Goal: Task Accomplishment & Management: Use online tool/utility

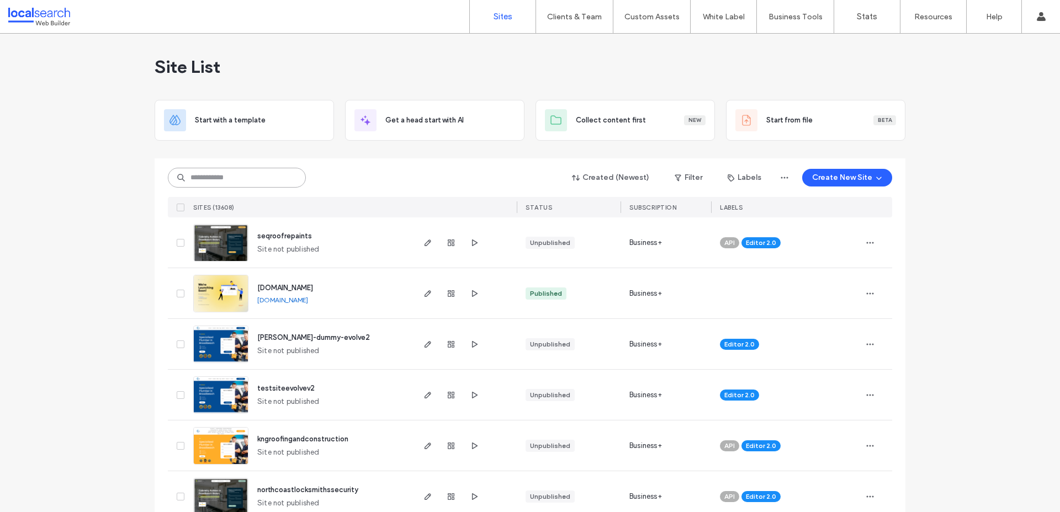
click at [242, 177] on input at bounding box center [237, 178] width 138 height 20
paste input "********"
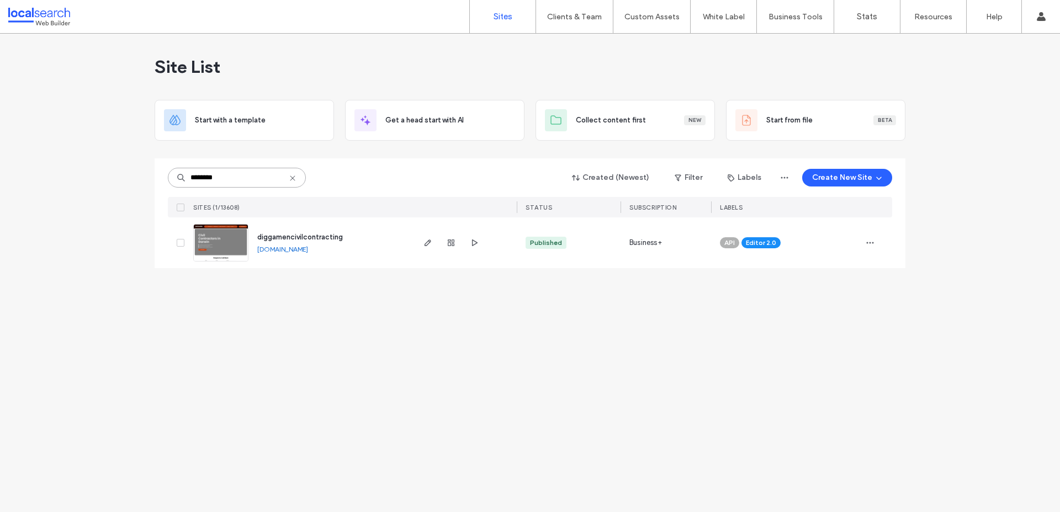
type input "********"
click at [228, 240] on img at bounding box center [221, 262] width 54 height 75
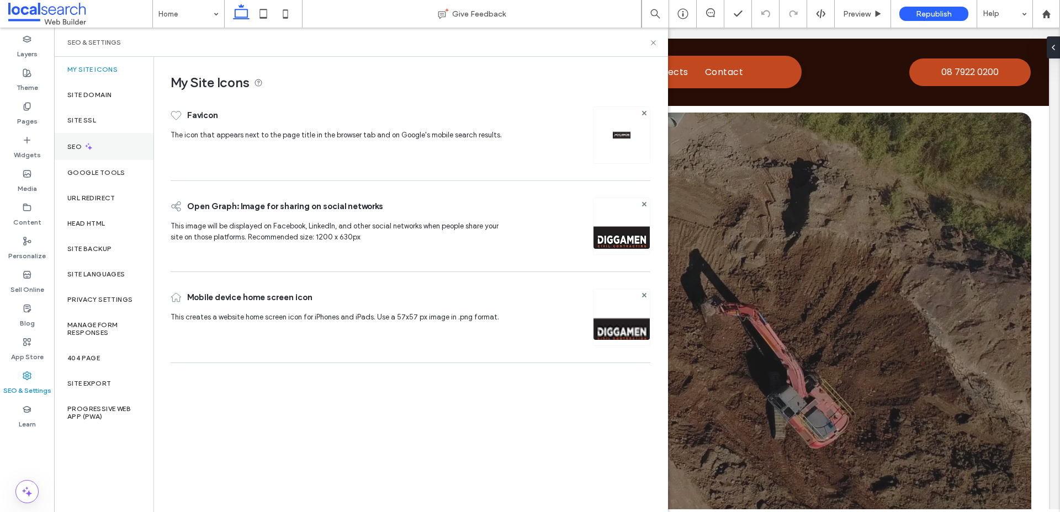
click at [72, 150] on label "SEO" at bounding box center [75, 147] width 17 height 8
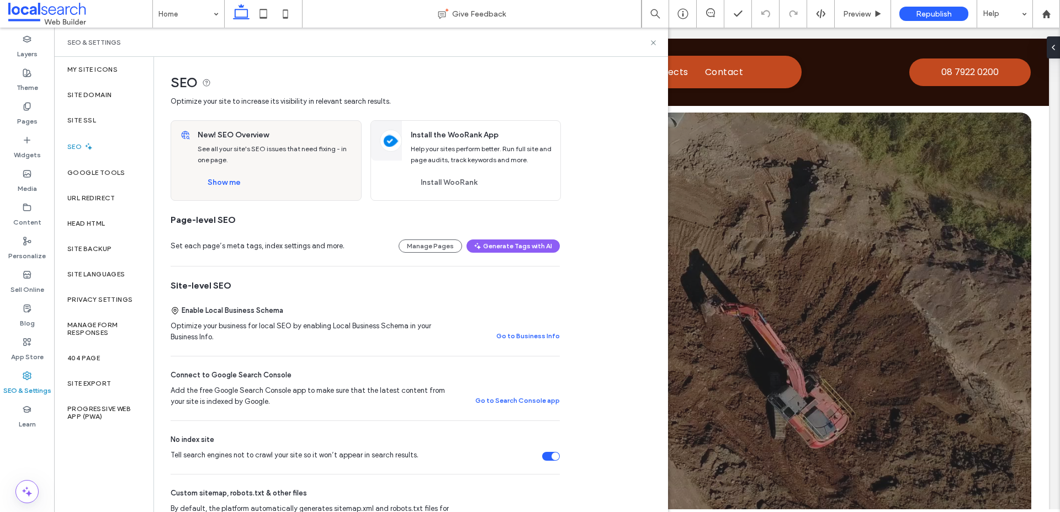
click at [551, 459] on div "Tell search engines not to crawl your site so it won’t appear in search results." at bounding box center [551, 456] width 18 height 9
click at [224, 180] on button "Show me" at bounding box center [224, 183] width 53 height 18
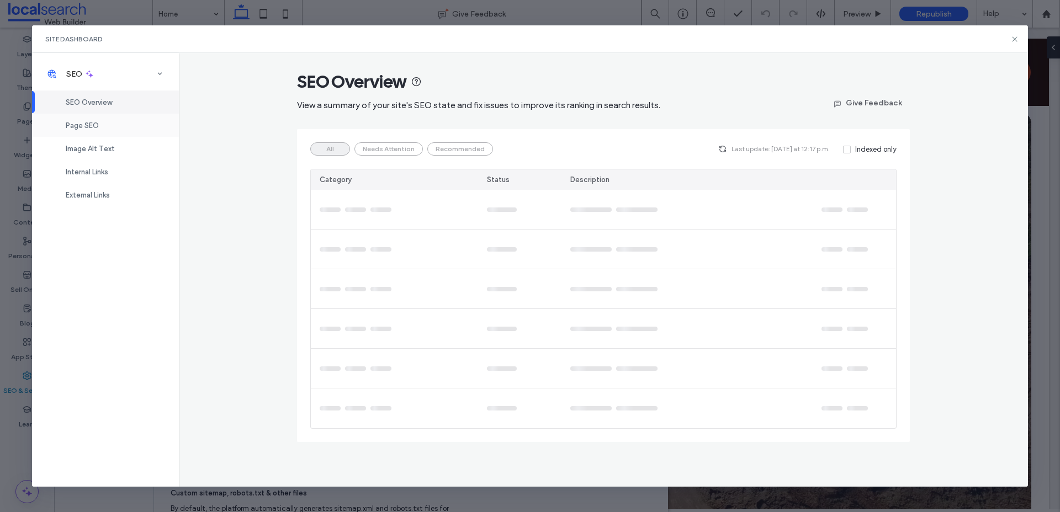
click at [82, 134] on div "Page SEO" at bounding box center [105, 125] width 147 height 23
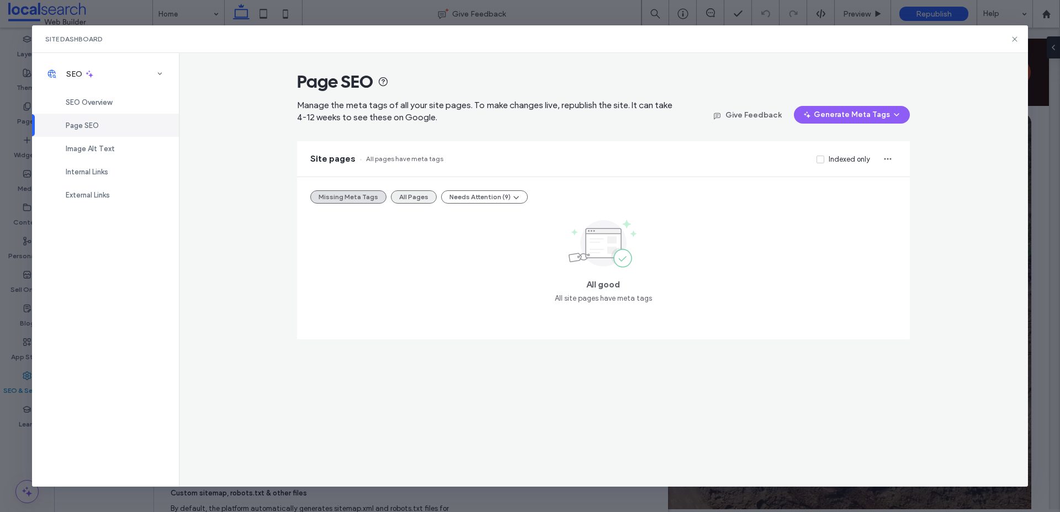
click at [414, 194] on button "All Pages" at bounding box center [414, 196] width 46 height 13
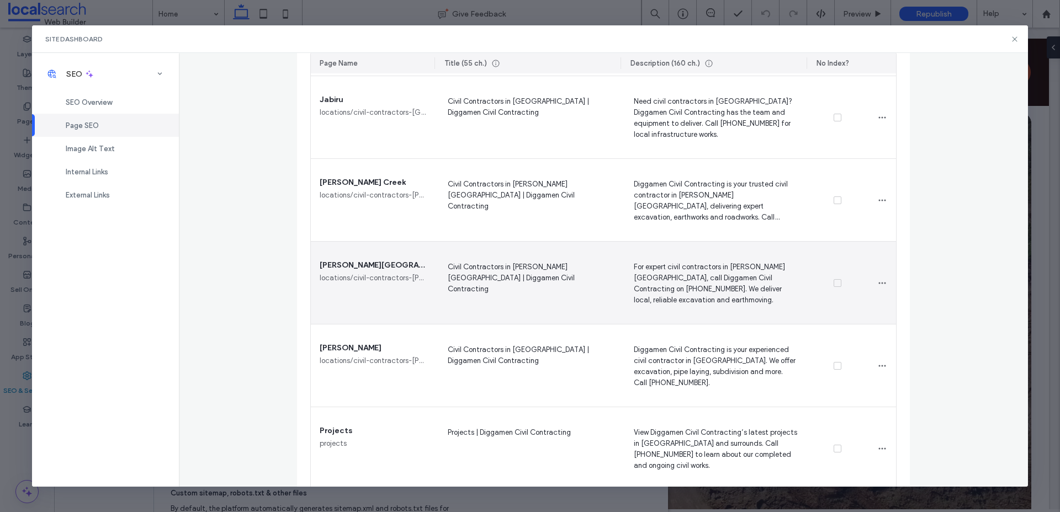
scroll to position [1421, 0]
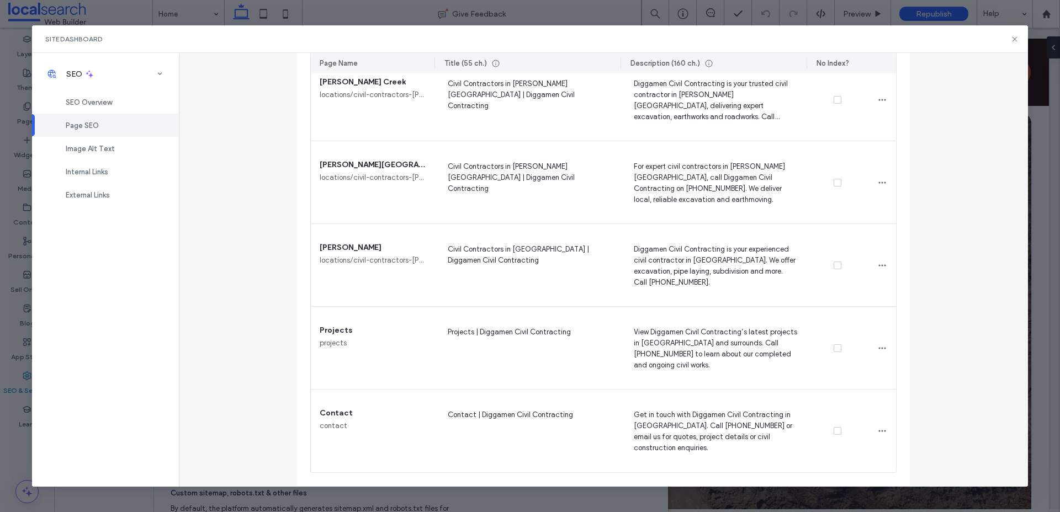
click at [1013, 34] on div "Site Dashboard" at bounding box center [530, 39] width 996 height 28
click at [1014, 38] on icon at bounding box center [1014, 39] width 9 height 9
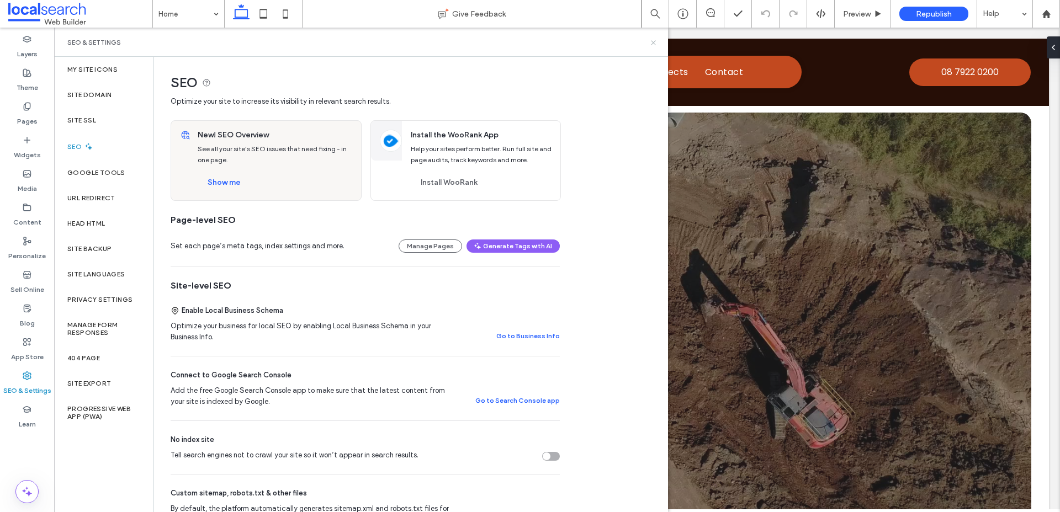
click at [652, 42] on use at bounding box center [653, 42] width 4 height 4
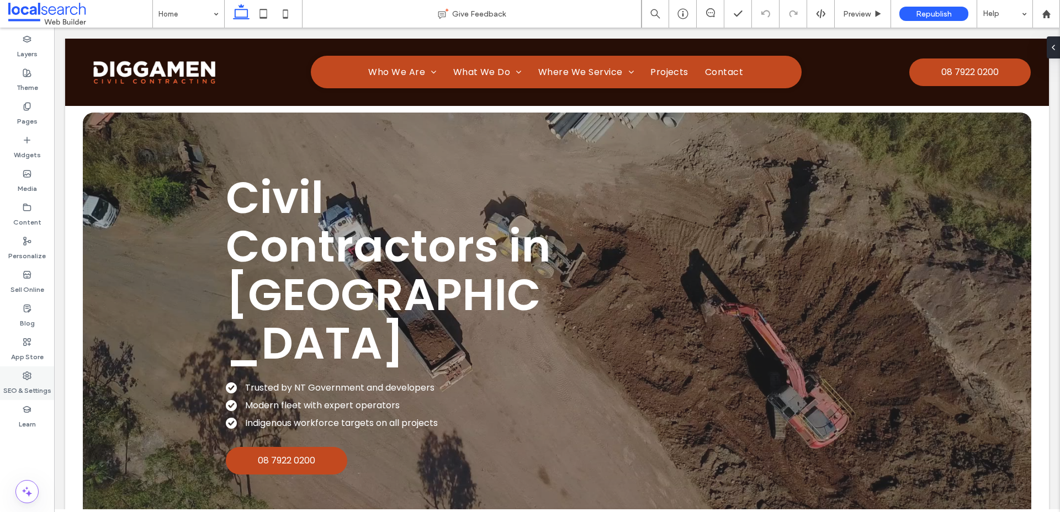
click at [19, 370] on div "SEO & Settings" at bounding box center [27, 383] width 54 height 34
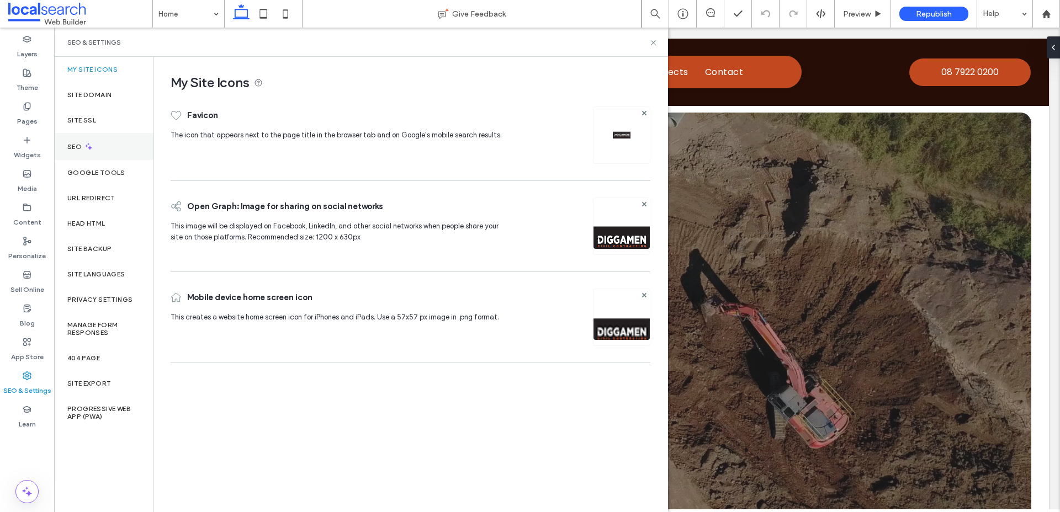
click at [95, 146] on div "SEO" at bounding box center [103, 146] width 99 height 27
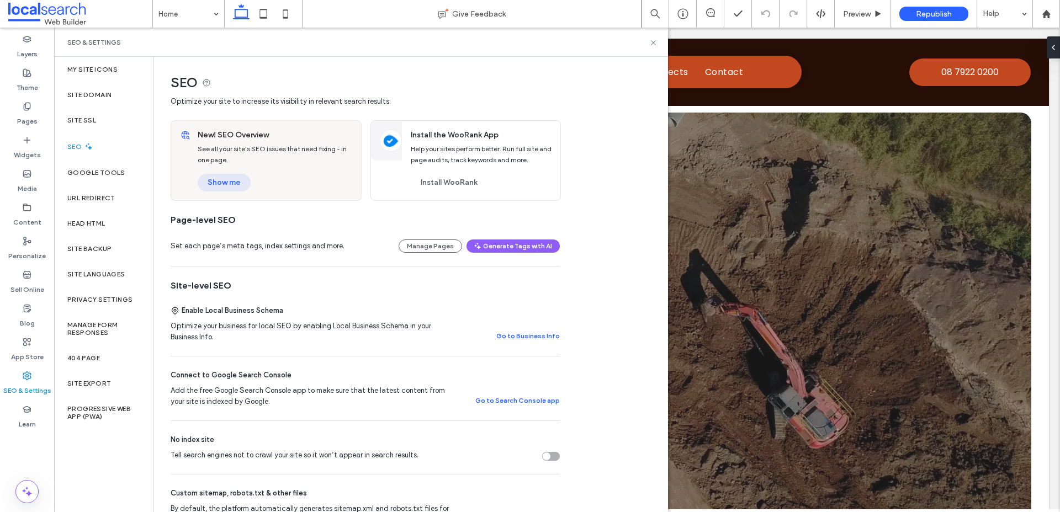
click at [237, 180] on button "Show me" at bounding box center [224, 183] width 53 height 18
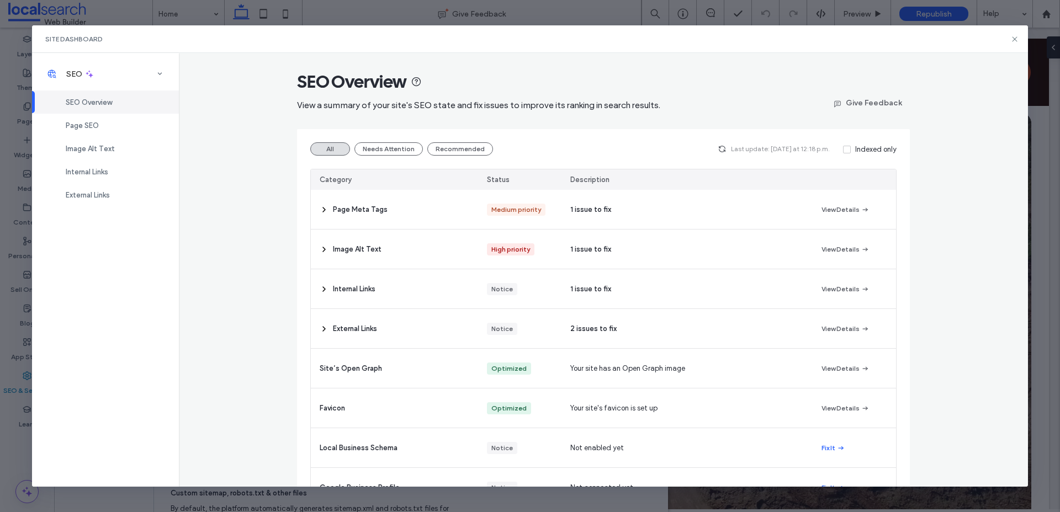
click at [19, 335] on div "Site Dashboard SEO SEO Overview Page SEO Image Alt Text Internal Links External…" at bounding box center [530, 256] width 1060 height 512
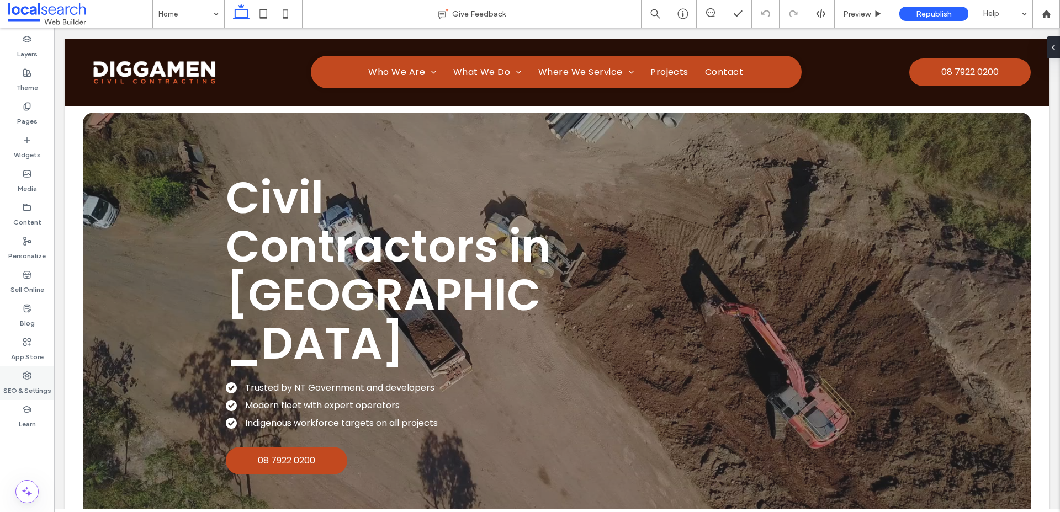
click at [30, 373] on use at bounding box center [27, 376] width 8 height 8
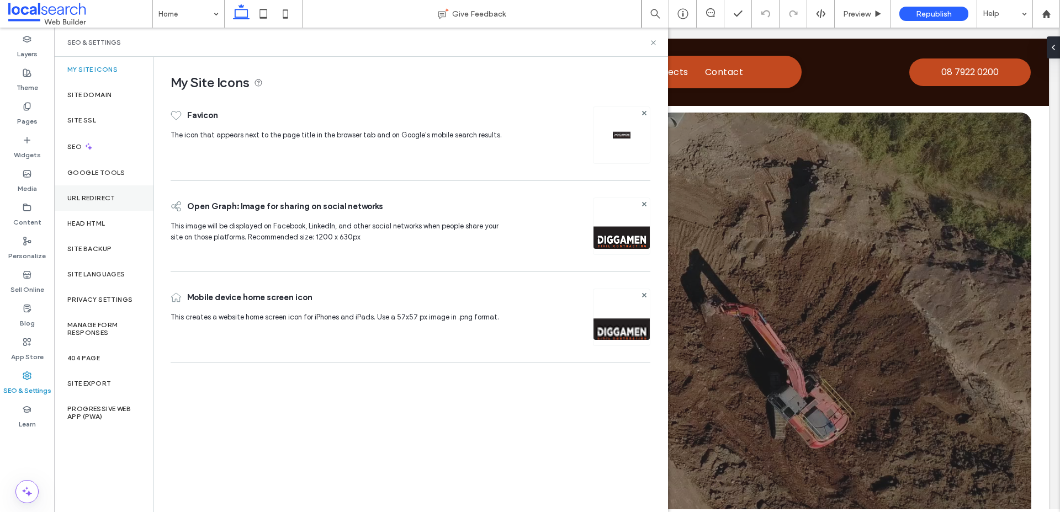
click at [89, 203] on div "URL Redirect" at bounding box center [103, 197] width 99 height 25
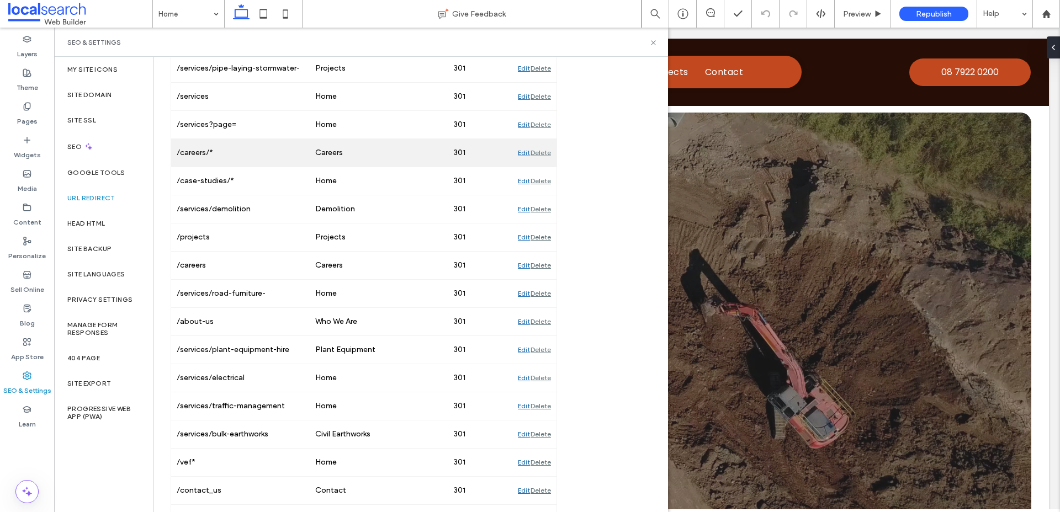
scroll to position [184, 0]
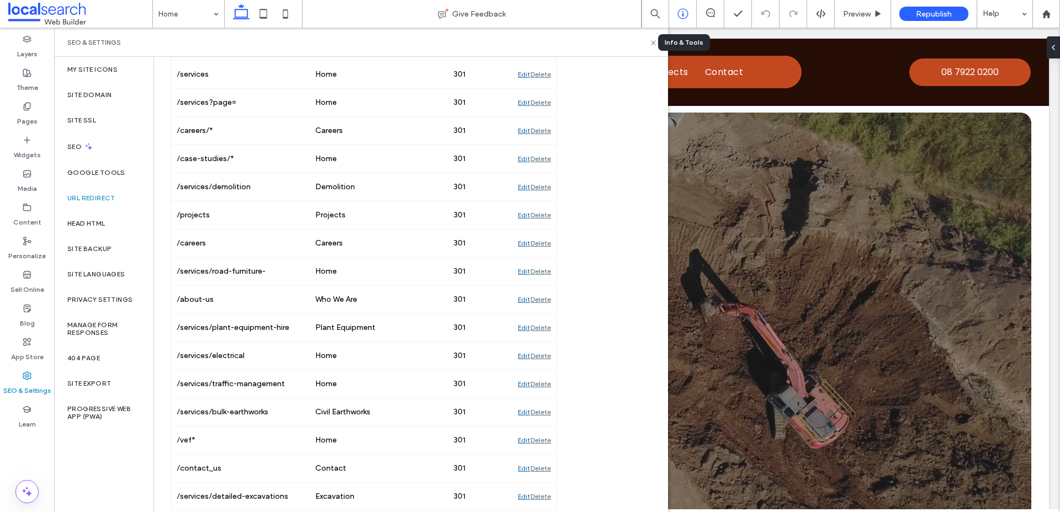
click at [691, 18] on div at bounding box center [682, 13] width 27 height 11
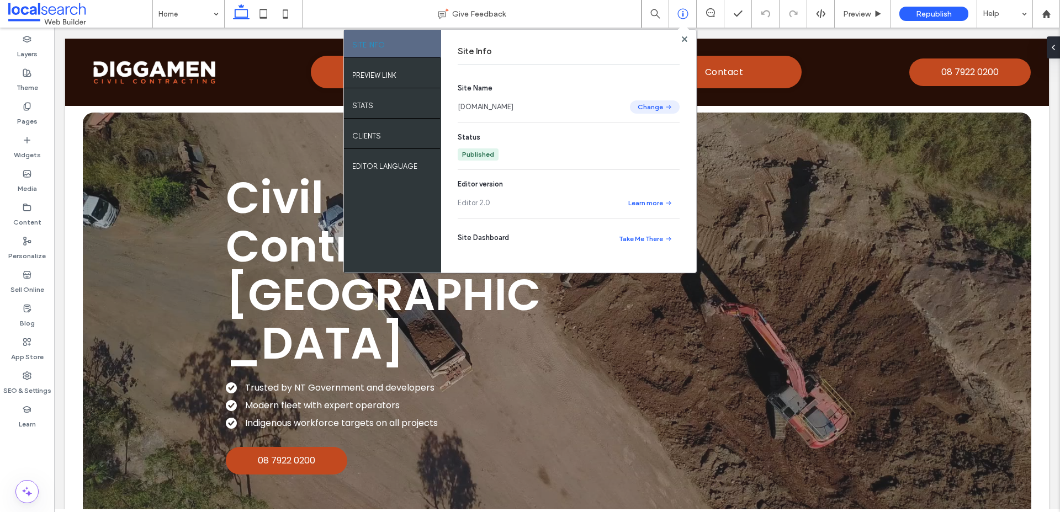
click at [668, 108] on button "Change" at bounding box center [655, 106] width 50 height 13
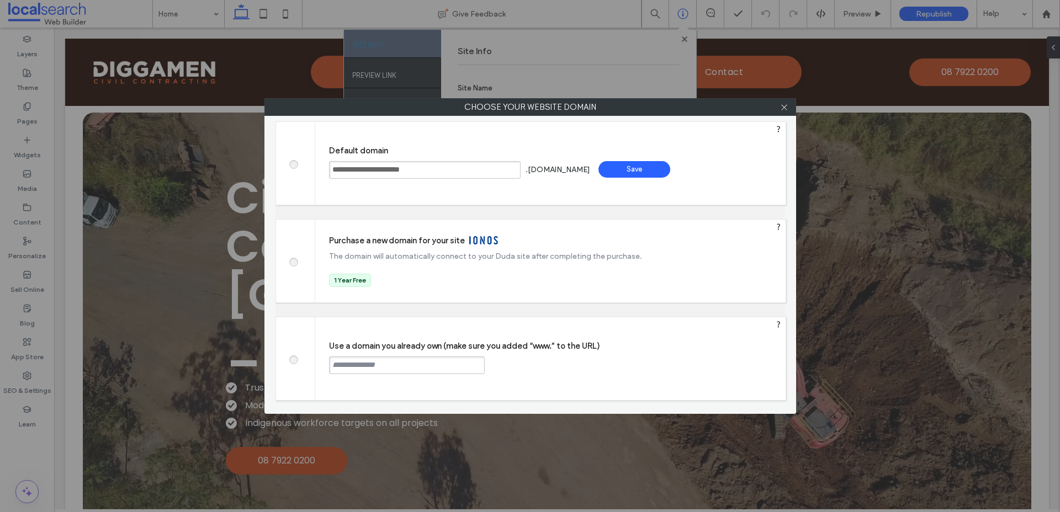
click at [293, 360] on span at bounding box center [293, 358] width 0 height 8
click at [358, 368] on input "text" at bounding box center [407, 366] width 156 height 18
paste input "**********"
type input "**********"
click at [508, 360] on div "Continue" at bounding box center [527, 365] width 72 height 17
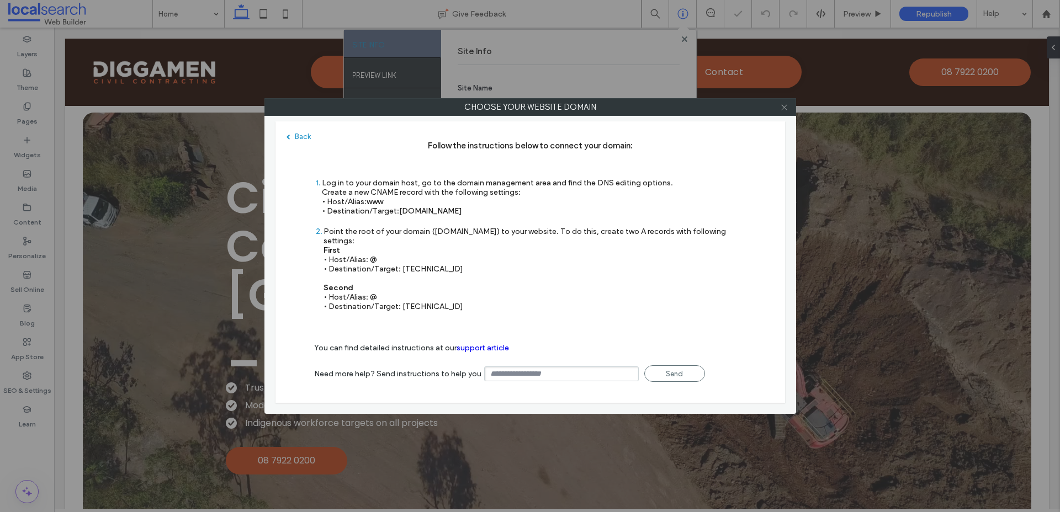
click at [784, 104] on icon at bounding box center [784, 107] width 8 height 8
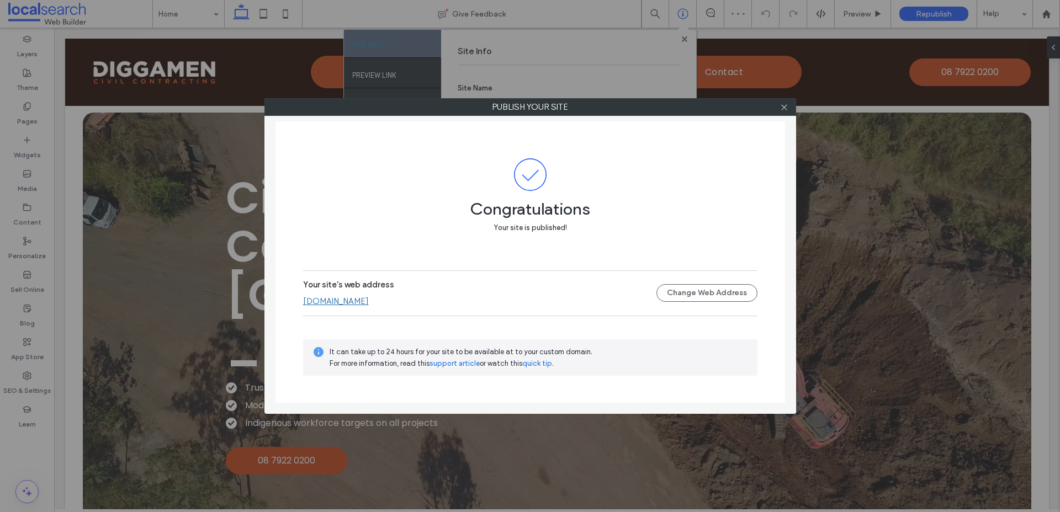
click at [789, 105] on div at bounding box center [784, 107] width 17 height 17
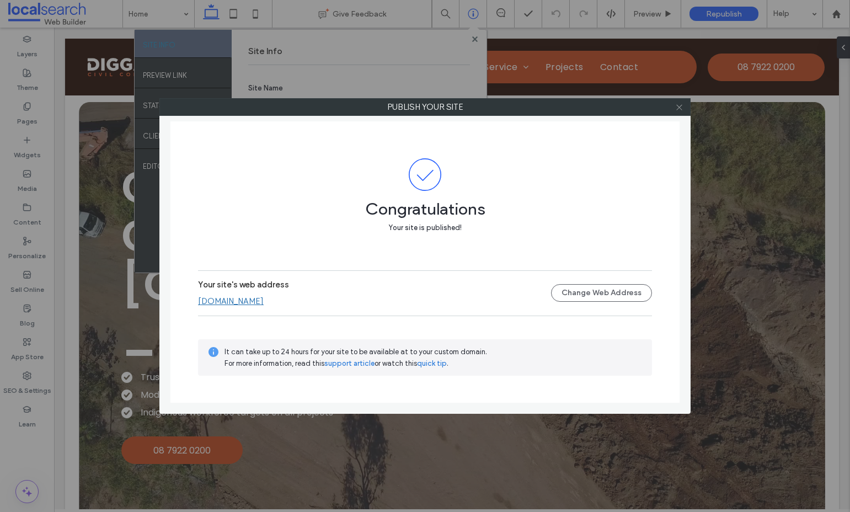
click at [679, 109] on icon at bounding box center [680, 107] width 8 height 8
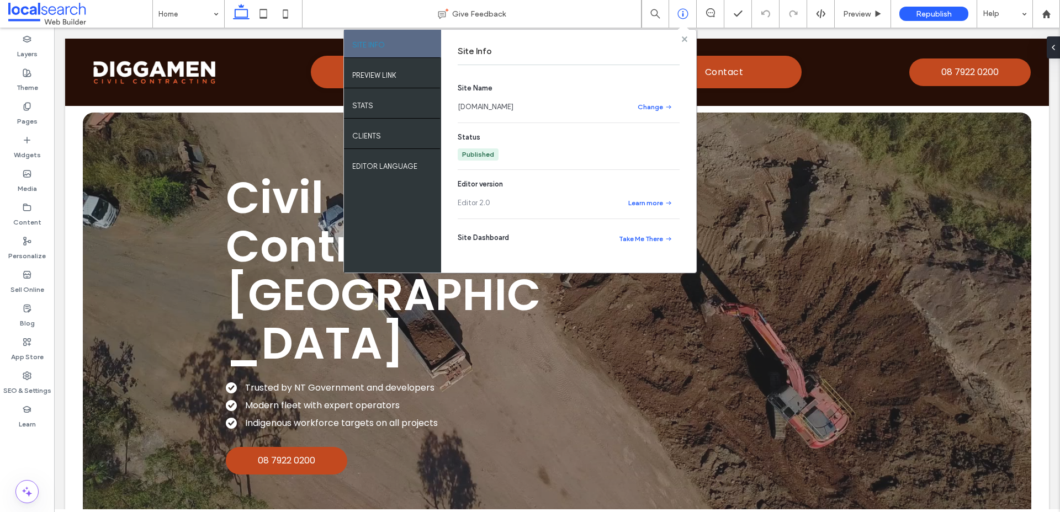
click at [685, 35] on span at bounding box center [685, 39] width 6 height 8
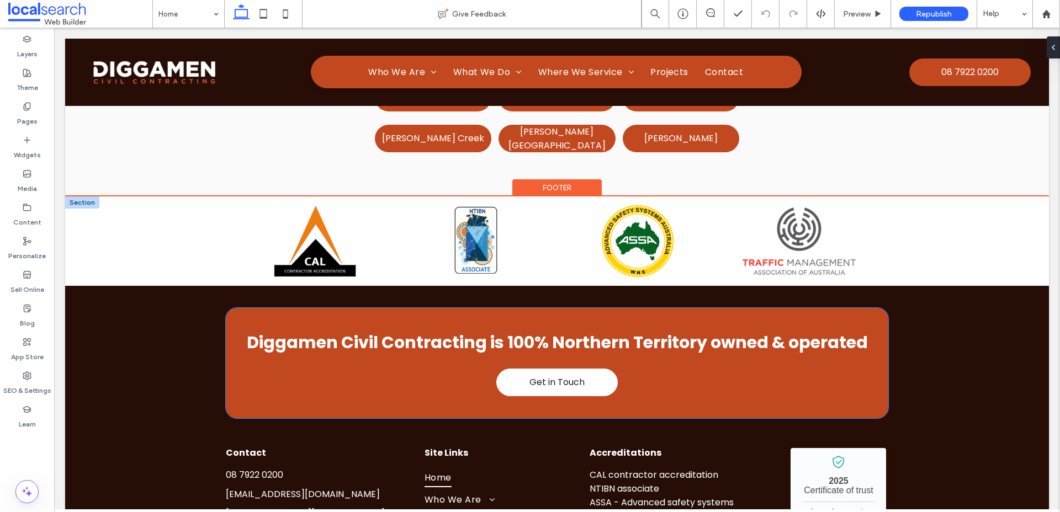
scroll to position [3072, 0]
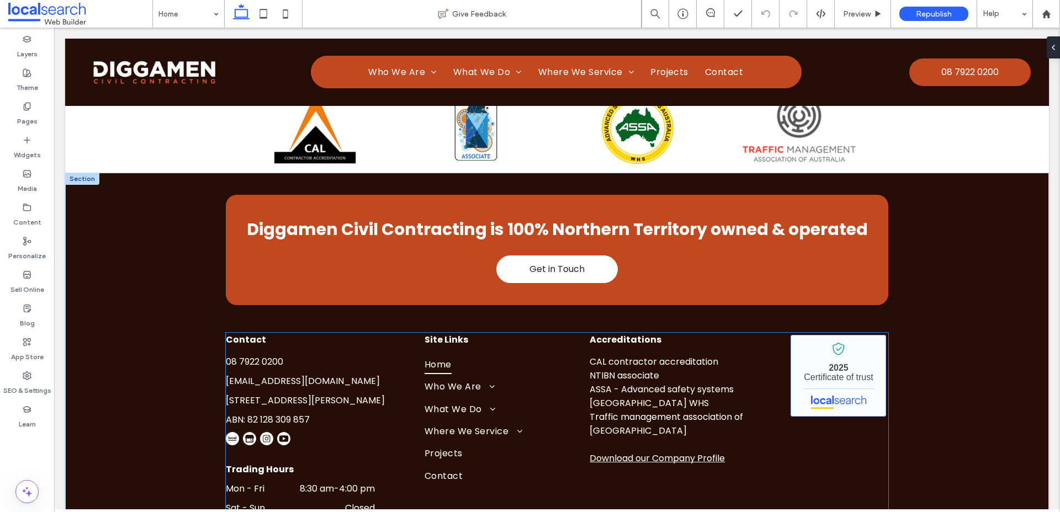
click at [818, 335] on link "Diggamen Civil Contracting - Localsearch verified business" at bounding box center [837, 376] width 95 height 82
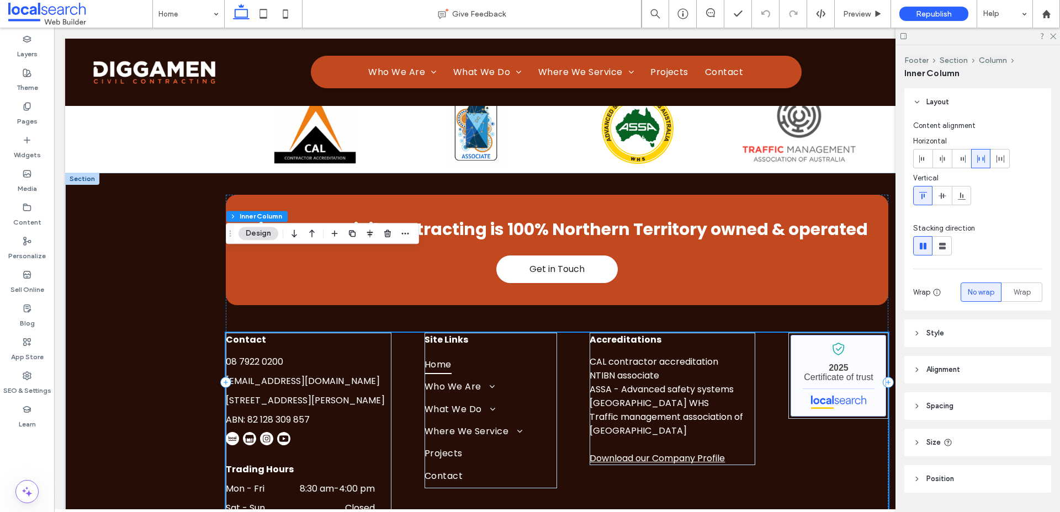
click at [818, 335] on link "Diggamen Civil Contracting - Localsearch verified business" at bounding box center [837, 376] width 95 height 82
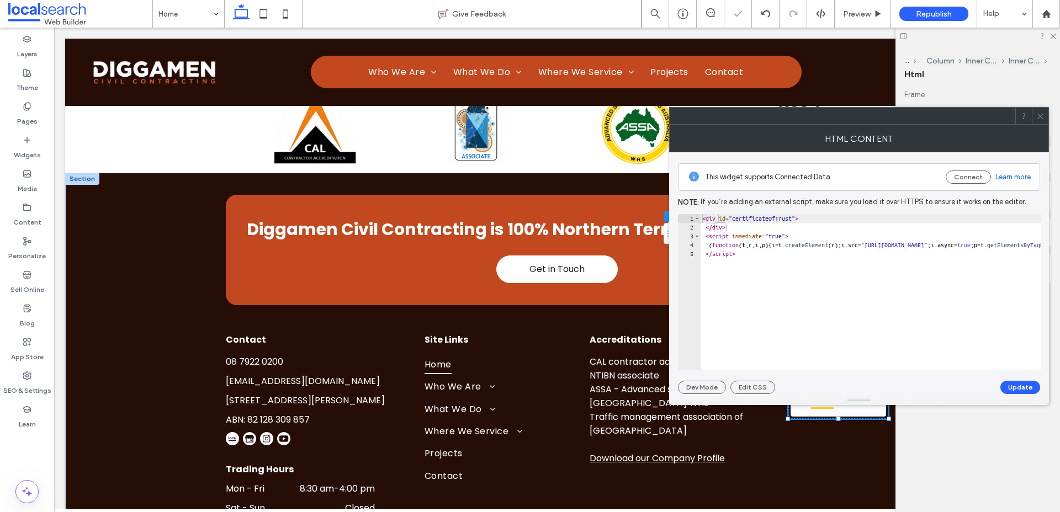
click at [1043, 115] on icon at bounding box center [1040, 116] width 8 height 8
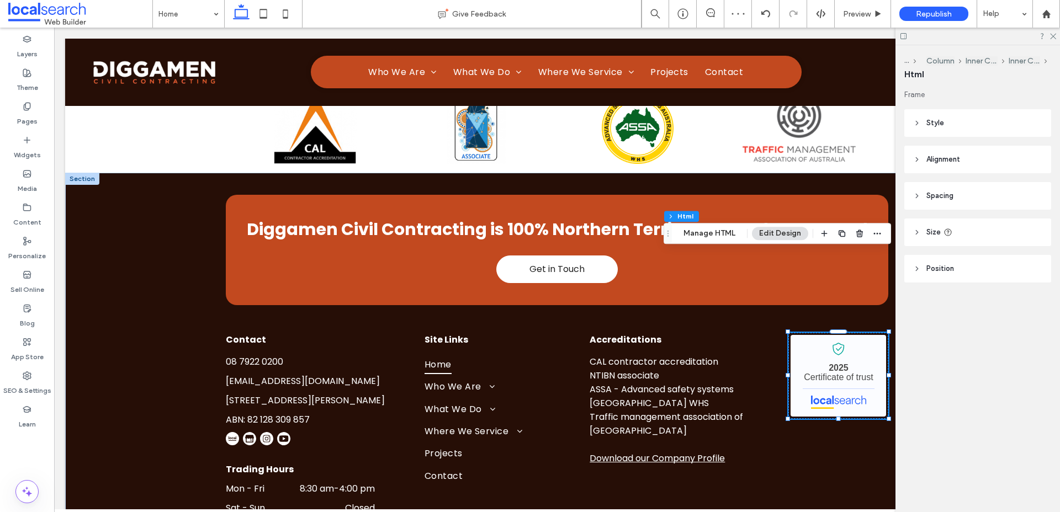
click at [923, 234] on header "Size" at bounding box center [977, 233] width 147 height 28
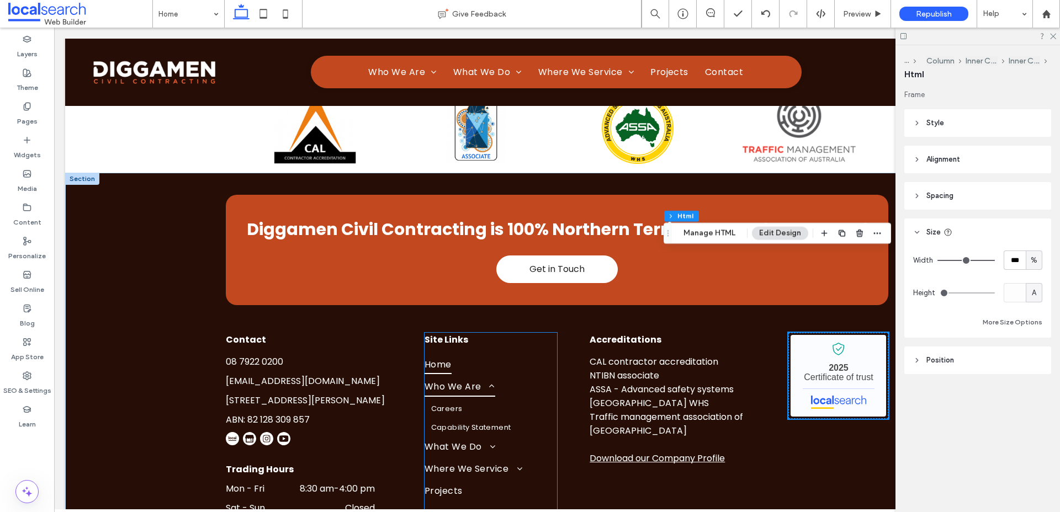
scroll to position [3072, 0]
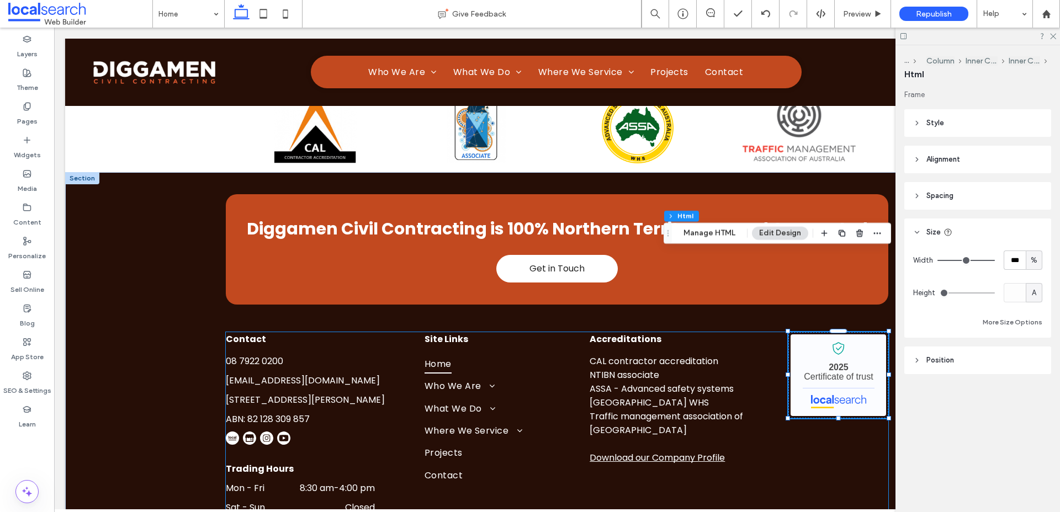
click at [566, 332] on div "Contact 08 7922 0200 admin@diggamen.com.au 15 Wedding Rd, Tivendale NT 0822 ABN…" at bounding box center [557, 423] width 662 height 182
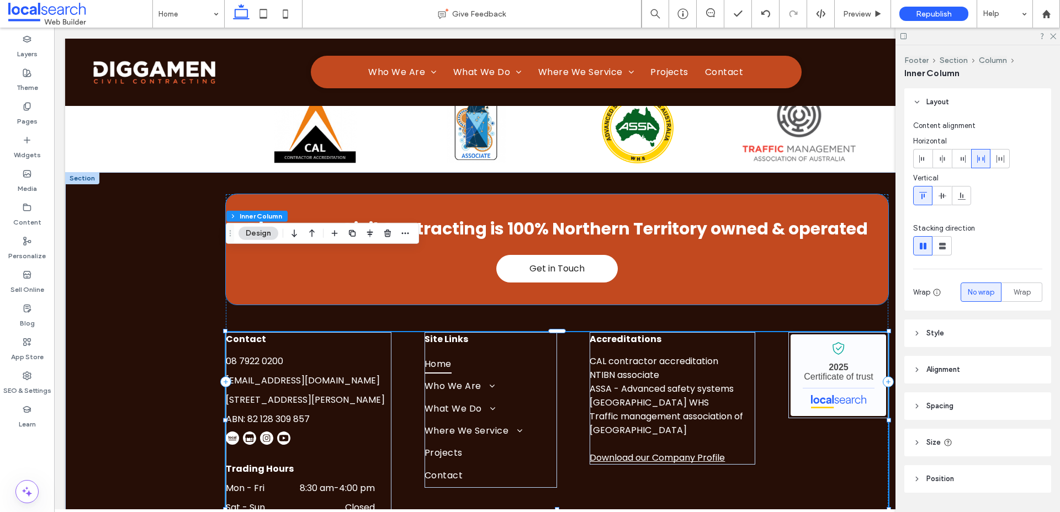
scroll to position [3072, 0]
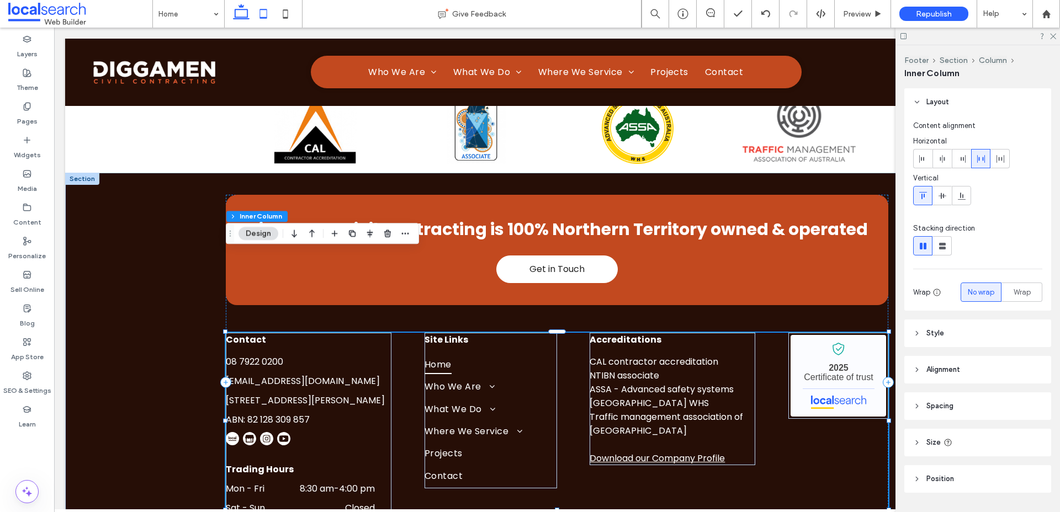
click at [265, 12] on icon at bounding box center [263, 14] width 22 height 22
type input "*"
type input "***"
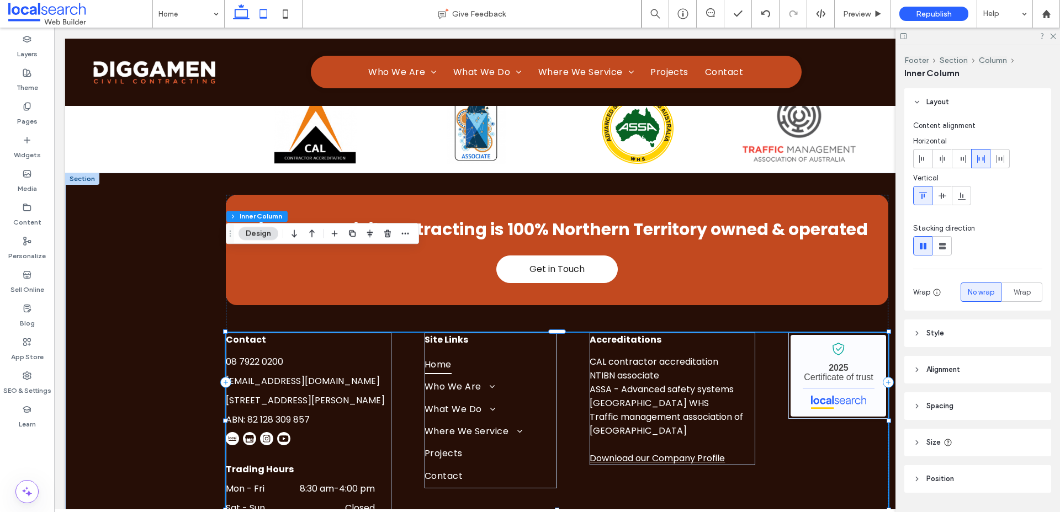
type input "***"
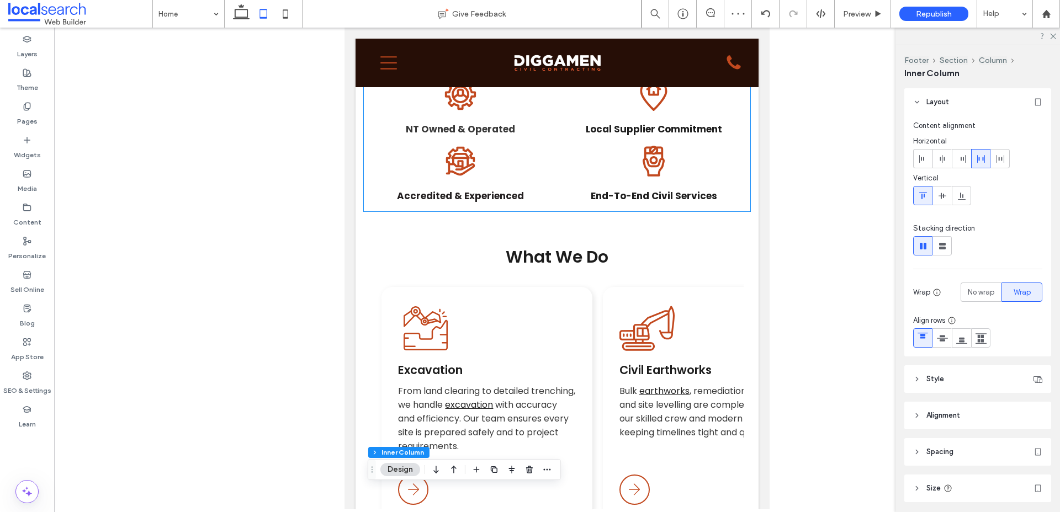
scroll to position [1073, 0]
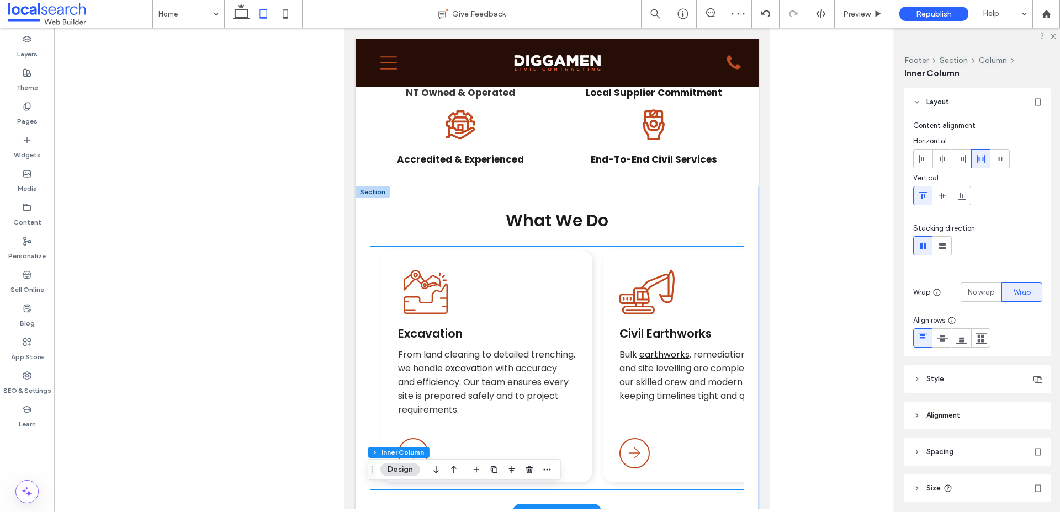
click at [531, 264] on div "Excavator Icon Excavation From land clearing to detailed trenching, we handle e…" at bounding box center [486, 340] width 177 height 152
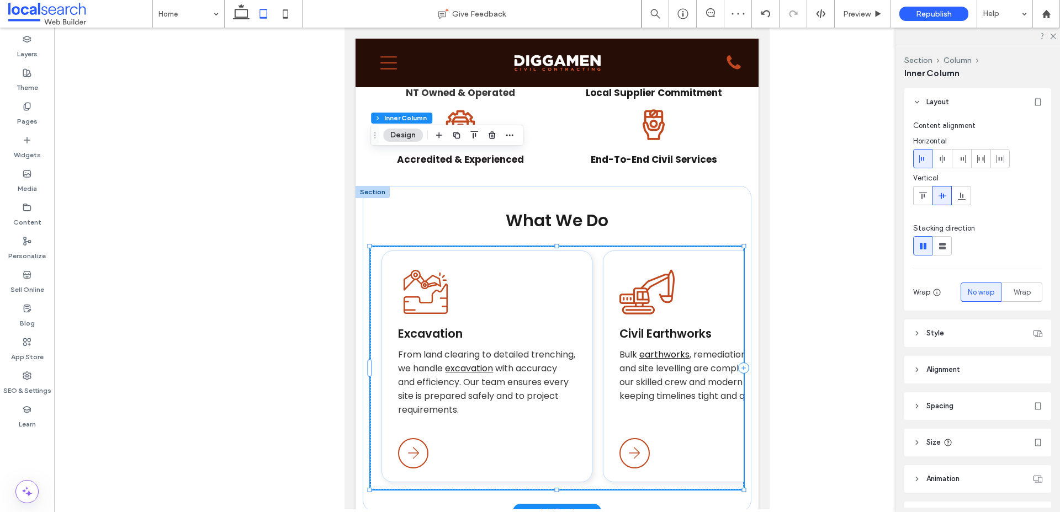
click at [540, 264] on div "Excavator Icon Excavation From land clearing to detailed trenching, we handle e…" at bounding box center [486, 340] width 177 height 152
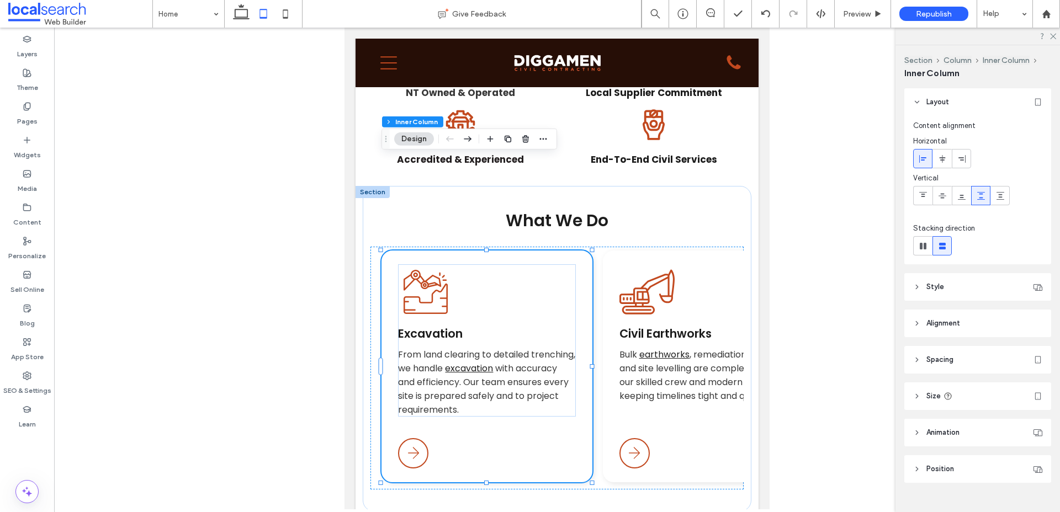
click at [924, 401] on header "Size" at bounding box center [977, 396] width 147 height 28
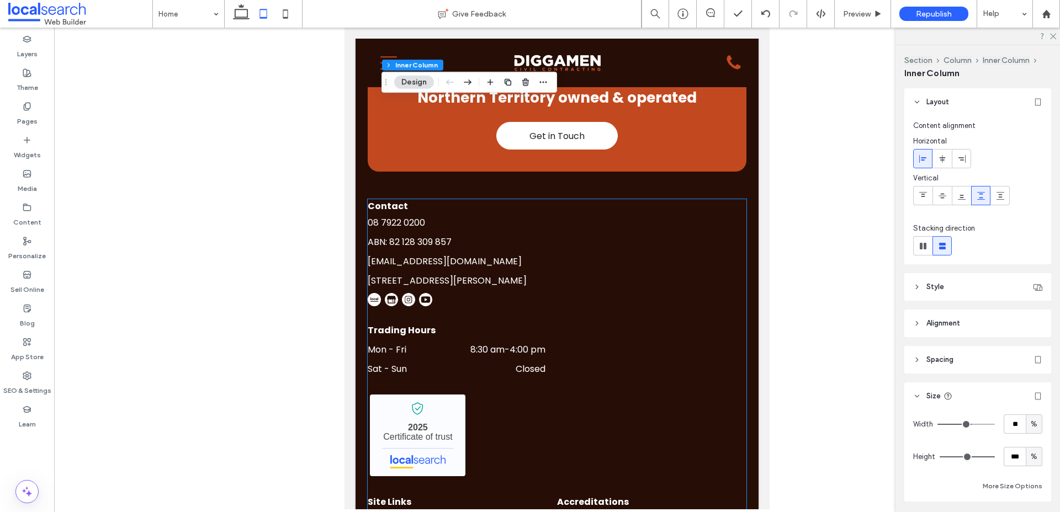
scroll to position [2814, 0]
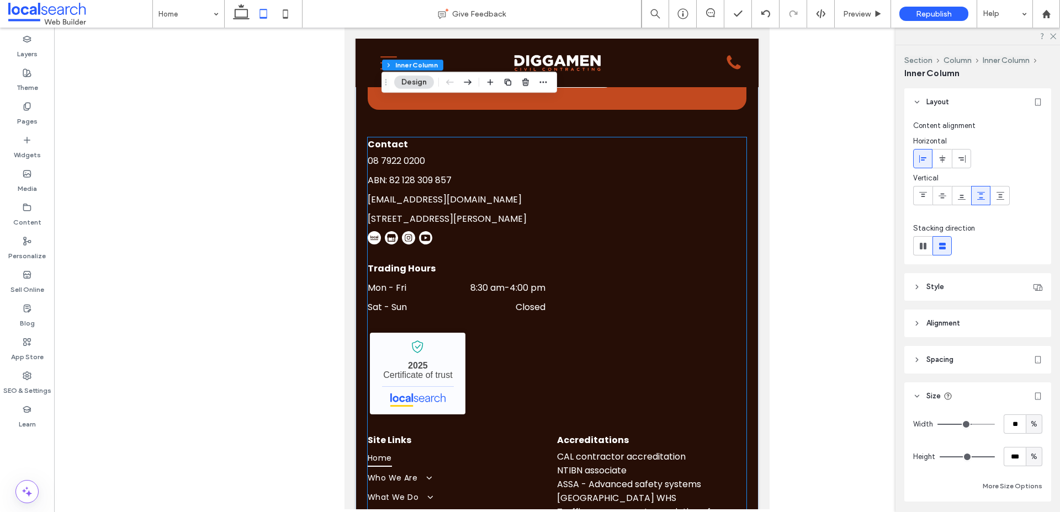
click at [487, 331] on div "Diggamen Civil Contracting - Localsearch verified business 2025 Certificate of …" at bounding box center [557, 374] width 379 height 86
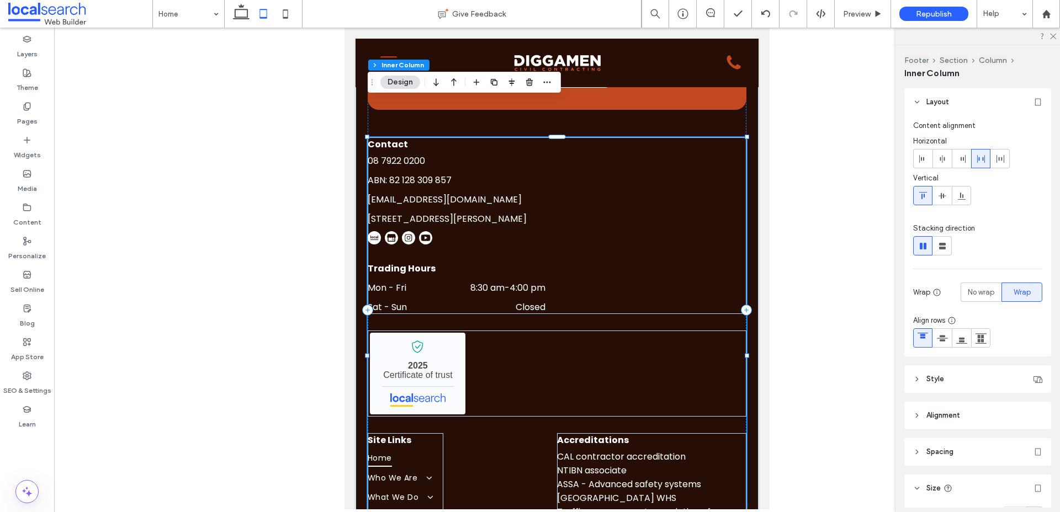
click at [501, 326] on div "Contact 08 7922 0200 admin@diggamen.com.au 15 Wedding Rd, Tivendale NT 0822 ABN…" at bounding box center [557, 352] width 379 height 430
click at [441, 433] on h6 "Site Links" at bounding box center [406, 440] width 76 height 14
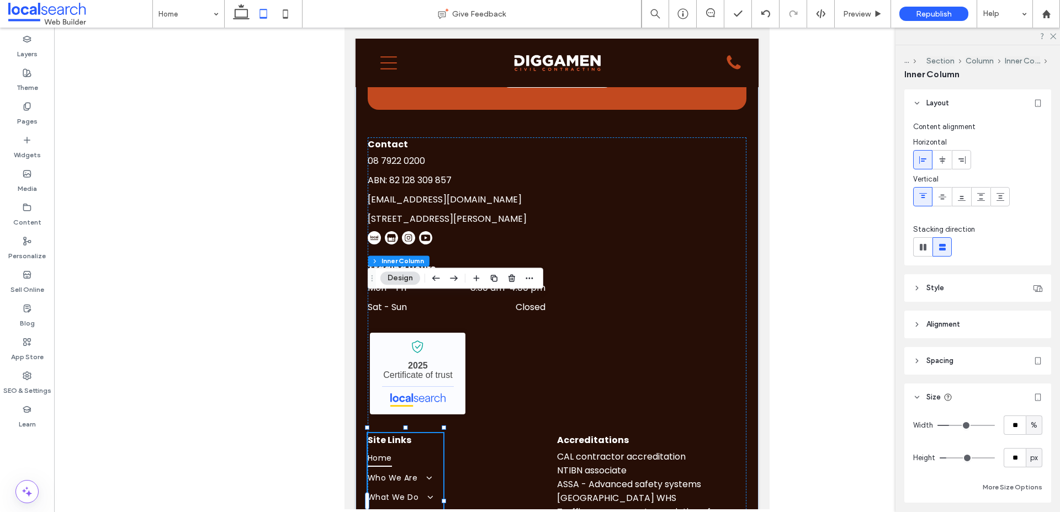
click at [1035, 456] on span "px" at bounding box center [1034, 458] width 8 height 11
click at [1038, 438] on div "A" at bounding box center [1033, 438] width 15 height 19
type input "*"
click at [719, 505] on p "Traffic management association of australia" at bounding box center [651, 519] width 189 height 28
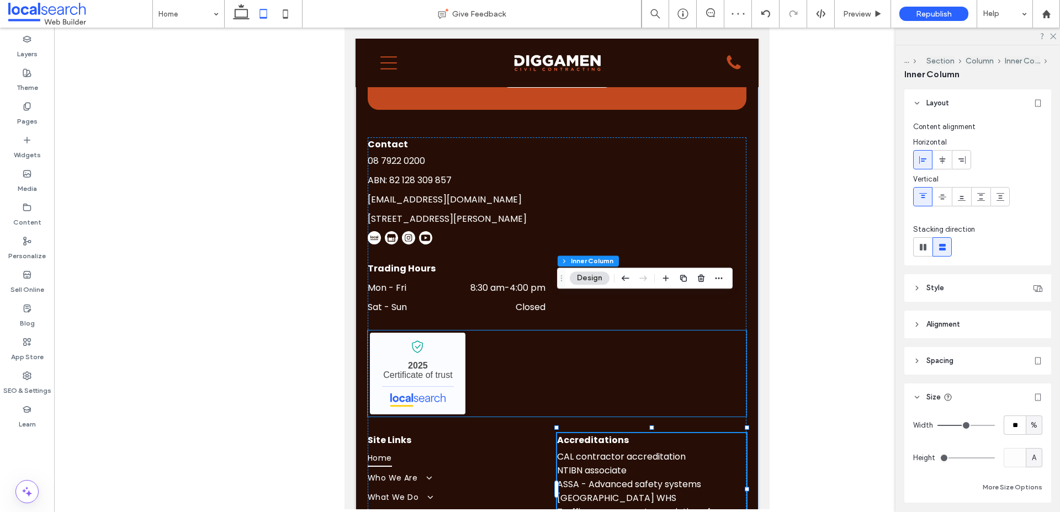
click at [564, 331] on div "Diggamen Civil Contracting - Localsearch verified business 2025 Certificate of …" at bounding box center [557, 374] width 379 height 86
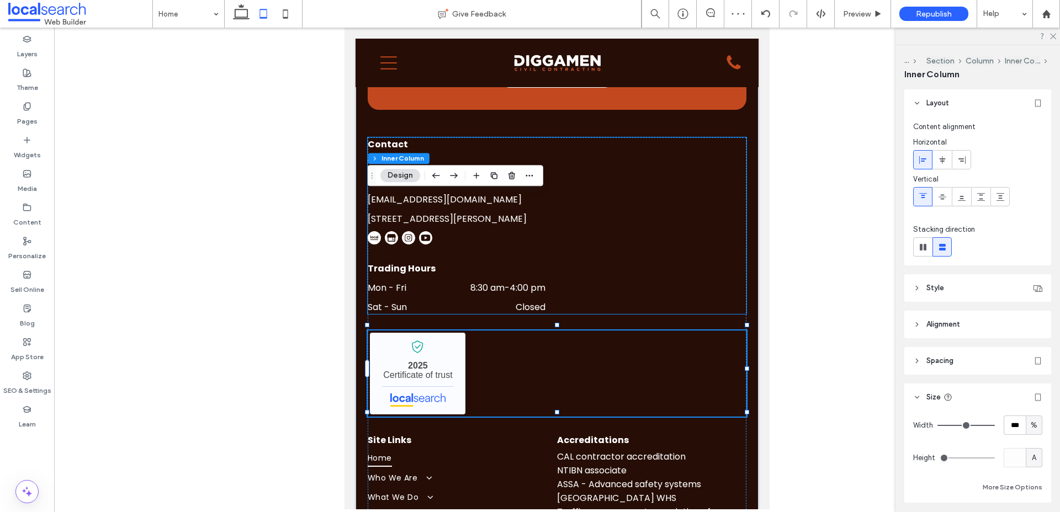
click at [585, 154] on div "Contact 08 7922 0200 admin@diggamen.com.au 15 Wedding Rd, Tivendale NT 0822 ABN…" at bounding box center [557, 225] width 379 height 177
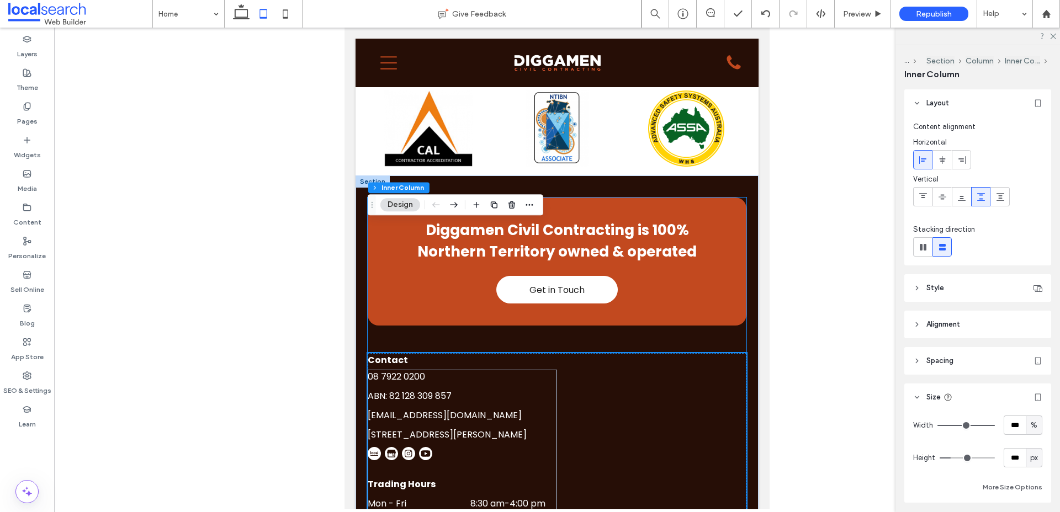
scroll to position [2595, 0]
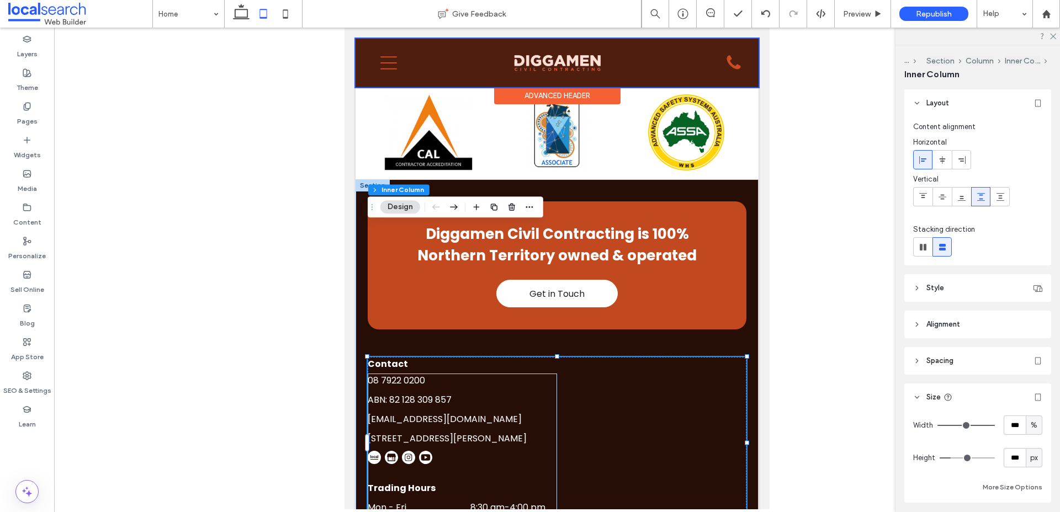
click at [386, 67] on div at bounding box center [556, 63] width 403 height 49
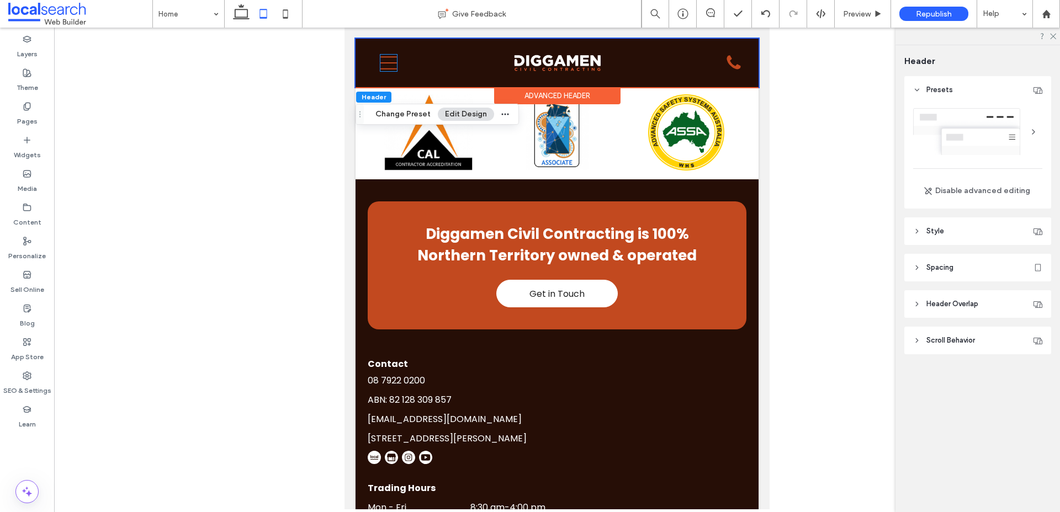
click at [386, 67] on icon "Menu Icon" at bounding box center [388, 63] width 17 height 17
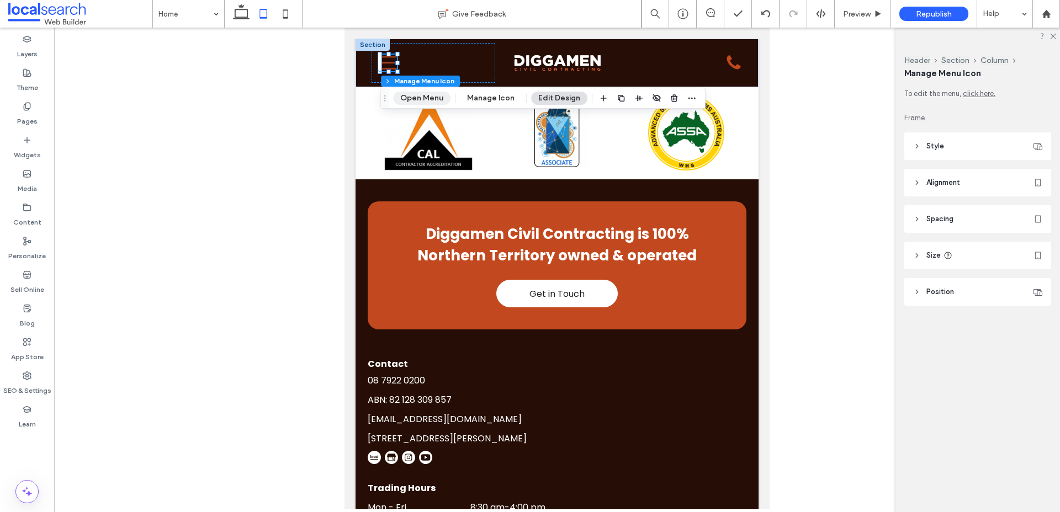
click at [416, 100] on button "Open Menu" at bounding box center [421, 98] width 57 height 13
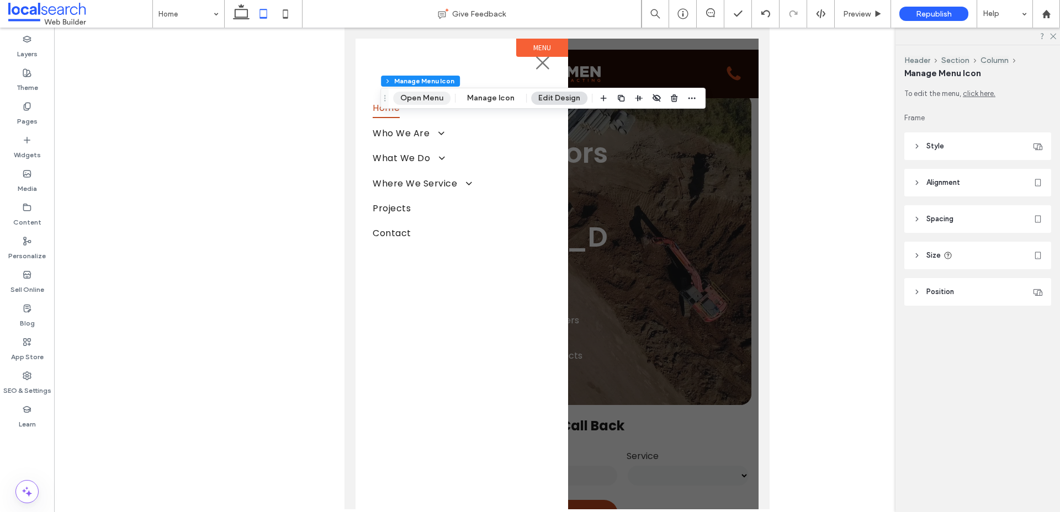
scroll to position [0, 0]
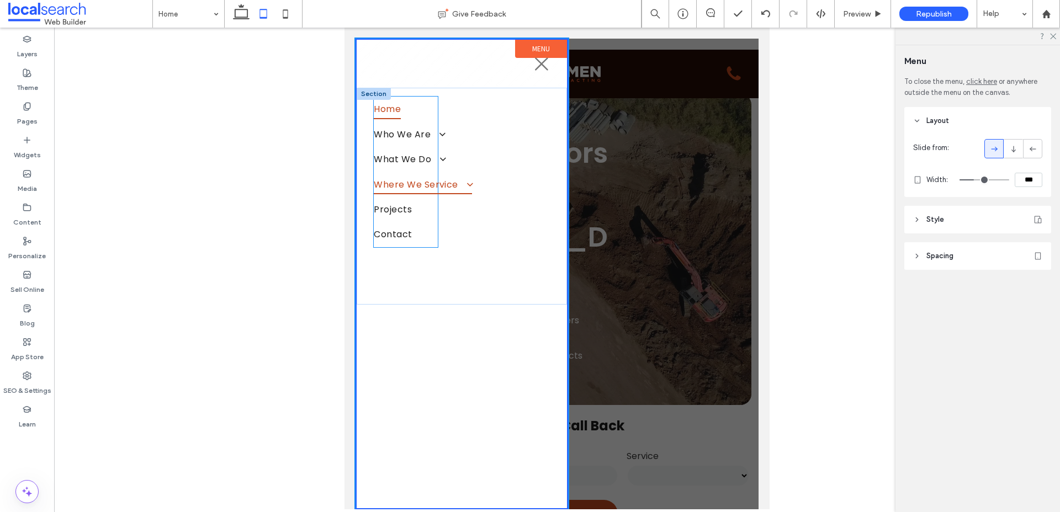
click at [428, 194] on span "Where We Service" at bounding box center [423, 183] width 98 height 19
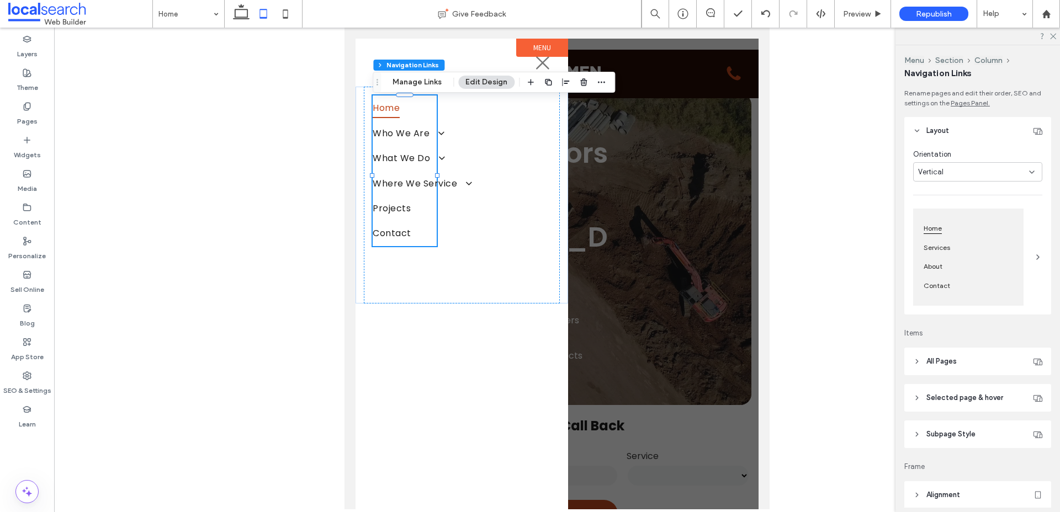
scroll to position [192, 0]
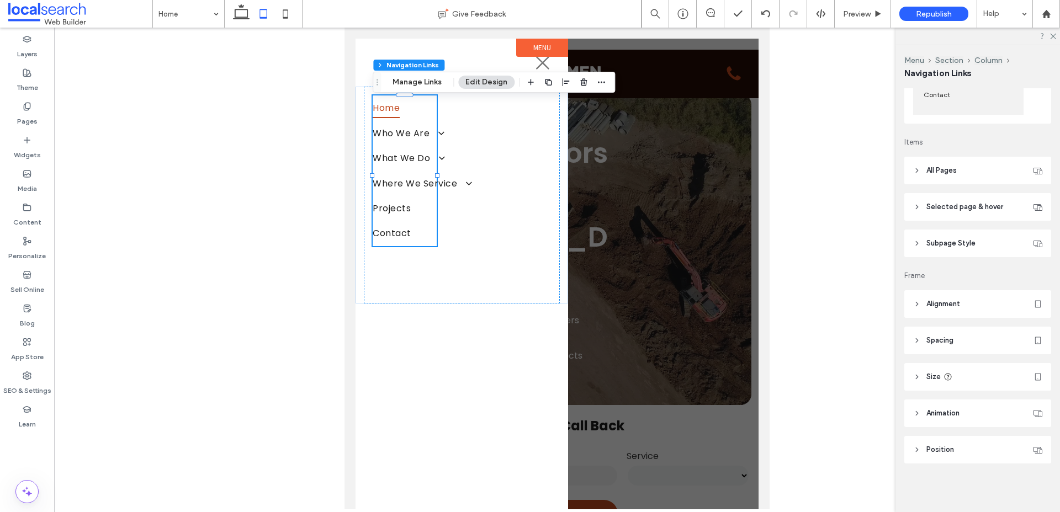
click at [934, 382] on header "Size" at bounding box center [977, 377] width 147 height 28
click at [1032, 408] on span "px" at bounding box center [1034, 403] width 8 height 11
click at [1034, 443] on span "%" at bounding box center [1033, 443] width 7 height 11
type input "**"
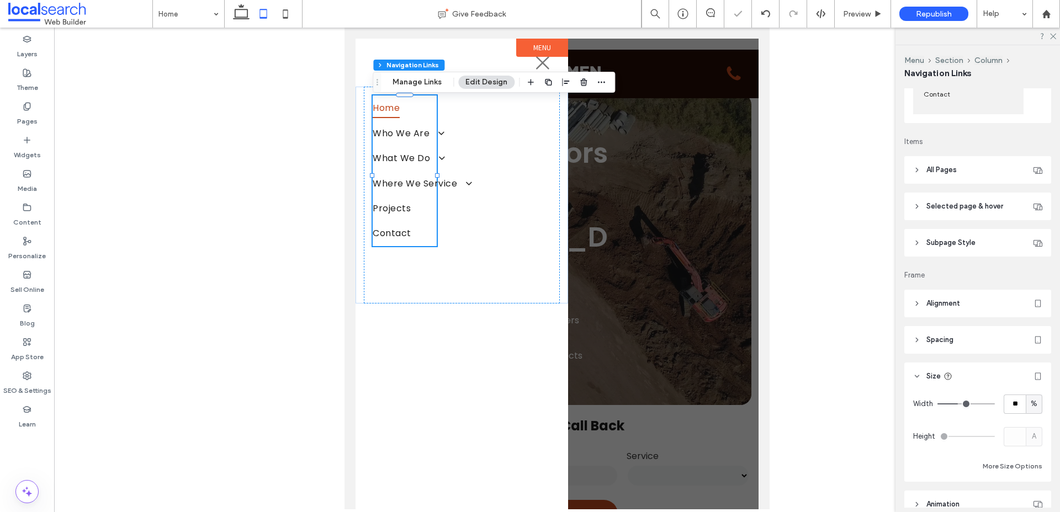
type input "**"
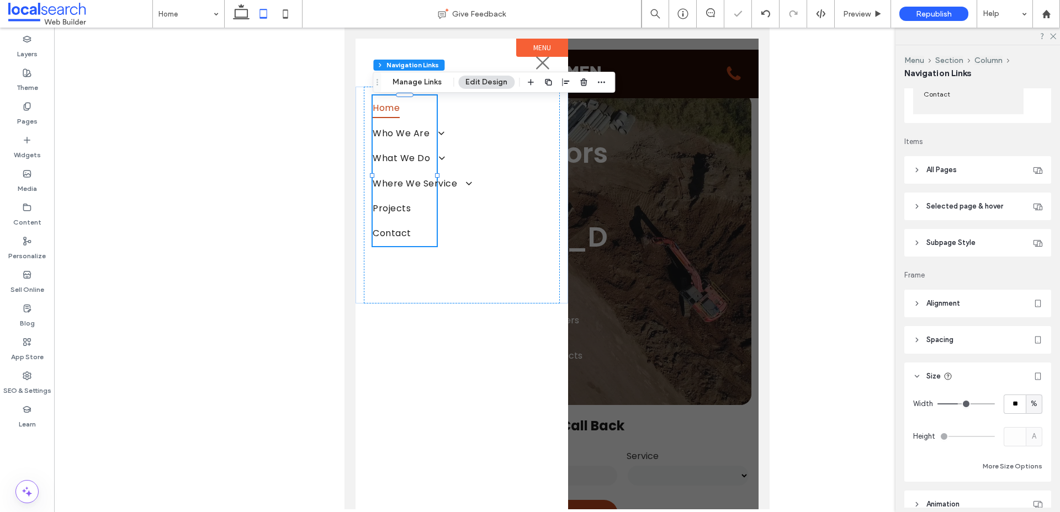
type input "**"
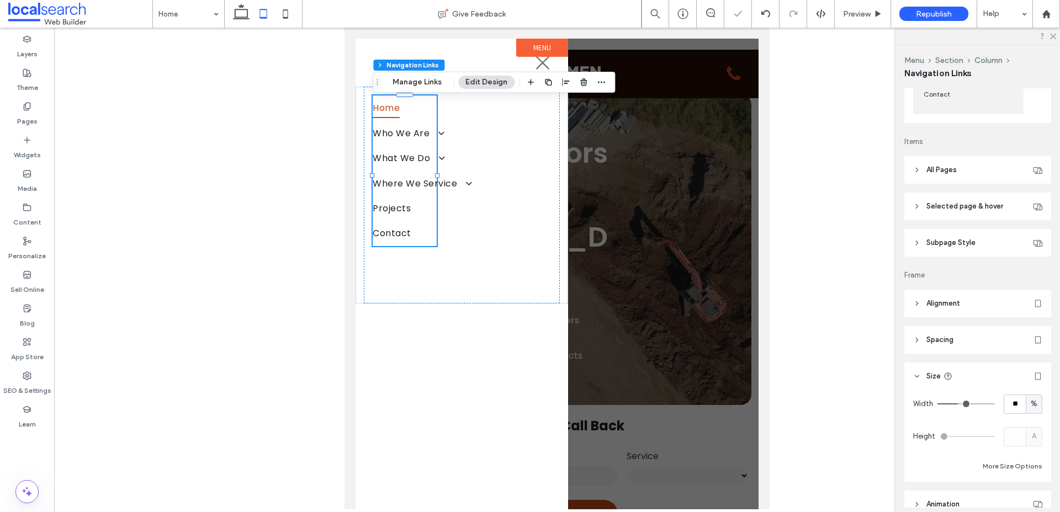
type input "***"
drag, startPoint x: 961, startPoint y: 406, endPoint x: 1001, endPoint y: 406, distance: 39.7
type input "***"
click at [995, 405] on input "range" at bounding box center [965, 403] width 57 height 1
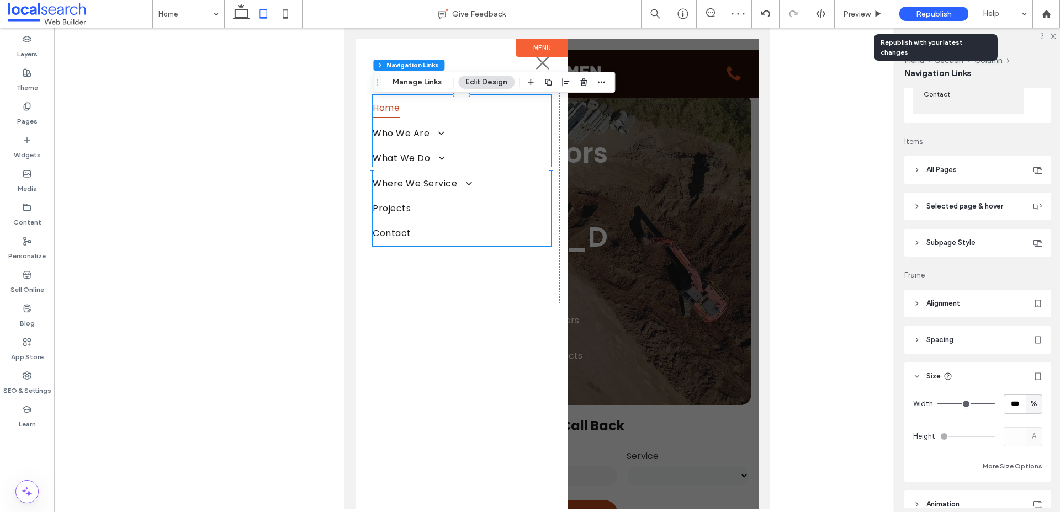
click at [925, 14] on span "Republish" at bounding box center [934, 13] width 36 height 9
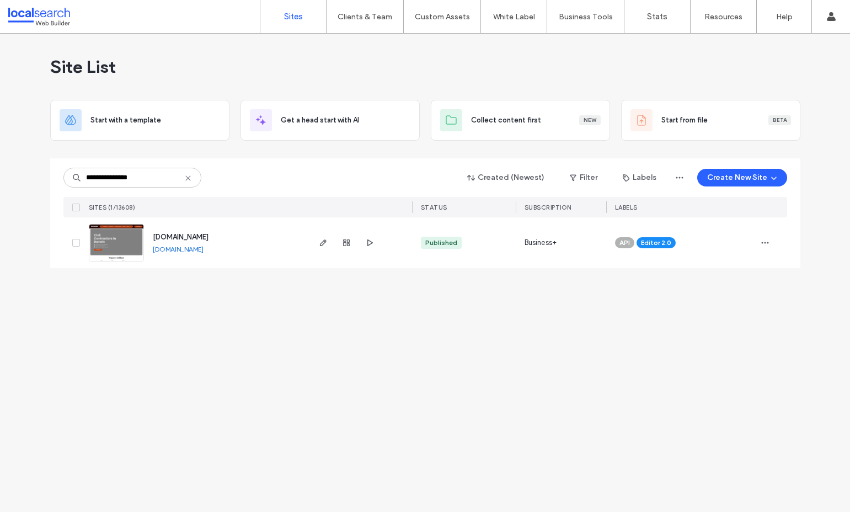
type input "**********"
click at [765, 243] on use "button" at bounding box center [765, 243] width 7 height 2
click at [716, 313] on span "Assign Label" at bounding box center [717, 313] width 40 height 11
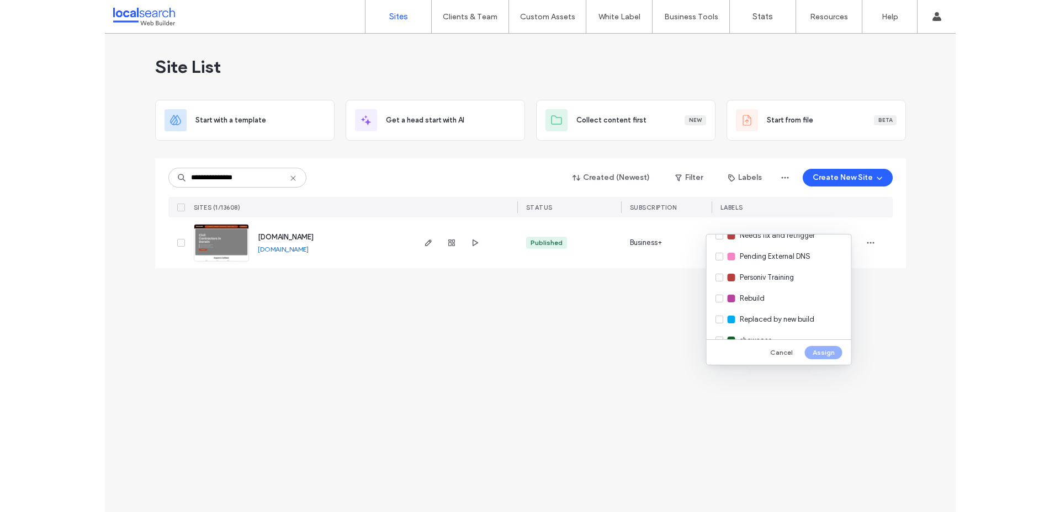
scroll to position [275, 0]
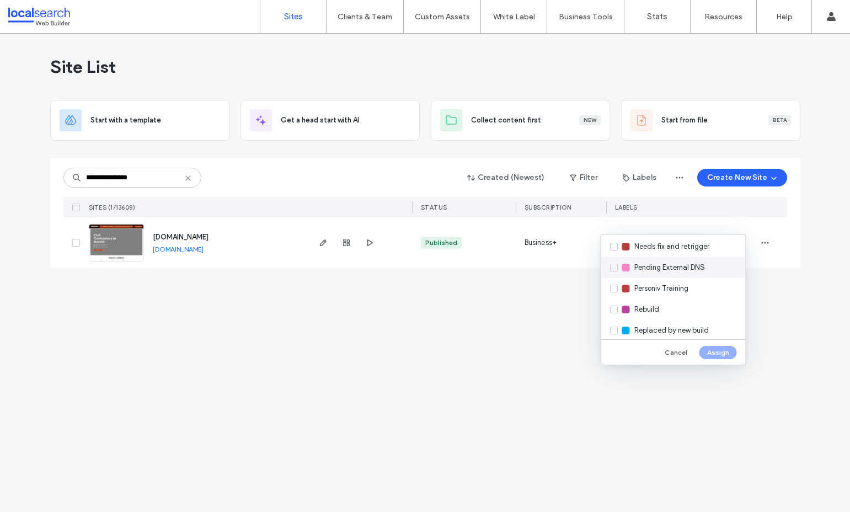
click at [671, 270] on span "Pending External DNS" at bounding box center [670, 267] width 71 height 11
click at [726, 348] on button "Assign" at bounding box center [719, 352] width 38 height 13
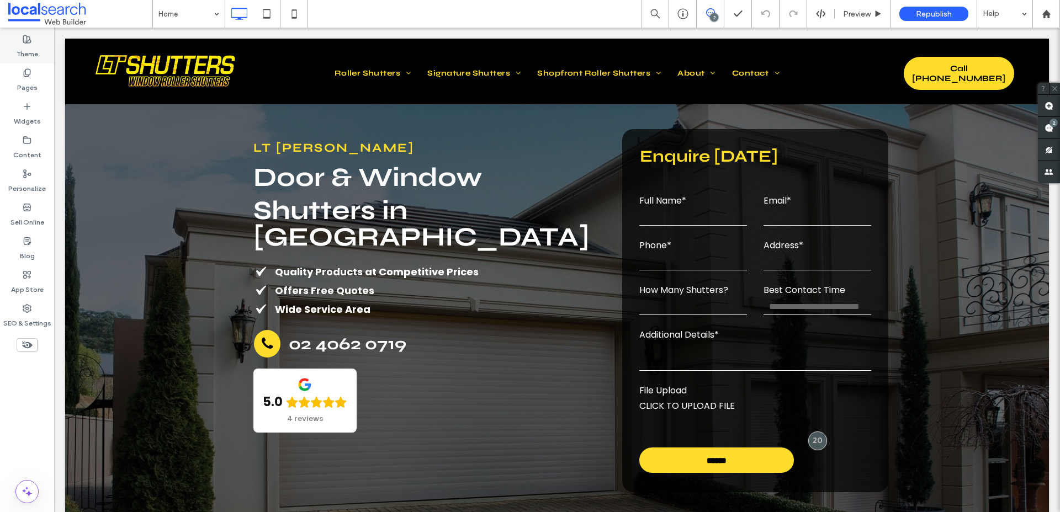
click at [25, 62] on div "Theme" at bounding box center [27, 47] width 54 height 34
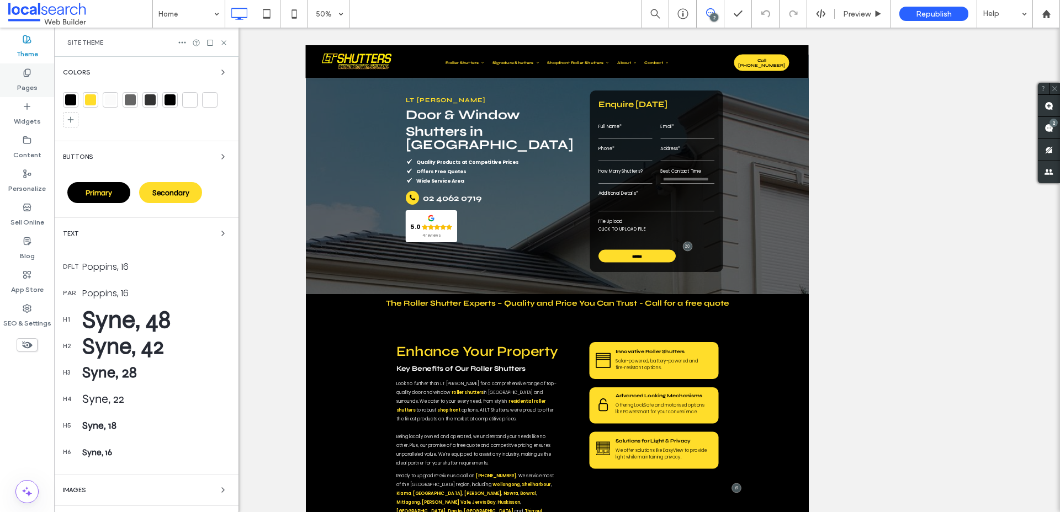
click at [25, 77] on label "Pages" at bounding box center [27, 84] width 20 height 15
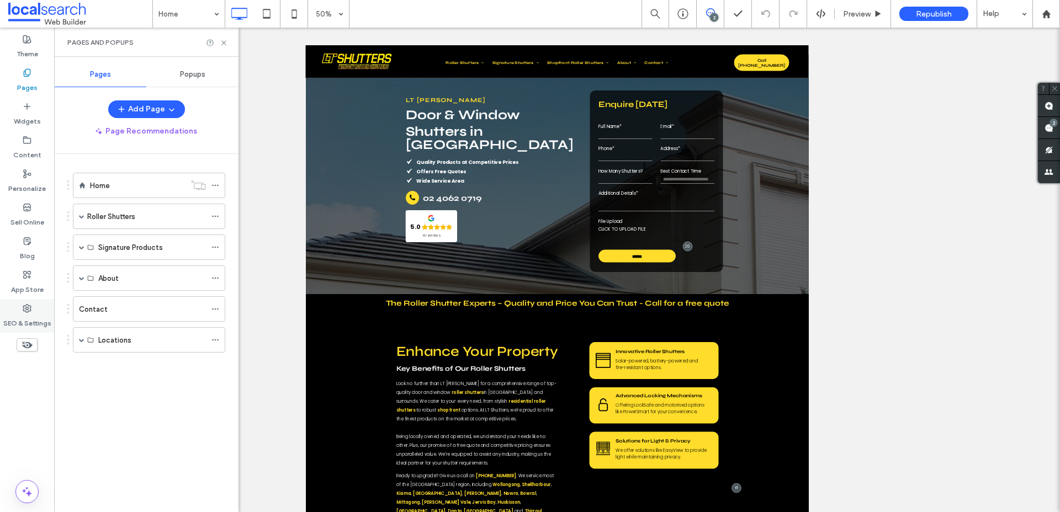
click at [26, 323] on label "SEO & Settings" at bounding box center [27, 320] width 48 height 15
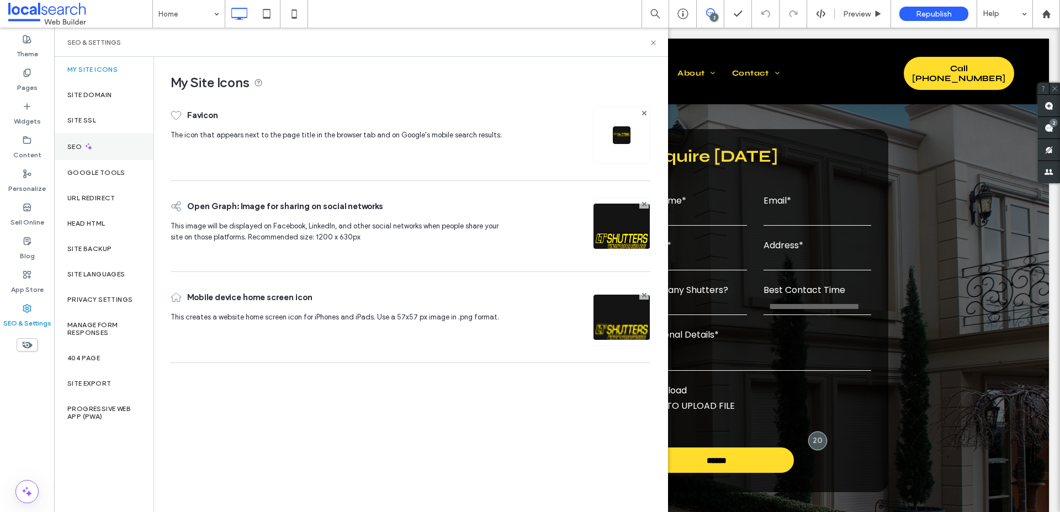
click at [92, 146] on icon at bounding box center [88, 146] width 9 height 9
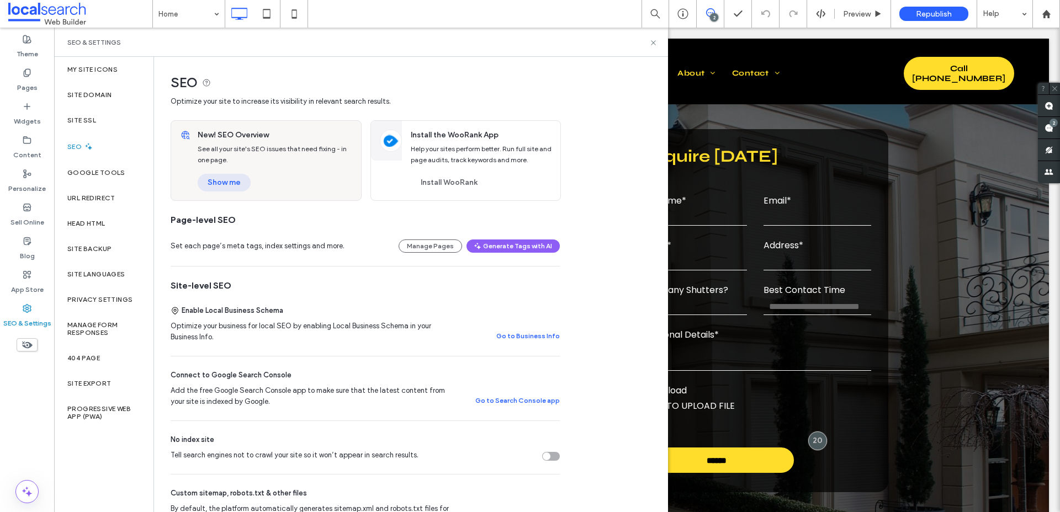
click at [221, 180] on button "Show me" at bounding box center [224, 183] width 53 height 18
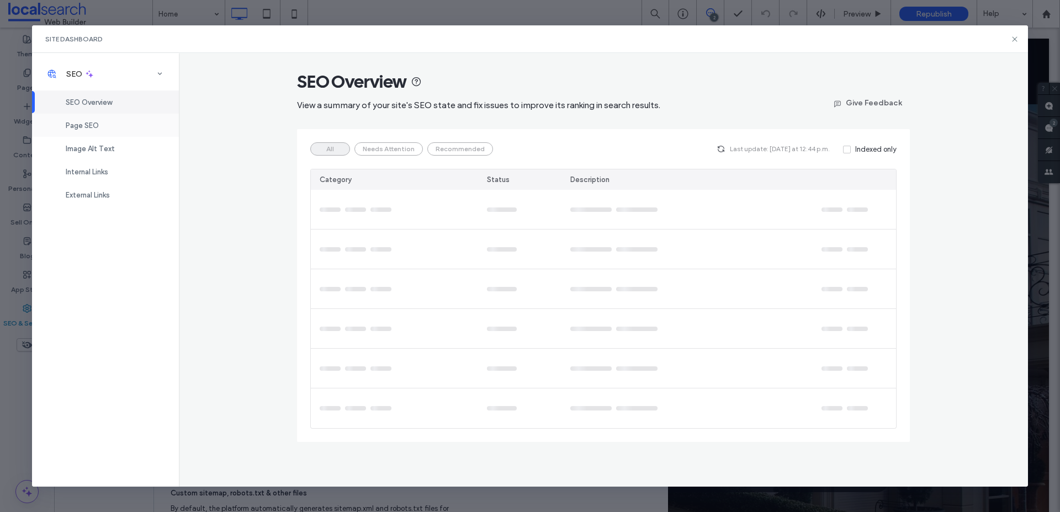
click at [76, 126] on span "Page SEO" at bounding box center [82, 125] width 33 height 8
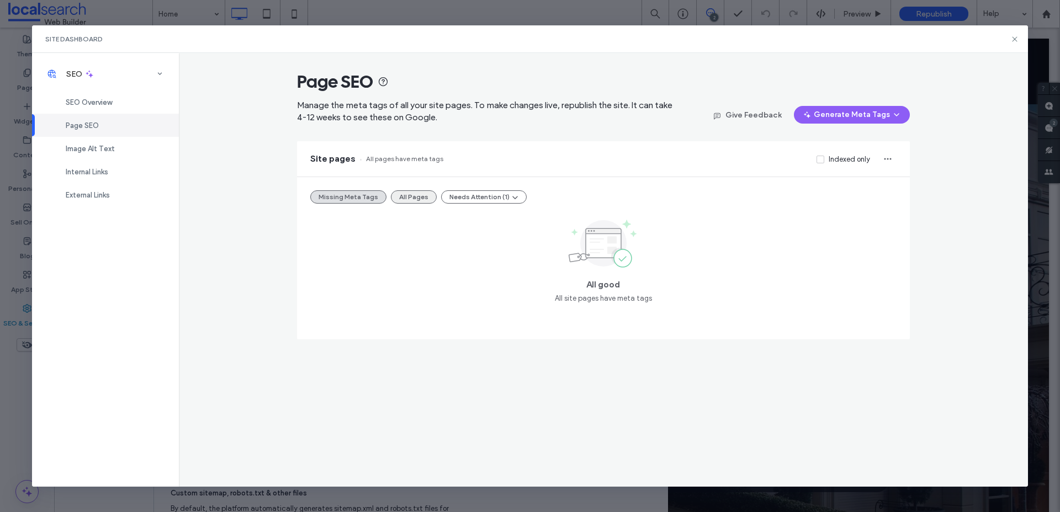
click at [424, 198] on button "All Pages" at bounding box center [414, 196] width 46 height 13
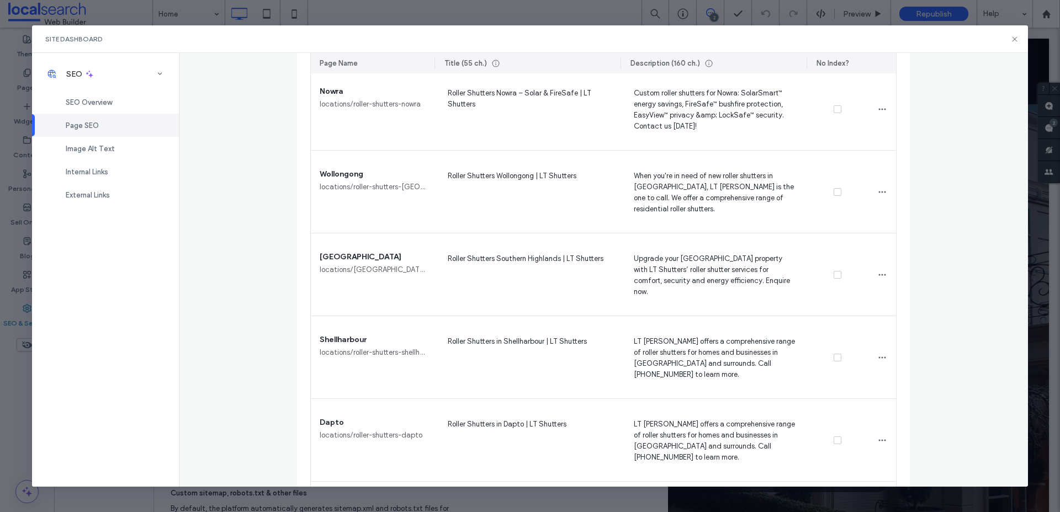
scroll to position [1160, 0]
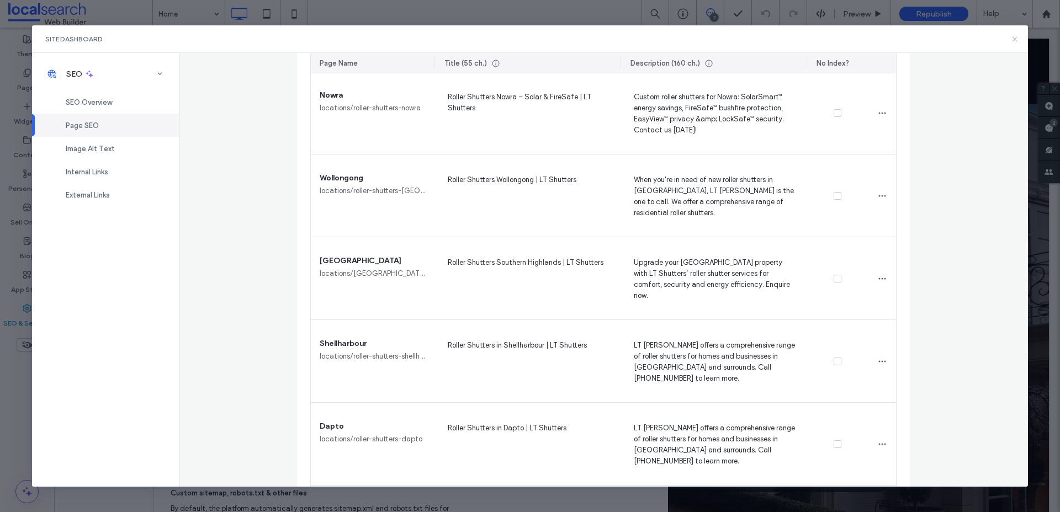
click at [1016, 40] on icon at bounding box center [1014, 39] width 9 height 9
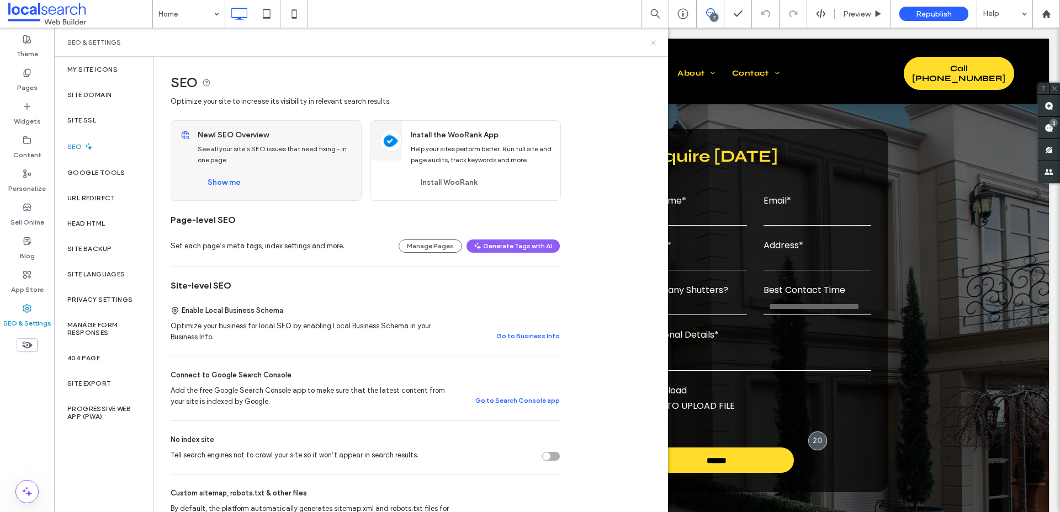
click at [653, 42] on use at bounding box center [653, 42] width 4 height 4
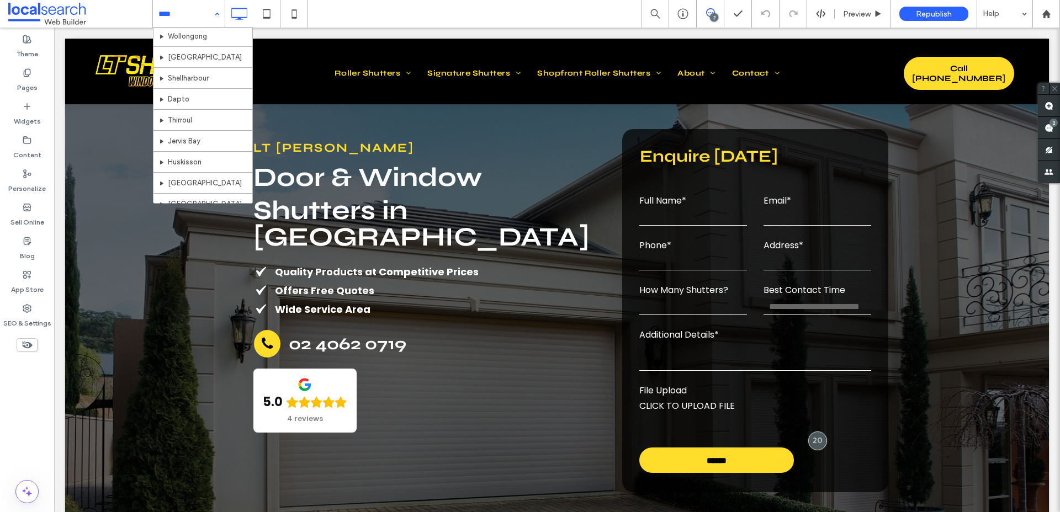
scroll to position [228, 0]
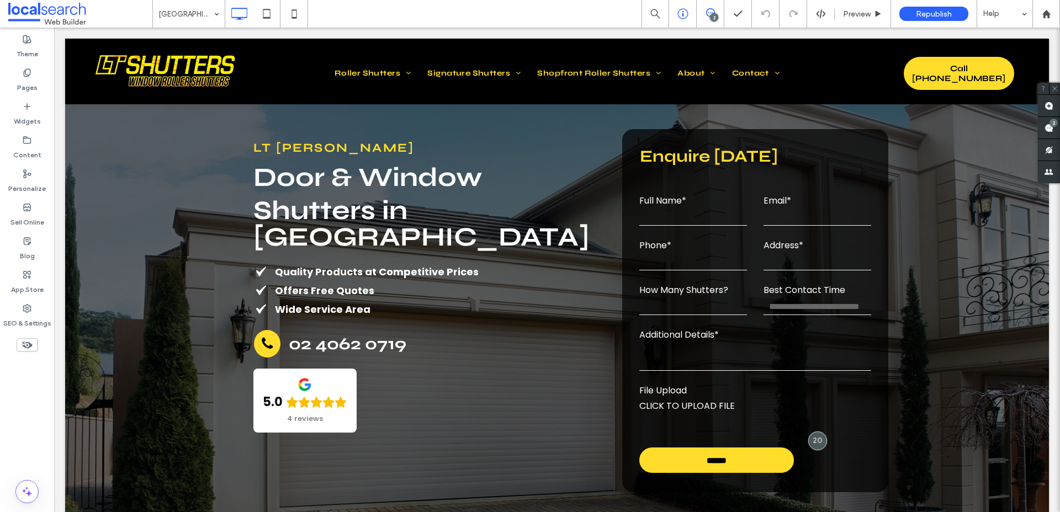
click at [674, 15] on div at bounding box center [682, 13] width 27 height 11
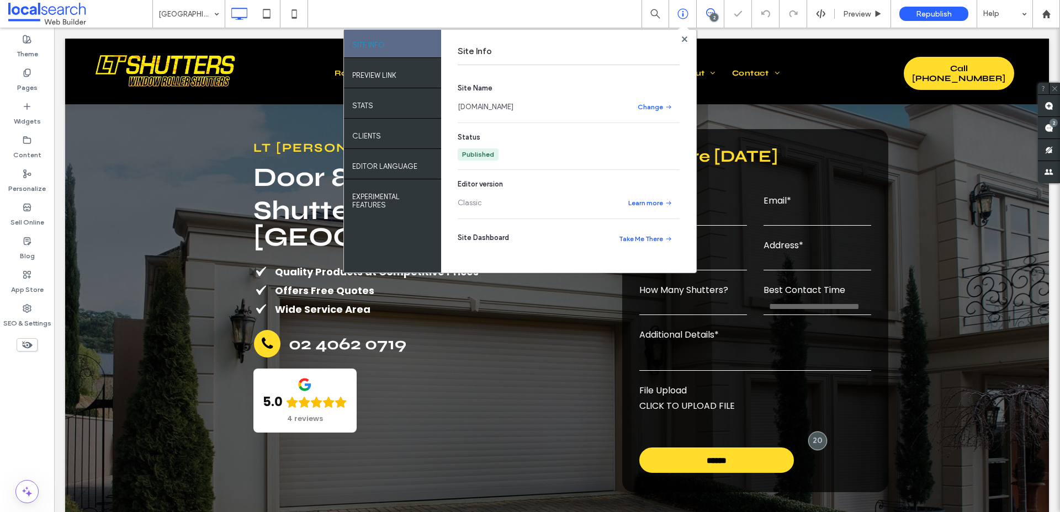
click at [679, 14] on icon at bounding box center [682, 13] width 11 height 11
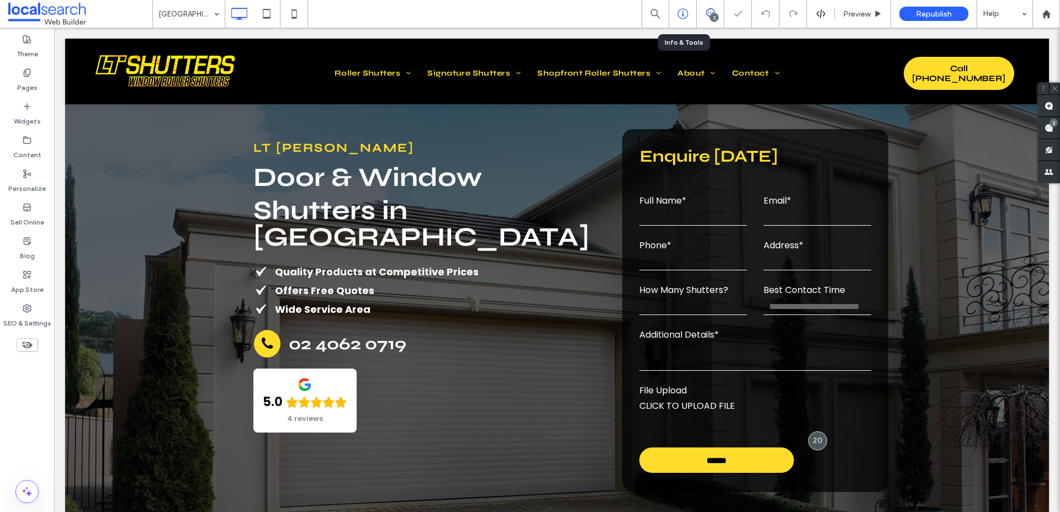
click at [675, 15] on div at bounding box center [682, 13] width 27 height 11
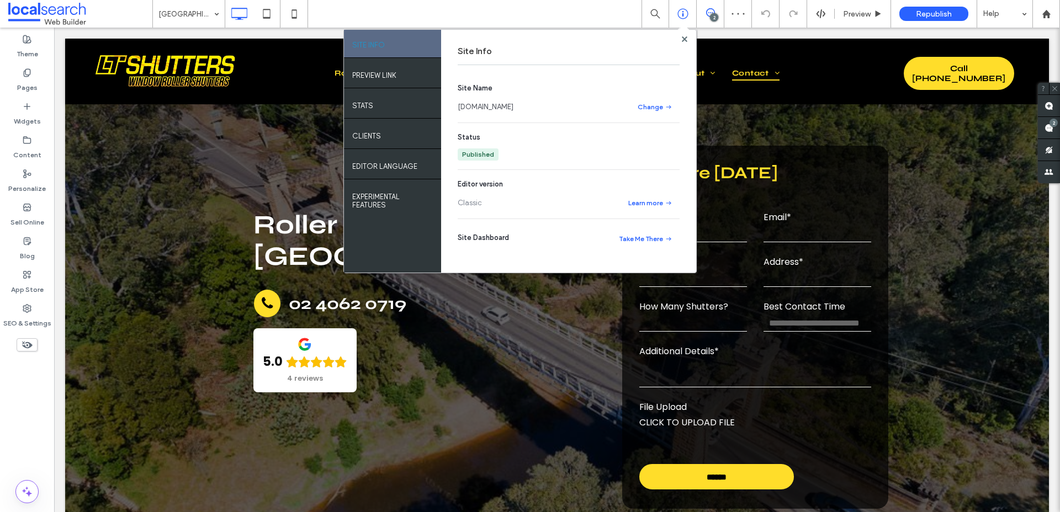
click at [480, 107] on link "www.ltshutters.com.au" at bounding box center [486, 107] width 56 height 11
click at [859, 13] on span "Preview" at bounding box center [857, 13] width 28 height 9
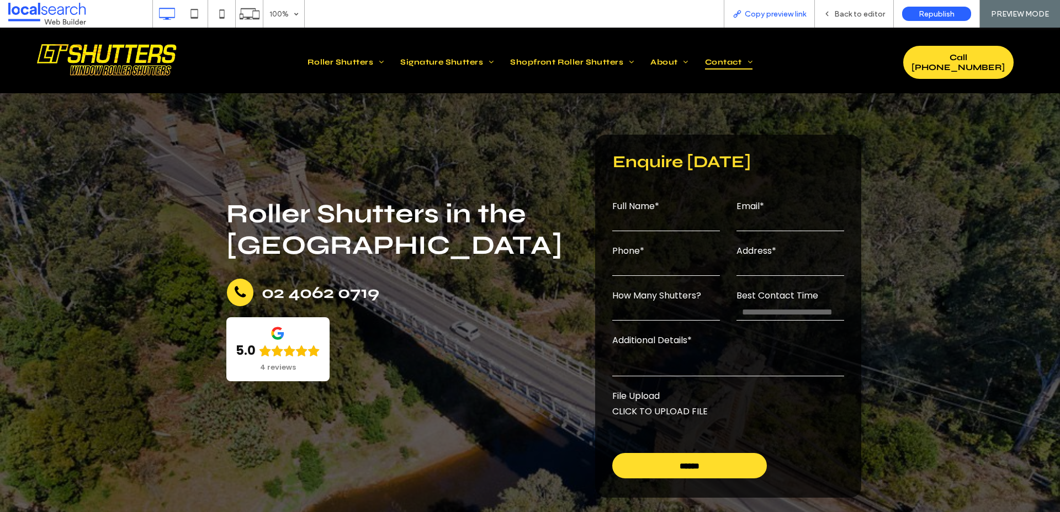
click at [767, 15] on span "Copy preview link" at bounding box center [775, 13] width 61 height 9
click at [857, 13] on span "Back to editor" at bounding box center [859, 13] width 51 height 9
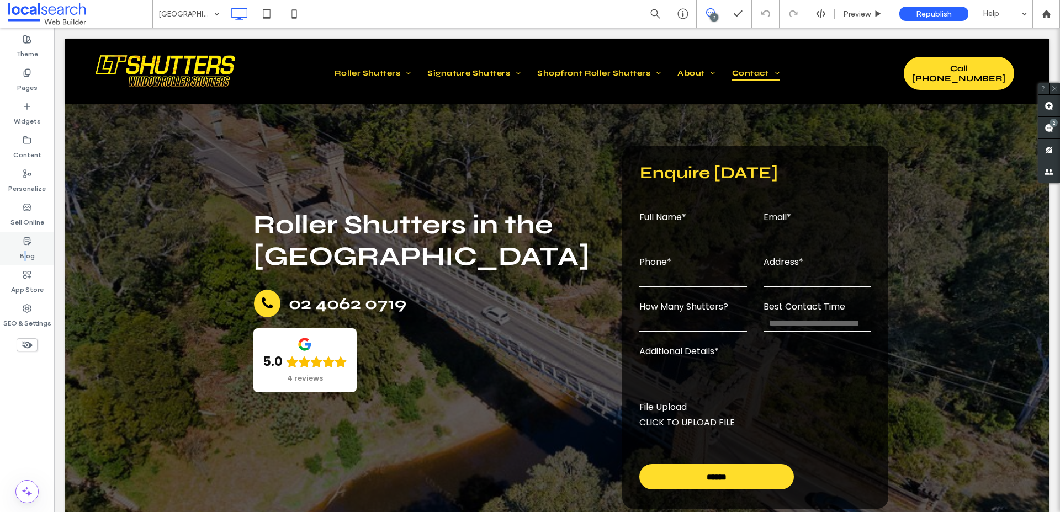
click at [25, 251] on label "Blog" at bounding box center [27, 253] width 15 height 15
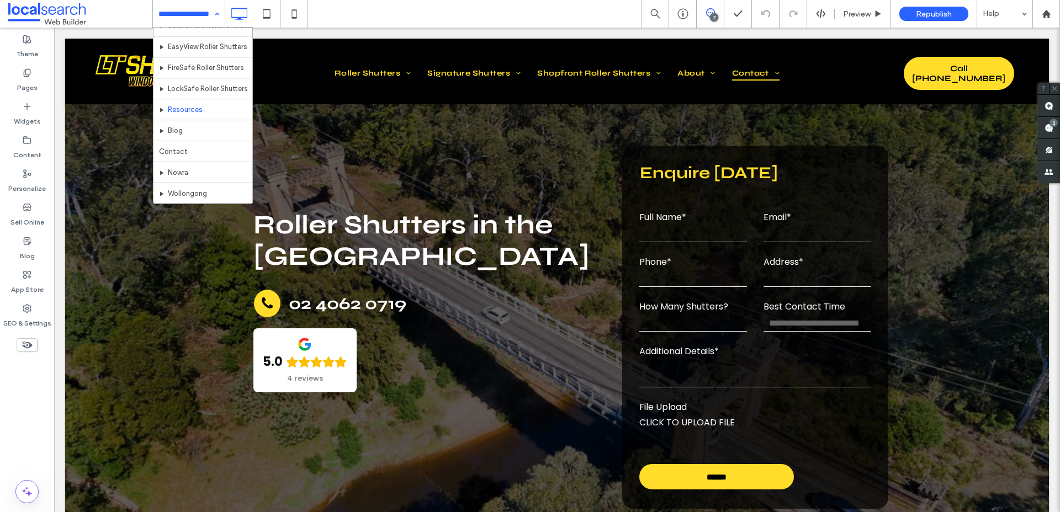
scroll to position [121, 0]
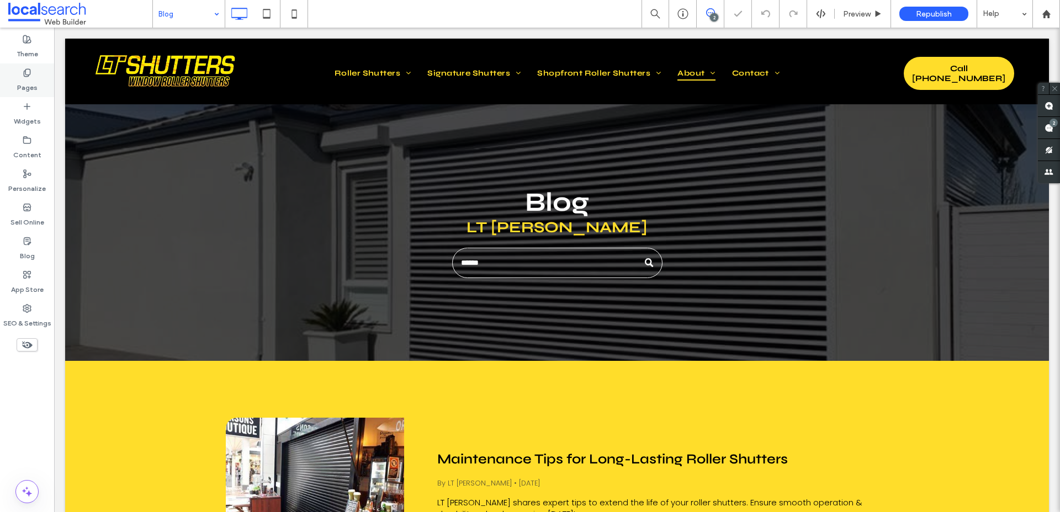
click at [25, 77] on icon at bounding box center [27, 72] width 9 height 9
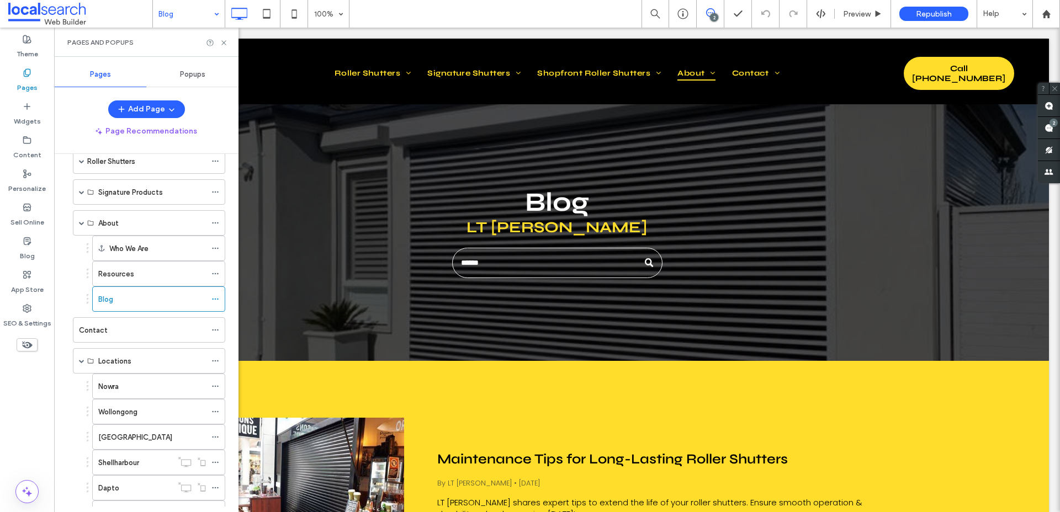
scroll to position [34, 0]
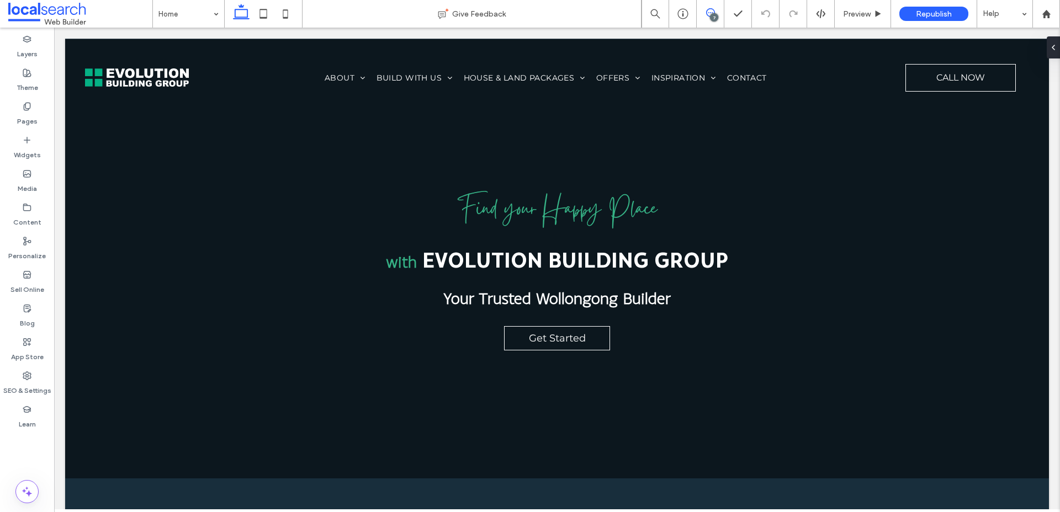
click at [710, 14] on icon at bounding box center [710, 12] width 9 height 9
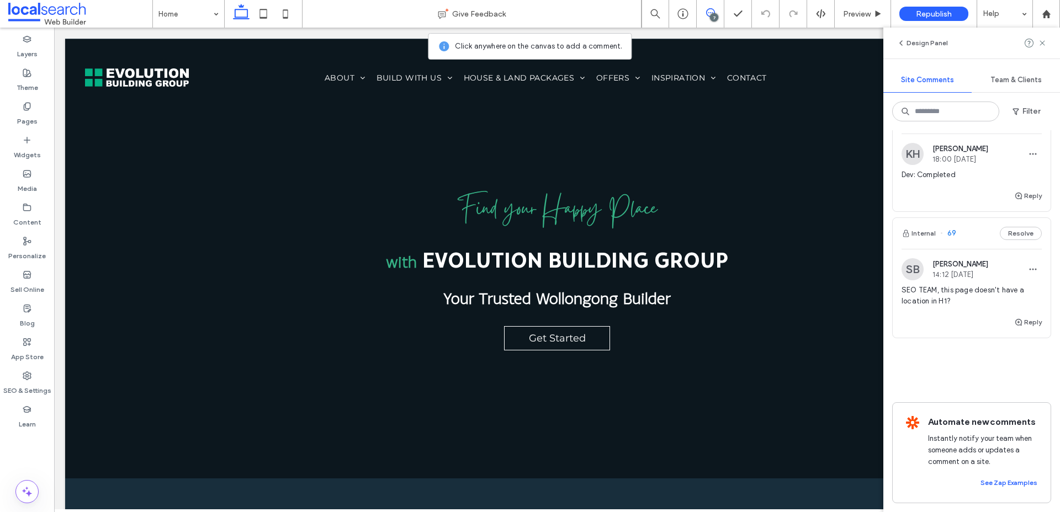
scroll to position [1645, 0]
click at [976, 125] on span "devs / ALL on the home designs page please add this enquiry form above the FAQs…" at bounding box center [971, 92] width 140 height 66
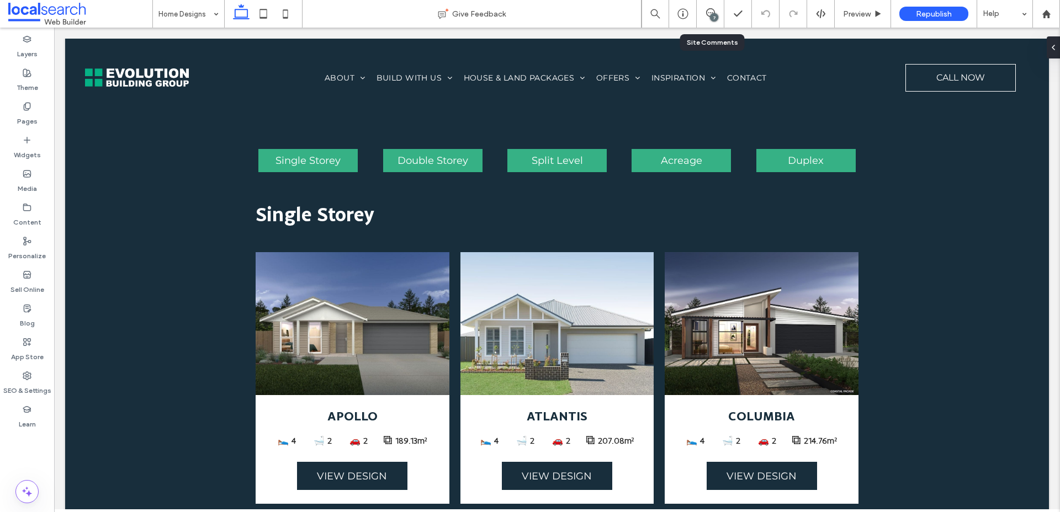
click at [715, 24] on div "7" at bounding box center [711, 14] width 28 height 28
click at [713, 20] on div "7" at bounding box center [714, 17] width 8 height 8
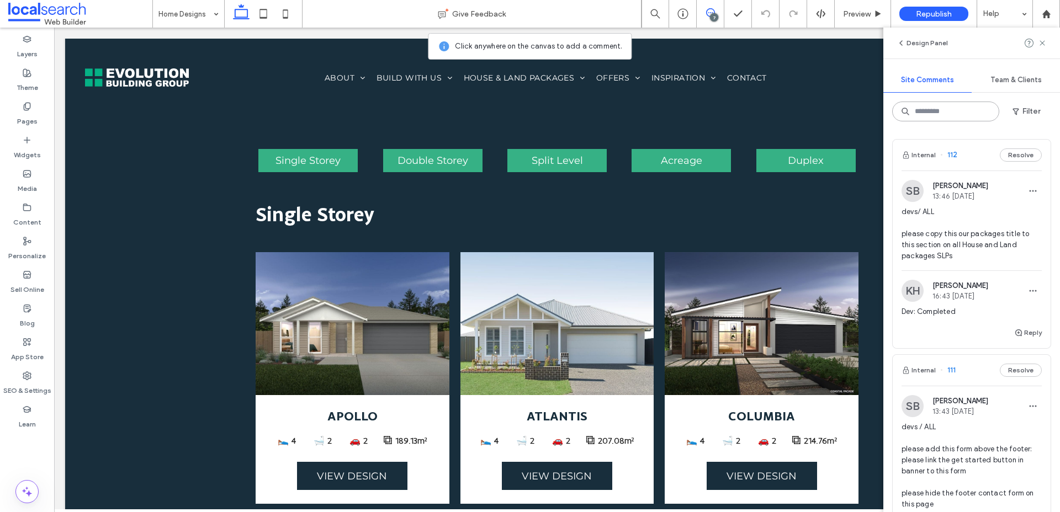
click at [970, 120] on input at bounding box center [945, 112] width 107 height 20
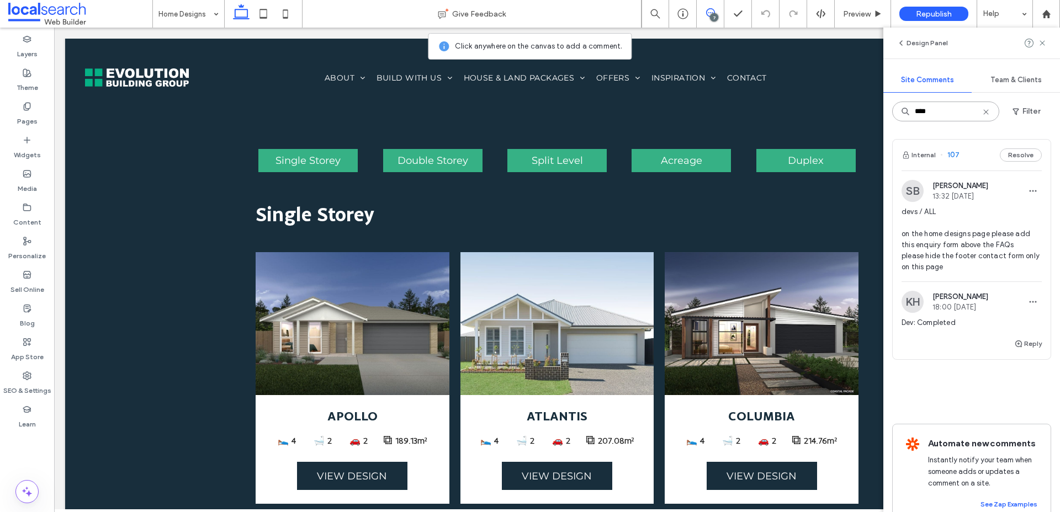
type input "***"
click at [957, 256] on span "devs / ALL on the home designs page please add this enquiry form above the FAQs…" at bounding box center [971, 239] width 140 height 66
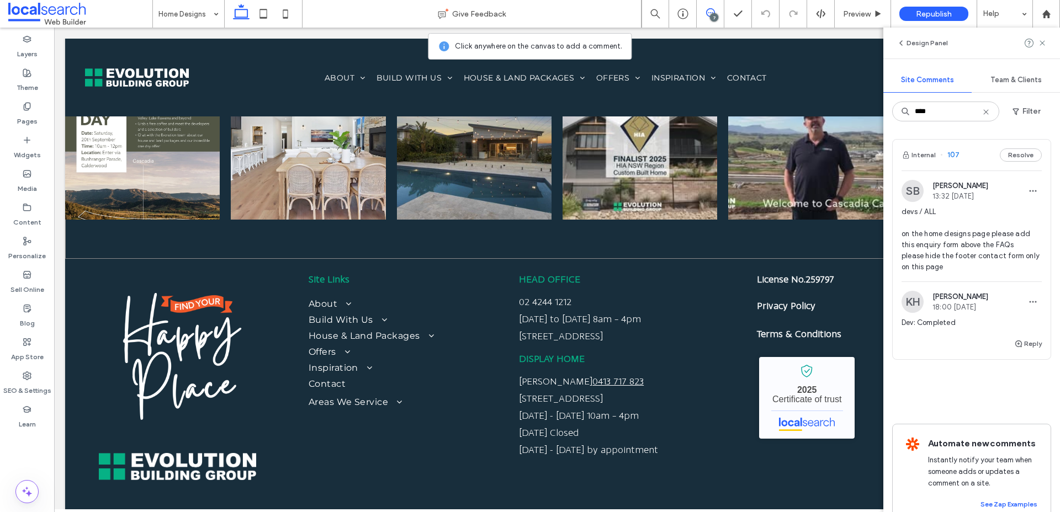
scroll to position [6807, 0]
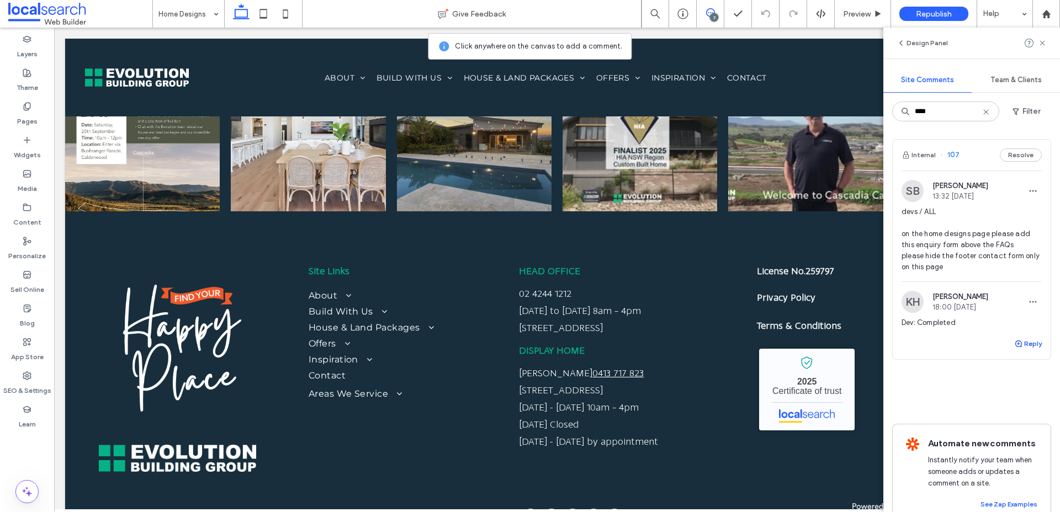
click at [1036, 350] on button "Reply" at bounding box center [1028, 343] width 28 height 13
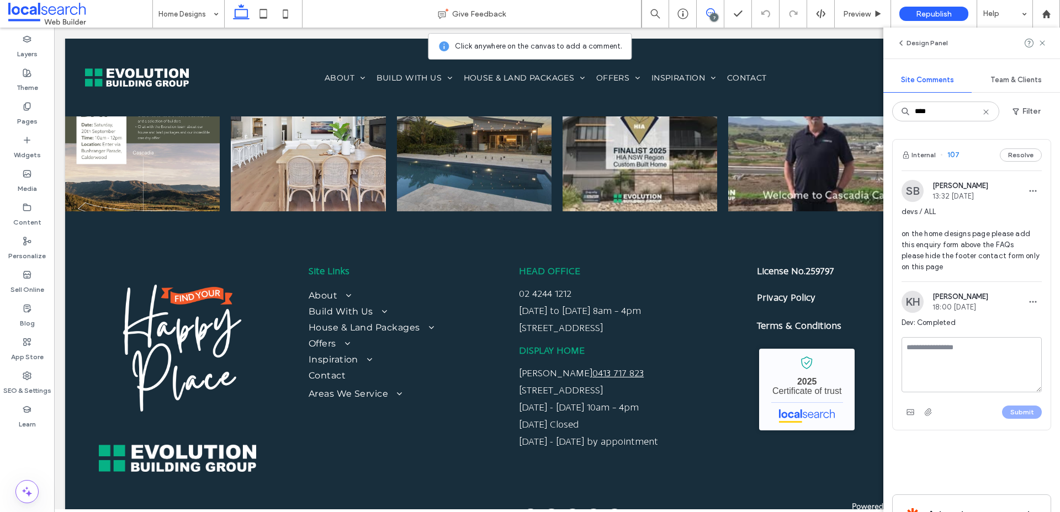
click at [997, 392] on textarea at bounding box center [971, 364] width 140 height 55
type textarea "**********"
click at [1024, 419] on button "Submit" at bounding box center [1022, 412] width 40 height 13
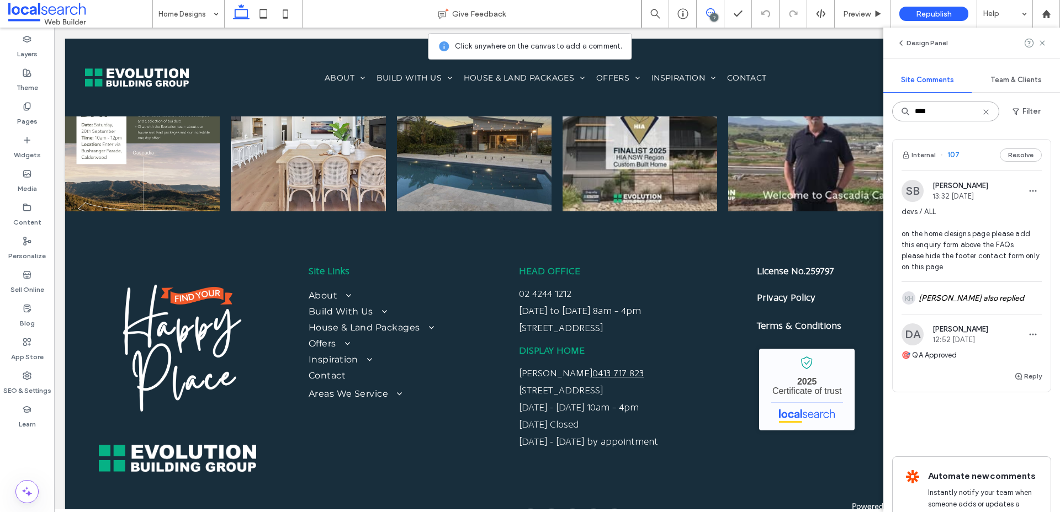
click at [928, 111] on input "***" at bounding box center [945, 112] width 107 height 20
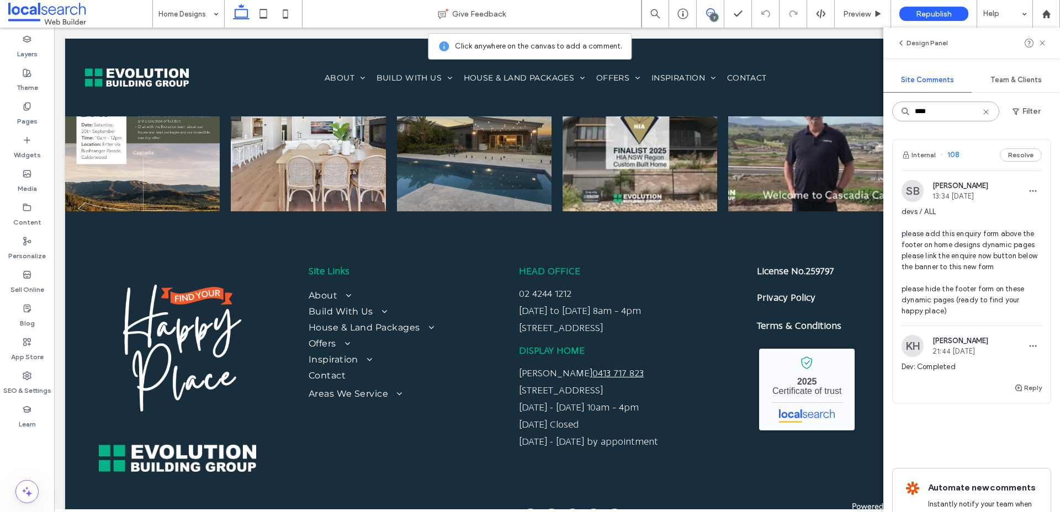
type input "***"
click at [1006, 246] on span "devs / ALL please add this enquiry form above the footer on home designs dynami…" at bounding box center [971, 261] width 140 height 110
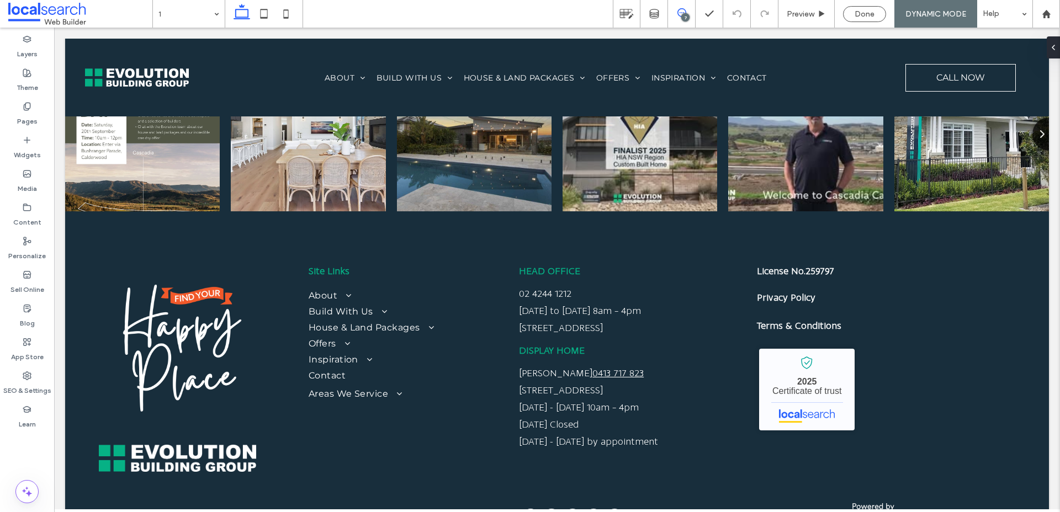
click at [681, 15] on icon at bounding box center [681, 12] width 9 height 9
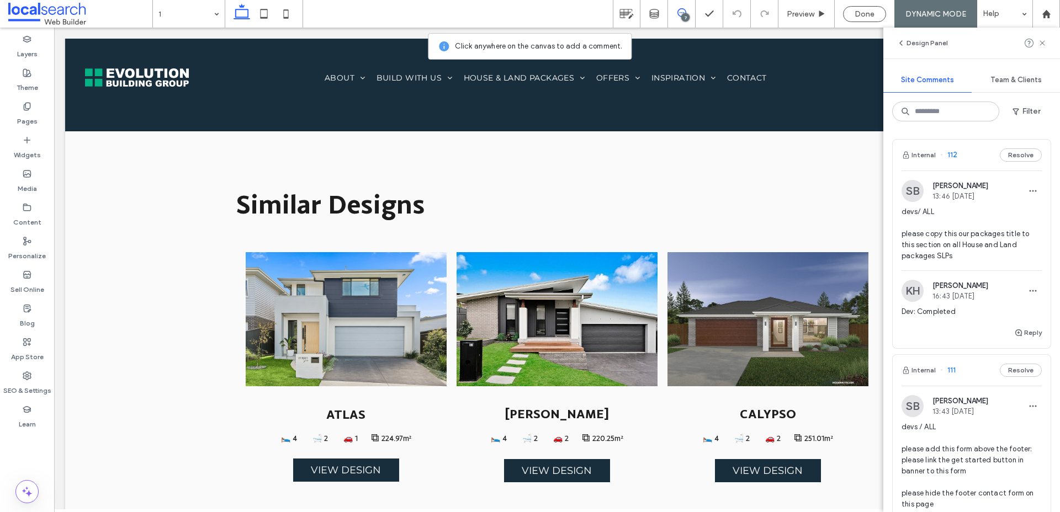
click at [940, 121] on div "Design Panel Site Comments Team & Clients Filter Internal 112 Resolve SB Stepha…" at bounding box center [971, 270] width 177 height 485
click at [934, 118] on input at bounding box center [945, 112] width 107 height 20
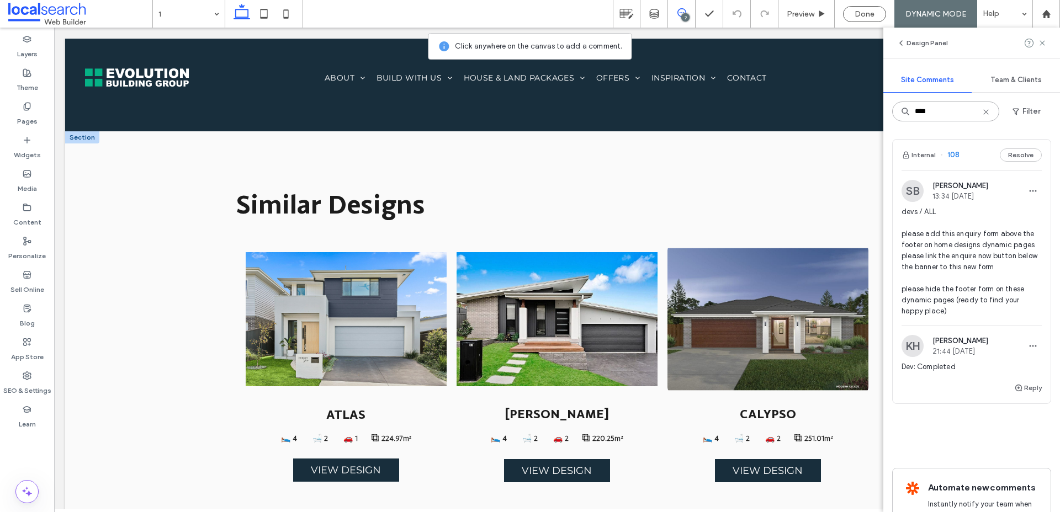
type input "***"
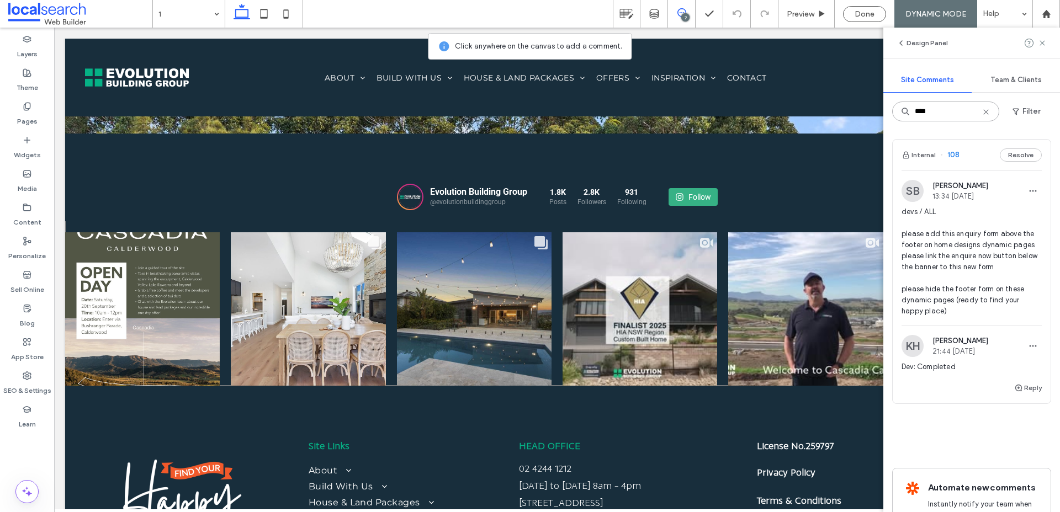
scroll to position [2700, 0]
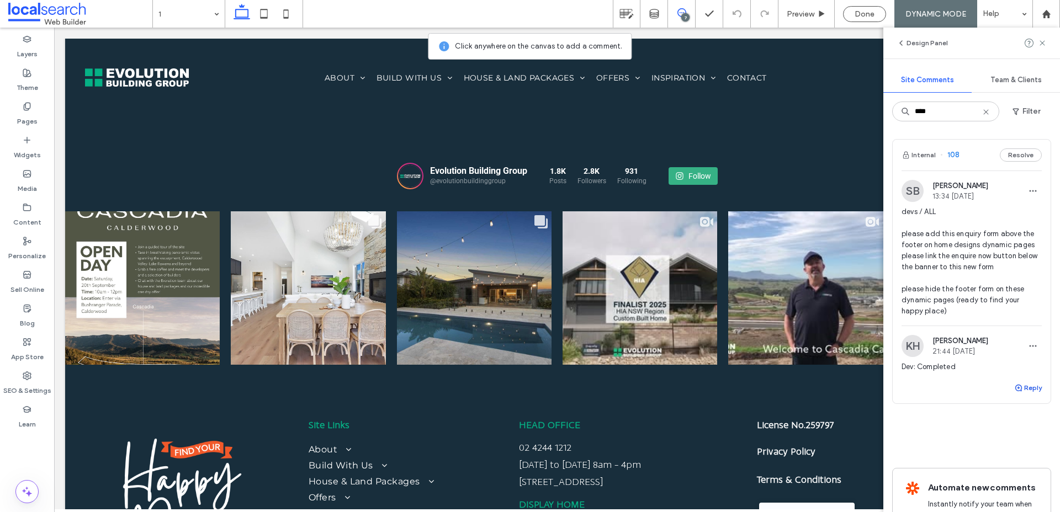
click at [1040, 395] on button "Reply" at bounding box center [1028, 387] width 28 height 13
click at [1001, 437] on textarea at bounding box center [971, 408] width 140 height 55
type textarea "**********"
click at [1016, 463] on button "Submit" at bounding box center [1022, 456] width 40 height 13
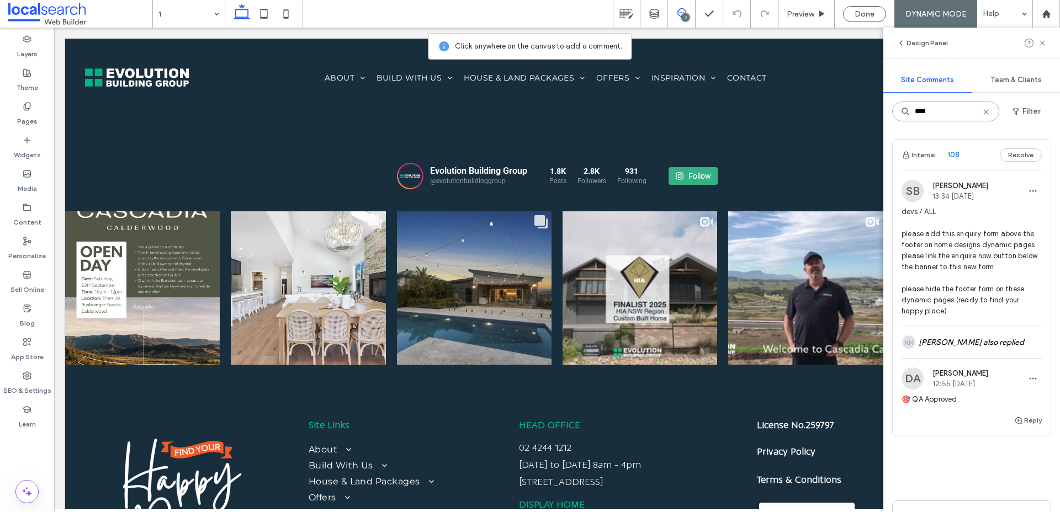
click at [927, 111] on input "***" at bounding box center [945, 112] width 107 height 20
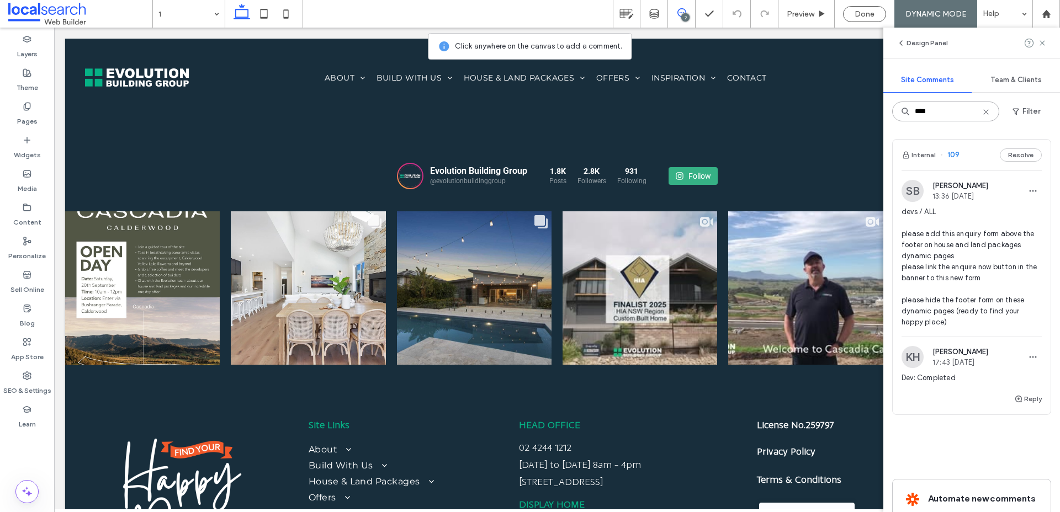
type input "***"
click at [938, 328] on span "devs / ALL please add this enquiry form above the footer on house and land pack…" at bounding box center [971, 266] width 140 height 121
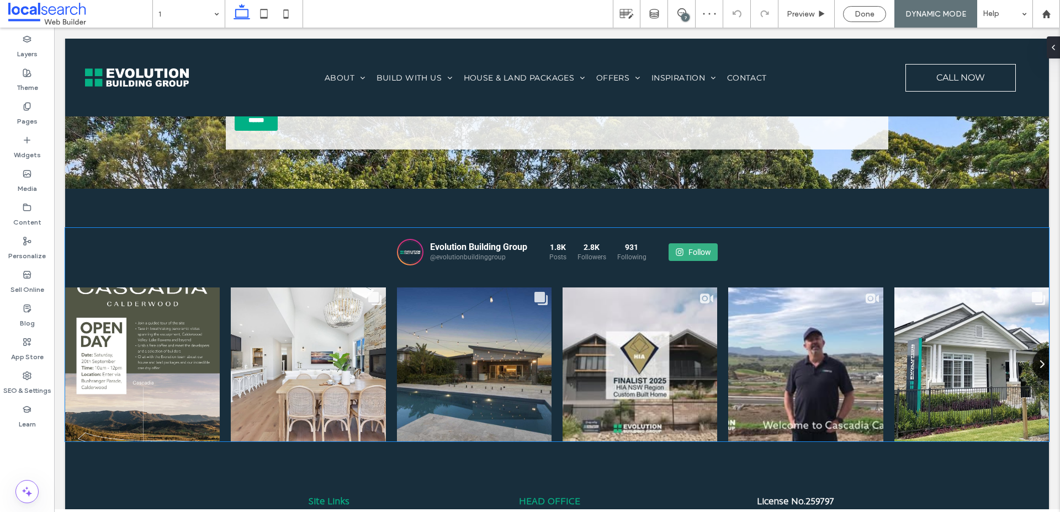
scroll to position [2712, 0]
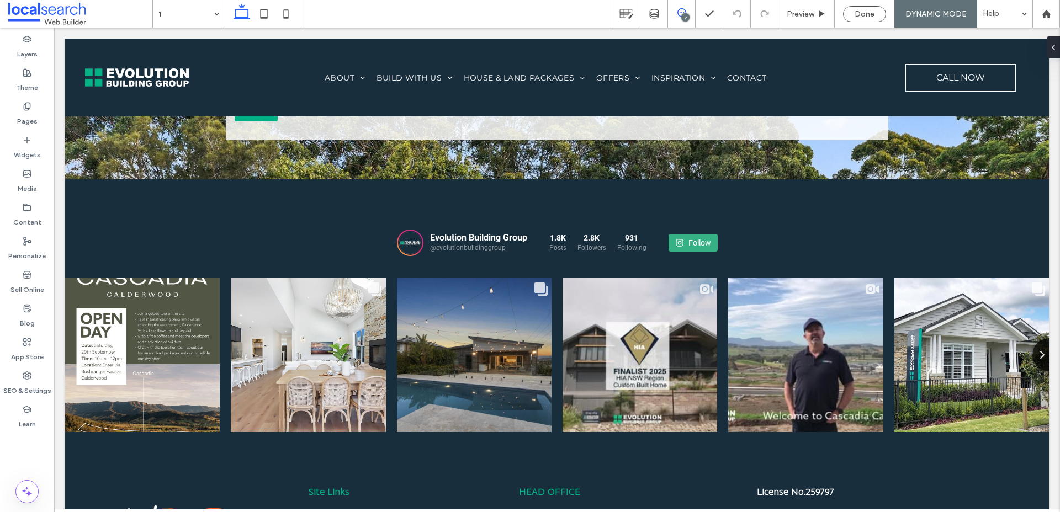
click at [683, 12] on icon at bounding box center [681, 12] width 9 height 9
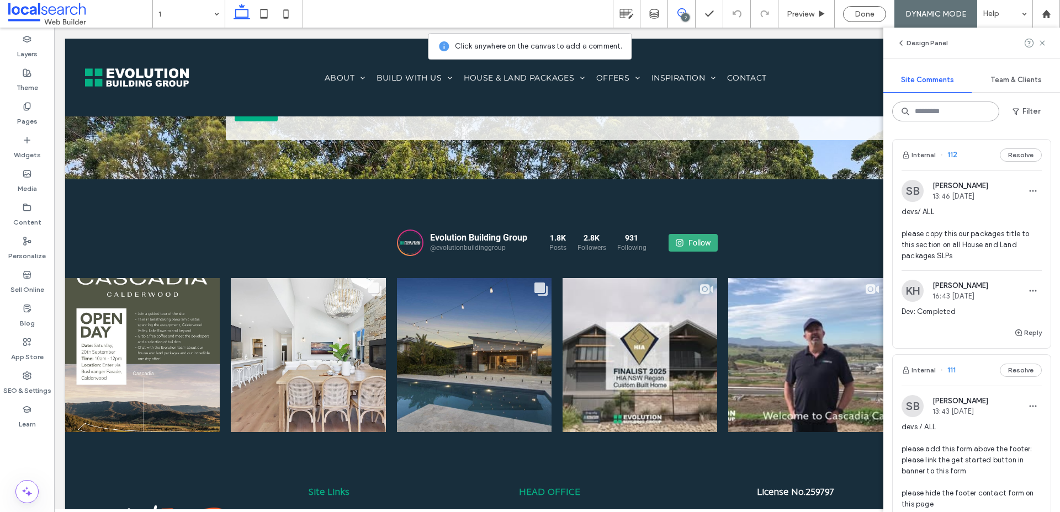
click at [924, 116] on input at bounding box center [945, 112] width 107 height 20
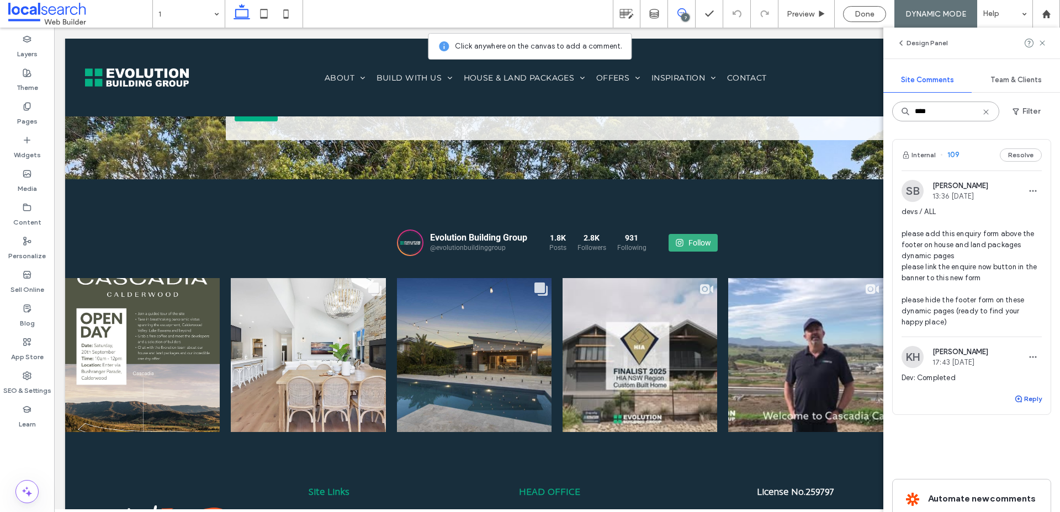
type input "***"
click at [1019, 403] on icon "button" at bounding box center [1018, 399] width 9 height 9
click at [961, 448] on textarea at bounding box center [971, 419] width 140 height 55
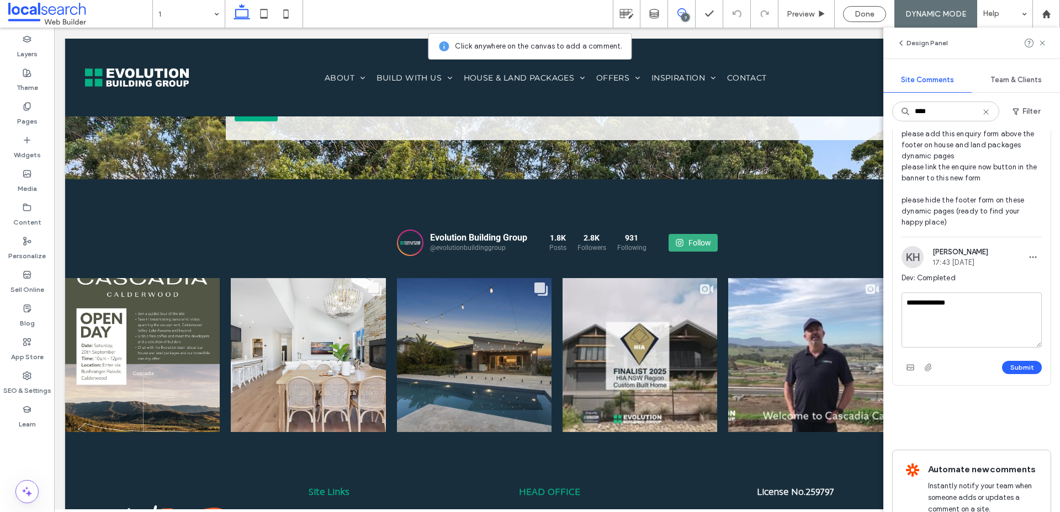
scroll to position [177, 0]
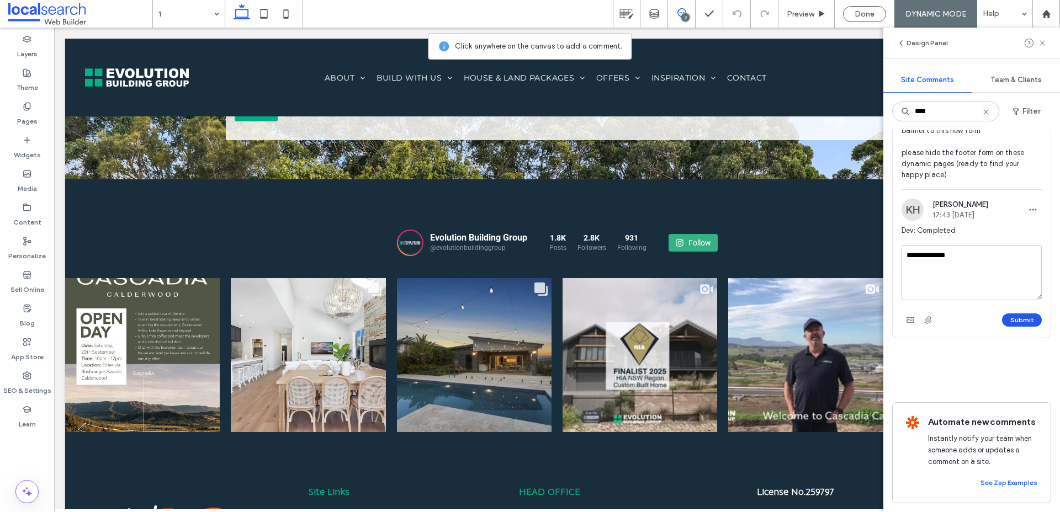
type textarea "**********"
click at [1021, 327] on button "Submit" at bounding box center [1022, 319] width 40 height 13
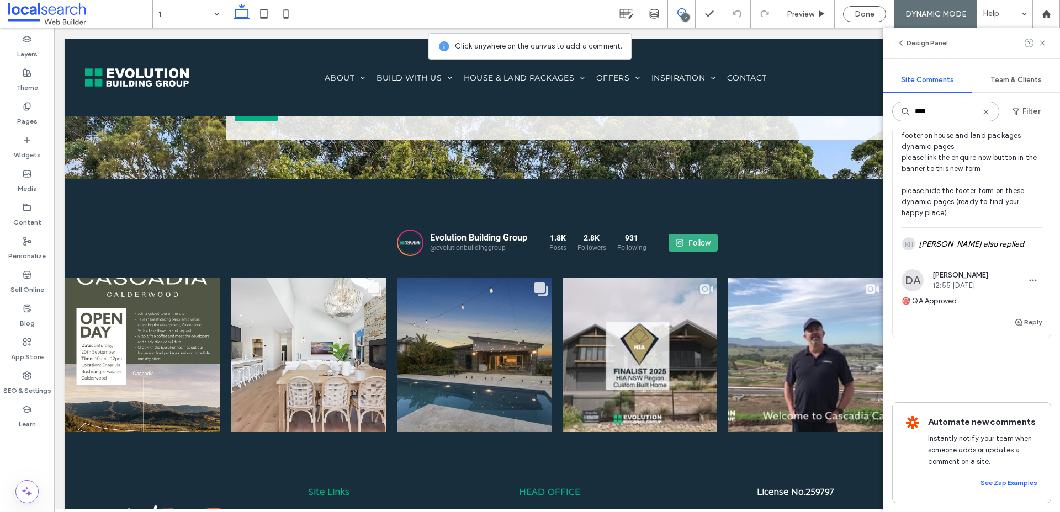
click at [925, 110] on input "***" at bounding box center [945, 112] width 107 height 20
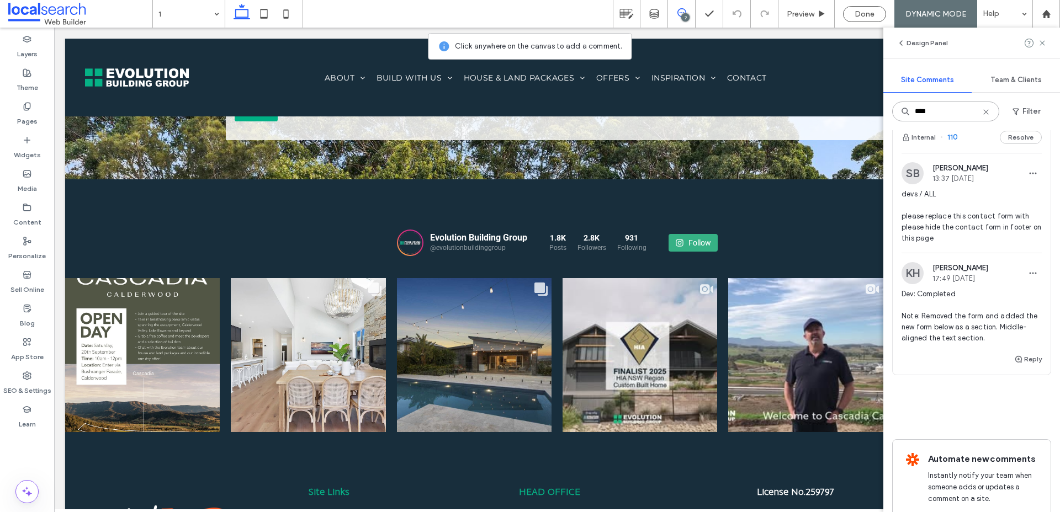
scroll to position [0, 0]
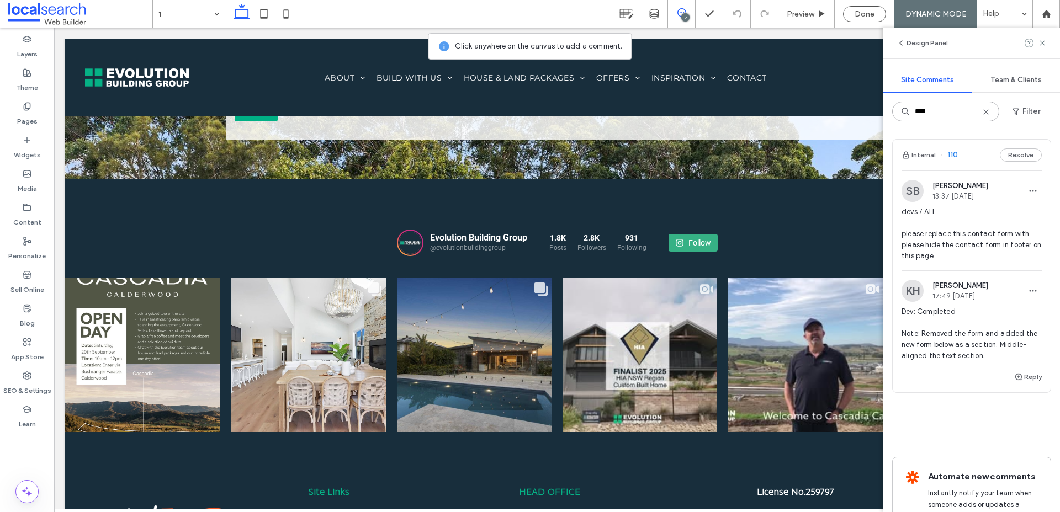
type input "***"
click at [975, 230] on span "devs / ALL please replace this contact form with please hide the contact form i…" at bounding box center [971, 233] width 140 height 55
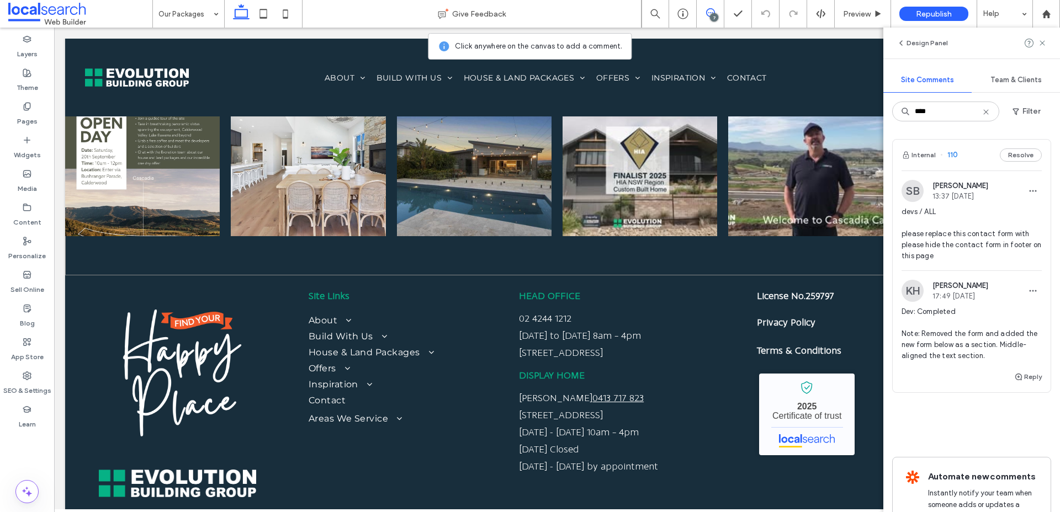
scroll to position [2189, 0]
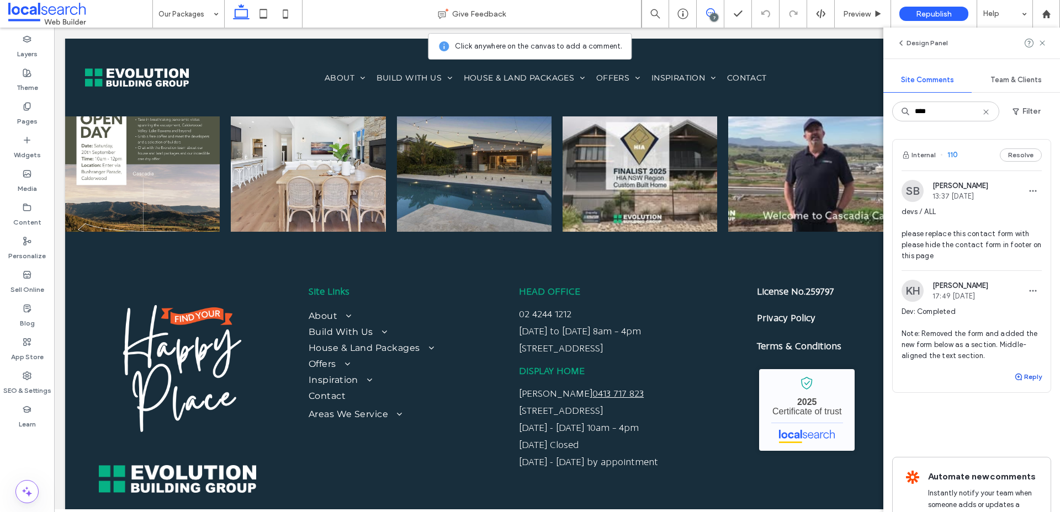
click at [1026, 384] on button "Reply" at bounding box center [1028, 376] width 28 height 13
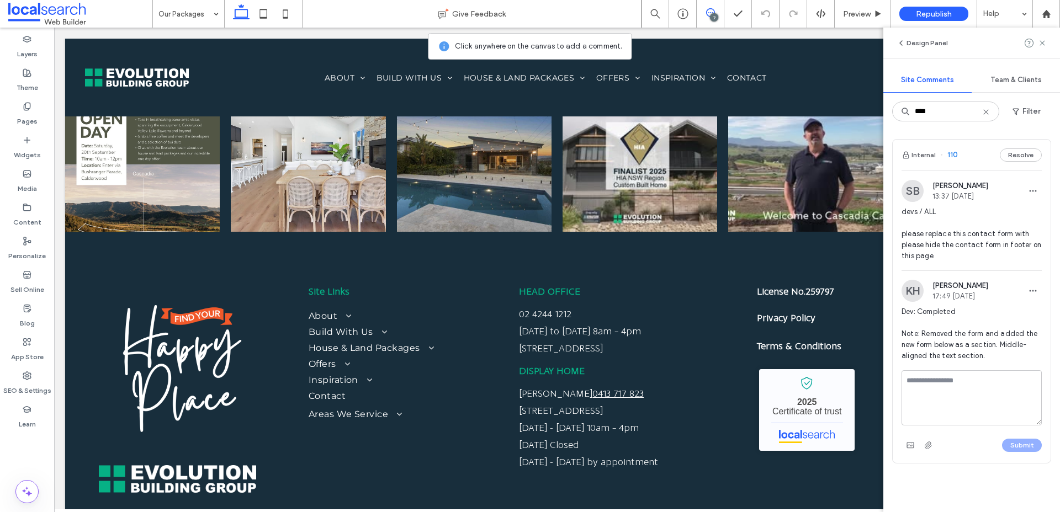
click at [1000, 426] on textarea at bounding box center [971, 397] width 140 height 55
type textarea "**********"
click at [1027, 452] on button "Submit" at bounding box center [1022, 445] width 40 height 13
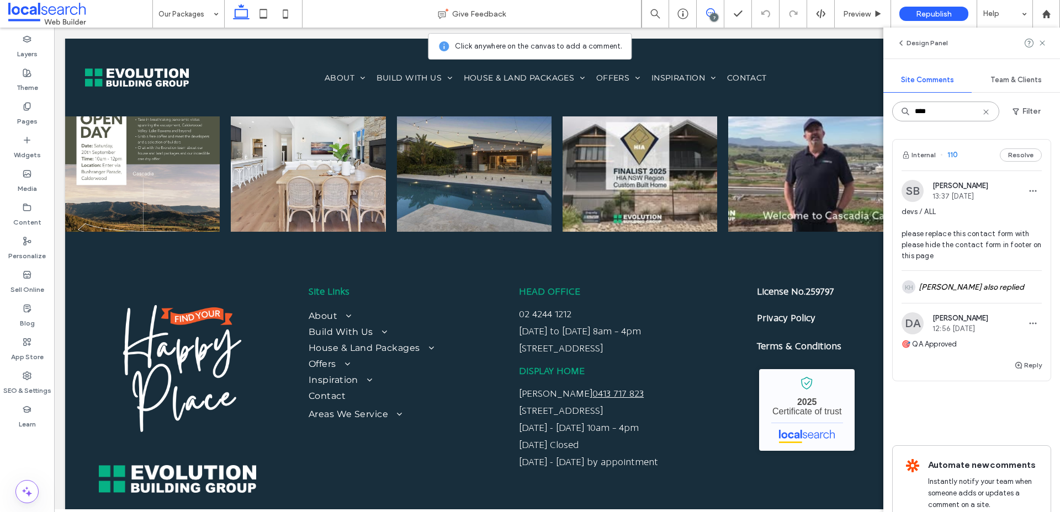
click at [925, 108] on input "***" at bounding box center [945, 112] width 107 height 20
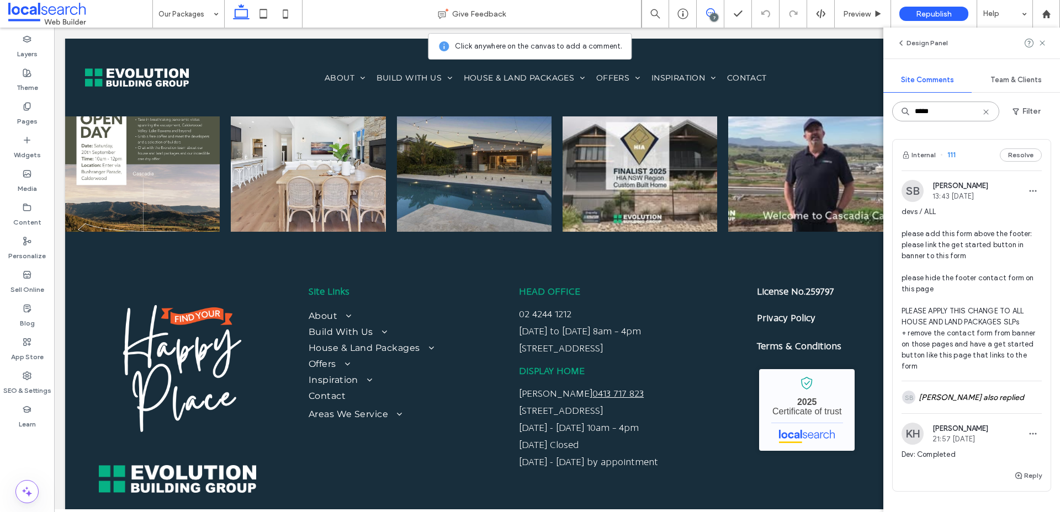
type input "***"
click at [956, 258] on span "devs / ALL please add this form above the footer: please link the get started b…" at bounding box center [971, 289] width 140 height 166
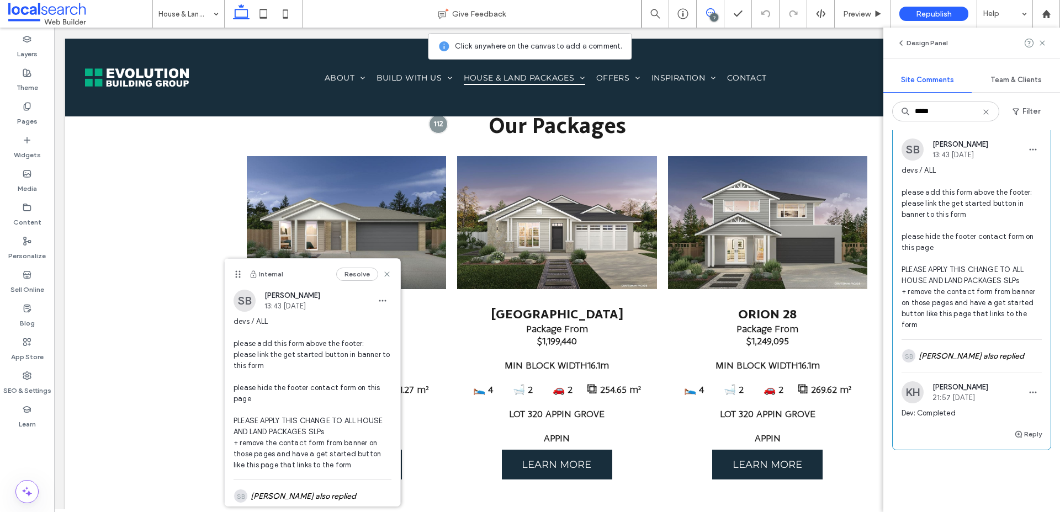
scroll to position [42, 0]
click at [996, 371] on div "SB Stephanie Boniface also replied" at bounding box center [971, 355] width 140 height 32
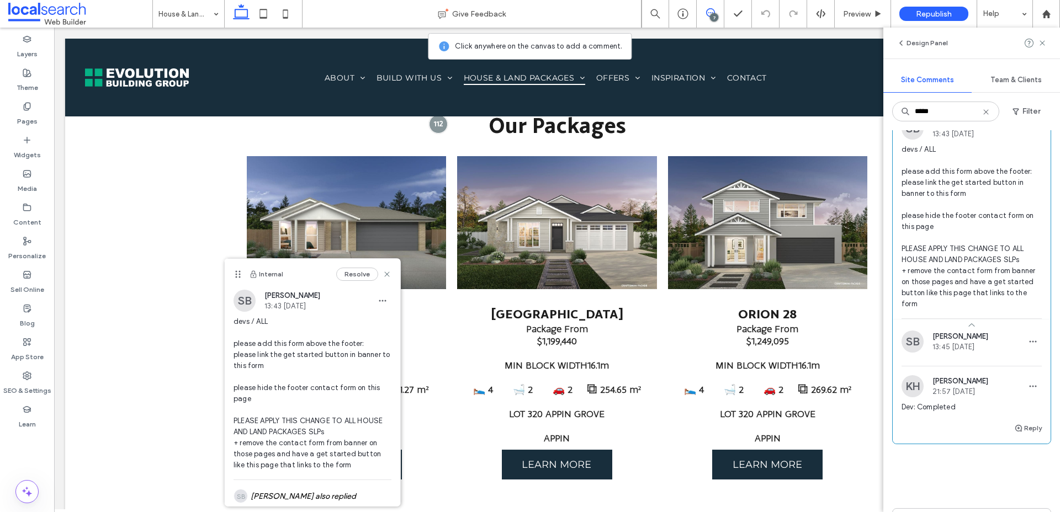
scroll to position [66, 0]
click at [975, 222] on span "devs / ALL please add this form above the footer: please link the get started b…" at bounding box center [971, 224] width 140 height 166
click at [974, 220] on span "devs / ALL please add this form above the footer: please link the get started b…" at bounding box center [971, 224] width 140 height 166
click at [1023, 431] on span "button" at bounding box center [1019, 425] width 10 height 12
click at [959, 474] on textarea at bounding box center [971, 445] width 140 height 55
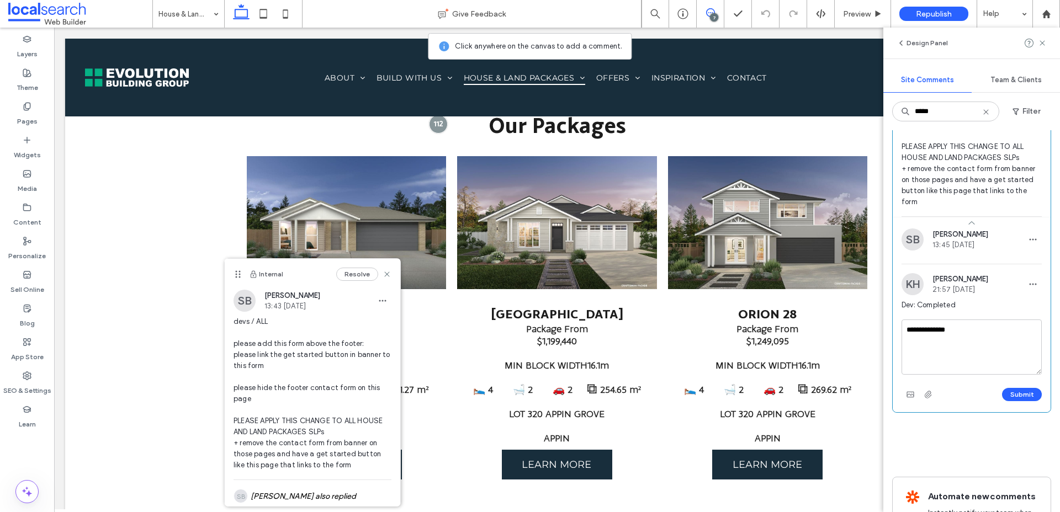
scroll to position [180, 0]
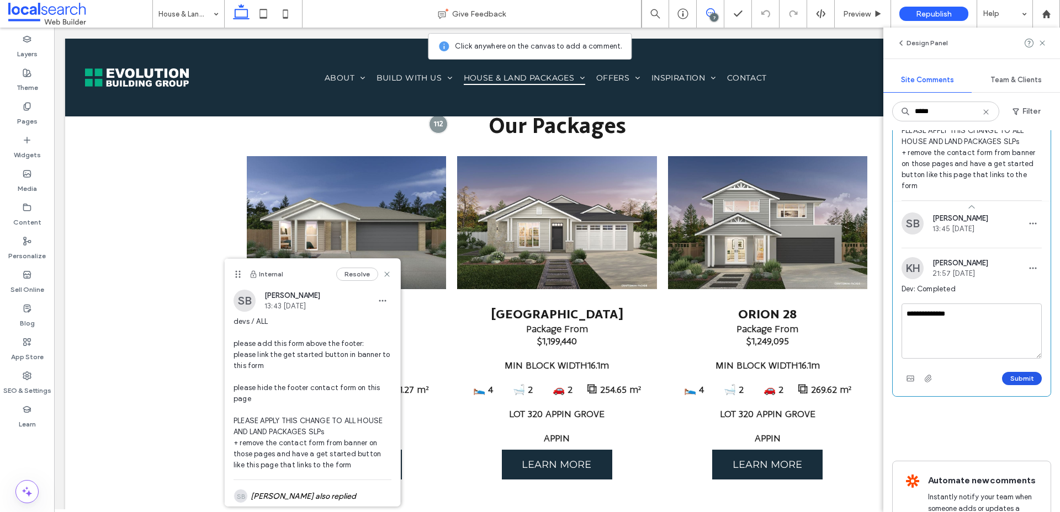
type textarea "**********"
click at [1022, 385] on button "Submit" at bounding box center [1022, 378] width 40 height 13
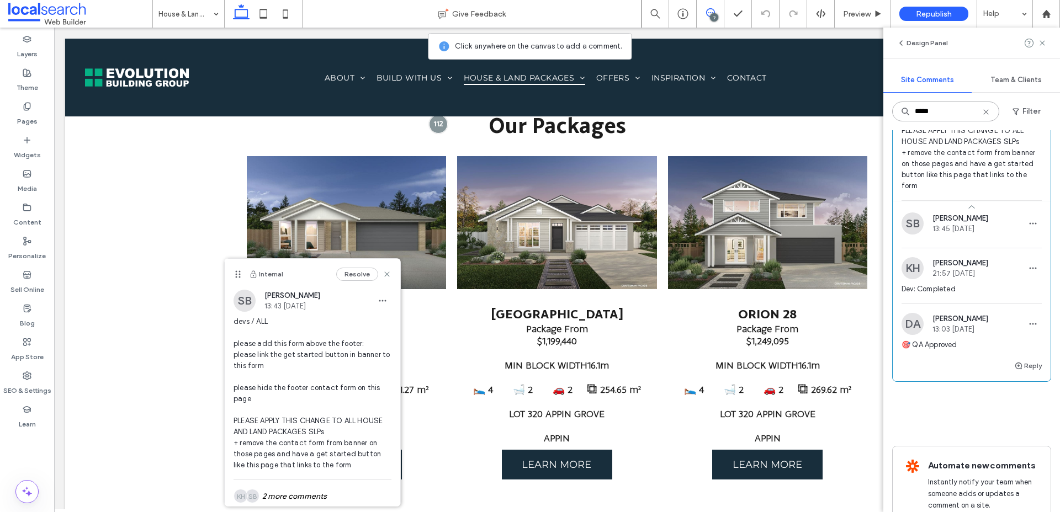
click at [935, 116] on input "***" at bounding box center [945, 112] width 107 height 20
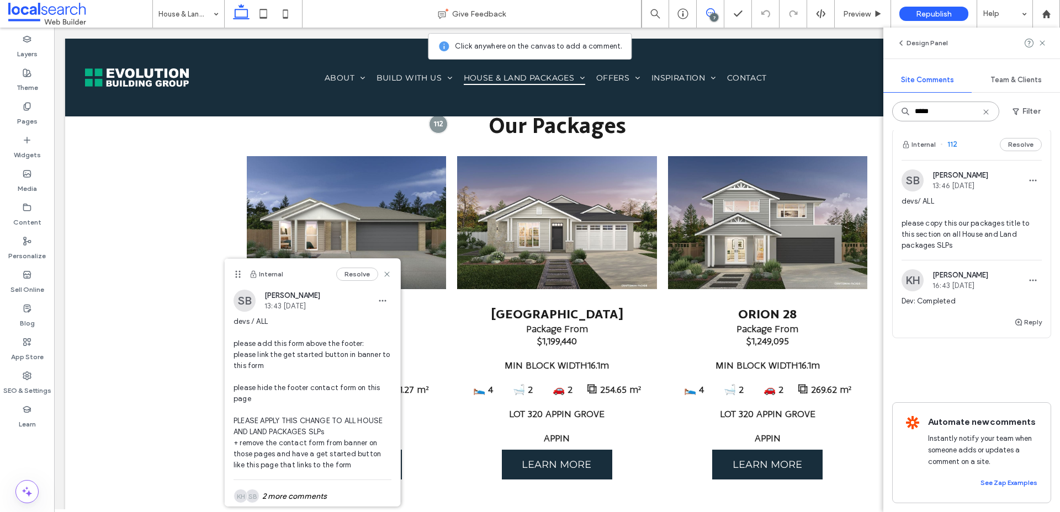
scroll to position [10, 0]
type input "***"
click at [979, 236] on span "devs/ ALL please copy this our packages title to this section on all House and …" at bounding box center [971, 223] width 140 height 55
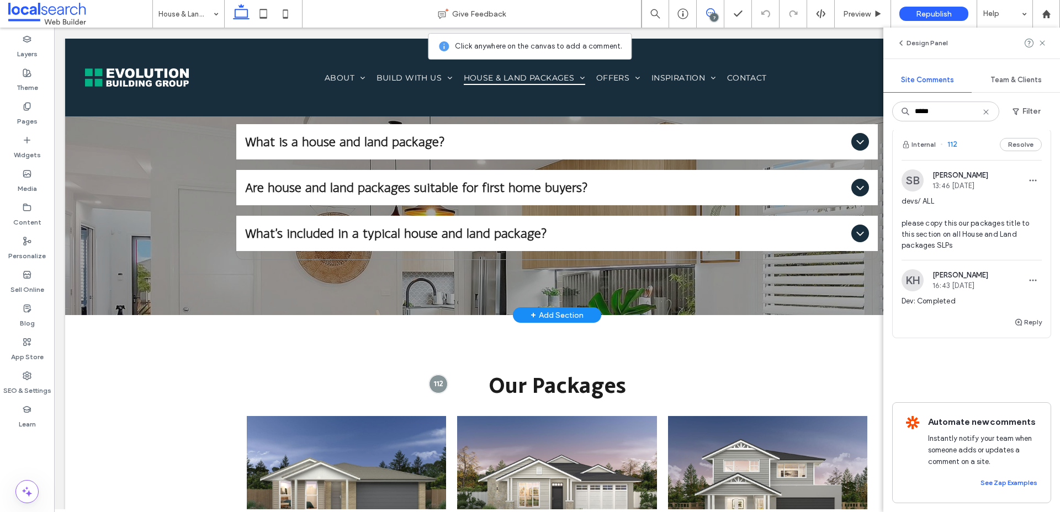
scroll to position [2023, 0]
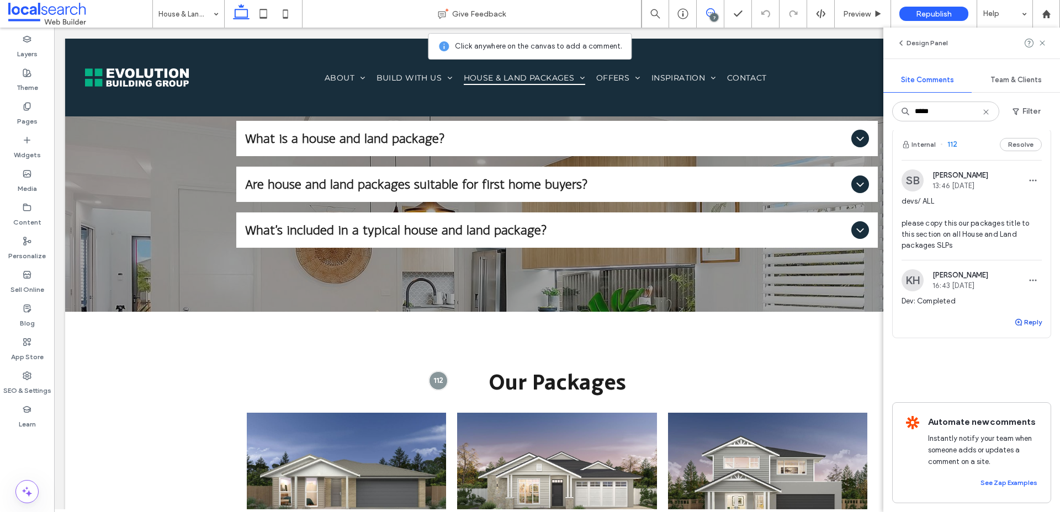
click at [1035, 324] on button "Reply" at bounding box center [1028, 322] width 28 height 13
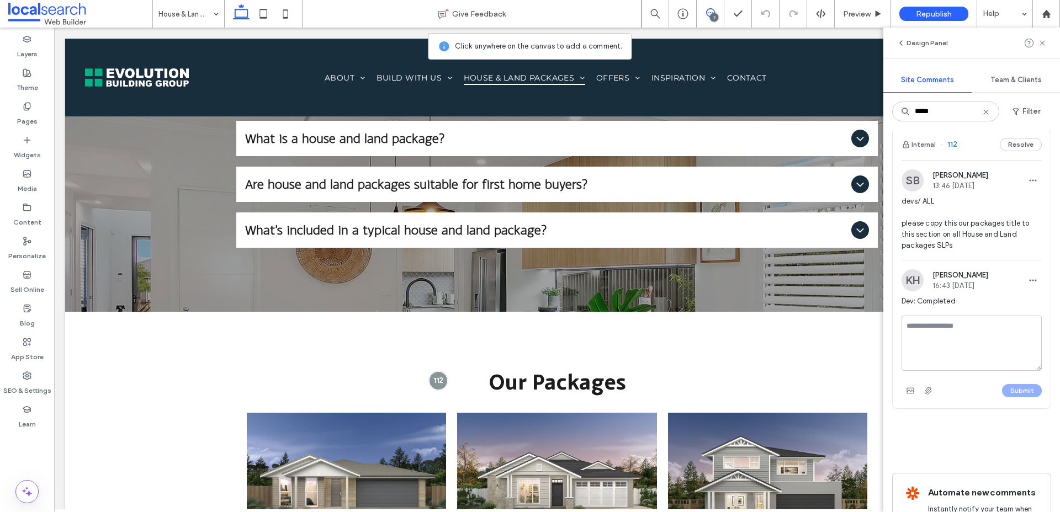
click at [979, 337] on textarea at bounding box center [971, 343] width 140 height 55
type textarea "**********"
click at [1025, 388] on button "Submit" at bounding box center [1022, 390] width 40 height 13
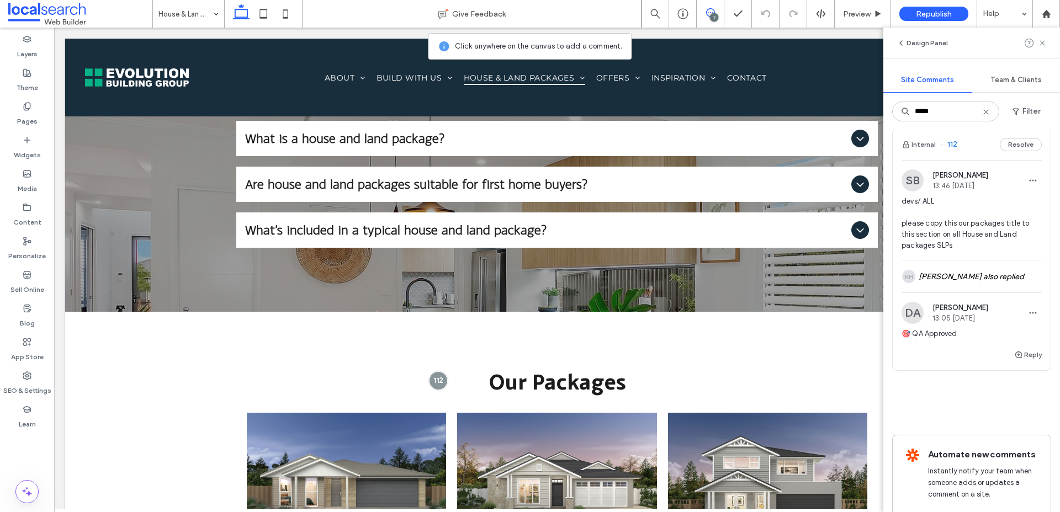
click at [987, 110] on use at bounding box center [985, 111] width 5 height 5
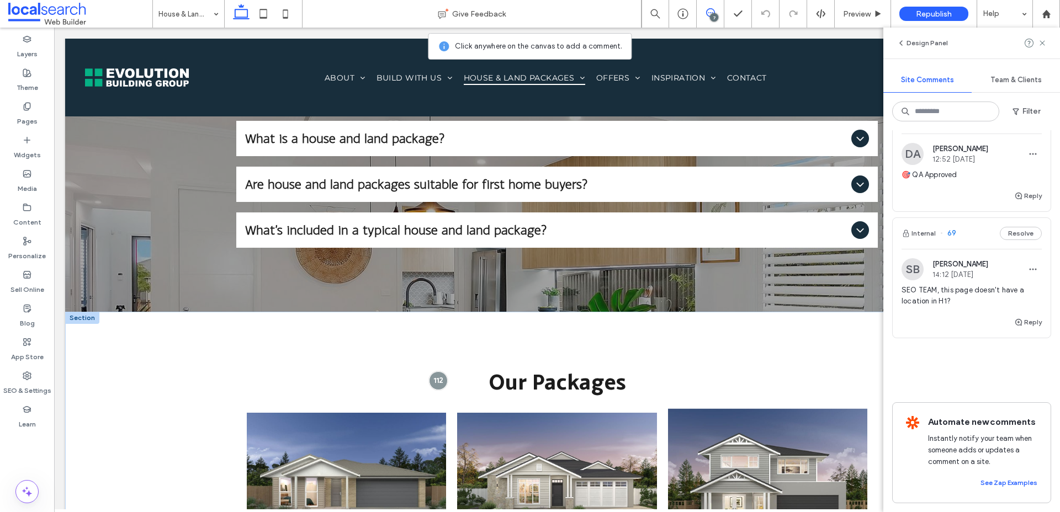
scroll to position [1673, 0]
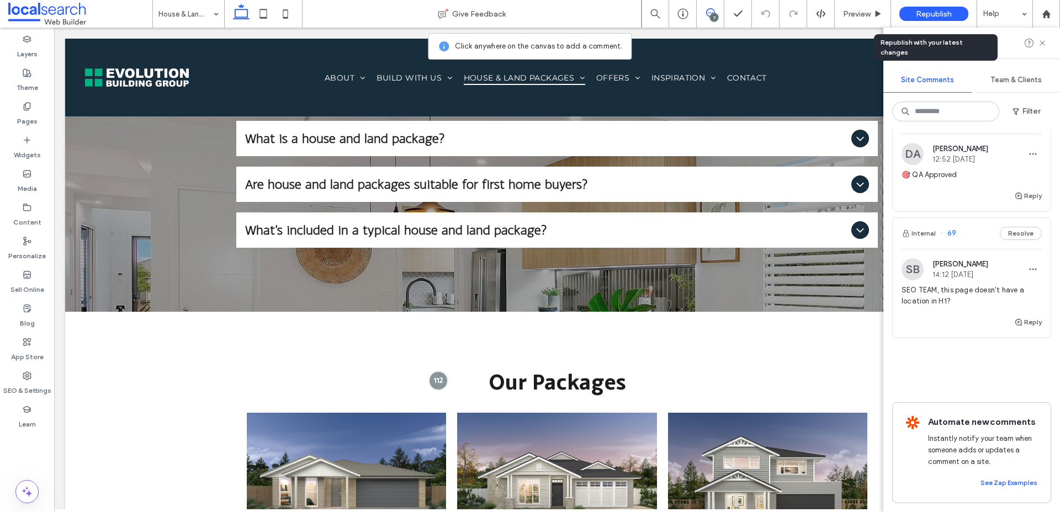
click at [921, 10] on span "Republish" at bounding box center [934, 13] width 36 height 9
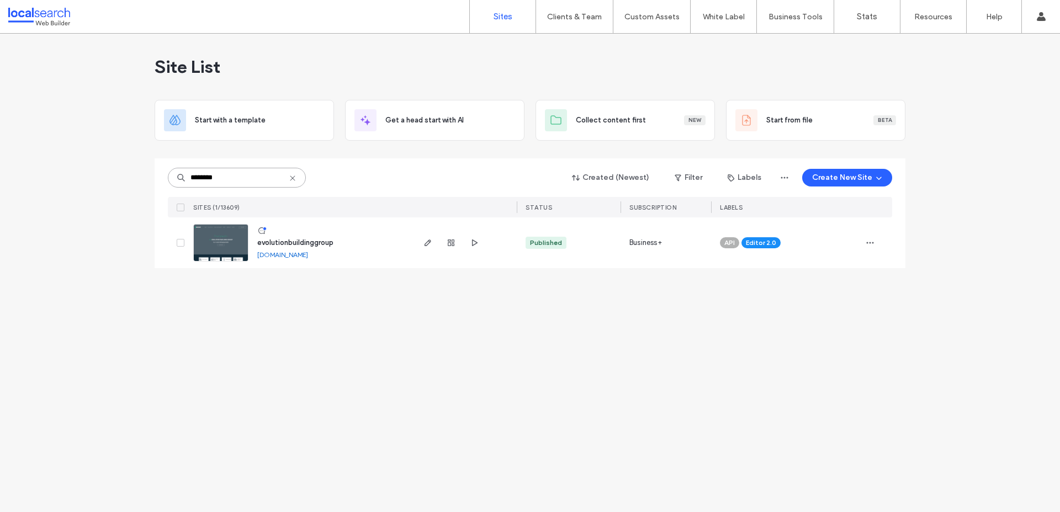
click at [237, 181] on input "********" at bounding box center [237, 178] width 138 height 20
paste input "**********"
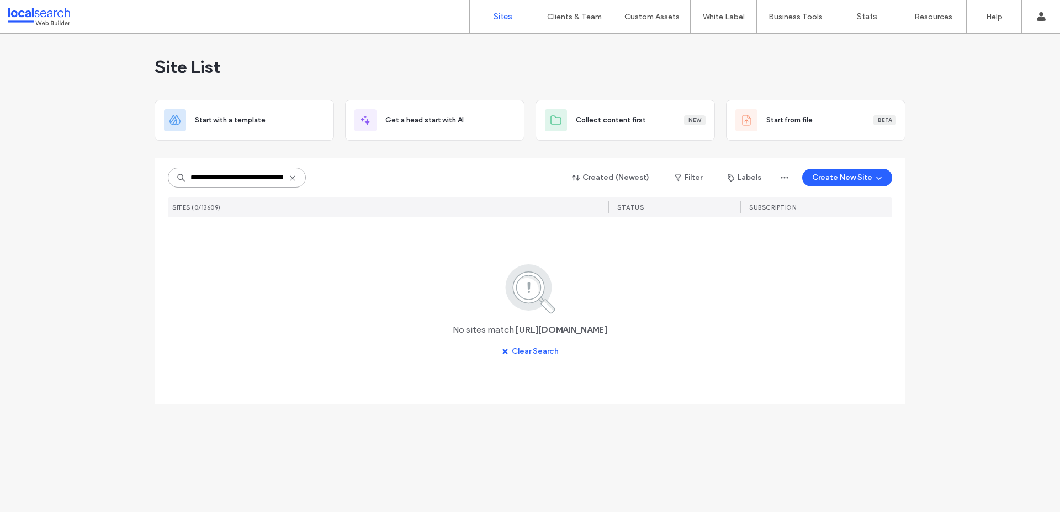
click at [225, 181] on input "**********" at bounding box center [237, 178] width 138 height 20
paste input "**********"
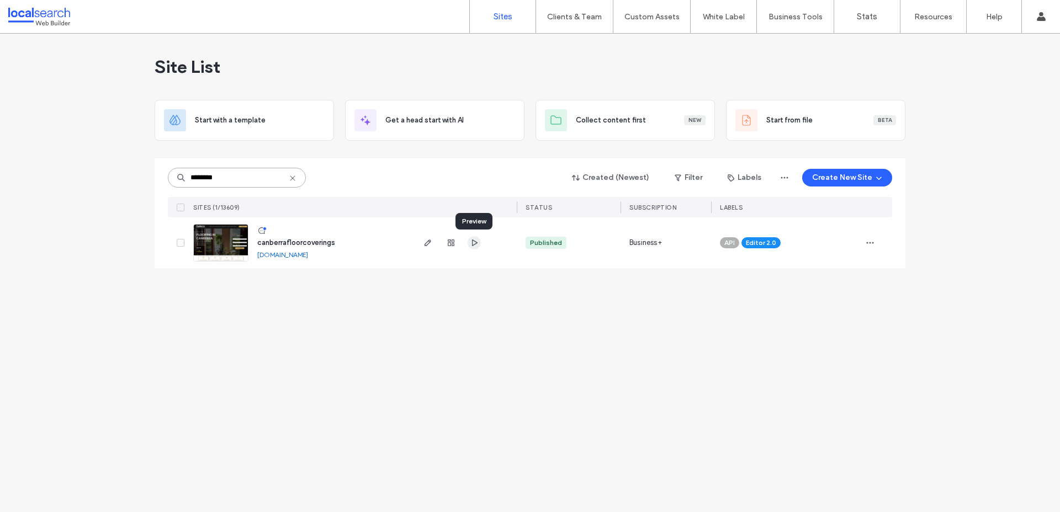
type input "********"
click at [472, 244] on icon "button" at bounding box center [474, 242] width 9 height 9
type input "********"
click at [300, 256] on link "andrewharperpaintingdecoratingbc02c3db.webbuilder.localsearch.com.au" at bounding box center [282, 255] width 51 height 8
click at [222, 247] on img at bounding box center [221, 262] width 54 height 75
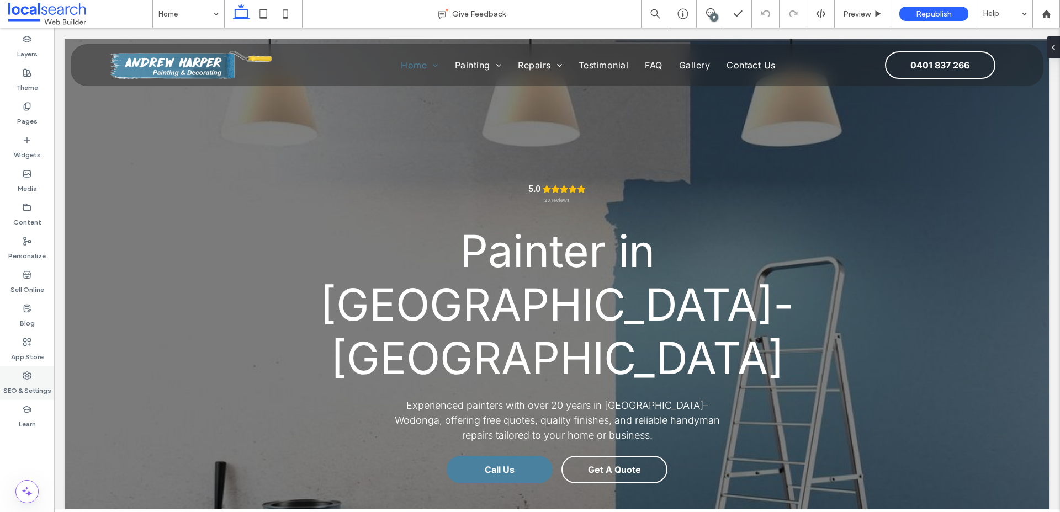
click at [26, 389] on label "SEO & Settings" at bounding box center [27, 387] width 48 height 15
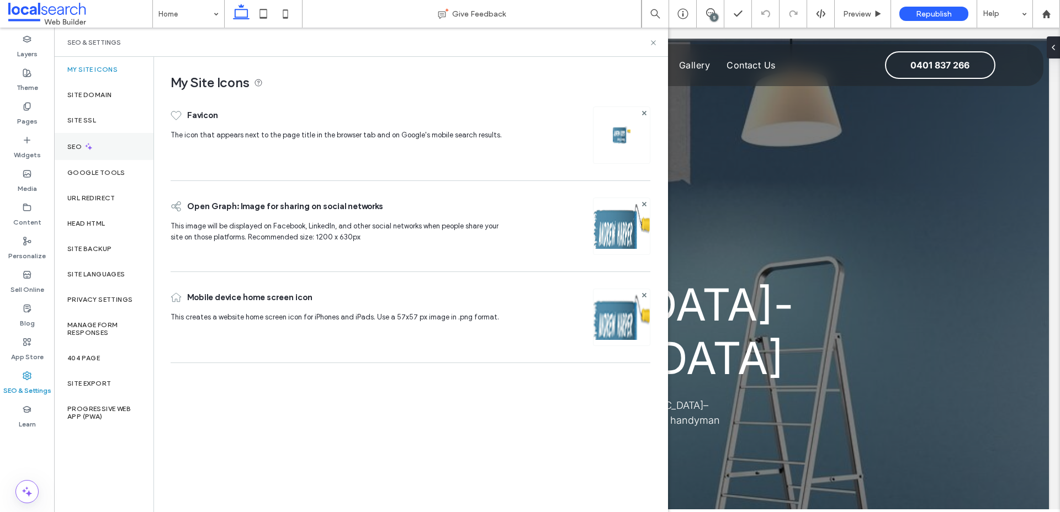
click at [81, 145] on label "SEO" at bounding box center [75, 147] width 17 height 8
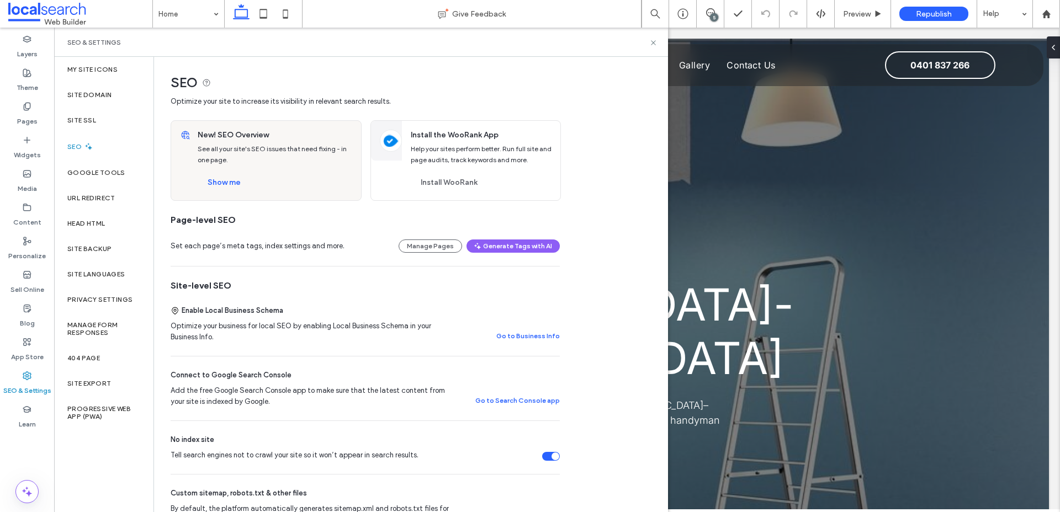
click at [551, 461] on div "Tell search engines not to crawl your site so it won’t appear in search results." at bounding box center [551, 456] width 18 height 9
click at [224, 184] on button "Show me" at bounding box center [224, 183] width 53 height 18
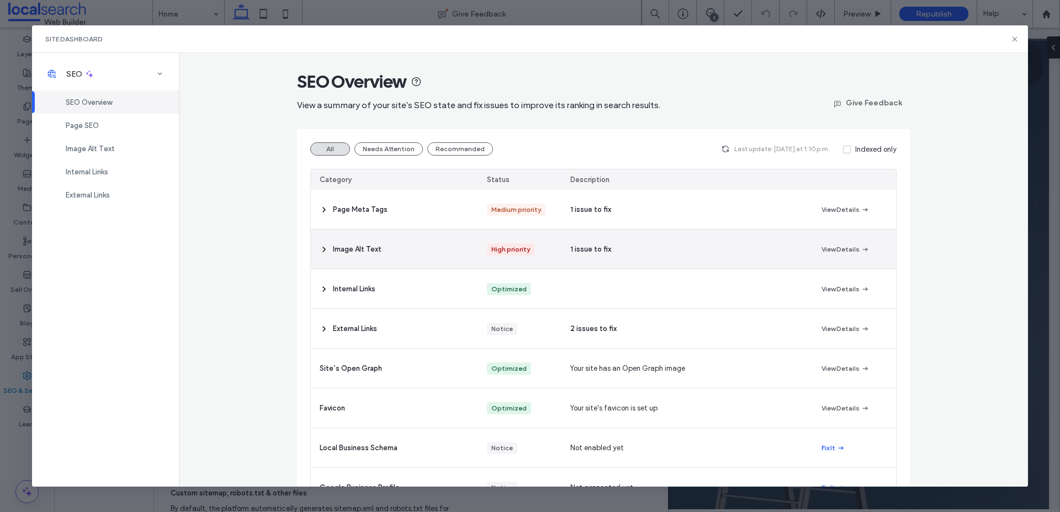
click at [355, 244] on span "Image Alt Text" at bounding box center [357, 249] width 49 height 11
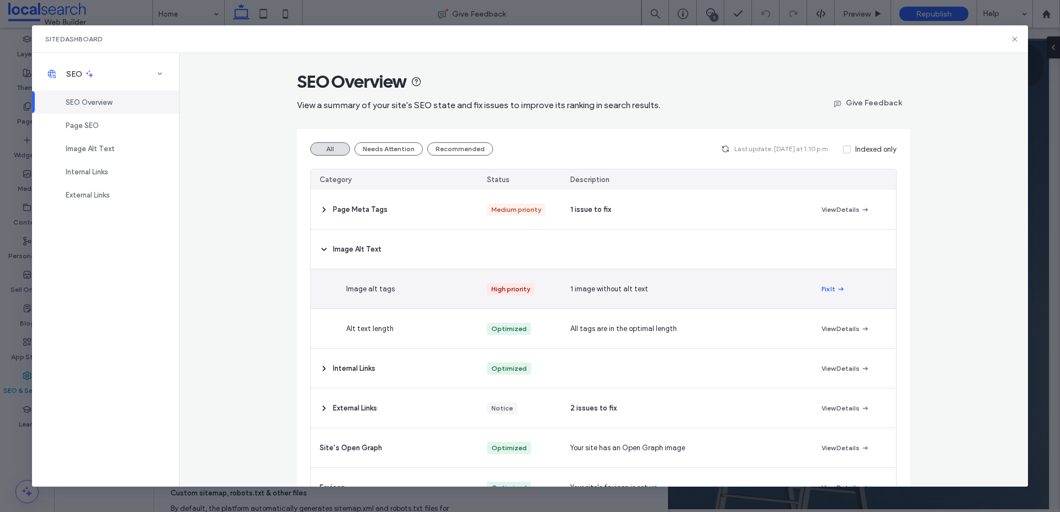
click at [387, 295] on div "Image alt tags" at bounding box center [420, 288] width 167 height 39
click at [837, 290] on icon "button" at bounding box center [840, 289] width 9 height 9
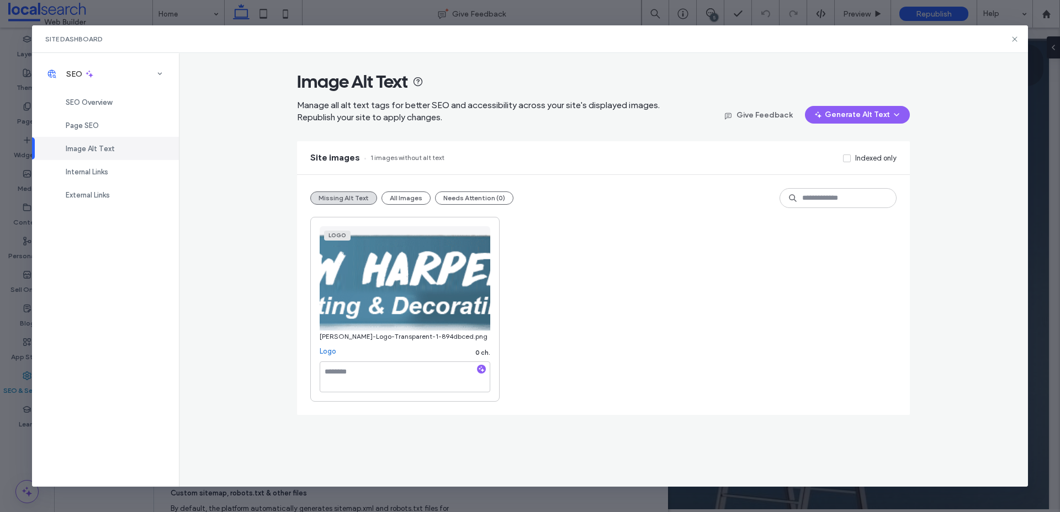
click at [481, 375] on div at bounding box center [481, 370] width 9 height 10
click at [479, 365] on div at bounding box center [481, 370] width 9 height 10
click at [478, 373] on icon "button" at bounding box center [481, 369] width 8 height 8
type textarea "**********"
click at [645, 244] on div "**********" at bounding box center [603, 309] width 586 height 185
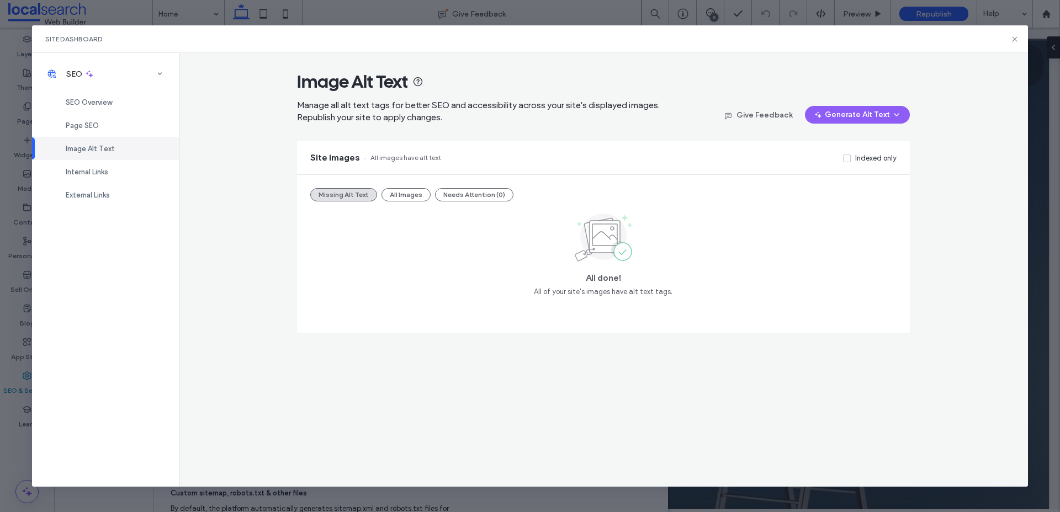
click at [26, 276] on div "Site Dashboard SEO SEO Overview Page SEO Image Alt Text Internal Links External…" at bounding box center [530, 256] width 1060 height 512
click at [1012, 43] on icon at bounding box center [1014, 39] width 9 height 9
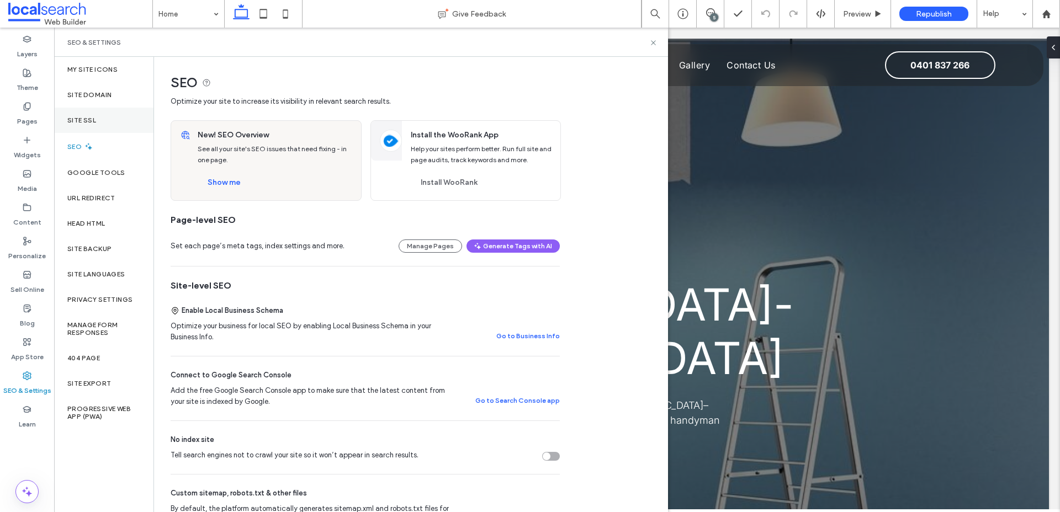
click at [81, 125] on div "Site SSL" at bounding box center [103, 120] width 99 height 25
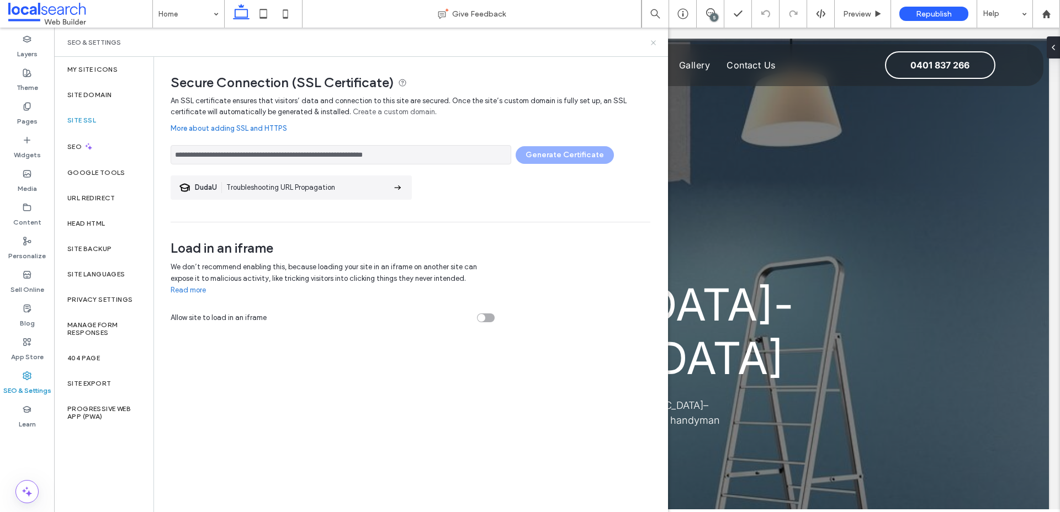
click at [652, 42] on icon at bounding box center [653, 43] width 8 height 8
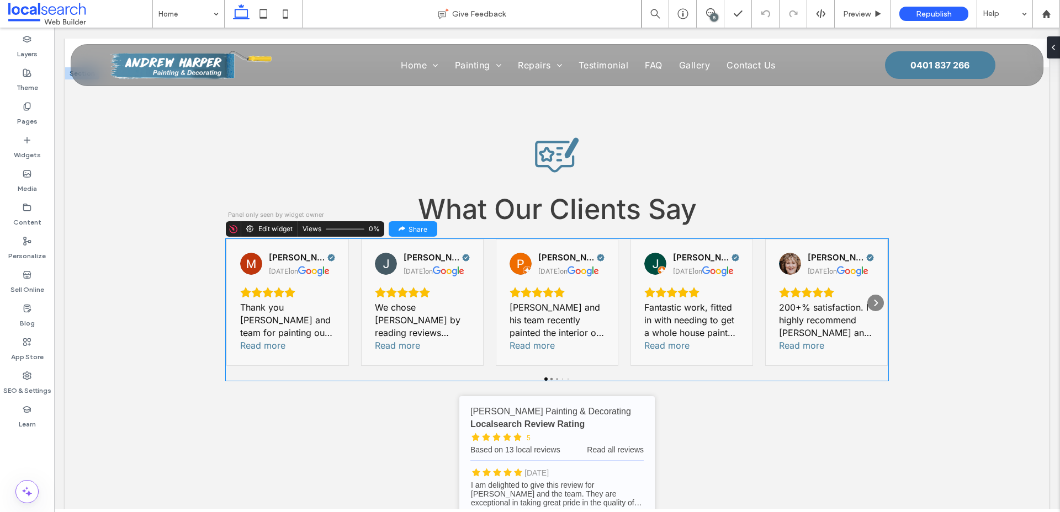
scroll to position [2817, 0]
click at [494, 263] on div "Mohammad Chowdhury 5 months ago on Thank you Andrew and team for painting our h…" at bounding box center [557, 301] width 662 height 127
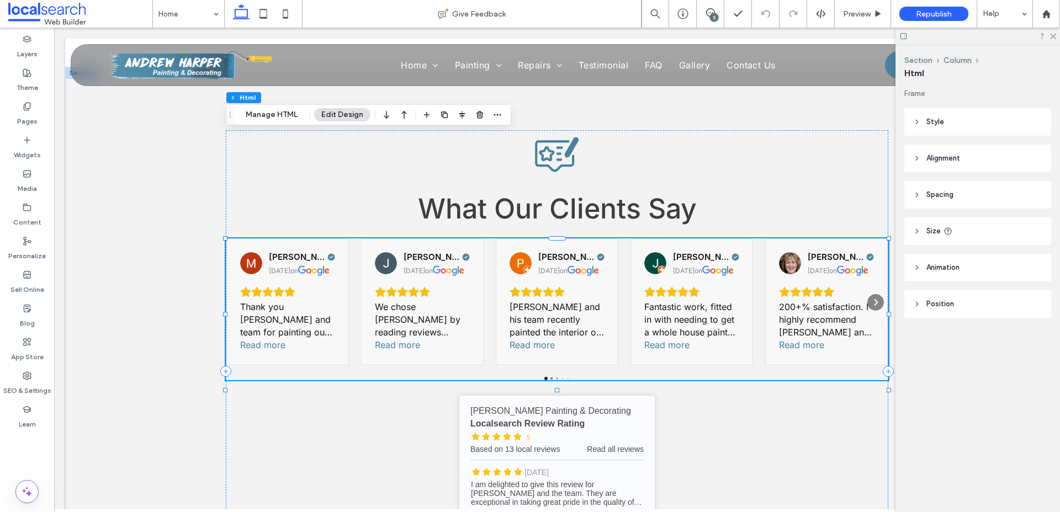
click at [922, 232] on header "Size" at bounding box center [977, 231] width 147 height 28
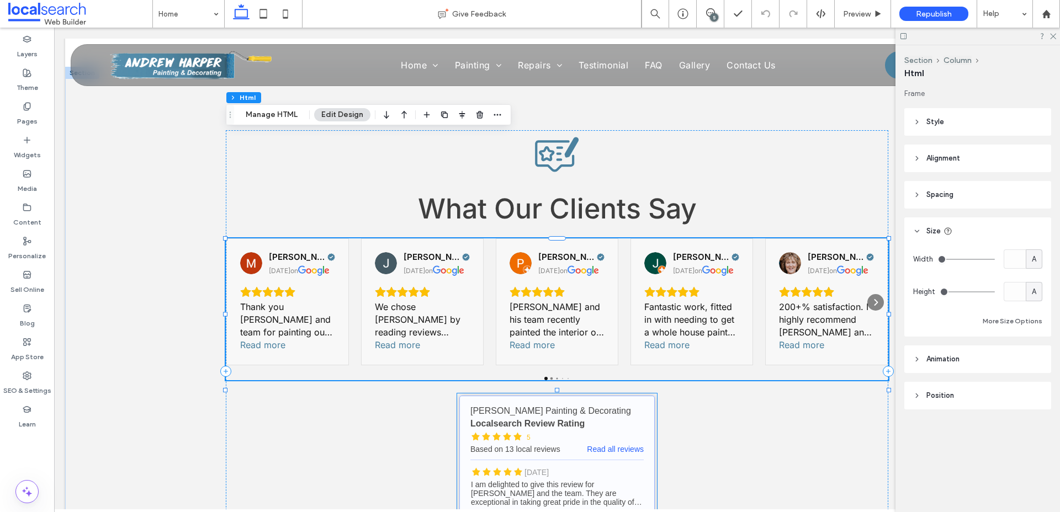
click at [580, 396] on link "[PERSON_NAME] Painting & Decorating - Localsearch reviews" at bounding box center [556, 503] width 195 height 215
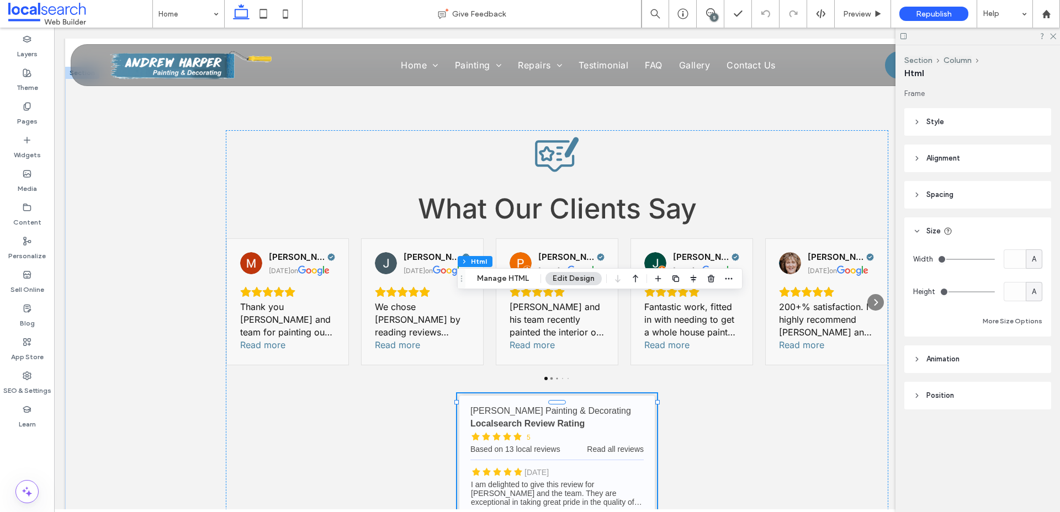
click at [928, 193] on span "Spacing" at bounding box center [939, 194] width 27 height 11
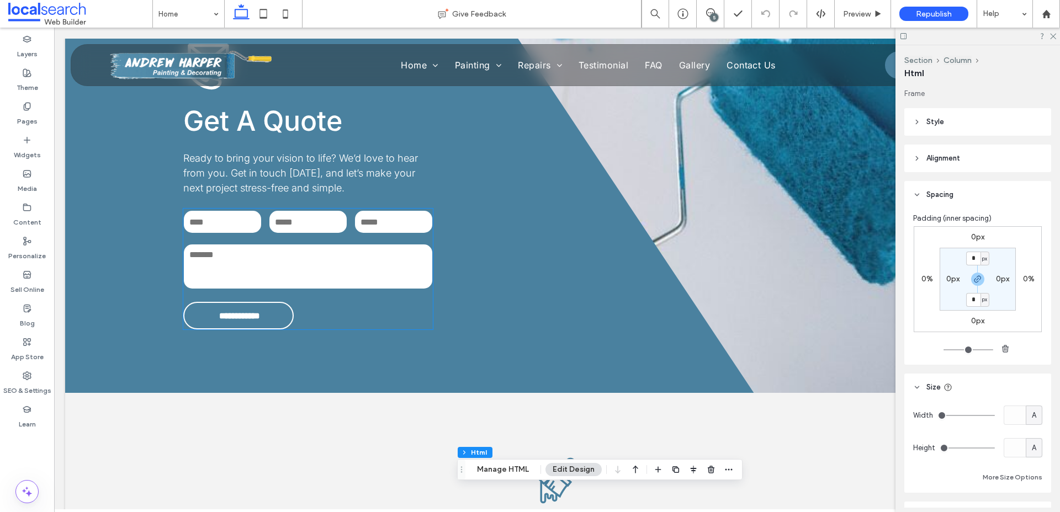
scroll to position [1609, 0]
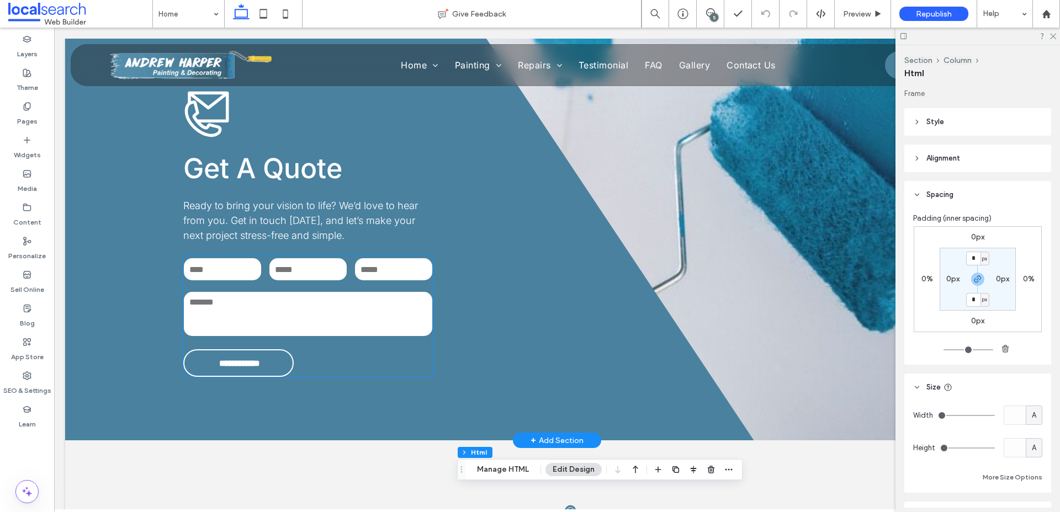
click at [370, 292] on textarea at bounding box center [308, 314] width 249 height 44
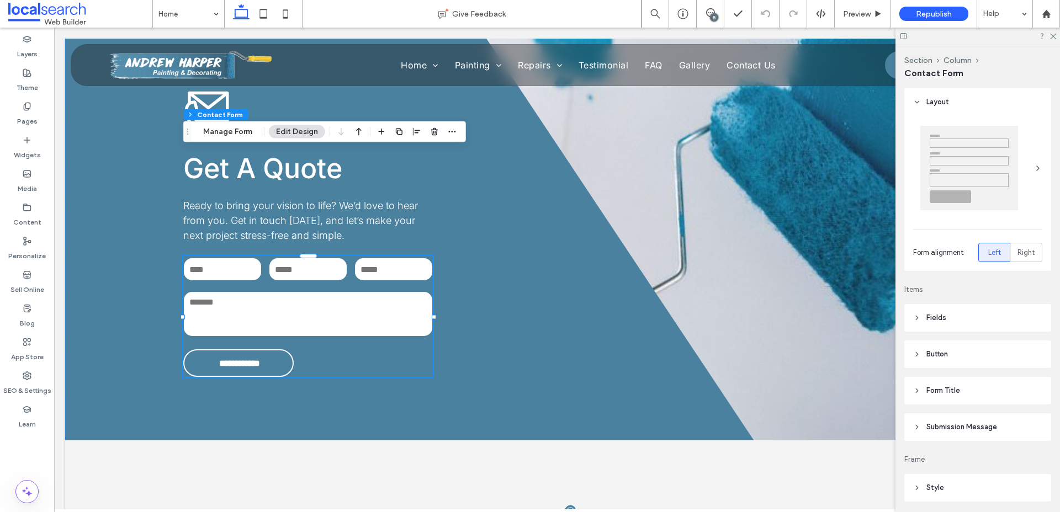
click at [936, 318] on span "Fields" at bounding box center [936, 317] width 20 height 11
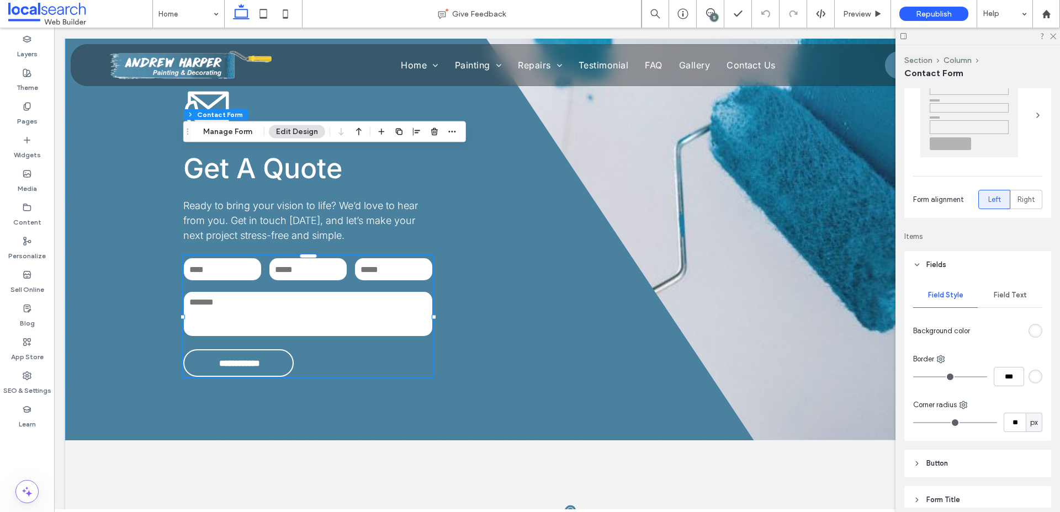
scroll to position [54, 0]
click at [1006, 291] on span "Field Text" at bounding box center [1009, 294] width 33 height 9
click at [993, 398] on span "Placeholder" at bounding box center [967, 395] width 109 height 11
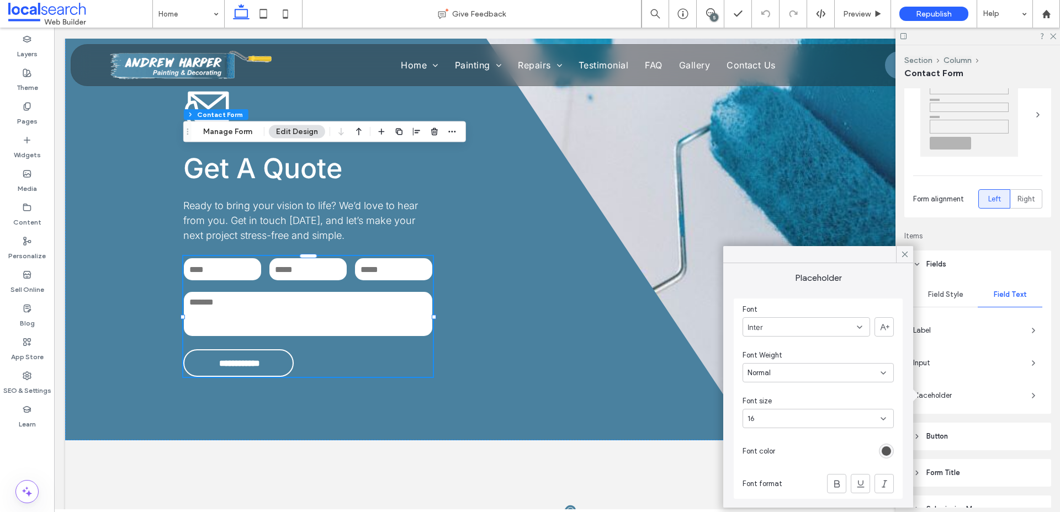
scroll to position [61, 0]
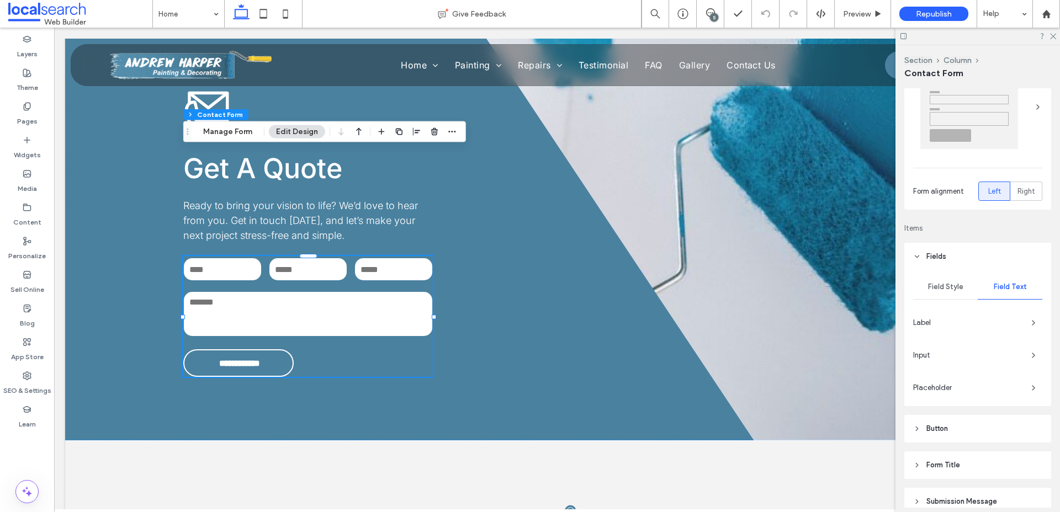
click at [991, 387] on span "Placeholder" at bounding box center [967, 387] width 109 height 11
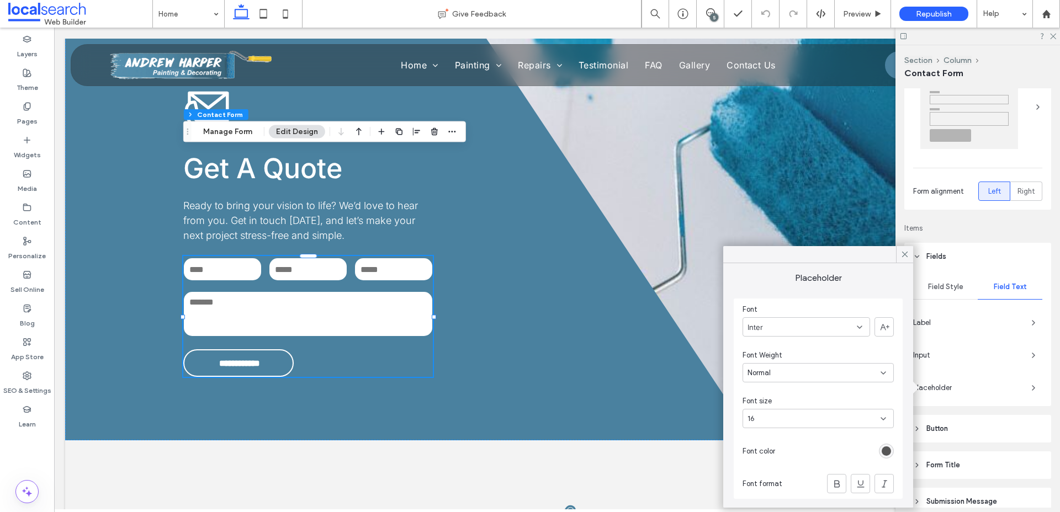
click at [890, 447] on div "rgb(86, 86, 86)" at bounding box center [885, 450] width 9 height 9
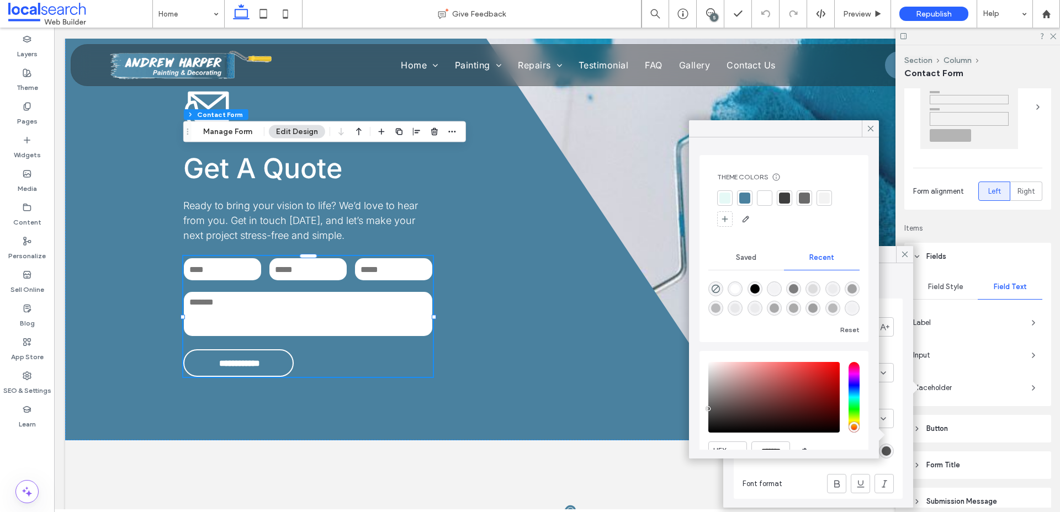
click at [826, 260] on span "Recent" at bounding box center [821, 257] width 25 height 9
click at [735, 259] on div "Saved" at bounding box center [746, 258] width 76 height 24
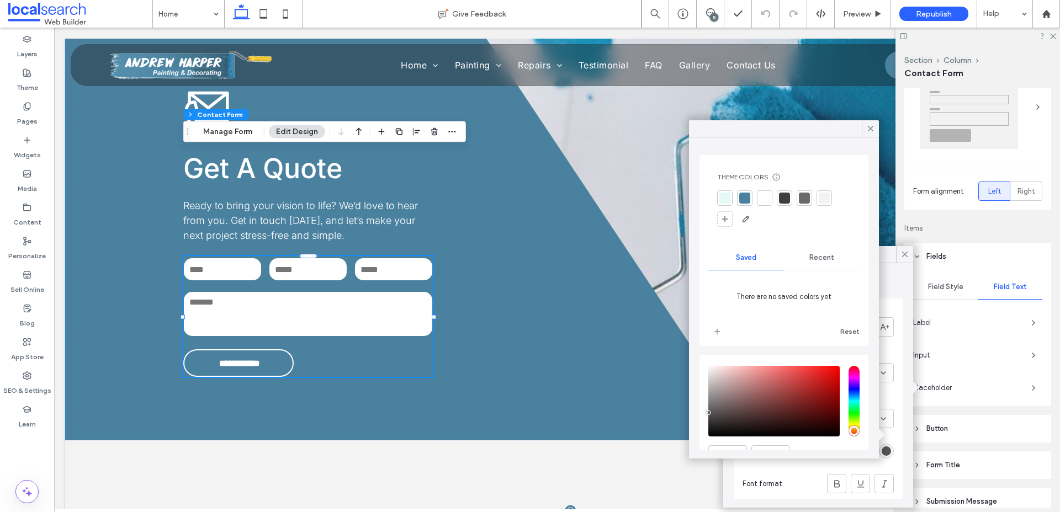
click at [804, 264] on div "Recent" at bounding box center [822, 258] width 76 height 24
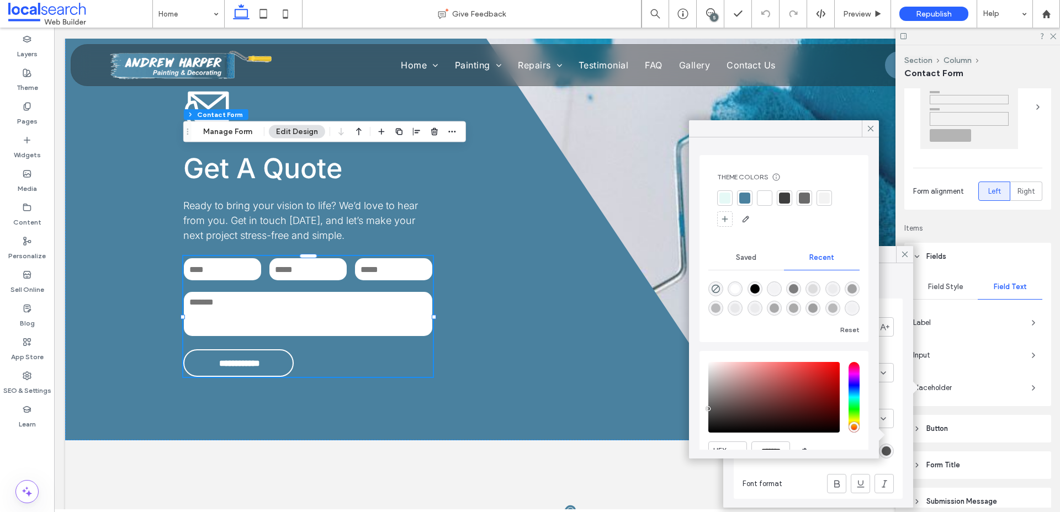
click at [795, 289] on div "rgba(30, 30, 30, 0.56)" at bounding box center [793, 288] width 9 height 9
type input "*******"
type input "**"
type input "***"
click at [755, 288] on div "rgba(0, 0, 0, 1)" at bounding box center [754, 288] width 9 height 9
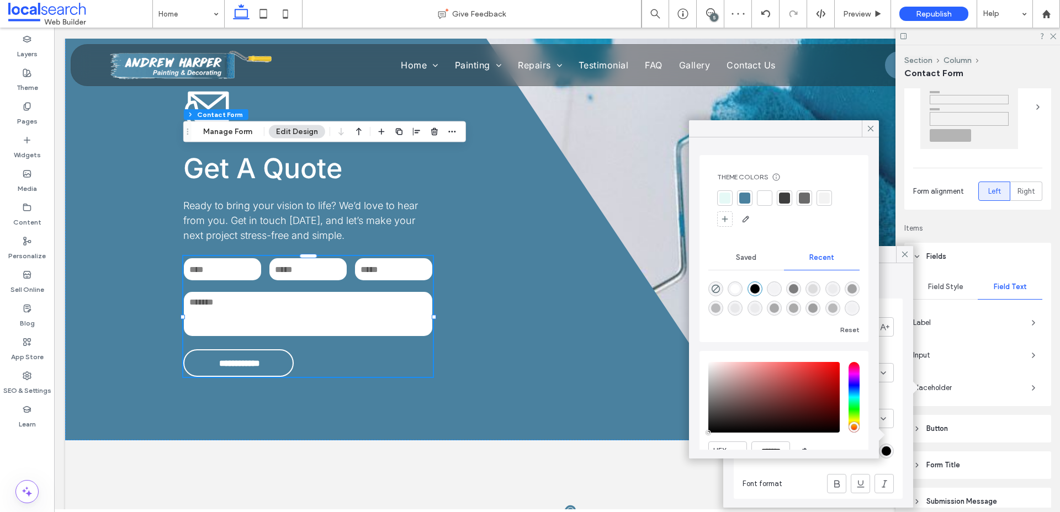
type input "*******"
type input "***"
type input "****"
click at [784, 200] on div at bounding box center [784, 198] width 11 height 11
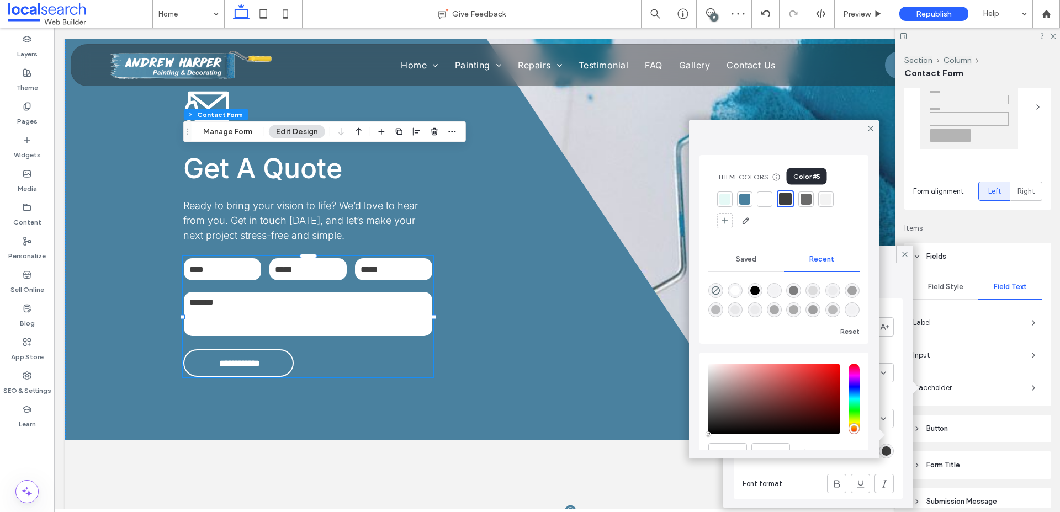
click at [802, 200] on div at bounding box center [805, 199] width 11 height 11
click at [873, 126] on icon at bounding box center [870, 129] width 10 height 10
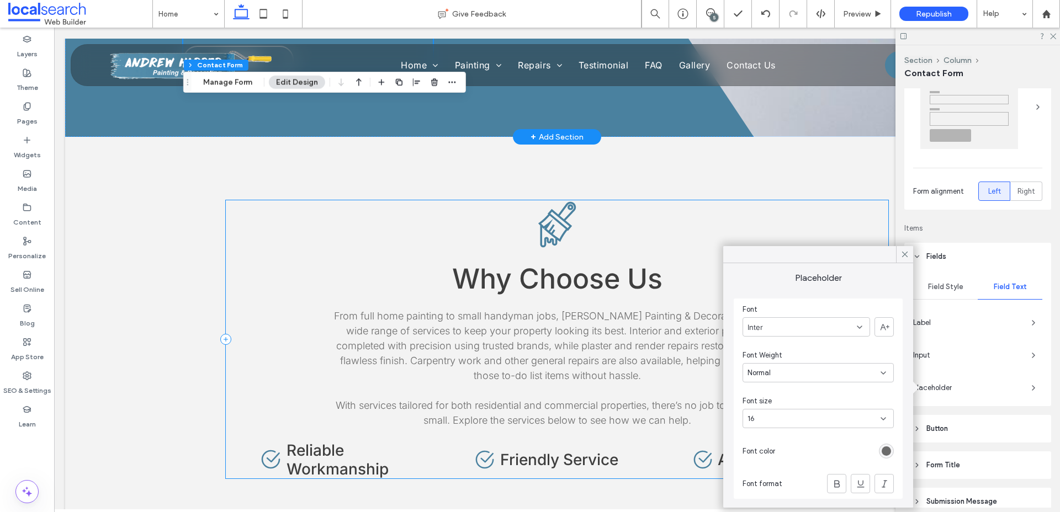
scroll to position [1924, 0]
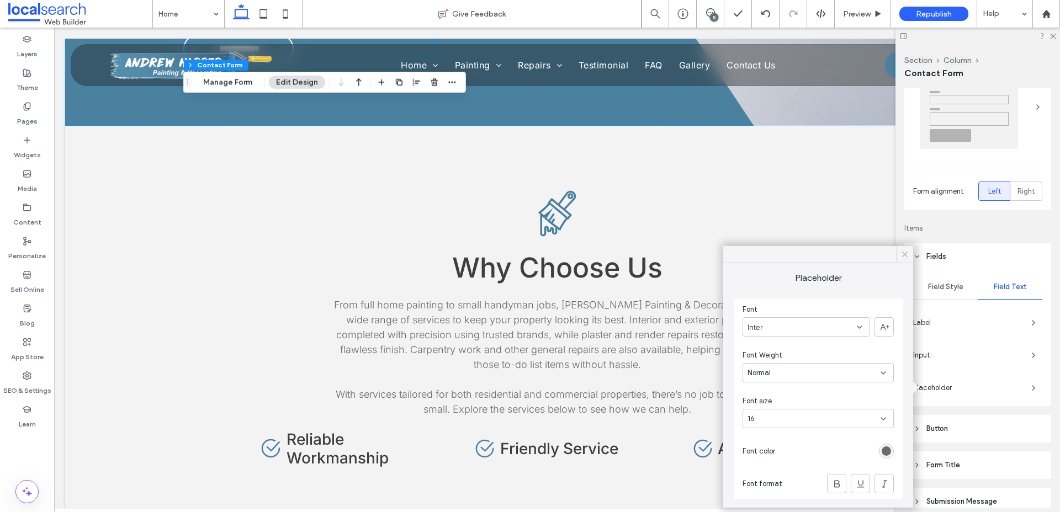
click at [903, 253] on use at bounding box center [905, 255] width 6 height 6
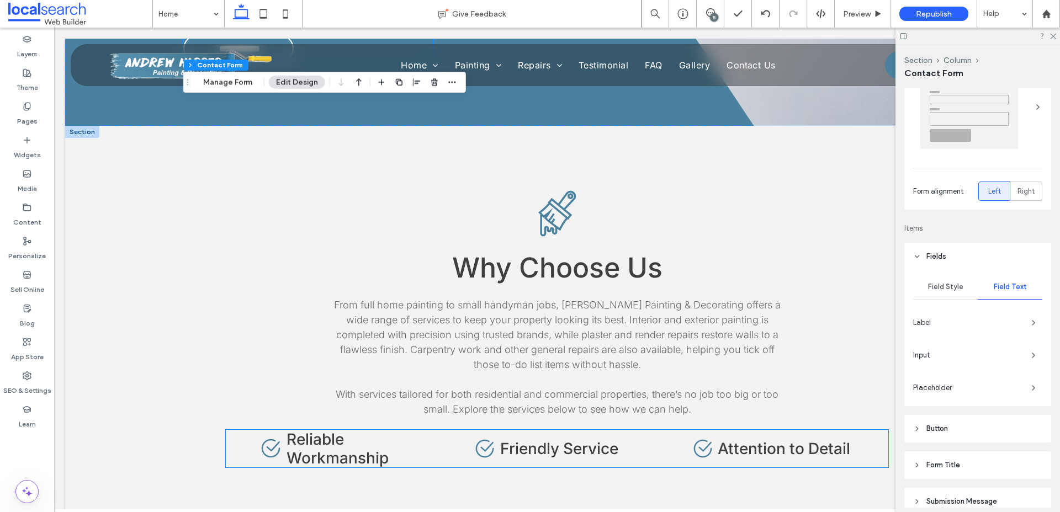
click at [788, 439] on span "Attention to Detail" at bounding box center [783, 448] width 132 height 19
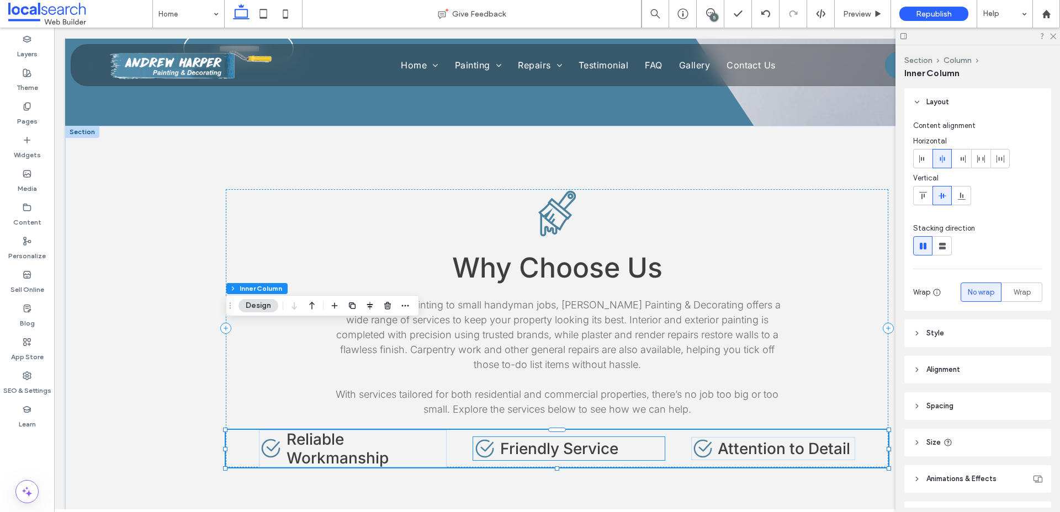
click at [517, 439] on span "Friendly Service" at bounding box center [559, 448] width 118 height 19
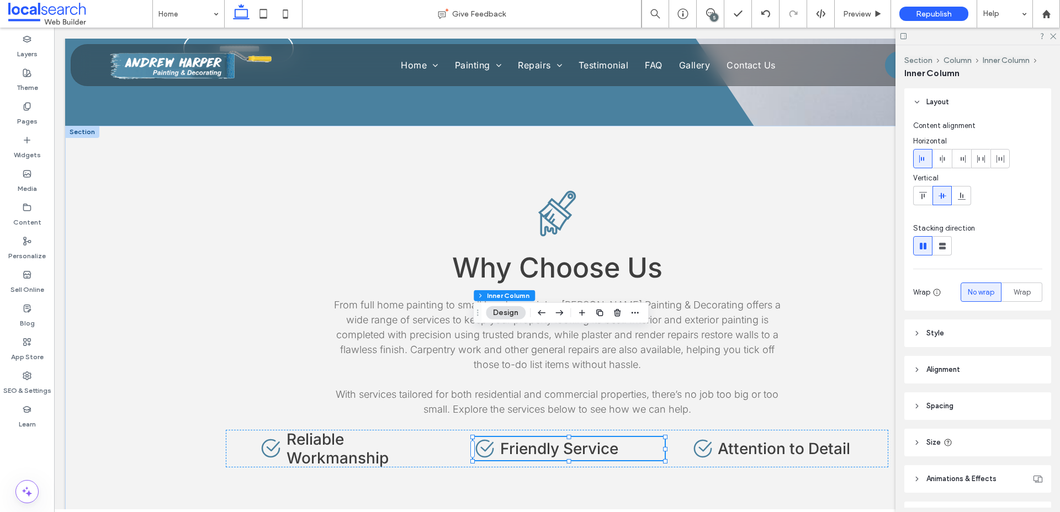
click at [921, 440] on header "Size" at bounding box center [977, 443] width 147 height 28
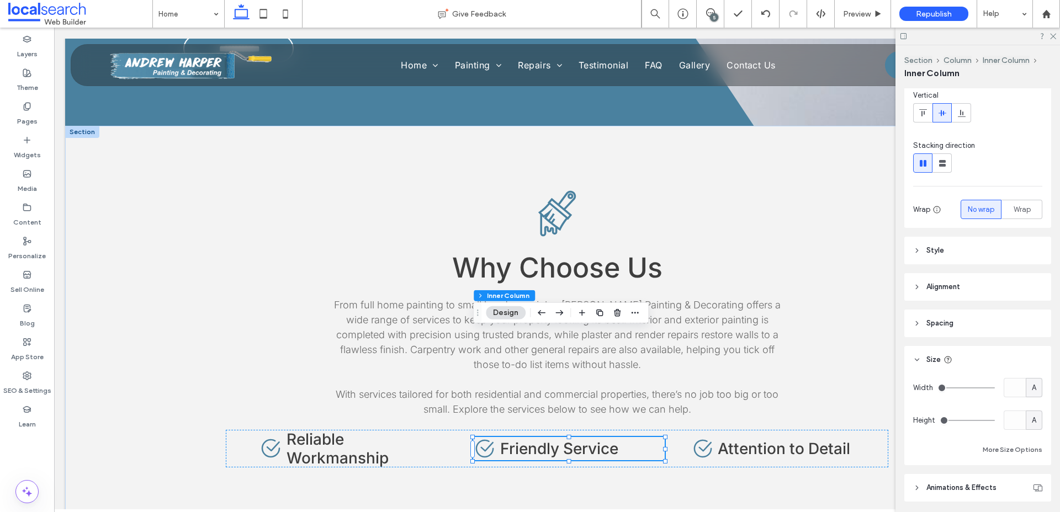
scroll to position [86, 0]
click at [784, 439] on span "Attention to Detail" at bounding box center [783, 448] width 132 height 19
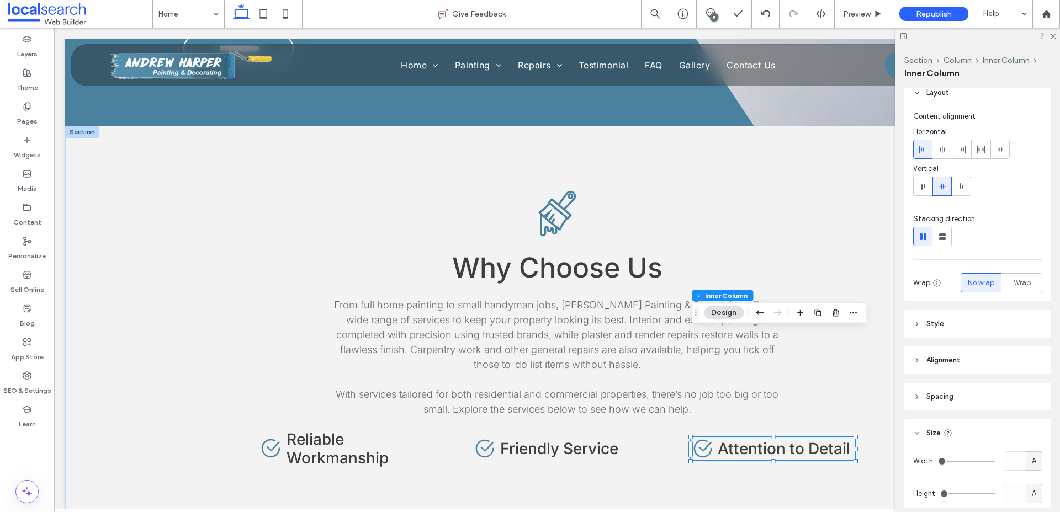
scroll to position [0, 0]
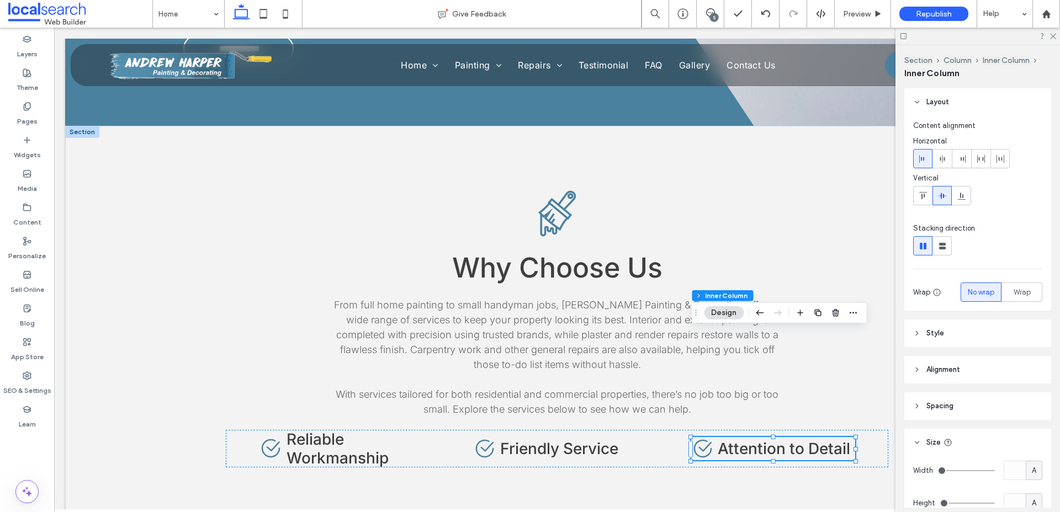
click at [916, 103] on icon at bounding box center [917, 102] width 8 height 8
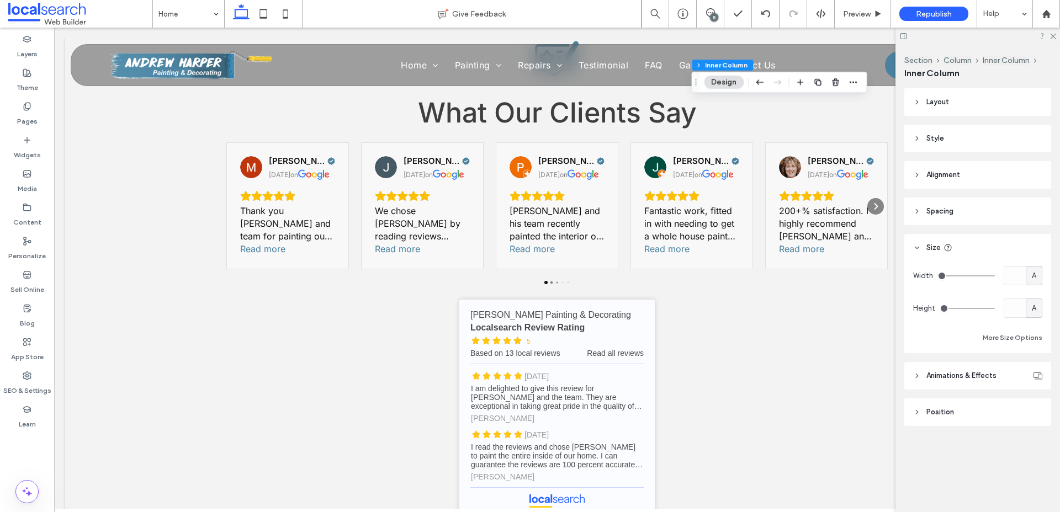
scroll to position [2920, 0]
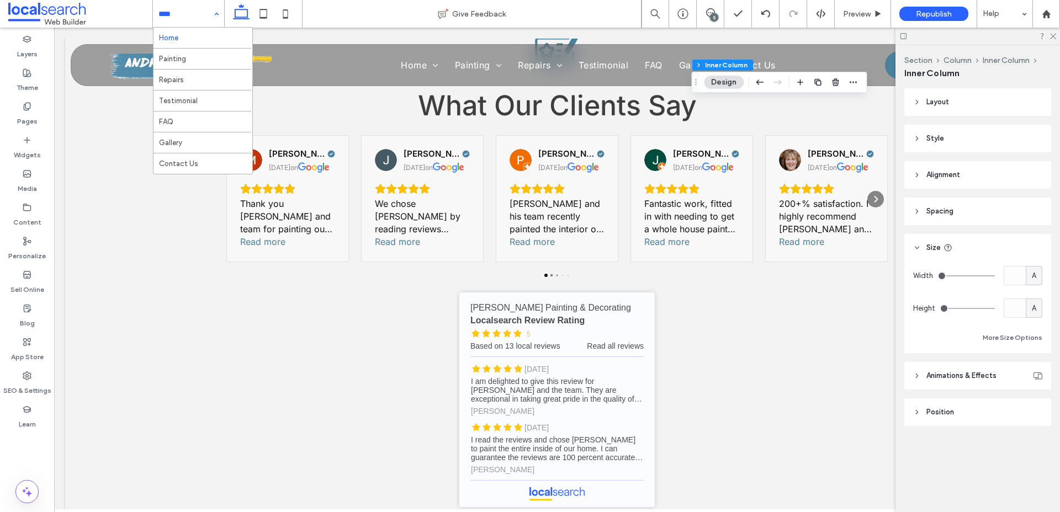
click at [187, 12] on input at bounding box center [185, 14] width 55 height 28
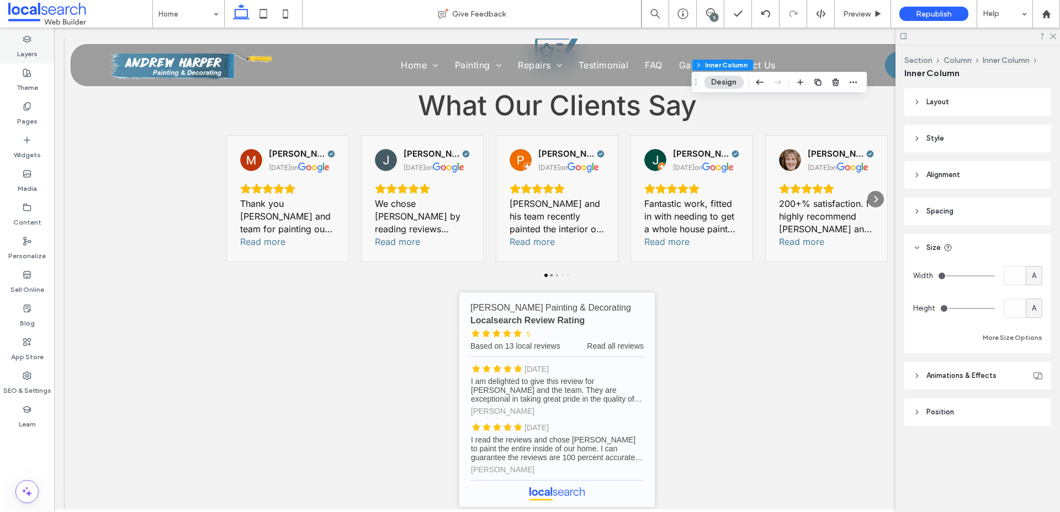
click at [47, 44] on div "Layers" at bounding box center [27, 47] width 54 height 34
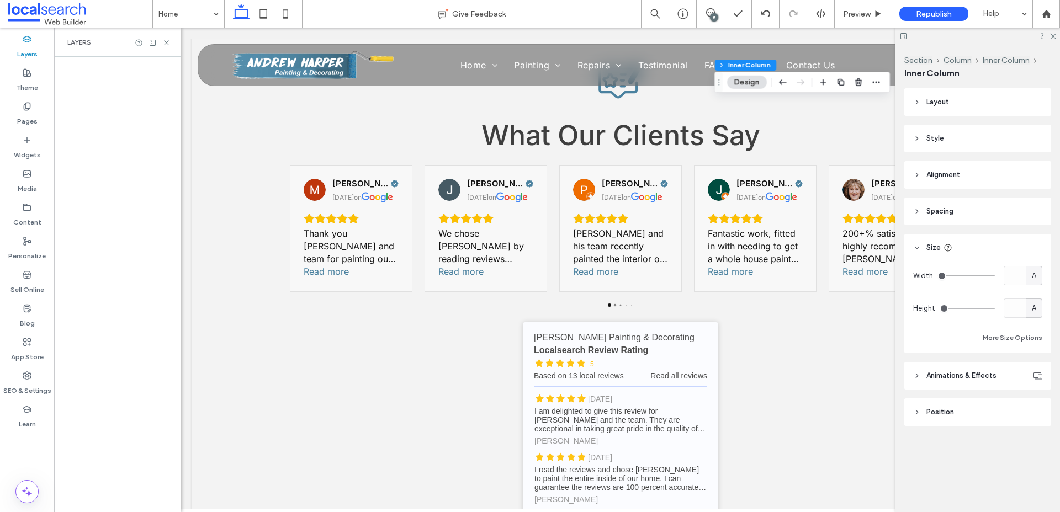
scroll to position [2935, 0]
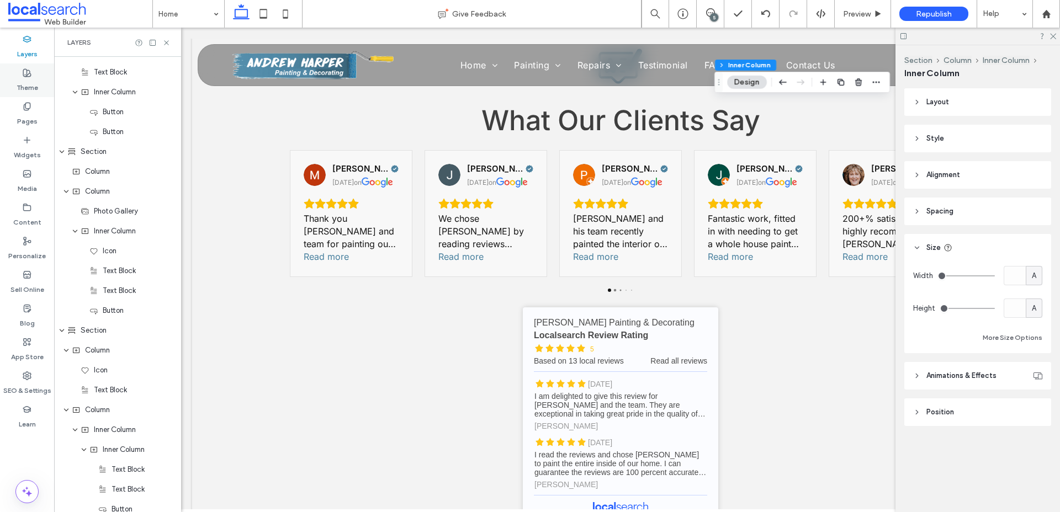
click at [40, 79] on div "Theme" at bounding box center [27, 80] width 54 height 34
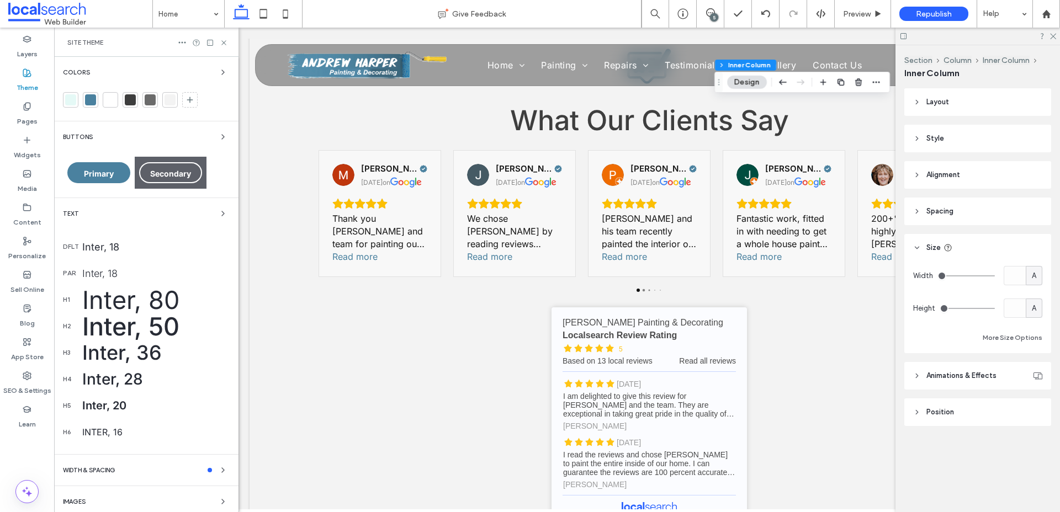
scroll to position [1093, 0]
click at [267, 19] on icon at bounding box center [263, 14] width 22 height 22
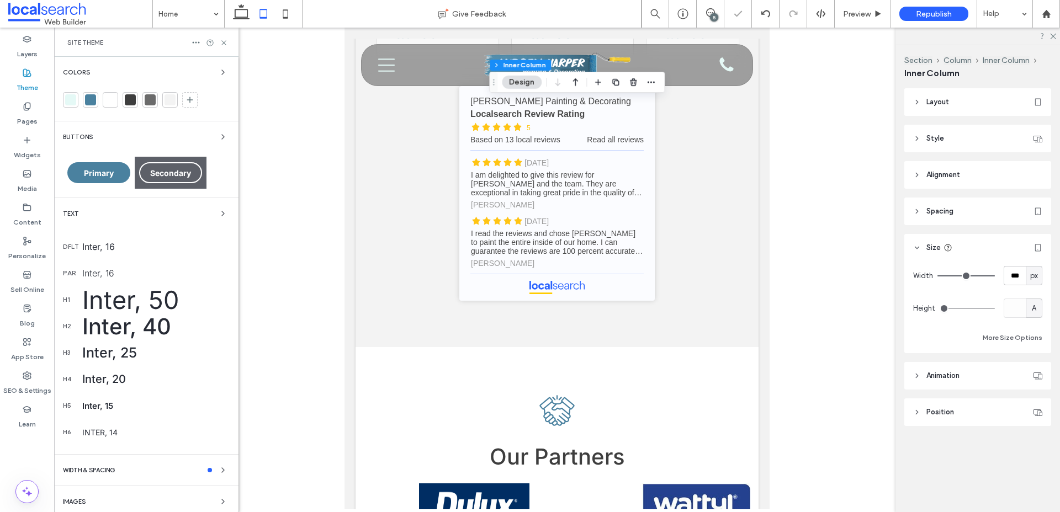
type input "***"
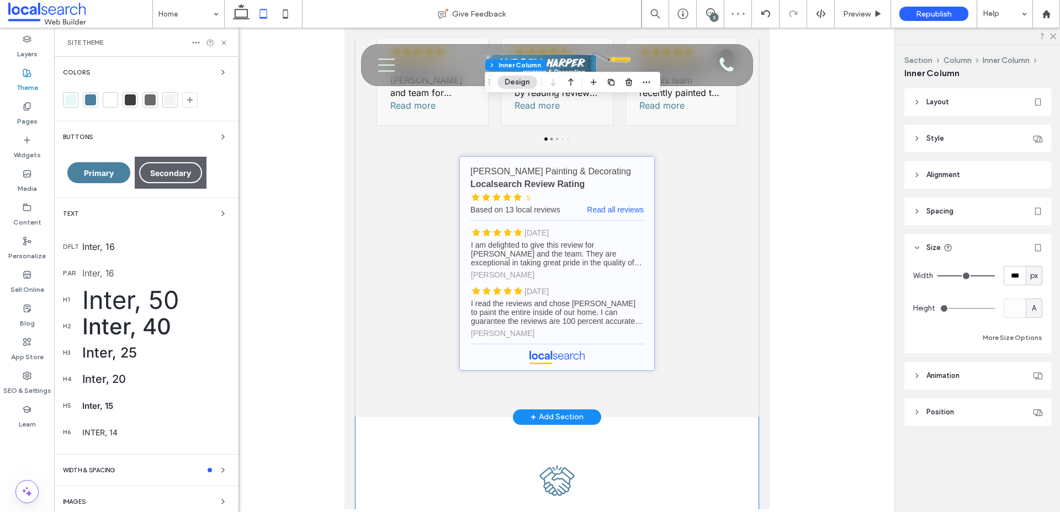
scroll to position [2875, 0]
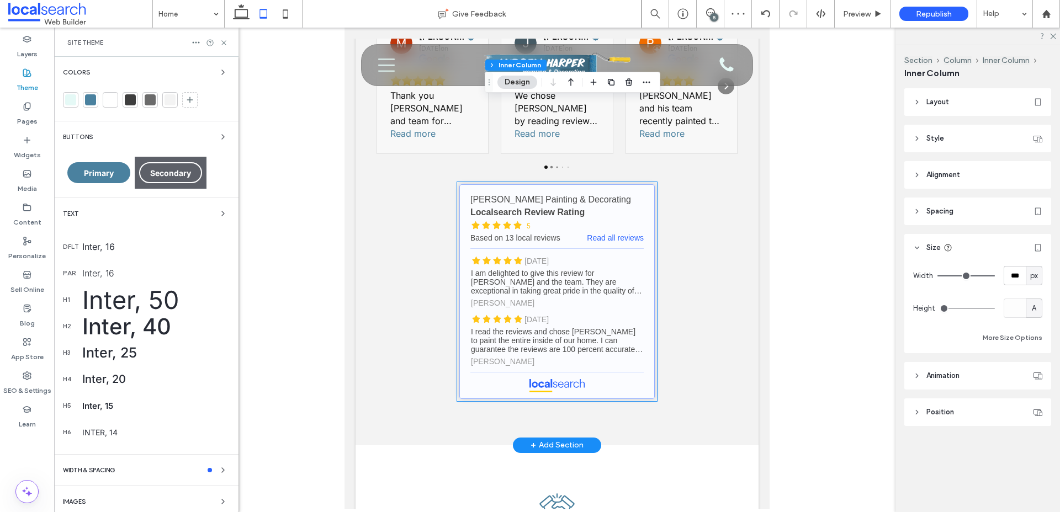
click at [592, 198] on link "Andrew Harper Painting & Decorating - Localsearch reviews" at bounding box center [556, 291] width 195 height 215
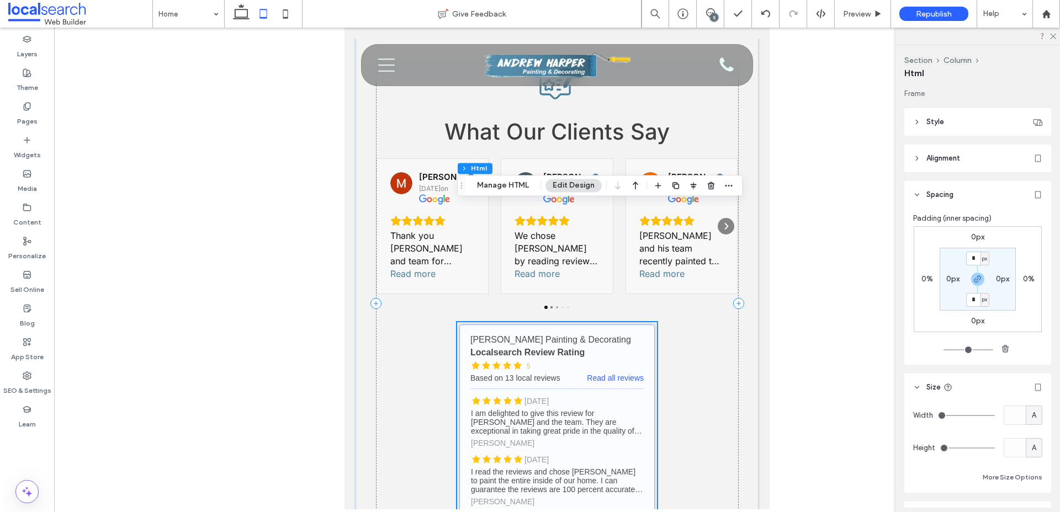
scroll to position [2735, 0]
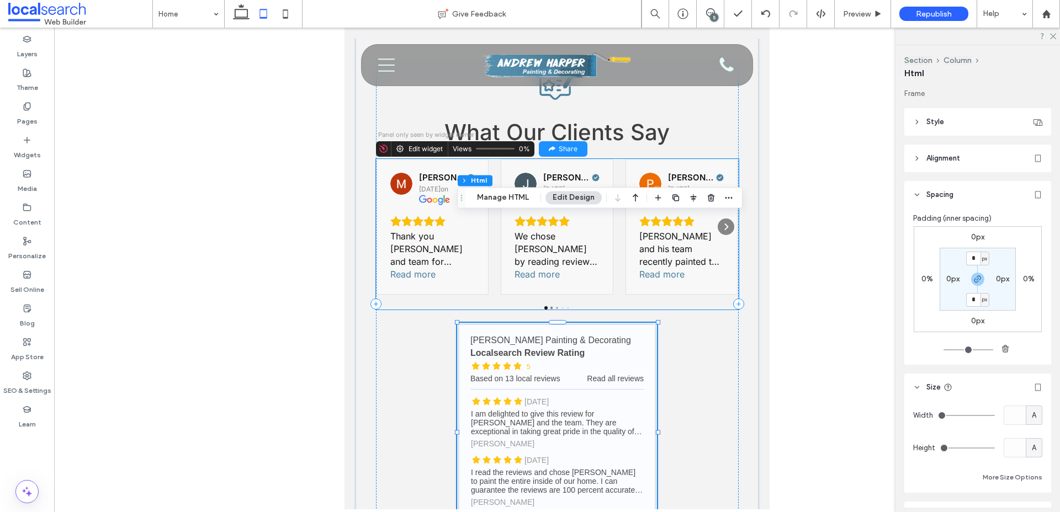
click at [620, 159] on div "Mohammad Chowdhury 5 months ago on Thank you Andrew and team for painting our h…" at bounding box center [557, 227] width 363 height 136
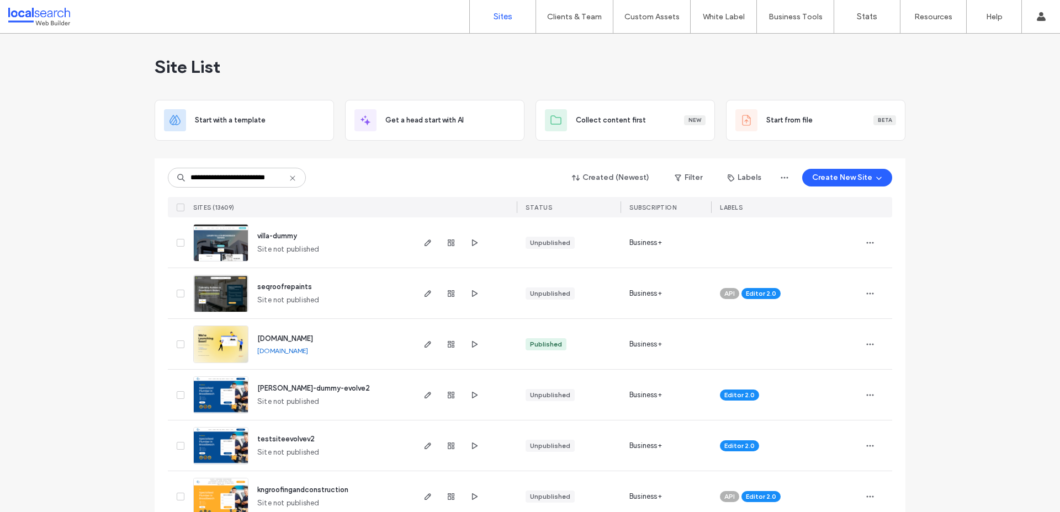
scroll to position [0, 9]
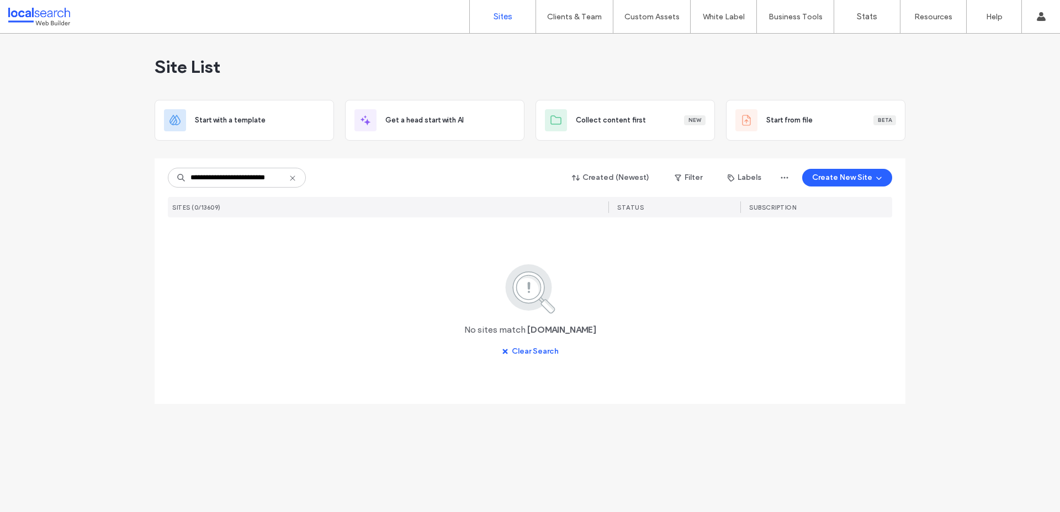
type input "**********"
click at [271, 178] on input "**********" at bounding box center [237, 178] width 138 height 20
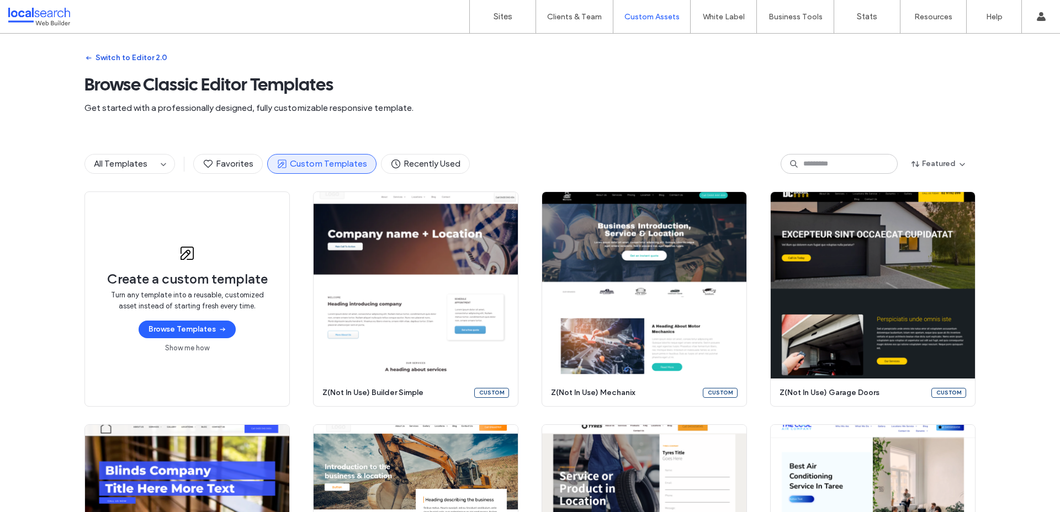
click at [127, 55] on button "Switch to Editor 2.0" at bounding box center [125, 58] width 83 height 18
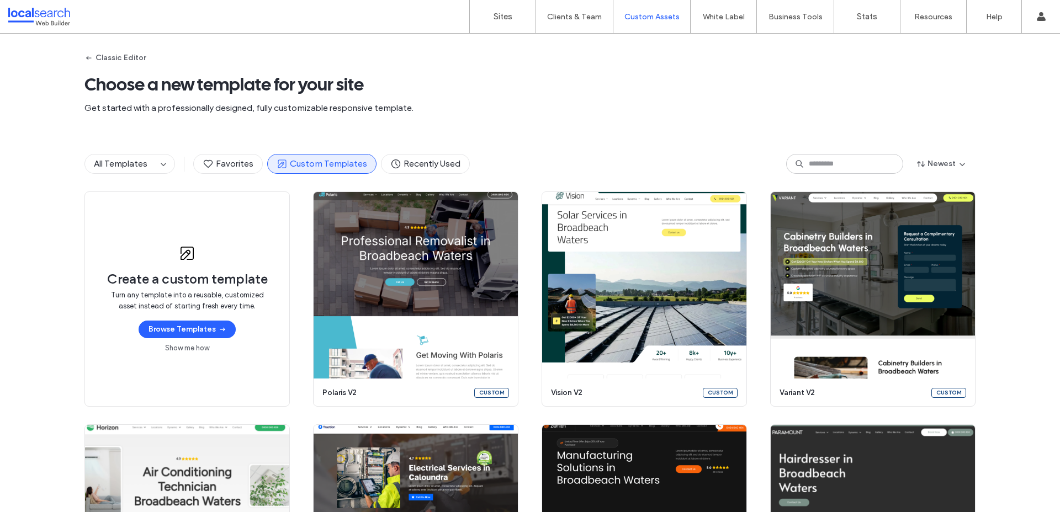
click at [549, 168] on div "All Templates Favorites Custom Templates Recently Used Newest" at bounding box center [529, 164] width 891 height 20
click at [830, 160] on input at bounding box center [844, 164] width 117 height 20
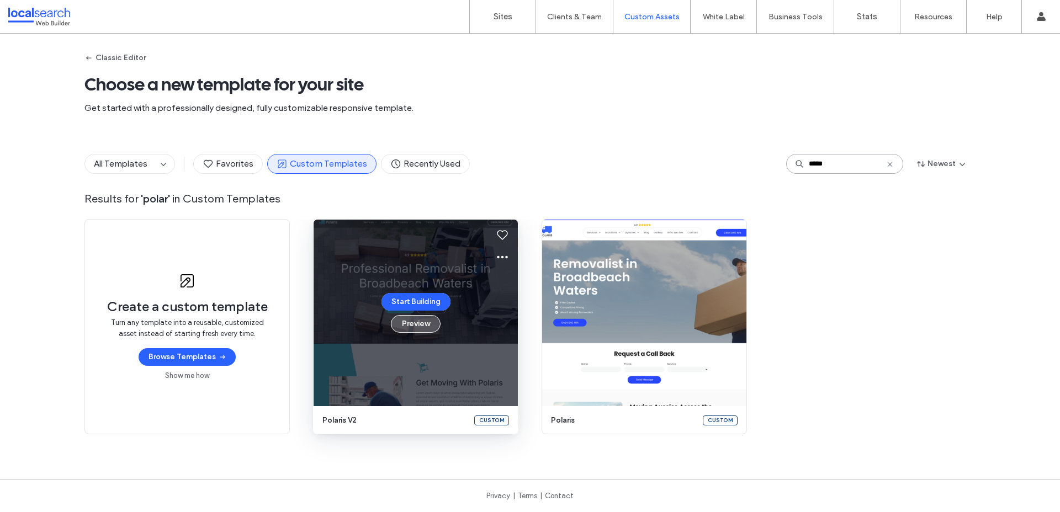
type input "*****"
click at [413, 323] on button "Preview" at bounding box center [416, 324] width 50 height 18
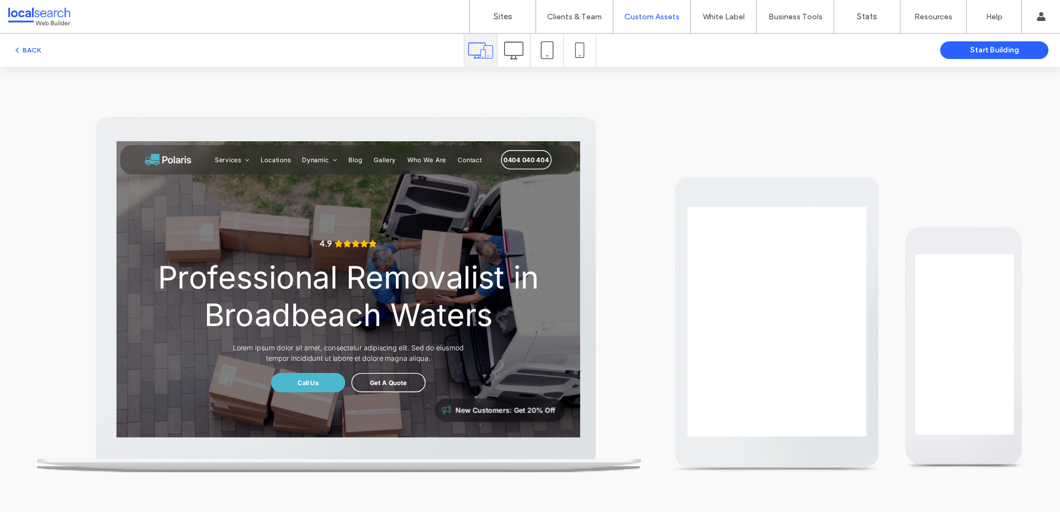
scroll to position [433, 0]
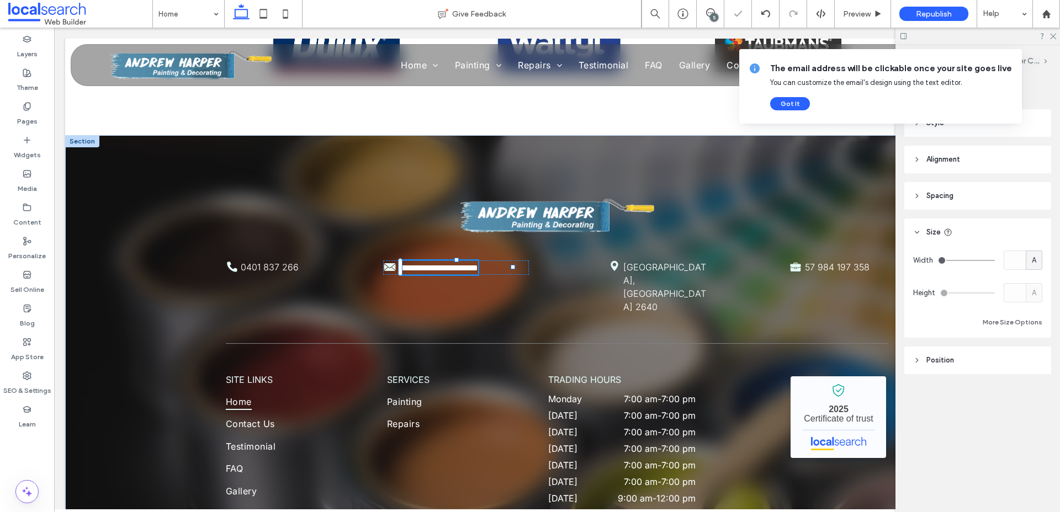
type input "*****"
type input "**"
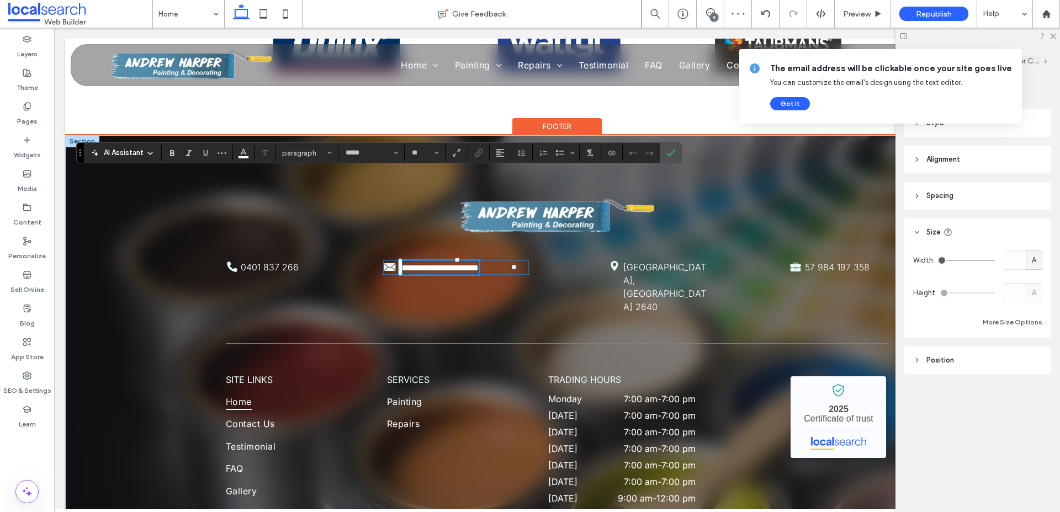
click at [479, 264] on span "**********" at bounding box center [439, 268] width 77 height 8
click at [281, 262] on span "0401 837 266" at bounding box center [270, 267] width 58 height 11
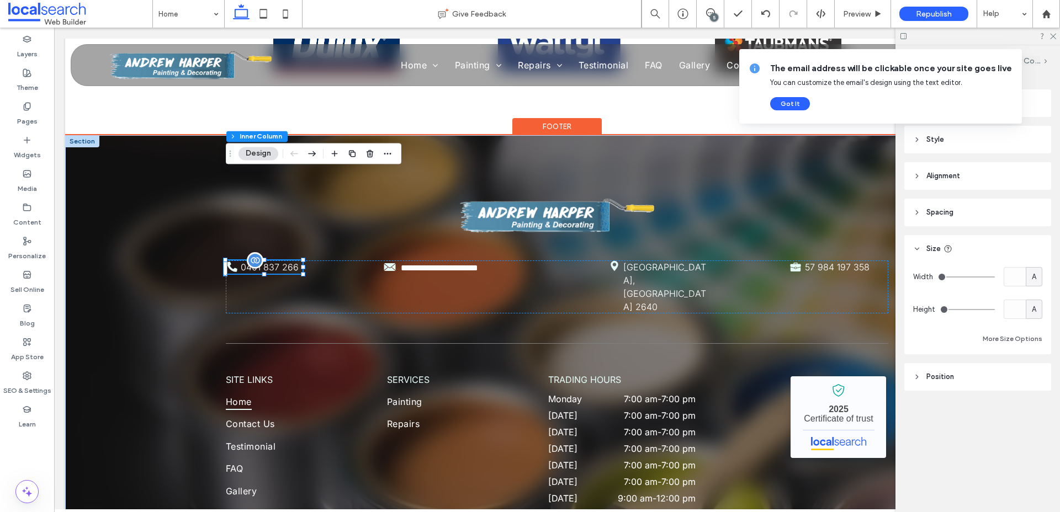
click at [281, 262] on span "0401 837 266" at bounding box center [270, 267] width 58 height 11
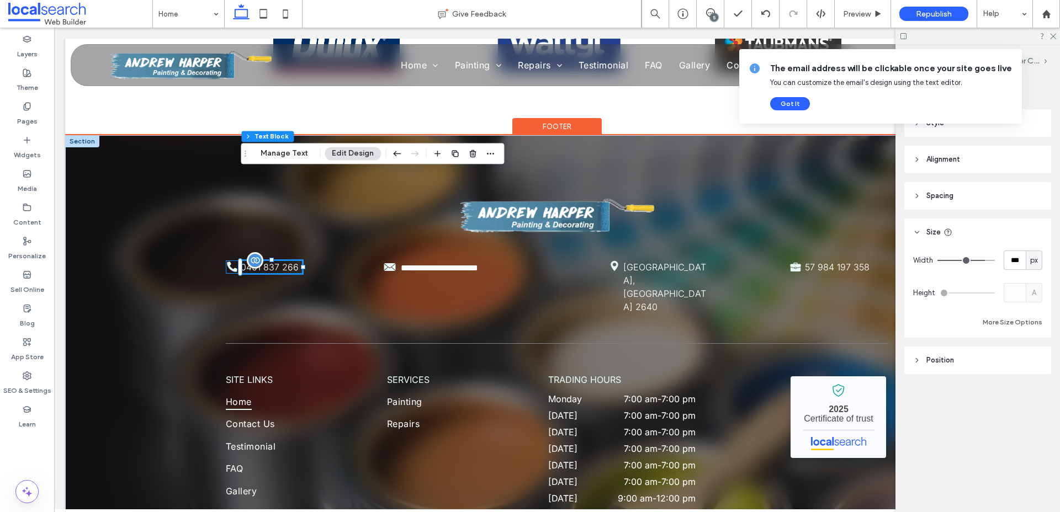
click at [281, 262] on span "0401 837 266" at bounding box center [270, 267] width 58 height 11
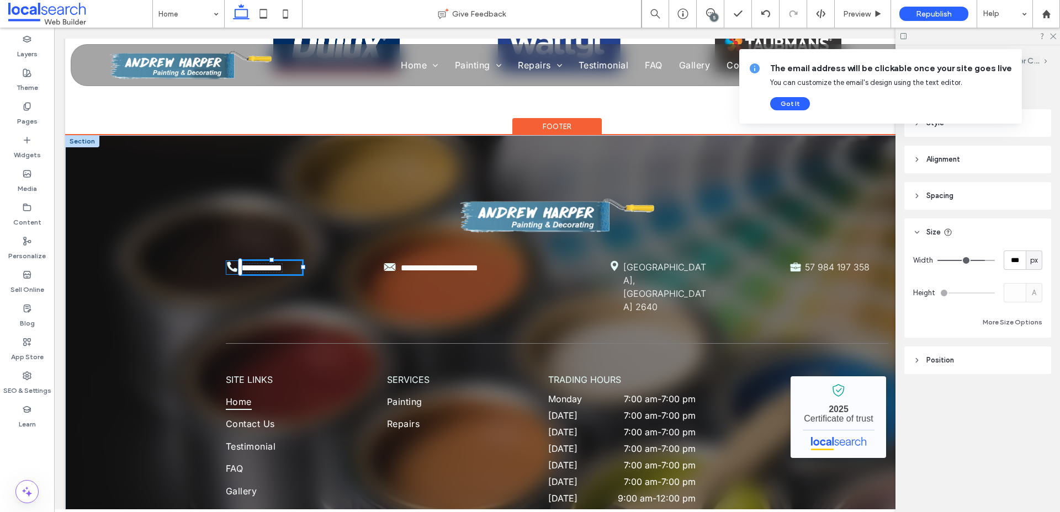
type input "*****"
type input "**"
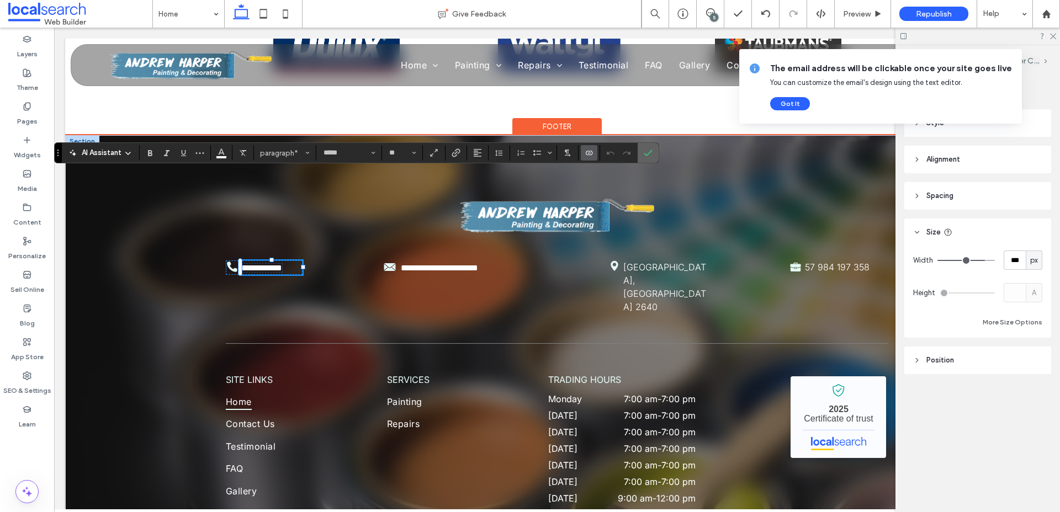
click at [651, 151] on use "Confirm" at bounding box center [648, 153] width 9 height 7
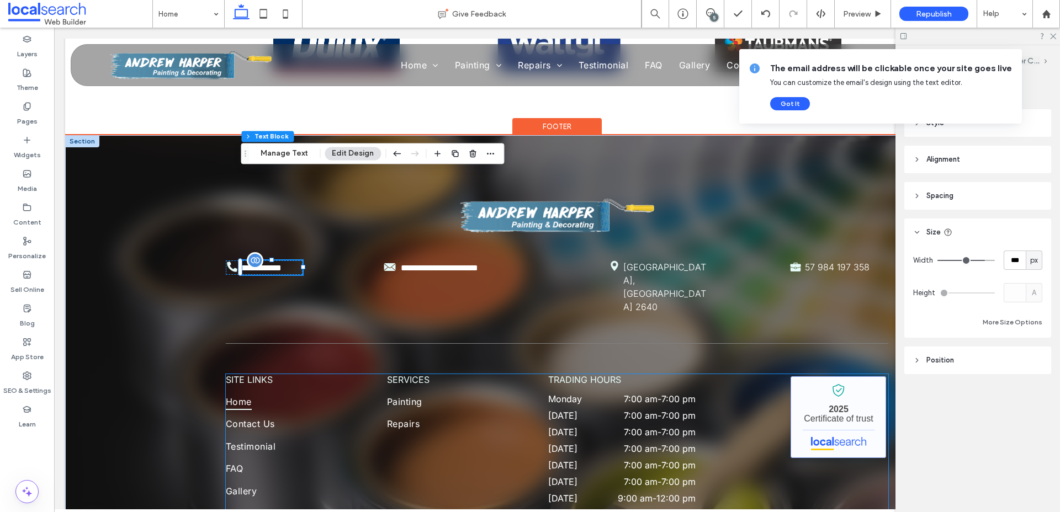
click at [865, 376] on link "[PERSON_NAME] Painting & Decorating - Localsearch verified business" at bounding box center [837, 417] width 95 height 82
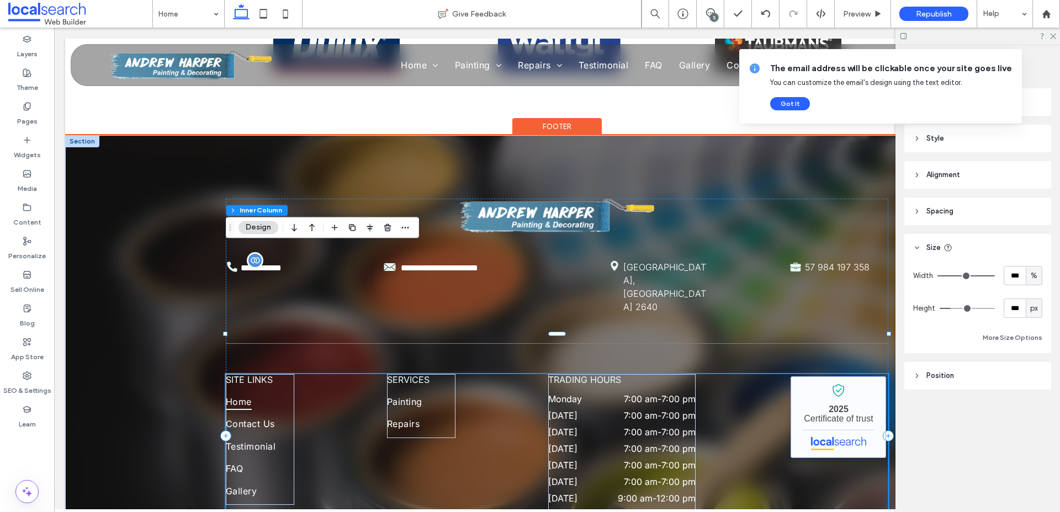
click at [865, 376] on link "[PERSON_NAME] Painting & Decorating - Localsearch verified business" at bounding box center [837, 417] width 95 height 82
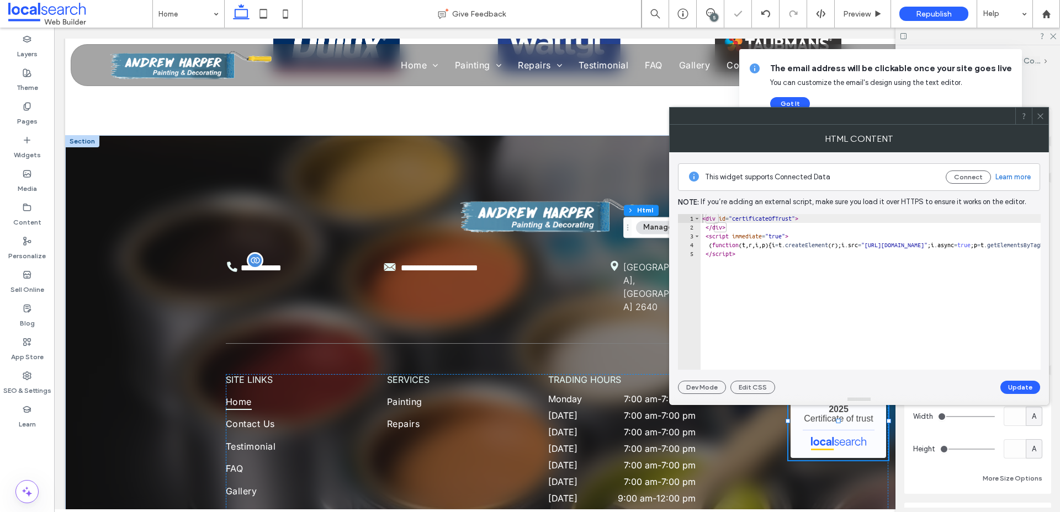
click at [1043, 112] on icon at bounding box center [1040, 116] width 8 height 8
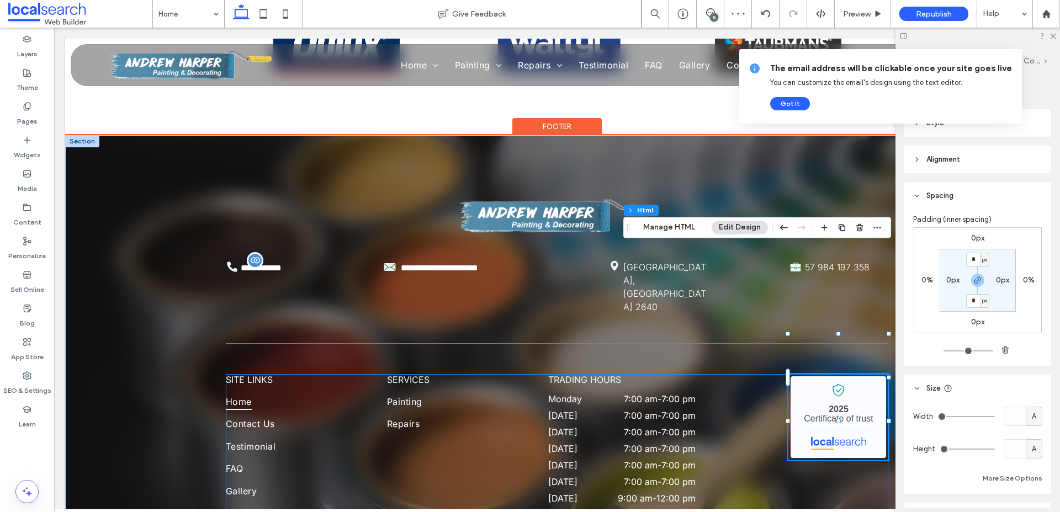
click at [814, 374] on div "SITE LINKS Home Contact Us Testimonial FAQ Gallery services Painting Repairs tr…" at bounding box center [557, 479] width 662 height 211
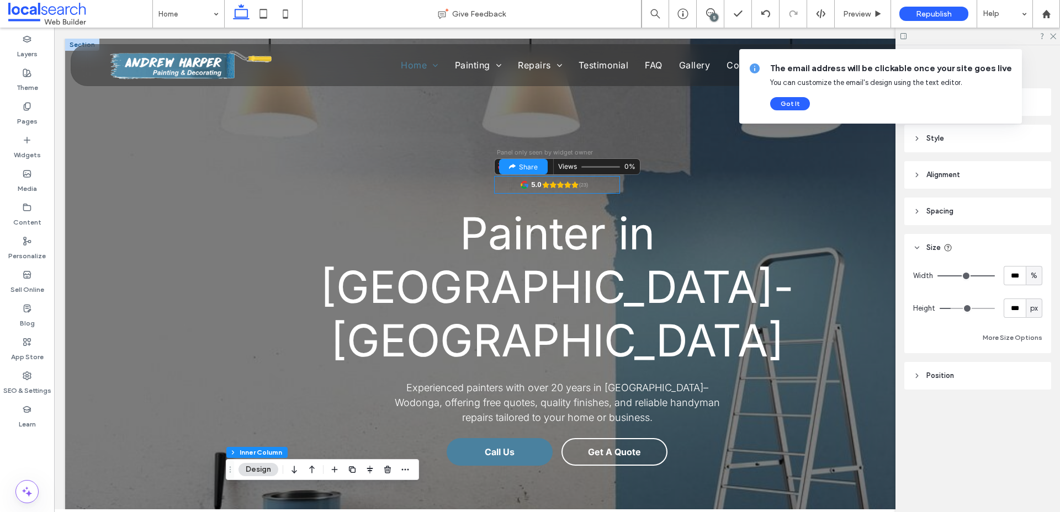
click at [560, 188] on icon "Rating: 5.0 out of 5" at bounding box center [559, 184] width 7 height 7
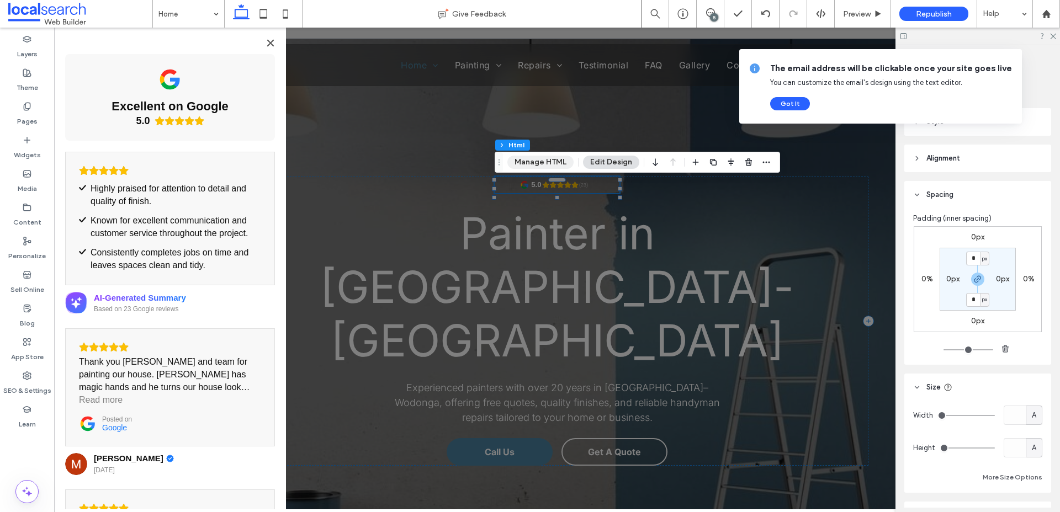
click at [546, 167] on button "Manage HTML" at bounding box center [540, 162] width 66 height 13
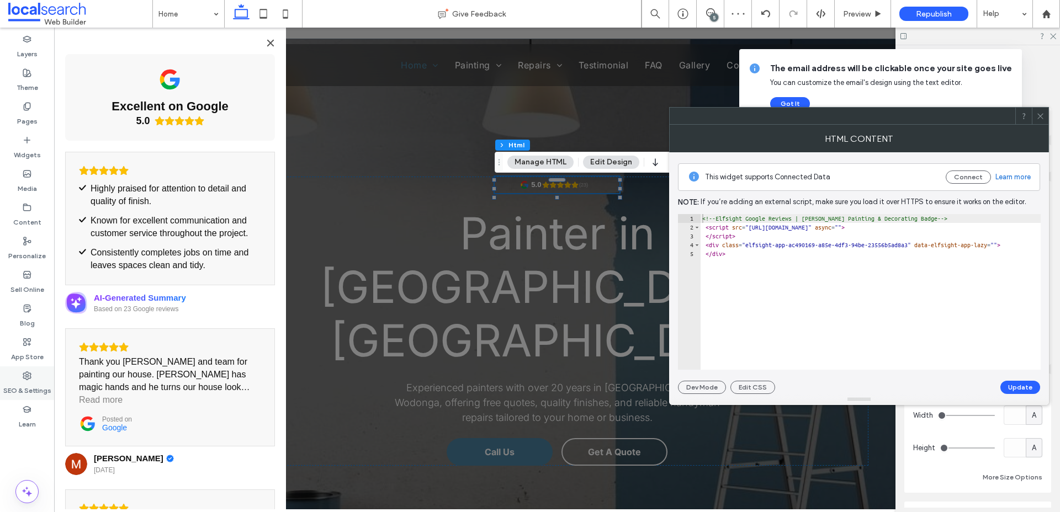
click at [24, 390] on label "SEO & Settings" at bounding box center [27, 387] width 48 height 15
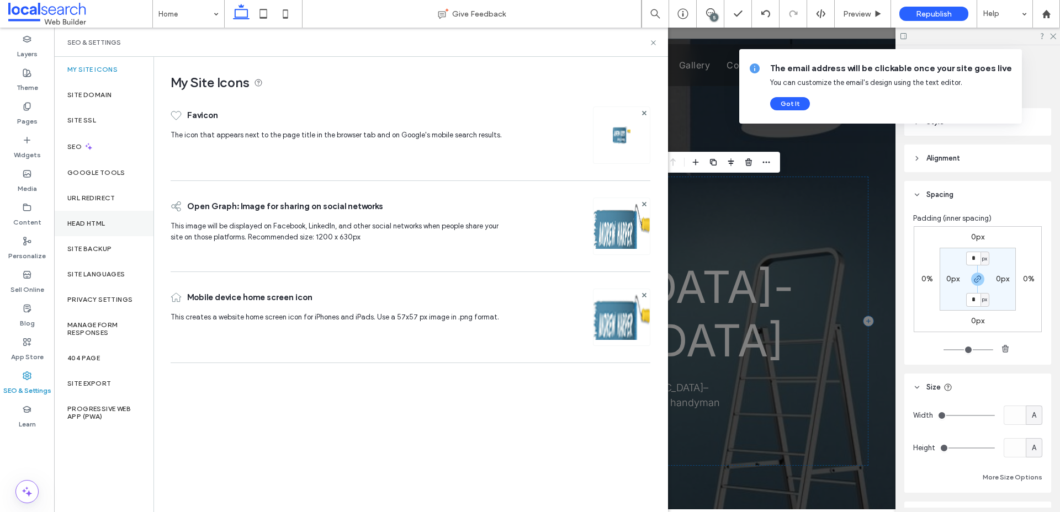
click at [95, 230] on div "Head HTML" at bounding box center [103, 223] width 99 height 25
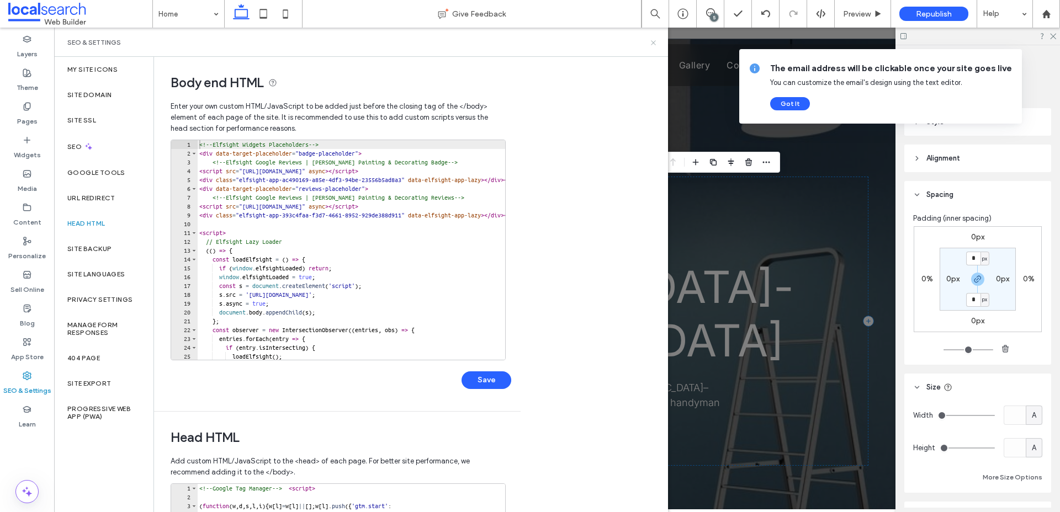
click at [652, 40] on icon at bounding box center [653, 43] width 8 height 8
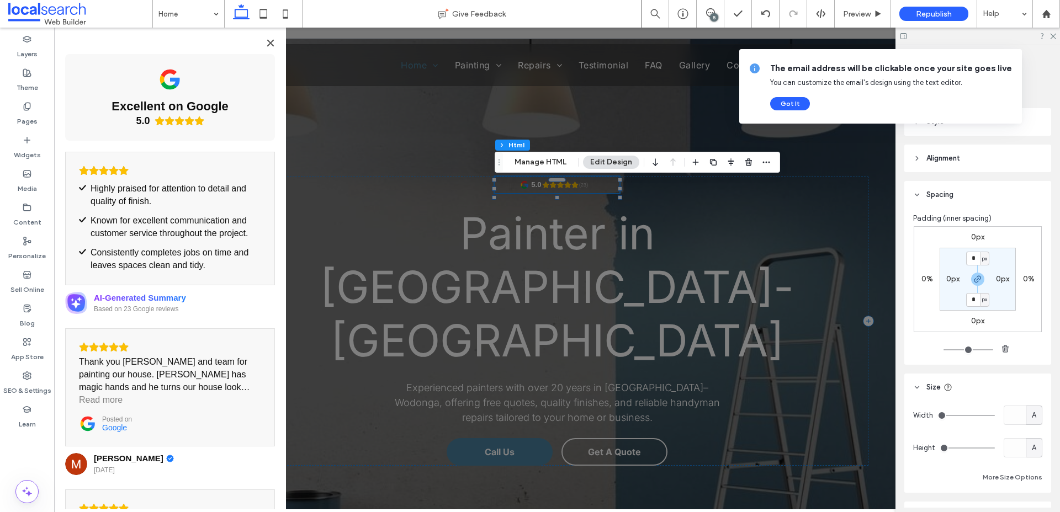
click at [456, 105] on div "List of reviews" at bounding box center [557, 269] width 1006 height 482
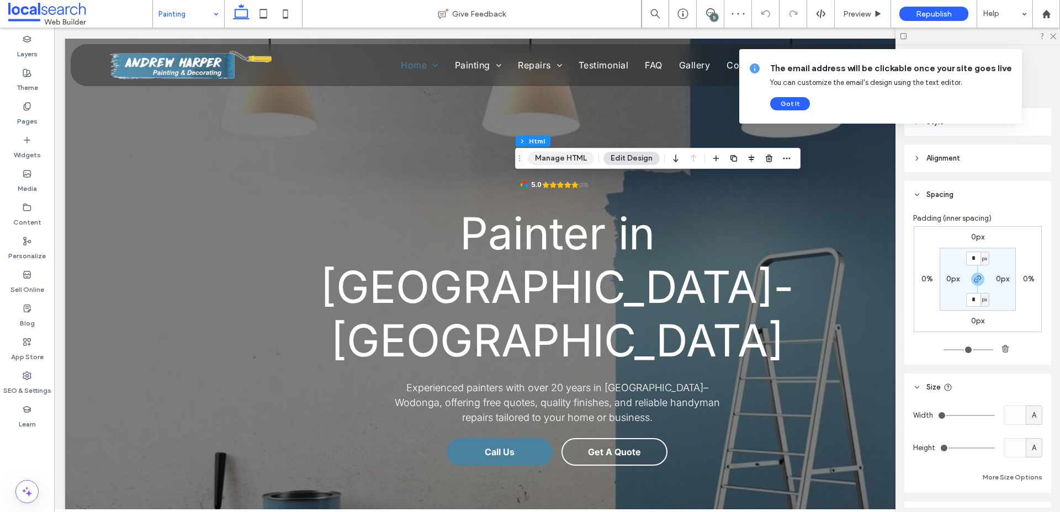
click at [572, 160] on button "Manage HTML" at bounding box center [561, 158] width 66 height 13
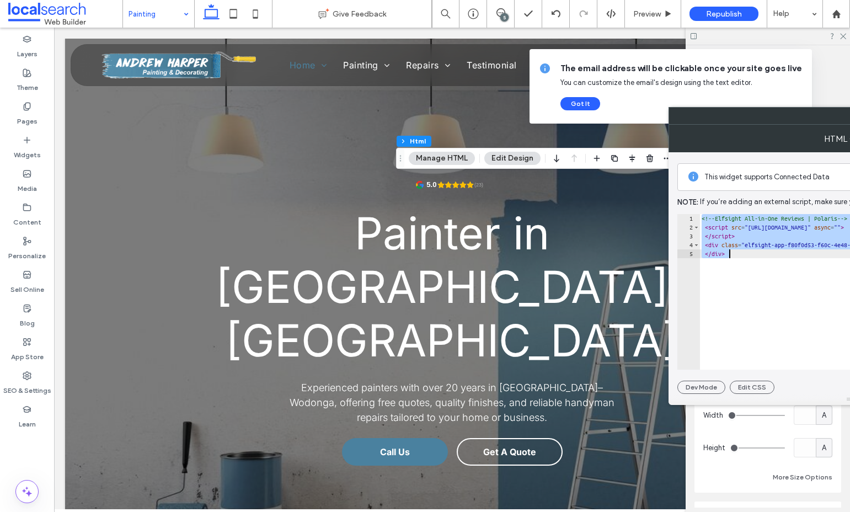
paste textarea "Cursor at row 5"
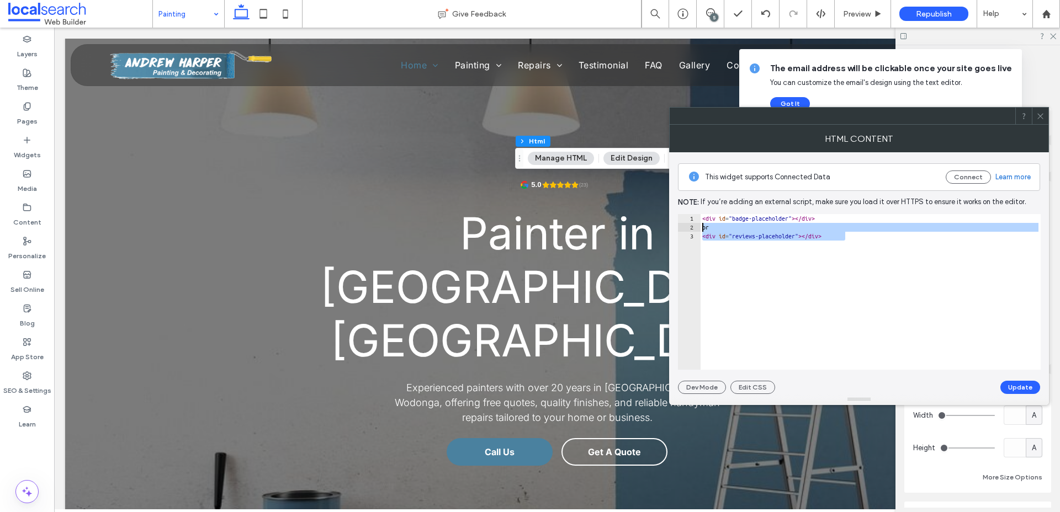
drag, startPoint x: 729, startPoint y: 228, endPoint x: 700, endPoint y: 228, distance: 28.7
click at [699, 228] on div "**********" at bounding box center [859, 292] width 363 height 156
type textarea "**********"
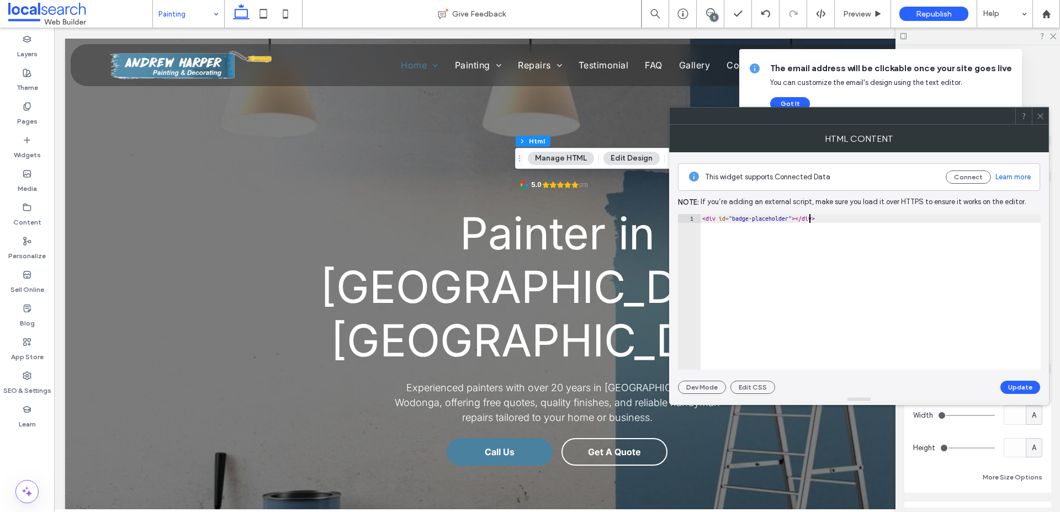
click at [808, 217] on div "< div id = "badge-placeholder" > </ div >" at bounding box center [870, 300] width 341 height 173
click at [1021, 387] on button "Update" at bounding box center [1020, 387] width 40 height 13
click at [1041, 114] on use at bounding box center [1040, 116] width 6 height 6
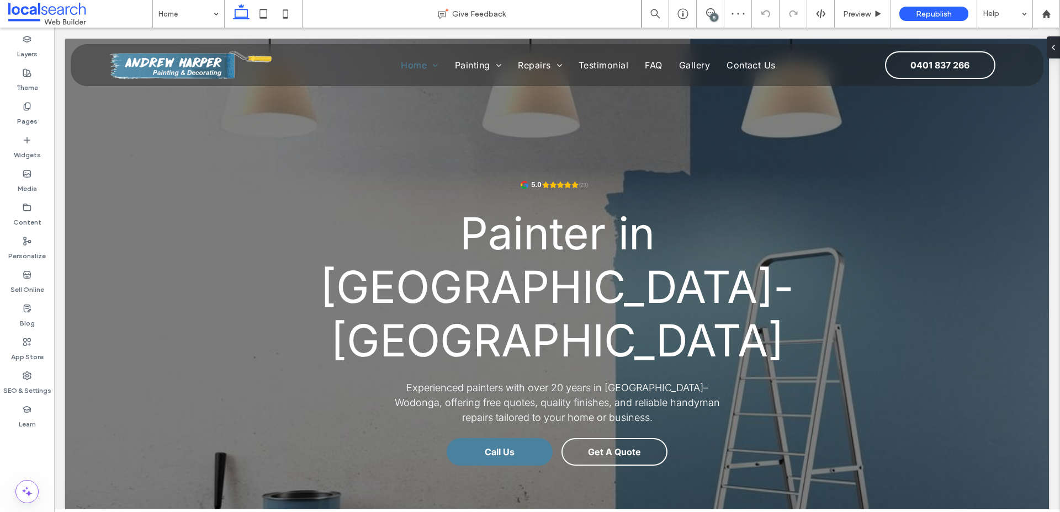
click at [594, 189] on div "List of reviews" at bounding box center [557, 269] width 1006 height 482
click at [600, 191] on div "5.0 (23)" at bounding box center [557, 185] width 125 height 17
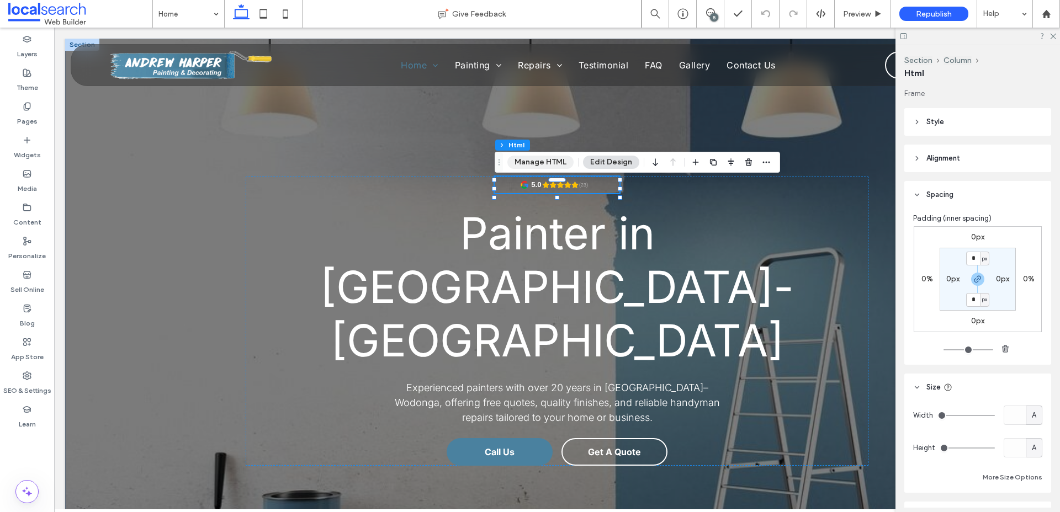
click at [548, 163] on button "Manage HTML" at bounding box center [540, 162] width 66 height 13
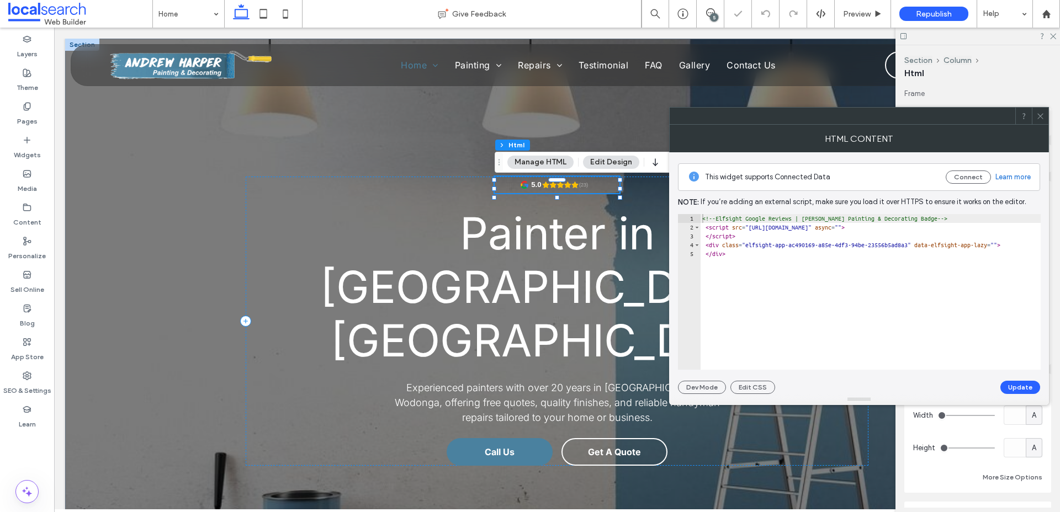
click at [789, 270] on div "<!-- Elfsight Google Reviews | Andrew Harper Painting & Decorating Badge --> < …" at bounding box center [881, 300] width 362 height 173
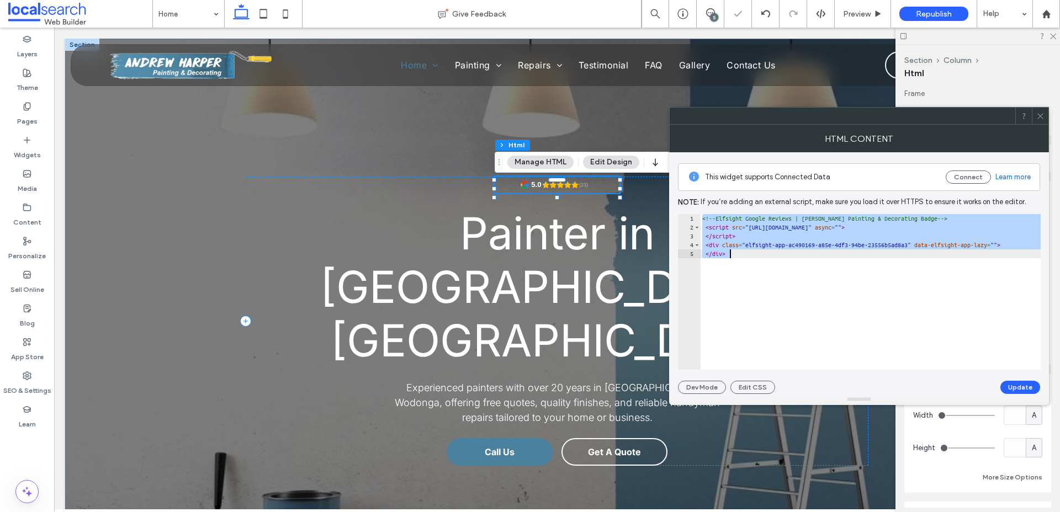
paste textarea "Cursor at row 5"
type textarea "**********"
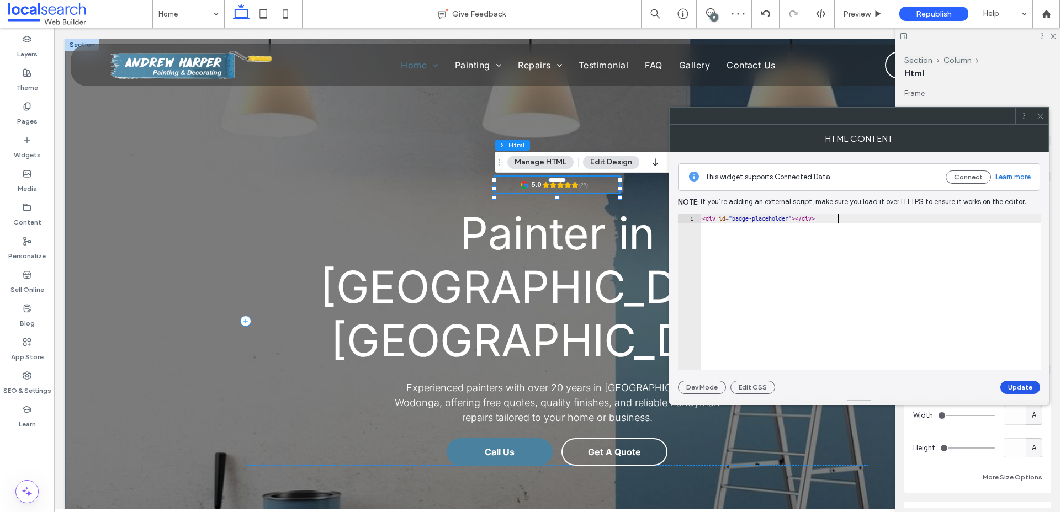
click at [1016, 384] on button "Update" at bounding box center [1020, 387] width 40 height 13
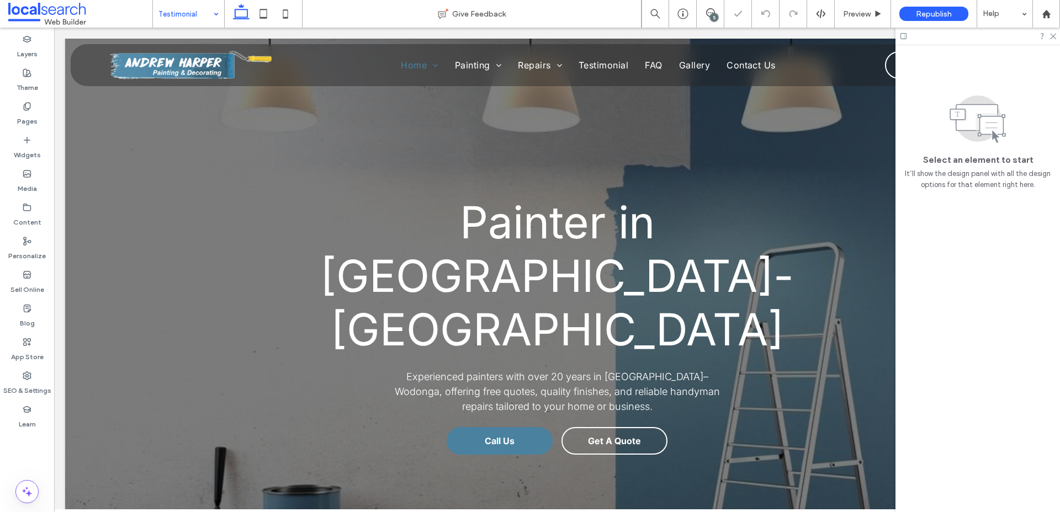
click at [193, 13] on input at bounding box center [185, 14] width 55 height 28
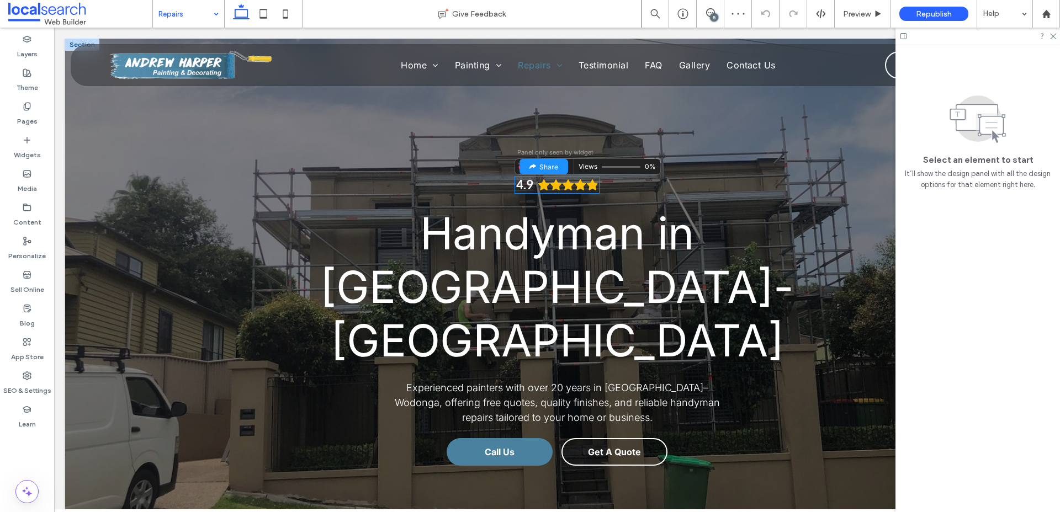
click at [586, 185] on icon "Rating: 4.9 out of 5" at bounding box center [592, 185] width 12 height 12
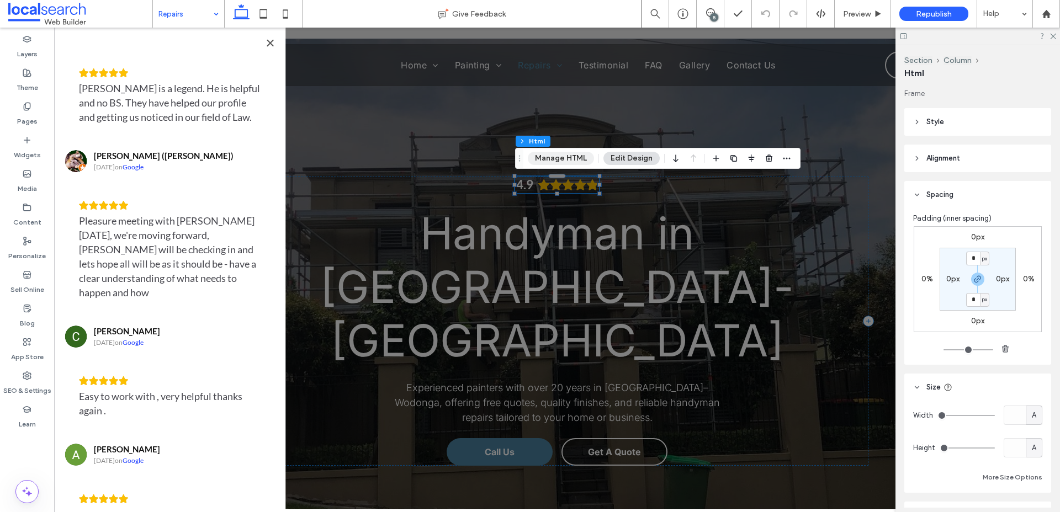
click at [573, 157] on button "Manage HTML" at bounding box center [561, 158] width 66 height 13
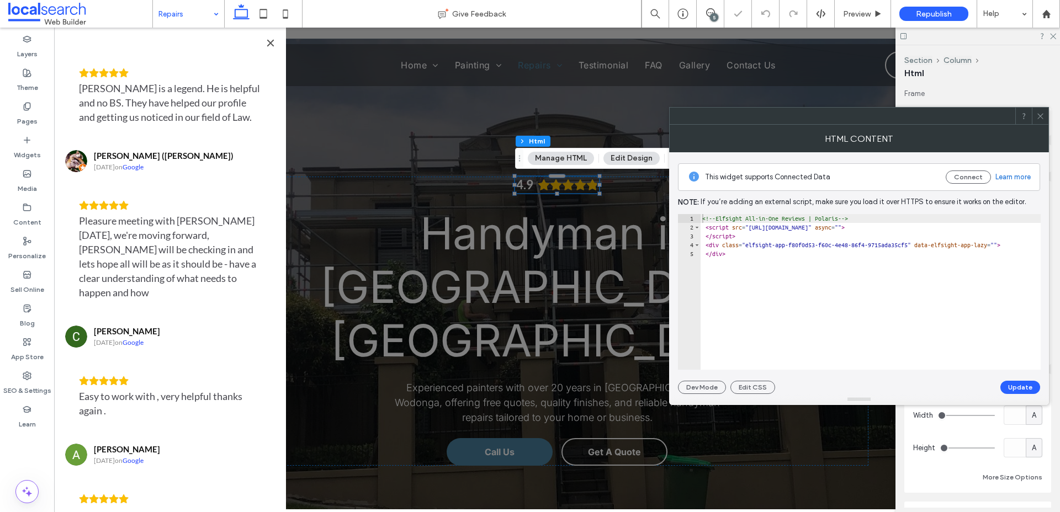
click at [826, 261] on div "<!-- Elfsight All-in-One Reviews | Polaris --> < script src = "[URL][DOMAIN_NAM…" at bounding box center [881, 300] width 362 height 173
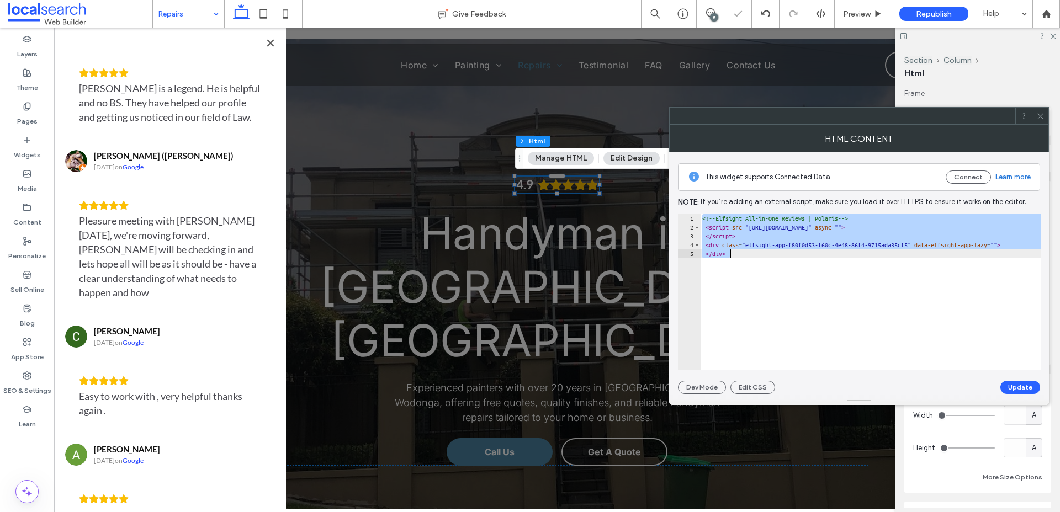
paste textarea "Cursor at row 5"
type textarea "**********"
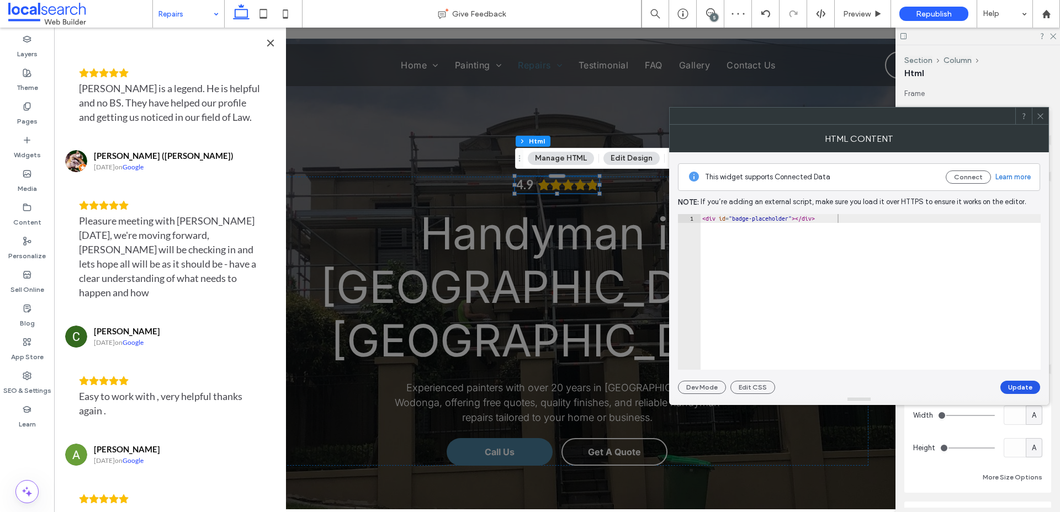
click at [1027, 383] on button "Update" at bounding box center [1020, 387] width 40 height 13
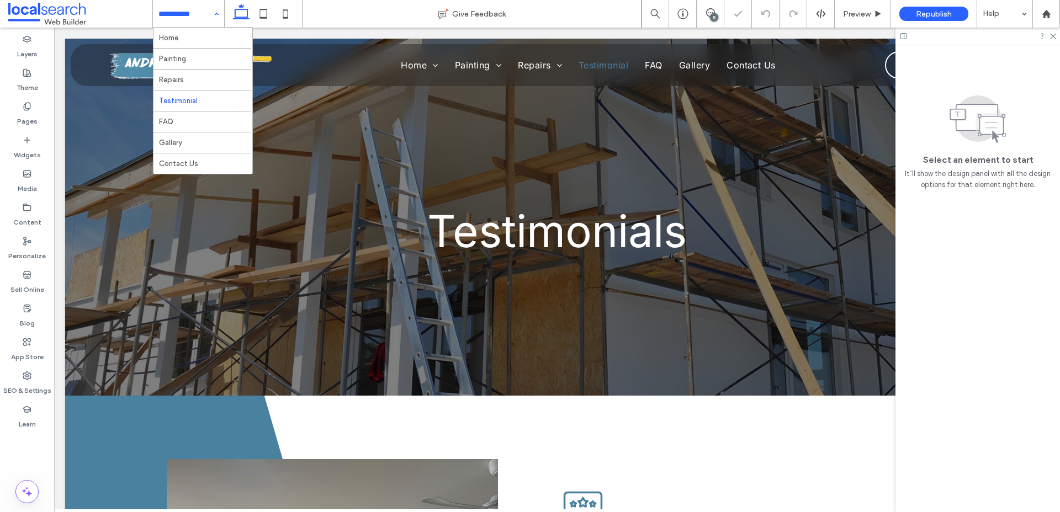
click at [189, 13] on input at bounding box center [185, 14] width 55 height 28
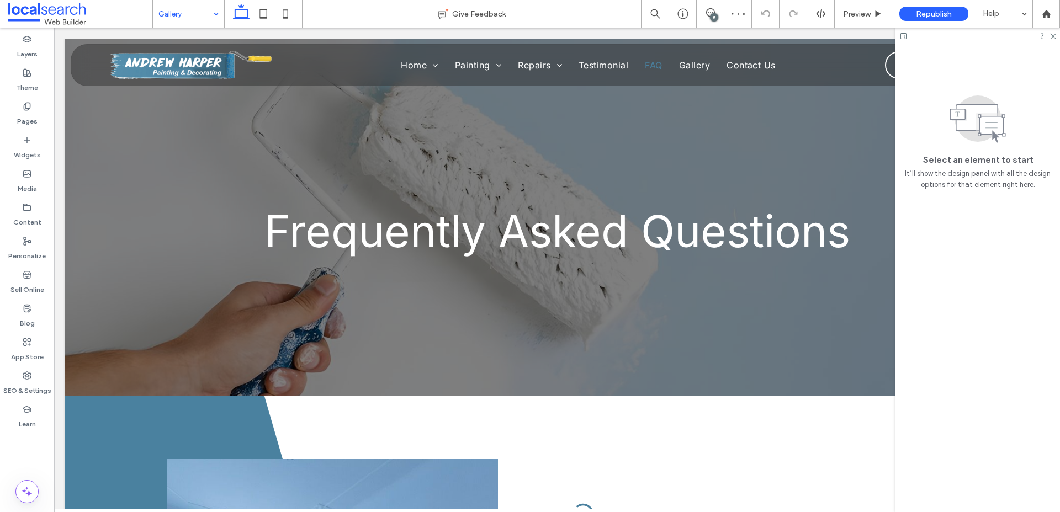
click at [189, 20] on input at bounding box center [185, 14] width 55 height 28
click at [195, 14] on input at bounding box center [185, 14] width 55 height 28
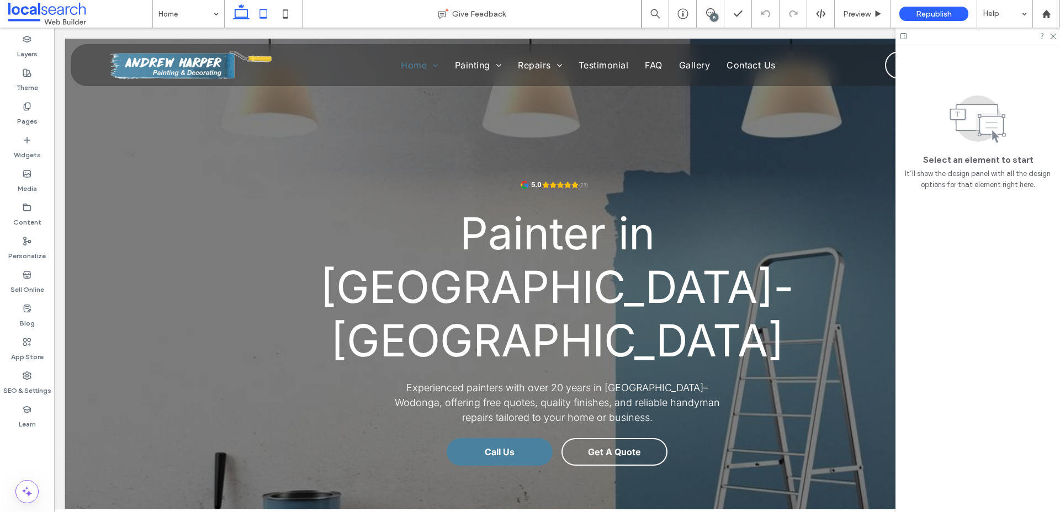
click at [258, 17] on icon at bounding box center [263, 14] width 22 height 22
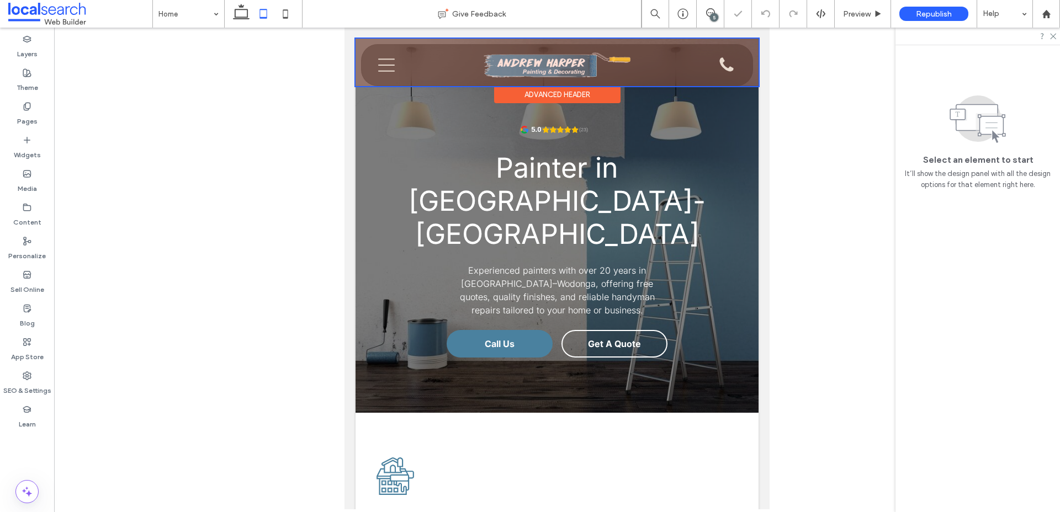
click at [384, 72] on div at bounding box center [556, 62] width 403 height 47
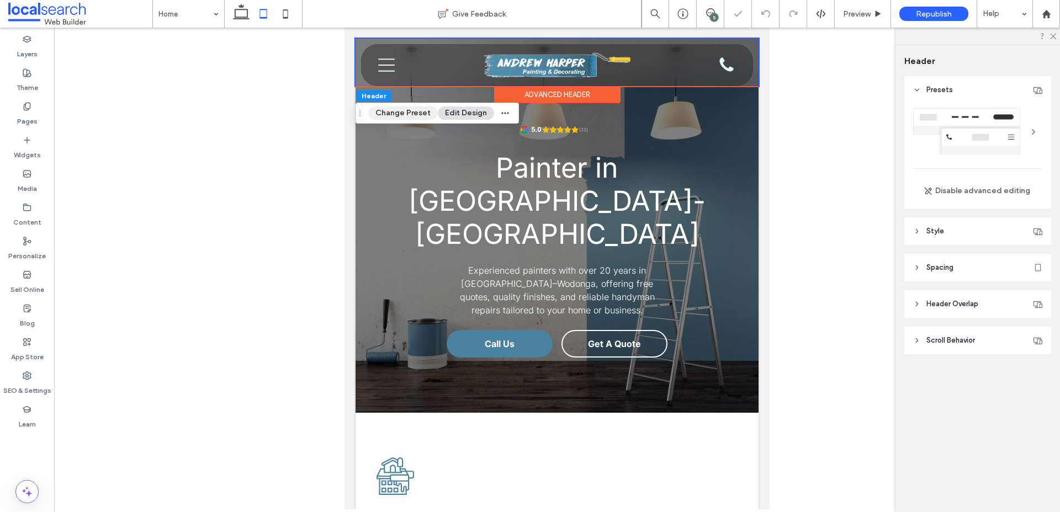
click at [398, 114] on button "Change Preset" at bounding box center [403, 113] width 70 height 13
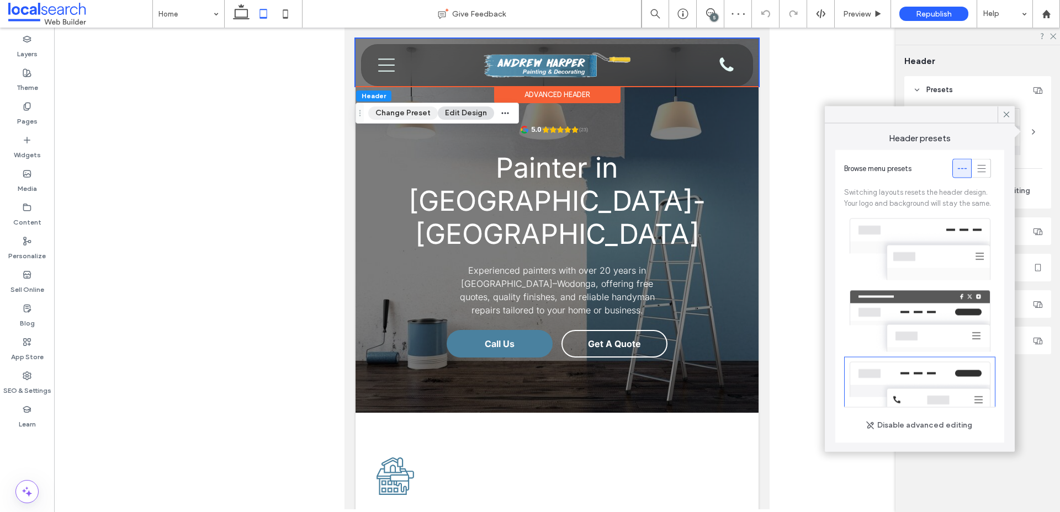
scroll to position [110, 0]
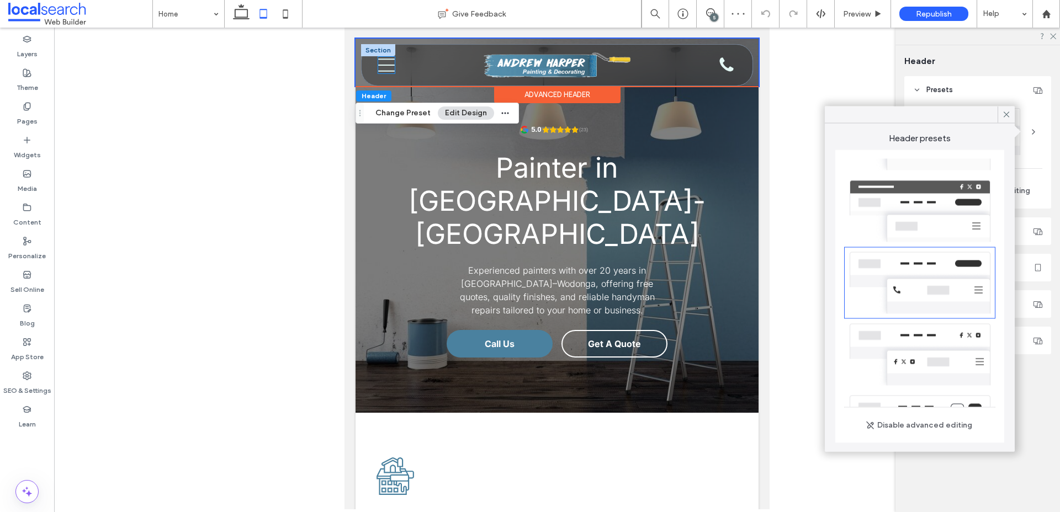
click at [384, 72] on icon "Menu Icon" at bounding box center [386, 65] width 17 height 17
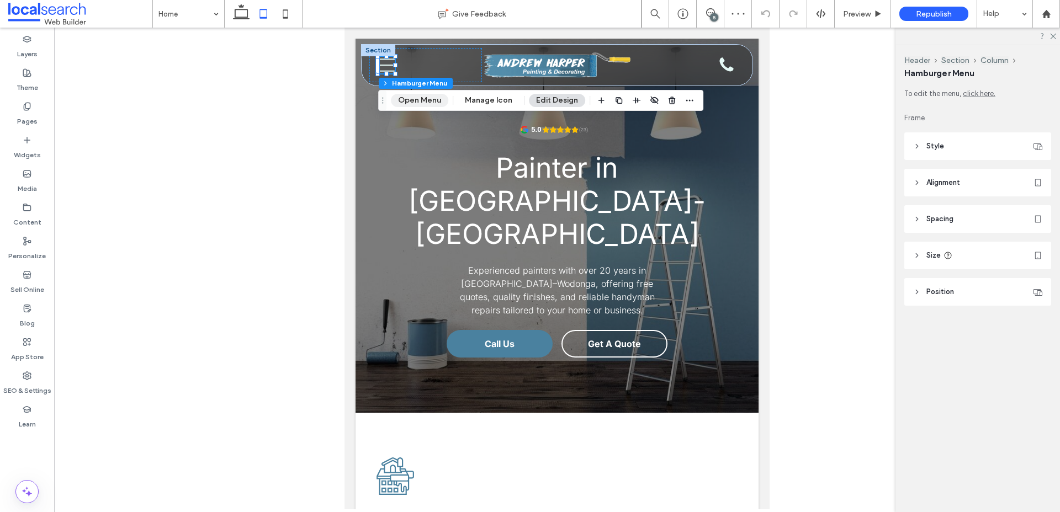
click at [409, 103] on button "Open Menu" at bounding box center [419, 100] width 57 height 13
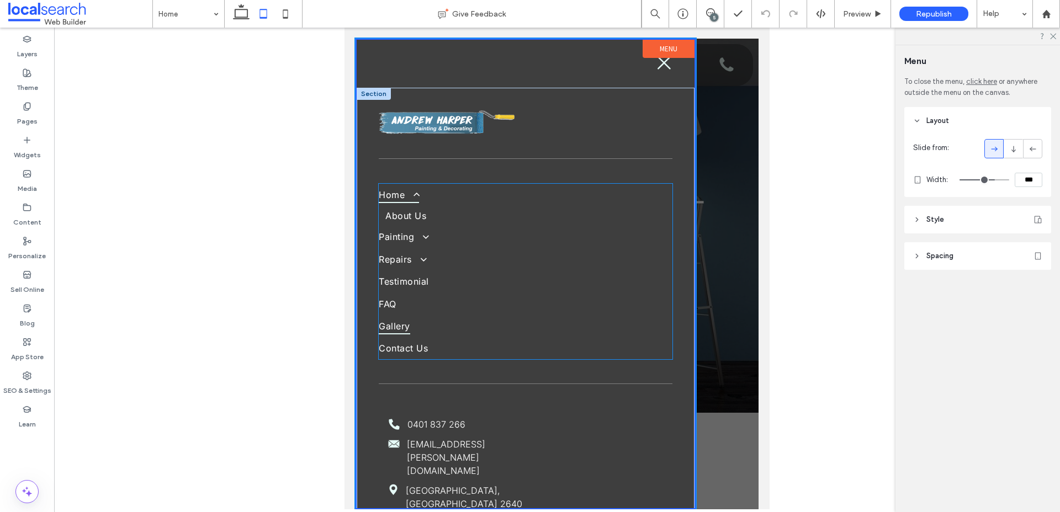
scroll to position [29, 0]
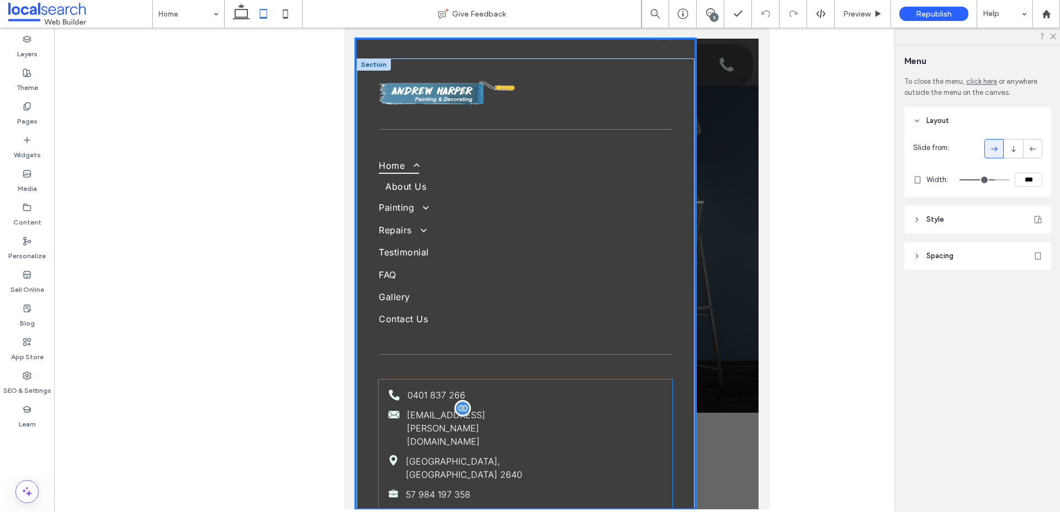
click at [460, 414] on span "[EMAIL_ADDRESS][PERSON_NAME][DOMAIN_NAME]" at bounding box center [446, 429] width 78 height 38
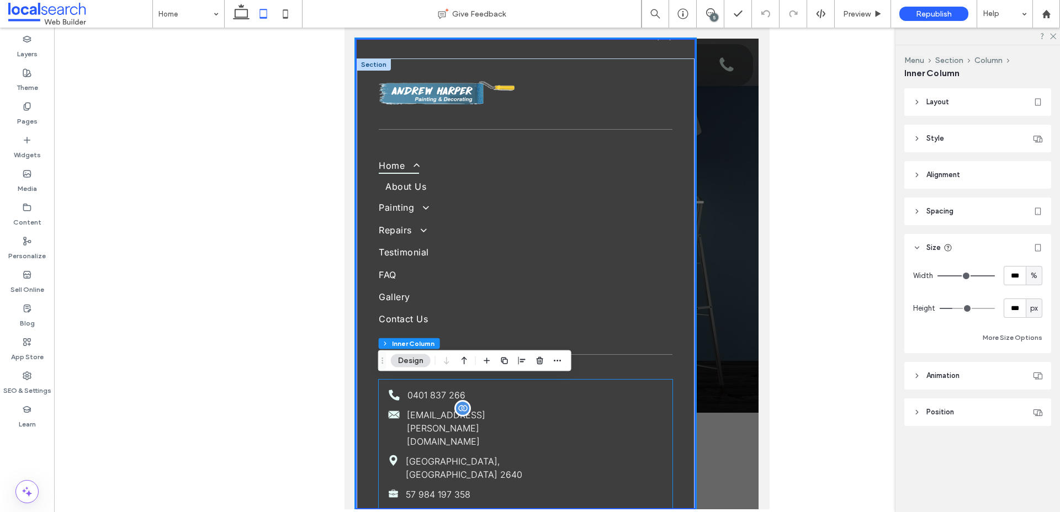
scroll to position [27, 0]
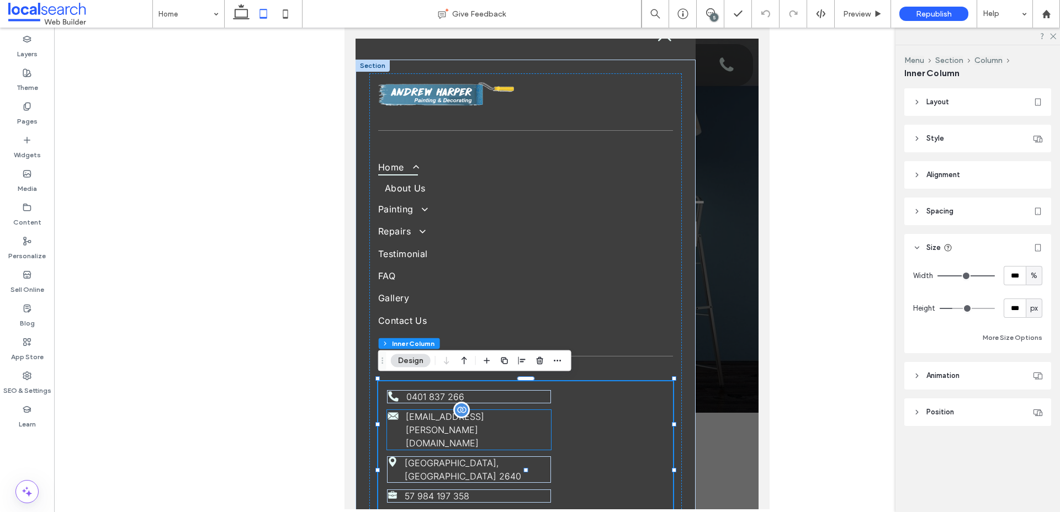
click at [443, 414] on span "[EMAIL_ADDRESS][PERSON_NAME][DOMAIN_NAME]" at bounding box center [445, 430] width 78 height 38
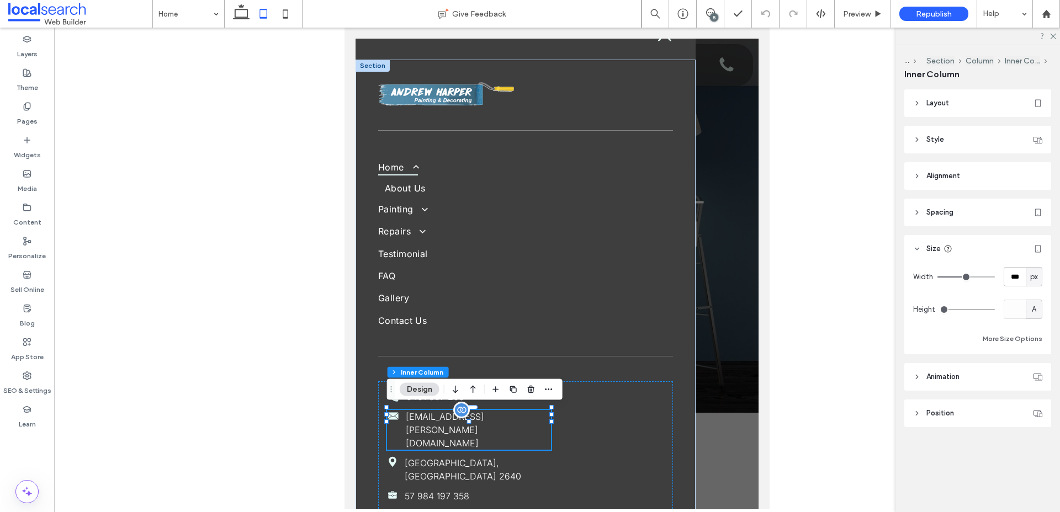
click at [443, 414] on span "[EMAIL_ADDRESS][PERSON_NAME][DOMAIN_NAME]" at bounding box center [445, 430] width 78 height 38
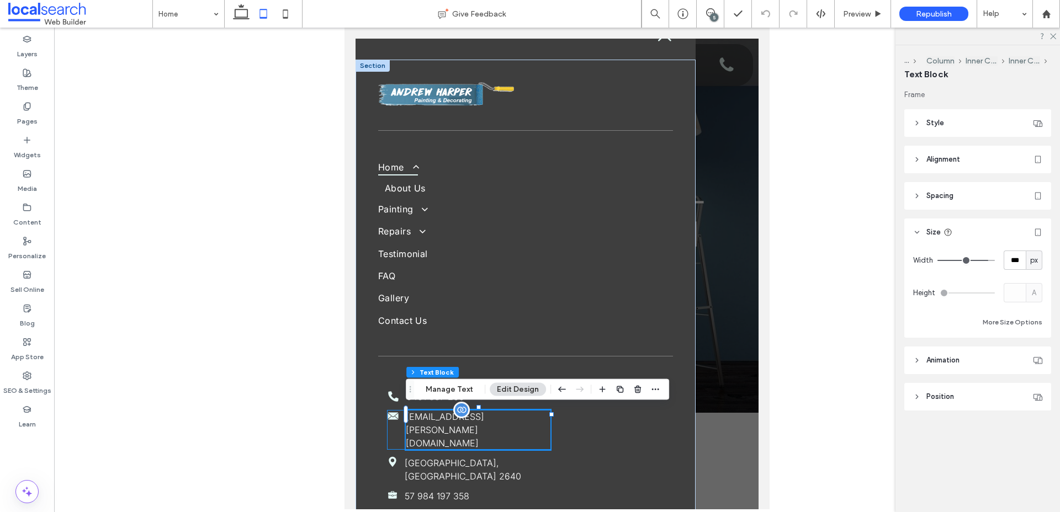
click at [443, 414] on span "[EMAIL_ADDRESS][PERSON_NAME][DOMAIN_NAME]" at bounding box center [445, 430] width 78 height 38
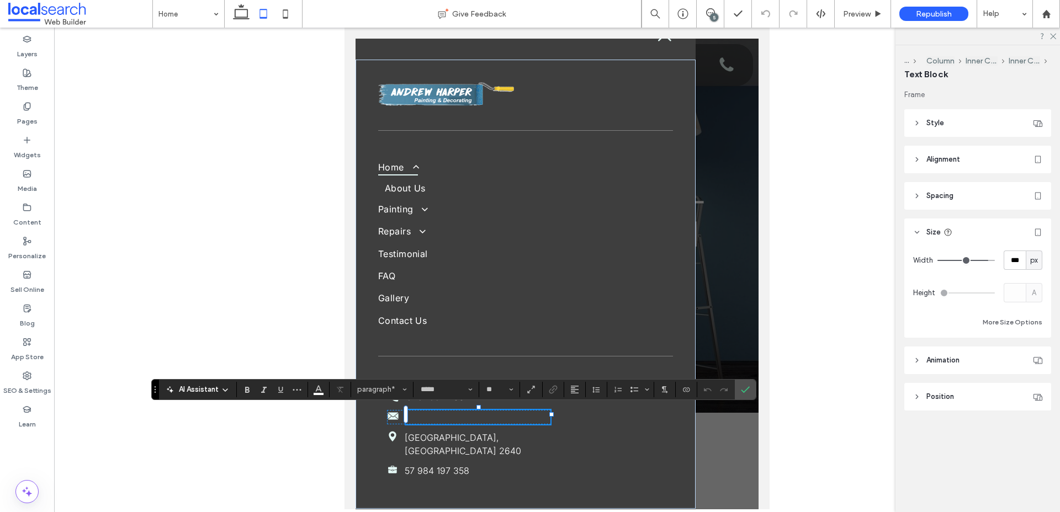
click at [443, 416] on p "﻿" at bounding box center [478, 417] width 145 height 14
click at [690, 392] on icon "Connect To Data" at bounding box center [686, 389] width 9 height 9
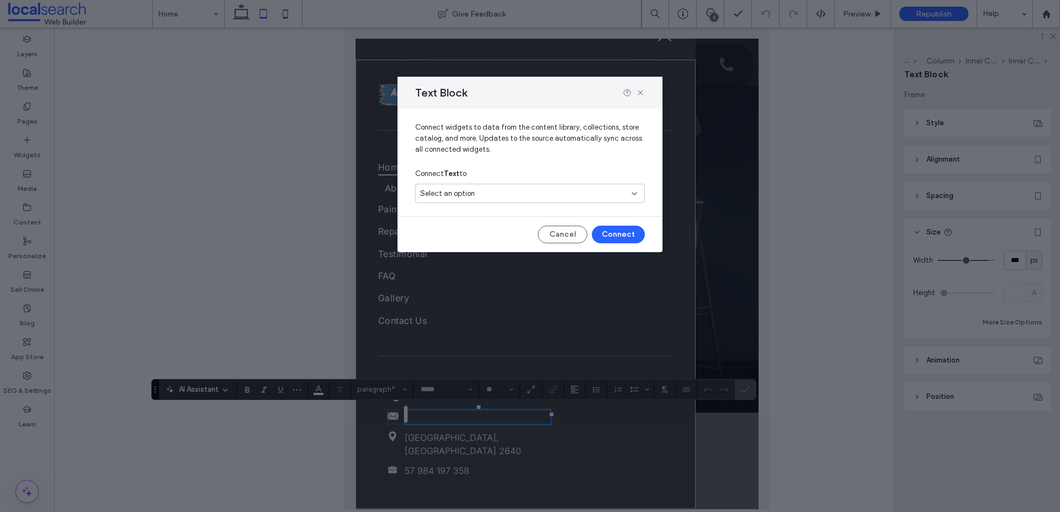
click at [508, 196] on div "Select an option" at bounding box center [523, 193] width 206 height 11
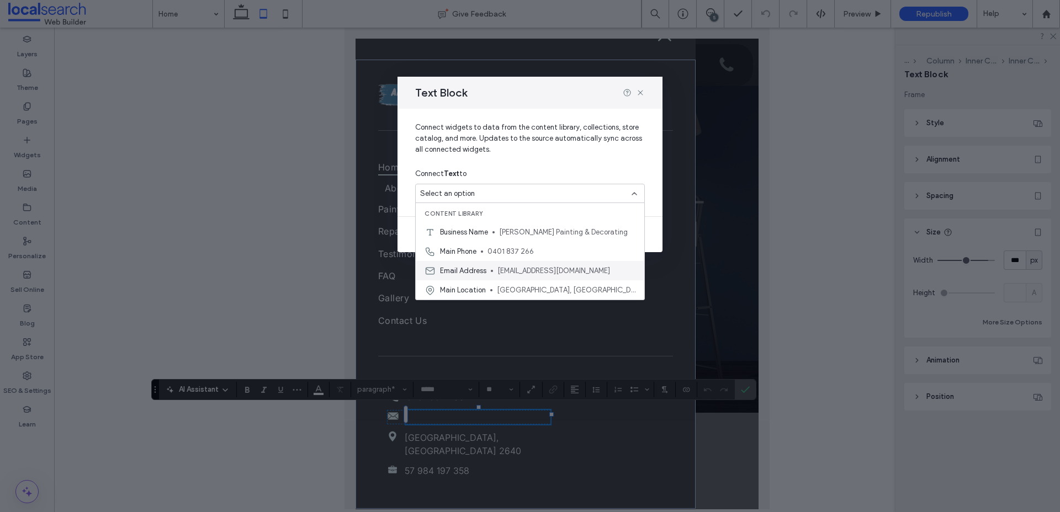
click at [510, 270] on span "andy.harps69@y7mail.com" at bounding box center [566, 270] width 138 height 11
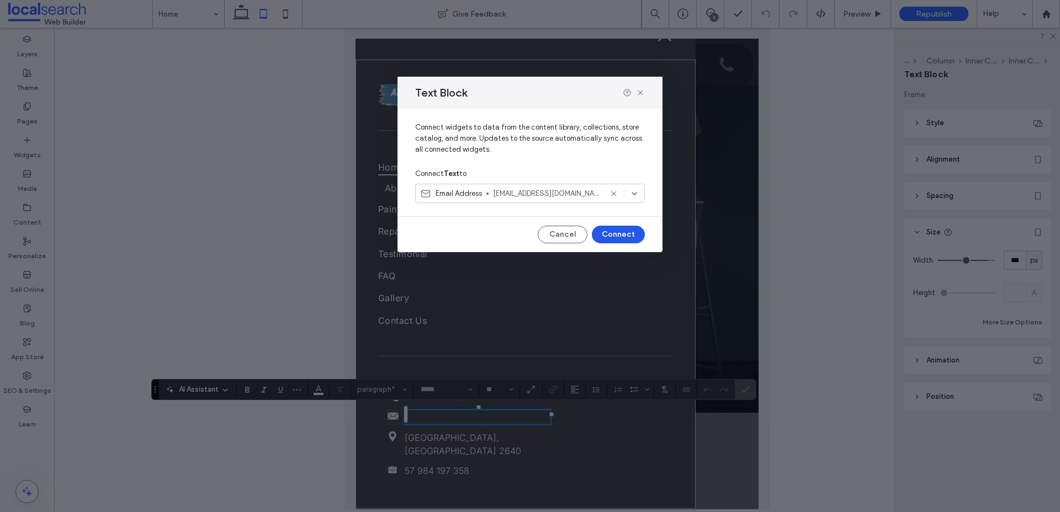
click at [620, 241] on button "Connect" at bounding box center [618, 235] width 53 height 18
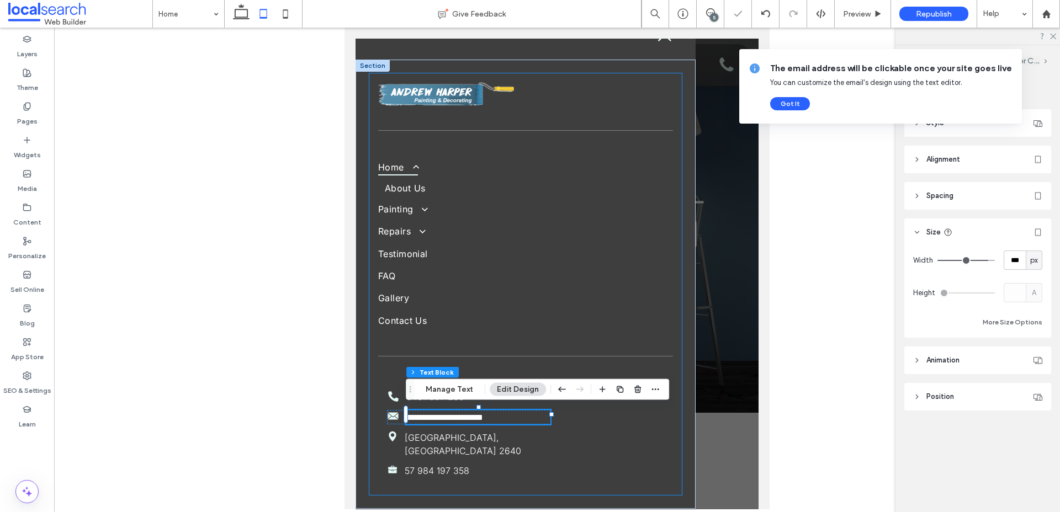
click at [679, 383] on div "**********" at bounding box center [525, 284] width 313 height 422
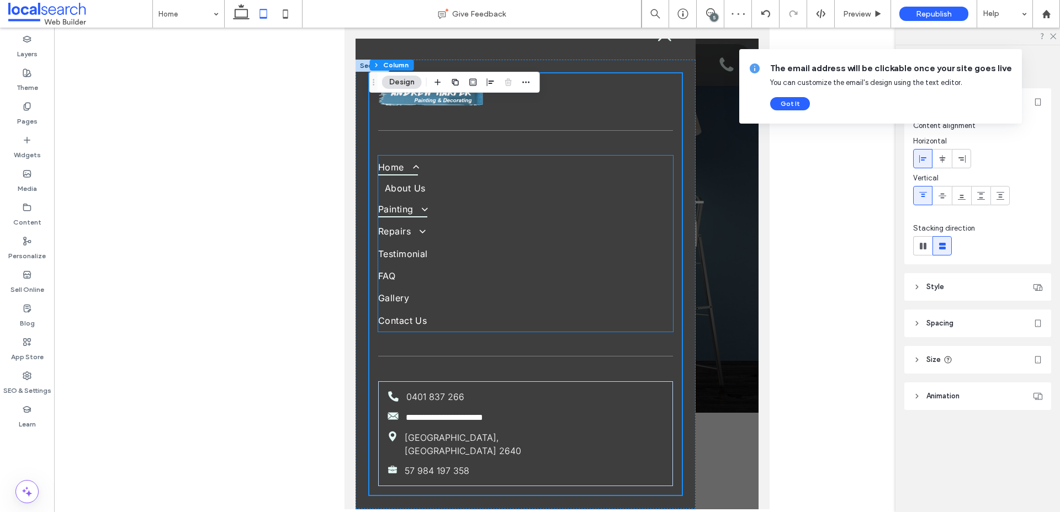
click at [444, 217] on link "Painting" at bounding box center [525, 209] width 295 height 22
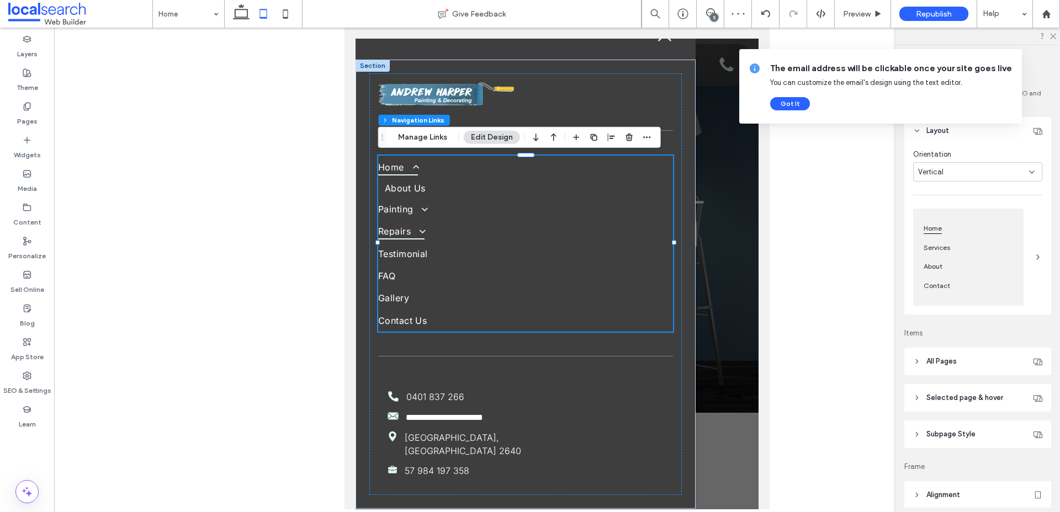
click at [428, 220] on link "Repairs" at bounding box center [525, 231] width 295 height 22
click at [440, 265] on link "FAQ" at bounding box center [525, 276] width 295 height 22
click at [797, 102] on button "Got It" at bounding box center [790, 103] width 40 height 13
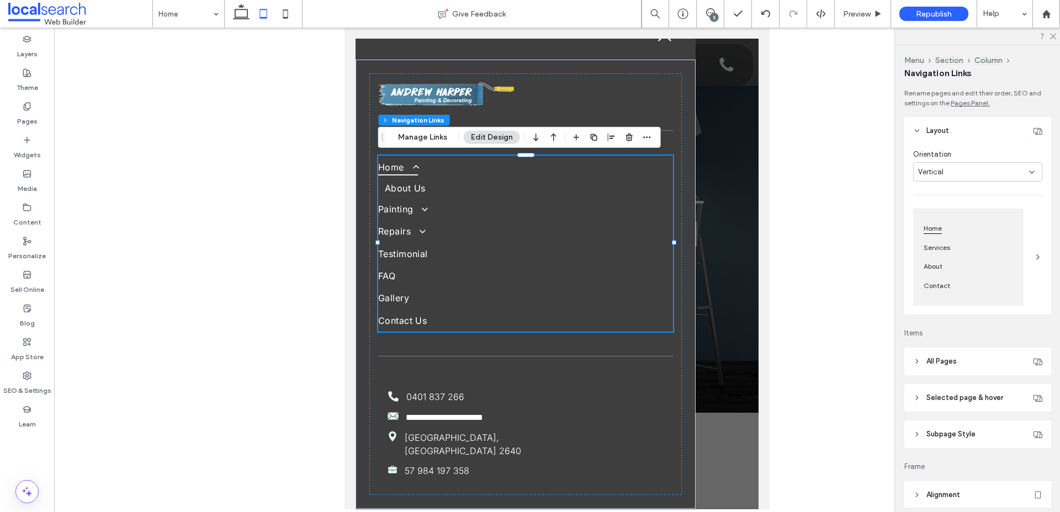
click at [778, 136] on div at bounding box center [557, 269] width 1006 height 482
click at [242, 9] on use at bounding box center [241, 11] width 17 height 15
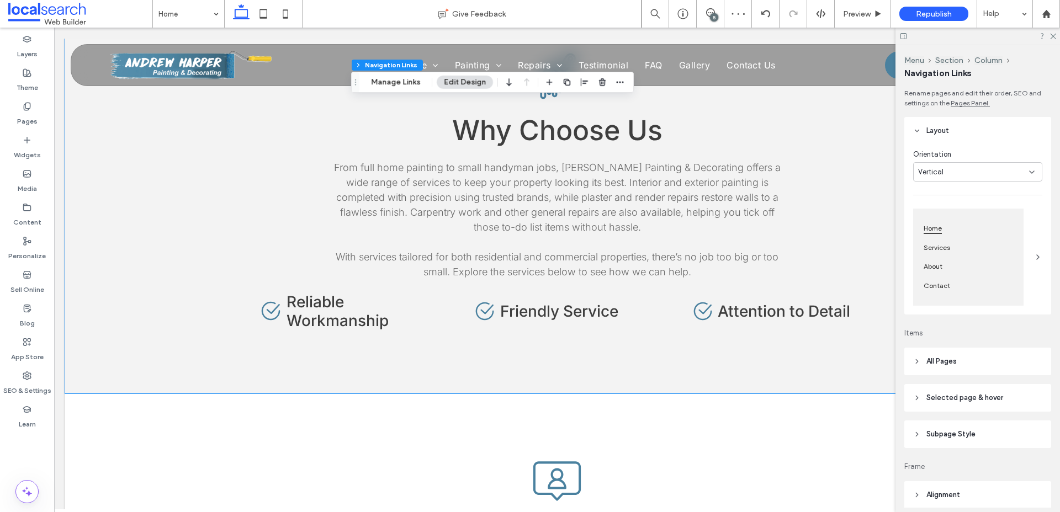
scroll to position [2058, 0]
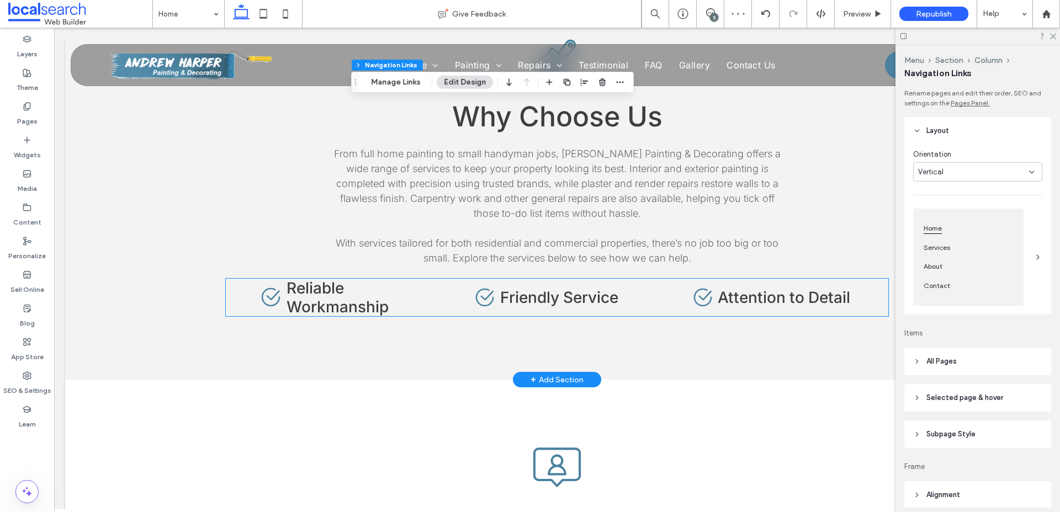
click at [445, 279] on h4 "Reliable Workmanship" at bounding box center [366, 298] width 160 height 38
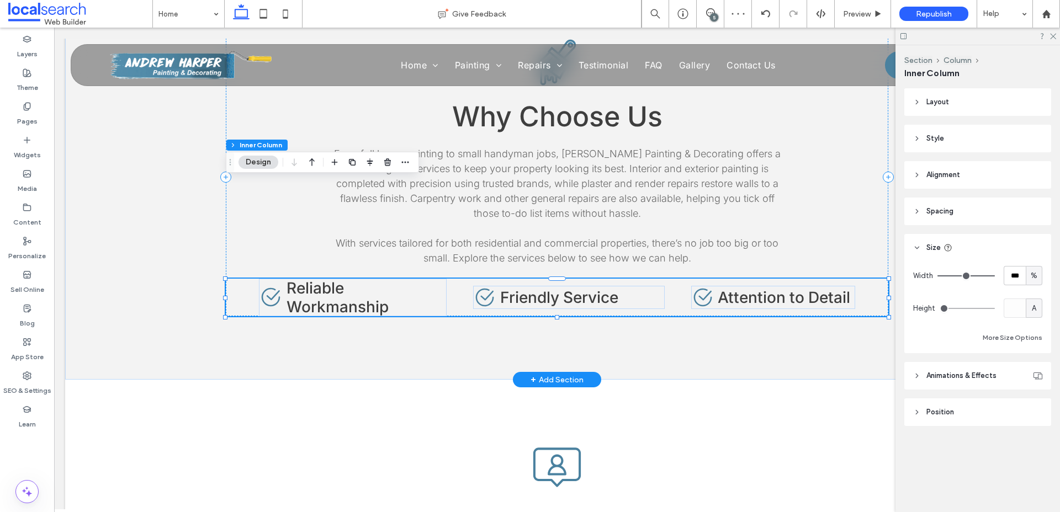
click at [416, 279] on h4 "Reliable Workmanship" at bounding box center [366, 298] width 160 height 38
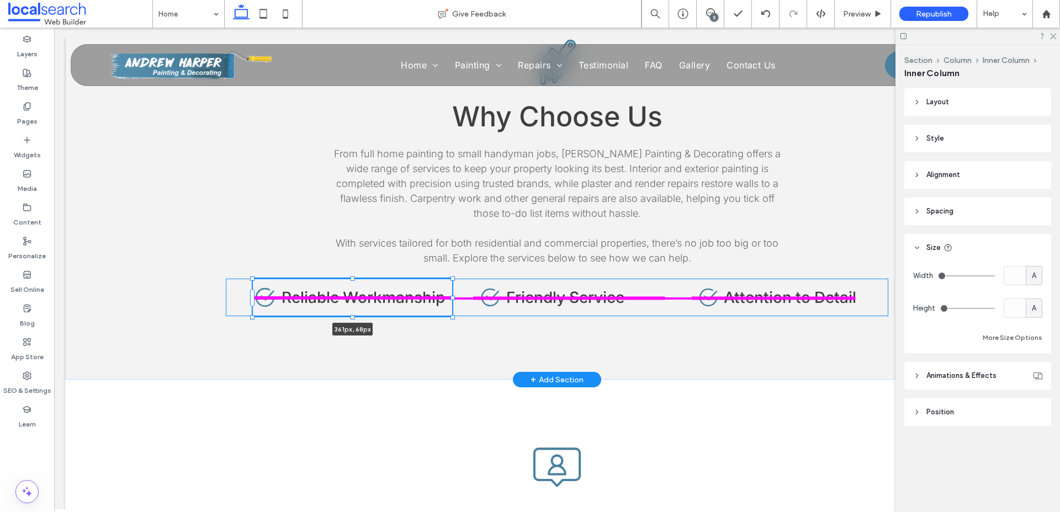
drag, startPoint x: 447, startPoint y: 198, endPoint x: 453, endPoint y: 199, distance: 5.5
click at [453, 296] on div at bounding box center [452, 298] width 4 height 4
type input "***"
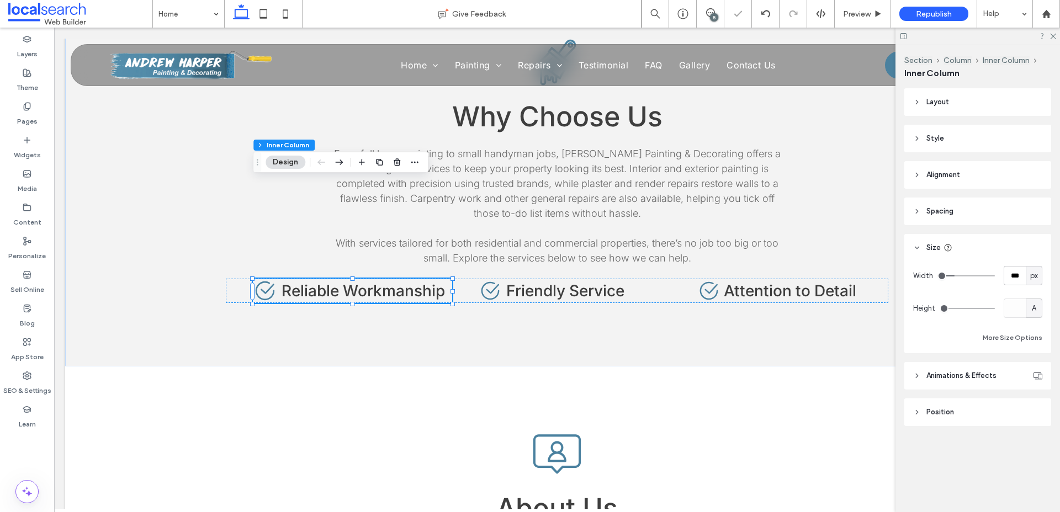
click at [1036, 281] on div "px" at bounding box center [1033, 275] width 17 height 19
click at [1034, 366] on div "A" at bounding box center [1033, 372] width 15 height 19
type input "*"
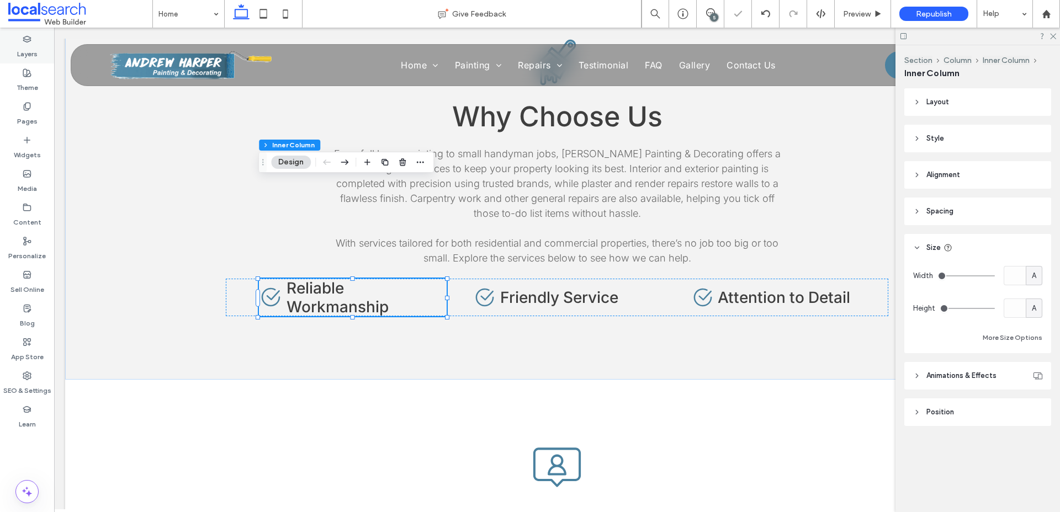
click at [35, 53] on label "Layers" at bounding box center [27, 51] width 20 height 15
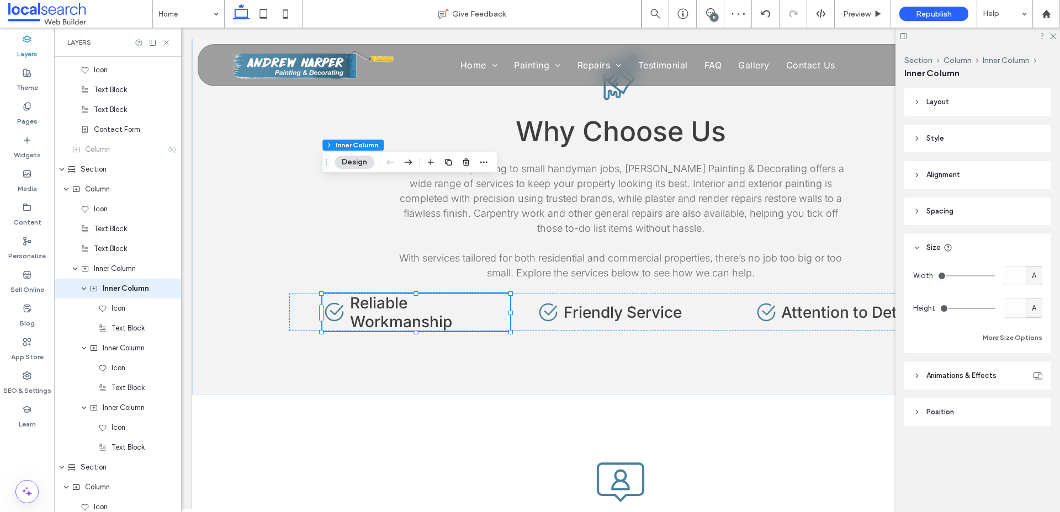
scroll to position [974, 0]
click at [119, 328] on span "Text Block" at bounding box center [127, 324] width 33 height 11
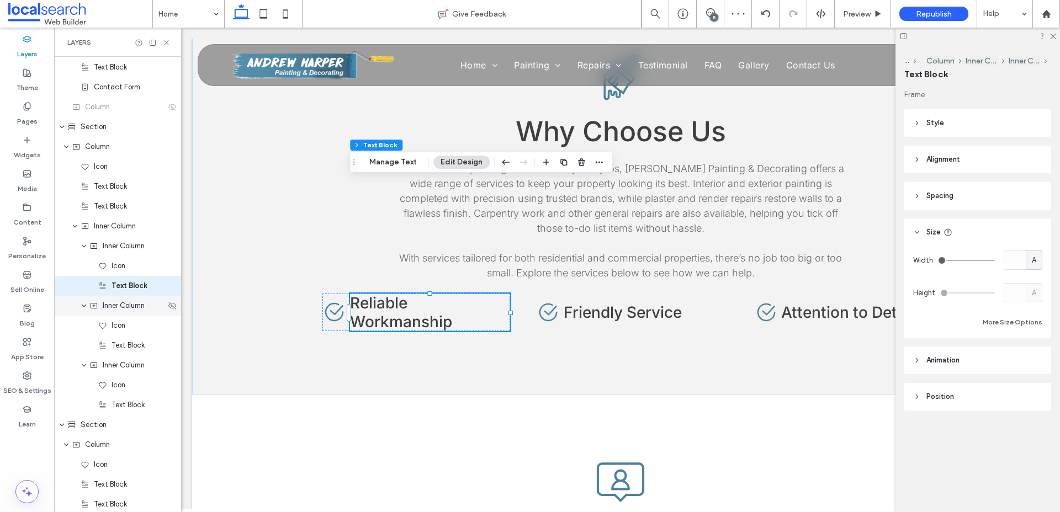
scroll to position [1014, 0]
click at [1029, 263] on div "A" at bounding box center [1033, 260] width 11 height 11
click at [1035, 299] on span "%" at bounding box center [1033, 299] width 7 height 11
type input "**"
click at [1017, 261] on input "****" at bounding box center [1014, 260] width 22 height 19
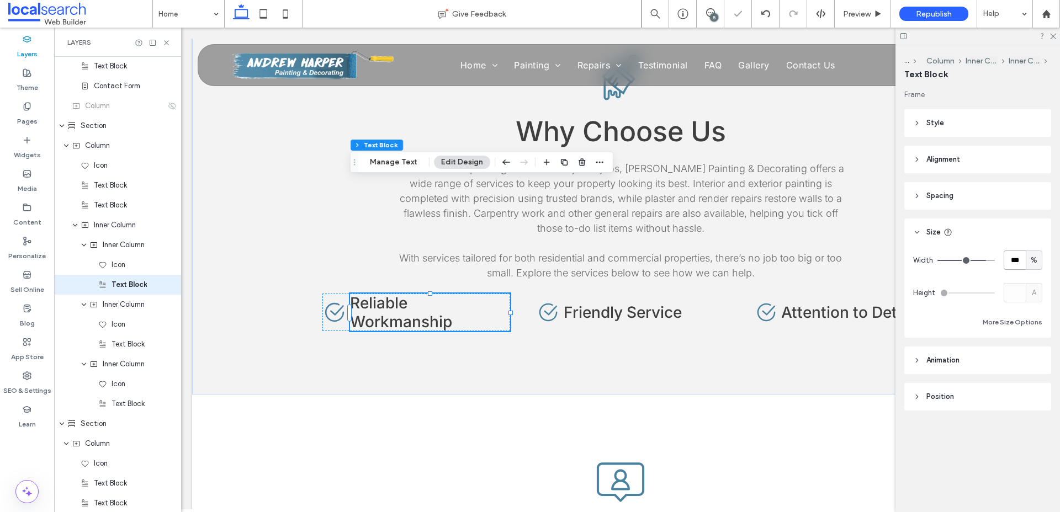
type input "***"
click at [114, 247] on span "Inner Column" at bounding box center [124, 245] width 42 height 11
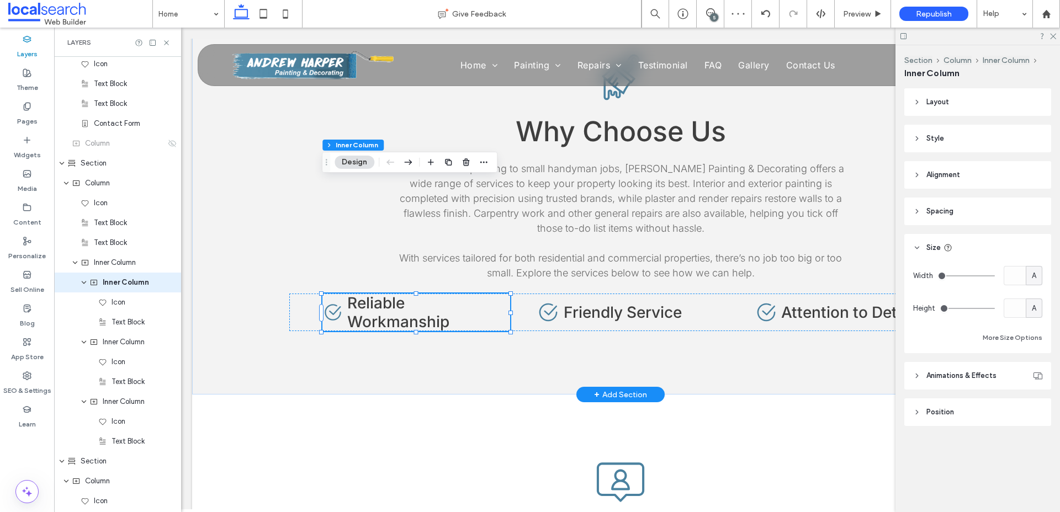
scroll to position [974, 0]
click at [1041, 279] on div "A" at bounding box center [1033, 275] width 17 height 19
click at [1034, 309] on span "%" at bounding box center [1033, 314] width 7 height 11
type input "**"
click at [1016, 274] on input "****" at bounding box center [1014, 275] width 22 height 19
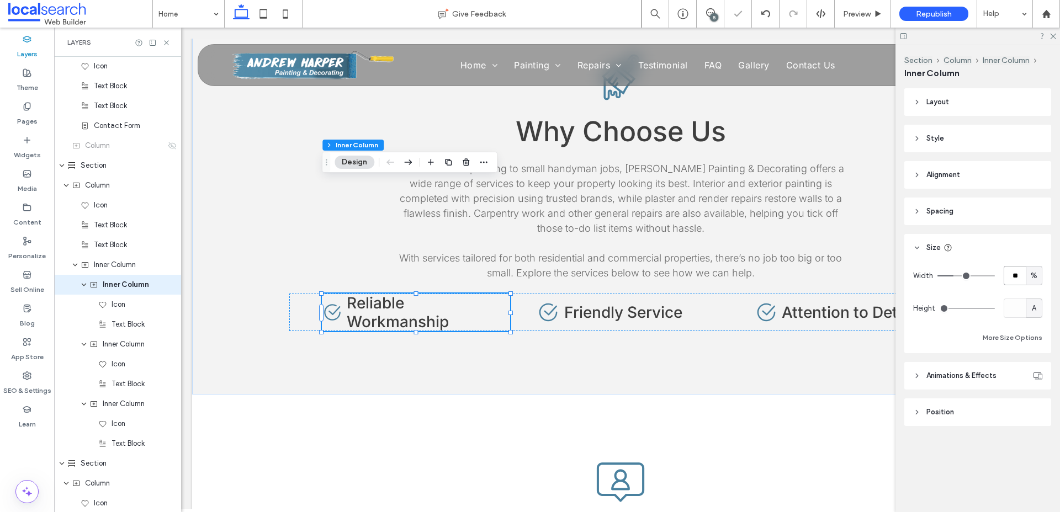
type input "**"
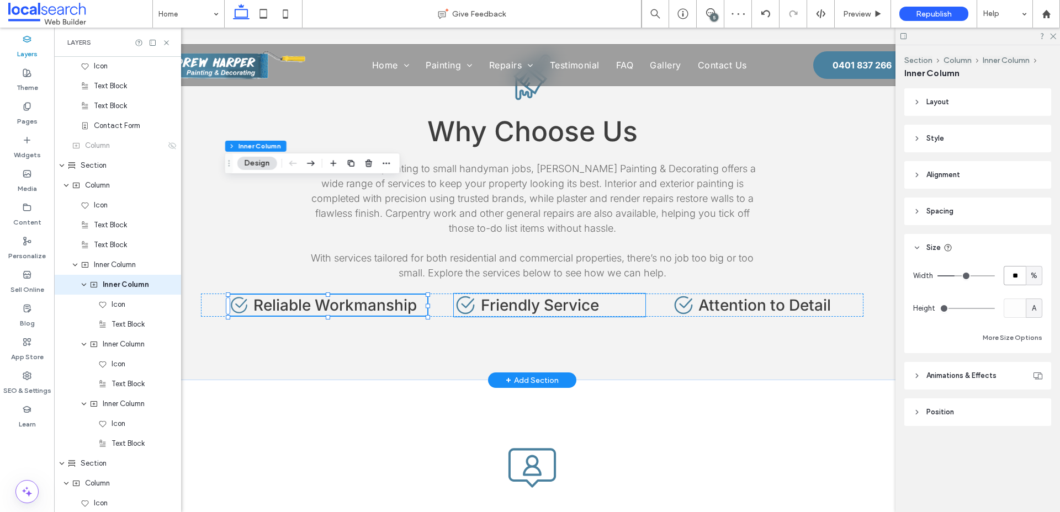
scroll to position [0, 97]
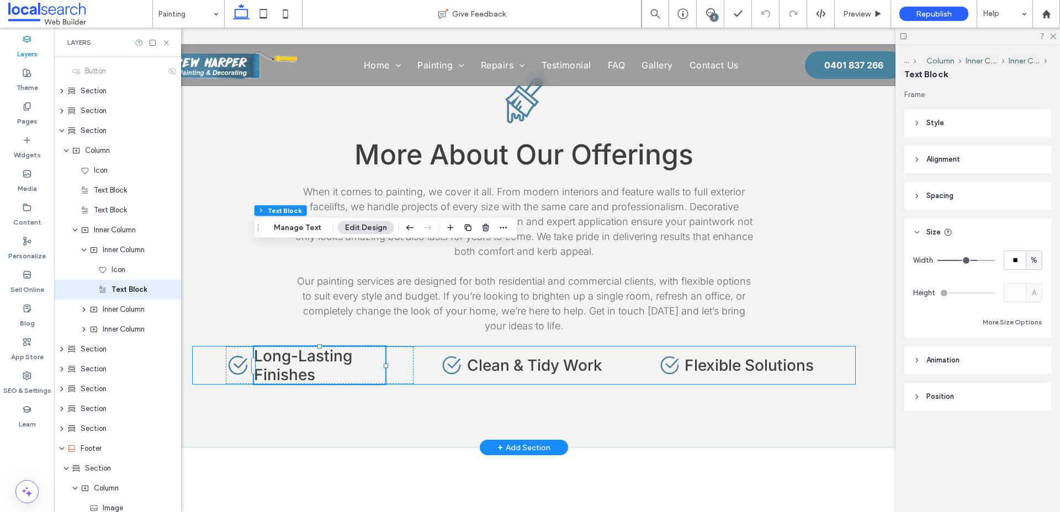
scroll to position [299, 0]
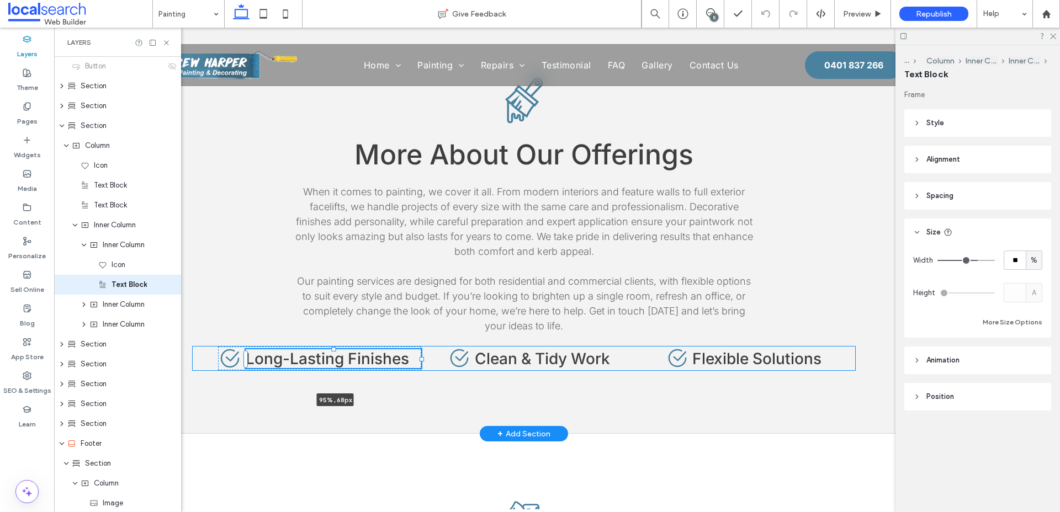
drag, startPoint x: 386, startPoint y: 264, endPoint x: 433, endPoint y: 264, distance: 47.5
click at [433, 264] on div "Paintbrush Dripping Paint Icon More About Our Offerings When it comes to painti…" at bounding box center [524, 223] width 662 height 421
type input "**"
type input "****"
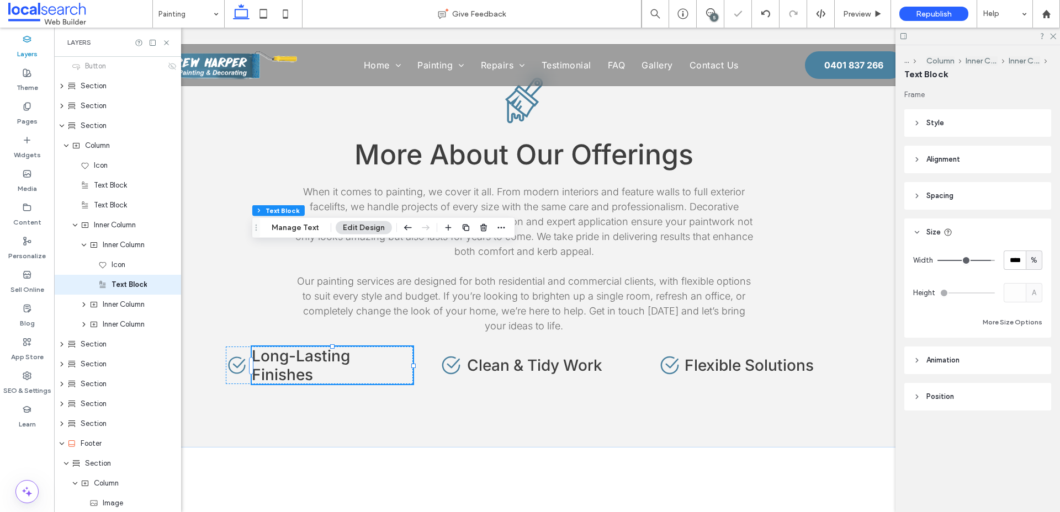
type input "**"
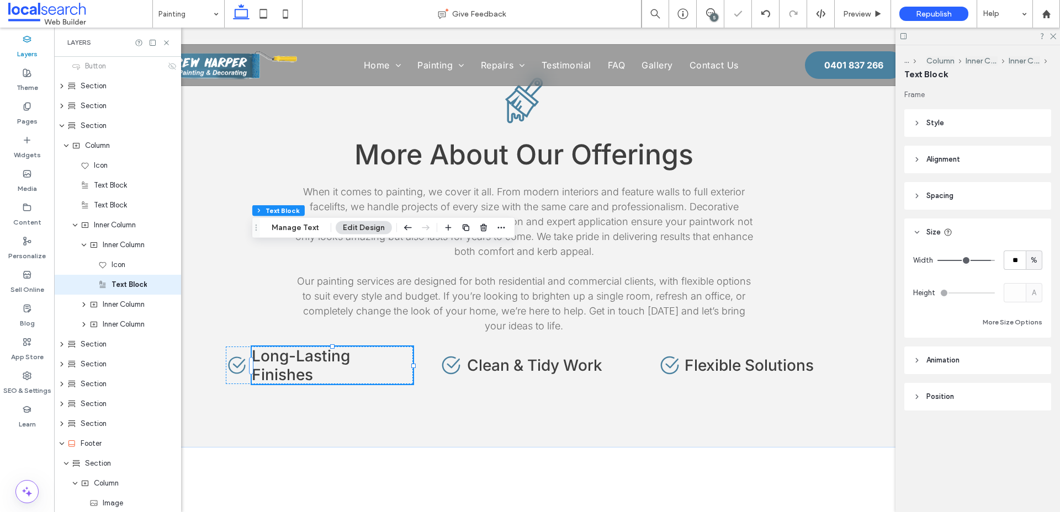
type input "**"
type input "***"
drag, startPoint x: 987, startPoint y: 261, endPoint x: 993, endPoint y: 261, distance: 6.1
type input "***"
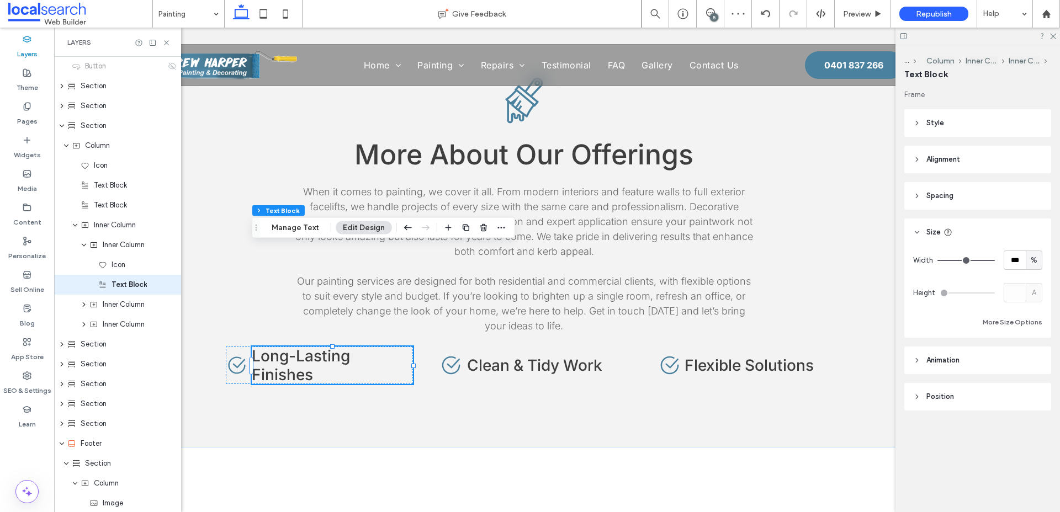
click at [993, 261] on input "range" at bounding box center [965, 260] width 57 height 1
click at [116, 252] on div "Inner Column" at bounding box center [117, 245] width 127 height 20
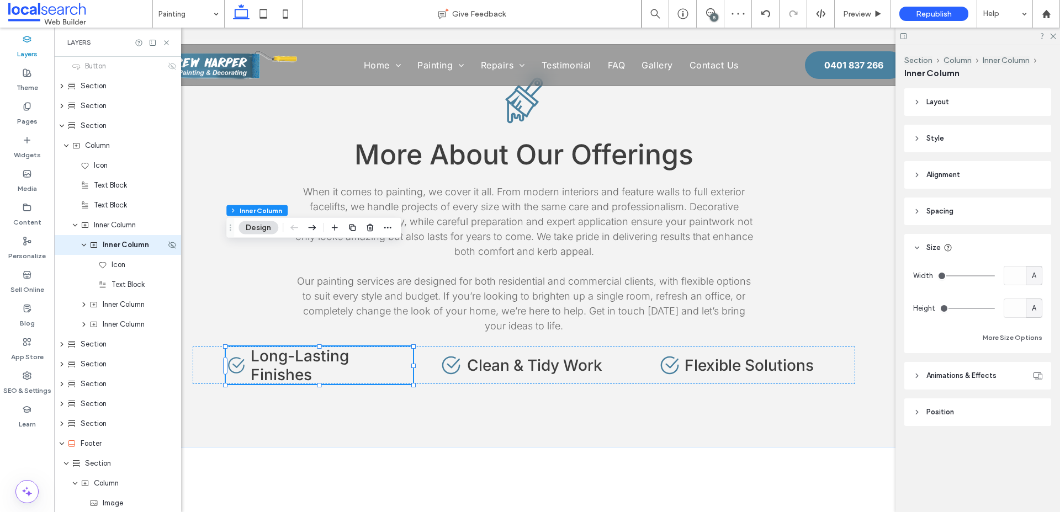
scroll to position [259, 0]
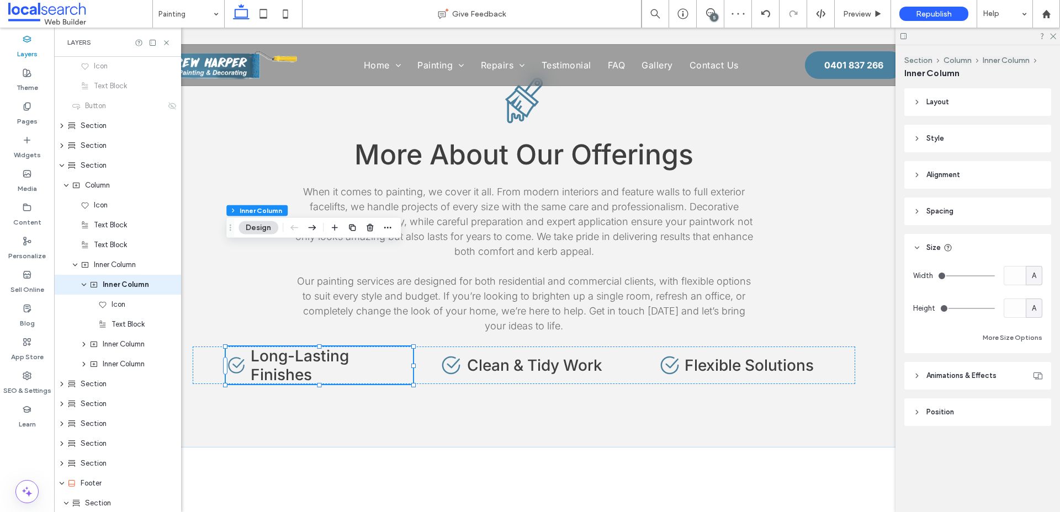
click at [1035, 272] on span "A" at bounding box center [1034, 275] width 4 height 11
click at [1033, 310] on span "%" at bounding box center [1033, 314] width 7 height 11
type input "**"
click at [1016, 278] on input "****" at bounding box center [1014, 275] width 22 height 19
type input "**"
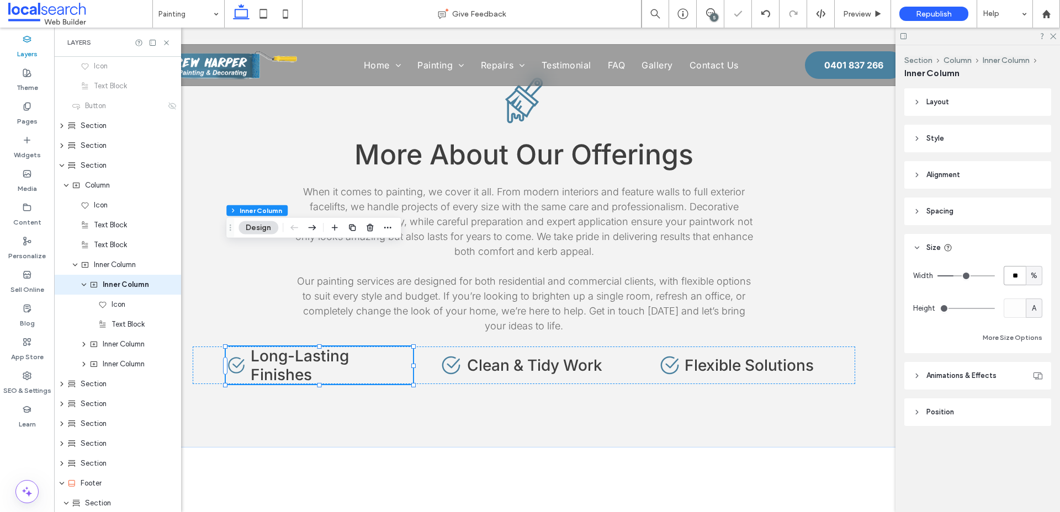
type input "**"
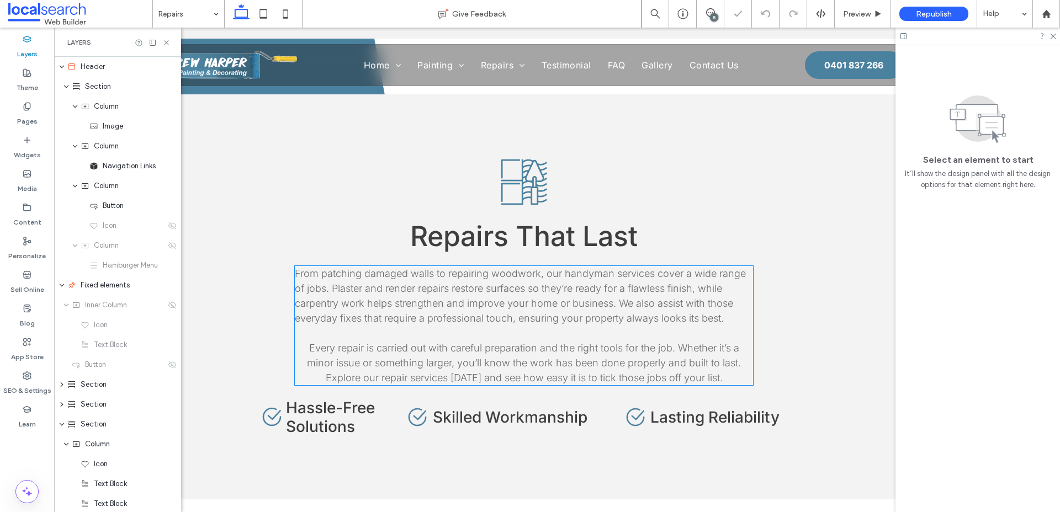
scroll to position [1198, 0]
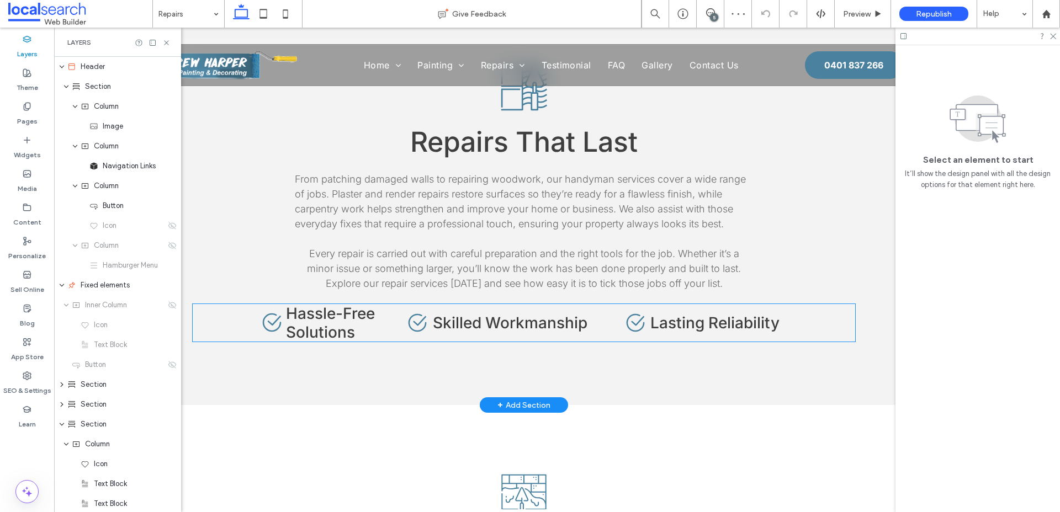
click at [370, 304] on span "Hassle-Free Solutions" at bounding box center [330, 323] width 89 height 38
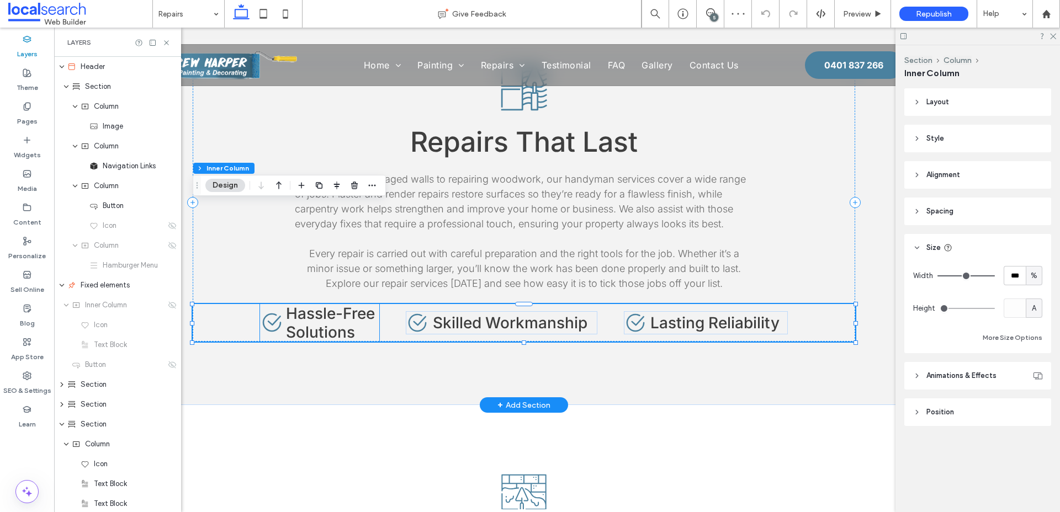
click at [367, 304] on h4 "Hassle-Free Solutions" at bounding box center [332, 323] width 93 height 38
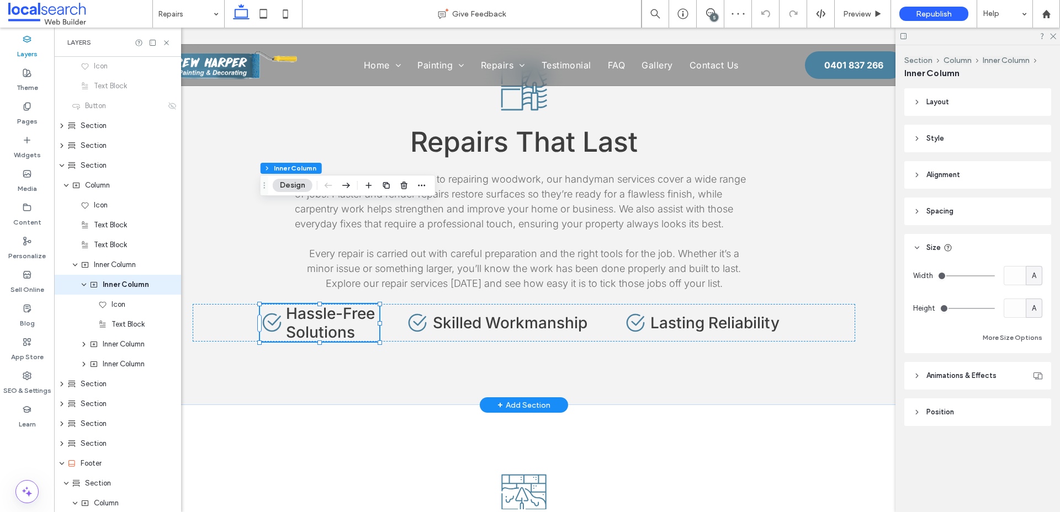
scroll to position [259, 0]
click at [1028, 281] on div "A" at bounding box center [1033, 275] width 17 height 19
click at [1034, 316] on span "%" at bounding box center [1033, 314] width 7 height 11
type input "**"
click at [1011, 277] on input "**" at bounding box center [1014, 275] width 22 height 19
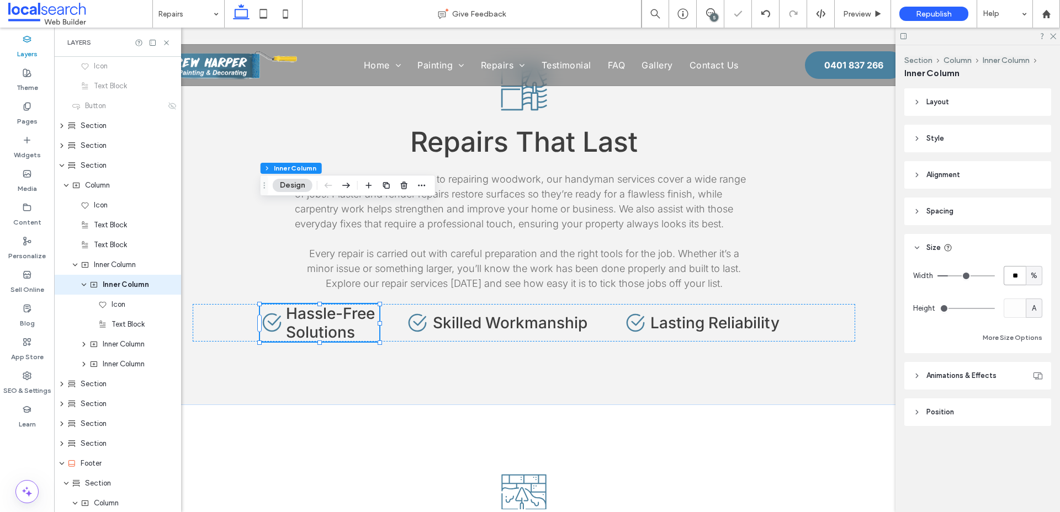
type input "**"
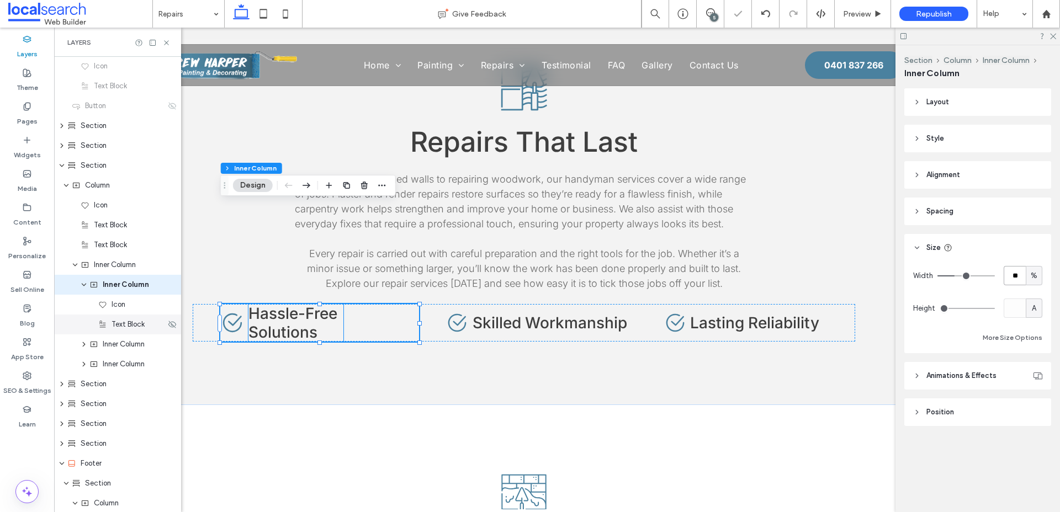
click at [127, 323] on span "Text Block" at bounding box center [127, 324] width 33 height 11
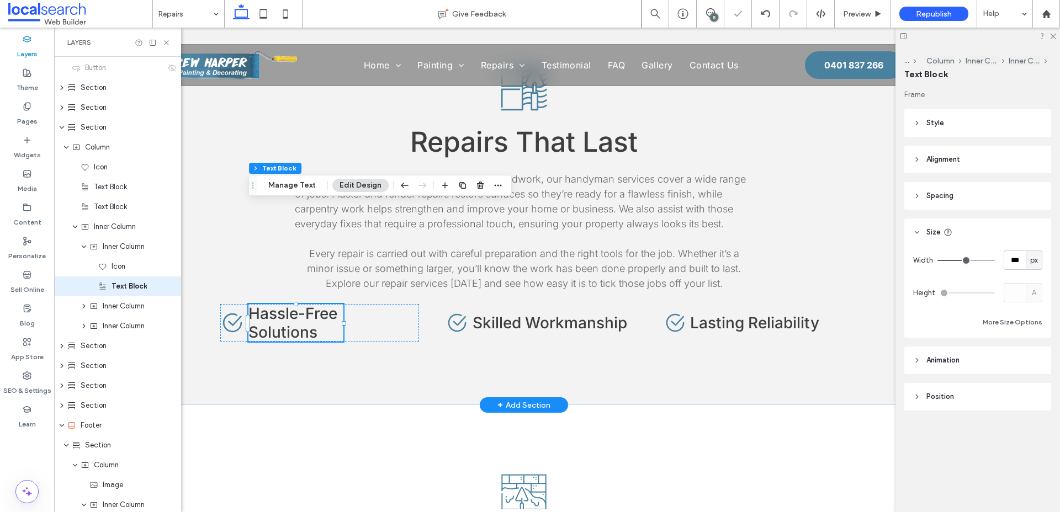
scroll to position [299, 0]
click at [1032, 260] on span "px" at bounding box center [1034, 260] width 8 height 11
click at [1033, 294] on span "%" at bounding box center [1033, 299] width 7 height 11
type input "**"
type input "****"
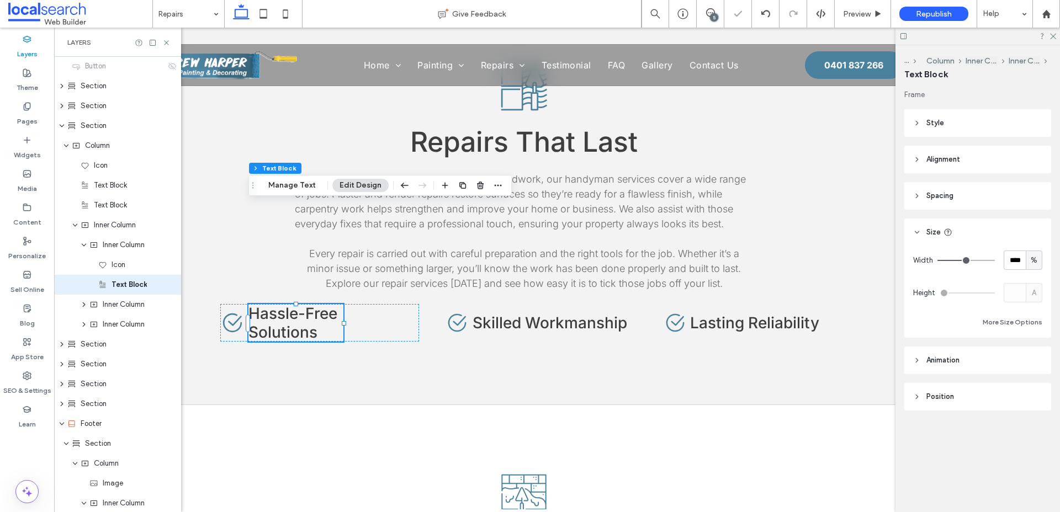
click at [1036, 263] on span "%" at bounding box center [1033, 260] width 7 height 11
click at [1036, 353] on div "A" at bounding box center [1033, 356] width 15 height 19
type input "*"
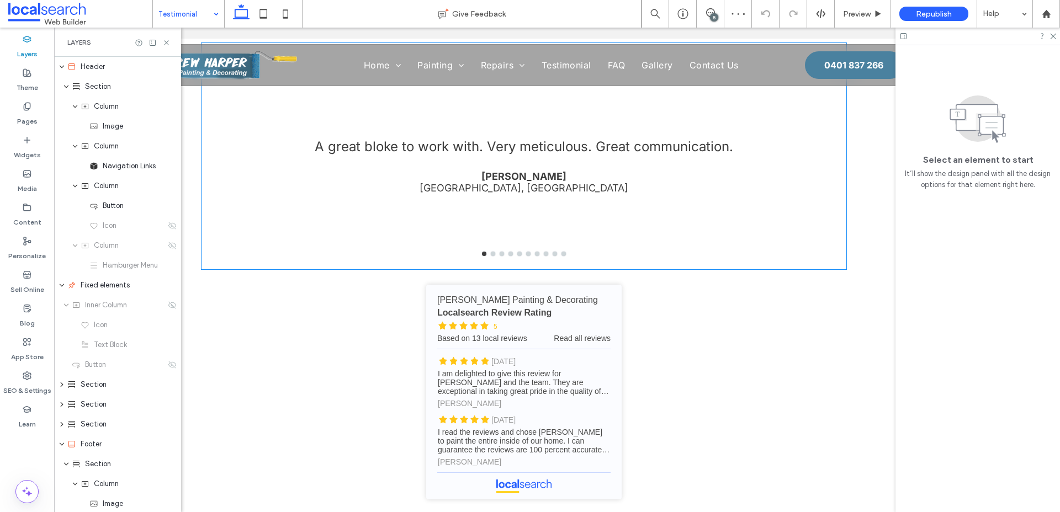
scroll to position [867, 0]
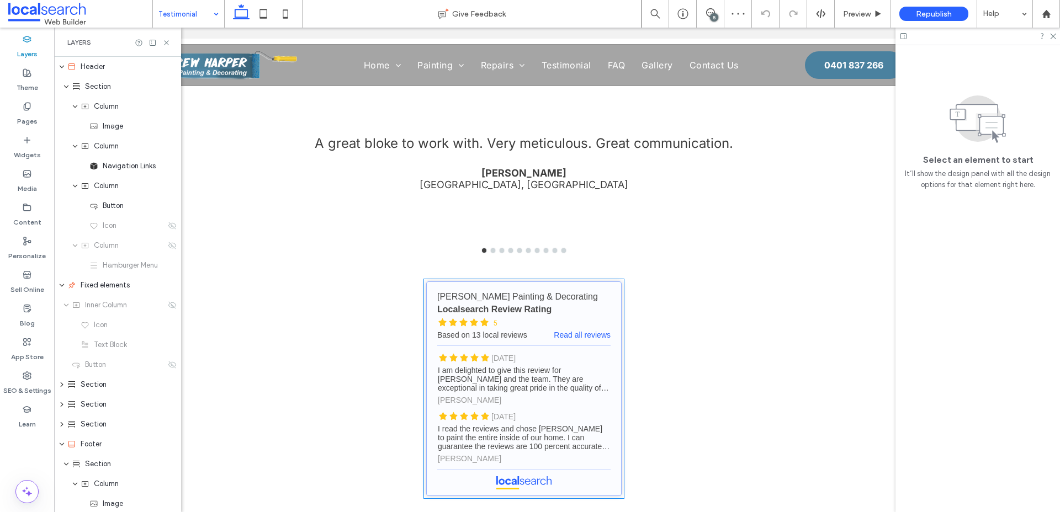
click at [525, 359] on link "[PERSON_NAME] Painting & Decorating - Localsearch reviews" at bounding box center [523, 388] width 195 height 215
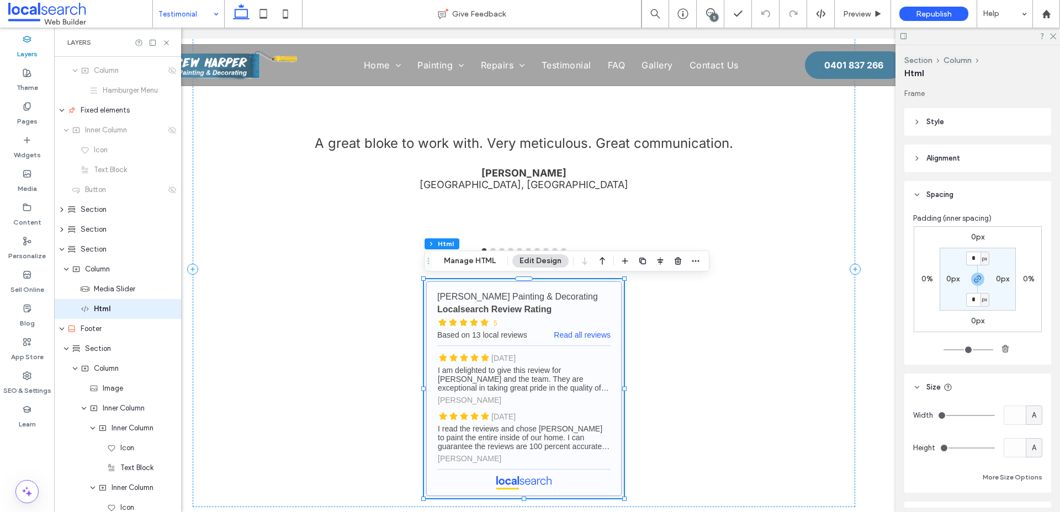
scroll to position [199, 0]
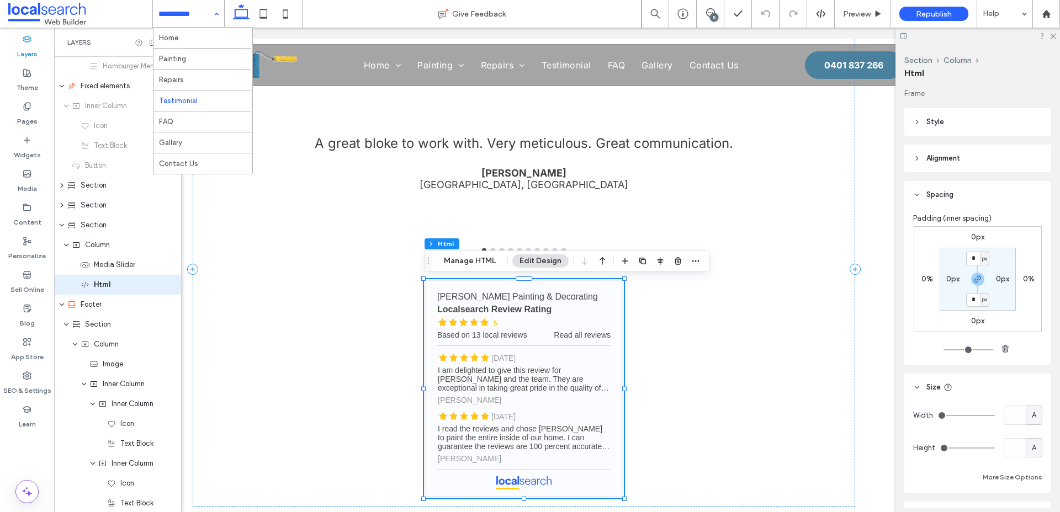
click at [184, 9] on input at bounding box center [185, 14] width 55 height 28
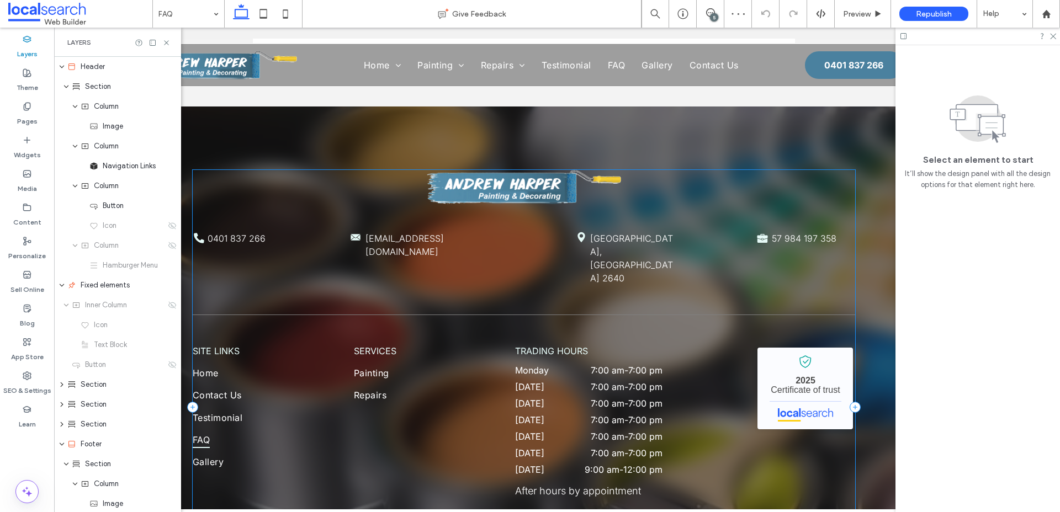
scroll to position [1447, 0]
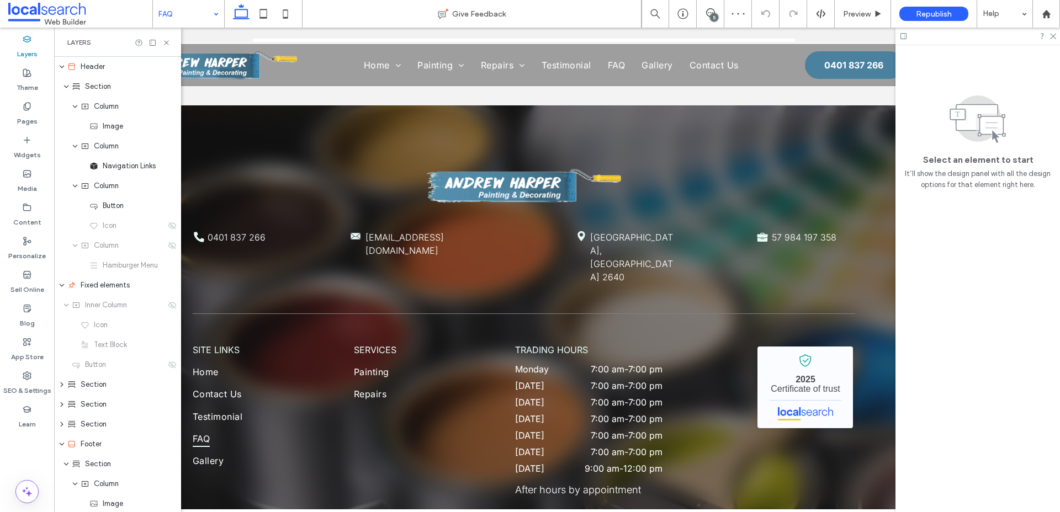
click at [167, 7] on input at bounding box center [185, 14] width 55 height 28
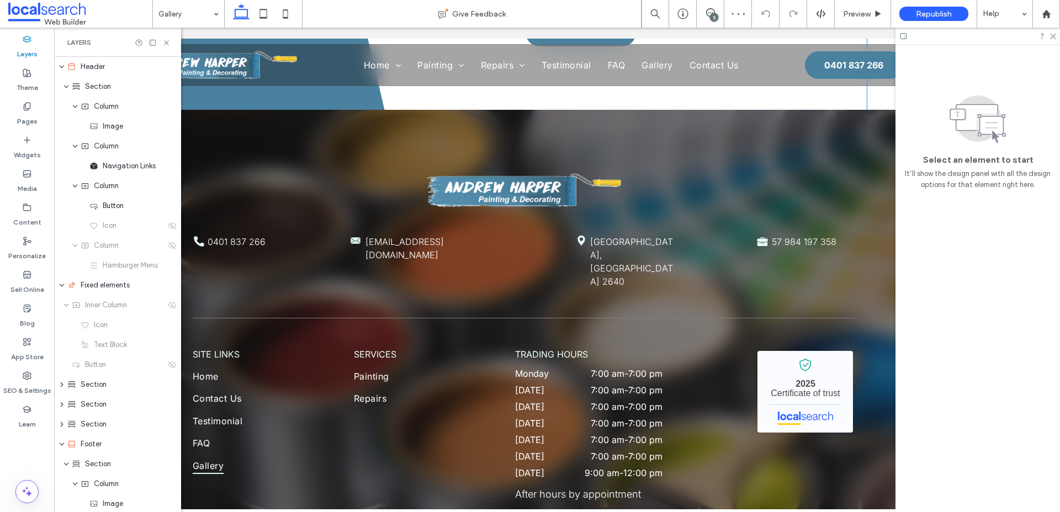
scroll to position [1266, 0]
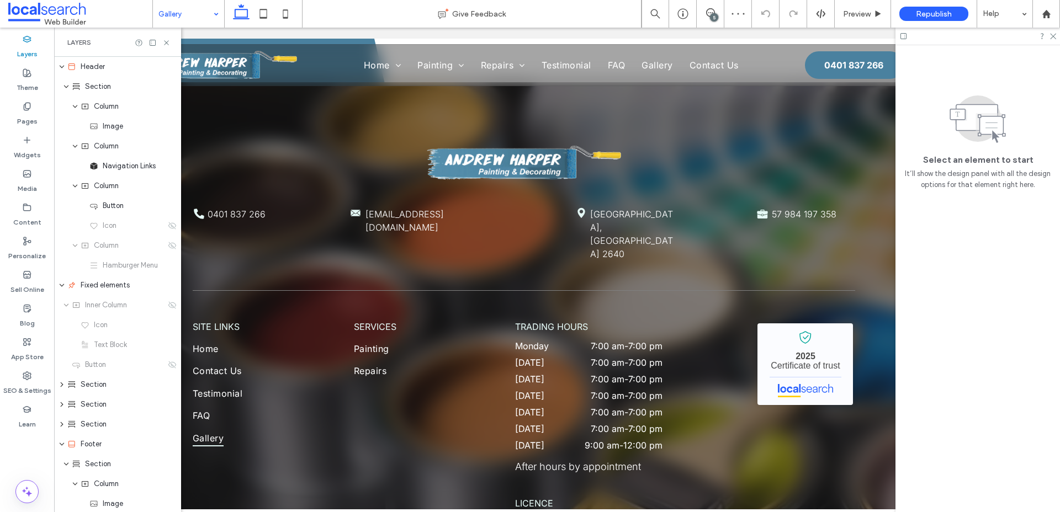
click at [198, 12] on input at bounding box center [185, 14] width 55 height 28
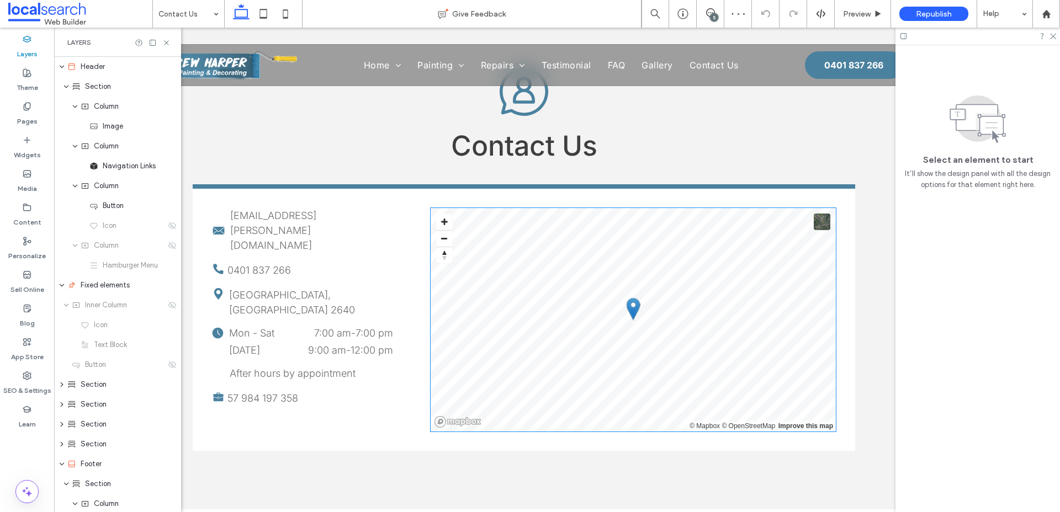
scroll to position [392, 0]
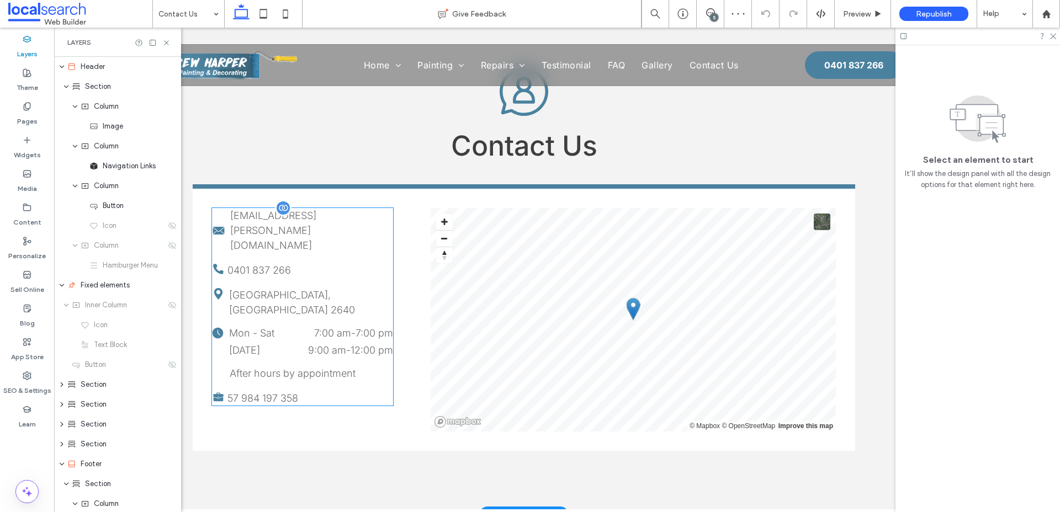
click at [316, 219] on span "[EMAIL_ADDRESS][PERSON_NAME][DOMAIN_NAME]" at bounding box center [273, 230] width 86 height 41
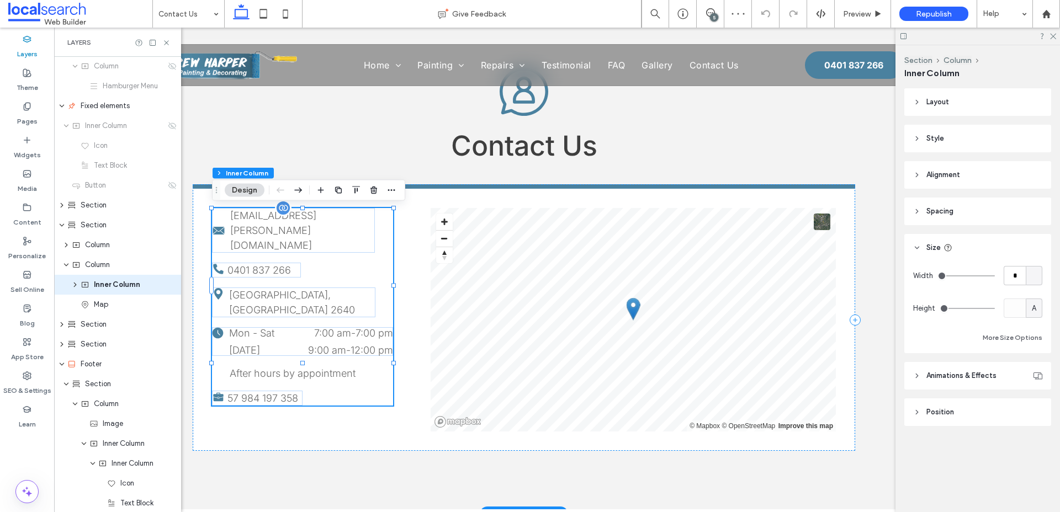
click at [316, 216] on span "[EMAIL_ADDRESS][PERSON_NAME][DOMAIN_NAME]" at bounding box center [273, 230] width 86 height 41
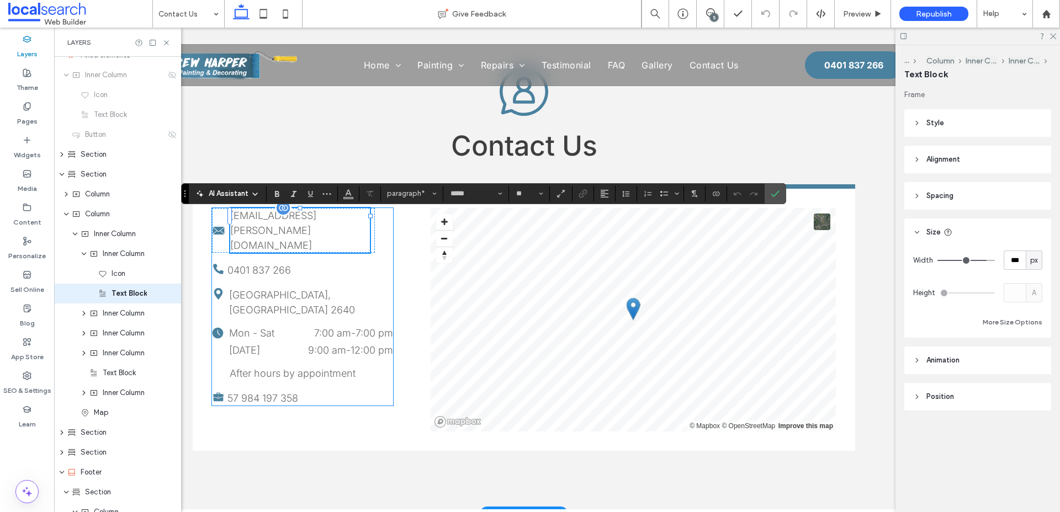
scroll to position [239, 0]
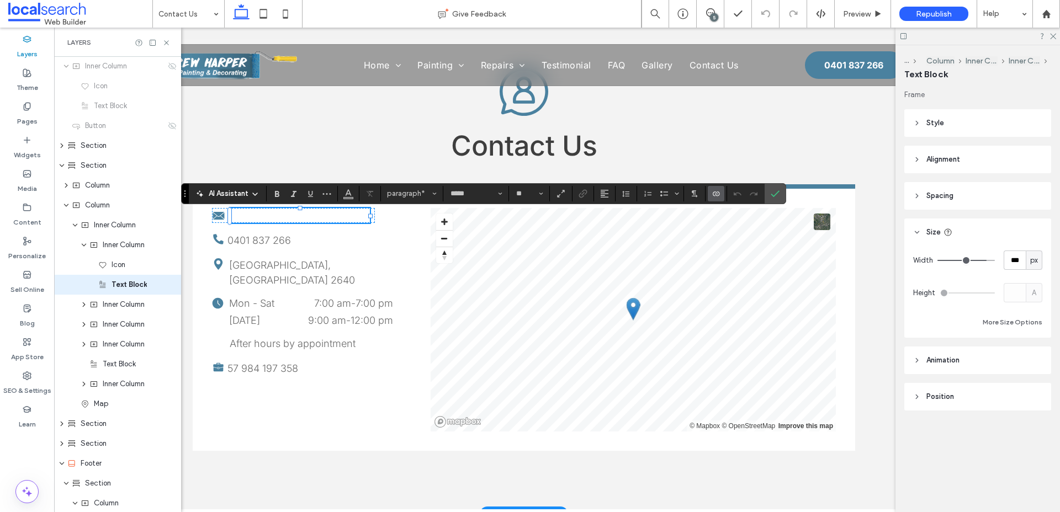
click at [719, 193] on icon "Connect To Data" at bounding box center [715, 193] width 9 height 9
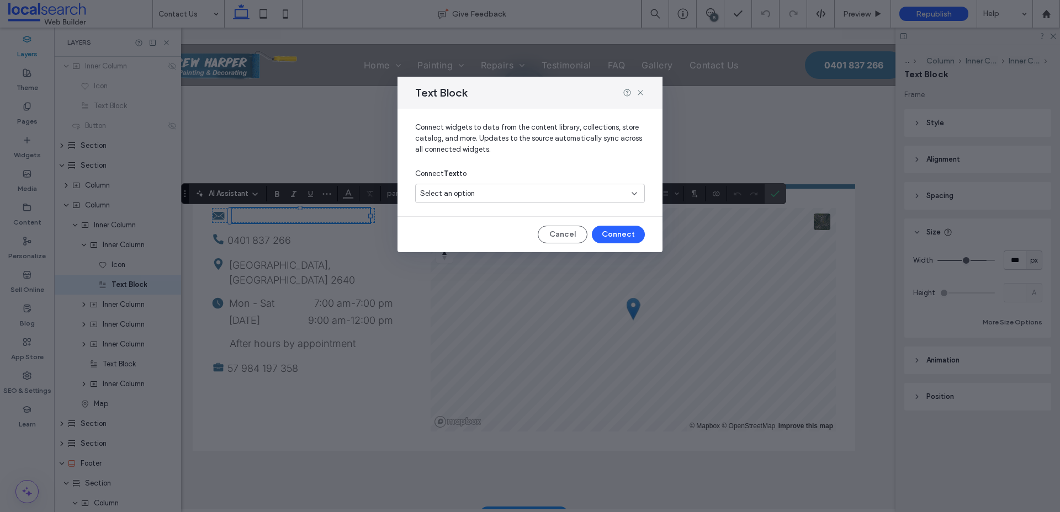
click at [533, 191] on div "Select an option" at bounding box center [523, 193] width 206 height 11
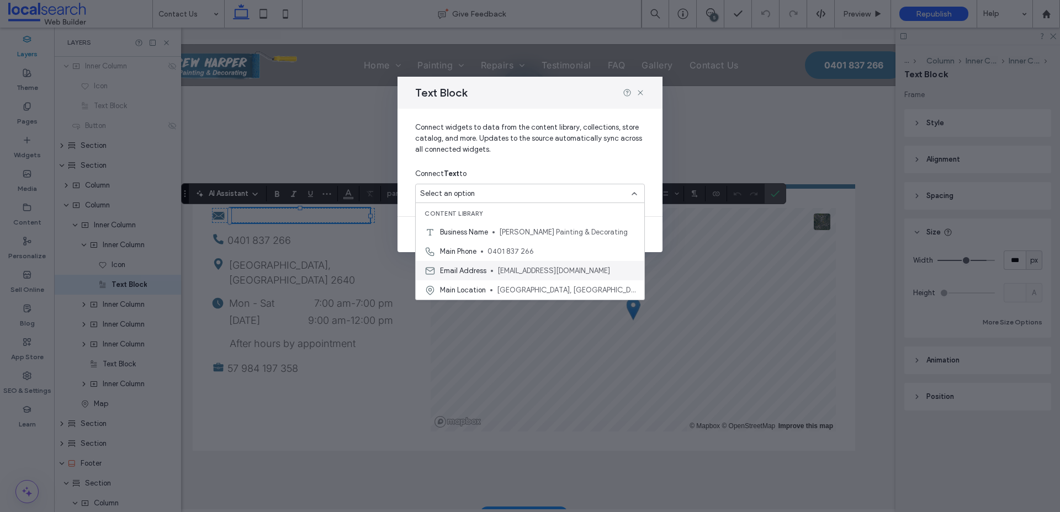
click at [490, 265] on div "Email Address andy.harps69@y7mail.com" at bounding box center [530, 270] width 228 height 19
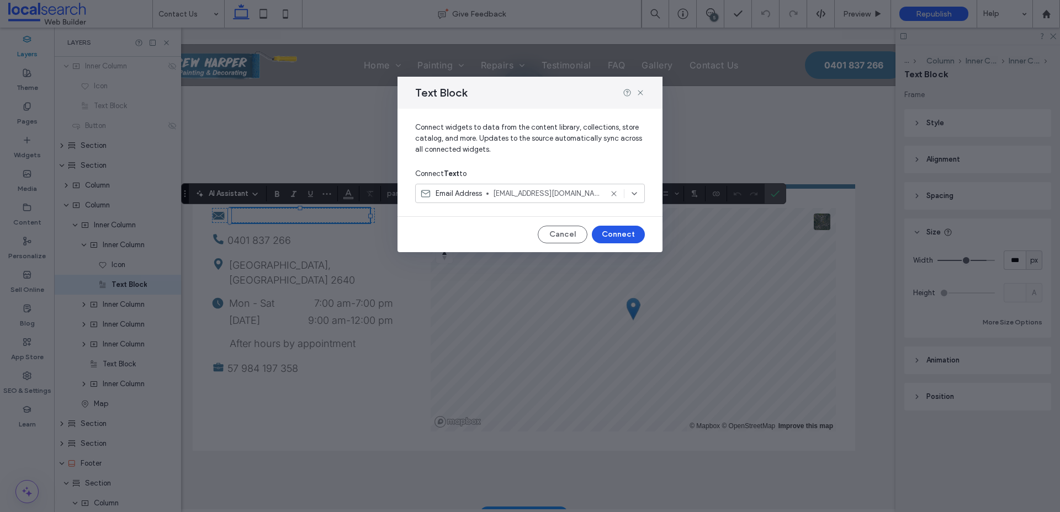
click at [625, 237] on button "Connect" at bounding box center [618, 235] width 53 height 18
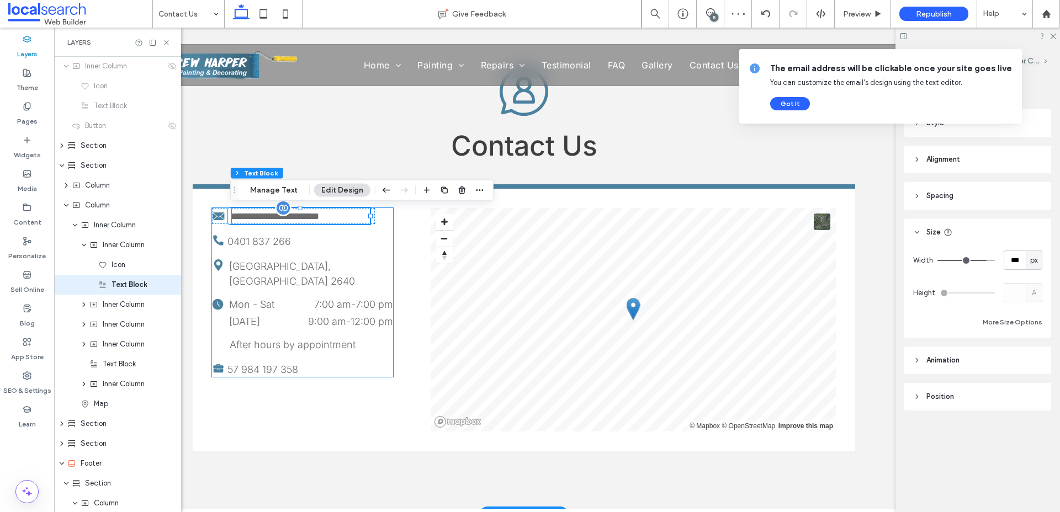
click at [331, 247] on div "**********" at bounding box center [302, 292] width 181 height 169
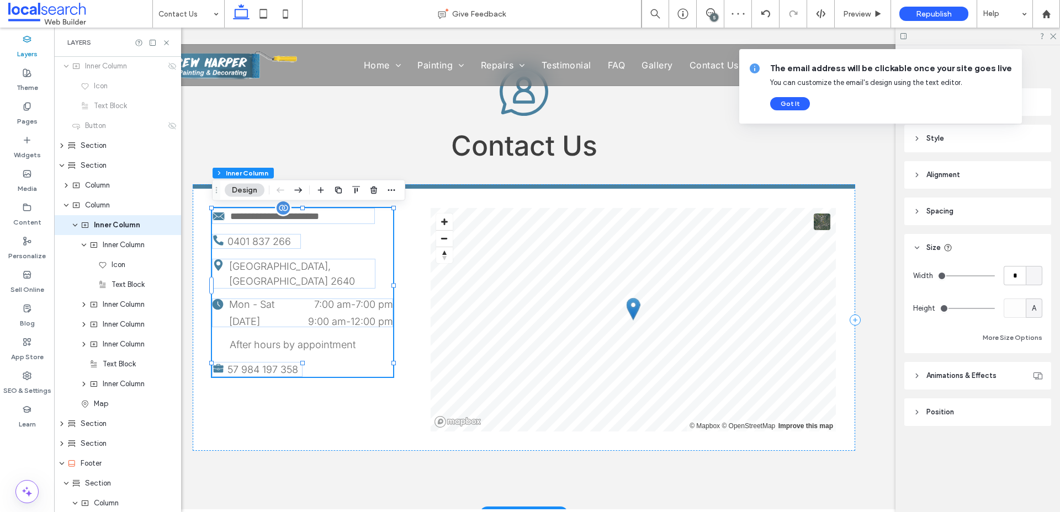
scroll to position [179, 0]
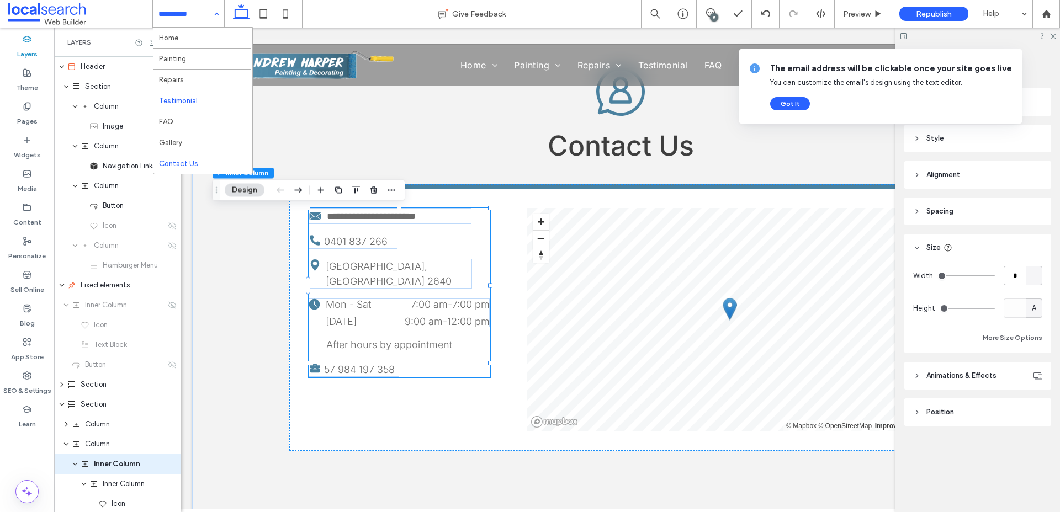
scroll to position [0, 97]
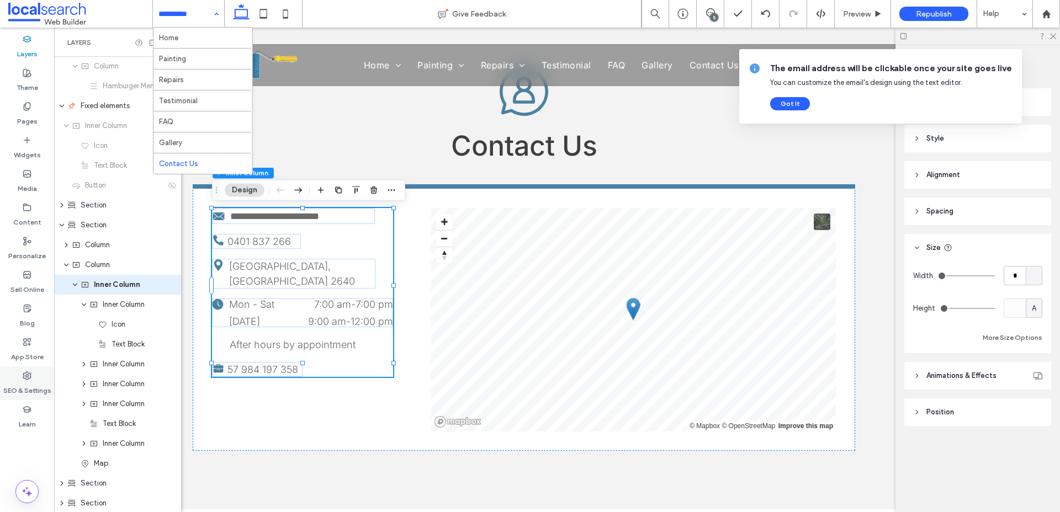
click at [28, 379] on icon at bounding box center [27, 375] width 9 height 9
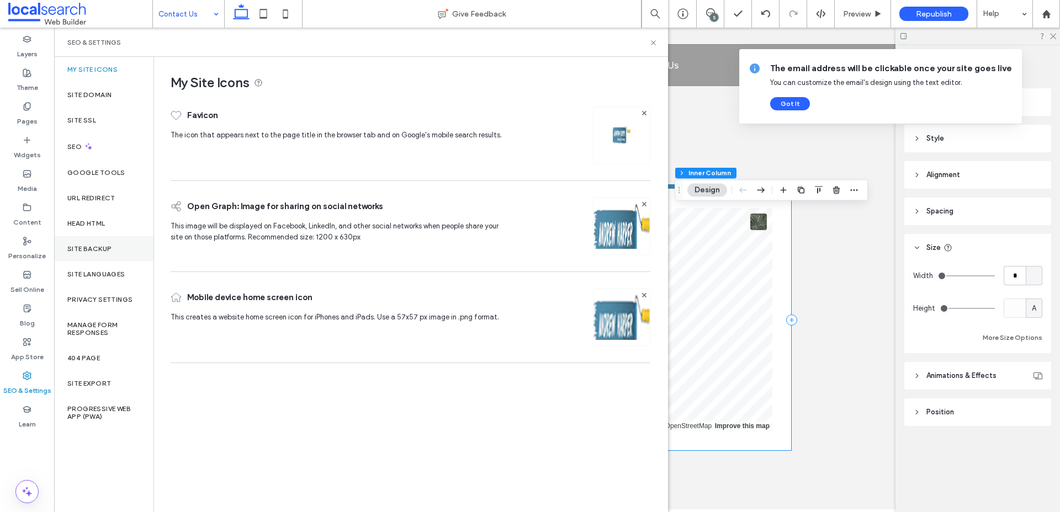
click at [103, 256] on div "Site Backup" at bounding box center [103, 248] width 99 height 25
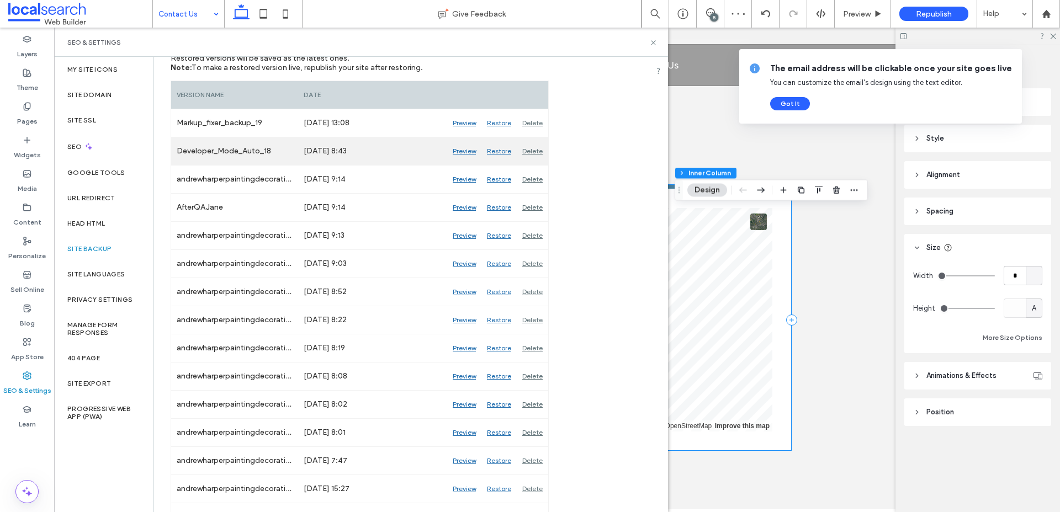
scroll to position [102, 0]
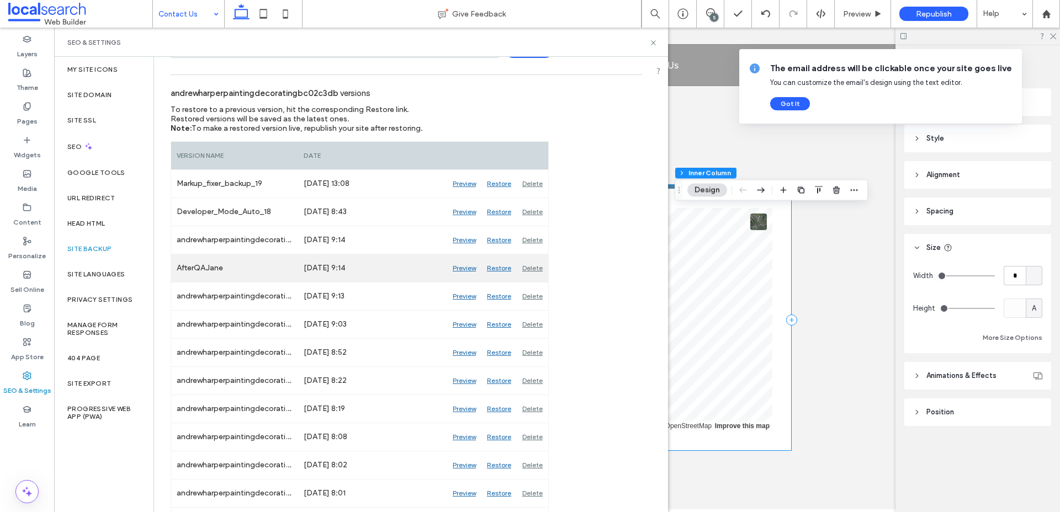
click at [461, 268] on div "Preview" at bounding box center [464, 268] width 34 height 28
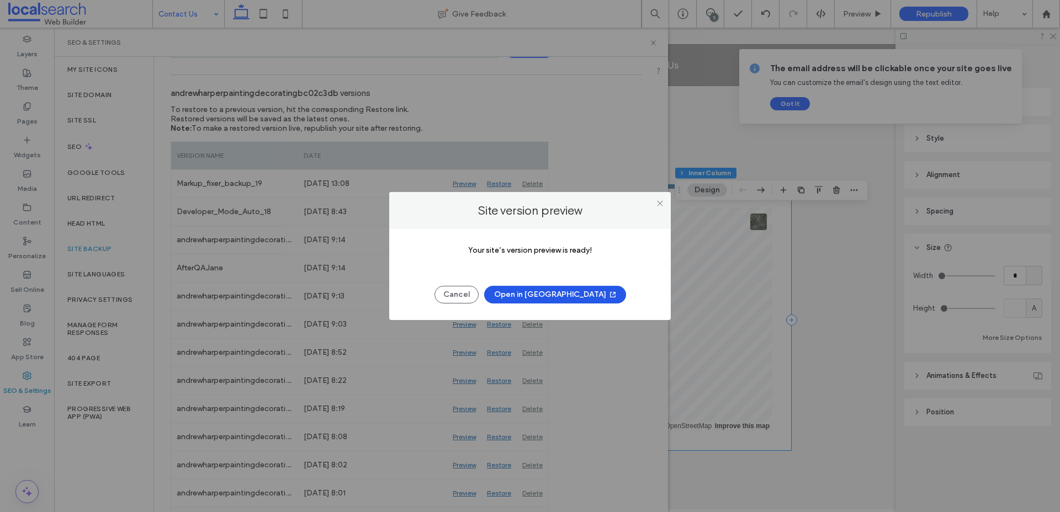
click at [563, 297] on button "Open in [GEOGRAPHIC_DATA]" at bounding box center [555, 295] width 142 height 18
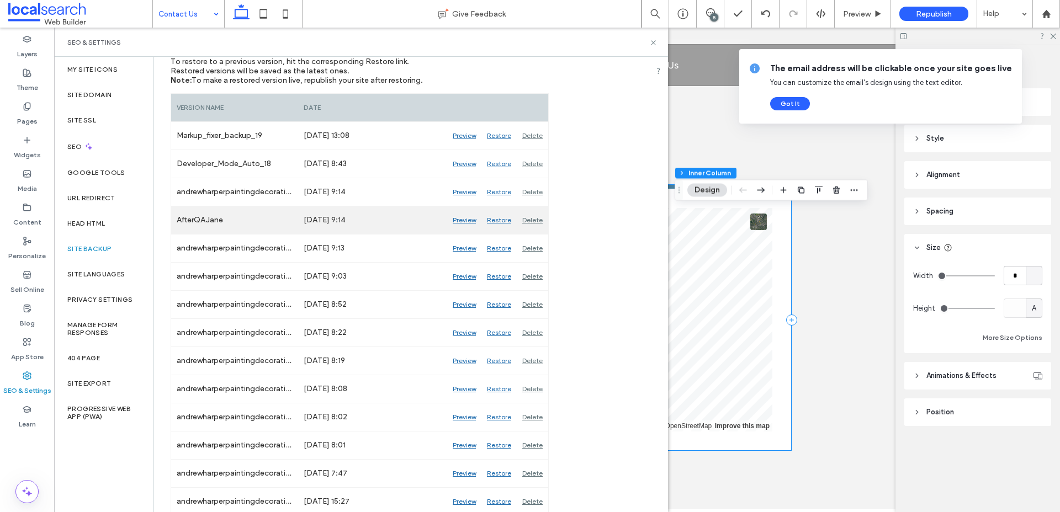
scroll to position [120, 0]
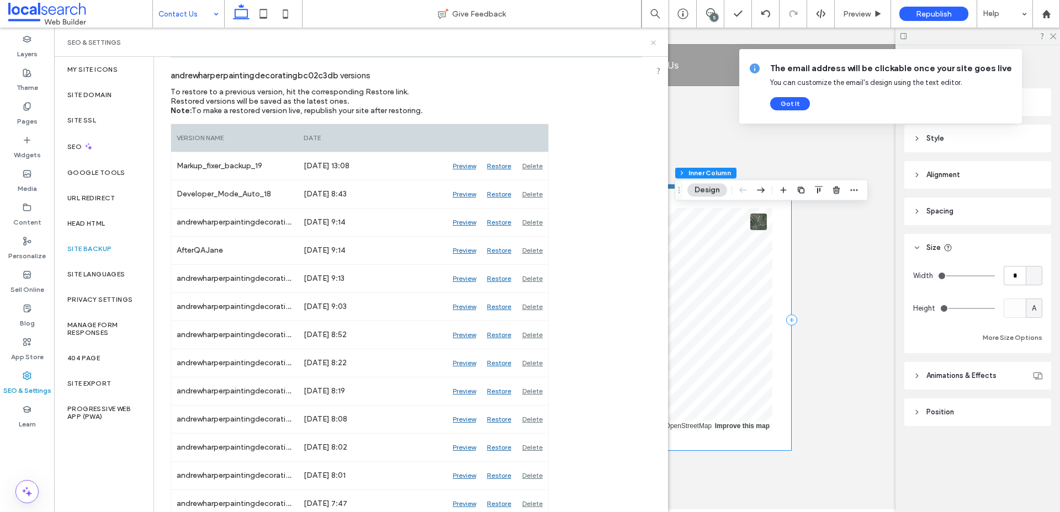
click at [652, 41] on icon at bounding box center [653, 43] width 8 height 8
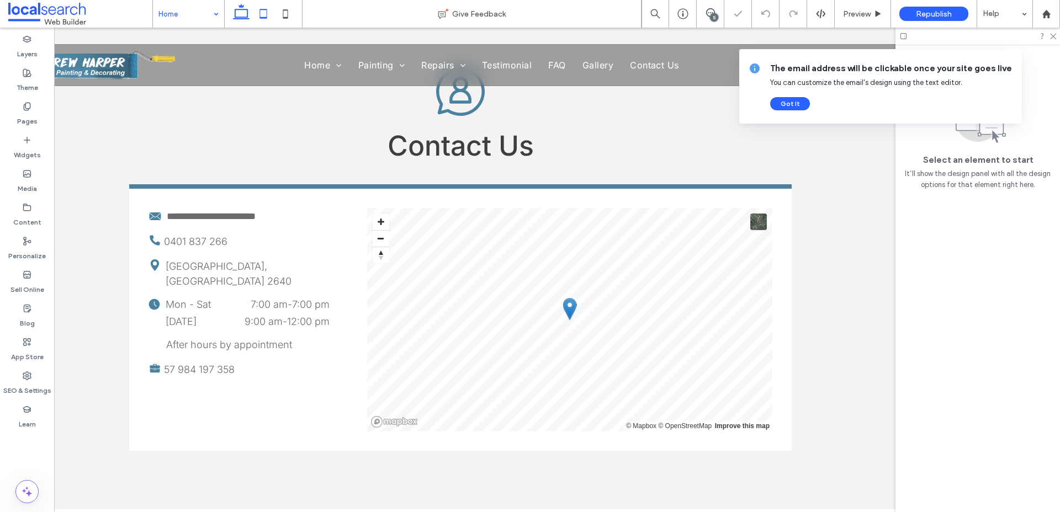
click at [265, 17] on use at bounding box center [263, 13] width 7 height 9
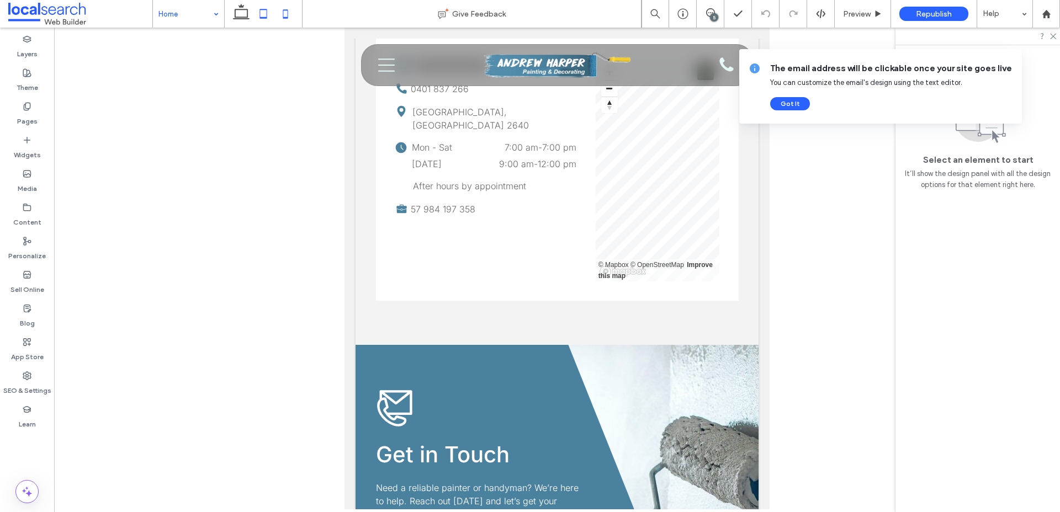
click at [288, 17] on use at bounding box center [285, 13] width 5 height 9
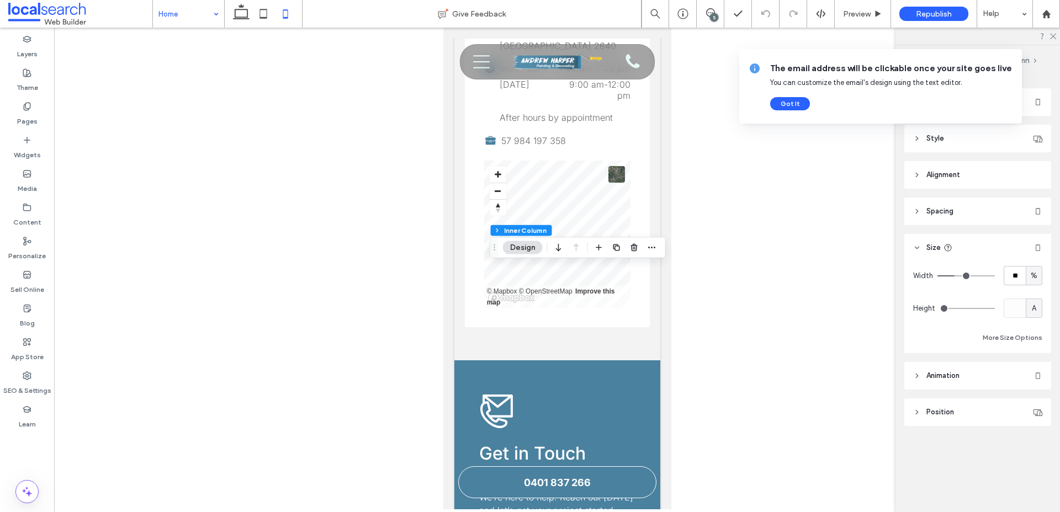
type input "**"
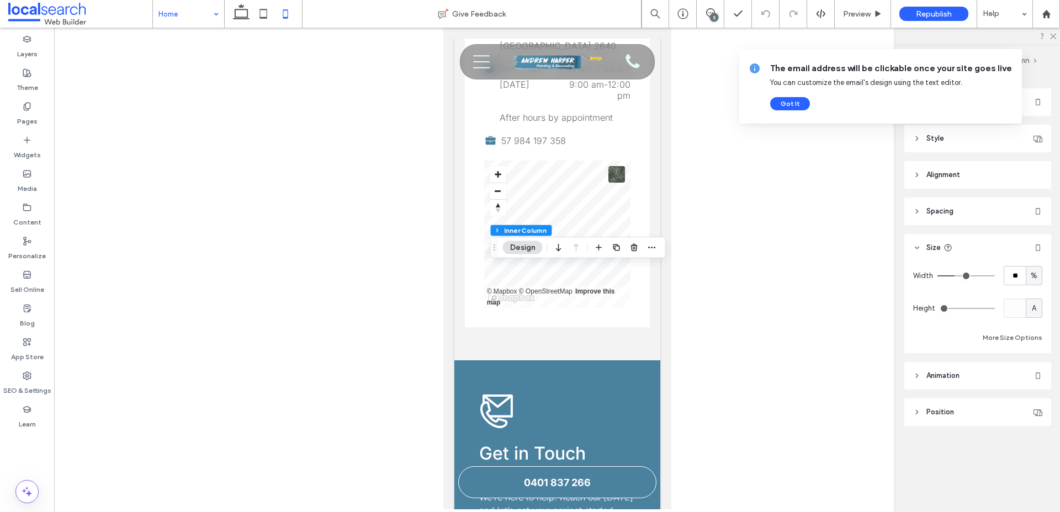
type input "**"
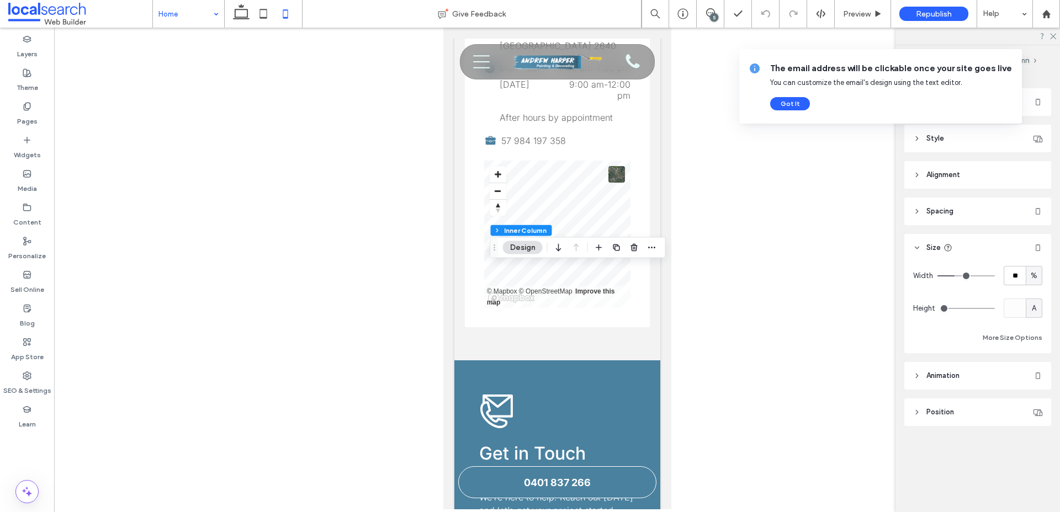
type input "***"
drag, startPoint x: 956, startPoint y: 275, endPoint x: 1003, endPoint y: 275, distance: 46.4
type input "***"
click at [995, 275] on input "range" at bounding box center [965, 275] width 57 height 1
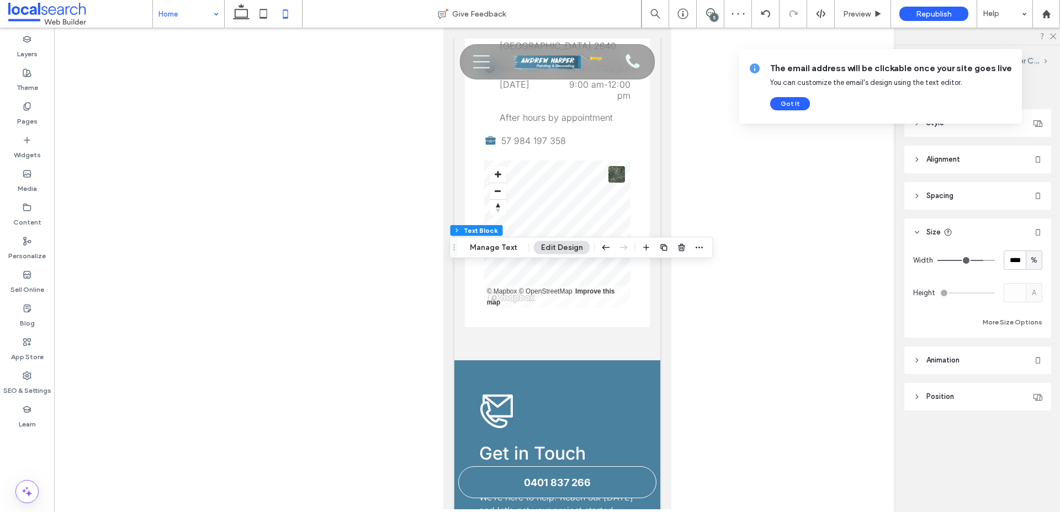
type input "**"
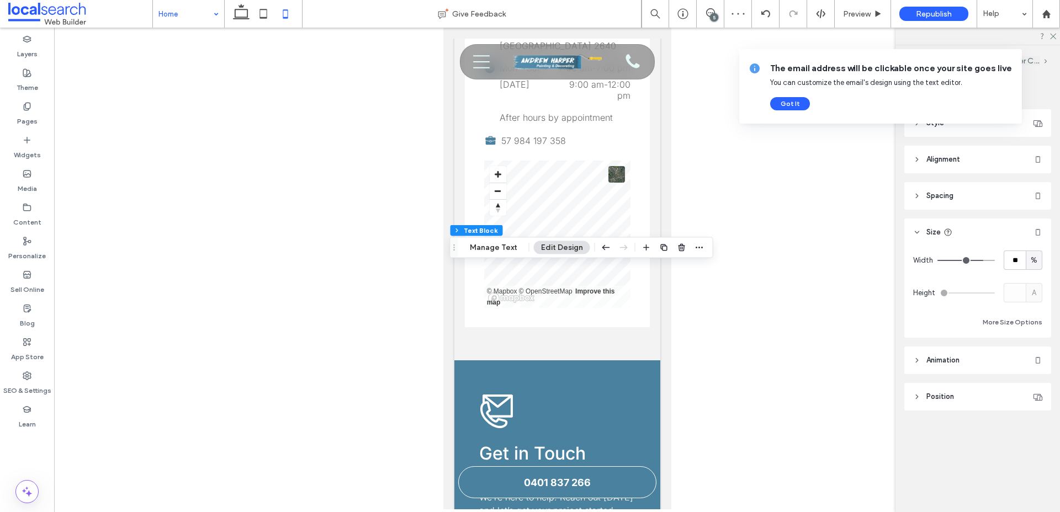
type input "**"
type input "***"
drag, startPoint x: 981, startPoint y: 261, endPoint x: 1041, endPoint y: 260, distance: 60.2
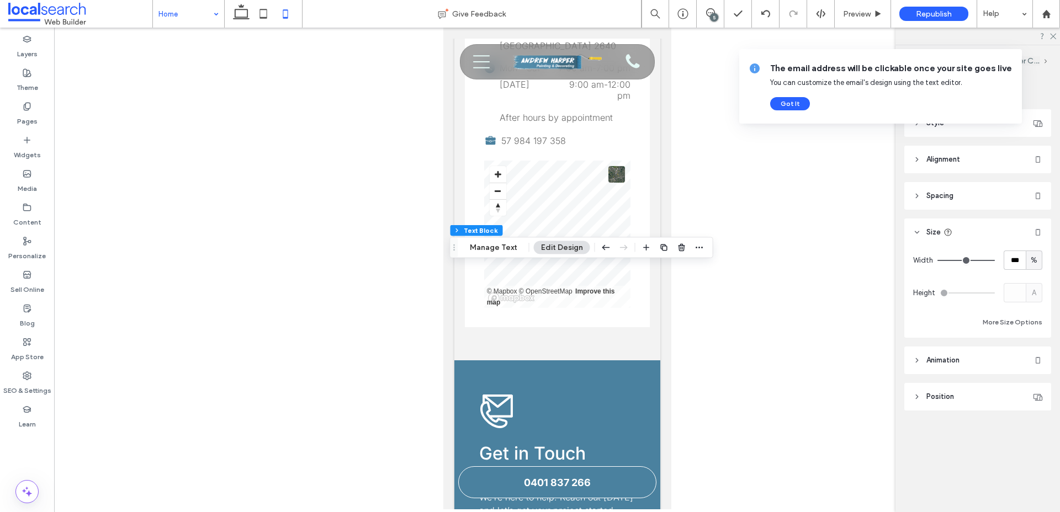
click at [1041, 260] on div "Width *** %" at bounding box center [977, 260] width 129 height 19
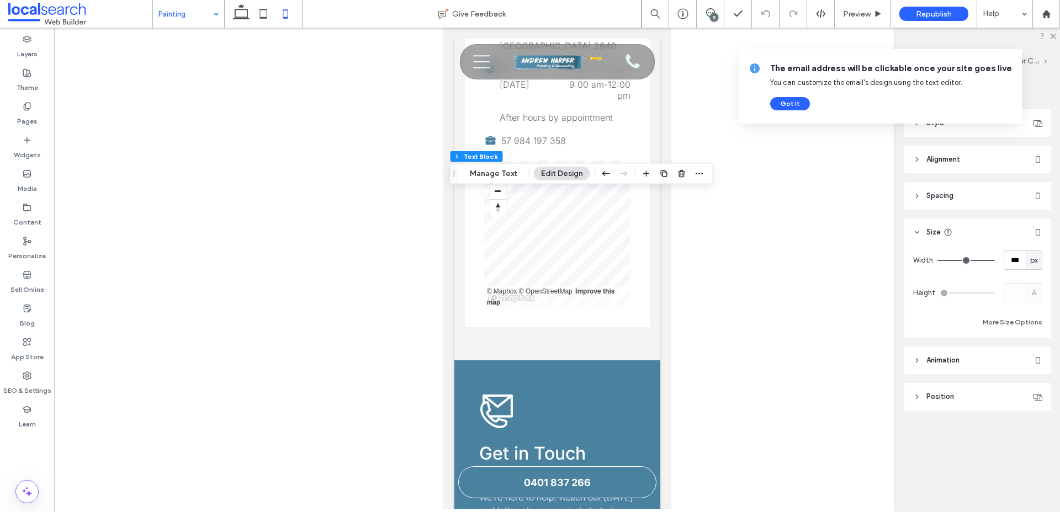
click at [1032, 262] on span "px" at bounding box center [1034, 260] width 8 height 11
click at [1032, 294] on span "%" at bounding box center [1033, 299] width 7 height 11
type input "**"
type input "****"
type input "**"
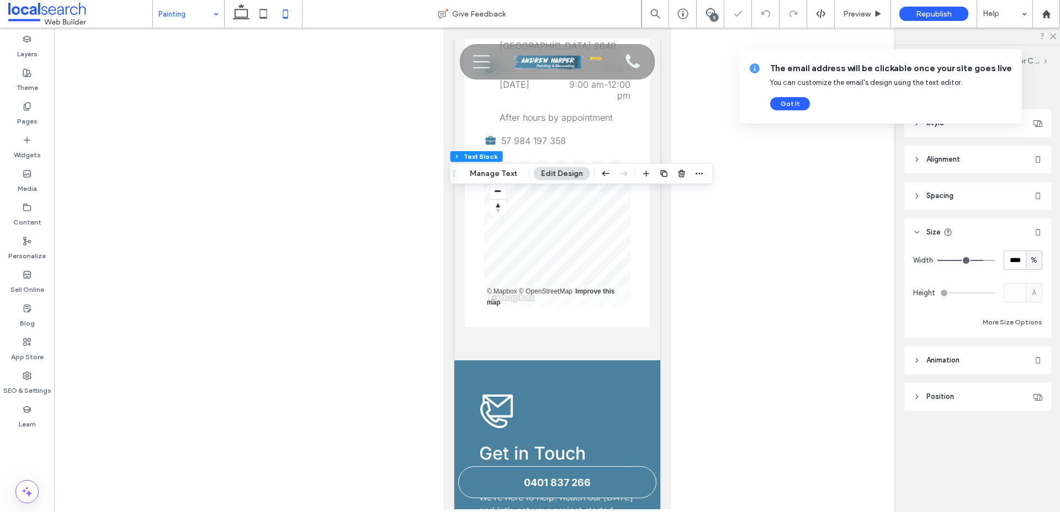
type input "**"
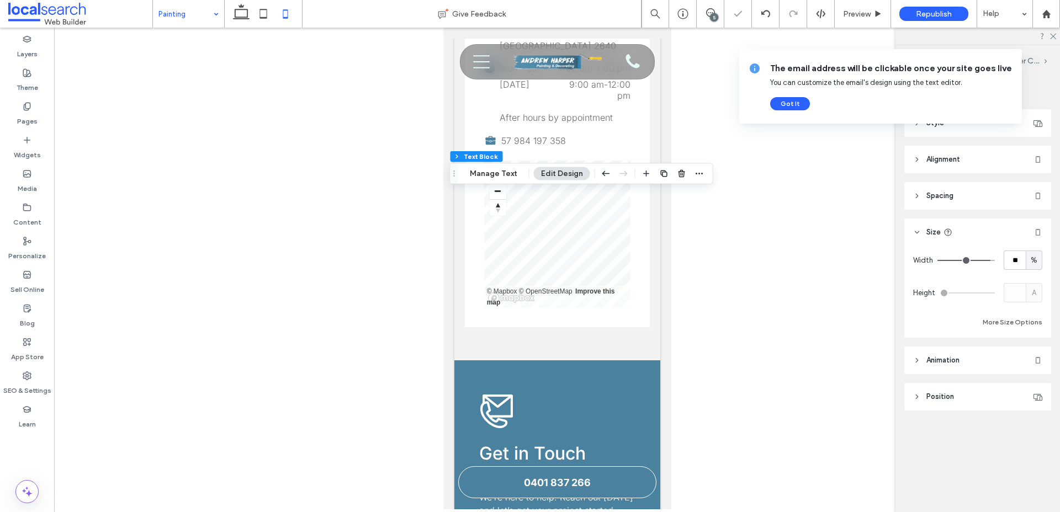
type input "***"
drag, startPoint x: 980, startPoint y: 262, endPoint x: 1011, endPoint y: 262, distance: 30.4
type input "***"
click at [995, 261] on input "range" at bounding box center [965, 260] width 57 height 1
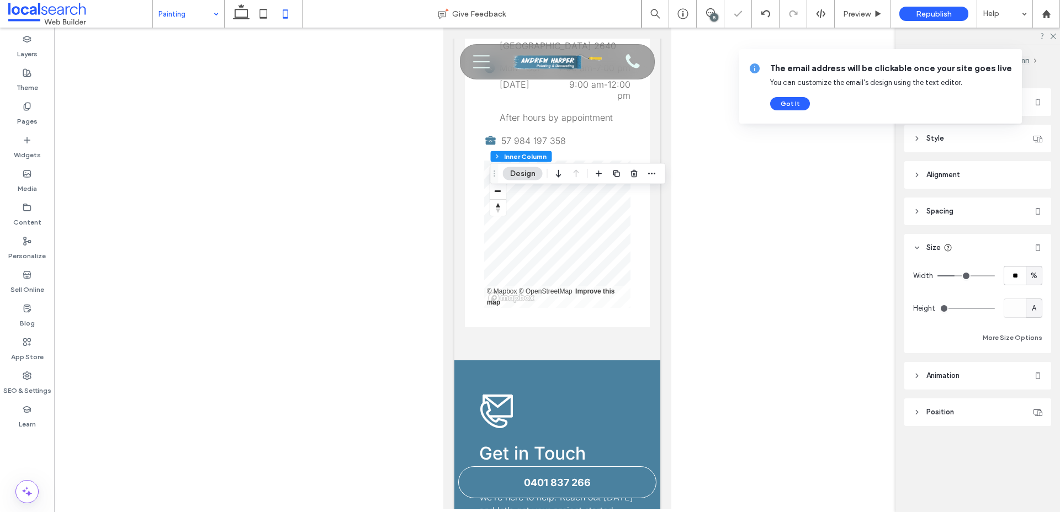
type input "**"
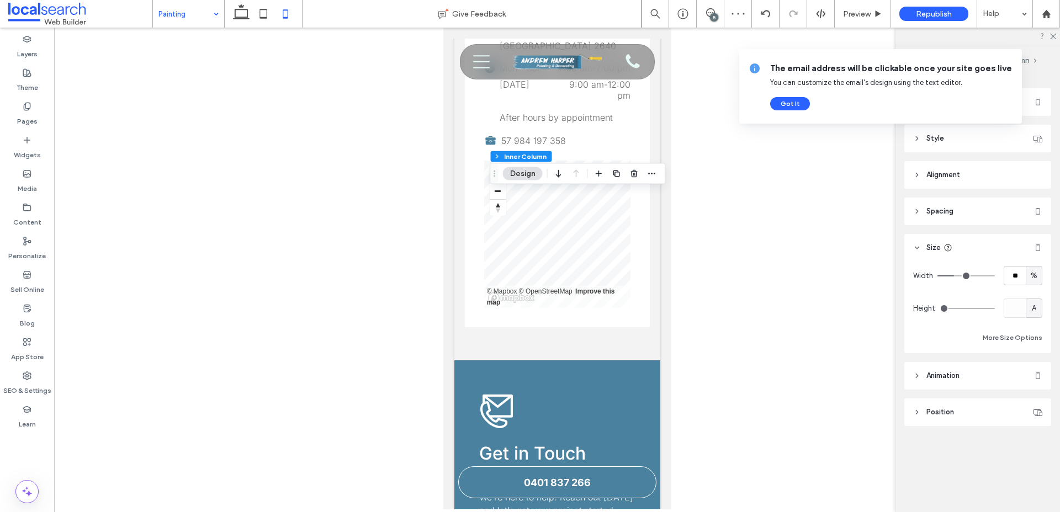
type input "**"
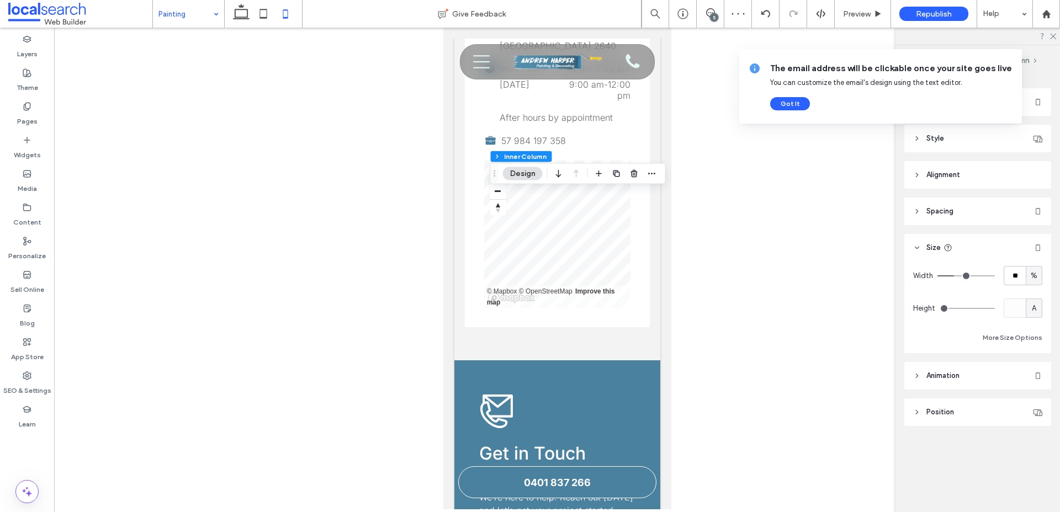
type input "***"
drag, startPoint x: 955, startPoint y: 277, endPoint x: 1034, endPoint y: 277, distance: 78.9
type input "***"
click at [995, 277] on input "range" at bounding box center [965, 275] width 57 height 1
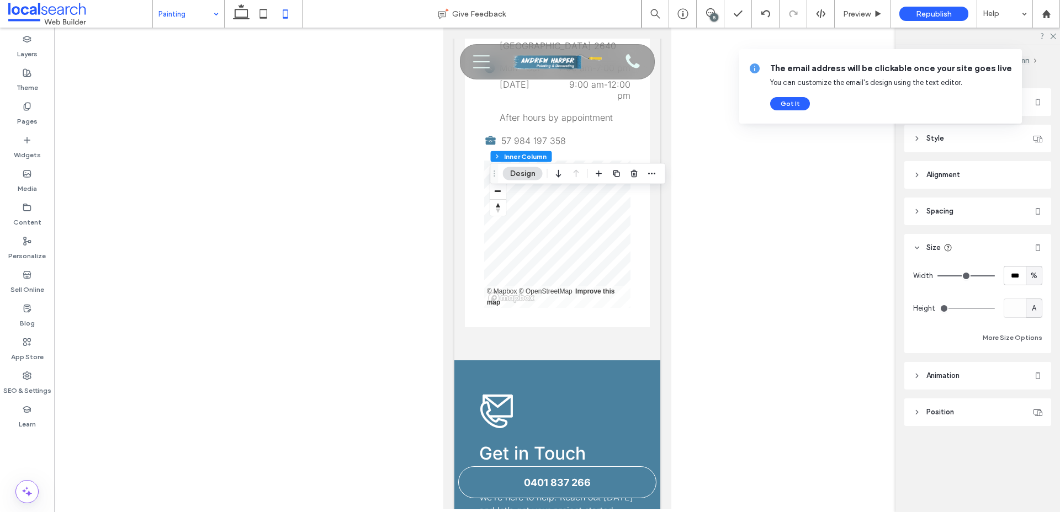
click at [1033, 280] on span "%" at bounding box center [1033, 275] width 7 height 11
click at [1037, 378] on div "A" at bounding box center [1033, 372] width 15 height 19
type input "*"
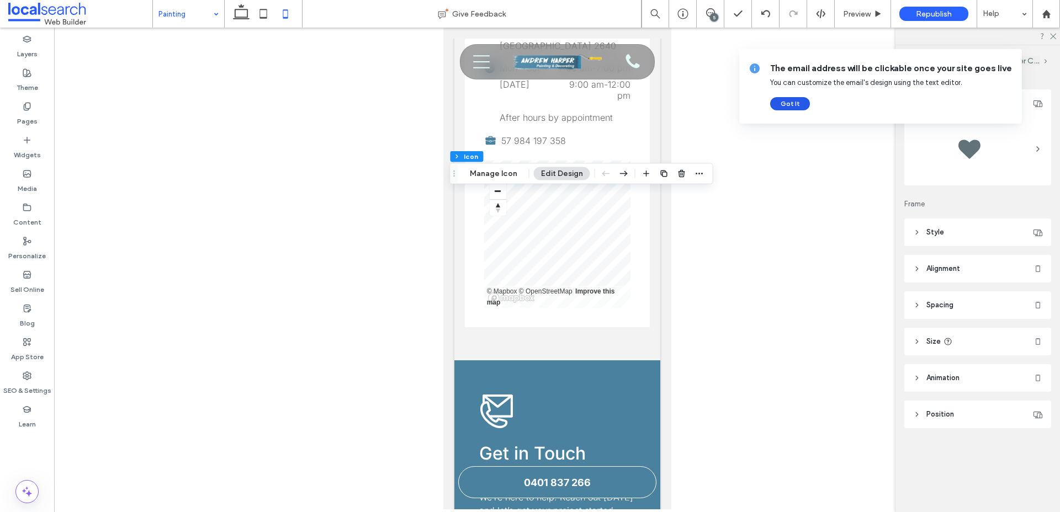
click at [799, 104] on button "Got It" at bounding box center [790, 103] width 40 height 13
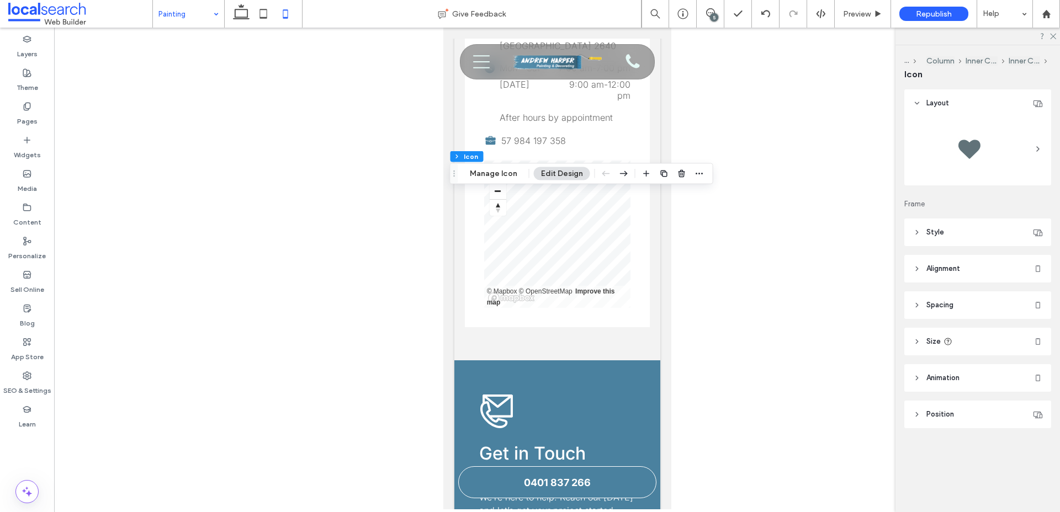
click at [542, 176] on button "Edit Design" at bounding box center [562, 173] width 56 height 13
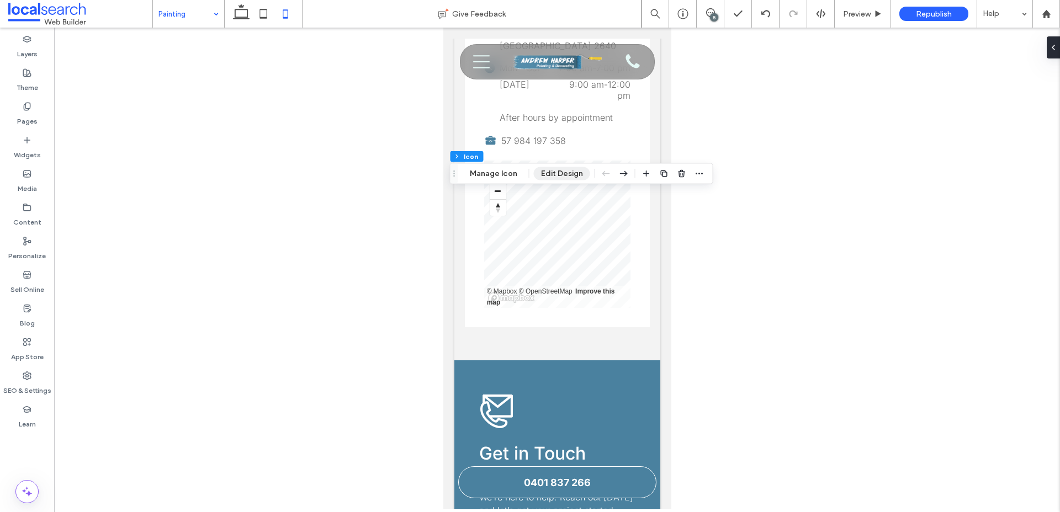
click at [553, 176] on button "Edit Design" at bounding box center [562, 173] width 56 height 13
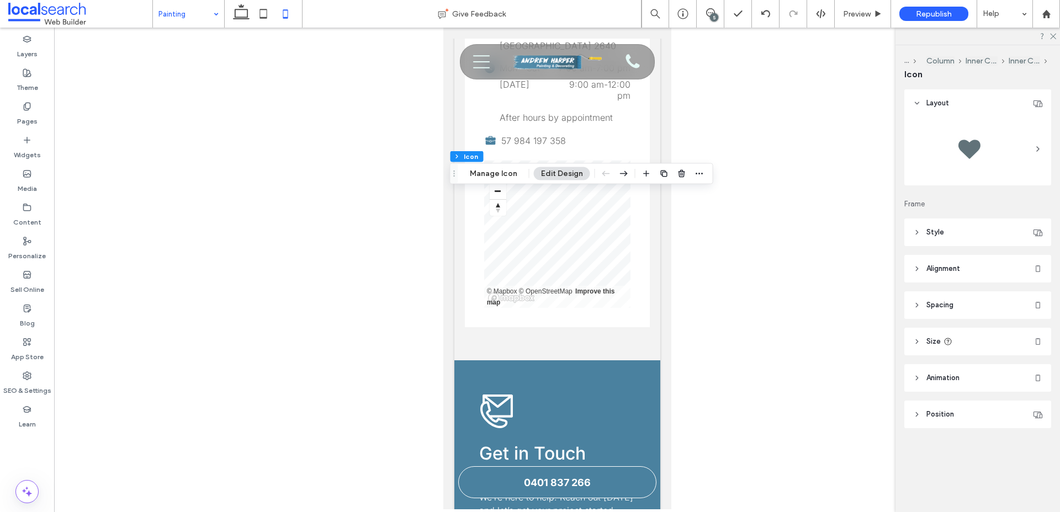
click at [928, 341] on span "Size" at bounding box center [933, 341] width 14 height 11
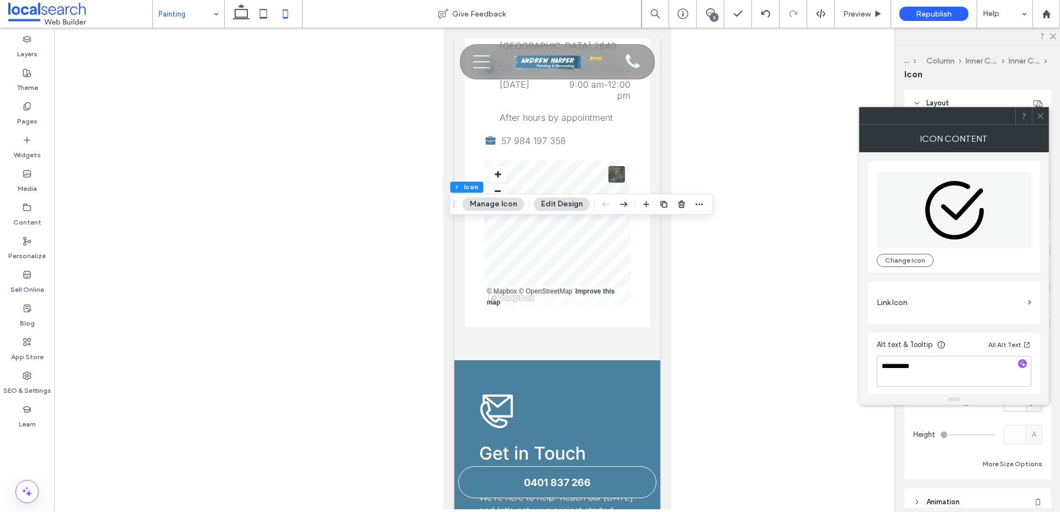
click at [1041, 116] on icon at bounding box center [1040, 116] width 8 height 8
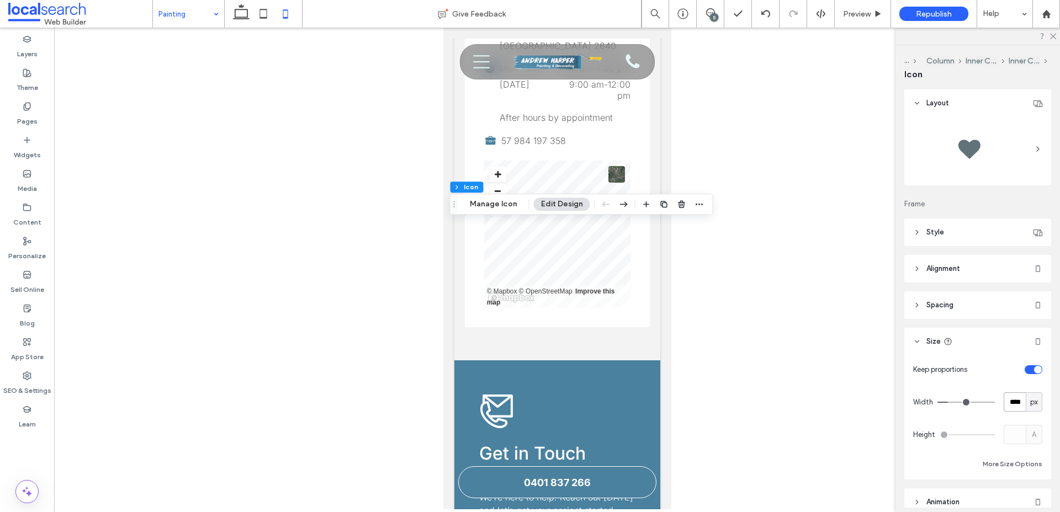
click at [1019, 401] on input "****" at bounding box center [1014, 401] width 22 height 19
click at [1007, 400] on input "****" at bounding box center [1014, 401] width 22 height 19
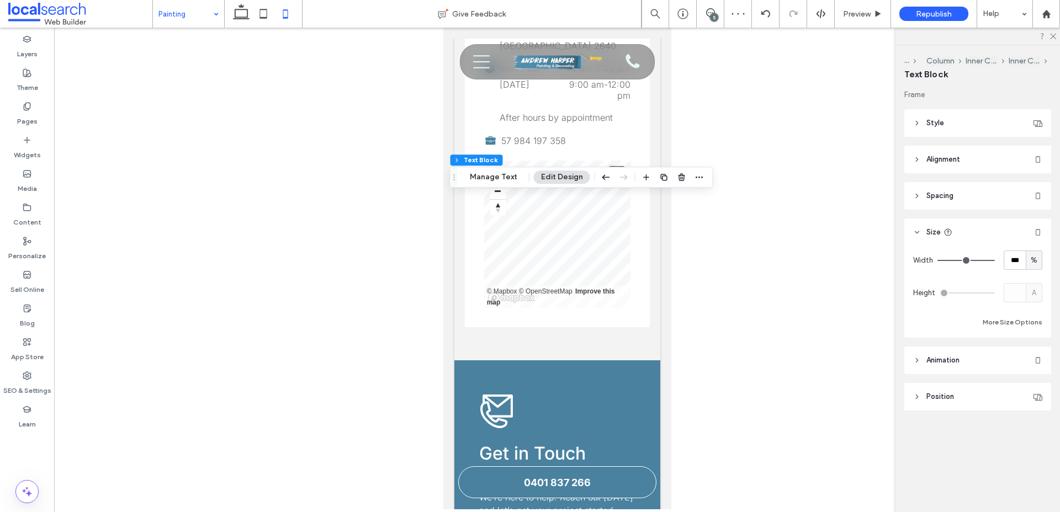
click at [1034, 257] on span "%" at bounding box center [1033, 260] width 7 height 11
click at [1033, 358] on span "A" at bounding box center [1034, 357] width 4 height 11
type input "*"
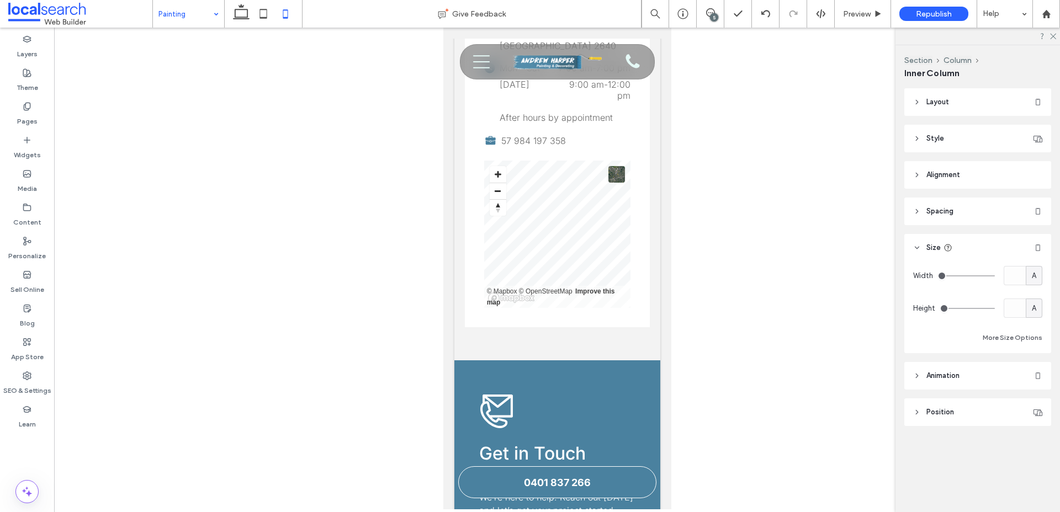
type input "***"
click at [1033, 278] on span "A" at bounding box center [1034, 275] width 4 height 11
click at [1038, 377] on div "A" at bounding box center [1033, 372] width 15 height 19
click at [1034, 276] on span "A" at bounding box center [1034, 275] width 4 height 11
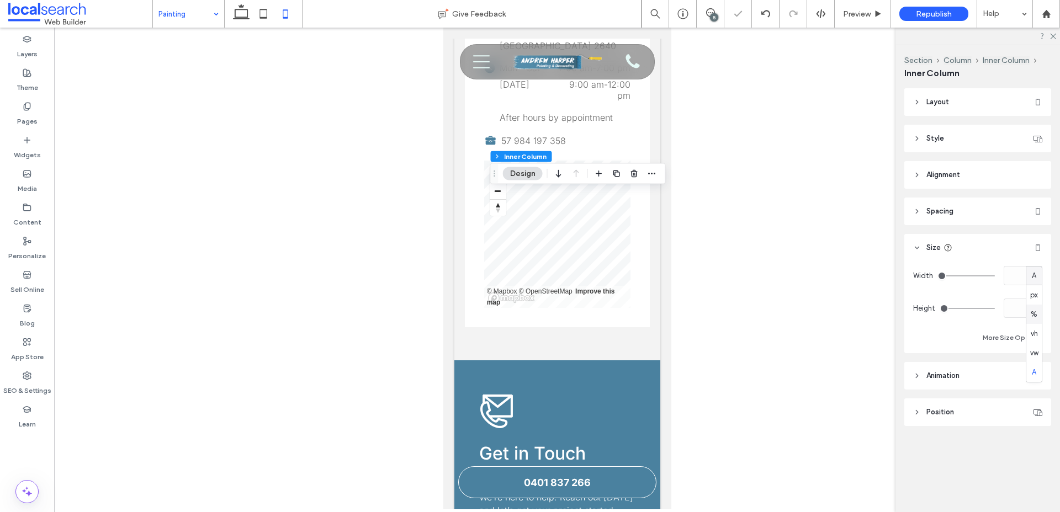
click at [1032, 309] on span "%" at bounding box center [1033, 314] width 7 height 11
type input "**"
type input "****"
type input "**"
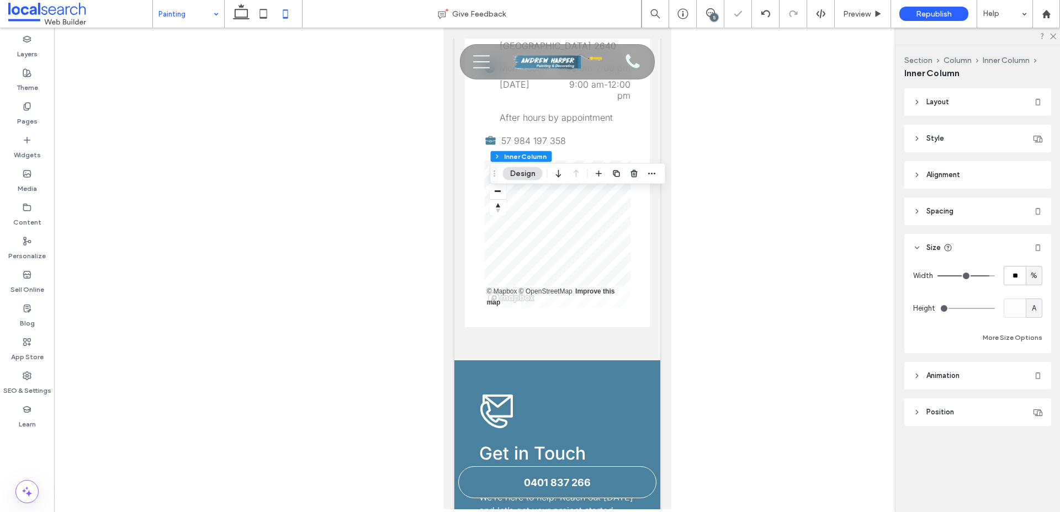
type input "***"
drag, startPoint x: 988, startPoint y: 277, endPoint x: 1025, endPoint y: 277, distance: 36.4
type input "***"
click at [995, 277] on input "range" at bounding box center [965, 275] width 57 height 1
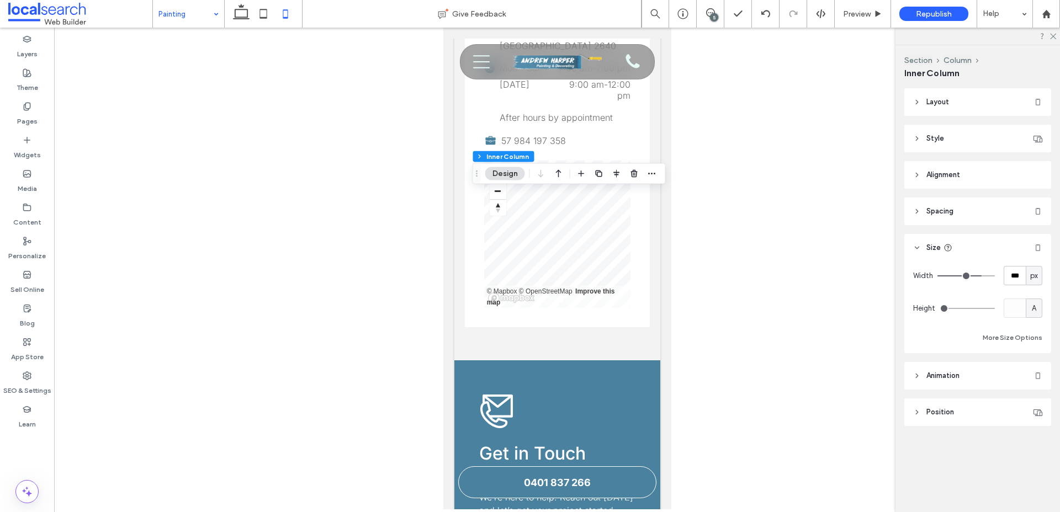
click at [1037, 278] on span "px" at bounding box center [1034, 275] width 8 height 11
click at [1038, 370] on div "A" at bounding box center [1033, 372] width 15 height 19
type input "*"
drag, startPoint x: 942, startPoint y: 275, endPoint x: 999, endPoint y: 275, distance: 57.4
click at [995, 275] on input "range" at bounding box center [965, 275] width 57 height 1
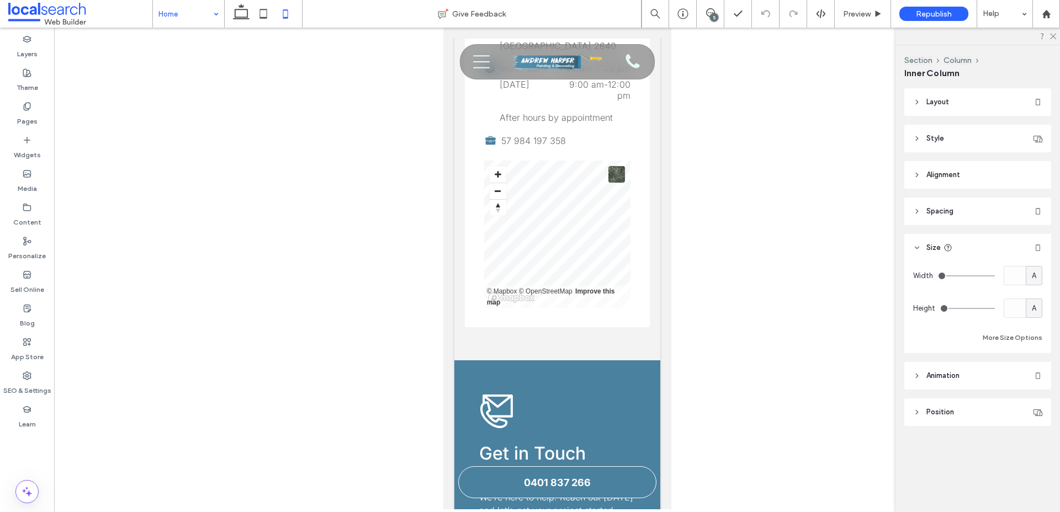
type input "***"
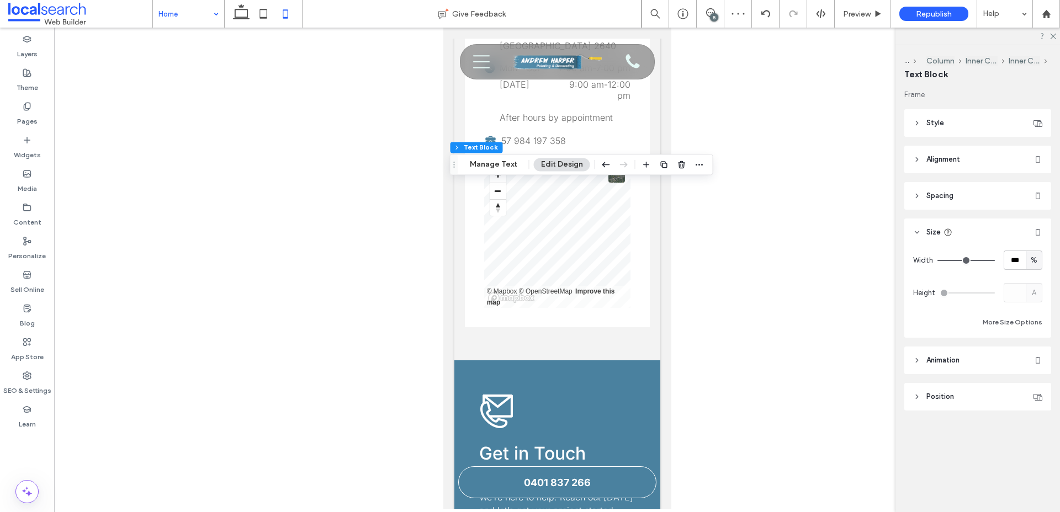
click at [1033, 267] on div "%" at bounding box center [1033, 260] width 17 height 19
click at [1033, 355] on span "A" at bounding box center [1034, 357] width 4 height 11
type input "*"
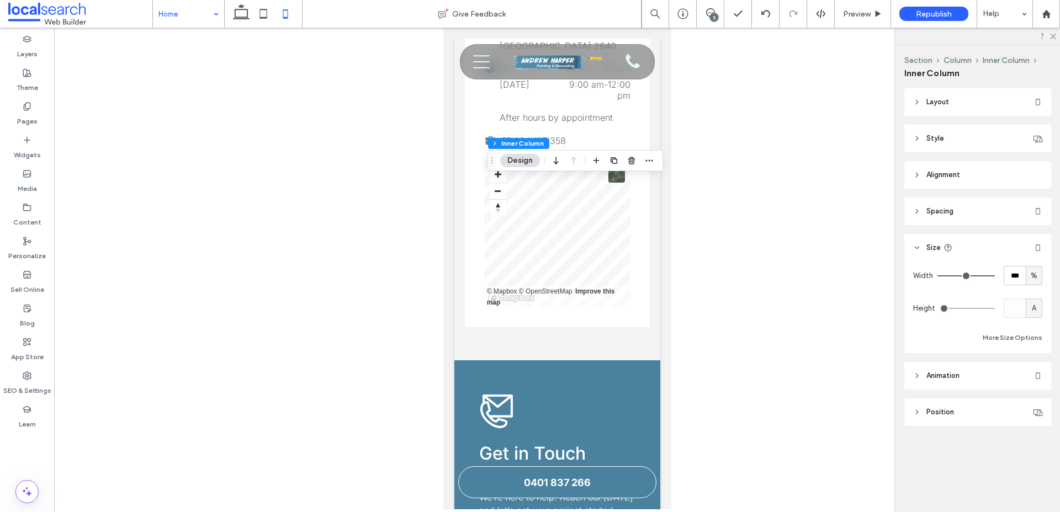
click at [1036, 276] on span "%" at bounding box center [1033, 275] width 7 height 11
click at [1038, 376] on div "A" at bounding box center [1033, 372] width 15 height 19
type input "*"
click at [1035, 280] on span "px" at bounding box center [1034, 275] width 8 height 11
click at [1028, 370] on div "A" at bounding box center [1033, 372] width 15 height 19
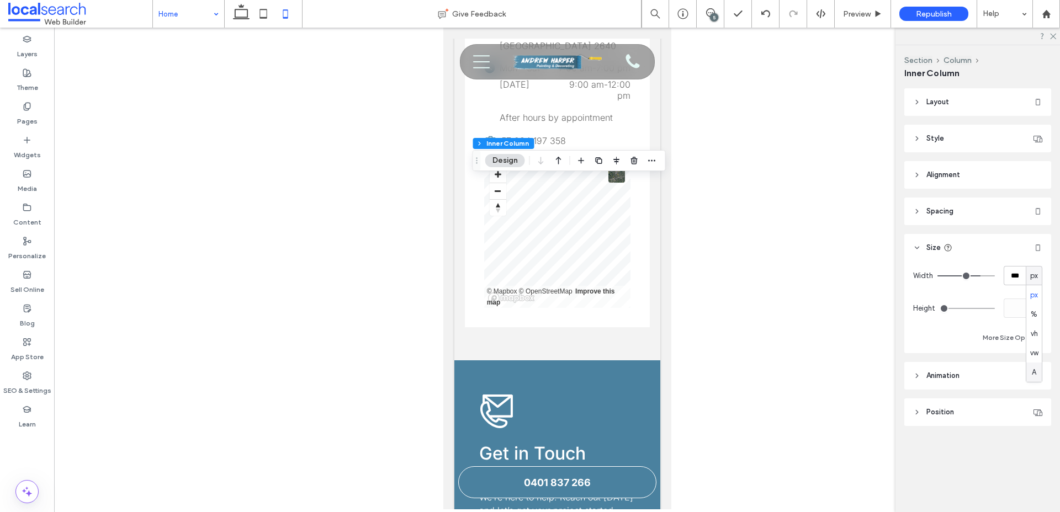
type input "*"
type input "***"
click at [1029, 275] on div "A" at bounding box center [1033, 275] width 11 height 11
click at [1038, 315] on div "%" at bounding box center [1033, 314] width 15 height 19
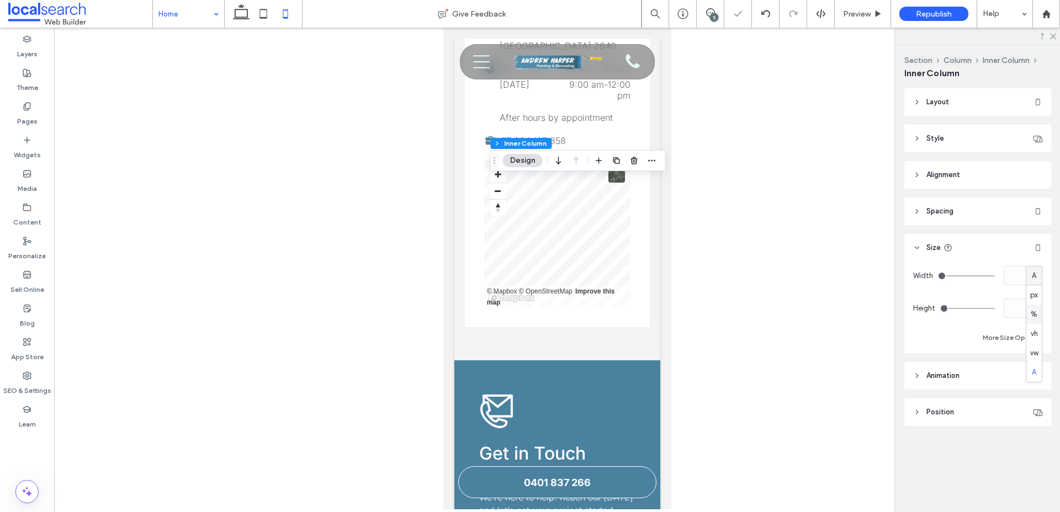
type input "**"
type input "****"
click at [1037, 278] on div "%" at bounding box center [1033, 275] width 11 height 11
click at [1038, 377] on div "A" at bounding box center [1033, 372] width 15 height 19
type input "*"
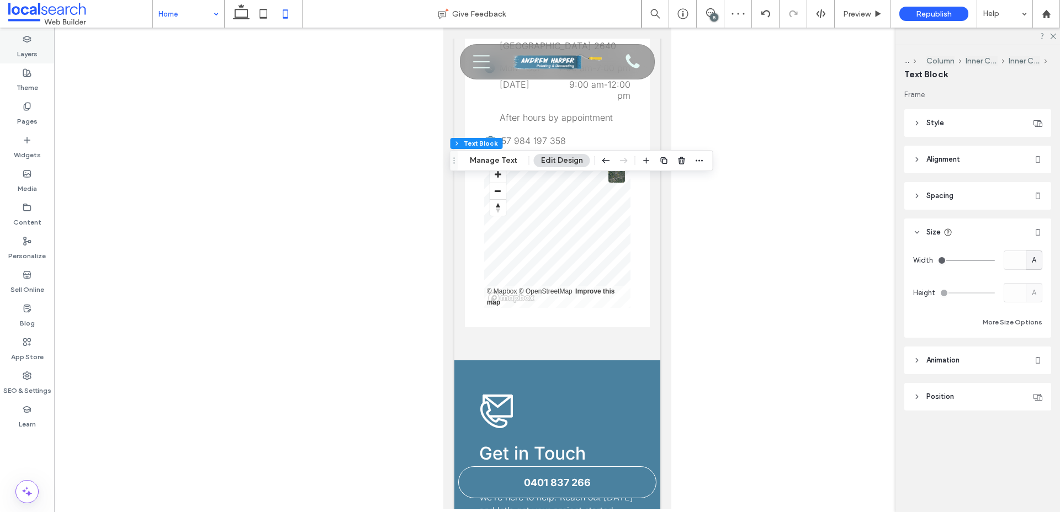
click at [29, 43] on icon at bounding box center [27, 39] width 9 height 9
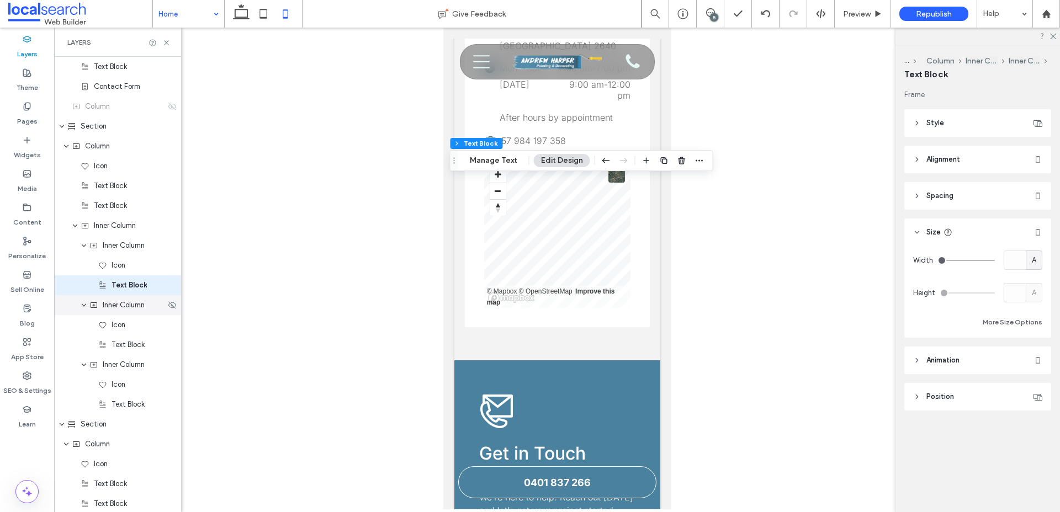
scroll to position [1014, 0]
click at [129, 247] on span "Inner Column" at bounding box center [124, 245] width 42 height 11
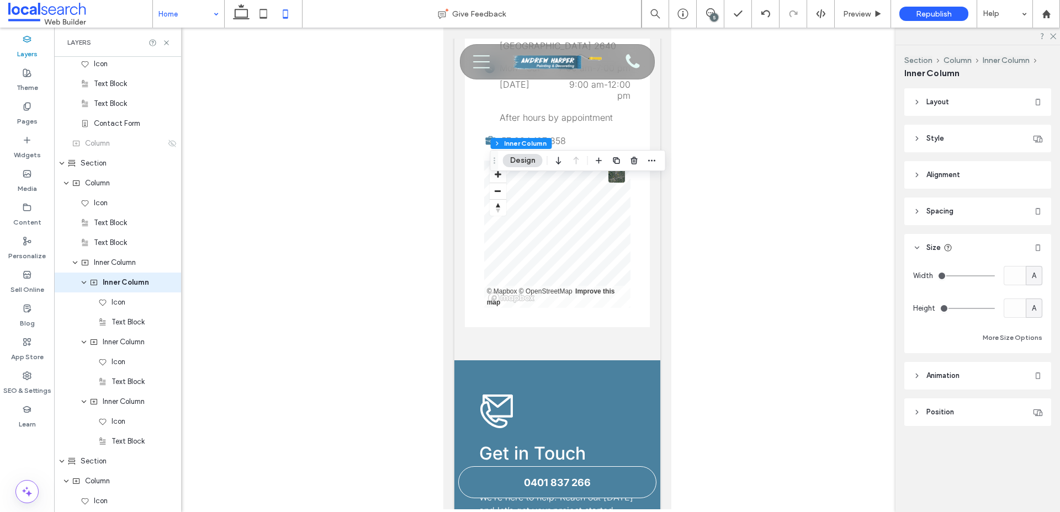
scroll to position [974, 0]
click at [1040, 278] on div "A" at bounding box center [1033, 275] width 17 height 19
click at [1037, 314] on div "%" at bounding box center [1033, 314] width 15 height 19
type input "**"
type input "****"
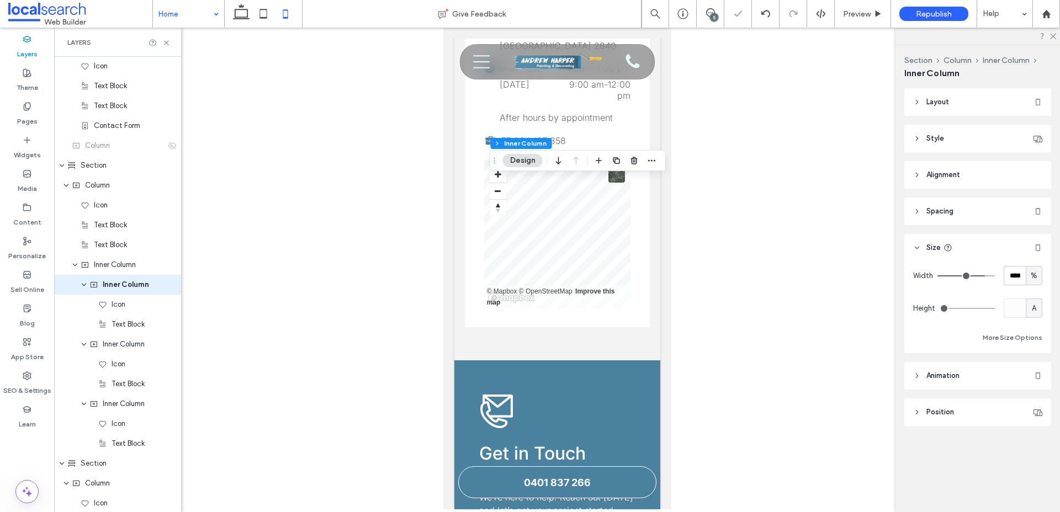
type input "**"
type input "***"
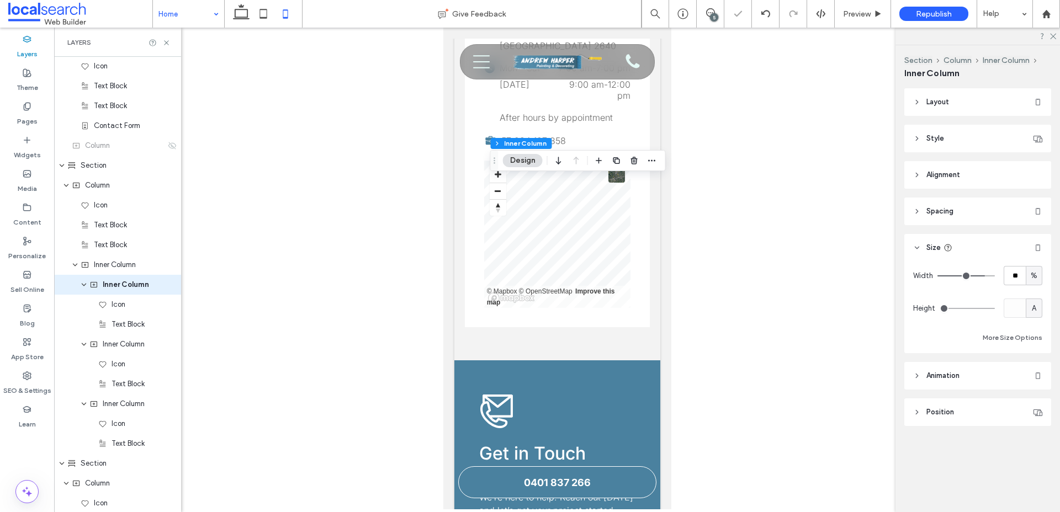
type input "***"
drag, startPoint x: 984, startPoint y: 275, endPoint x: 1016, endPoint y: 275, distance: 32.6
type input "***"
click at [995, 275] on input "range" at bounding box center [965, 275] width 57 height 1
click at [132, 328] on span "Text Block" at bounding box center [127, 324] width 33 height 11
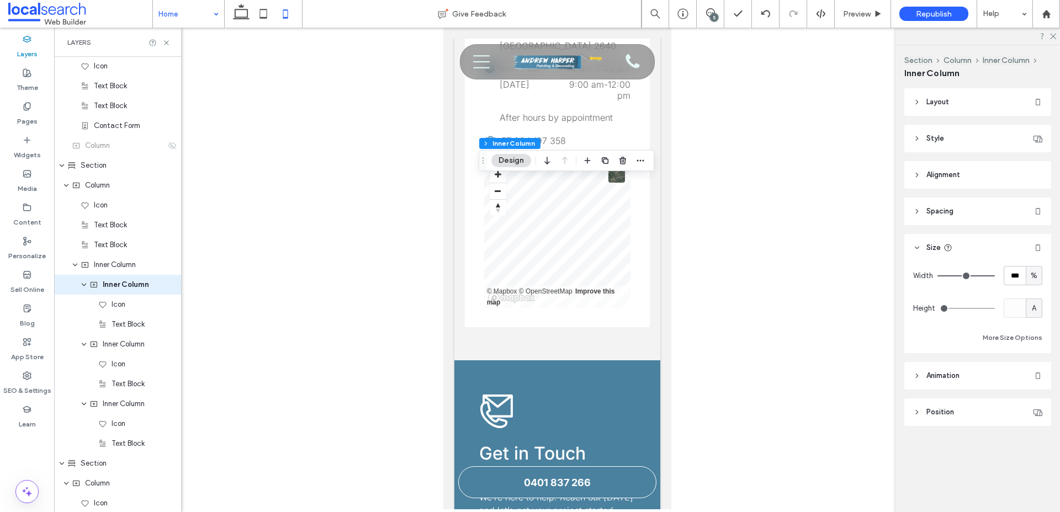
click at [1029, 277] on div "%" at bounding box center [1033, 275] width 11 height 11
click at [1030, 381] on div "A" at bounding box center [1033, 372] width 15 height 19
type input "*"
click at [1039, 275] on div "A" at bounding box center [1033, 275] width 11 height 11
click at [1034, 312] on span "%" at bounding box center [1033, 314] width 7 height 11
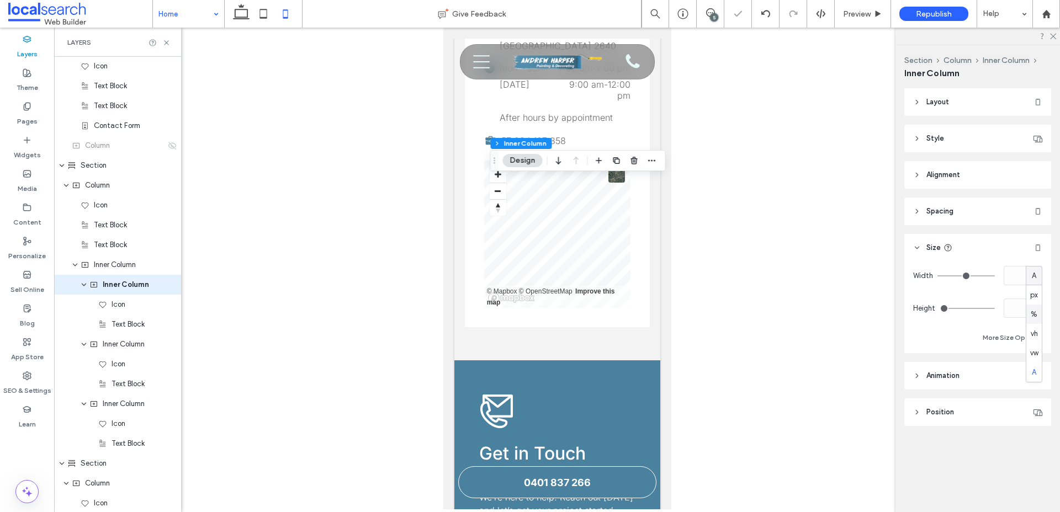
type input "**"
type input "****"
type input "**"
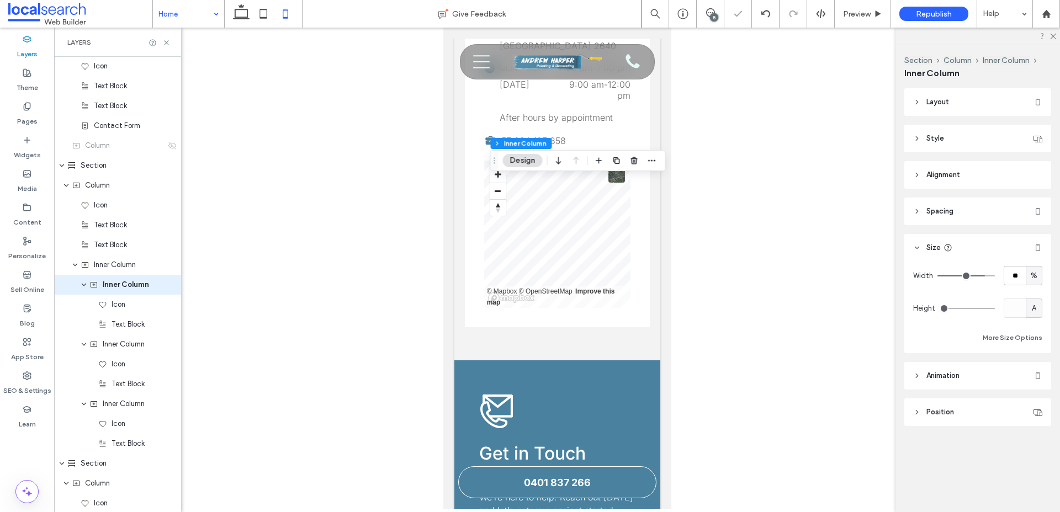
type input "**"
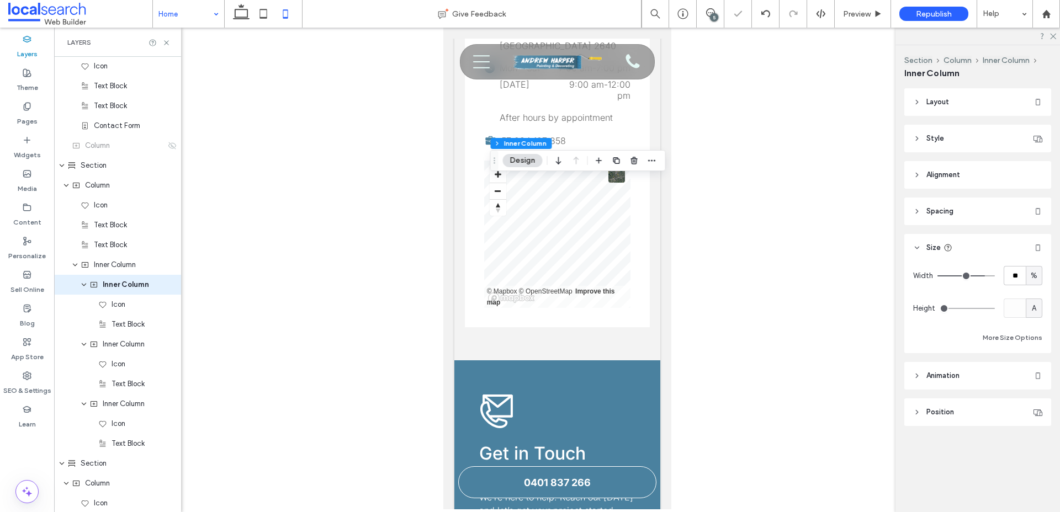
type input "**"
type input "***"
drag, startPoint x: 983, startPoint y: 274, endPoint x: 1004, endPoint y: 274, distance: 21.0
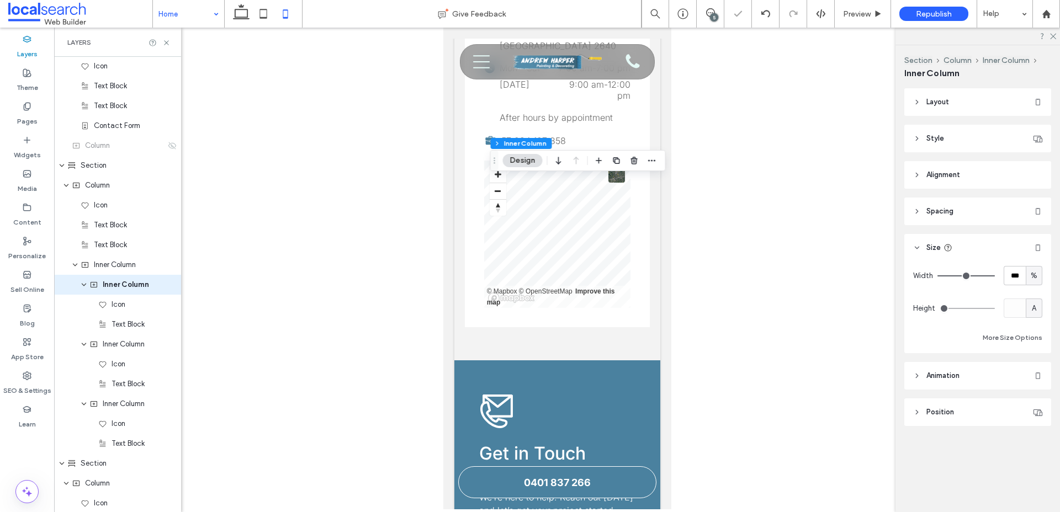
type input "***"
click at [995, 275] on input "range" at bounding box center [965, 275] width 57 height 1
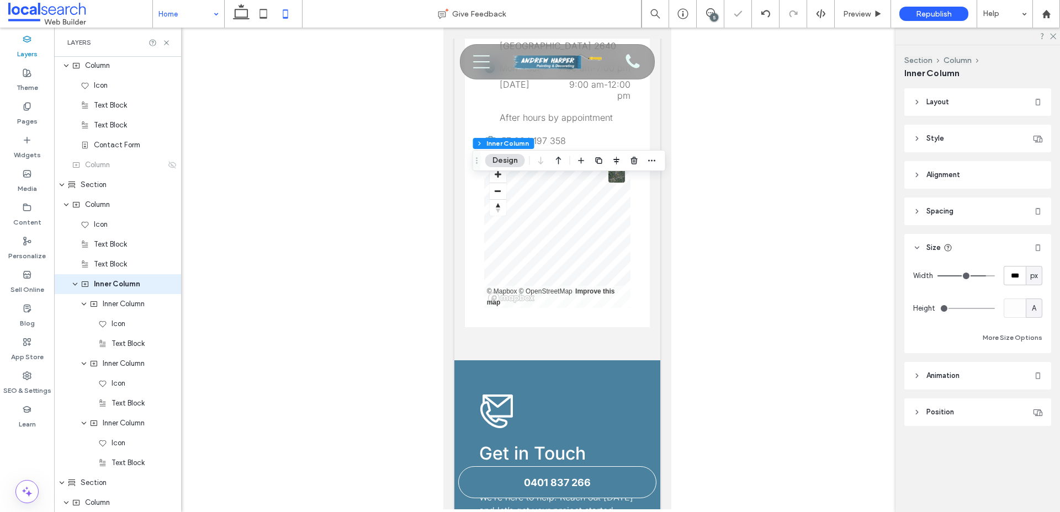
scroll to position [954, 0]
click at [1031, 275] on span "px" at bounding box center [1034, 275] width 8 height 11
click at [1033, 376] on span "A" at bounding box center [1034, 372] width 4 height 11
type input "*"
type input "***"
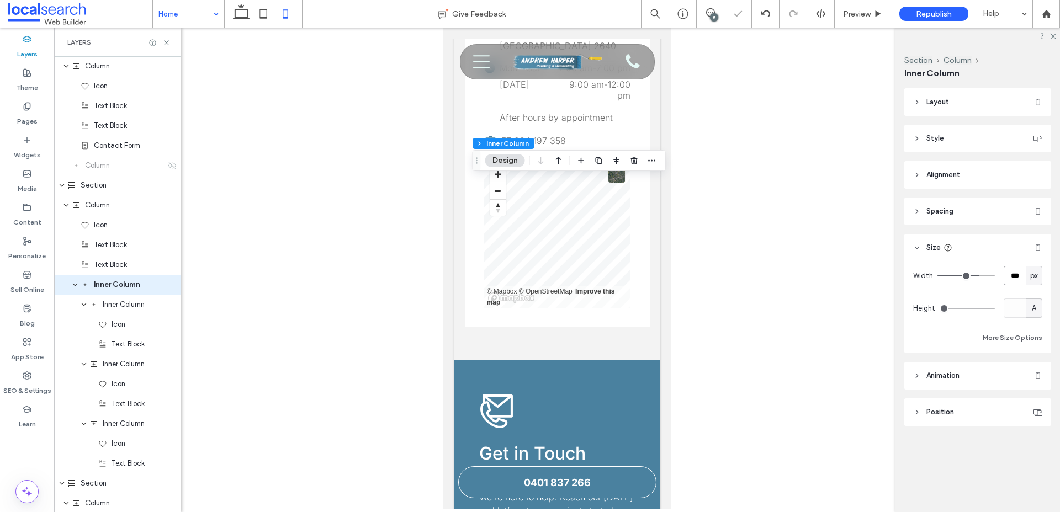
click at [1013, 274] on input "***" at bounding box center [1014, 275] width 22 height 19
type input "***"
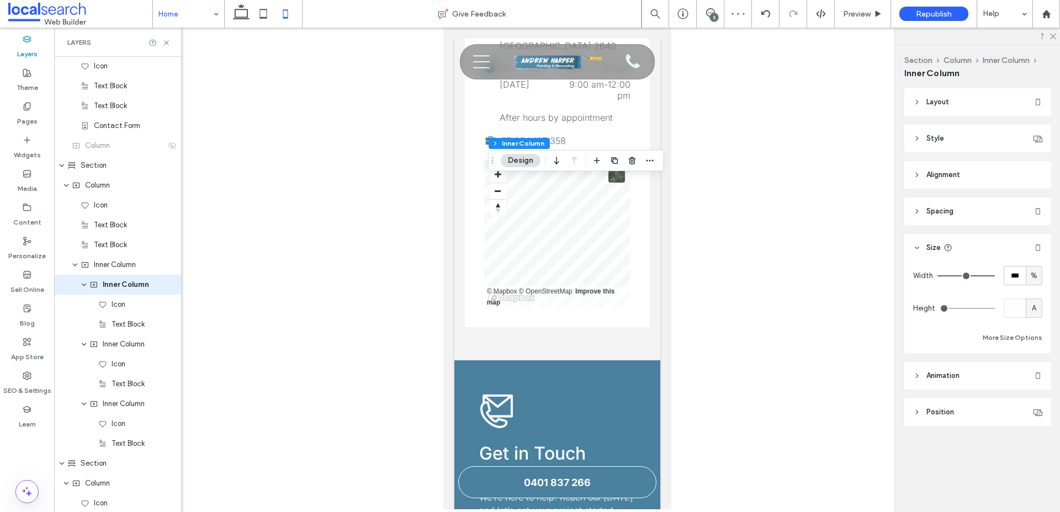
click at [1035, 278] on span "%" at bounding box center [1033, 275] width 7 height 11
click at [1031, 367] on div "A" at bounding box center [1033, 372] width 15 height 19
type input "*"
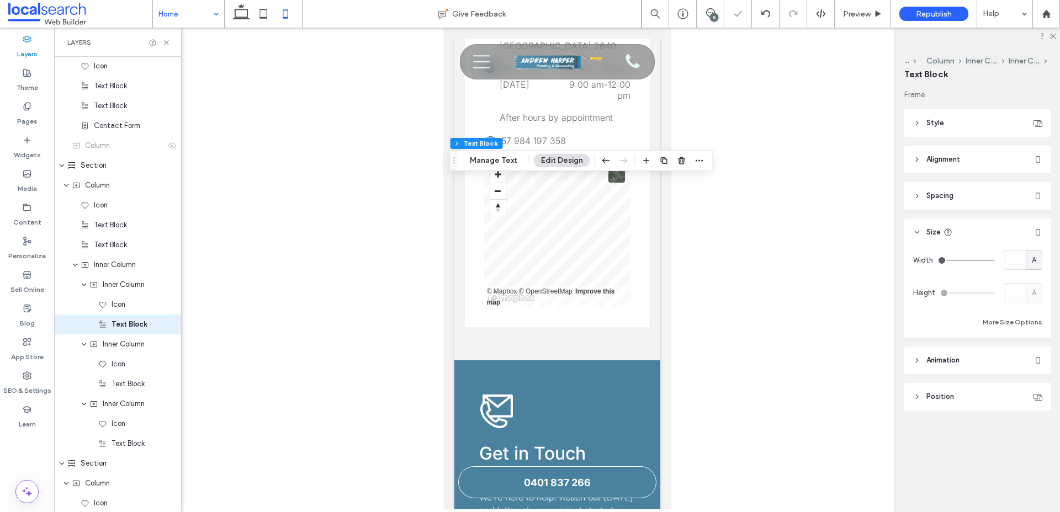
scroll to position [1014, 0]
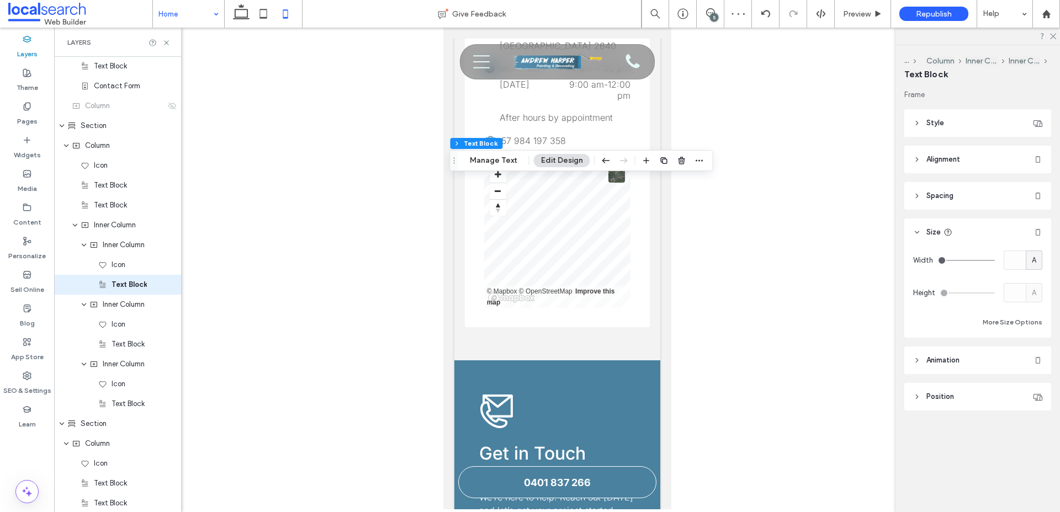
click at [1030, 264] on div "A" at bounding box center [1033, 260] width 11 height 11
click at [1036, 297] on span "%" at bounding box center [1033, 299] width 7 height 11
type input "**"
type input "****"
type input "**"
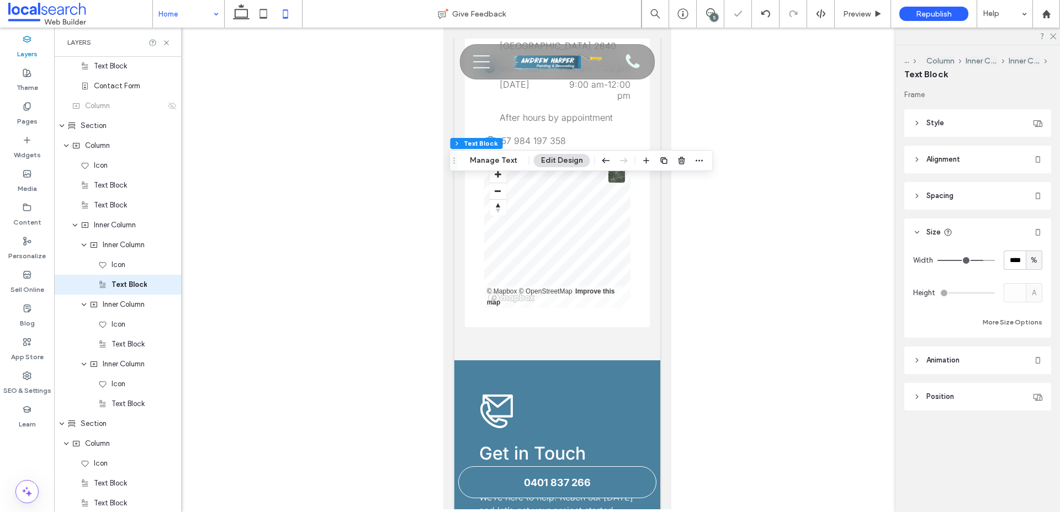
type input "**"
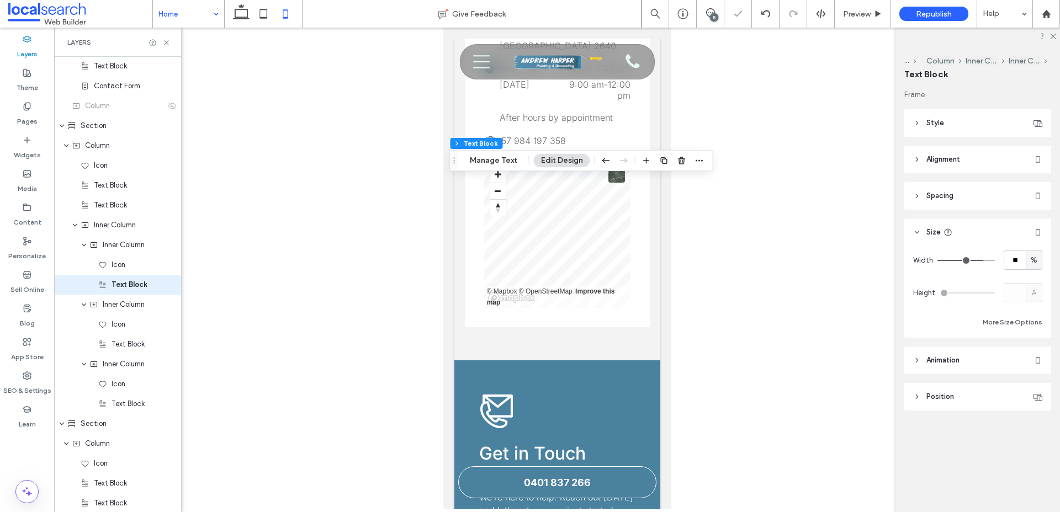
type input "***"
drag, startPoint x: 982, startPoint y: 259, endPoint x: 1005, endPoint y: 259, distance: 23.2
type input "***"
click at [995, 260] on input "range" at bounding box center [965, 260] width 57 height 1
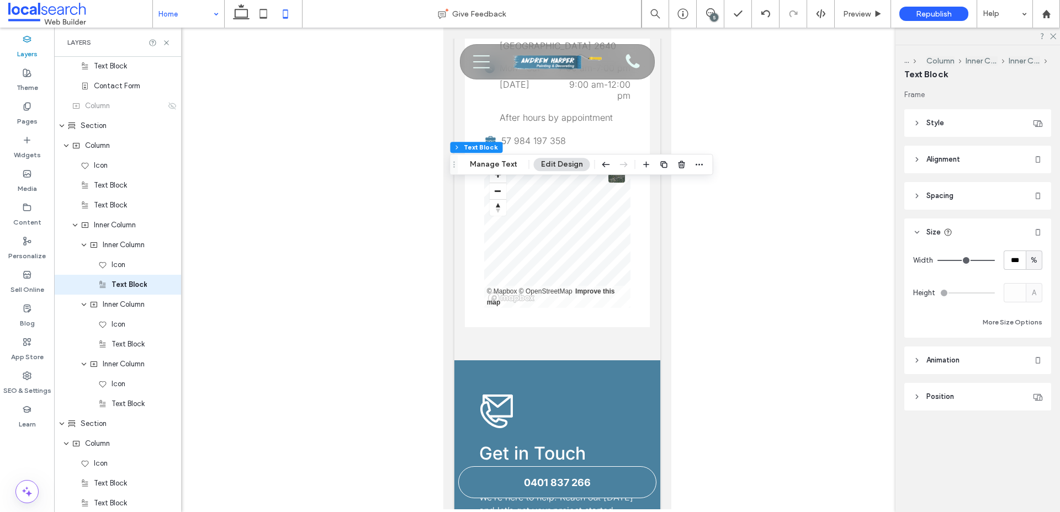
click at [1033, 264] on span "%" at bounding box center [1033, 260] width 7 height 11
click at [1034, 278] on span "px" at bounding box center [1034, 279] width 8 height 11
type input "***"
type input "*****"
click at [1033, 256] on span "px" at bounding box center [1034, 260] width 8 height 11
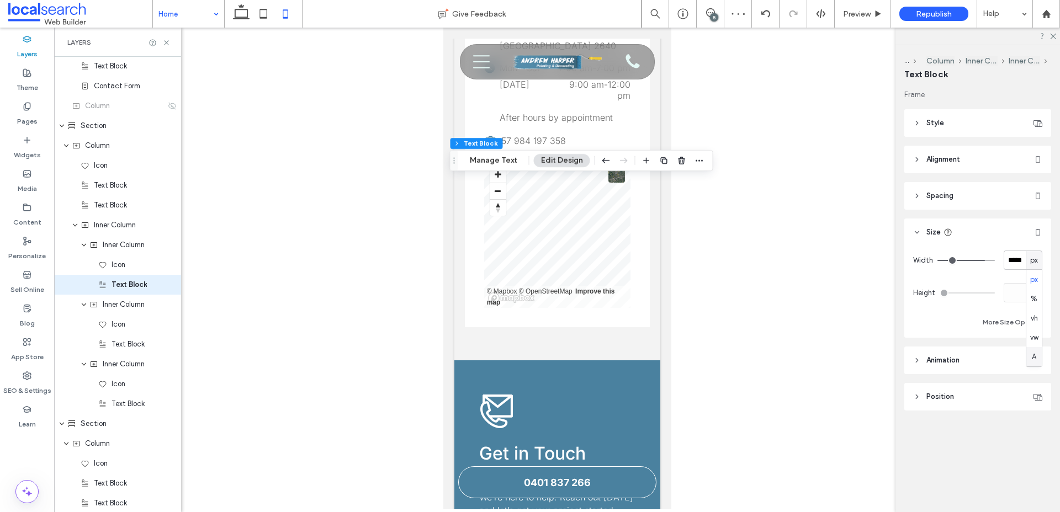
click at [1035, 355] on span "A" at bounding box center [1034, 357] width 4 height 11
type input "*"
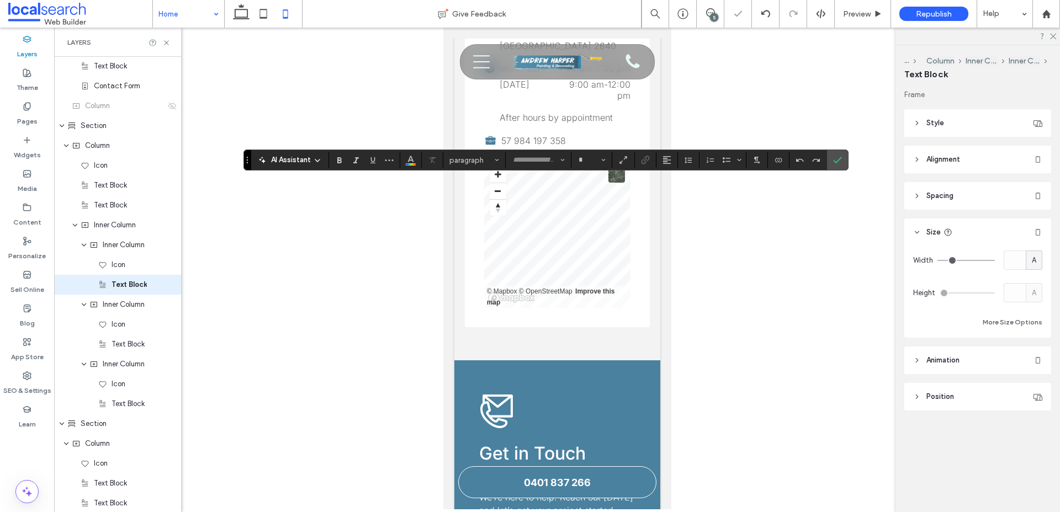
type input "*****"
type input "**"
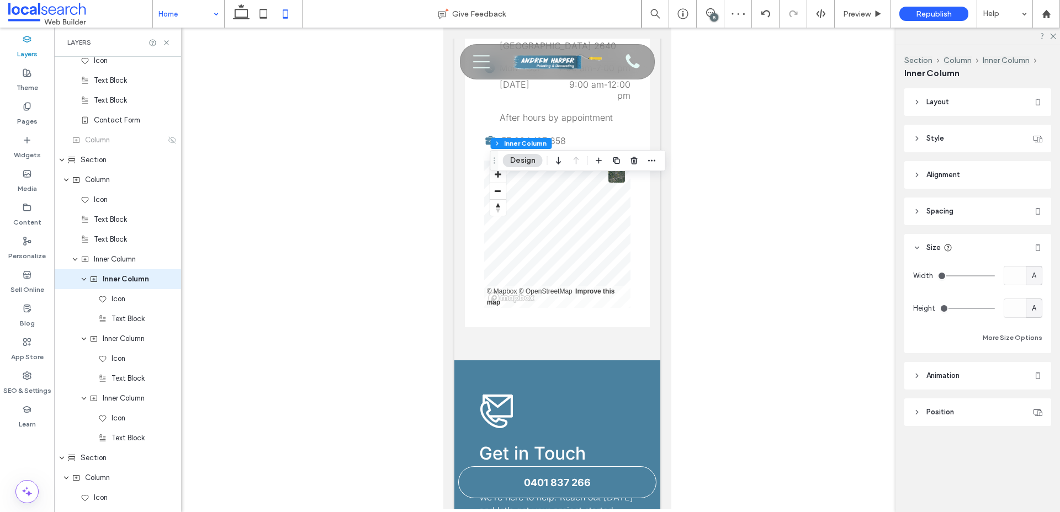
scroll to position [974, 0]
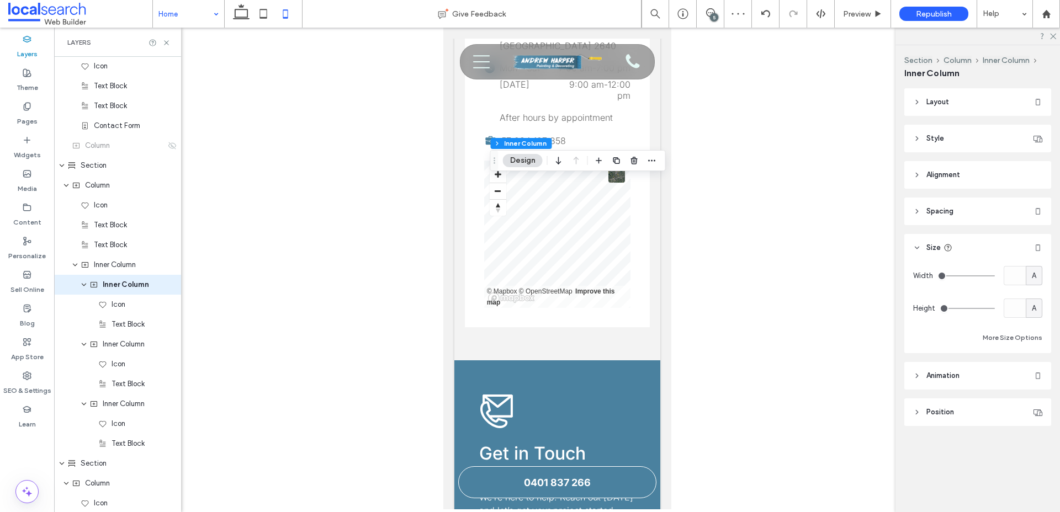
click at [1035, 276] on span "A" at bounding box center [1034, 275] width 4 height 11
click at [1033, 315] on span "%" at bounding box center [1033, 314] width 7 height 11
type input "**"
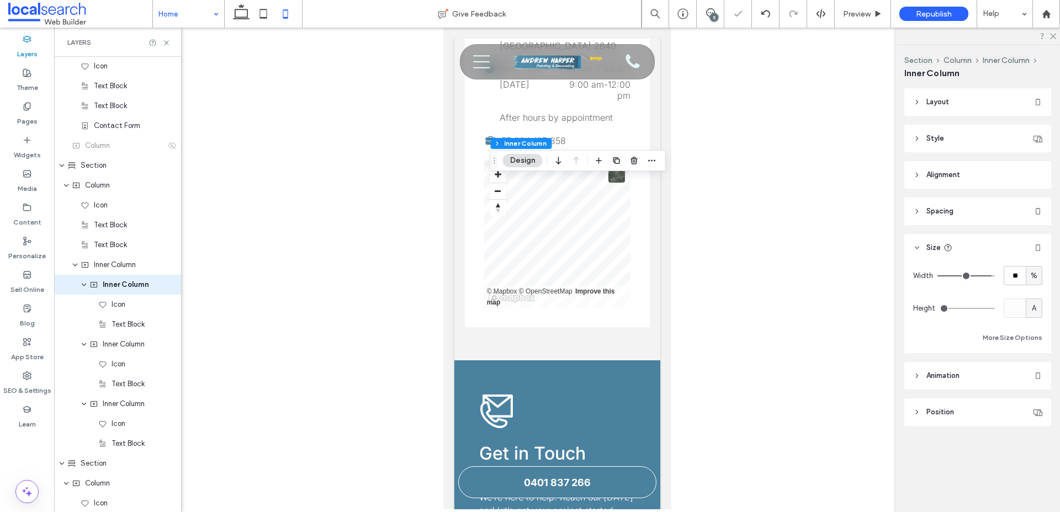
type input "**"
type input "***"
drag, startPoint x: 988, startPoint y: 277, endPoint x: 1012, endPoint y: 277, distance: 23.7
type input "***"
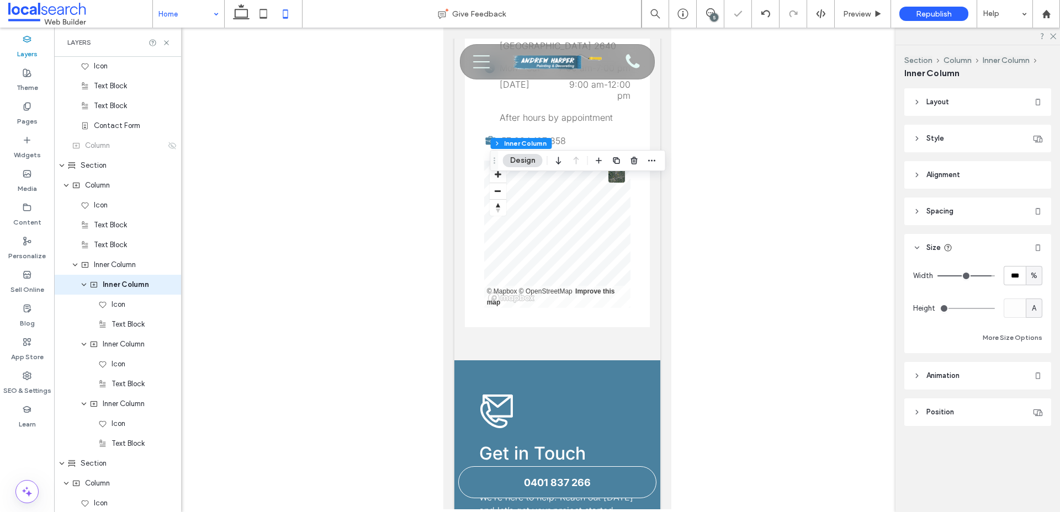
click at [995, 277] on input "range" at bounding box center [965, 275] width 57 height 1
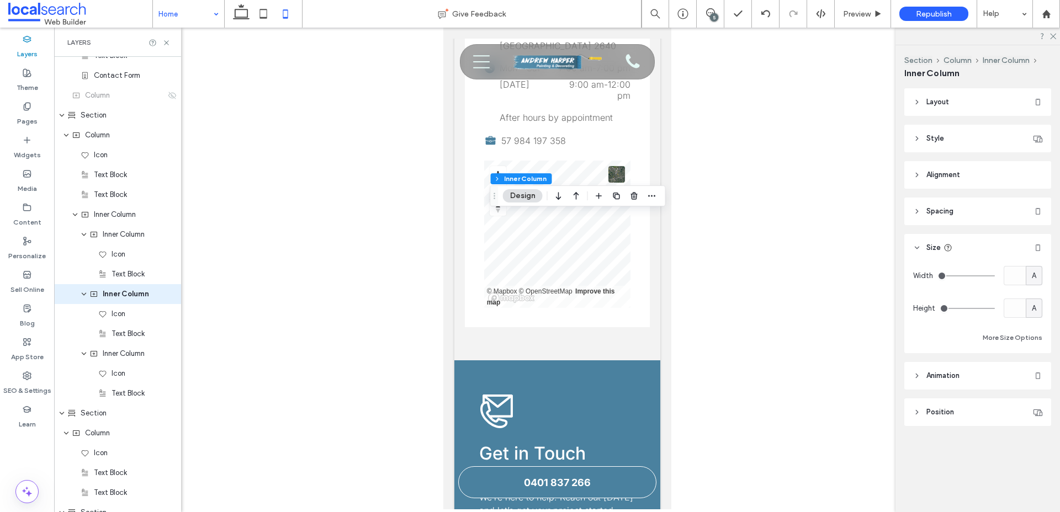
scroll to position [1034, 0]
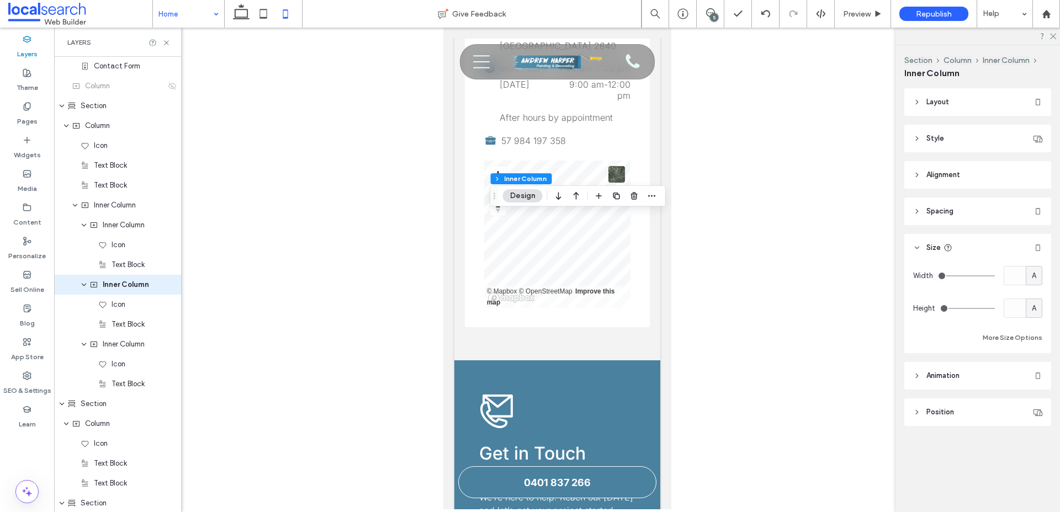
click at [1032, 274] on span "A" at bounding box center [1034, 275] width 4 height 11
click at [1035, 316] on span "%" at bounding box center [1033, 314] width 7 height 11
type input "**"
type input "****"
type input "**"
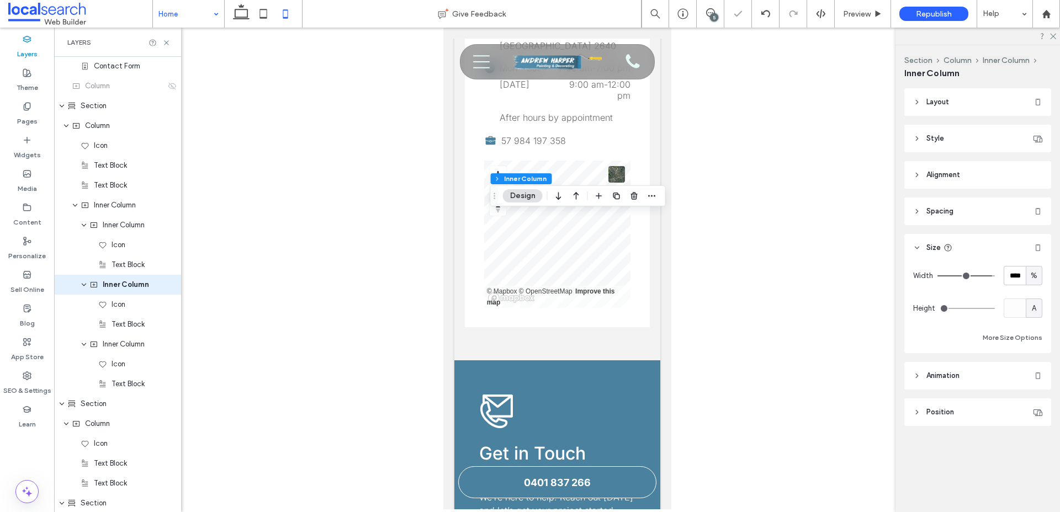
type input "**"
type input "***"
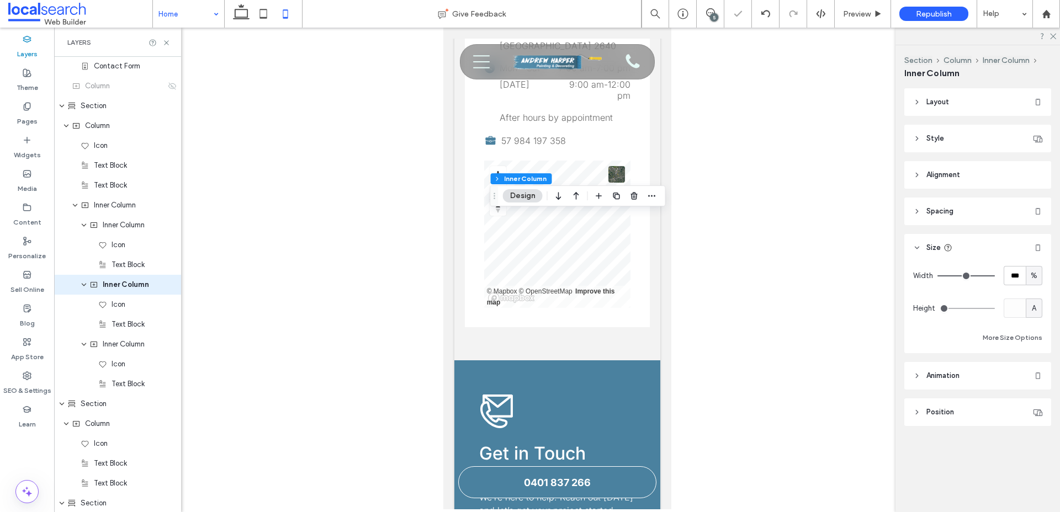
drag, startPoint x: 988, startPoint y: 276, endPoint x: 1002, endPoint y: 276, distance: 14.3
type input "***"
click at [995, 276] on input "range" at bounding box center [965, 275] width 57 height 1
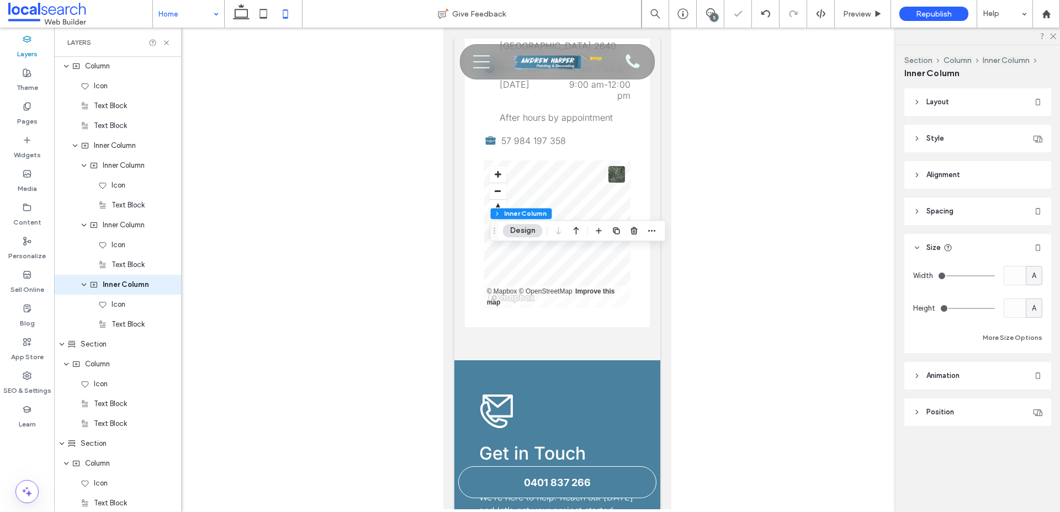
scroll to position [1093, 0]
click at [1029, 273] on div "A" at bounding box center [1033, 275] width 11 height 11
click at [1033, 311] on span "%" at bounding box center [1033, 314] width 7 height 11
type input "**"
type input "****"
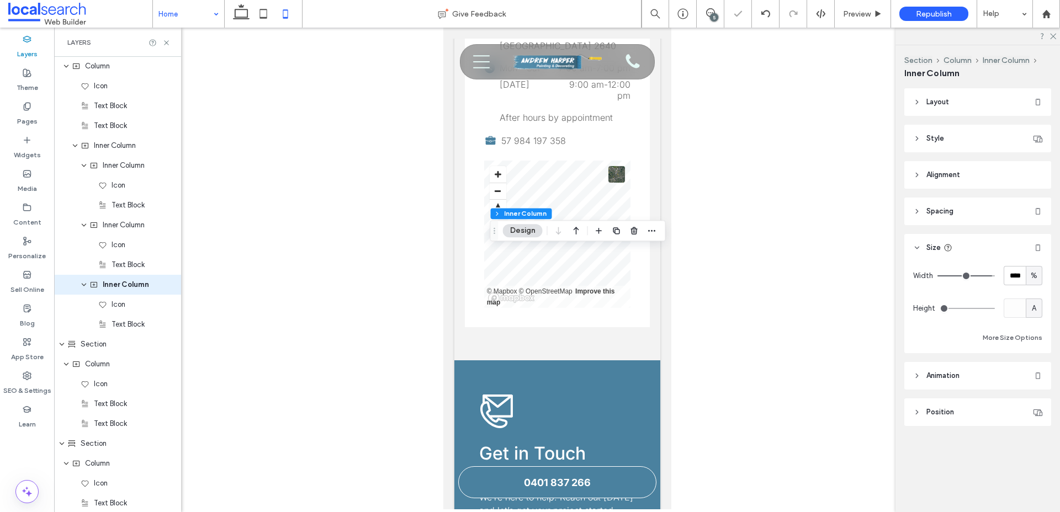
type input "**"
type input "***"
drag, startPoint x: 988, startPoint y: 275, endPoint x: 1006, endPoint y: 275, distance: 18.2
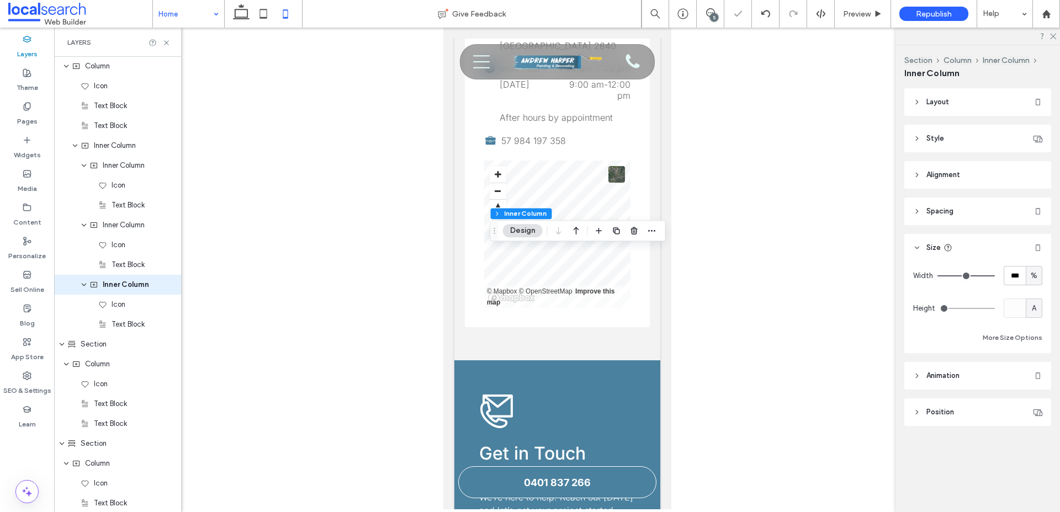
type input "***"
click at [995, 275] on input "range" at bounding box center [965, 275] width 57 height 1
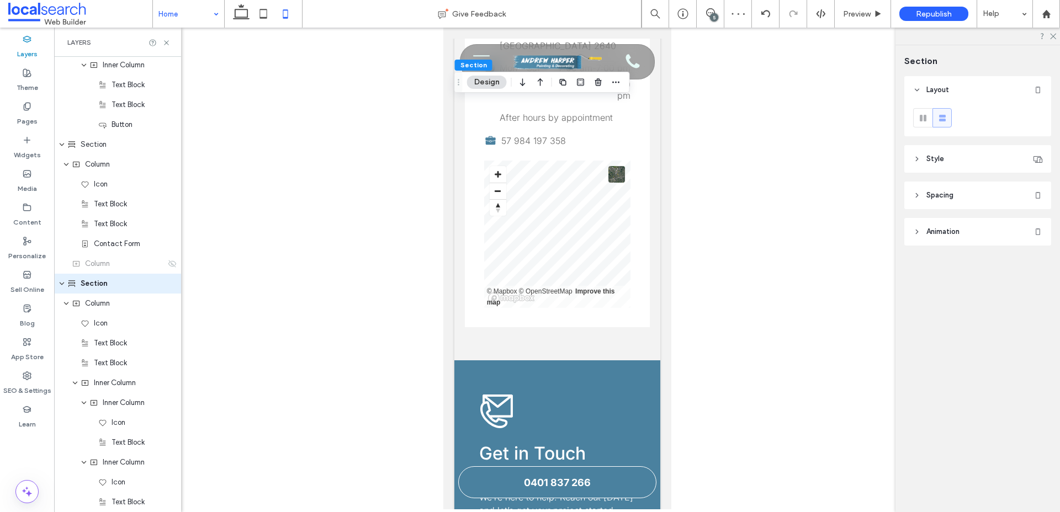
scroll to position [855, 0]
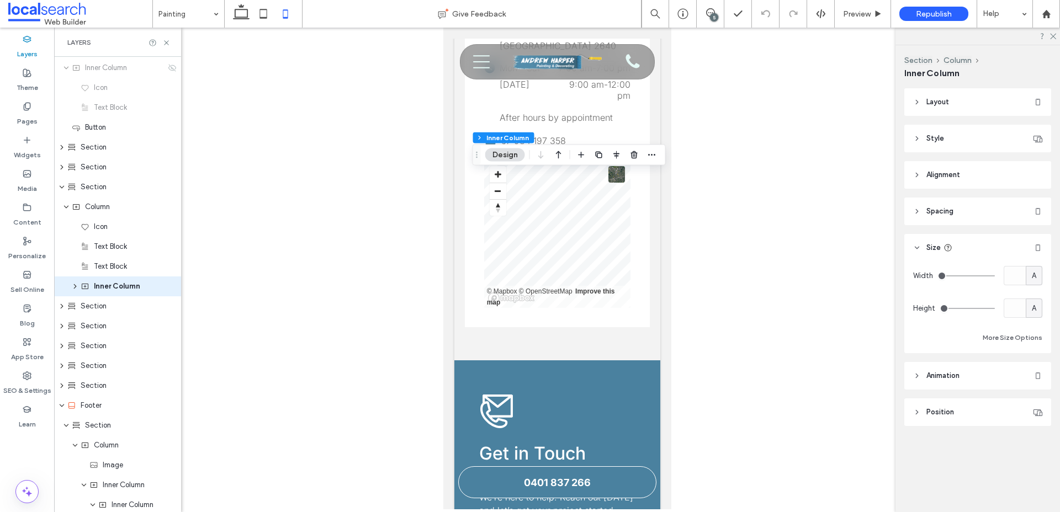
scroll to position [239, 0]
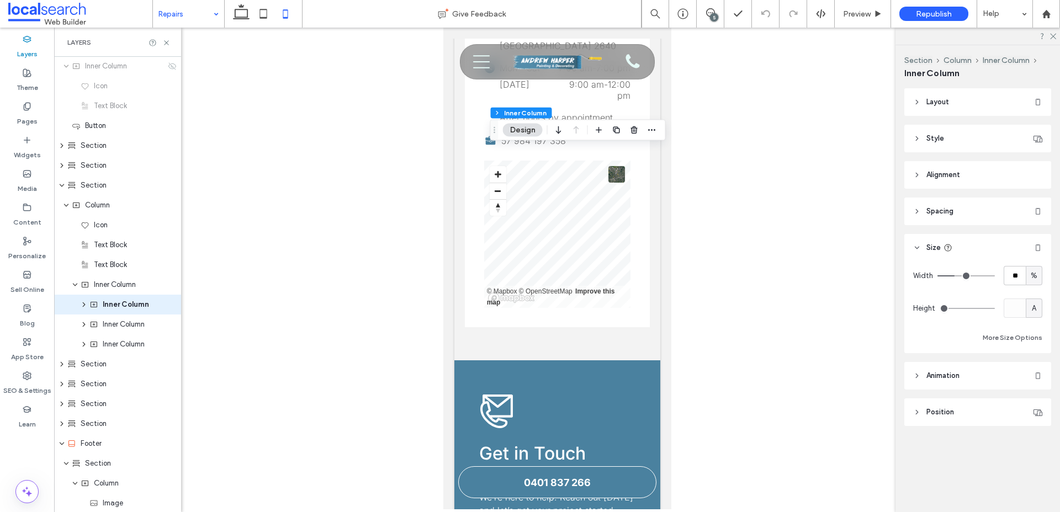
scroll to position [259, 0]
type input "**"
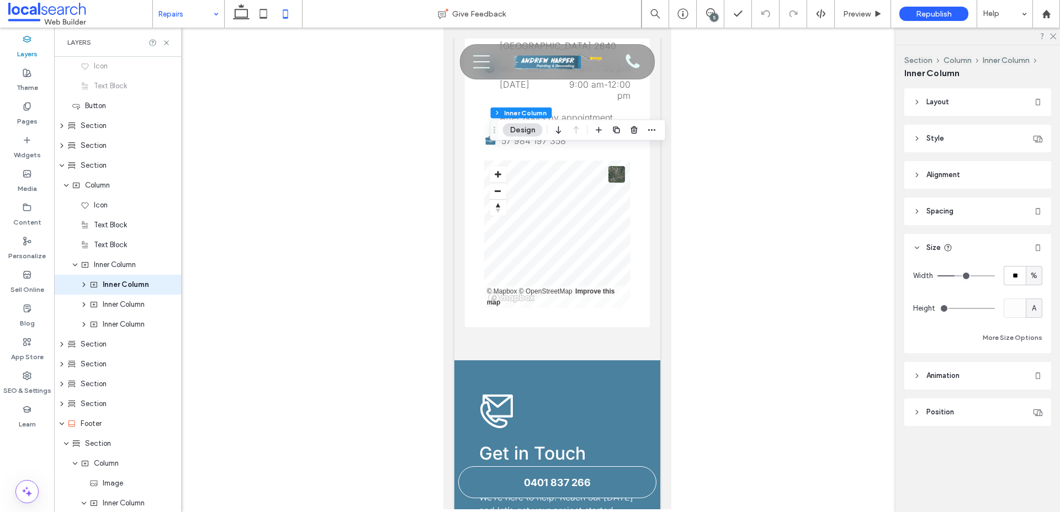
type input "***"
drag, startPoint x: 956, startPoint y: 277, endPoint x: 1007, endPoint y: 277, distance: 50.8
type input "***"
click at [995, 277] on input "range" at bounding box center [965, 275] width 57 height 1
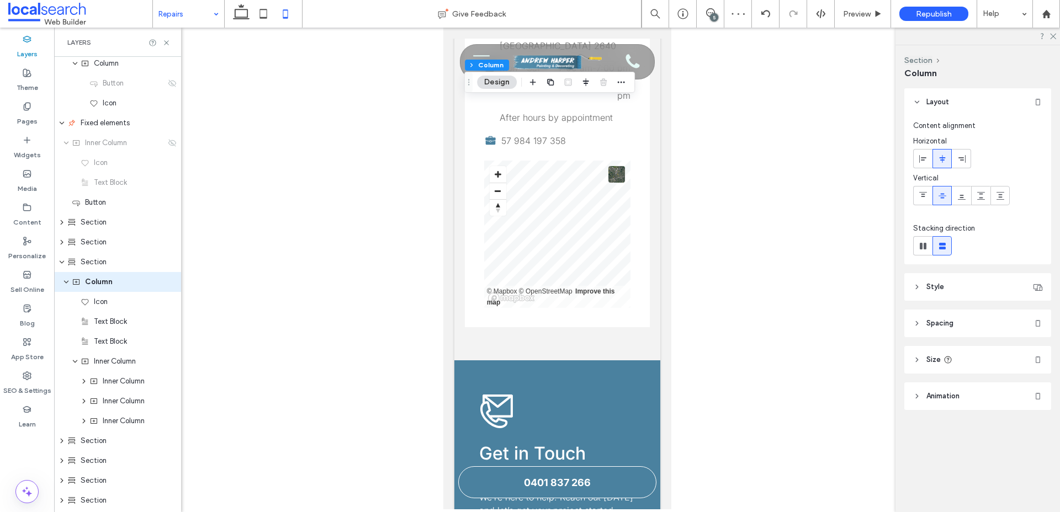
scroll to position [160, 0]
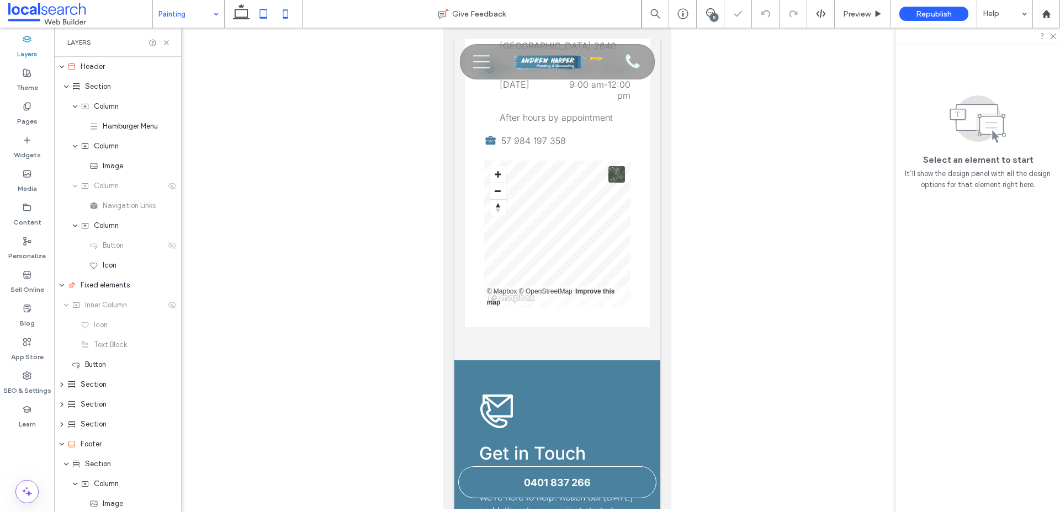
click at [263, 13] on icon at bounding box center [263, 14] width 22 height 22
click at [263, 14] on icon at bounding box center [263, 14] width 22 height 22
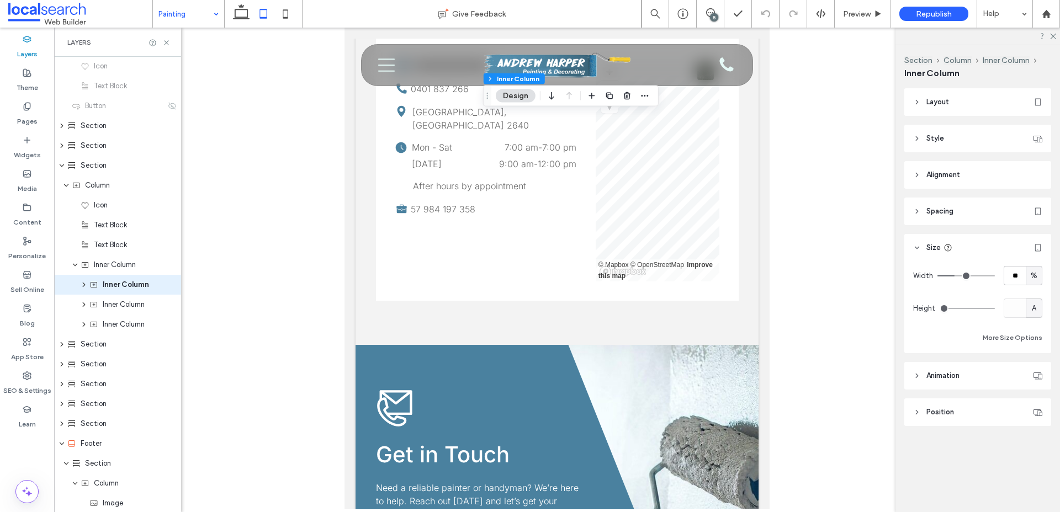
scroll to position [259, 0]
type input "**"
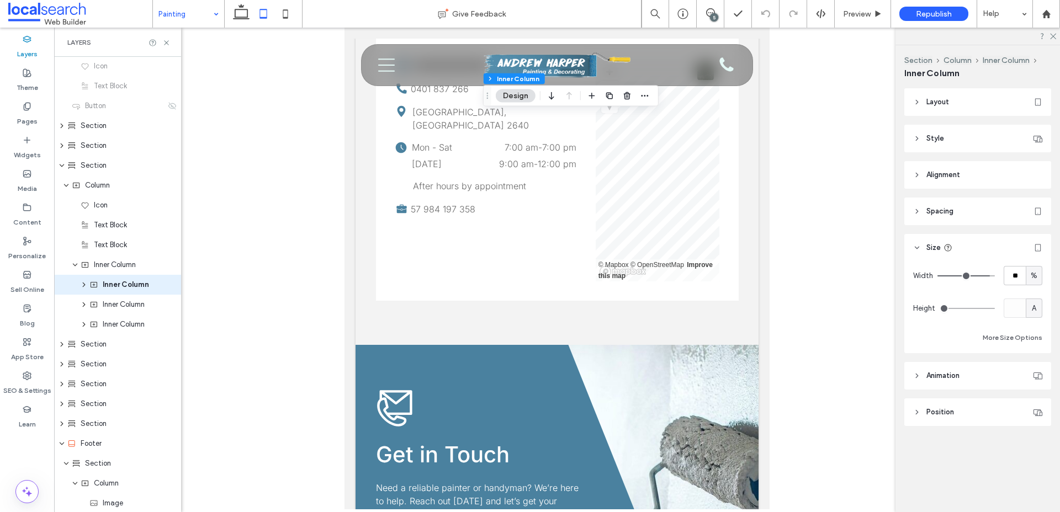
type input "**"
type input "***"
drag, startPoint x: 955, startPoint y: 275, endPoint x: 995, endPoint y: 276, distance: 40.3
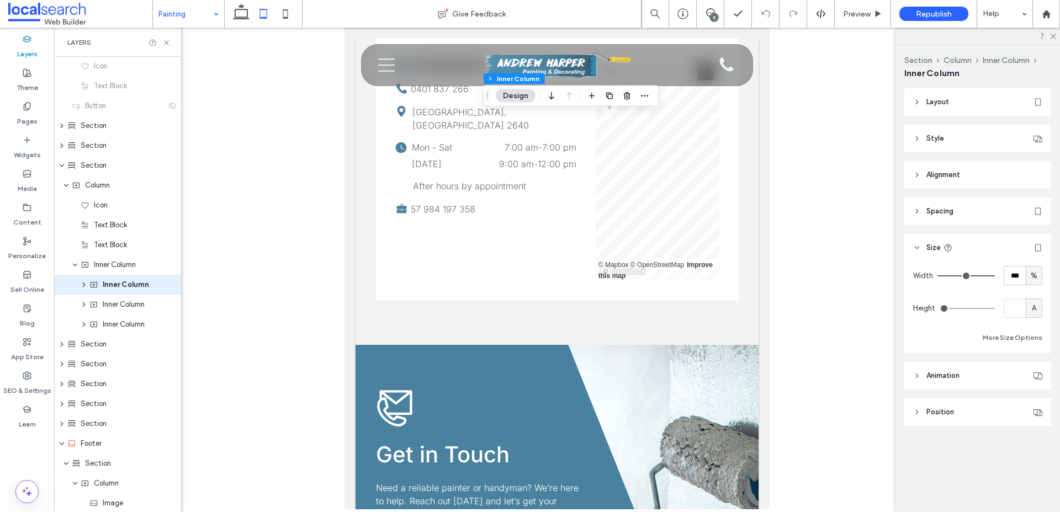
type input "***"
click at [995, 276] on input "range" at bounding box center [965, 275] width 57 height 1
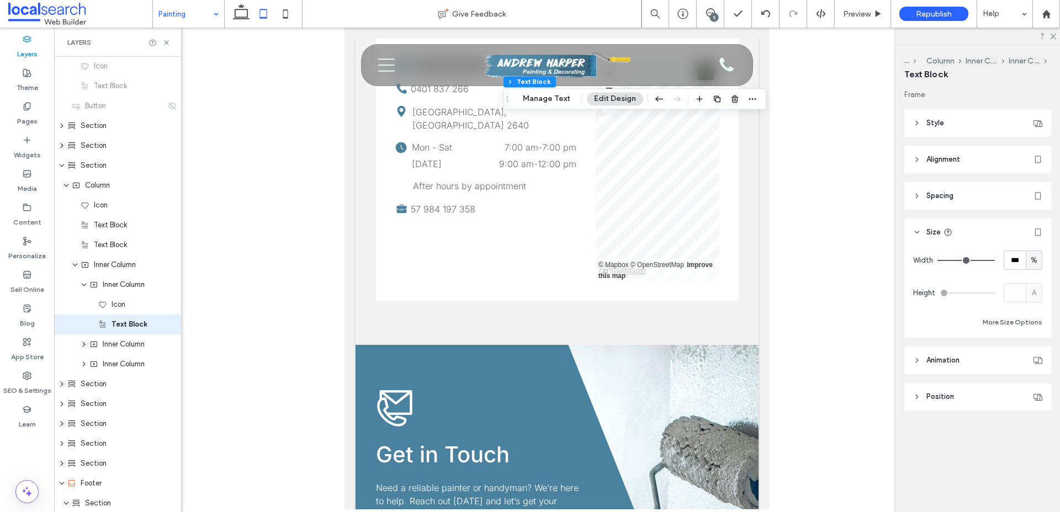
scroll to position [299, 0]
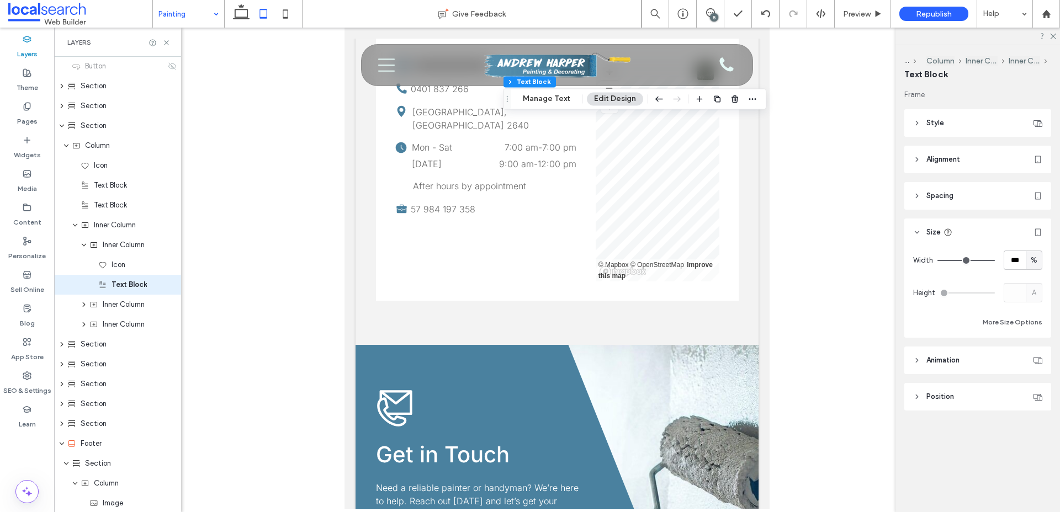
click at [1039, 263] on div "%" at bounding box center [1033, 260] width 11 height 11
click at [1035, 352] on span "A" at bounding box center [1034, 357] width 4 height 11
type input "*"
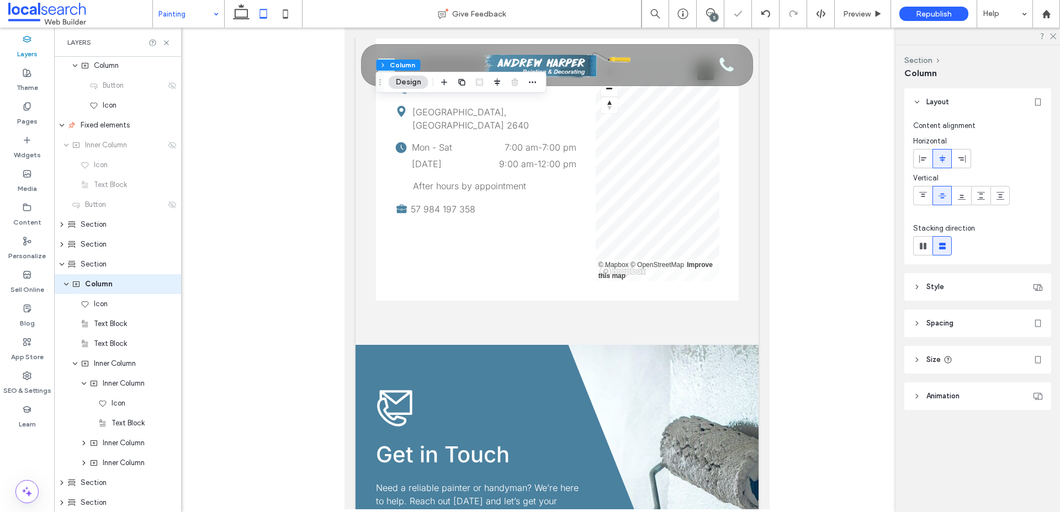
scroll to position [160, 0]
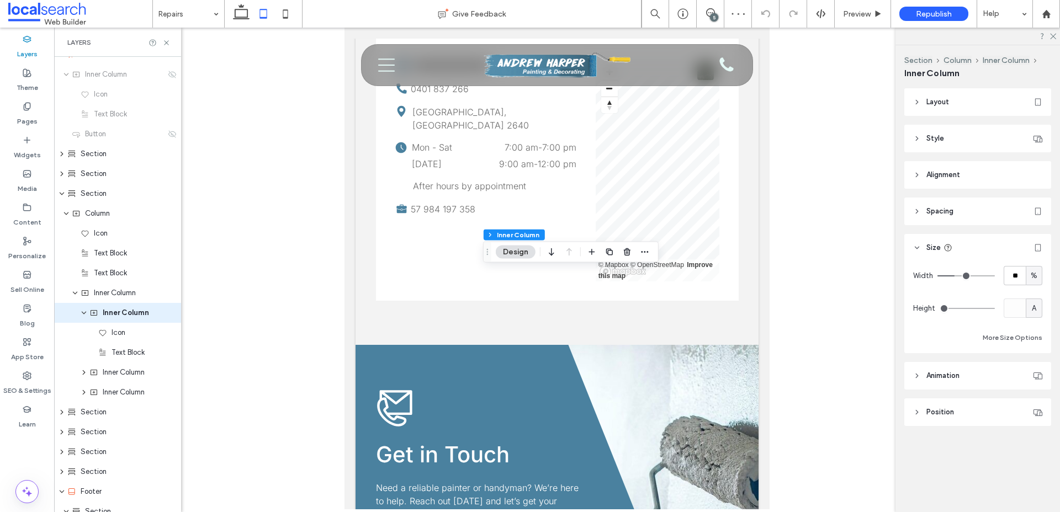
scroll to position [259, 0]
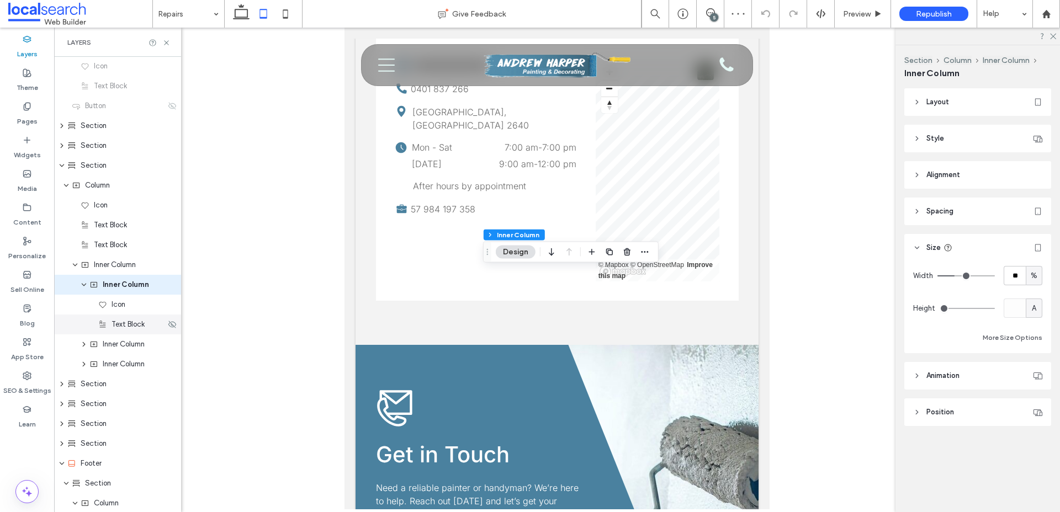
click at [129, 329] on span "Text Block" at bounding box center [127, 324] width 33 height 11
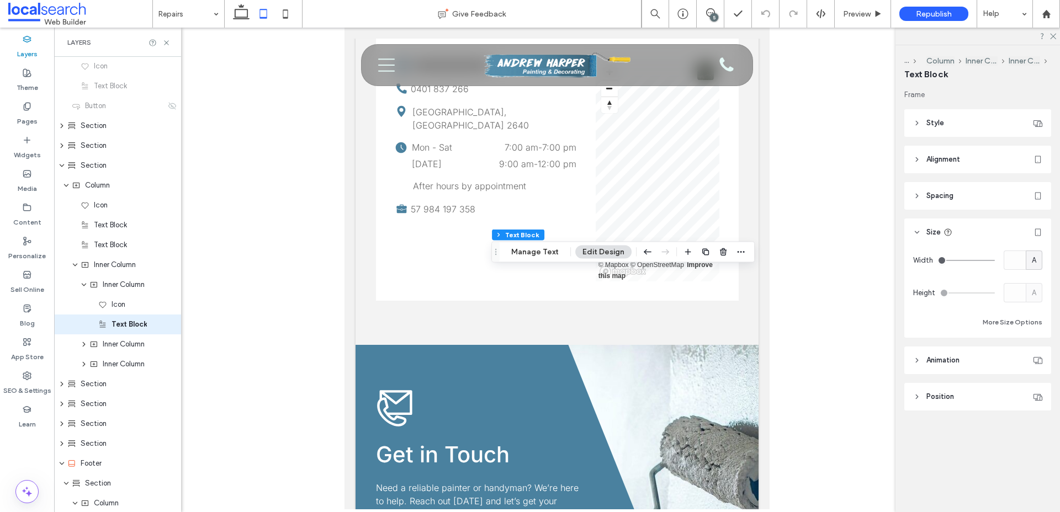
scroll to position [299, 0]
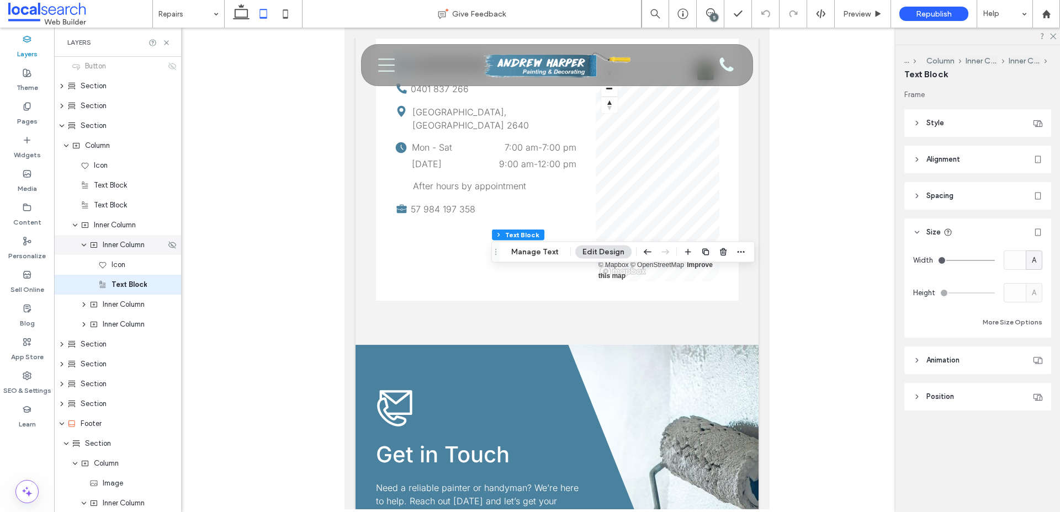
click at [134, 247] on span "Inner Column" at bounding box center [124, 245] width 42 height 11
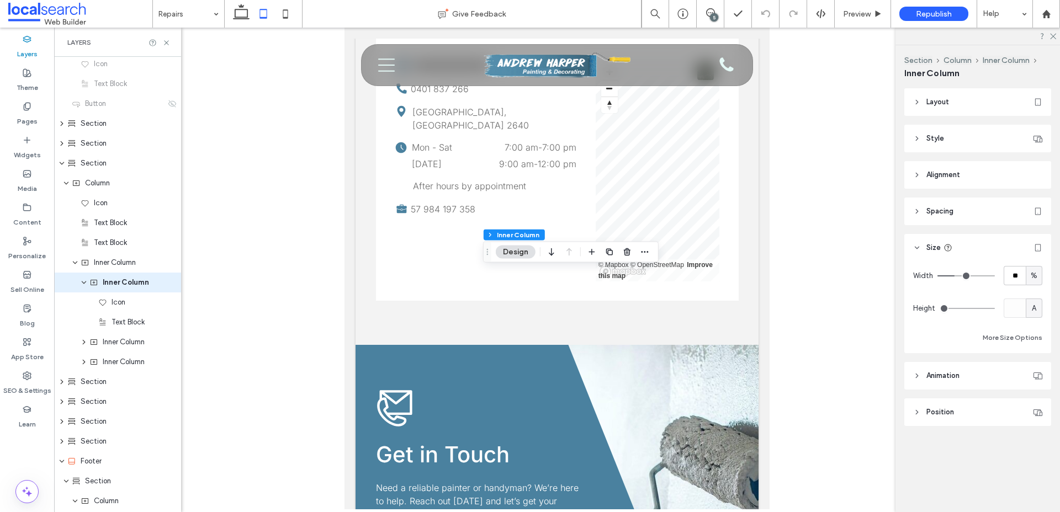
scroll to position [259, 0]
type input "**"
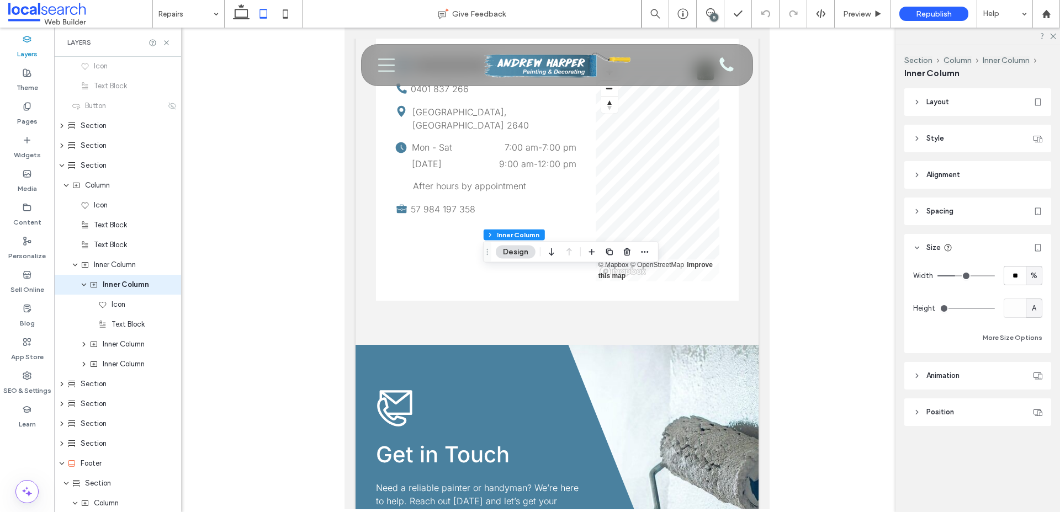
type input "**"
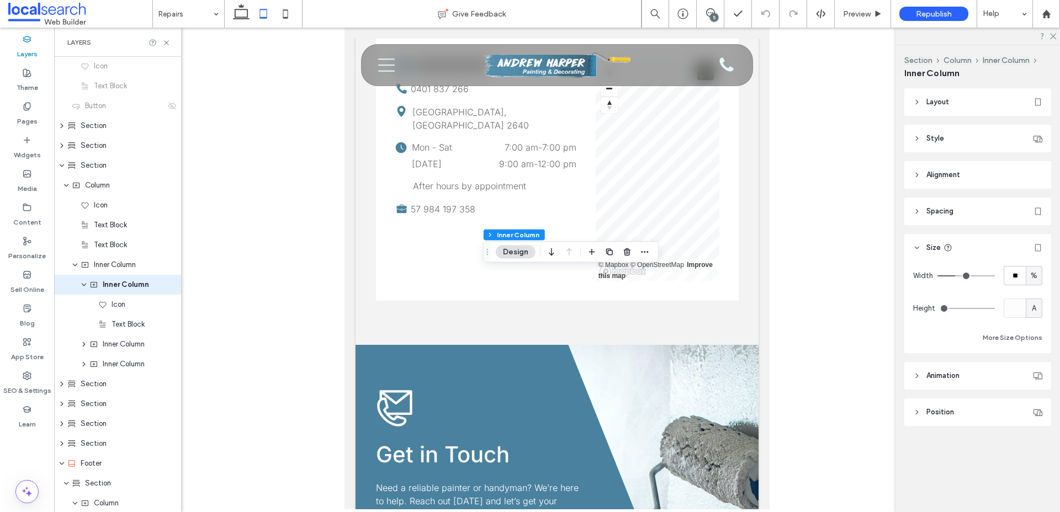
type input "**"
type input "***"
drag, startPoint x: 954, startPoint y: 277, endPoint x: 1028, endPoint y: 277, distance: 74.5
type input "***"
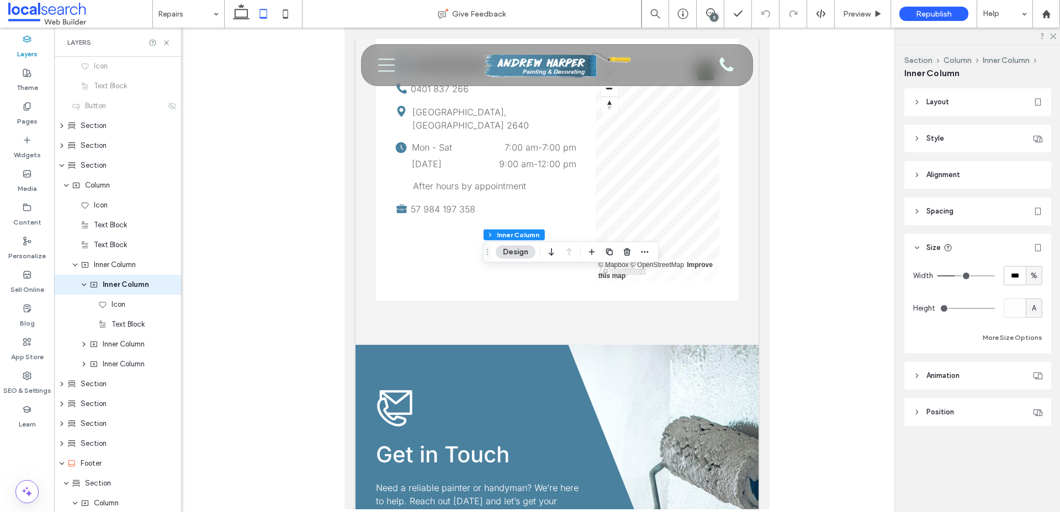
click at [995, 277] on input "range" at bounding box center [965, 275] width 57 height 1
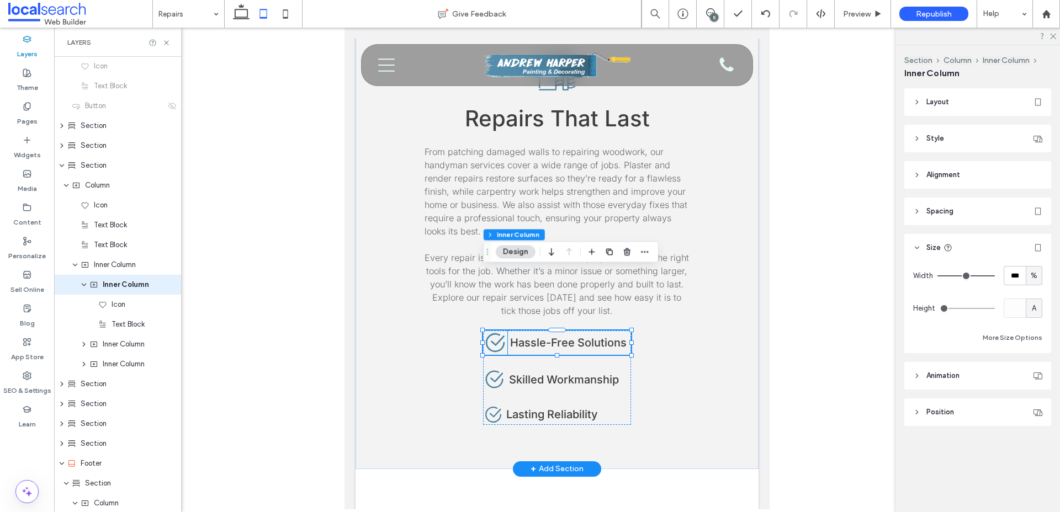
click at [498, 331] on icon "Check Icon" at bounding box center [495, 343] width 24 height 24
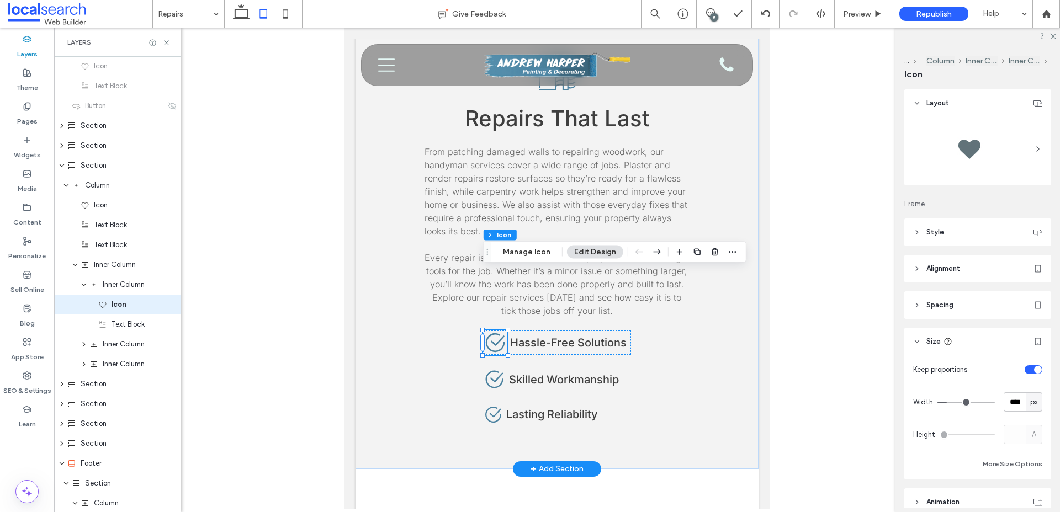
scroll to position [279, 0]
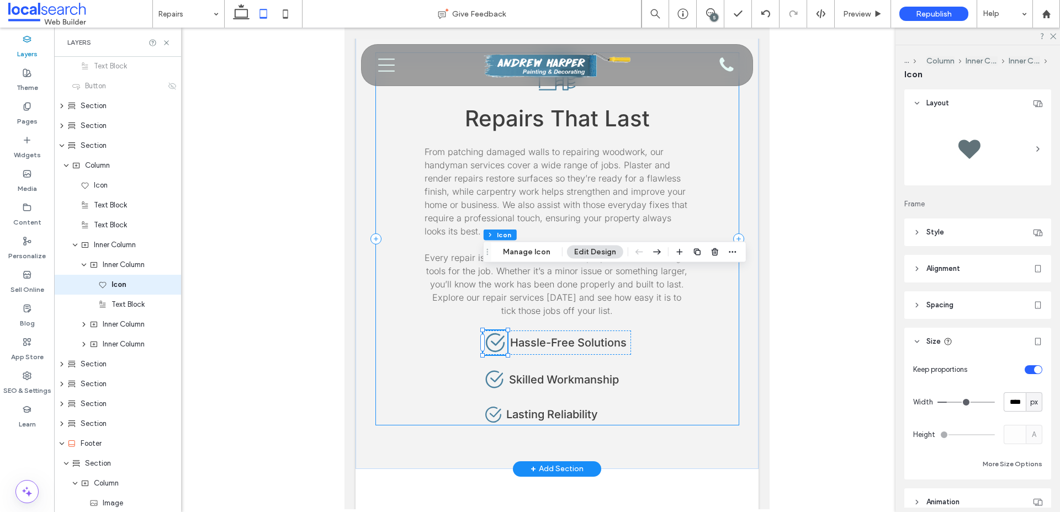
click at [660, 307] on div "Repair Wall Icon Repairs That Last From patching damaged walls to repairing woo…" at bounding box center [557, 239] width 363 height 372
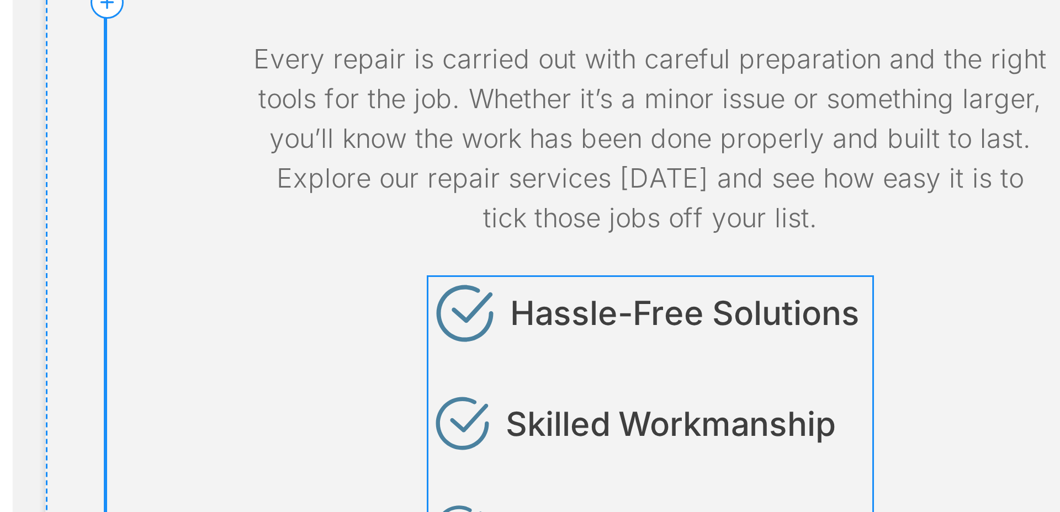
scroll to position [1148, 0]
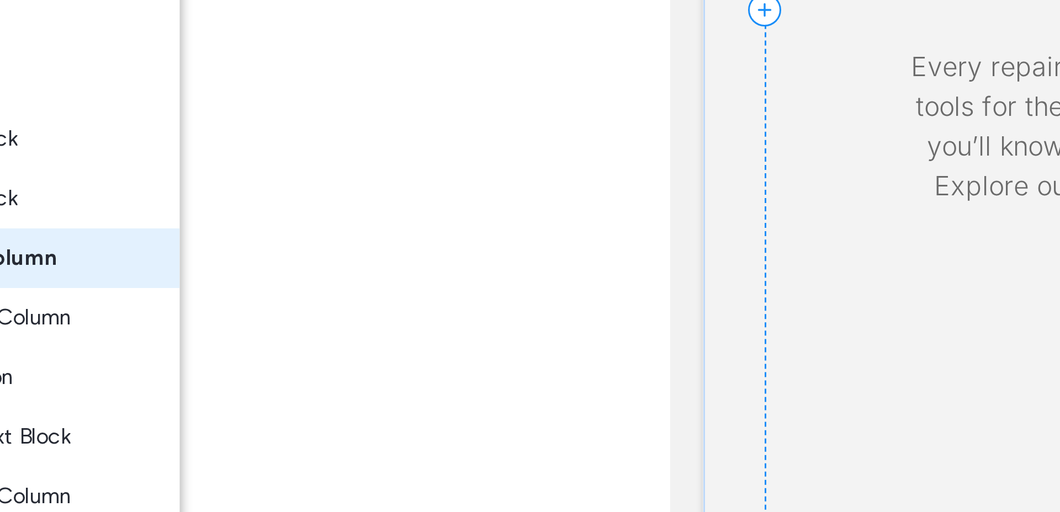
scroll to position [239, 0]
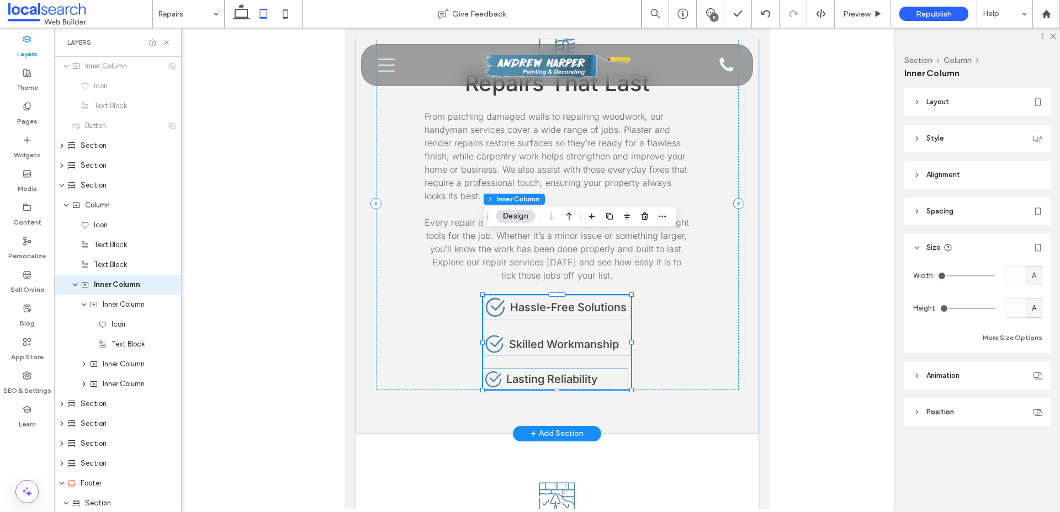
click at [573, 373] on span "Lasting Reliability" at bounding box center [552, 379] width 92 height 13
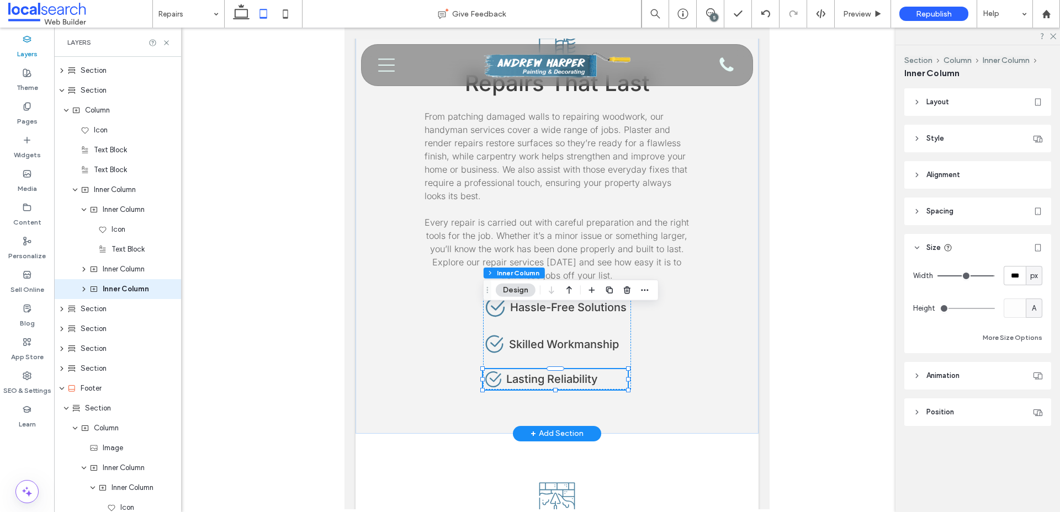
scroll to position [338, 0]
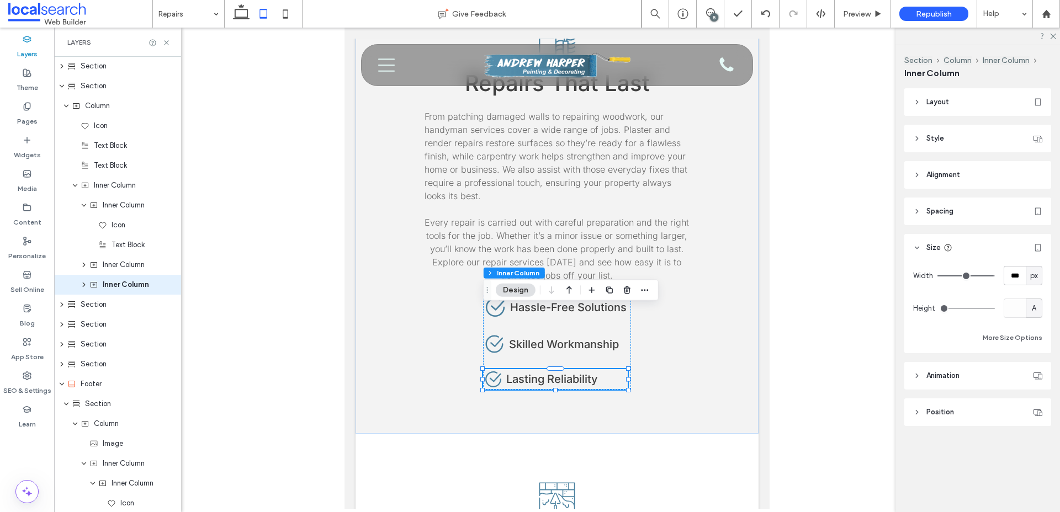
click at [1035, 274] on span "px" at bounding box center [1034, 275] width 8 height 11
click at [1036, 375] on div "A" at bounding box center [1033, 372] width 15 height 19
type input "*"
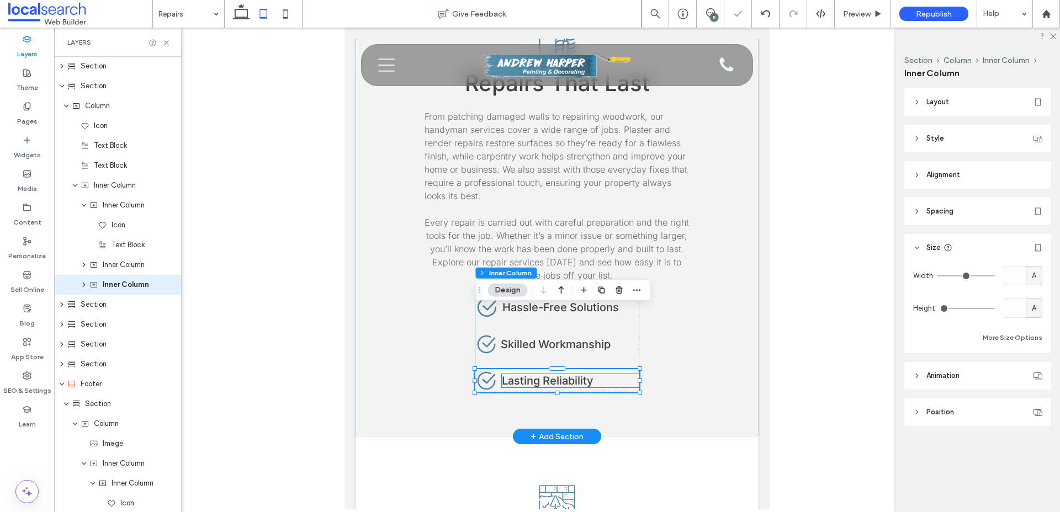
click at [572, 374] on span "Lasting Reliability" at bounding box center [548, 380] width 92 height 13
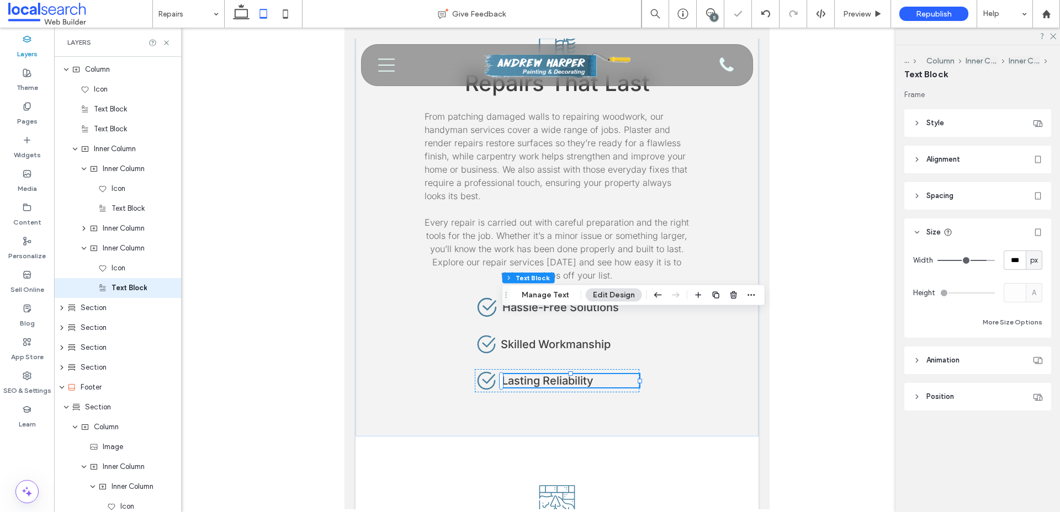
scroll to position [378, 0]
click at [1031, 253] on div "px" at bounding box center [1033, 260] width 17 height 19
click at [1035, 350] on div "A" at bounding box center [1033, 356] width 15 height 19
type input "*"
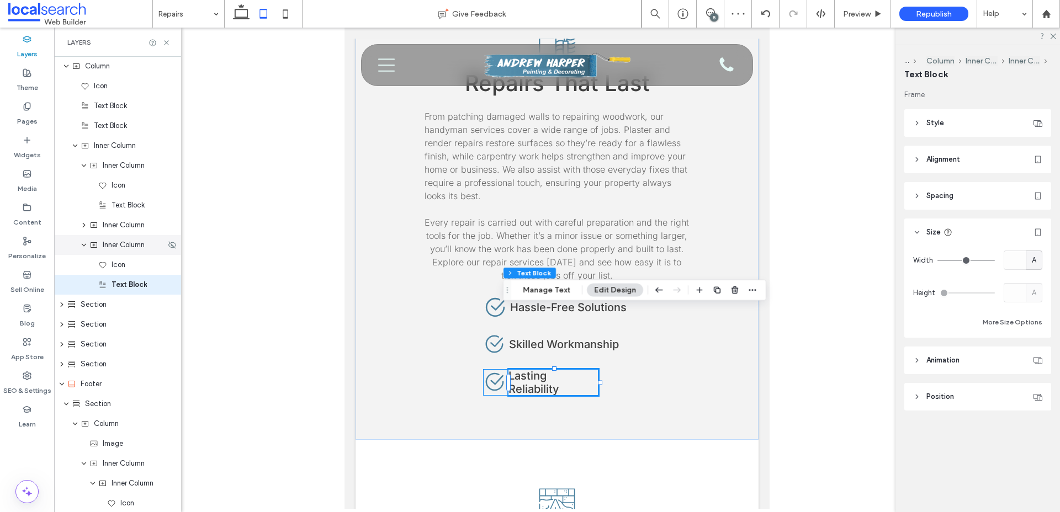
click at [128, 248] on span "Inner Column" at bounding box center [124, 245] width 42 height 11
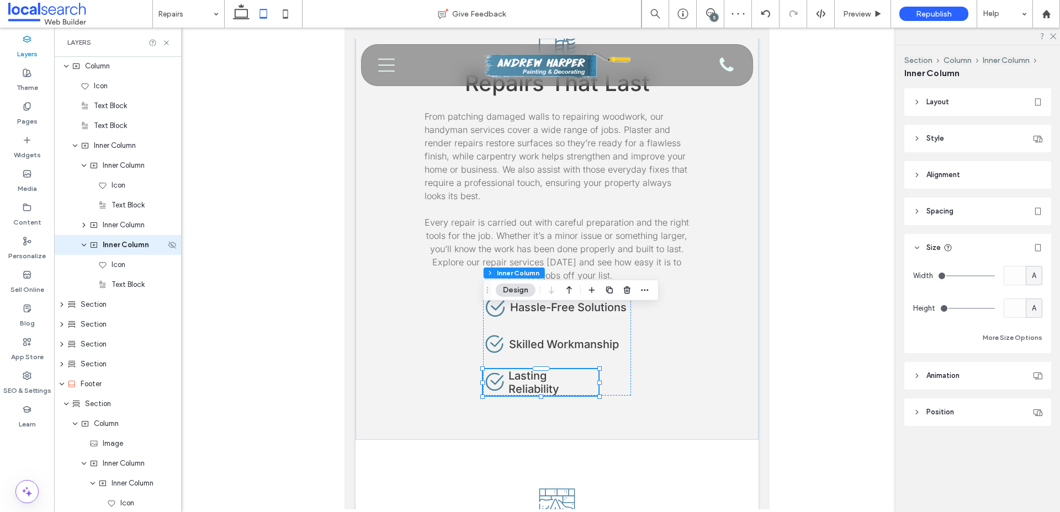
scroll to position [338, 0]
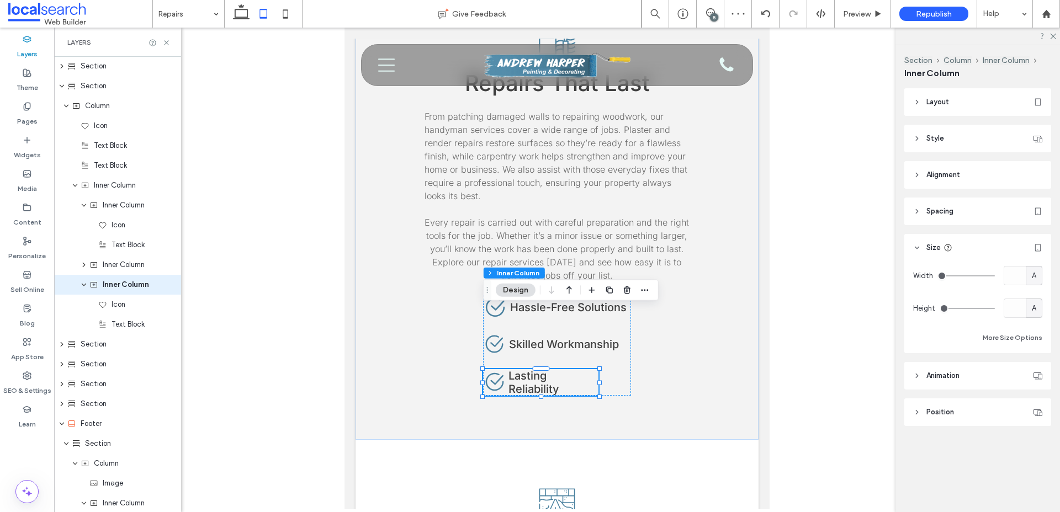
click at [1036, 270] on div "A" at bounding box center [1033, 275] width 11 height 11
click at [1034, 314] on span "%" at bounding box center [1033, 314] width 7 height 11
type input "**"
type input "****"
type input "**"
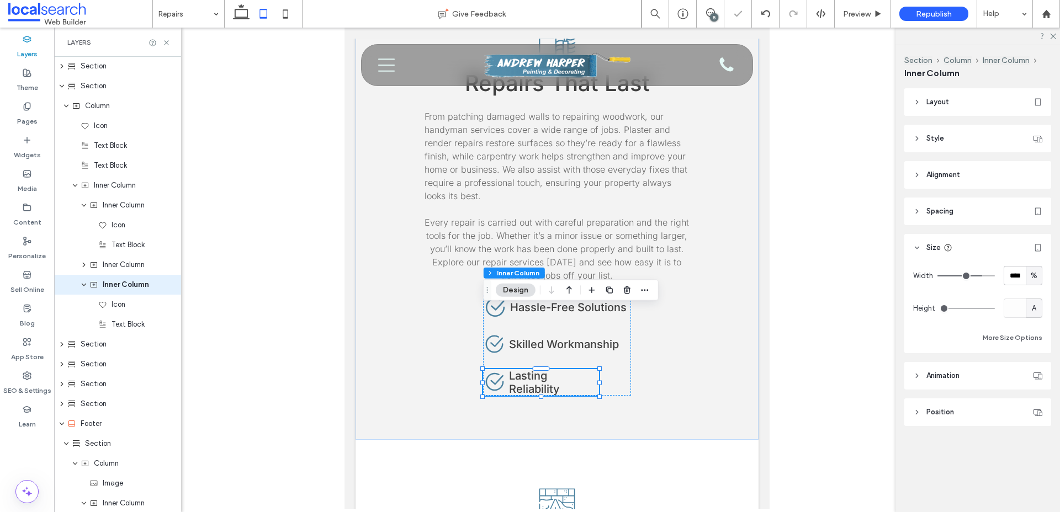
type input "**"
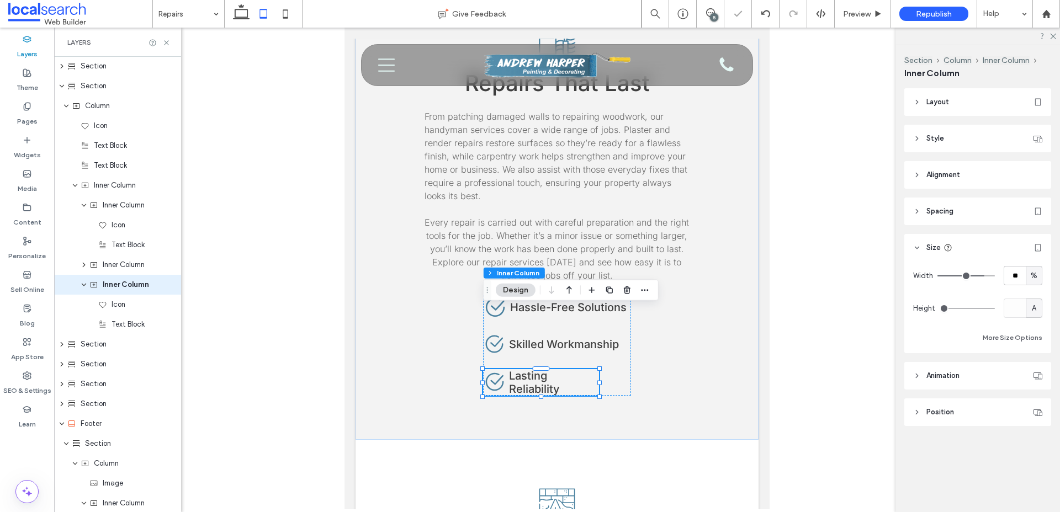
type input "***"
drag, startPoint x: 979, startPoint y: 277, endPoint x: 1003, endPoint y: 277, distance: 24.3
type input "***"
click at [995, 277] on input "range" at bounding box center [965, 275] width 57 height 1
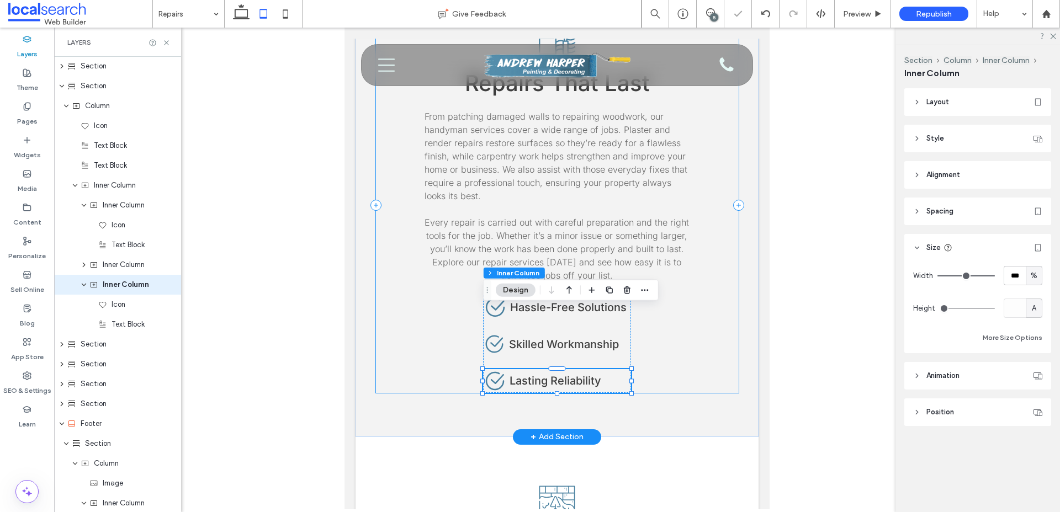
click at [675, 301] on div "Repair Wall Icon Repairs That Last From patching damaged walls to repairing woo…" at bounding box center [557, 205] width 363 height 375
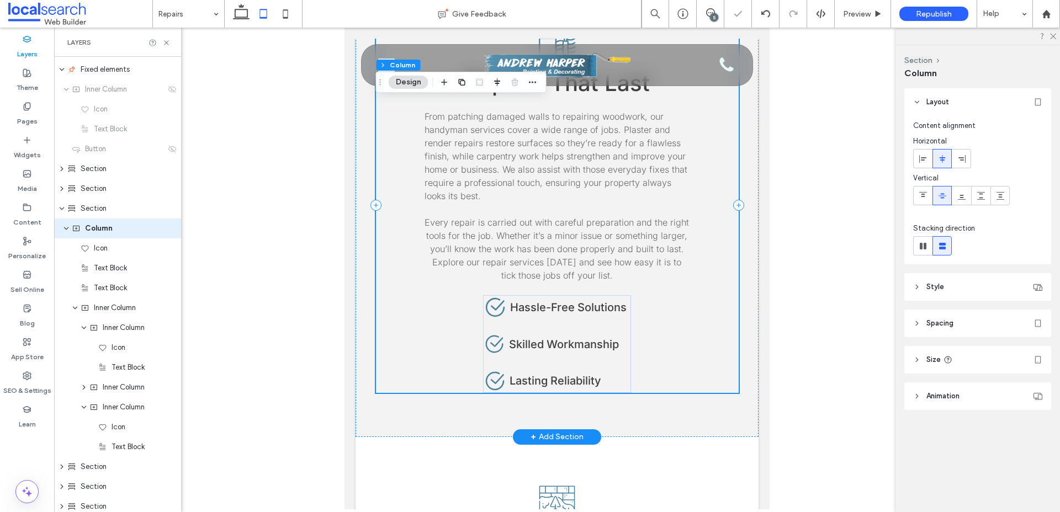
scroll to position [160, 0]
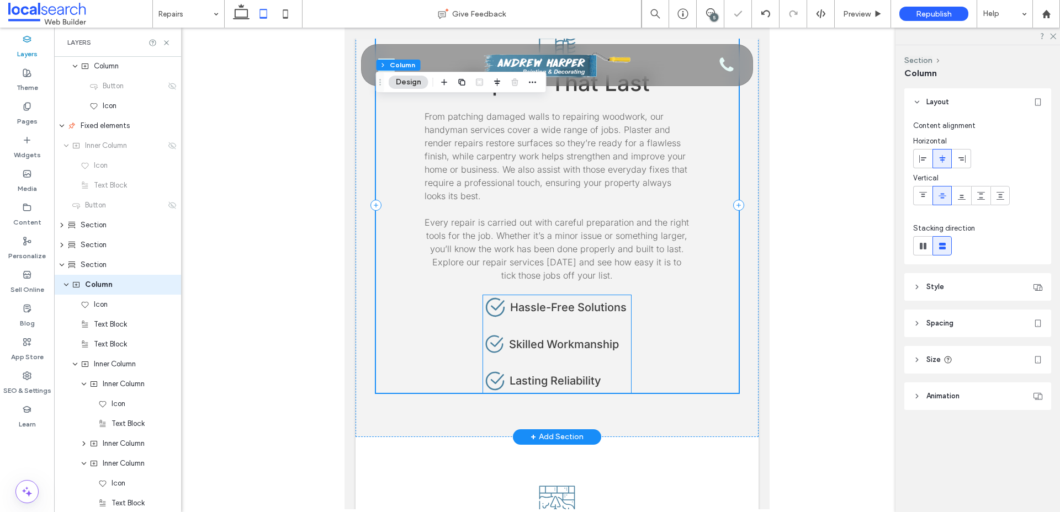
click at [562, 338] on span "Skilled Workmanship" at bounding box center [564, 344] width 110 height 13
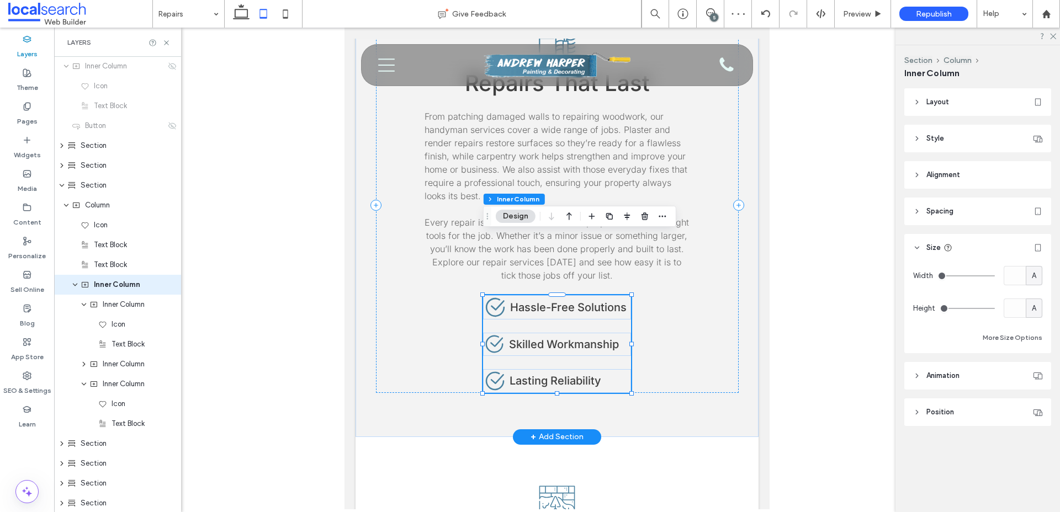
click at [558, 338] on span "Skilled Workmanship" at bounding box center [564, 344] width 110 height 13
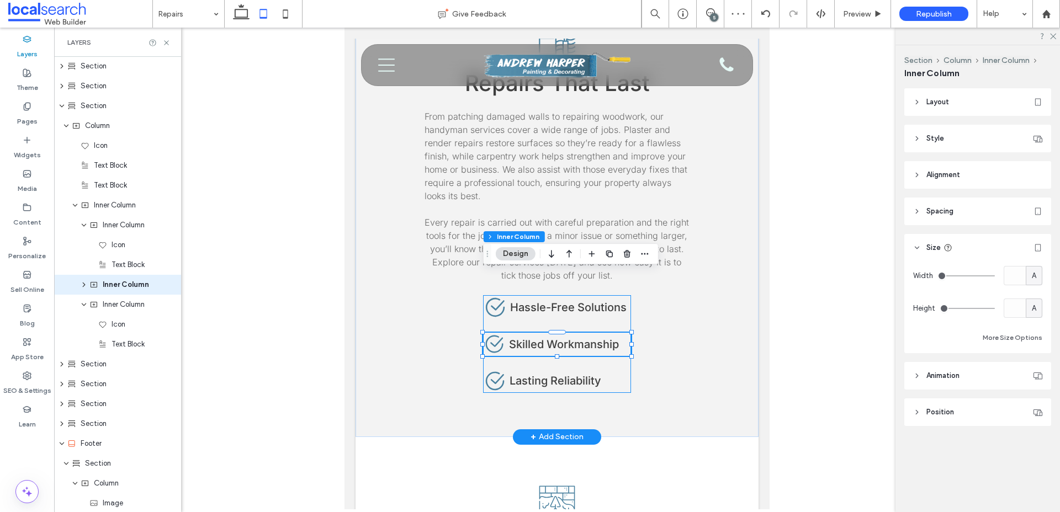
click at [558, 338] on span "Skilled Workmanship" at bounding box center [564, 344] width 110 height 13
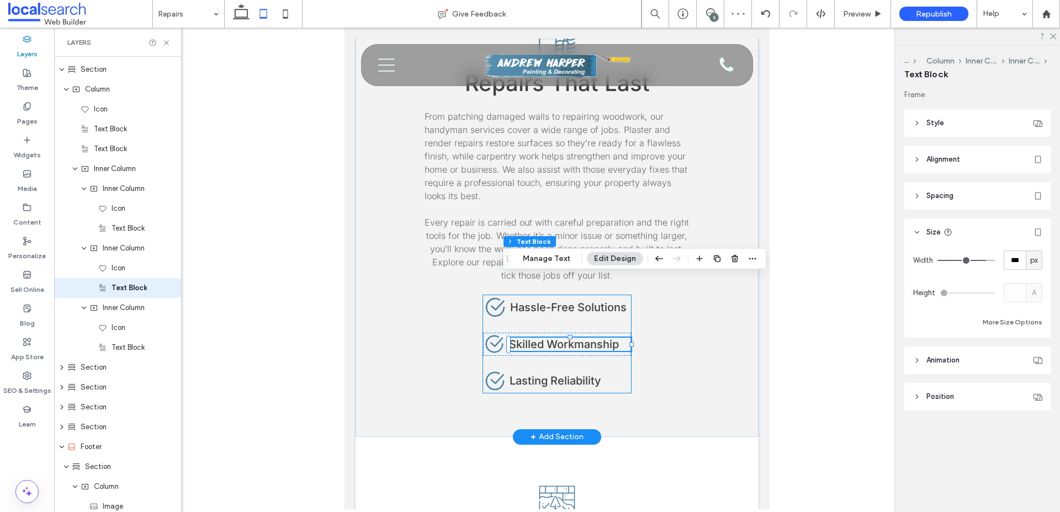
scroll to position [358, 0]
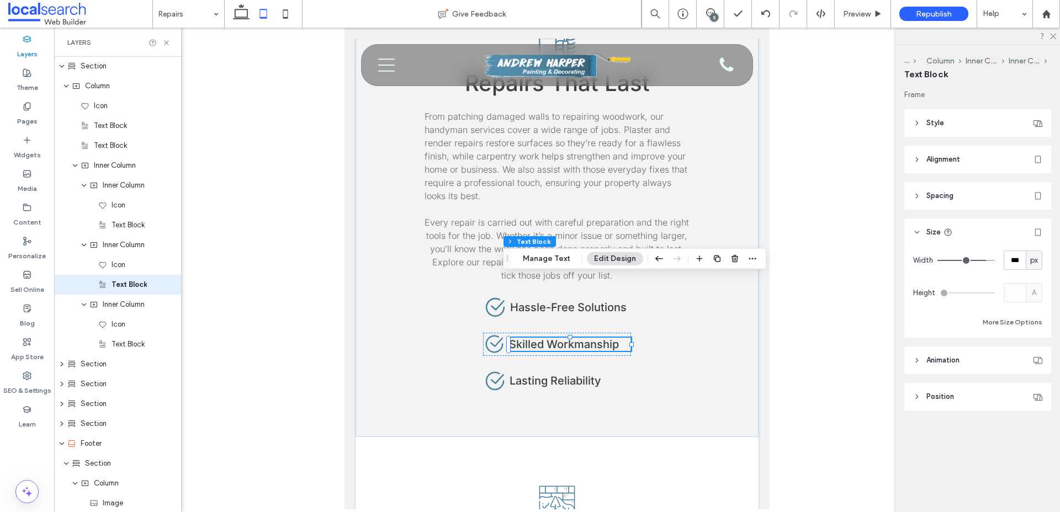
click at [1033, 263] on span "px" at bounding box center [1034, 260] width 8 height 11
click at [1036, 355] on div "A" at bounding box center [1033, 356] width 15 height 19
type input "*"
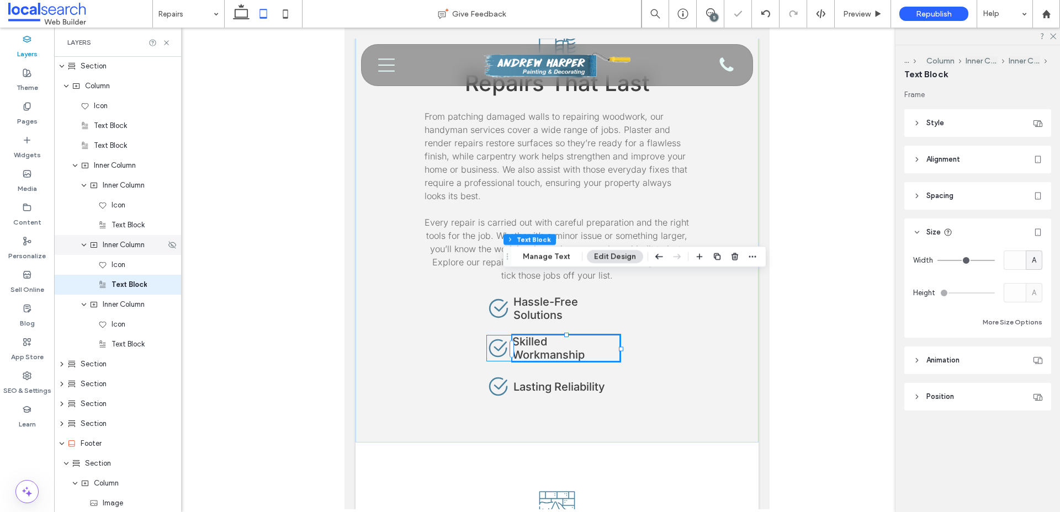
click at [121, 246] on span "Inner Column" at bounding box center [124, 245] width 42 height 11
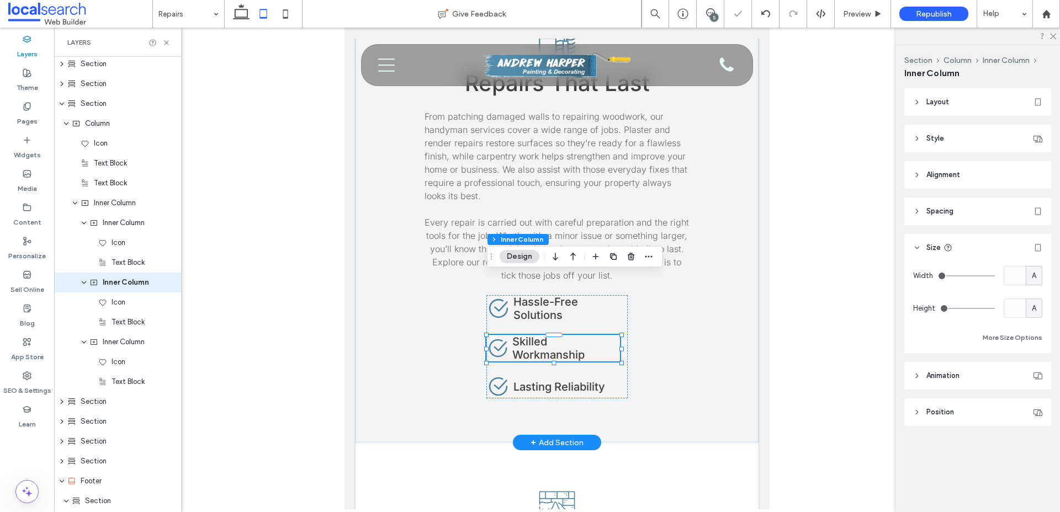
scroll to position [318, 0]
click at [1032, 280] on span "A" at bounding box center [1034, 275] width 4 height 11
click at [1037, 315] on div "%" at bounding box center [1033, 314] width 15 height 19
type input "**"
type input "****"
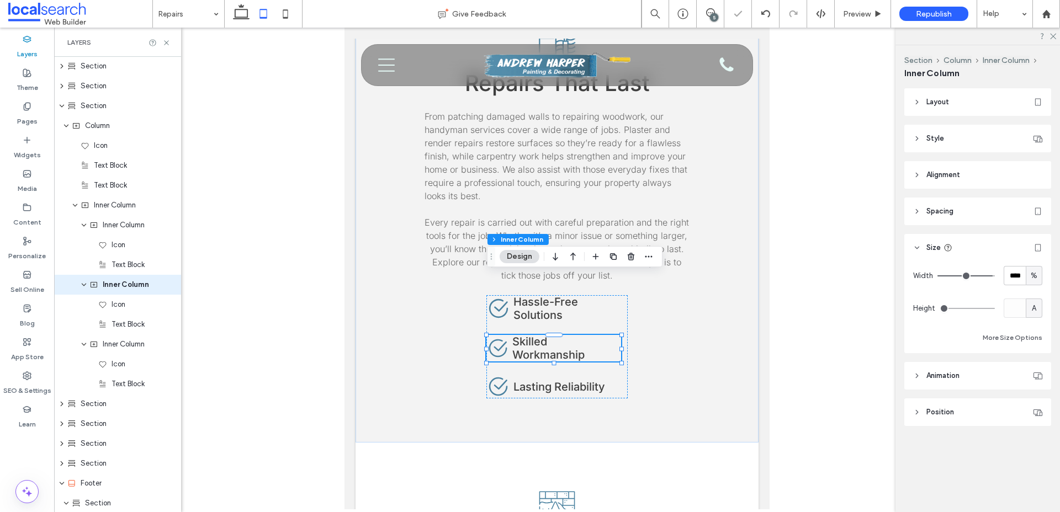
type input "**"
type input "***"
drag, startPoint x: 989, startPoint y: 275, endPoint x: 1011, endPoint y: 274, distance: 22.1
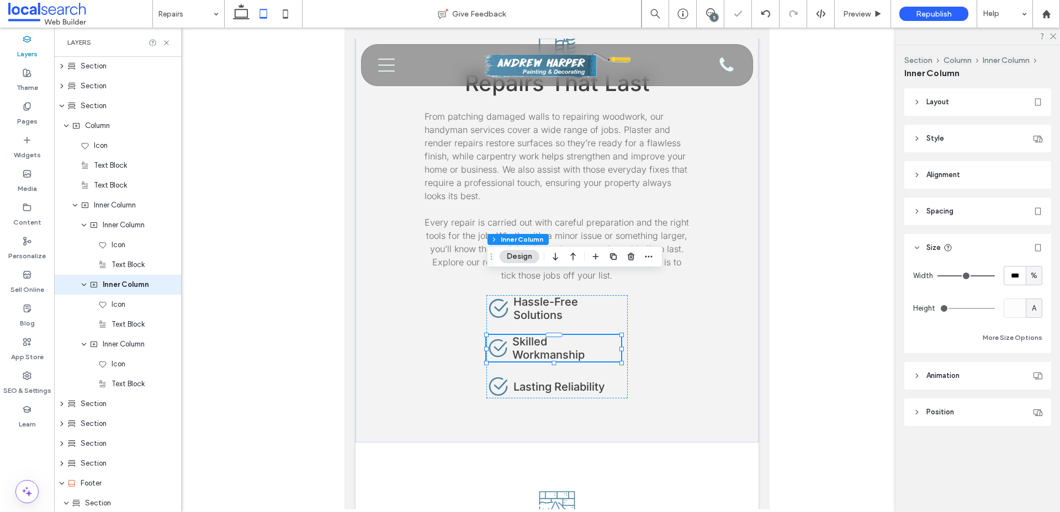
type input "***"
click at [995, 275] on input "range" at bounding box center [965, 275] width 57 height 1
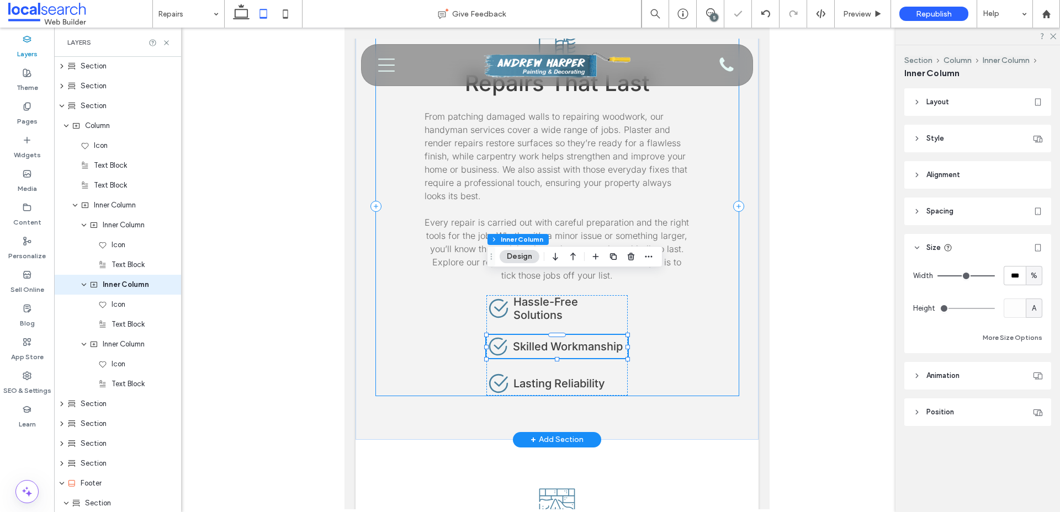
click at [659, 290] on div "Repair Wall Icon Repairs That Last From patching damaged walls to repairing woo…" at bounding box center [557, 207] width 363 height 378
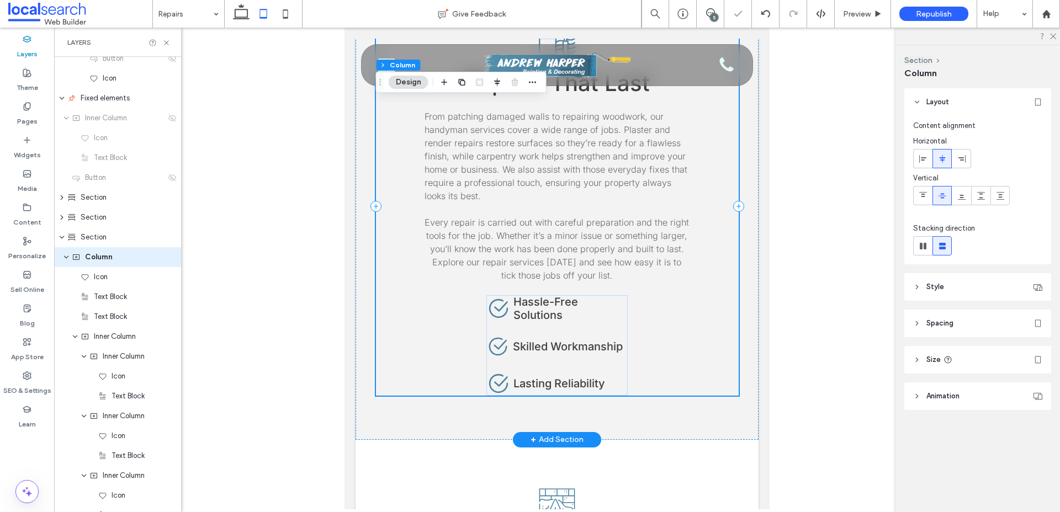
scroll to position [160, 0]
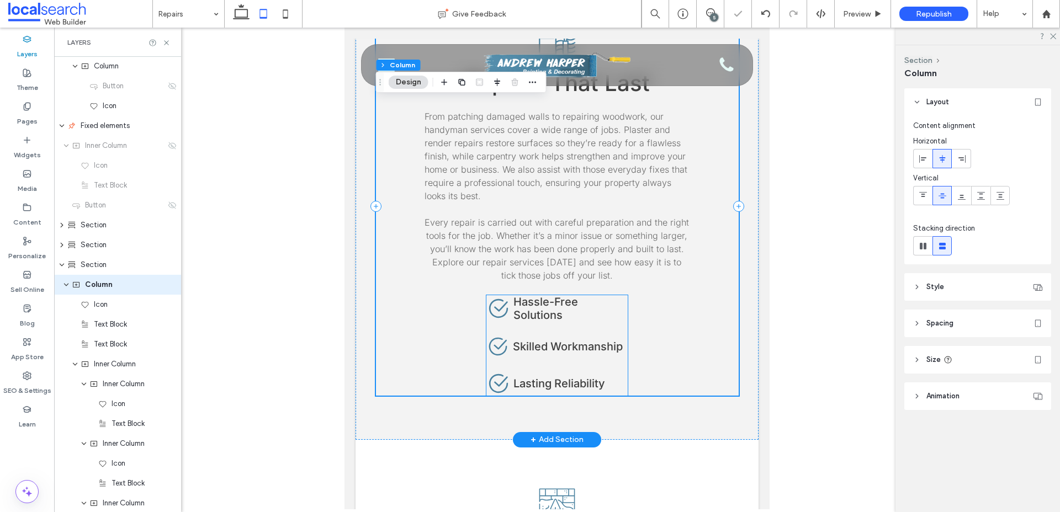
click at [547, 295] on span "Hassle-Free Solutions" at bounding box center [545, 308] width 65 height 26
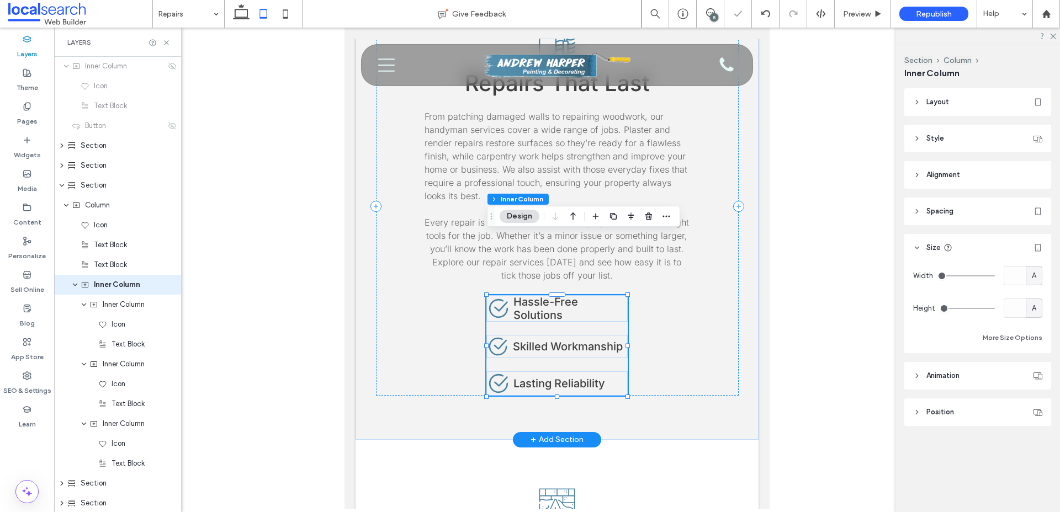
click at [560, 295] on span "Hassle-Free Solutions" at bounding box center [545, 308] width 65 height 26
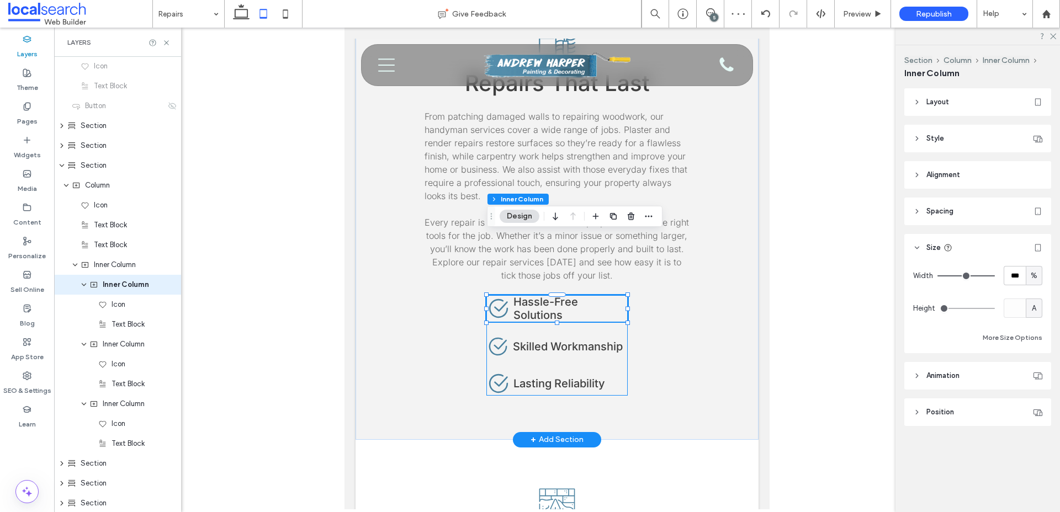
click at [560, 295] on span "Hassle-Free Solutions" at bounding box center [545, 308] width 65 height 26
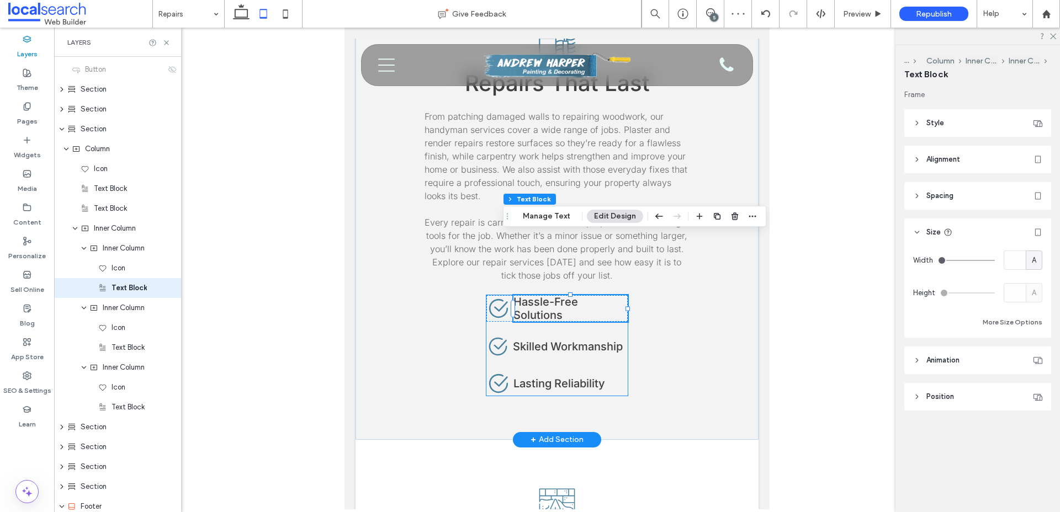
scroll to position [299, 0]
click at [623, 295] on div "Check Icon Hassle-Free Solutions Check Icon Skilled Workmanship Check Icon Last…" at bounding box center [556, 345] width 141 height 100
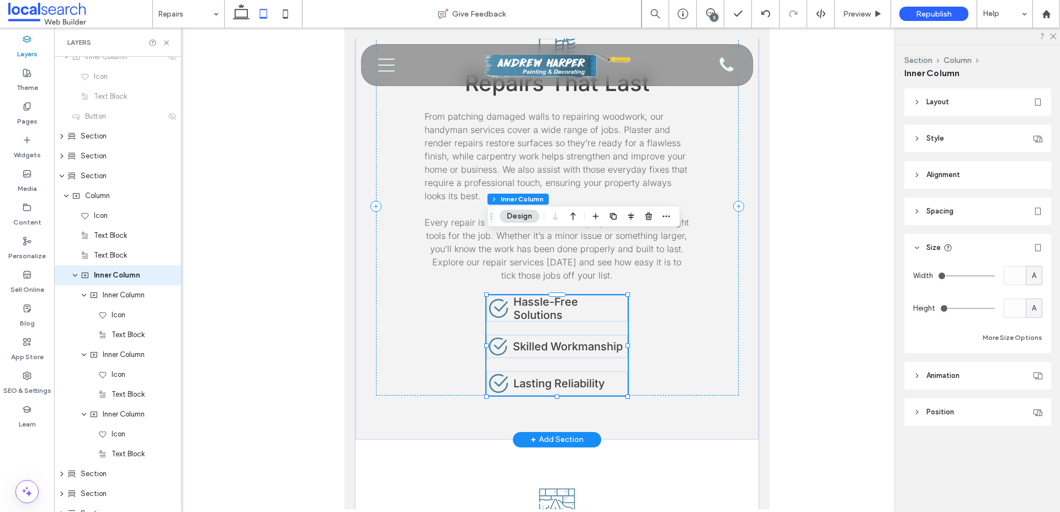
scroll to position [239, 0]
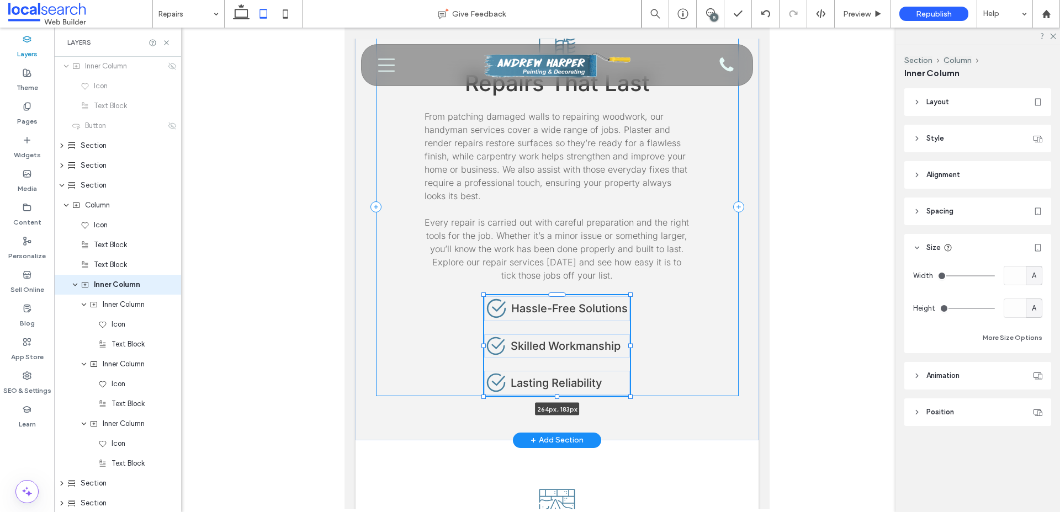
click at [630, 344] on div at bounding box center [630, 346] width 4 height 4
type input "***"
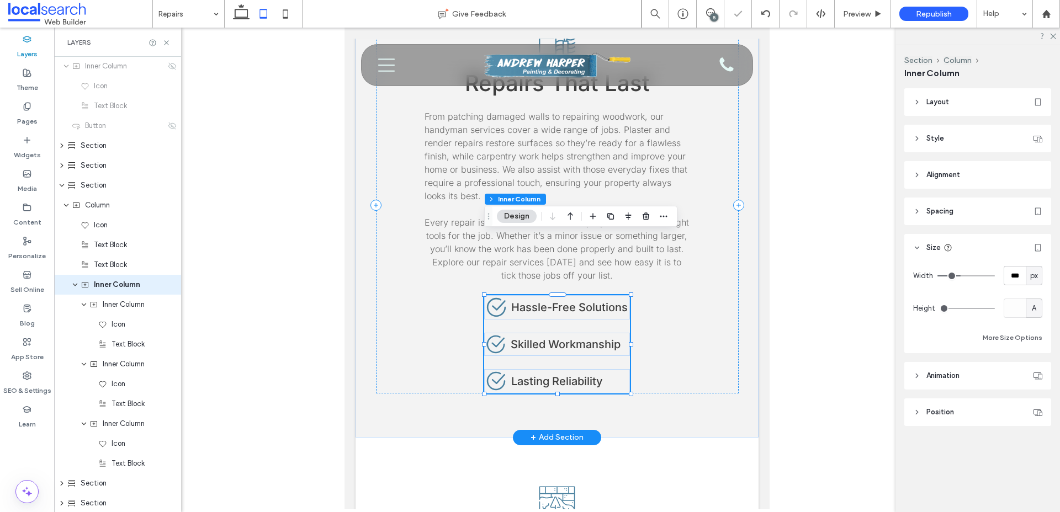
click at [578, 295] on div "Check Icon Hassle-Free Solutions Check Icon Skilled Workmanship Check Icon Last…" at bounding box center [557, 344] width 146 height 98
click at [495, 295] on icon "Check Icon" at bounding box center [496, 307] width 24 height 24
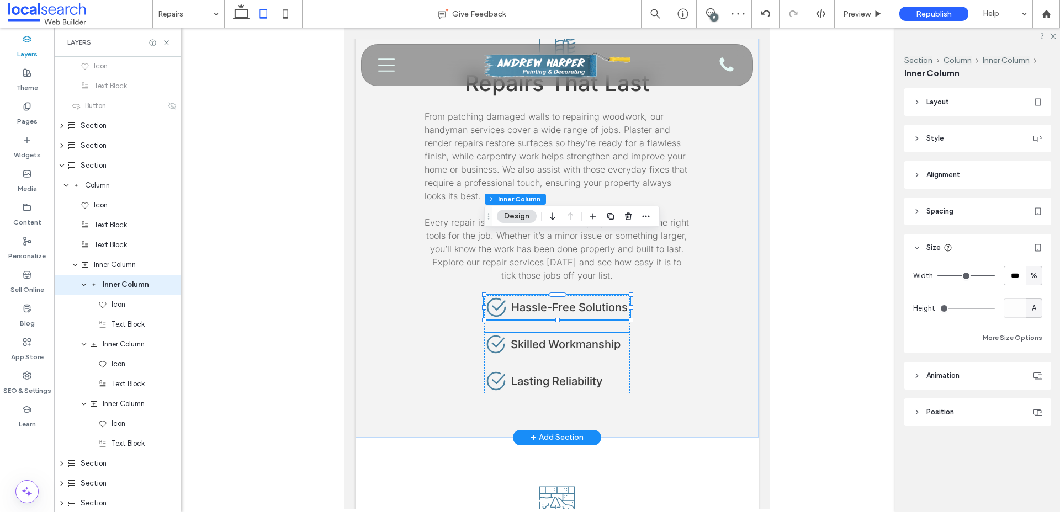
click at [543, 333] on div "Check Icon Skilled Workmanship" at bounding box center [557, 344] width 146 height 23
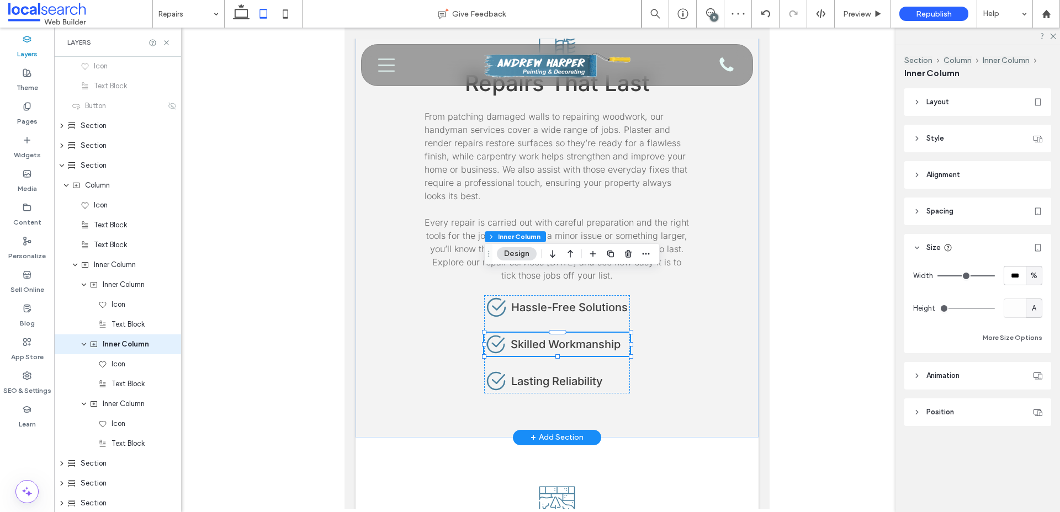
scroll to position [318, 0]
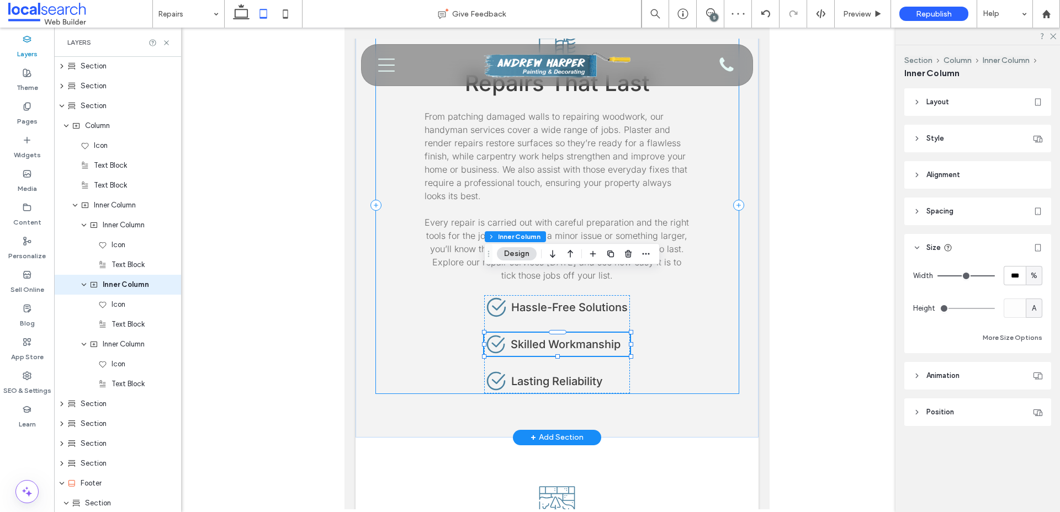
click at [676, 275] on div "Repair Wall Icon Repairs That Last From patching damaged walls to repairing woo…" at bounding box center [557, 206] width 363 height 376
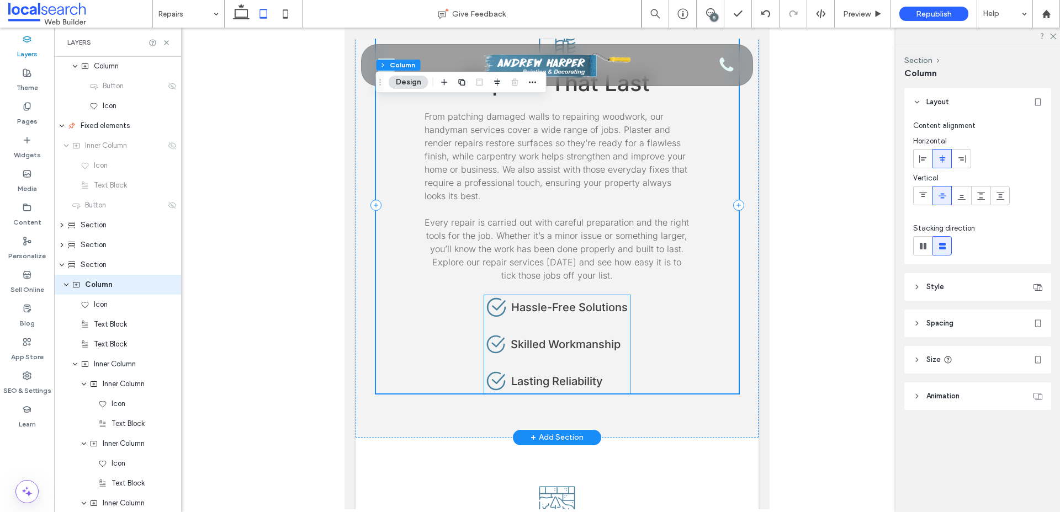
click at [591, 375] on span "Lasting Reliability" at bounding box center [557, 381] width 92 height 13
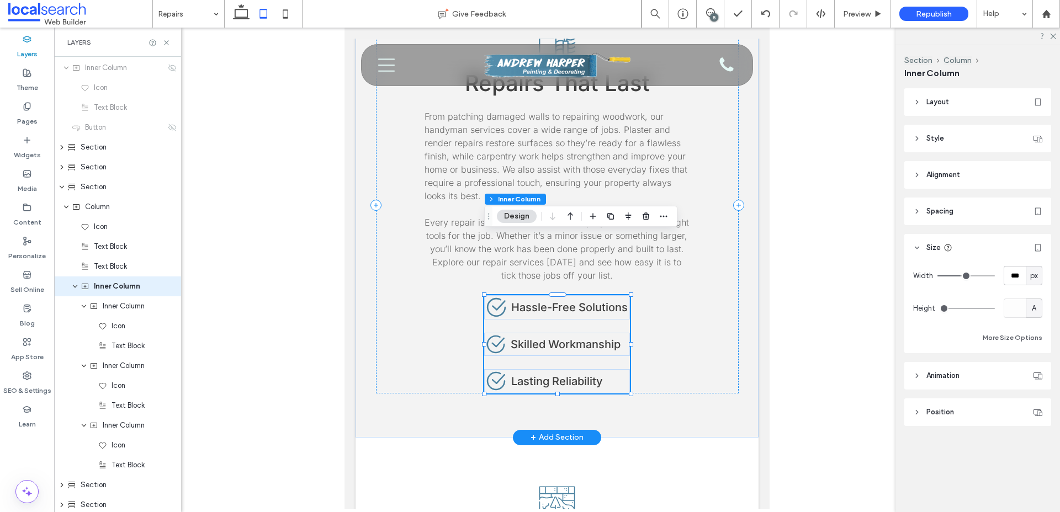
scroll to position [239, 0]
click at [539, 295] on div "Check Icon Hassle-Free Solutions" at bounding box center [557, 307] width 146 height 24
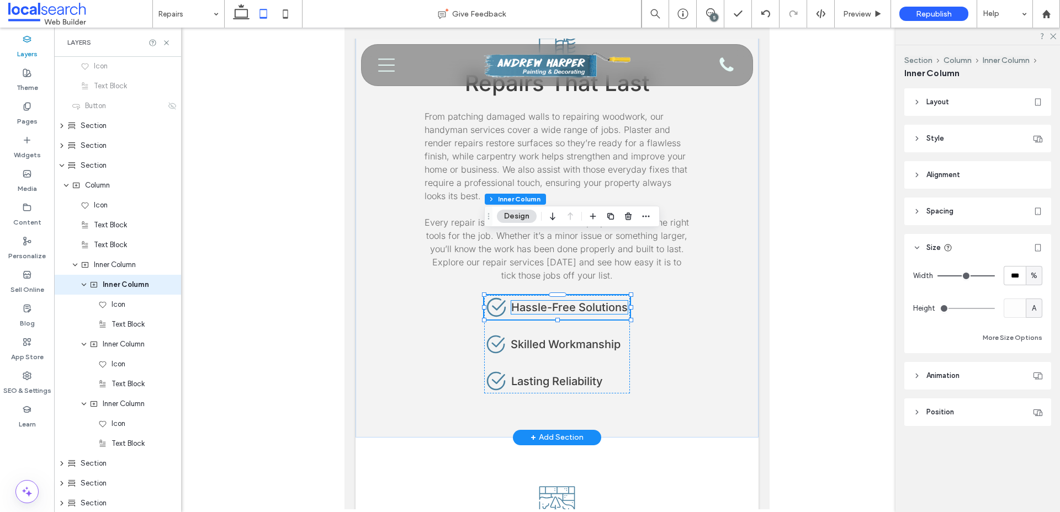
click at [536, 301] on span "Hassle-Free Solutions" at bounding box center [569, 307] width 116 height 13
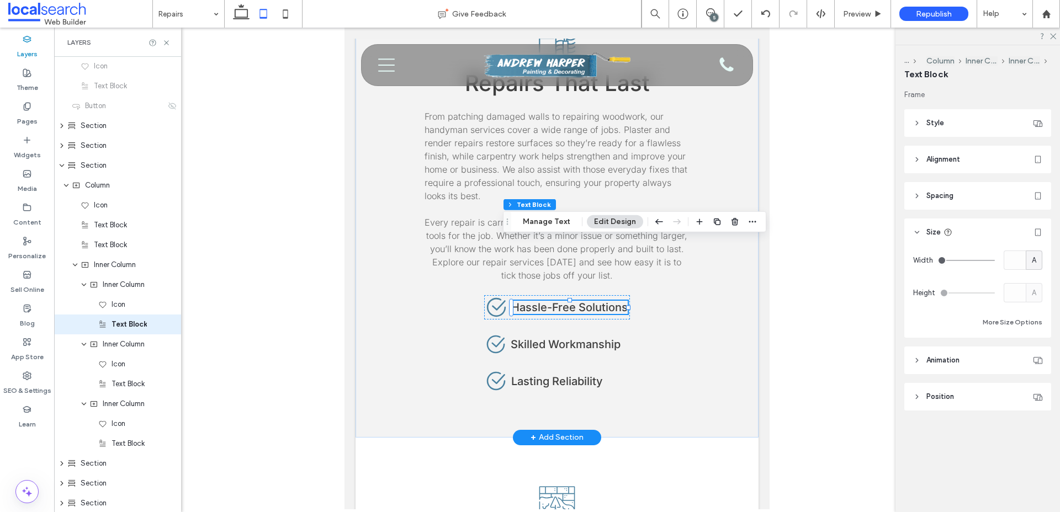
scroll to position [299, 0]
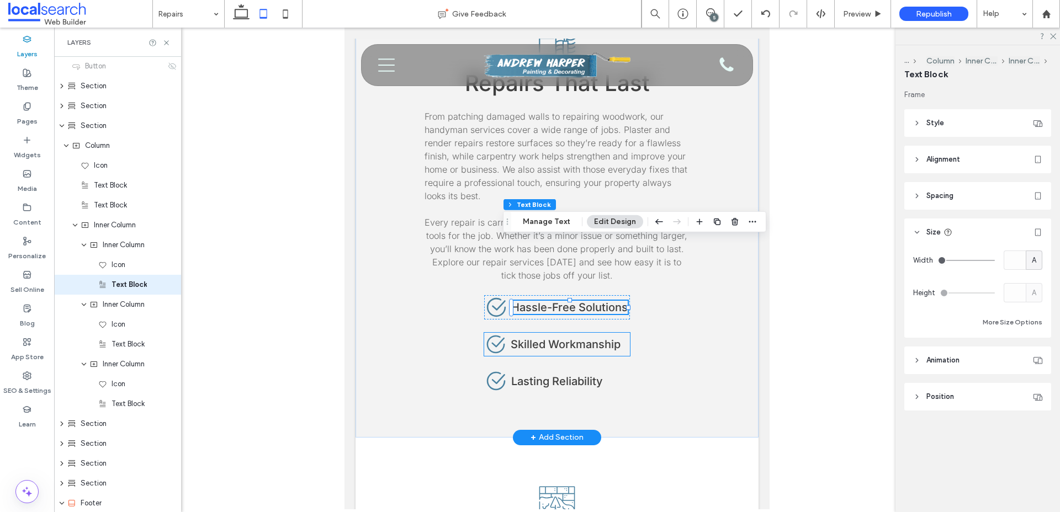
click at [546, 338] on span "Skilled Workmanship" at bounding box center [566, 344] width 110 height 13
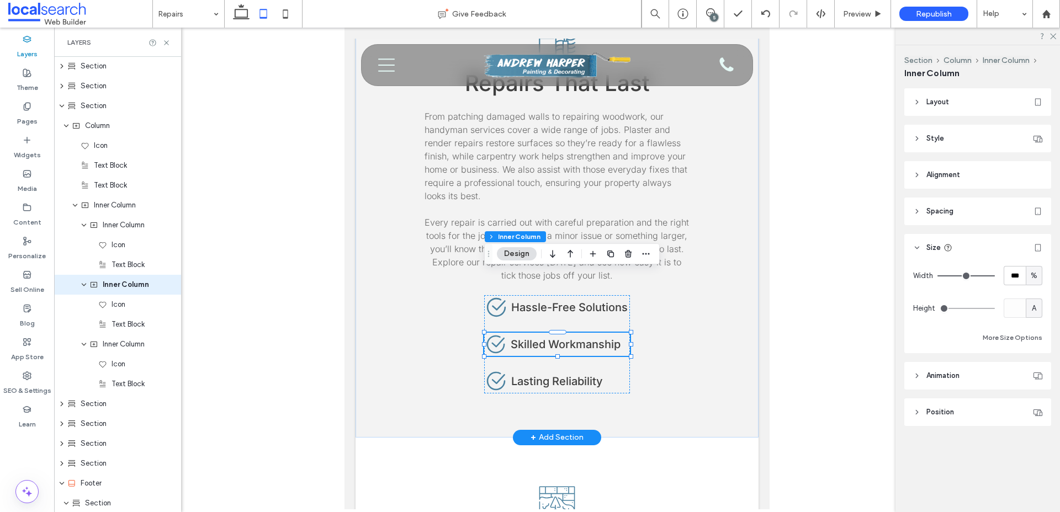
click at [541, 338] on span "Skilled Workmanship" at bounding box center [566, 344] width 110 height 13
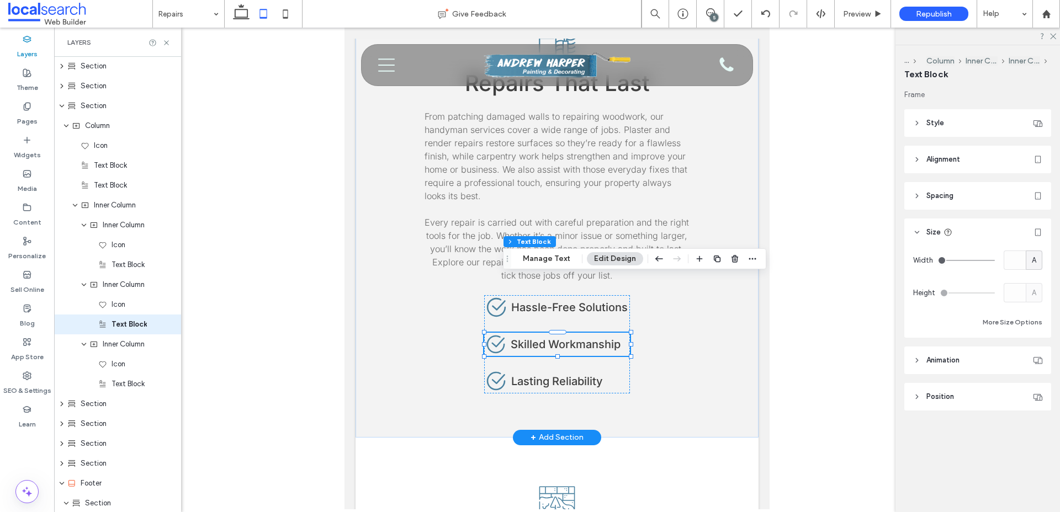
scroll to position [358, 0]
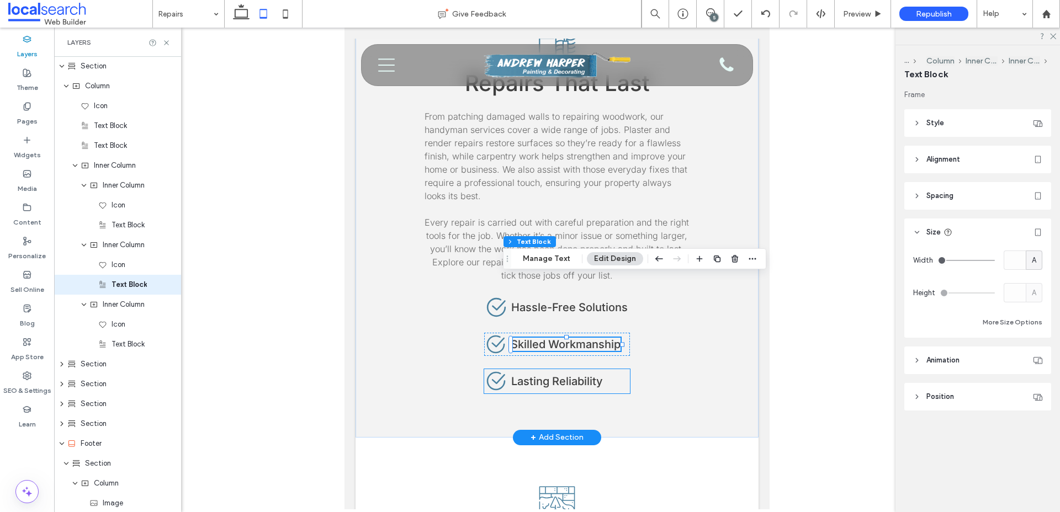
click at [549, 375] on span "Lasting Reliability" at bounding box center [557, 381] width 92 height 13
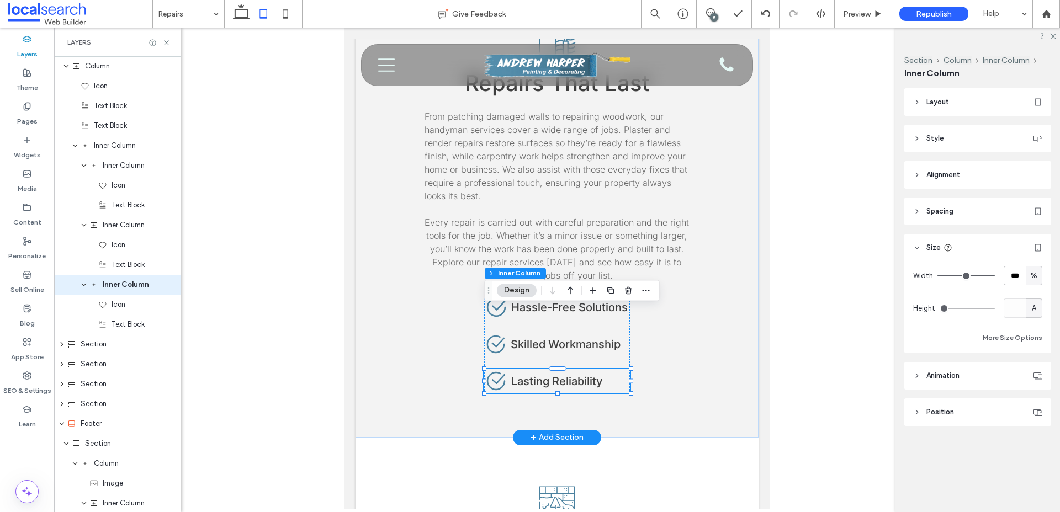
click at [549, 375] on span "Lasting Reliability" at bounding box center [557, 381] width 92 height 13
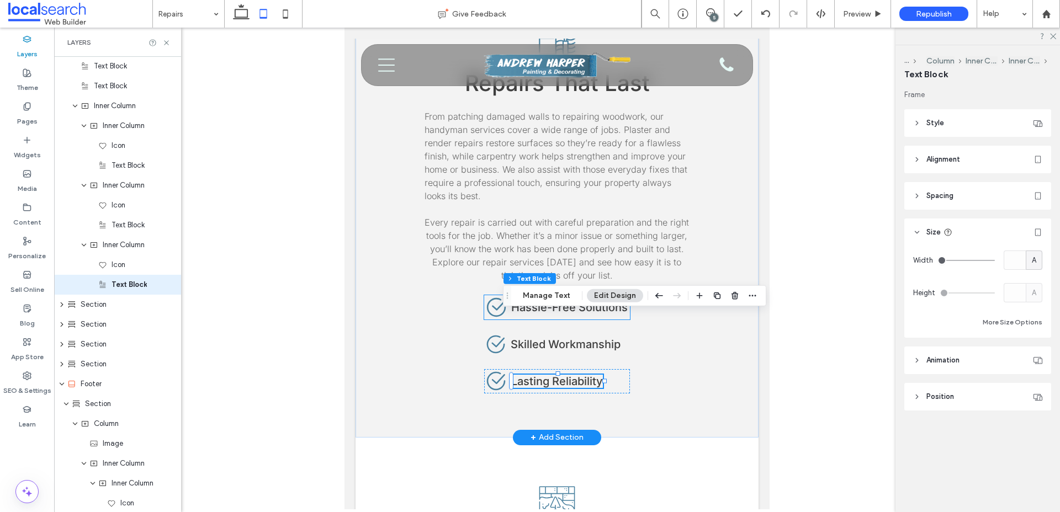
click at [584, 301] on span "Hassle-Free Solutions" at bounding box center [569, 307] width 116 height 13
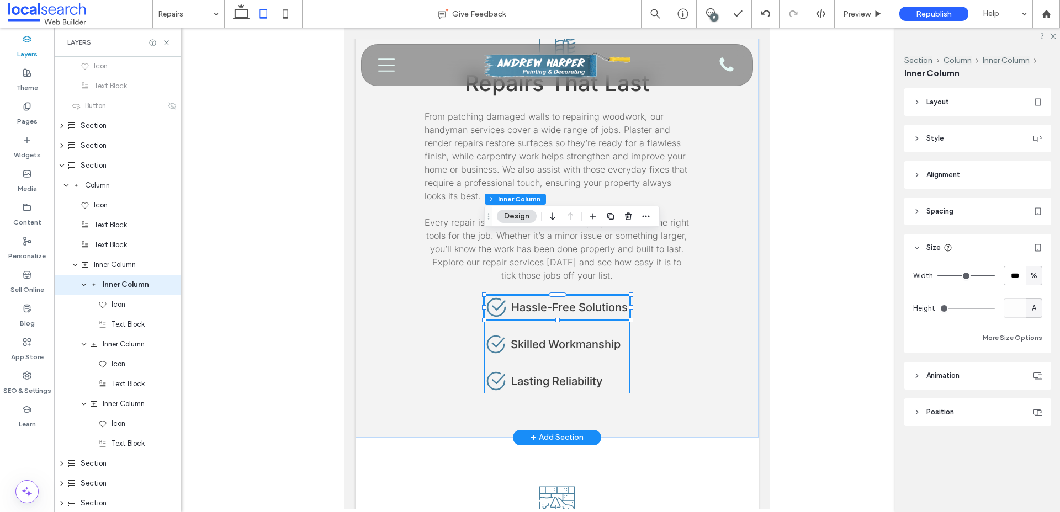
click at [586, 295] on div "Check Icon Hassle-Free Solutions Check Icon Skilled Workmanship Check Icon Last…" at bounding box center [557, 344] width 146 height 98
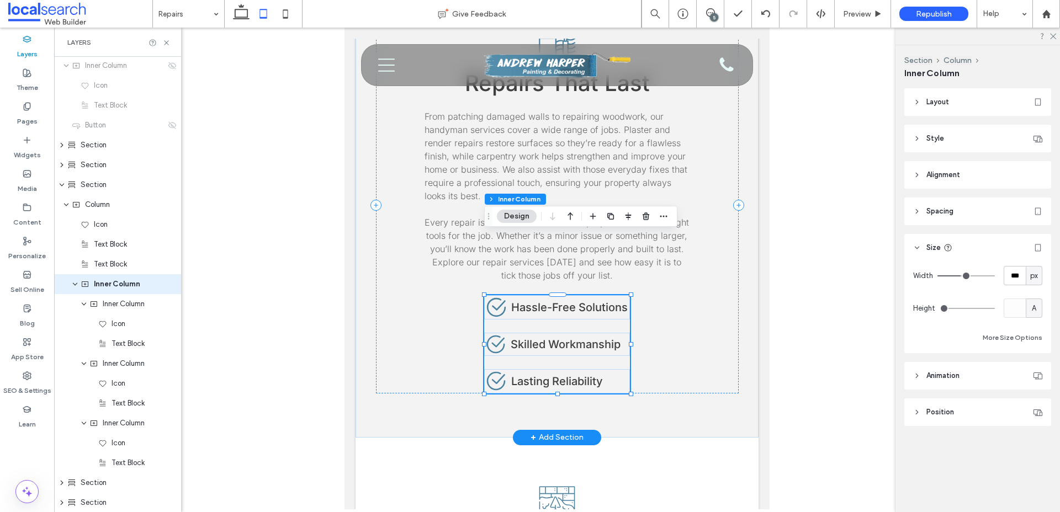
scroll to position [239, 0]
click at [1036, 272] on span "px" at bounding box center [1034, 275] width 8 height 11
click at [1014, 274] on input "***" at bounding box center [1014, 275] width 22 height 19
type input "***"
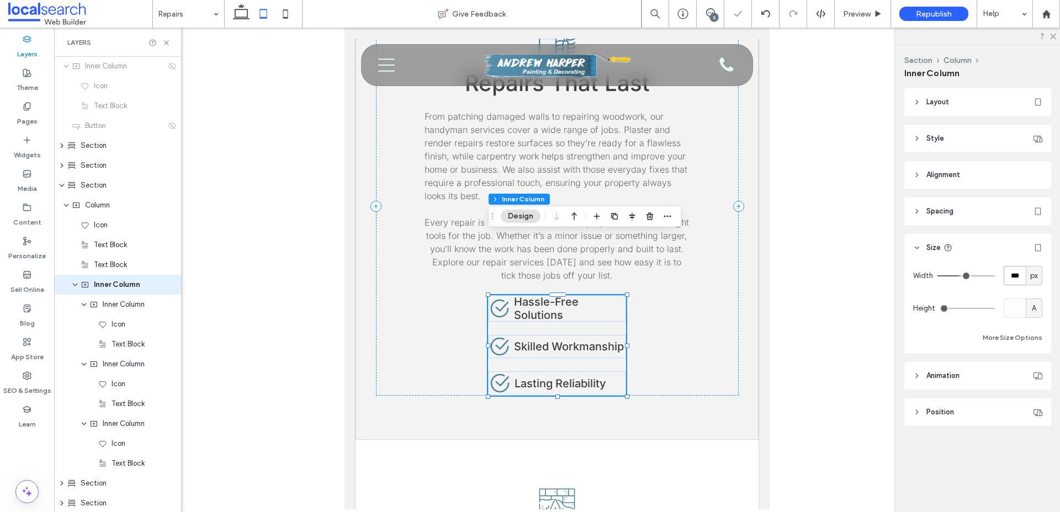
type input "***"
click at [695, 256] on div "Repair Wall Icon Repairs That Last From patching damaged walls to repairing woo…" at bounding box center [557, 207] width 363 height 378
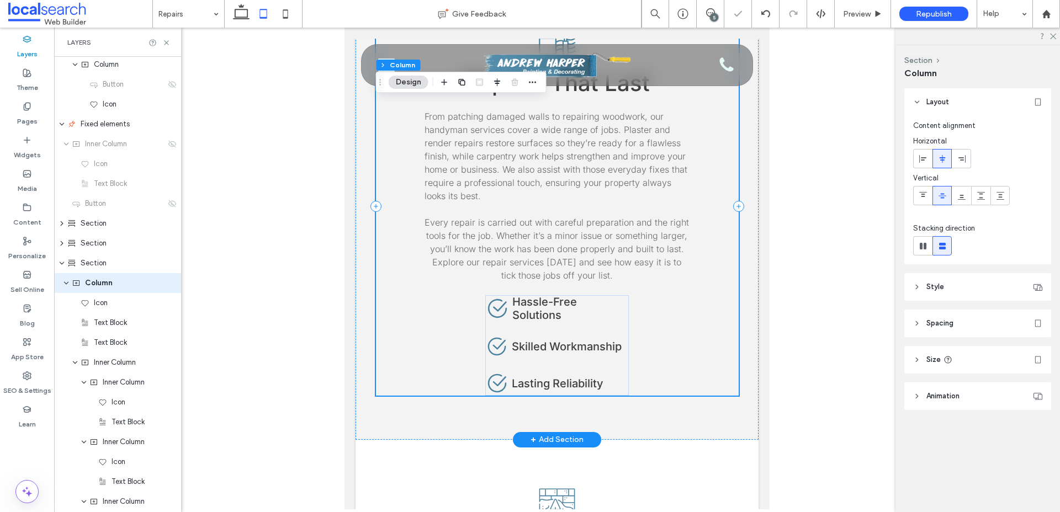
scroll to position [160, 0]
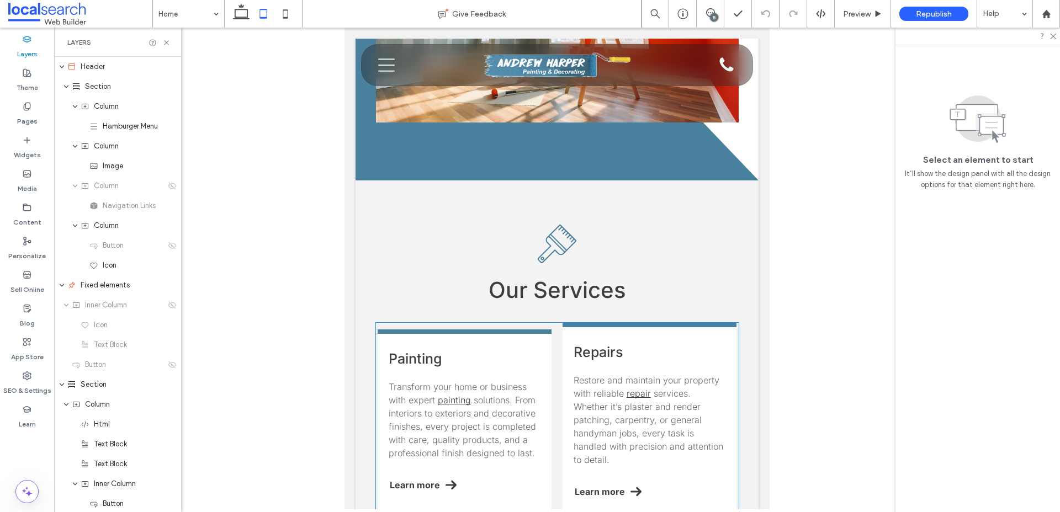
scroll to position [939, 0]
click at [507, 351] on h3 "Painting" at bounding box center [465, 359] width 152 height 17
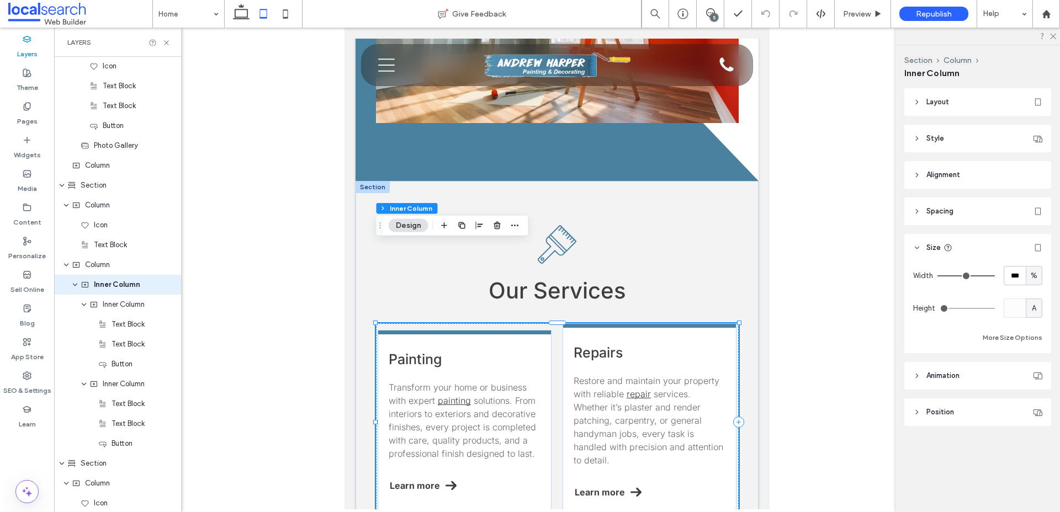
click at [525, 351] on h3 "Painting" at bounding box center [465, 359] width 152 height 17
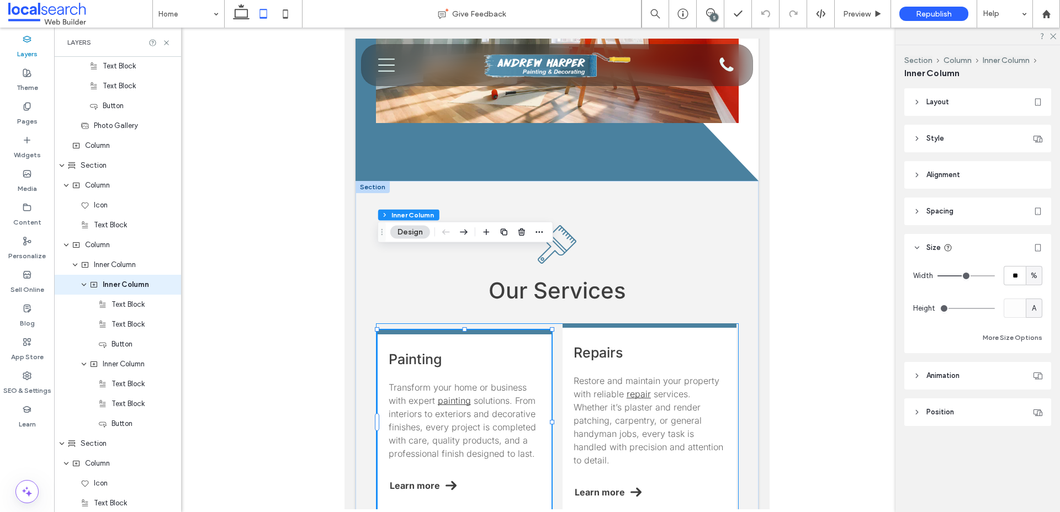
scroll to position [557, 0]
click at [939, 172] on span "Alignment" at bounding box center [943, 174] width 34 height 11
click at [984, 201] on icon at bounding box center [980, 203] width 9 height 9
type input "***"
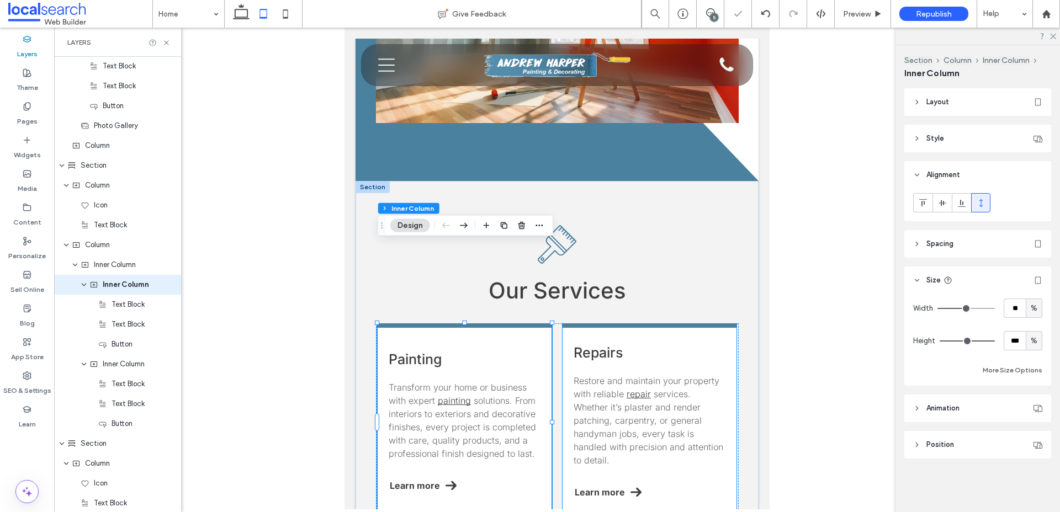
click at [721, 344] on h3 "Repairs" at bounding box center [649, 352] width 152 height 17
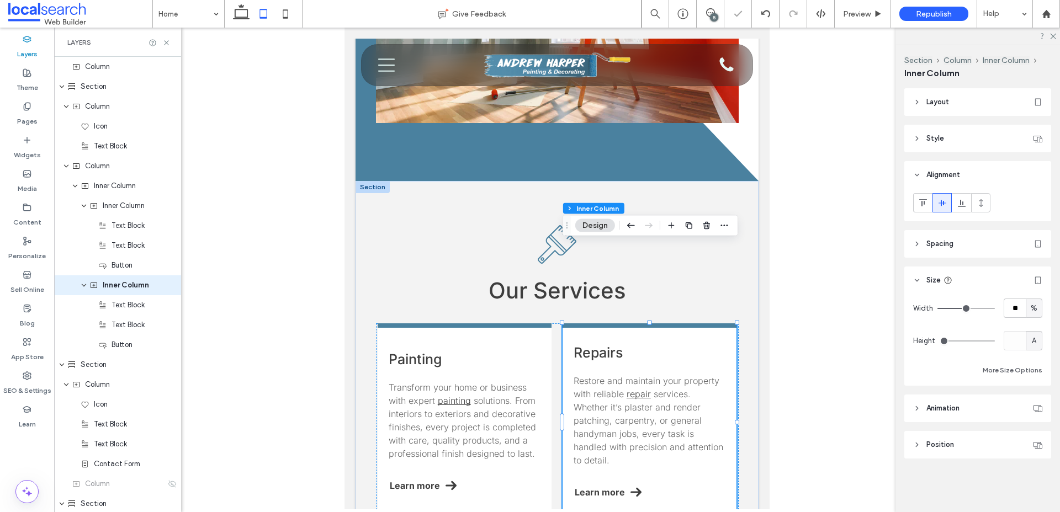
scroll to position [636, 0]
click at [984, 204] on icon at bounding box center [980, 203] width 9 height 9
type input "***"
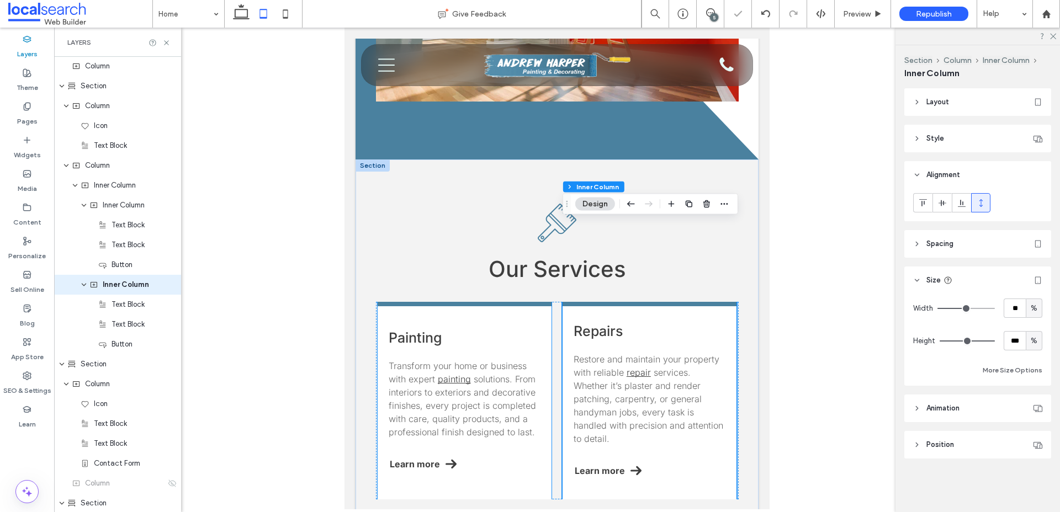
scroll to position [962, 0]
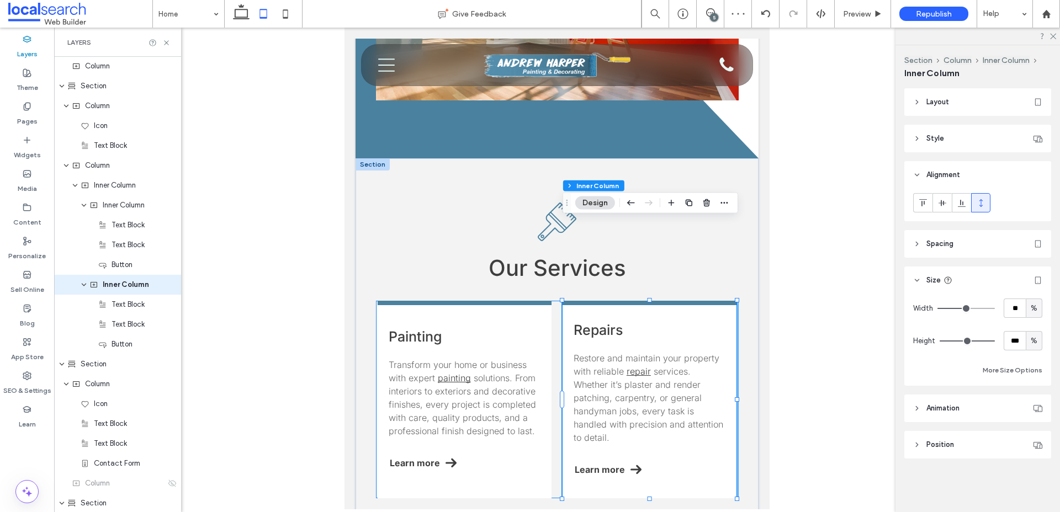
click at [556, 301] on div "Painting Transform your home or business with expert painting solutions. From i…" at bounding box center [557, 400] width 363 height 198
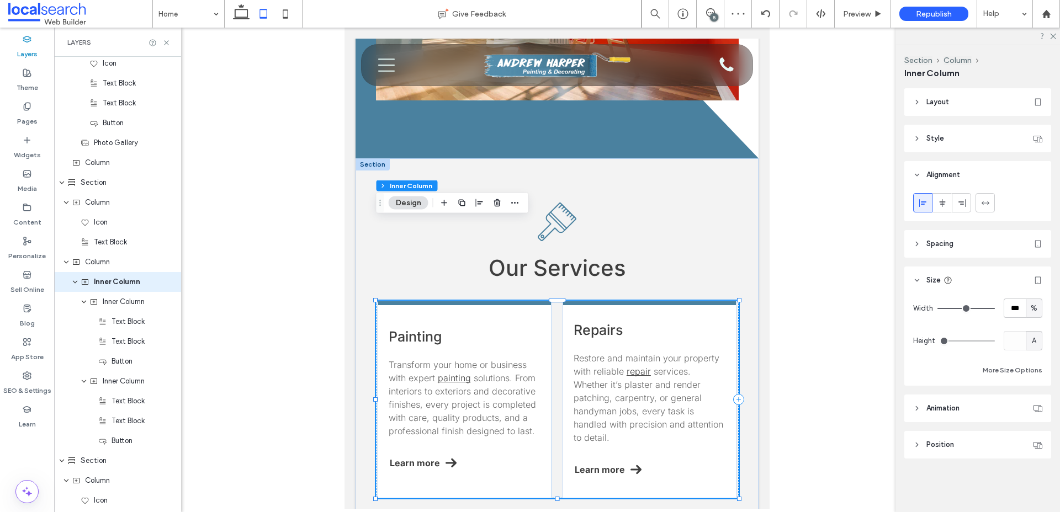
scroll to position [537, 0]
click at [108, 266] on span "Column" at bounding box center [97, 264] width 25 height 11
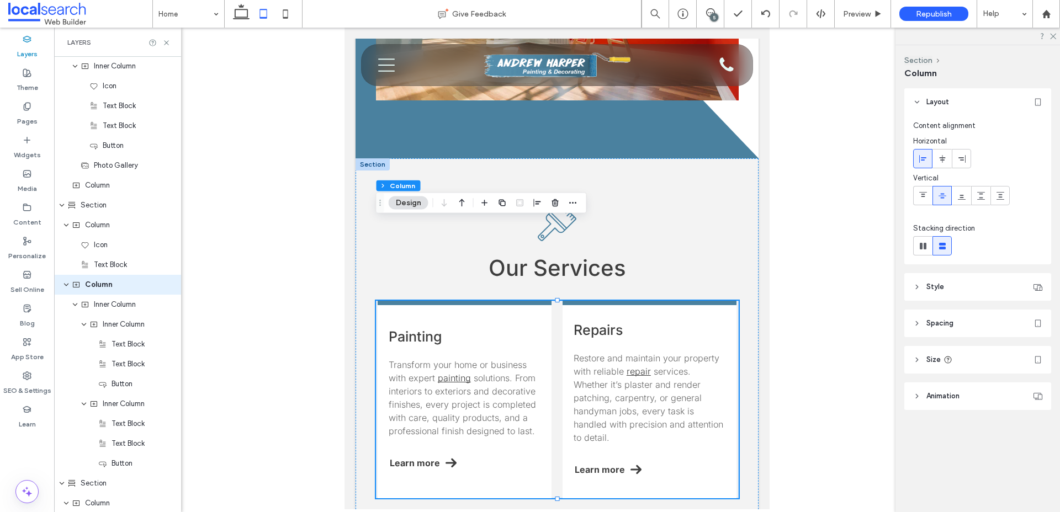
click at [924, 357] on header "Size" at bounding box center [977, 360] width 147 height 28
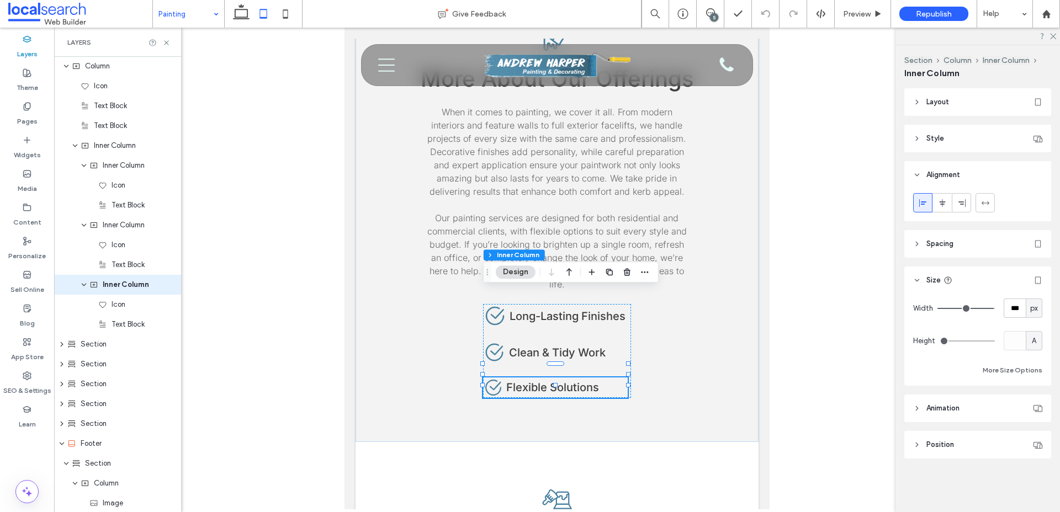
click at [1034, 311] on span "px" at bounding box center [1034, 308] width 8 height 11
click at [1036, 349] on span "%" at bounding box center [1033, 347] width 7 height 11
type input "**"
type input "****"
type input "**"
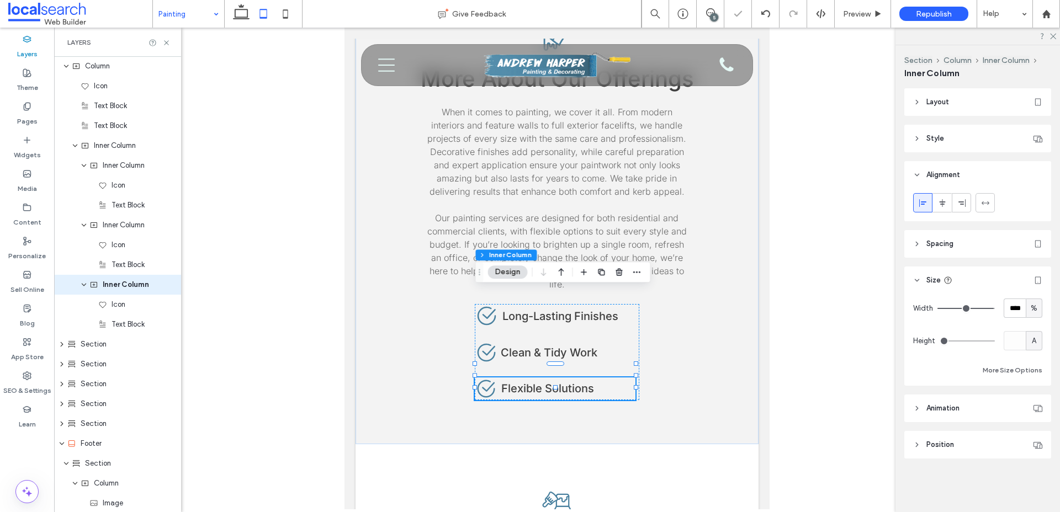
type input "**"
type input "***"
click at [994, 309] on input "range" at bounding box center [965, 308] width 57 height 1
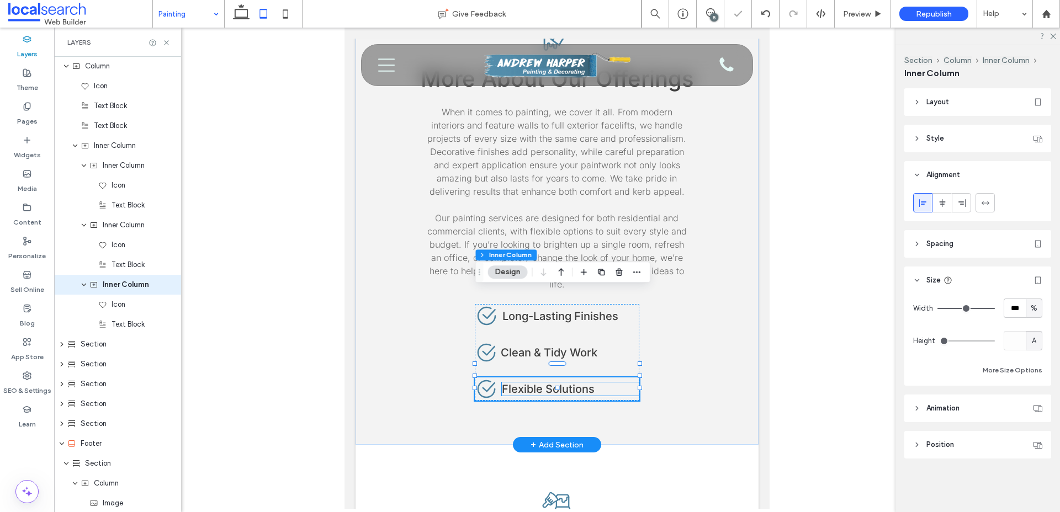
click at [581, 382] on span "Flexible Solutions" at bounding box center [548, 388] width 93 height 13
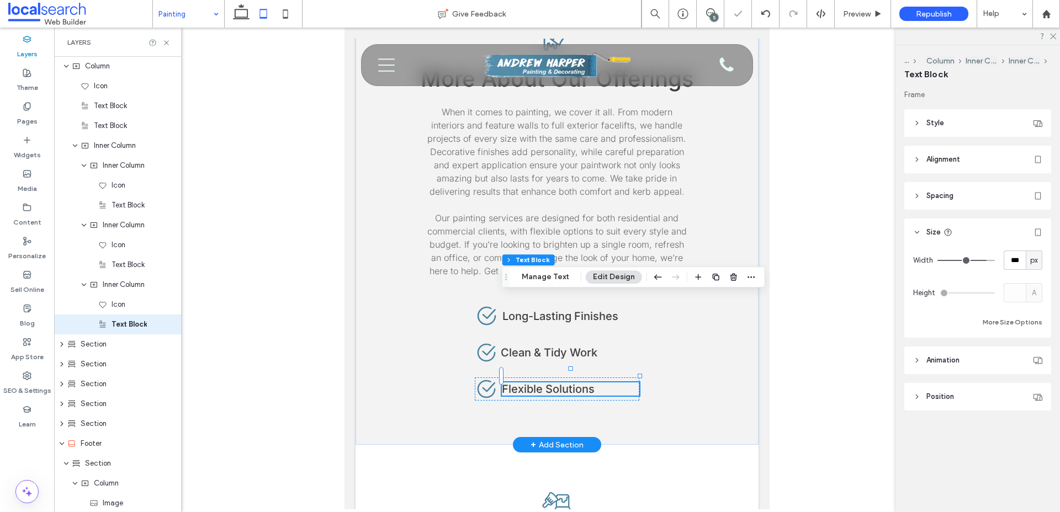
scroll to position [418, 0]
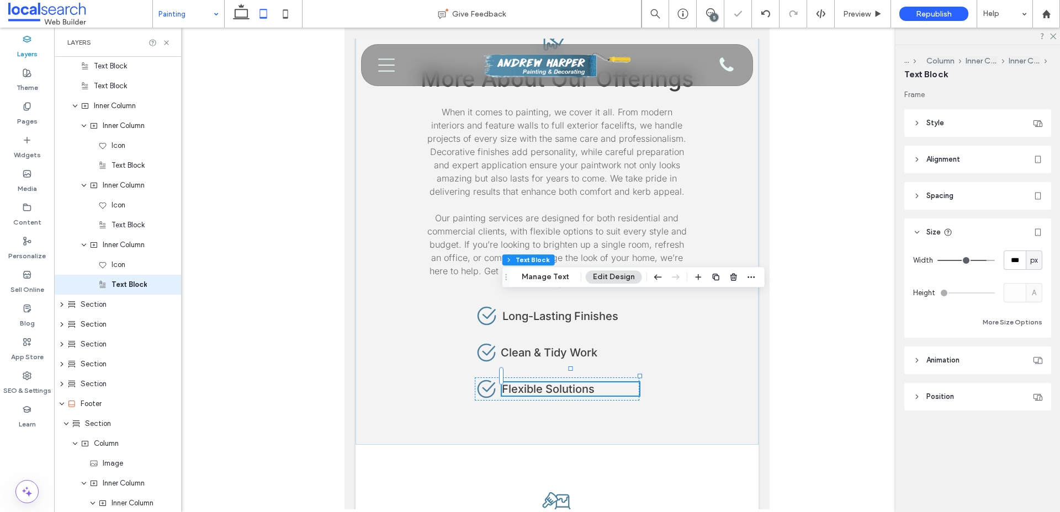
click at [1035, 257] on span "px" at bounding box center [1034, 260] width 8 height 11
click at [1035, 355] on span "A" at bounding box center [1034, 357] width 4 height 11
type input "*"
click at [726, 312] on div "Paintbrush Dripping Paint Icon More About Our Offerings When it comes to painti…" at bounding box center [557, 207] width 363 height 388
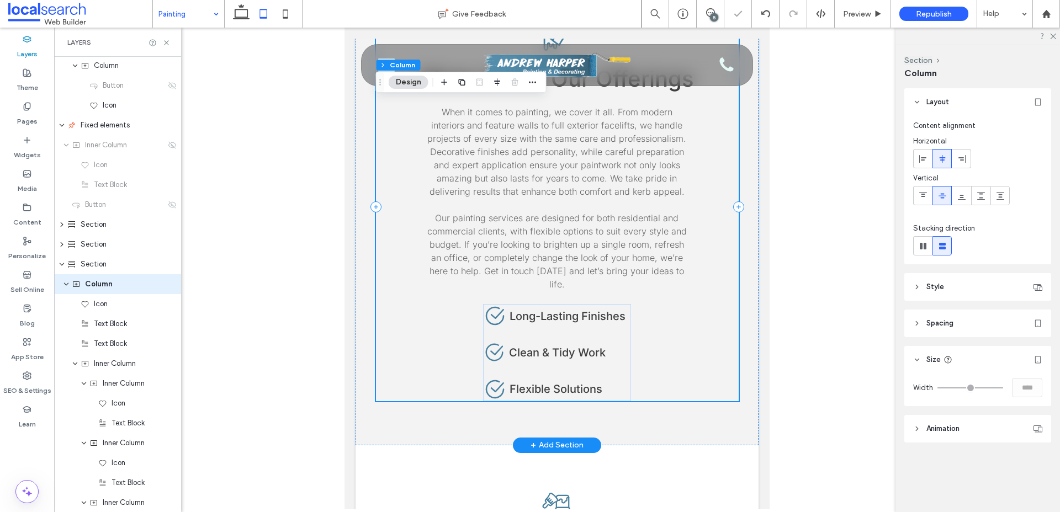
scroll to position [160, 0]
click at [593, 346] on span "Clean & Tidy Work" at bounding box center [557, 352] width 97 height 13
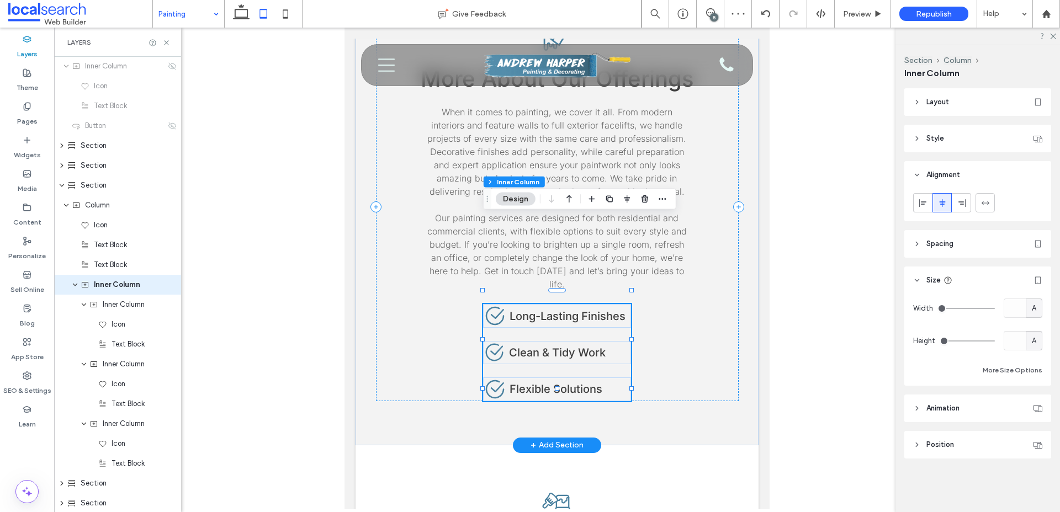
click at [576, 346] on span "Clean & Tidy Work" at bounding box center [557, 352] width 97 height 13
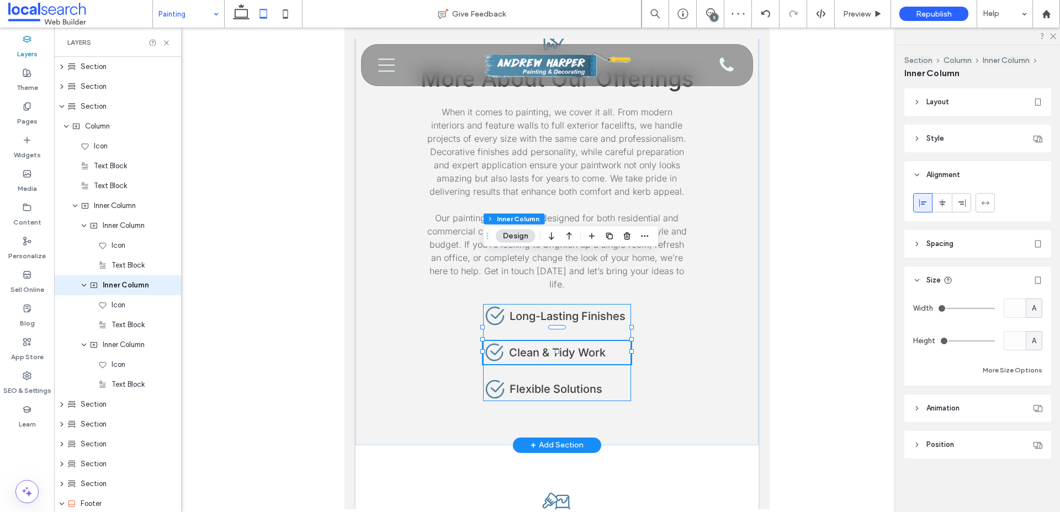
scroll to position [318, 0]
click at [576, 346] on span "Clean & Tidy Work" at bounding box center [557, 352] width 97 height 13
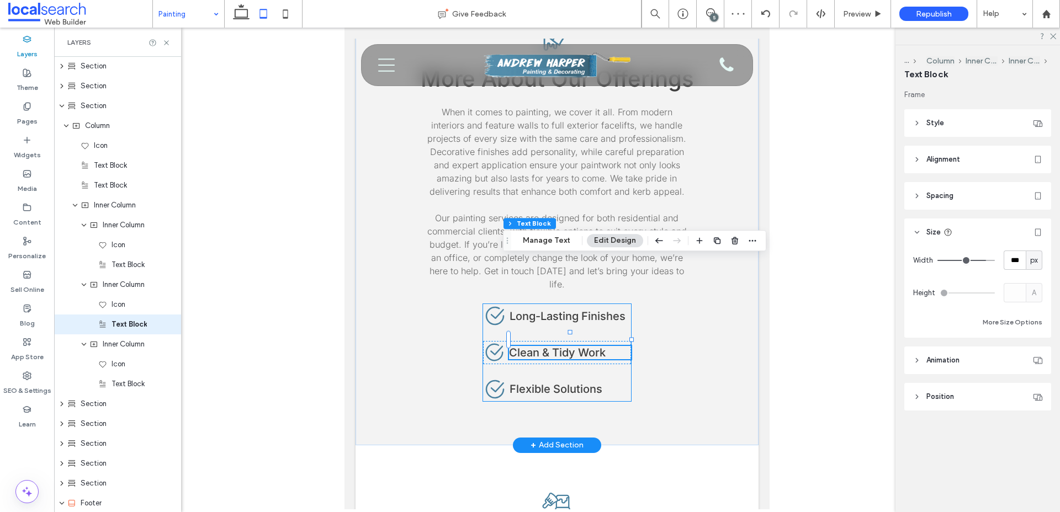
scroll to position [358, 0]
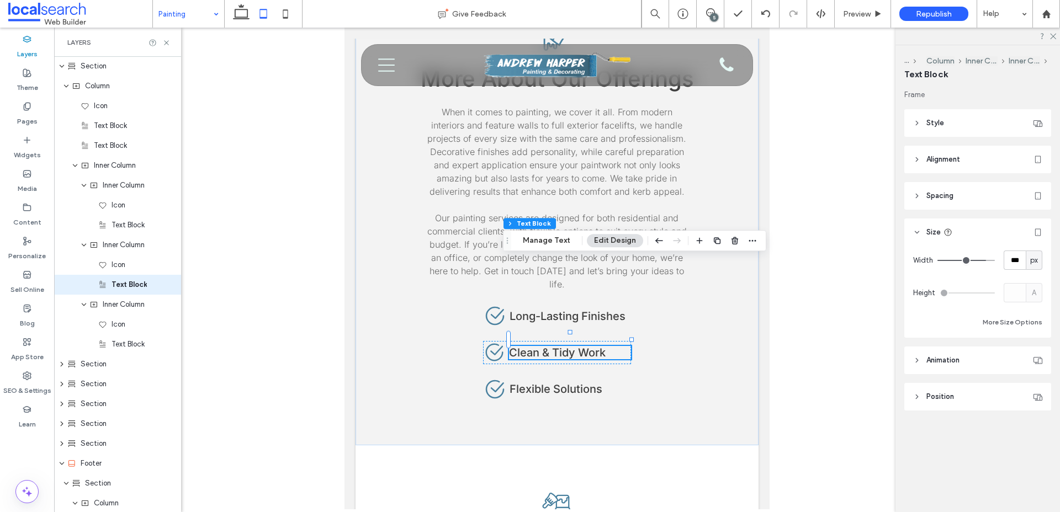
click at [1038, 263] on div "px" at bounding box center [1033, 260] width 11 height 11
click at [1032, 355] on span "A" at bounding box center [1034, 357] width 4 height 11
type input "*"
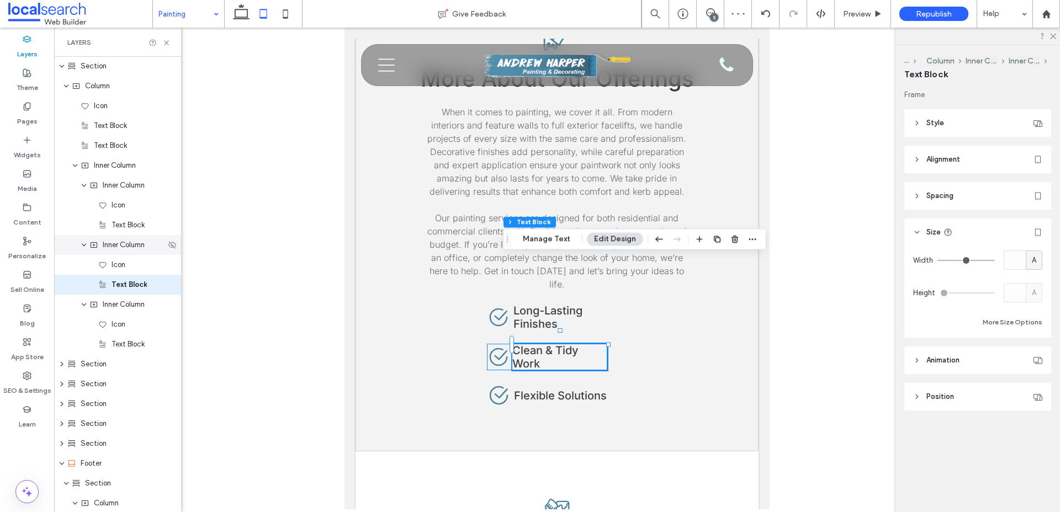
click at [140, 249] on span "Inner Column" at bounding box center [124, 245] width 42 height 11
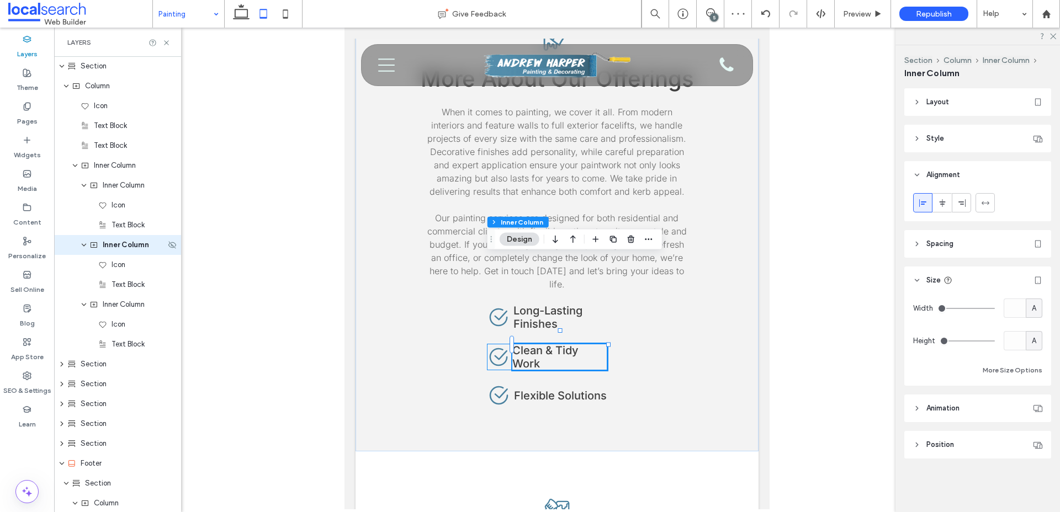
scroll to position [318, 0]
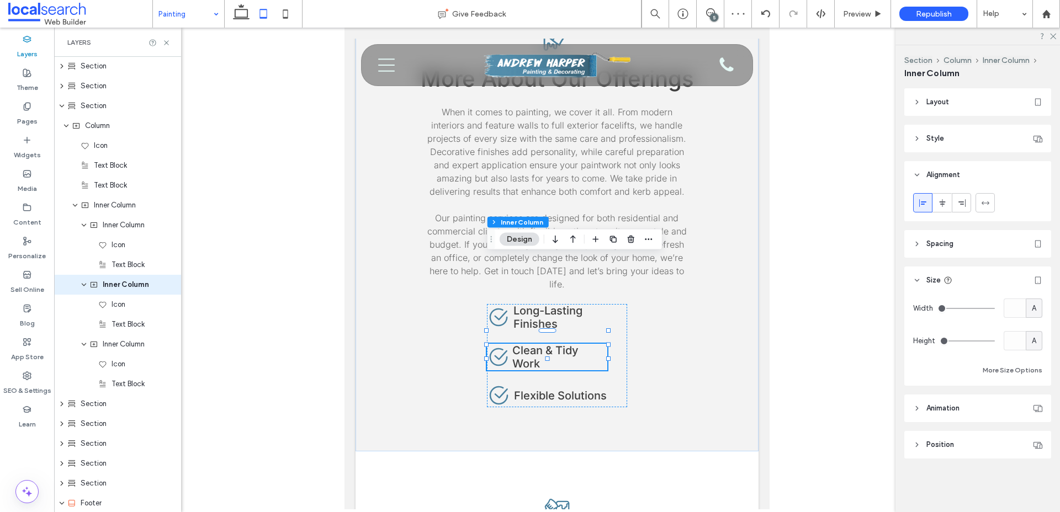
click at [1035, 311] on span "A" at bounding box center [1034, 308] width 4 height 11
click at [1034, 347] on span "%" at bounding box center [1033, 347] width 7 height 11
type input "**"
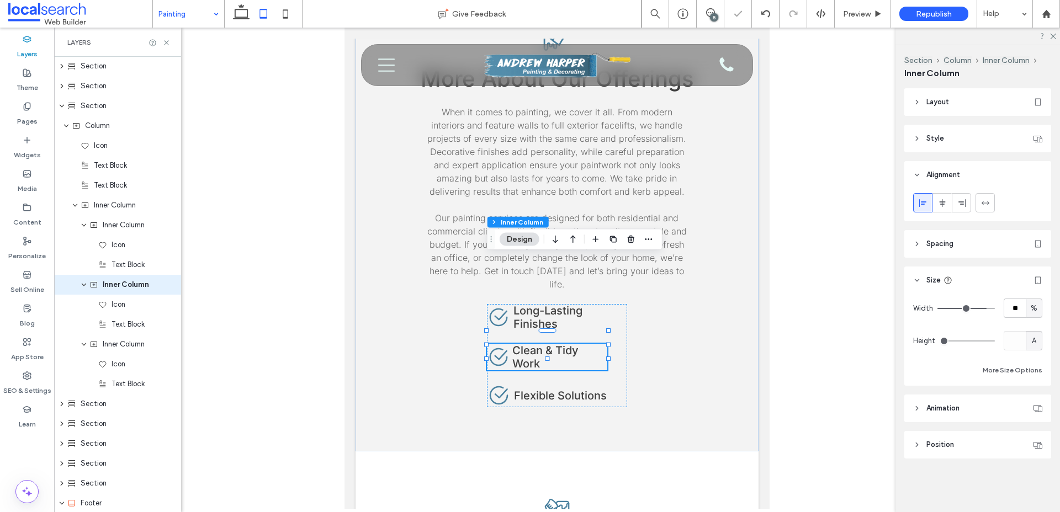
type input "**"
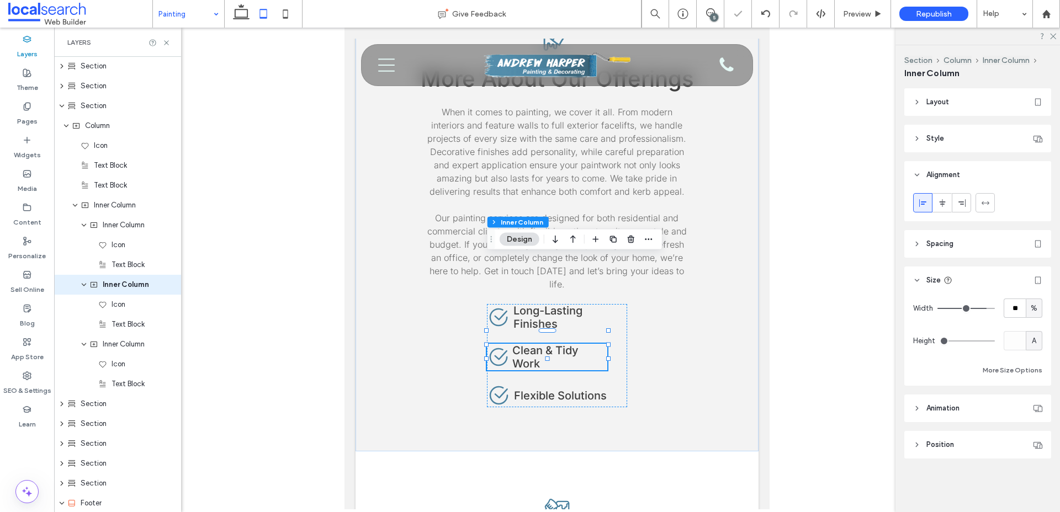
type input "***"
drag, startPoint x: 985, startPoint y: 307, endPoint x: 997, endPoint y: 307, distance: 12.1
type input "***"
click at [995, 308] on input "range" at bounding box center [965, 308] width 57 height 1
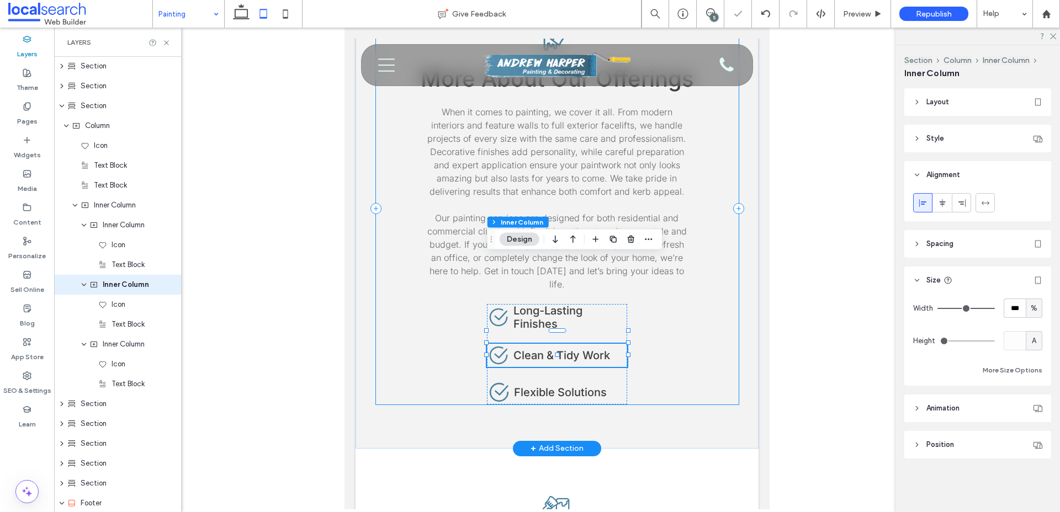
click at [676, 287] on div "Paintbrush Dripping Paint Icon More About Our Offerings When it comes to painti…" at bounding box center [557, 208] width 363 height 391
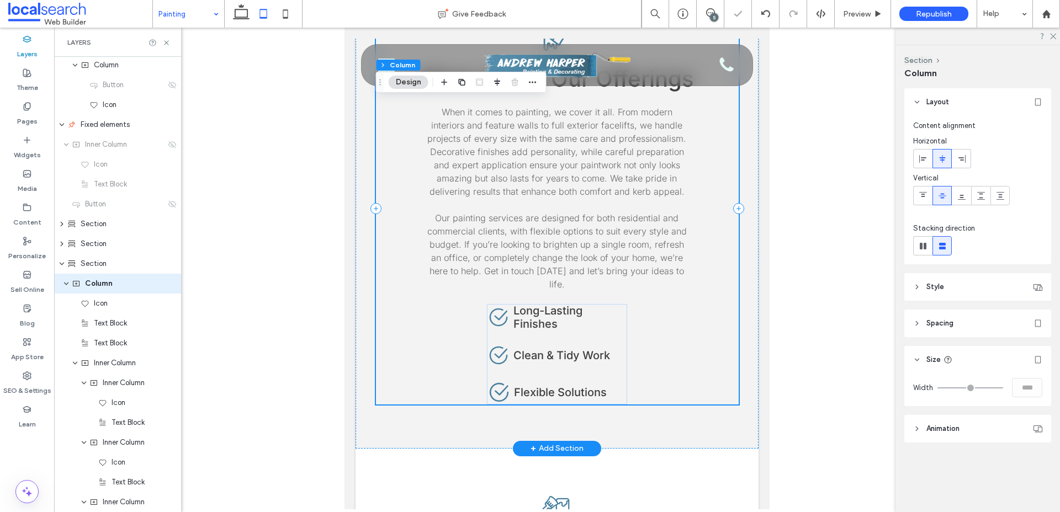
scroll to position [160, 0]
click at [594, 304] on h4 "Long-Lasting Finishes" at bounding box center [570, 317] width 114 height 26
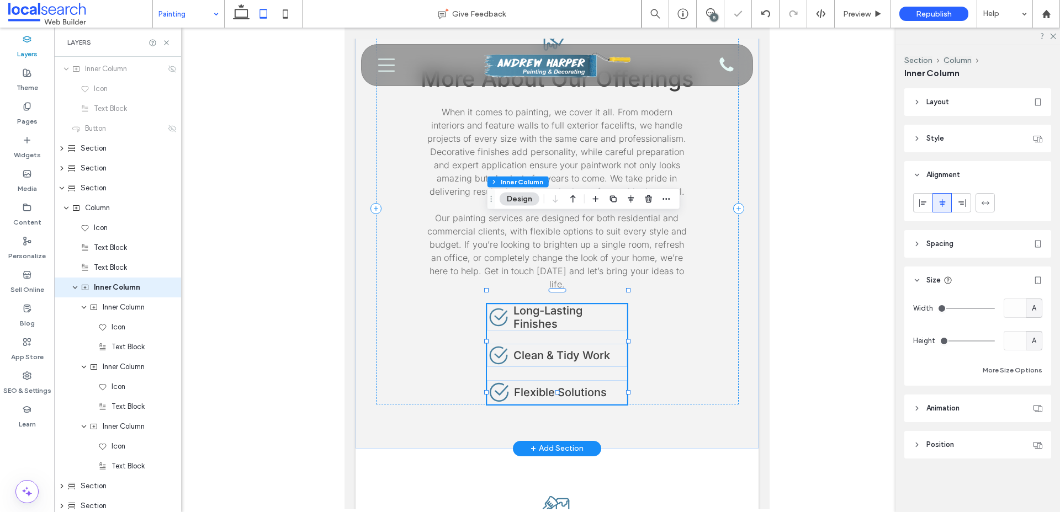
scroll to position [239, 0]
click at [594, 304] on h4 "Long-Lasting Finishes" at bounding box center [570, 317] width 114 height 26
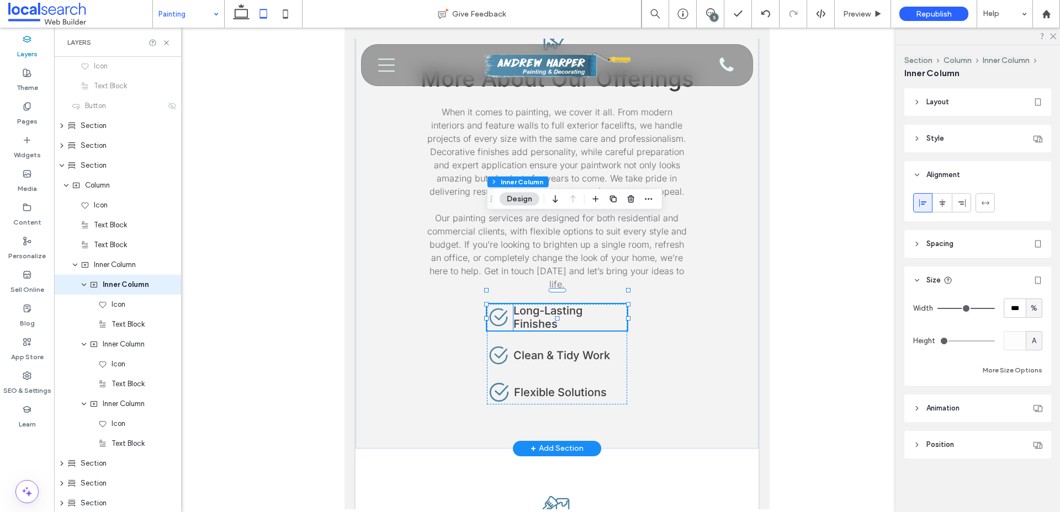
click at [554, 304] on span "Long-Lasting Finishes" at bounding box center [547, 317] width 69 height 26
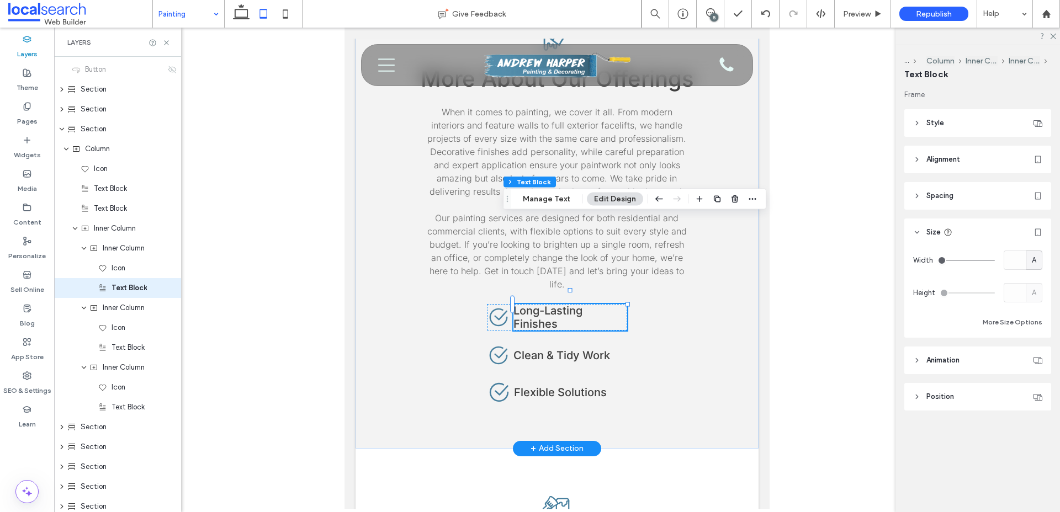
scroll to position [299, 0]
click at [600, 349] on span "Clean & Tidy Work" at bounding box center [561, 355] width 97 height 13
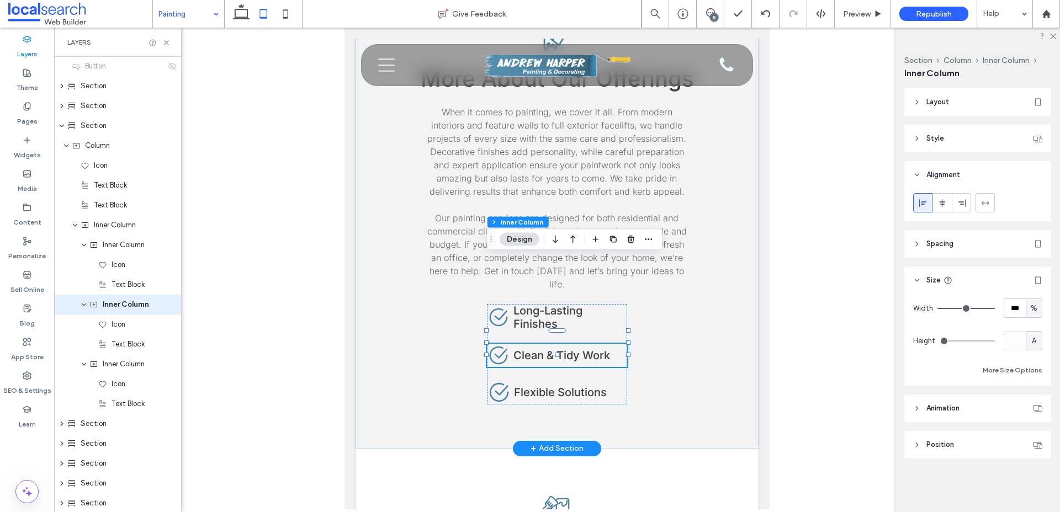
scroll to position [318, 0]
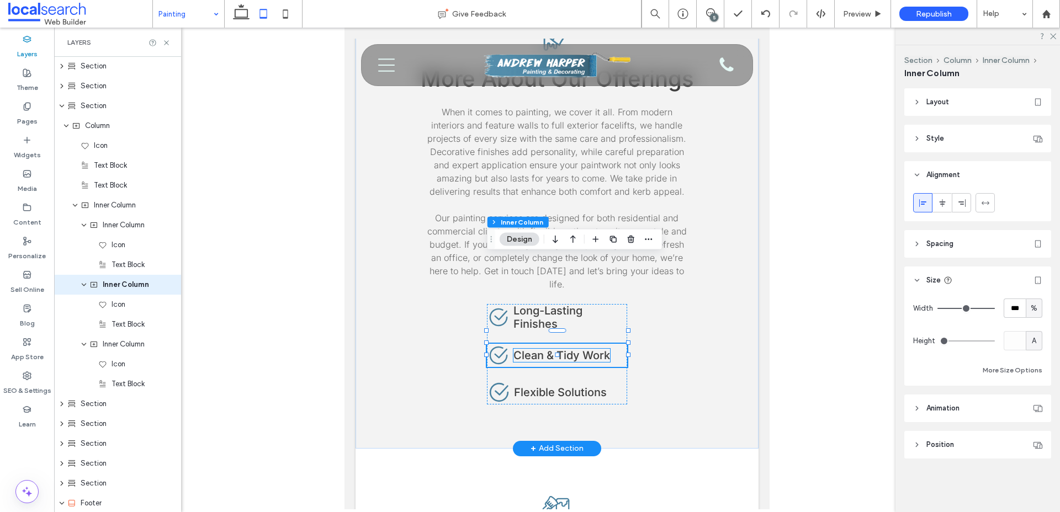
click at [589, 349] on span "Clean & Tidy Work" at bounding box center [561, 355] width 97 height 13
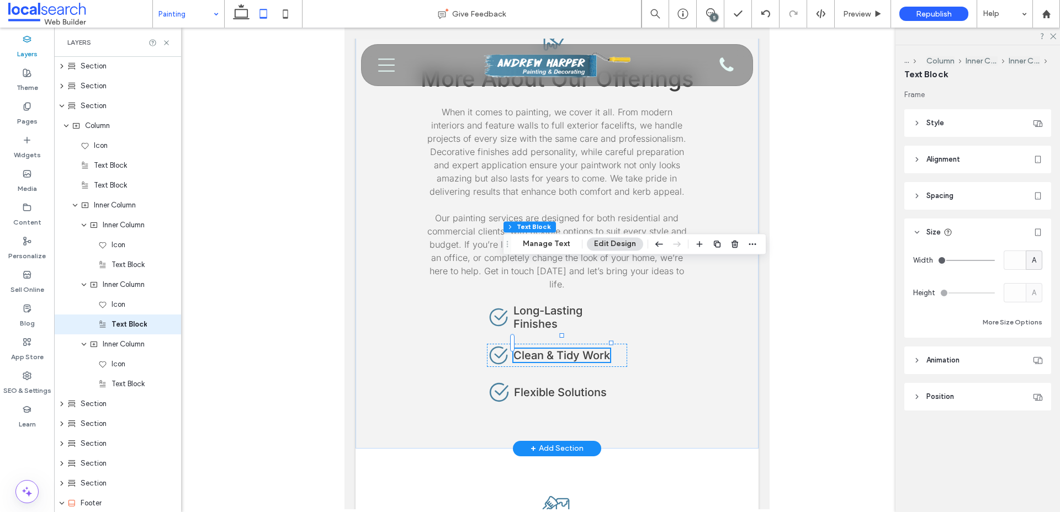
scroll to position [358, 0]
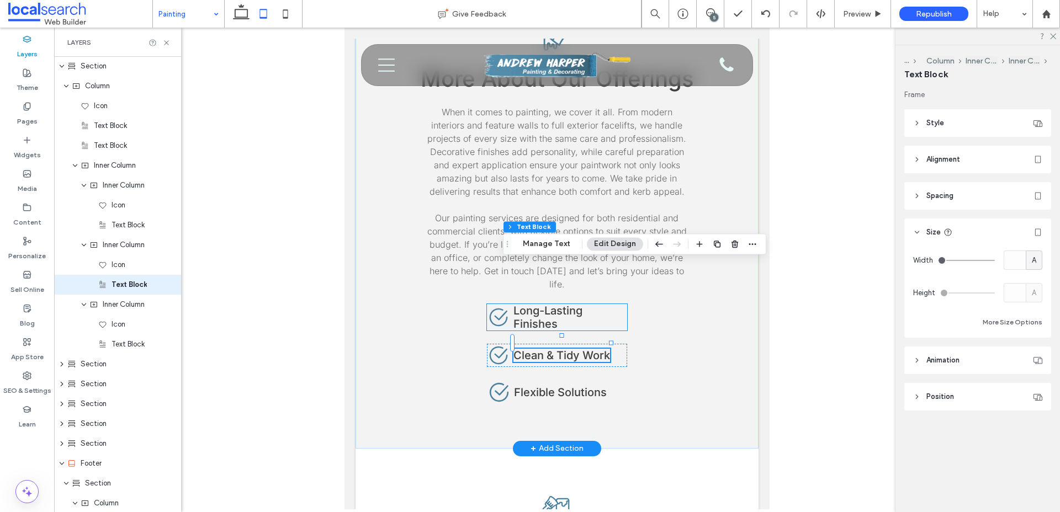
click at [571, 304] on span "Long-Lasting Finishes" at bounding box center [547, 317] width 69 height 26
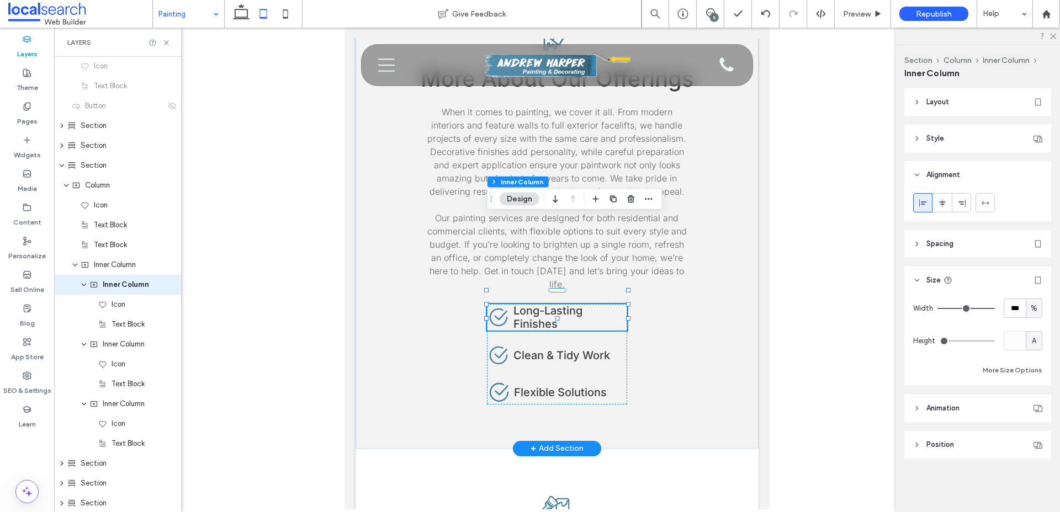
click at [563, 304] on span "Long-Lasting Finishes" at bounding box center [547, 317] width 69 height 26
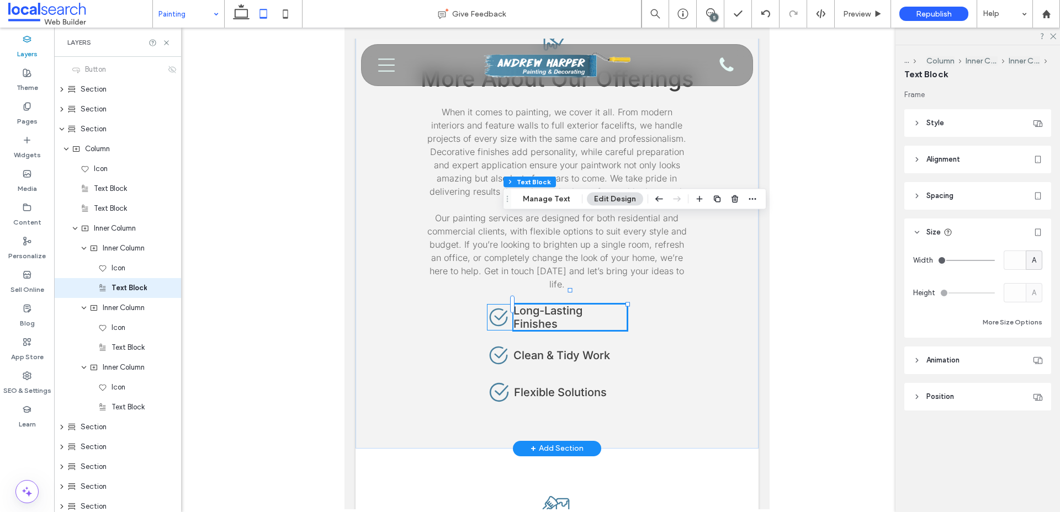
scroll to position [299, 0]
click at [125, 247] on span "Inner Column" at bounding box center [124, 245] width 42 height 11
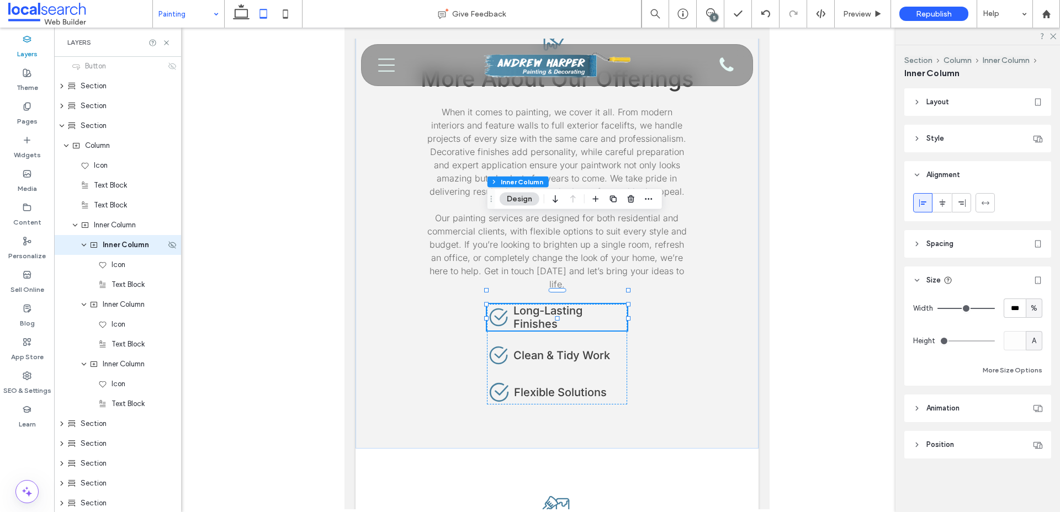
scroll to position [259, 0]
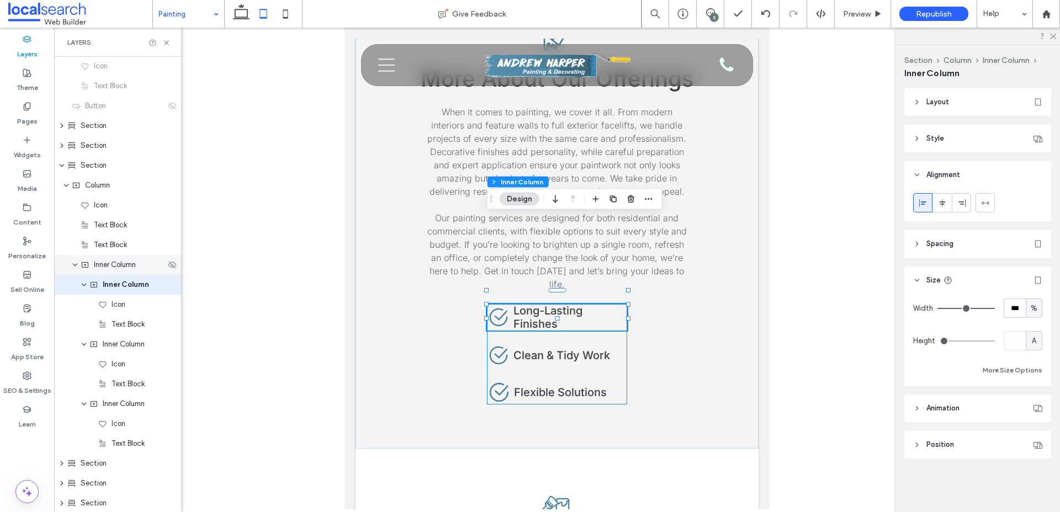
click at [108, 271] on div "Inner Column" at bounding box center [117, 265] width 127 height 20
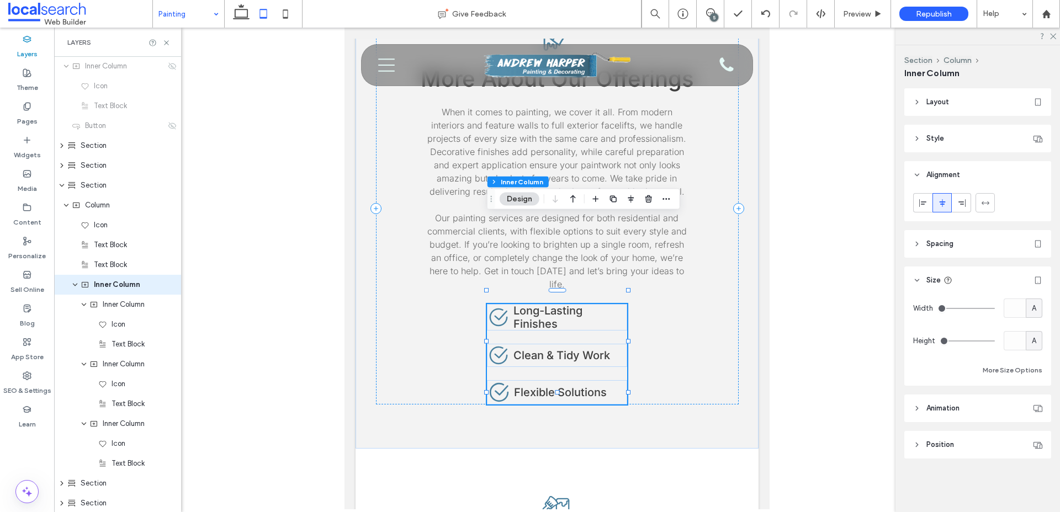
click at [1035, 305] on span "A" at bounding box center [1034, 308] width 4 height 11
click at [1033, 330] on span "px" at bounding box center [1034, 327] width 8 height 11
type input "***"
click at [1019, 310] on input "*****" at bounding box center [1014, 308] width 22 height 19
type input "***"
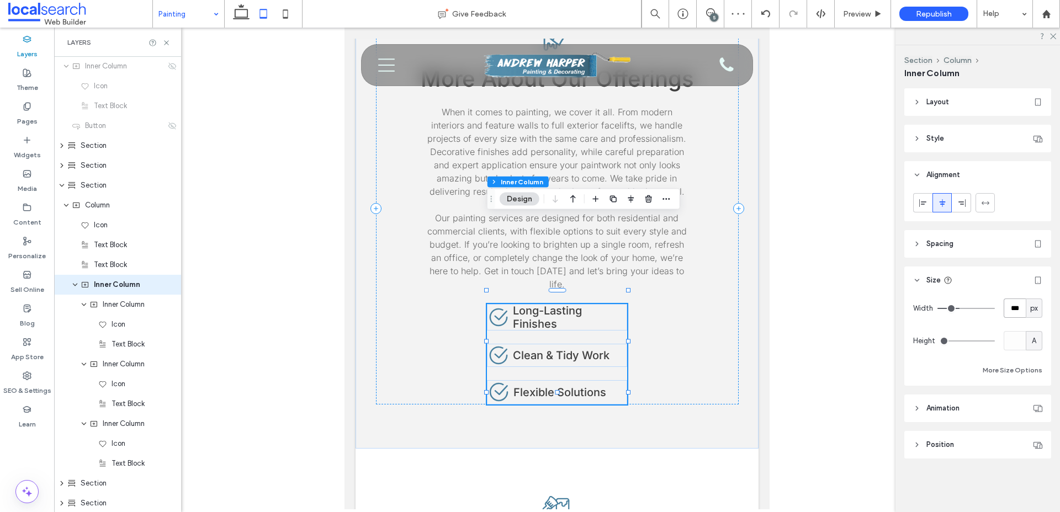
type input "***"
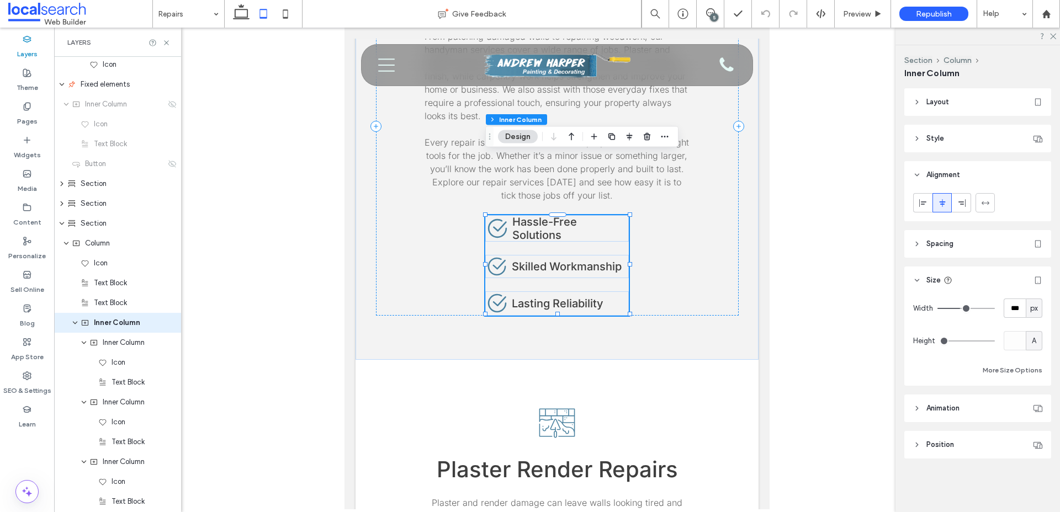
scroll to position [239, 0]
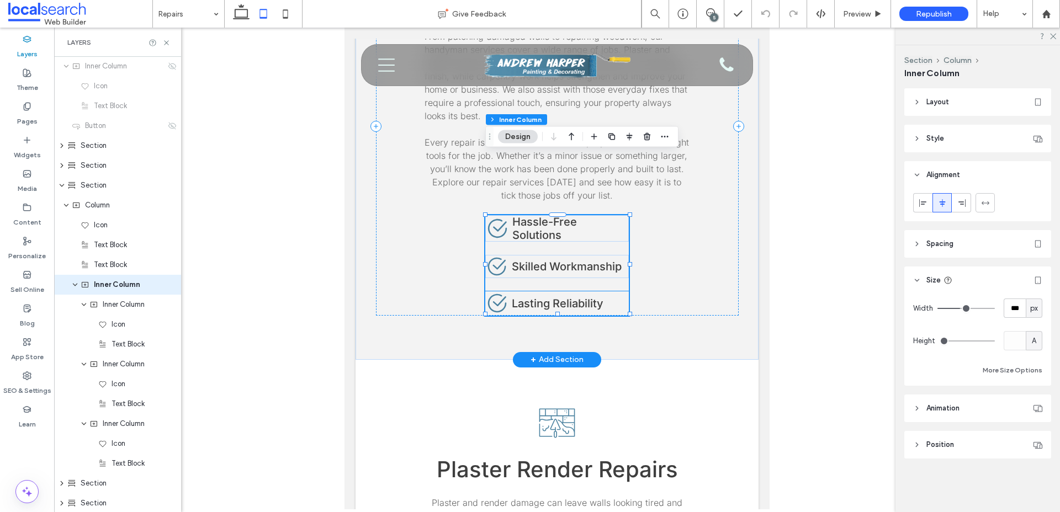
click at [588, 297] on span "Lasting Reliability" at bounding box center [558, 303] width 92 height 13
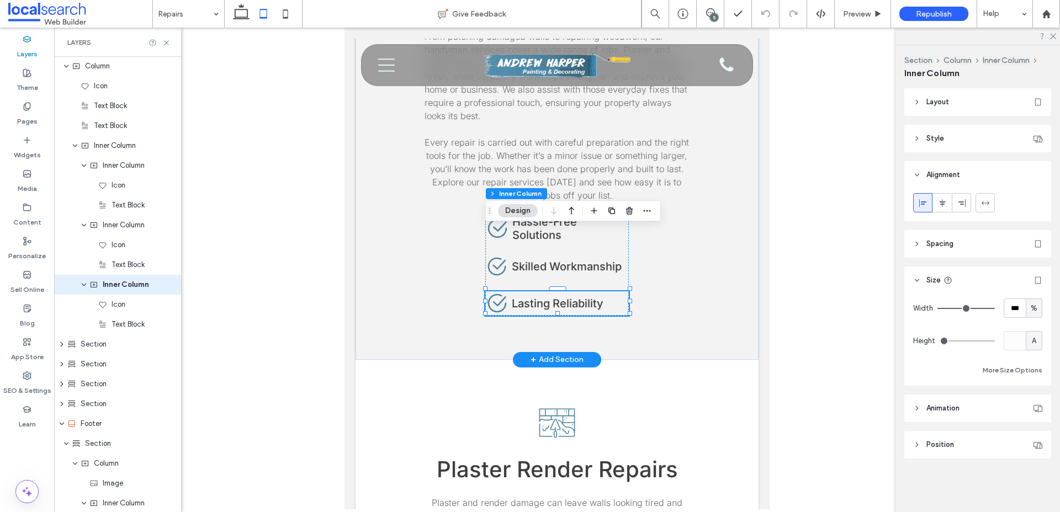
click at [588, 297] on span "Lasting Reliability" at bounding box center [558, 303] width 92 height 13
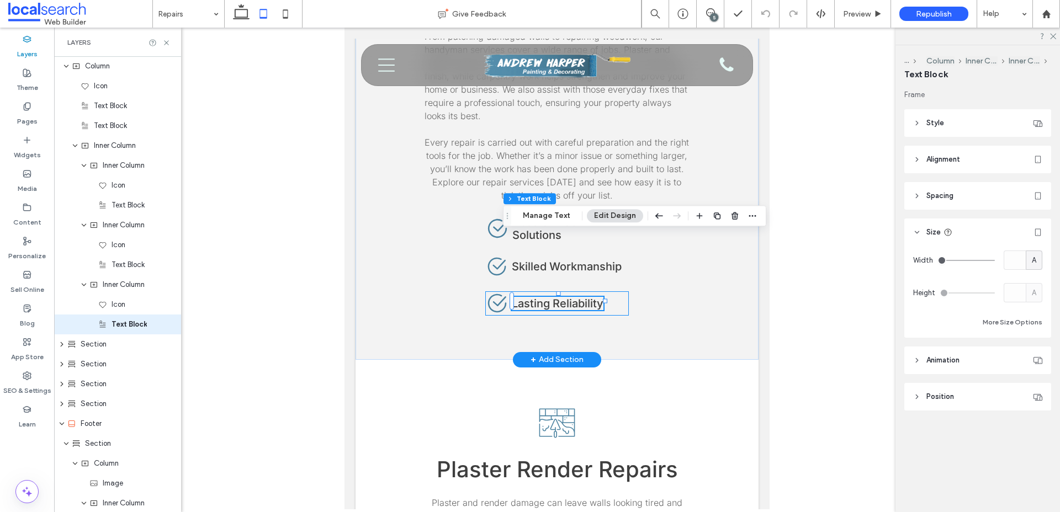
scroll to position [418, 0]
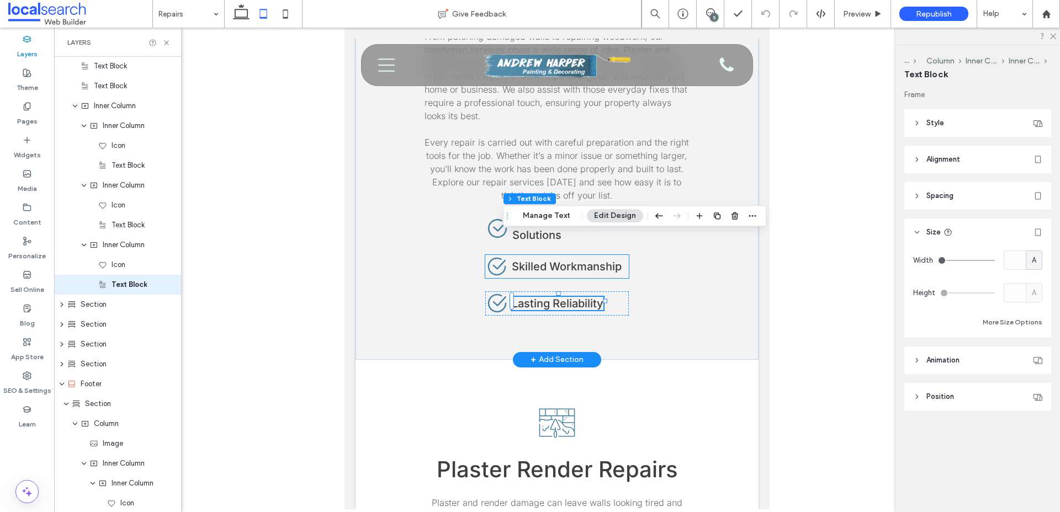
click at [589, 255] on div "Check Icon Skilled Workmanship" at bounding box center [556, 266] width 143 height 23
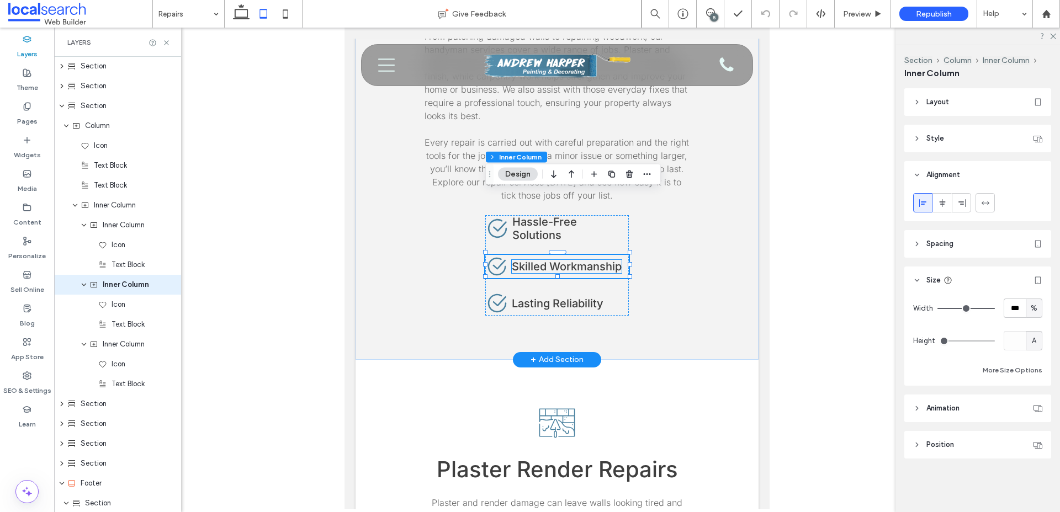
click at [588, 260] on span "Skilled Workmanship" at bounding box center [567, 266] width 110 height 13
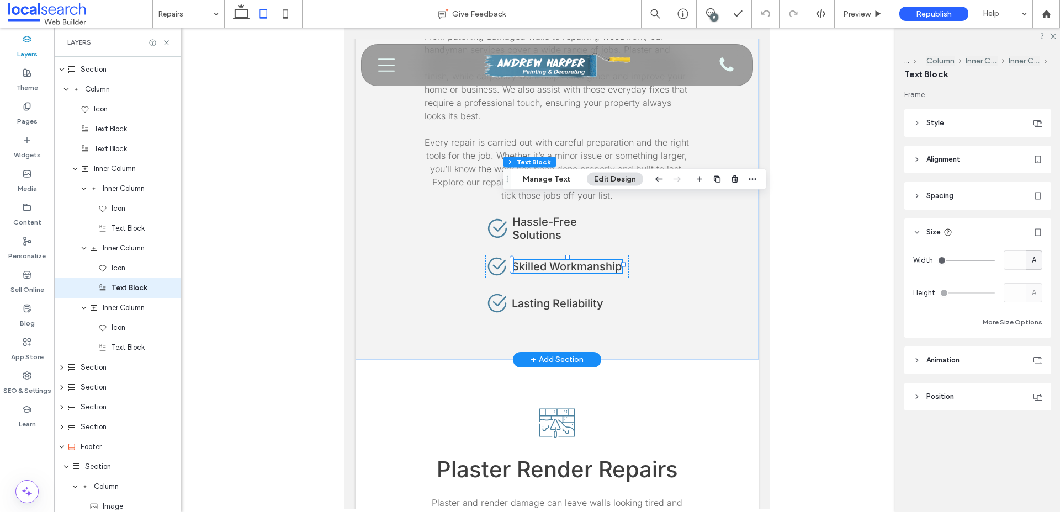
scroll to position [358, 0]
click at [577, 215] on span "Hassle-Free Solutions" at bounding box center [544, 228] width 65 height 26
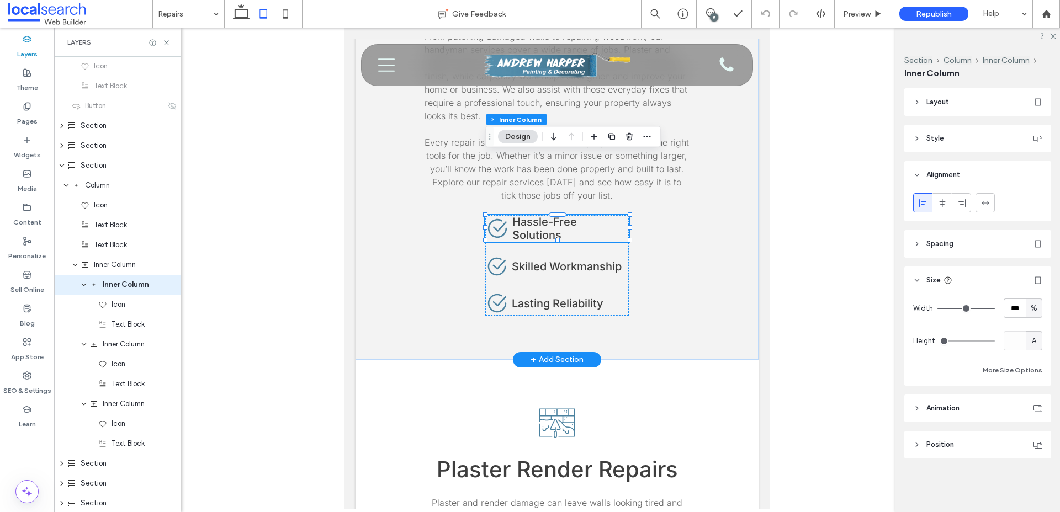
click at [577, 215] on span "Hassle-Free Solutions" at bounding box center [544, 228] width 65 height 26
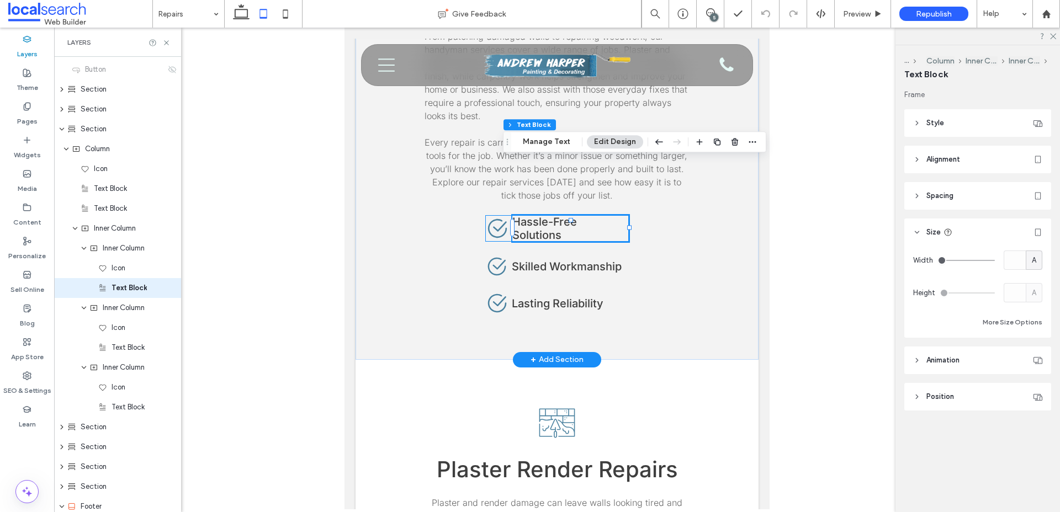
scroll to position [299, 0]
click at [171, 14] on input at bounding box center [185, 14] width 55 height 28
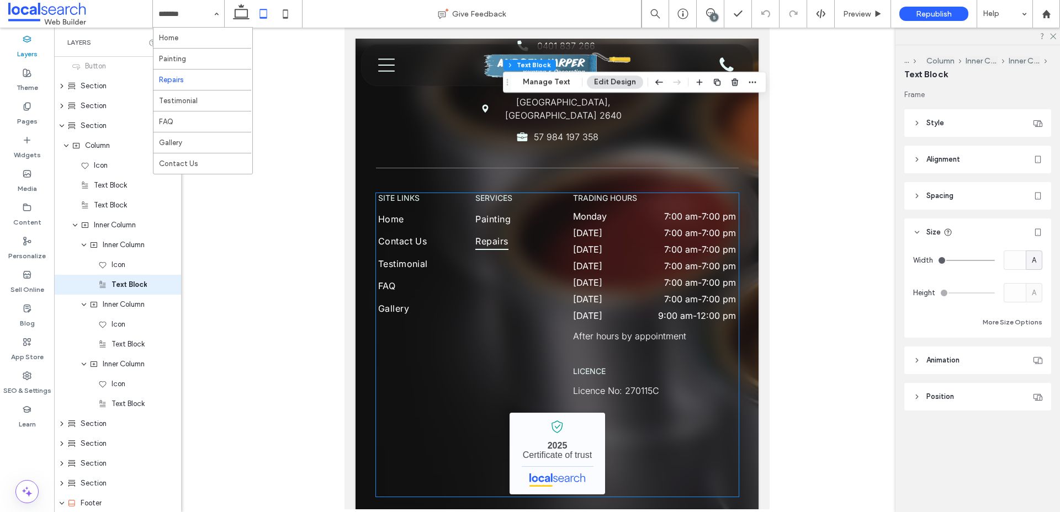
scroll to position [3023, 0]
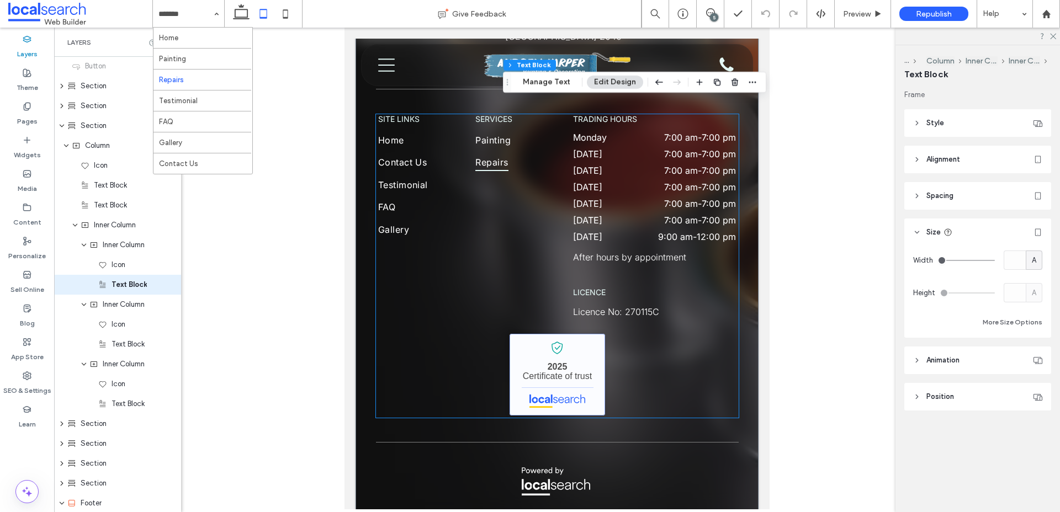
click at [591, 334] on link "[PERSON_NAME] Painting & Decorating - Localsearch verified business" at bounding box center [556, 375] width 95 height 82
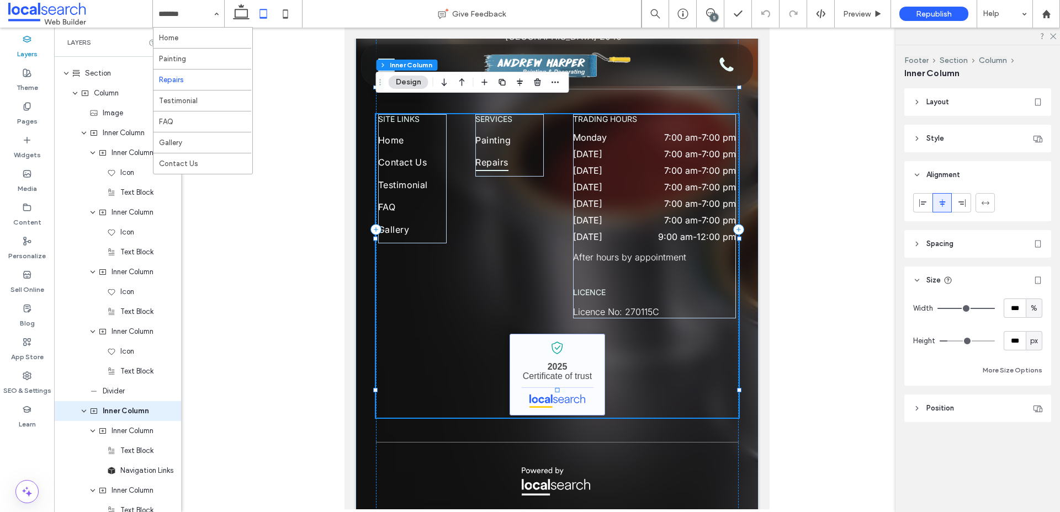
click at [583, 334] on link "[PERSON_NAME] Painting & Decorating - Localsearch verified business" at bounding box center [556, 375] width 95 height 82
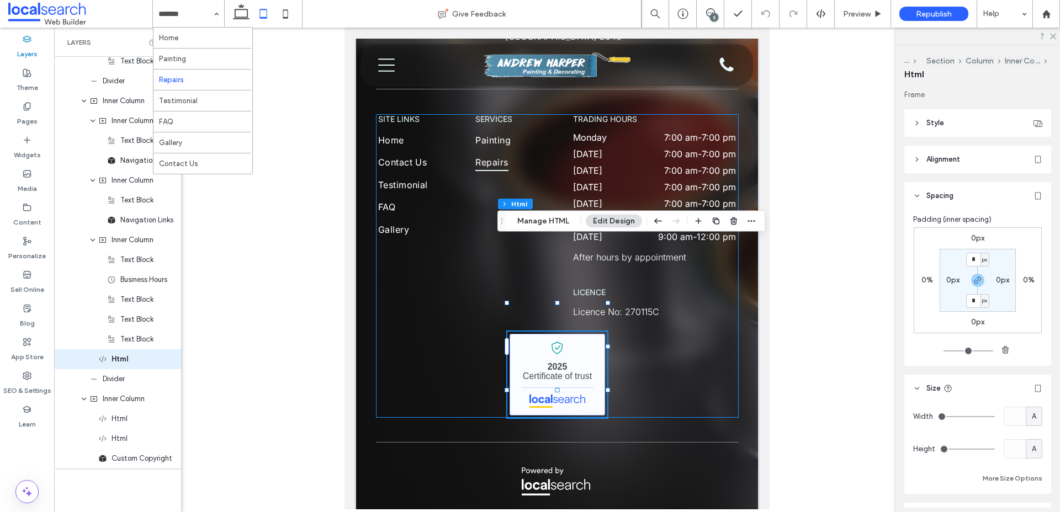
scroll to position [1059, 0]
click at [682, 264] on div "SITE LINKS Home Contact Us Testimonial FAQ Gallery services Painting Repairs tr…" at bounding box center [557, 266] width 363 height 304
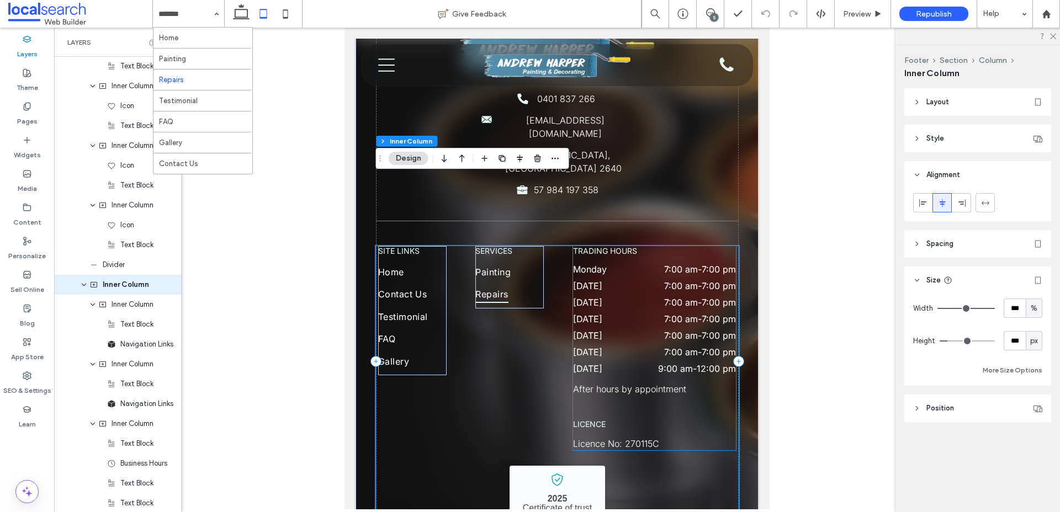
scroll to position [2870, 0]
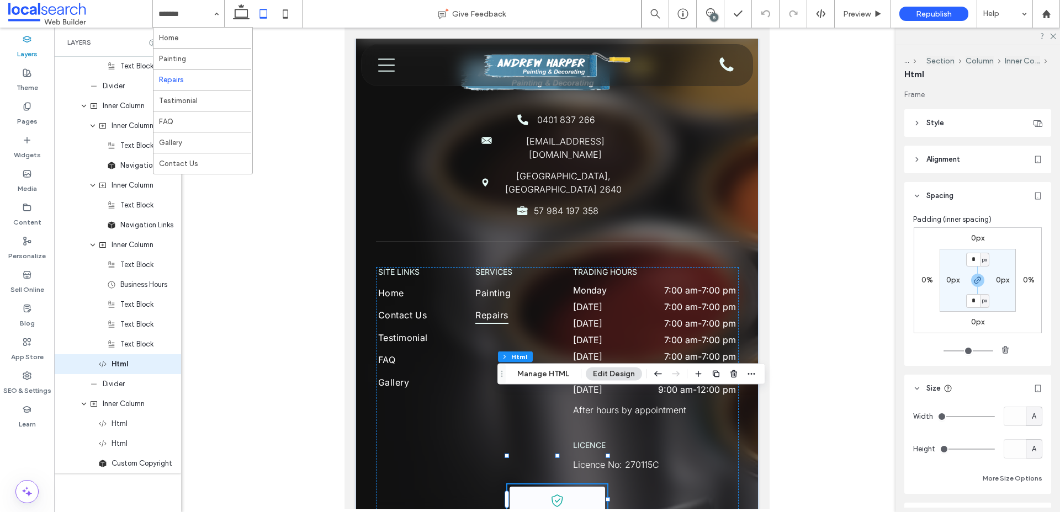
scroll to position [1059, 0]
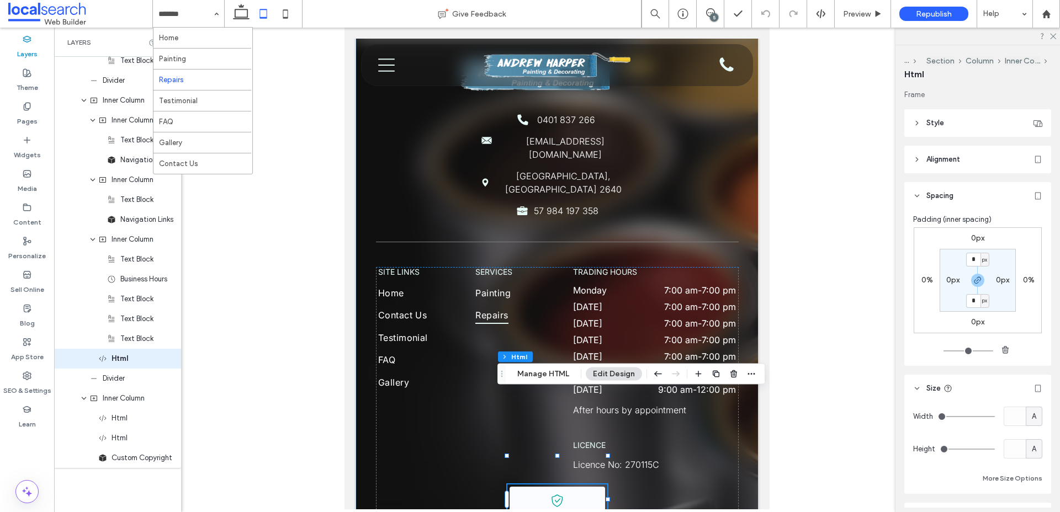
click at [1032, 414] on span "A" at bounding box center [1034, 416] width 4 height 11
click at [1031, 341] on span "%" at bounding box center [1033, 339] width 7 height 11
type input "**"
type input "****"
type input "**"
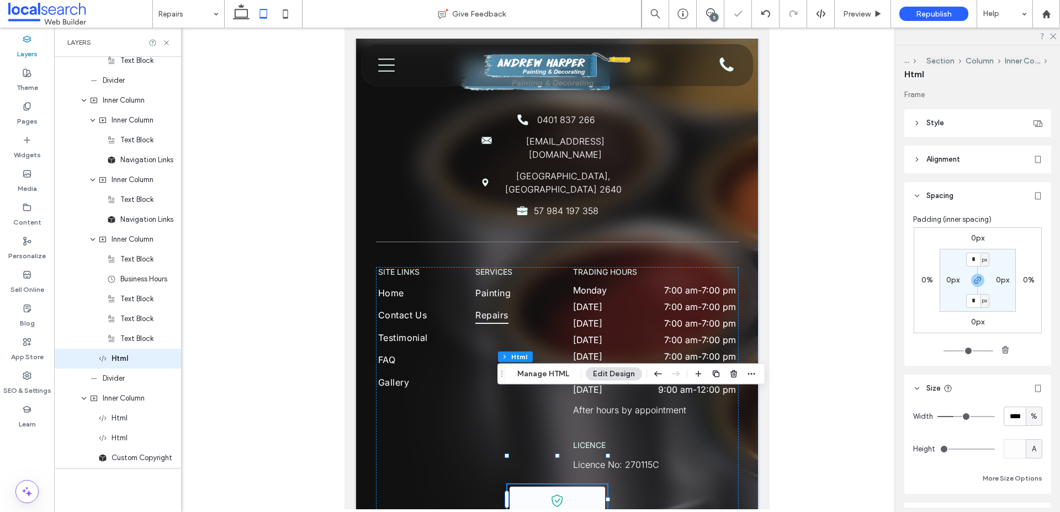
type input "**"
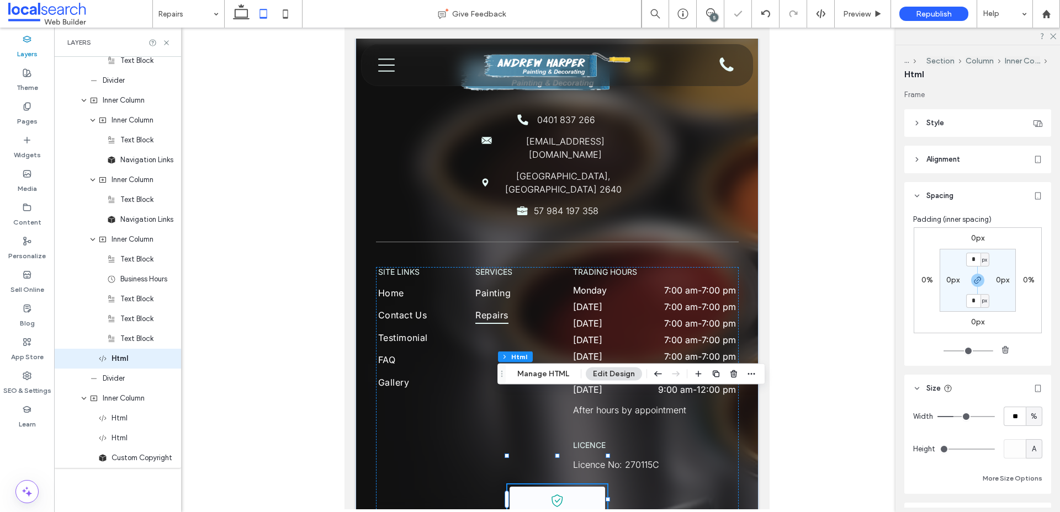
type input "**"
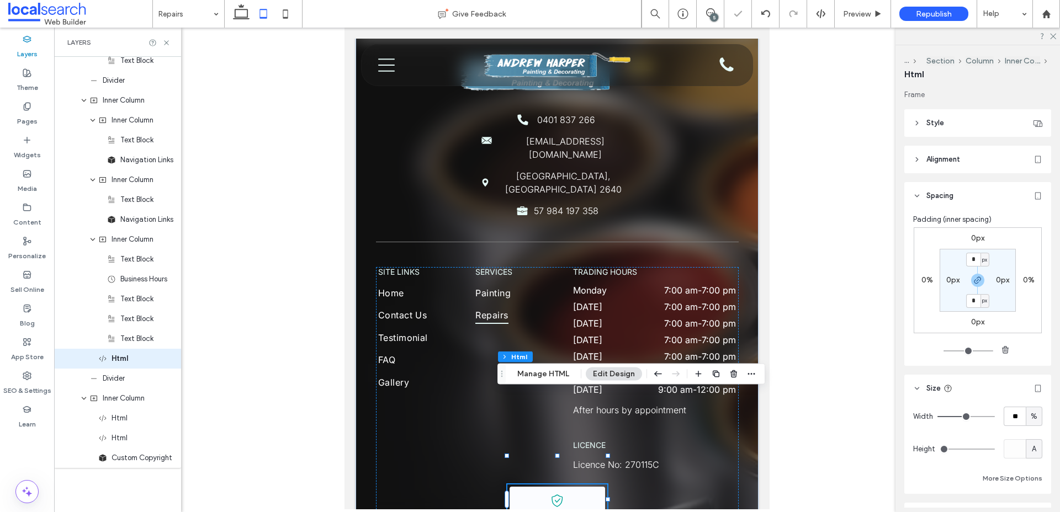
type input "**"
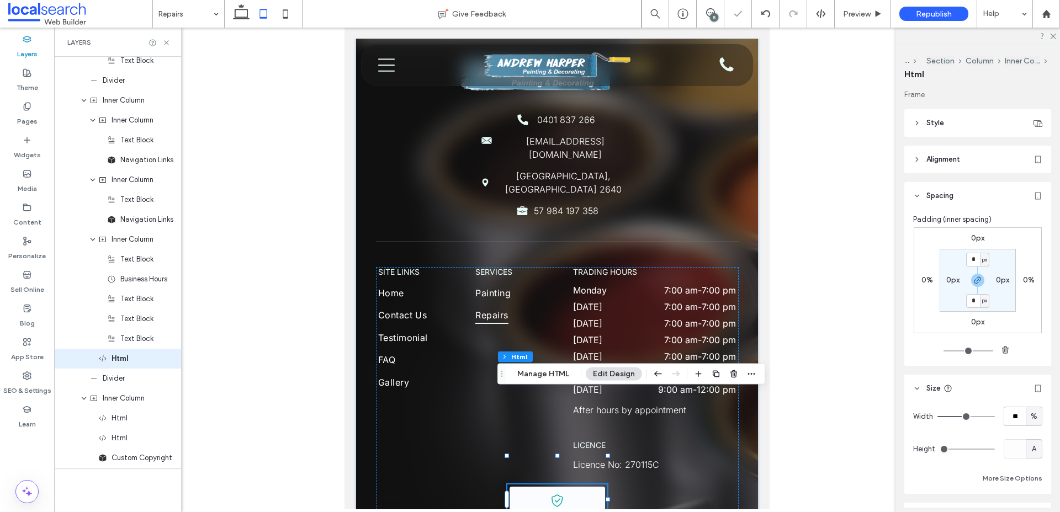
type input "**"
type input "***"
drag, startPoint x: 956, startPoint y: 418, endPoint x: 1003, endPoint y: 417, distance: 46.4
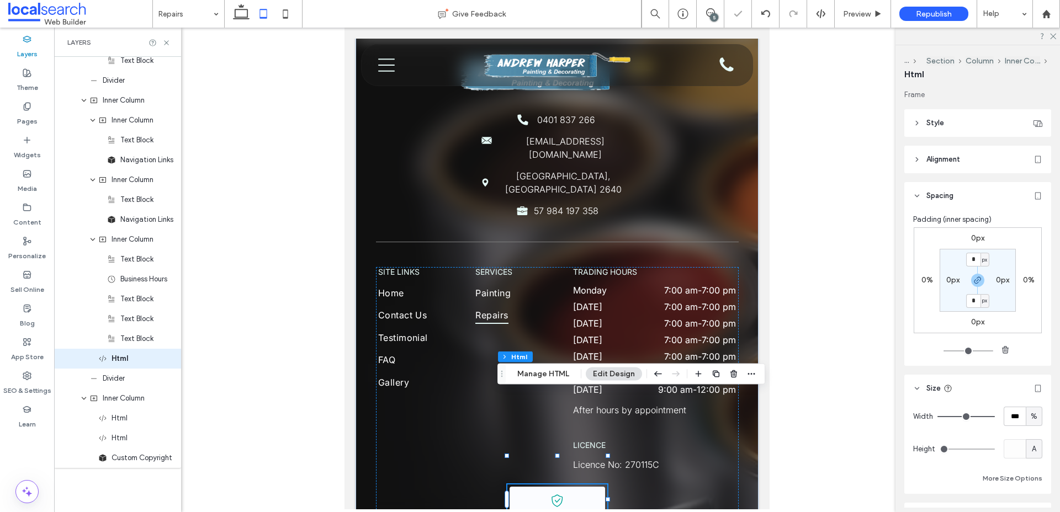
type input "***"
click at [995, 417] on input "range" at bounding box center [965, 416] width 57 height 1
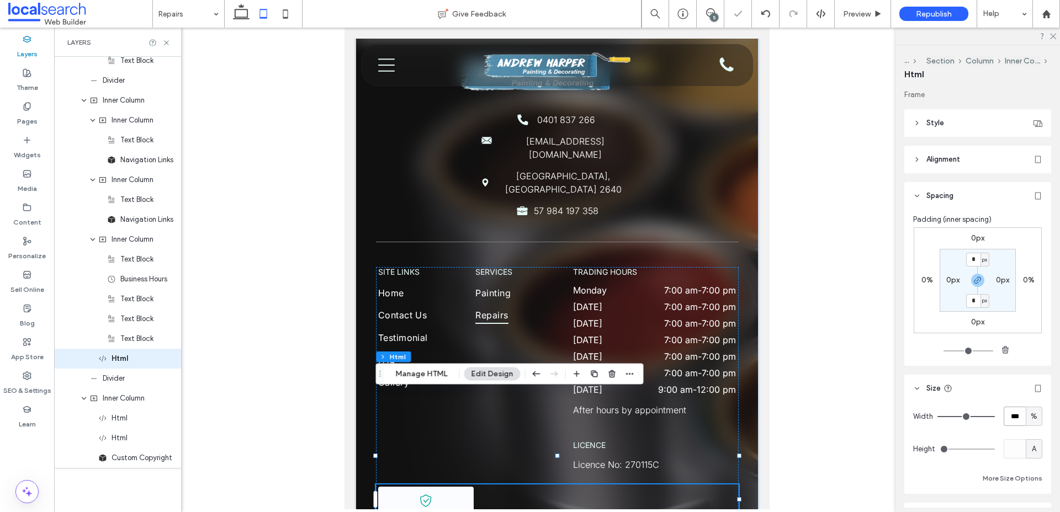
click at [1019, 419] on input "***" at bounding box center [1014, 416] width 22 height 19
type input "**"
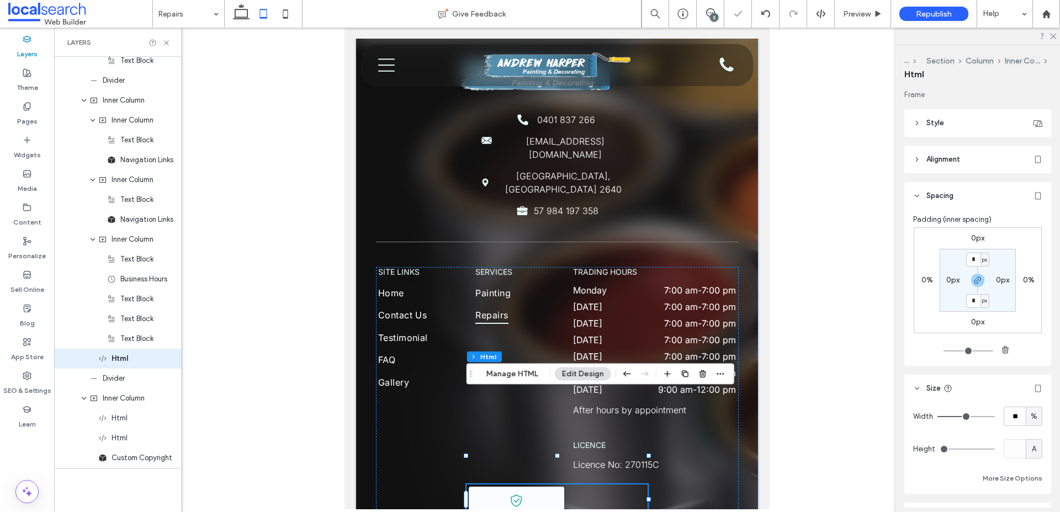
click at [939, 160] on span "Alignment" at bounding box center [943, 159] width 34 height 11
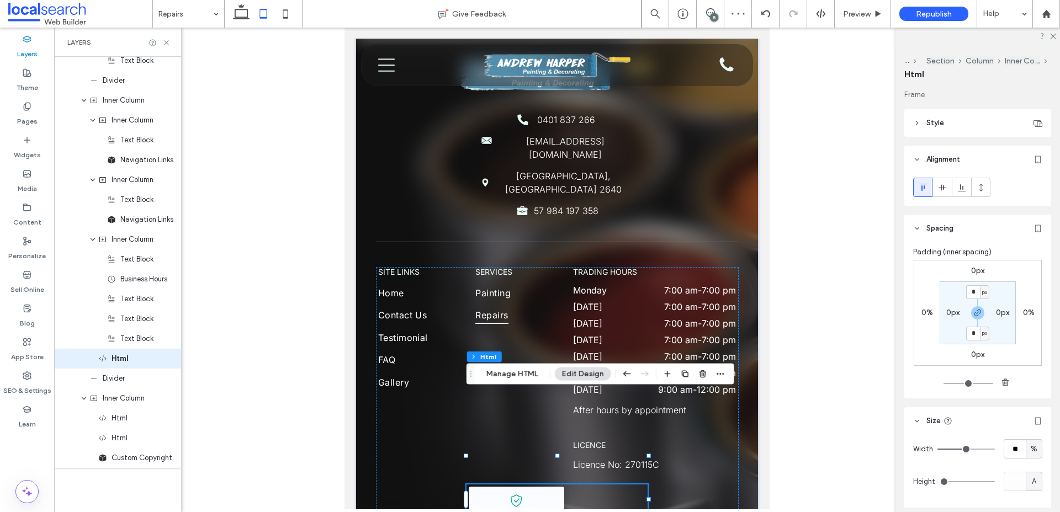
click at [941, 126] on span "Style" at bounding box center [935, 123] width 18 height 11
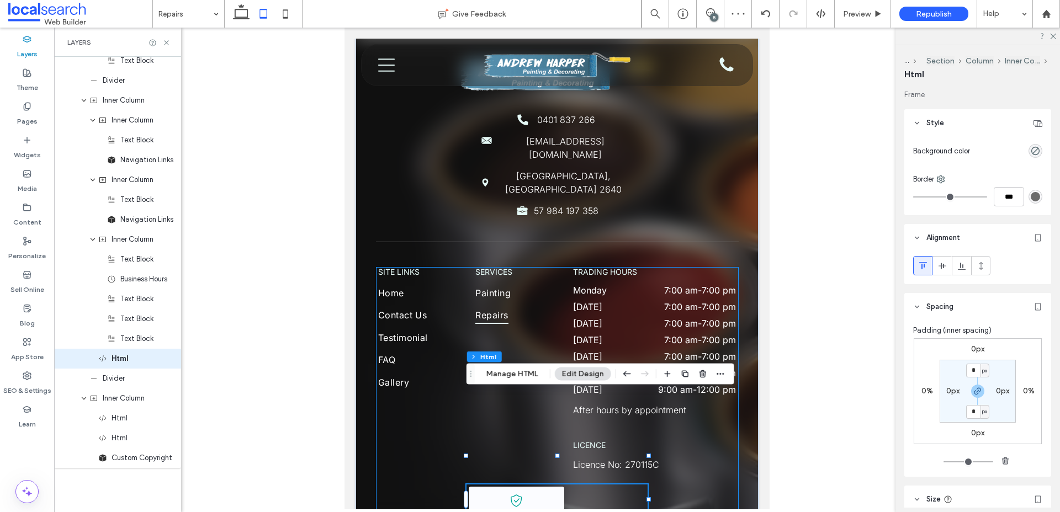
click at [709, 413] on div "SITE LINKS Home Contact Us Testimonial FAQ Gallery services Painting Repairs tr…" at bounding box center [557, 419] width 363 height 304
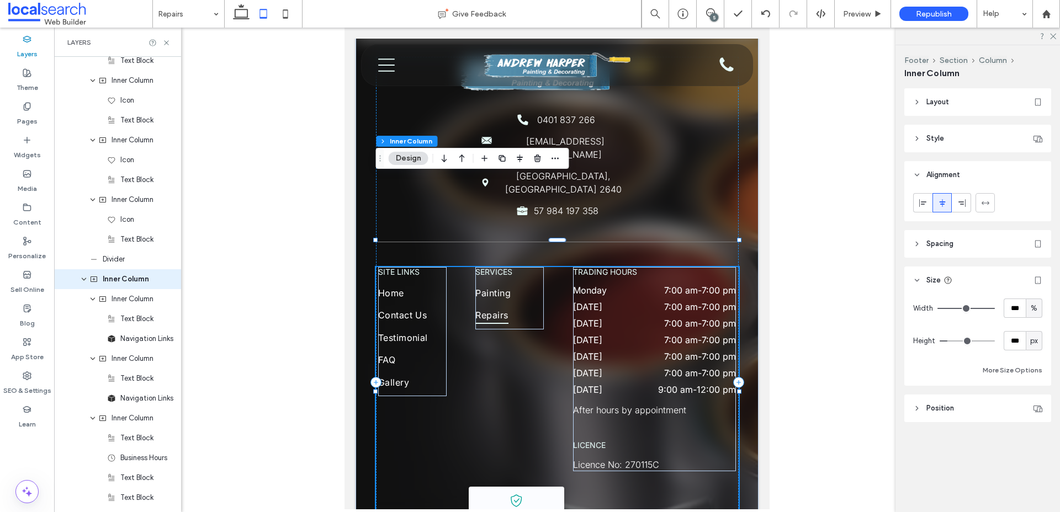
scroll to position [875, 0]
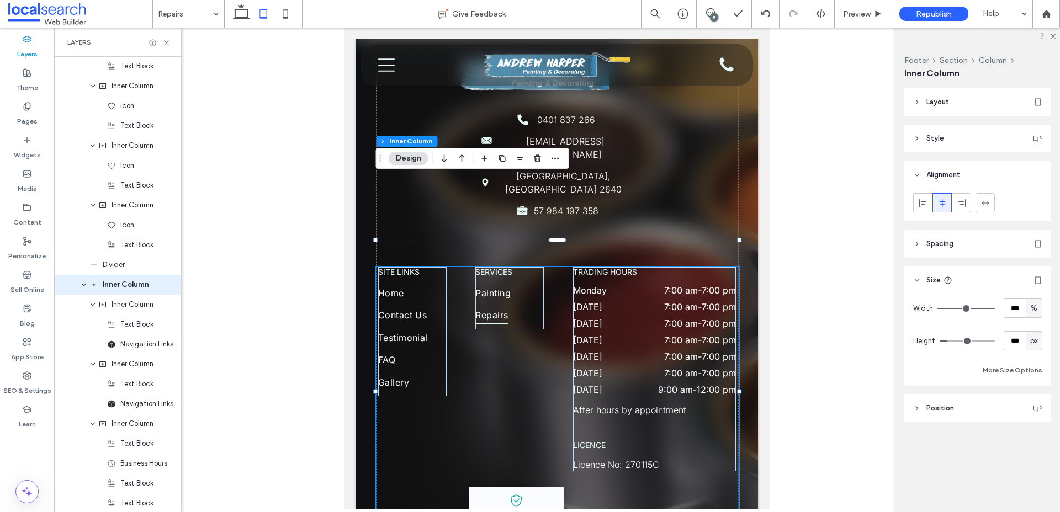
click at [949, 143] on header "Style" at bounding box center [977, 139] width 147 height 28
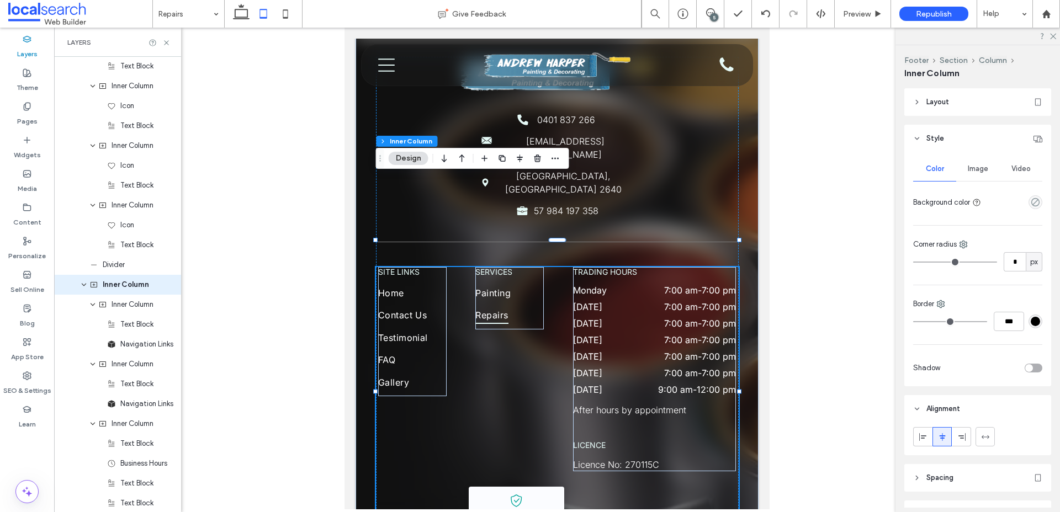
click at [929, 100] on span "Layout" at bounding box center [937, 102] width 23 height 11
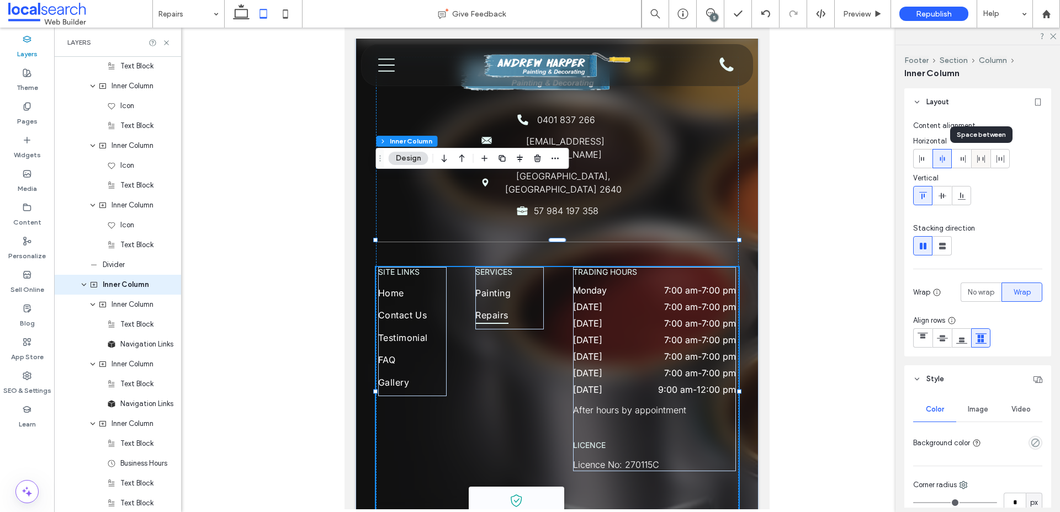
click at [980, 161] on icon at bounding box center [980, 159] width 9 height 9
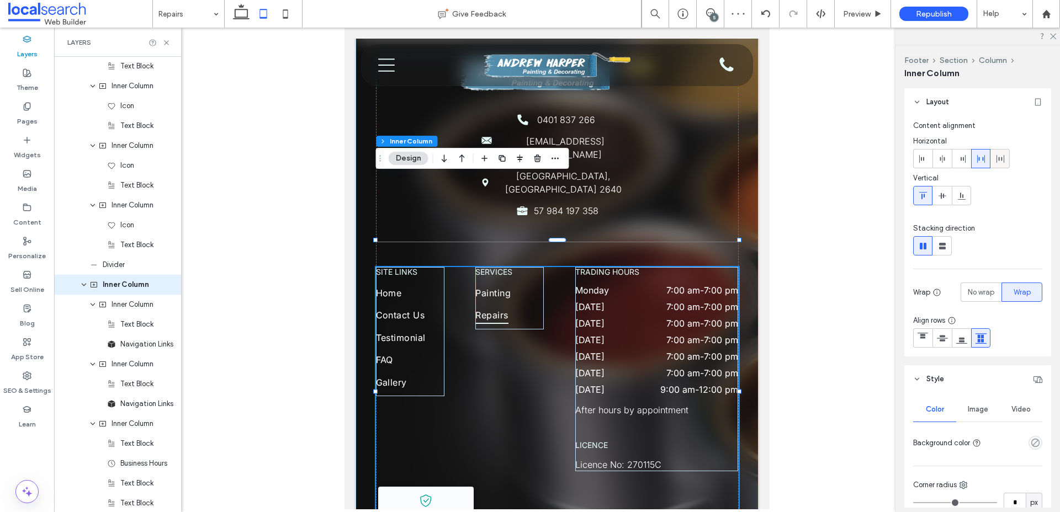
click at [998, 164] on span at bounding box center [1000, 159] width 9 height 18
click at [921, 156] on icon at bounding box center [922, 159] width 9 height 9
click at [947, 160] on div at bounding box center [942, 159] width 18 height 18
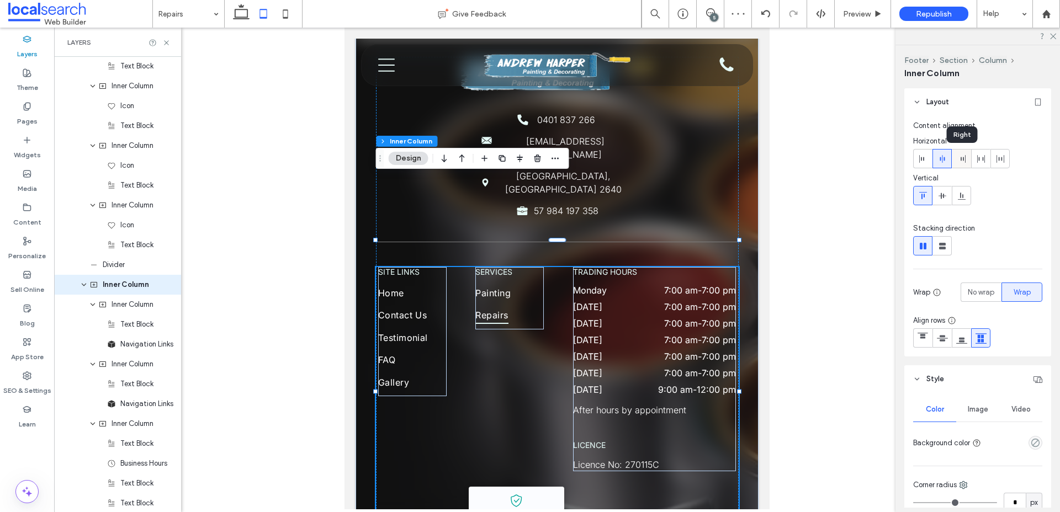
click at [962, 160] on icon at bounding box center [961, 159] width 9 height 9
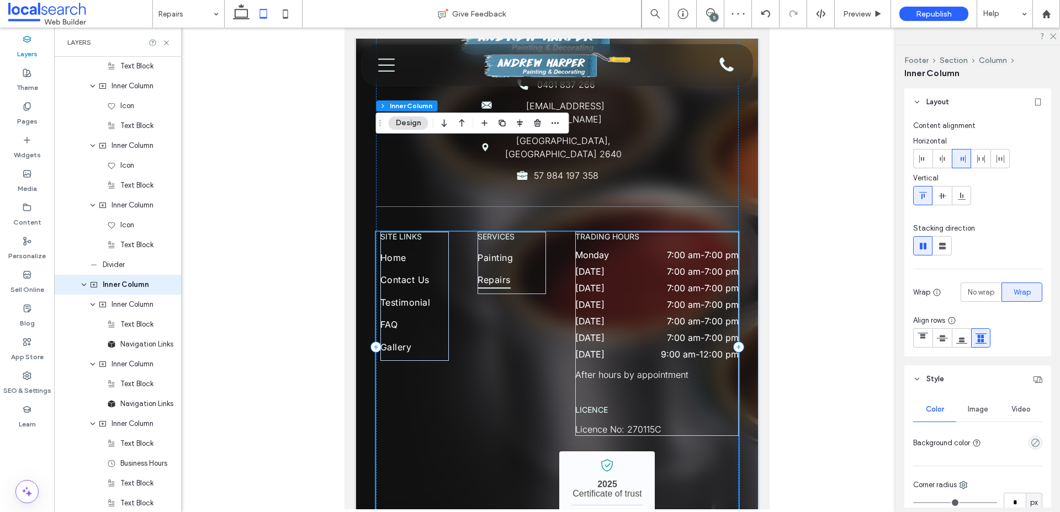
scroll to position [2906, 0]
click at [669, 301] on div "trading hours Monday 7:00 am - 7:00 pm Tuesday 7:00 am - 7:00 pm Wednesday 7:00…" at bounding box center [656, 333] width 163 height 204
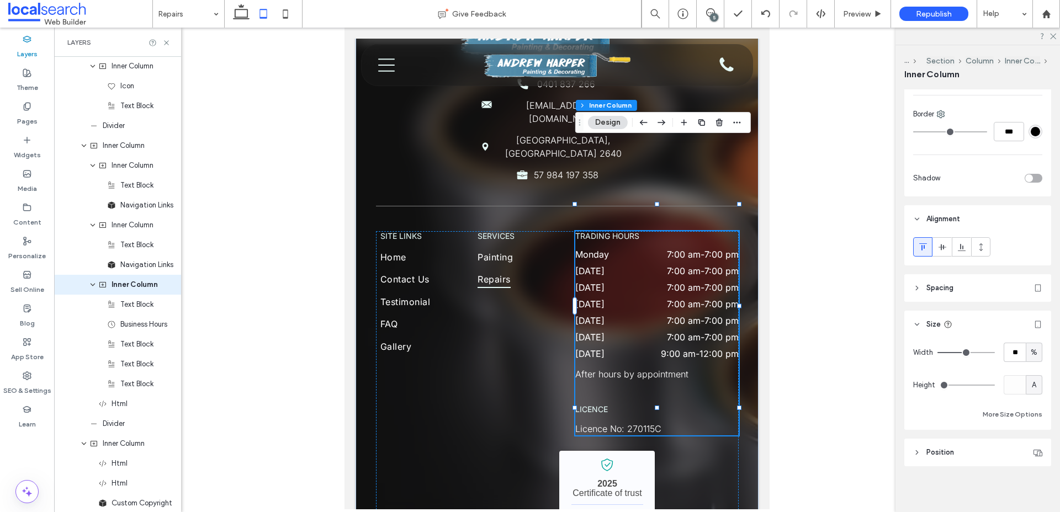
scroll to position [342, 0]
click at [1015, 350] on input "**" at bounding box center [1014, 349] width 22 height 19
type input "**"
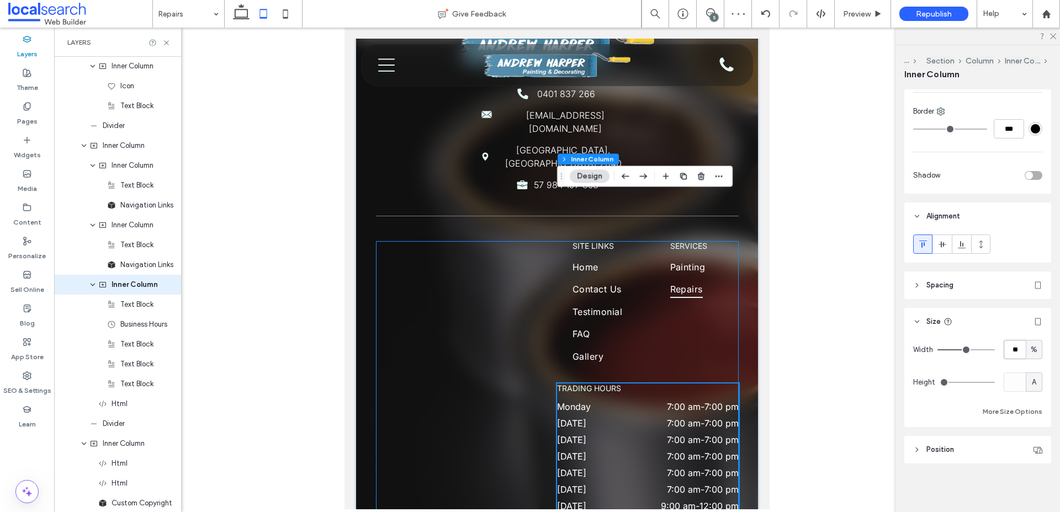
scroll to position [2840, 0]
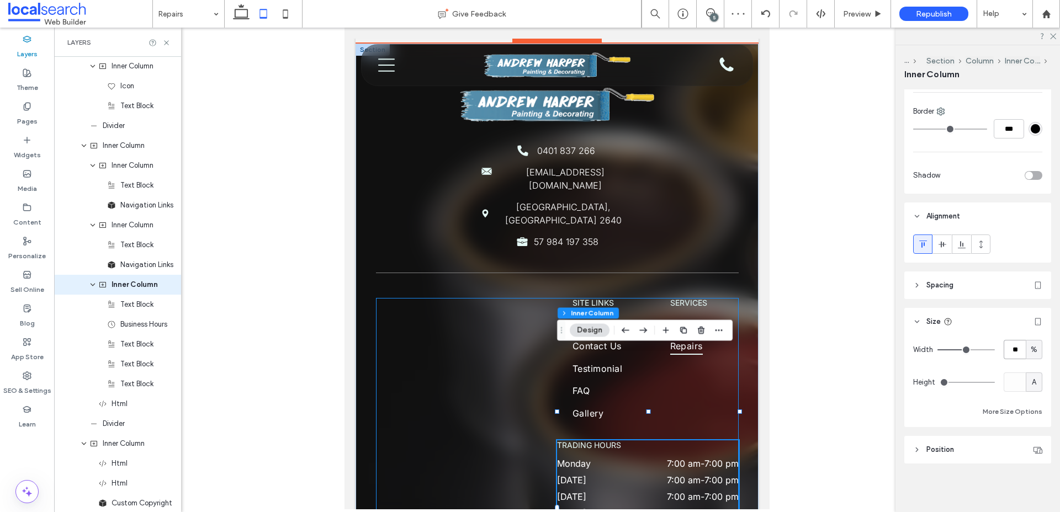
click at [645, 298] on div "SITE LINKS Home Contact Us Testimonial FAQ Gallery services Painting Repairs tr…" at bounding box center [557, 521] width 363 height 446
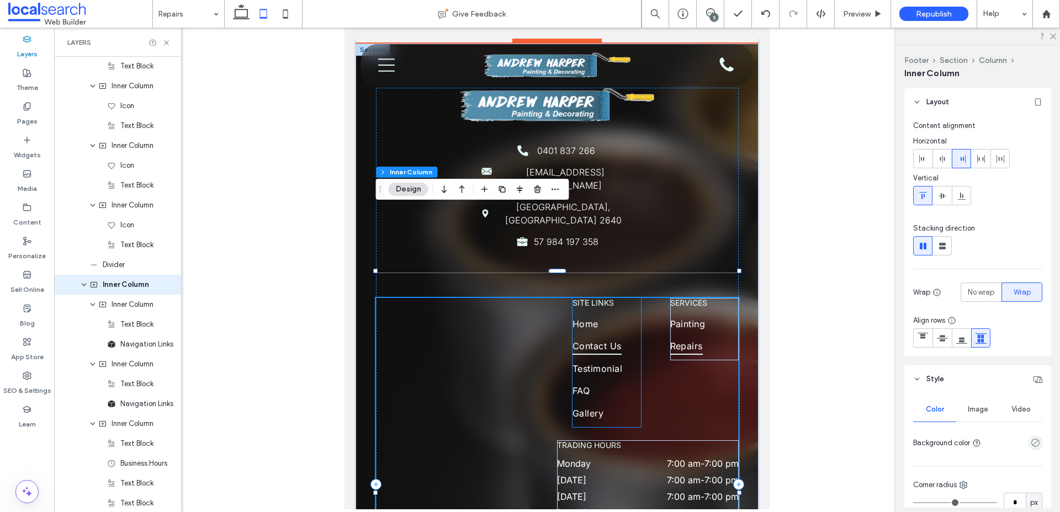
click at [632, 338] on link "Contact Us" at bounding box center [606, 349] width 68 height 22
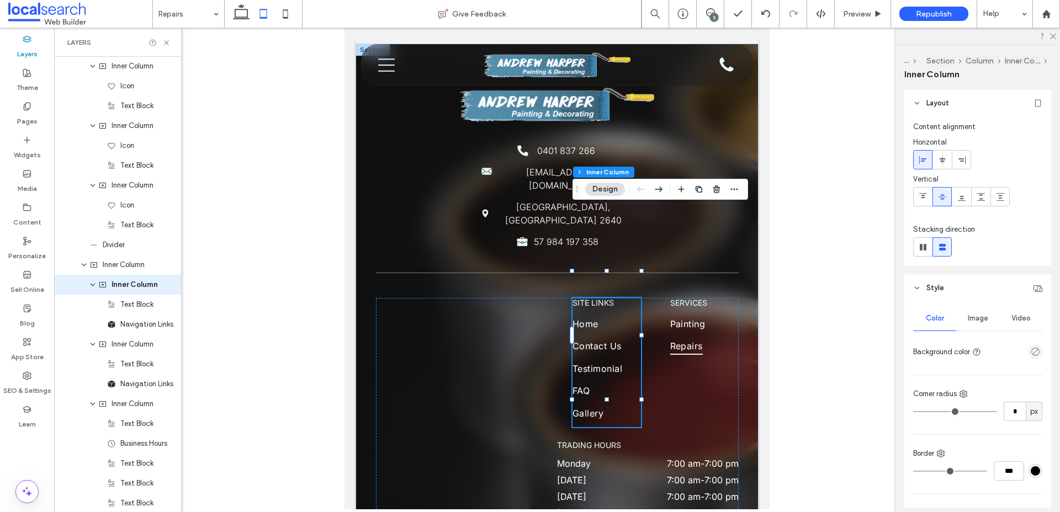
scroll to position [342, 0]
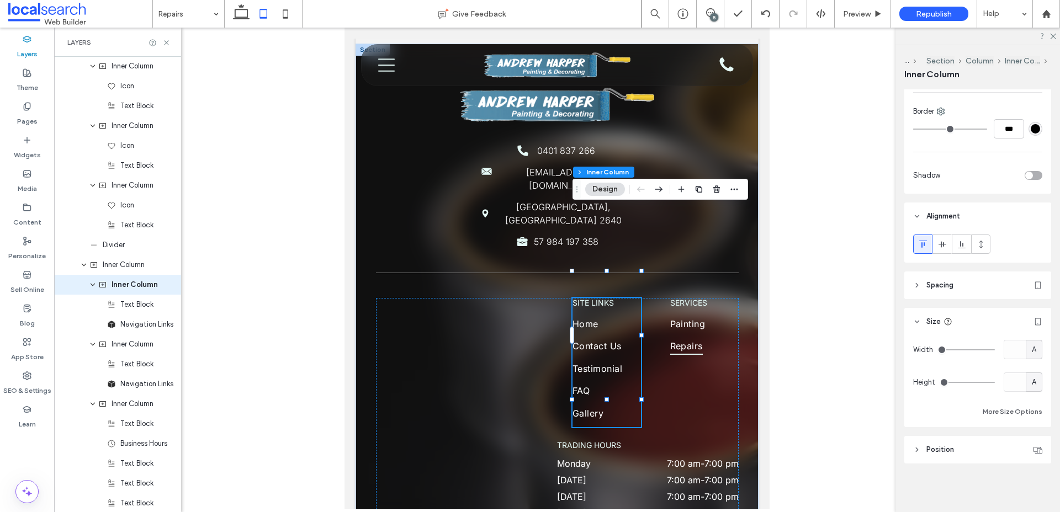
click at [1032, 351] on span "A" at bounding box center [1034, 349] width 4 height 11
click at [1035, 384] on span "%" at bounding box center [1033, 388] width 7 height 11
type input "**"
type input "****"
click at [130, 263] on span "Inner Column" at bounding box center [124, 264] width 42 height 11
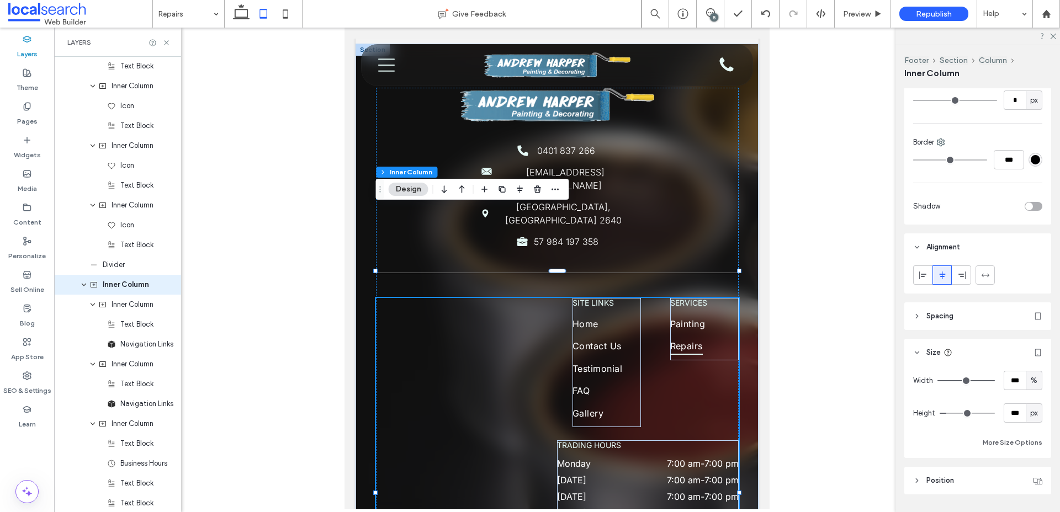
scroll to position [404, 0]
click at [941, 304] on header "Spacing" at bounding box center [977, 315] width 147 height 28
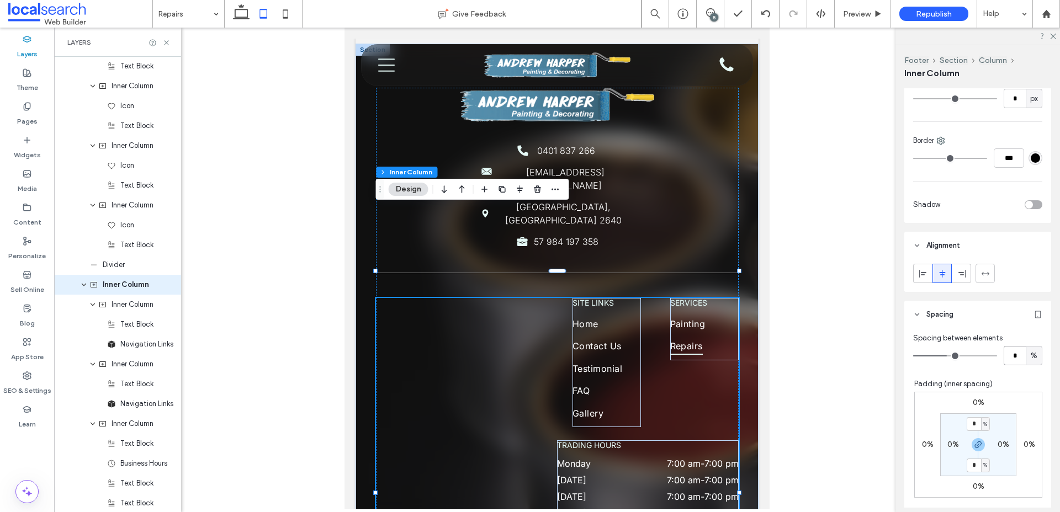
click at [1013, 359] on input "*" at bounding box center [1014, 355] width 22 height 19
type input "*"
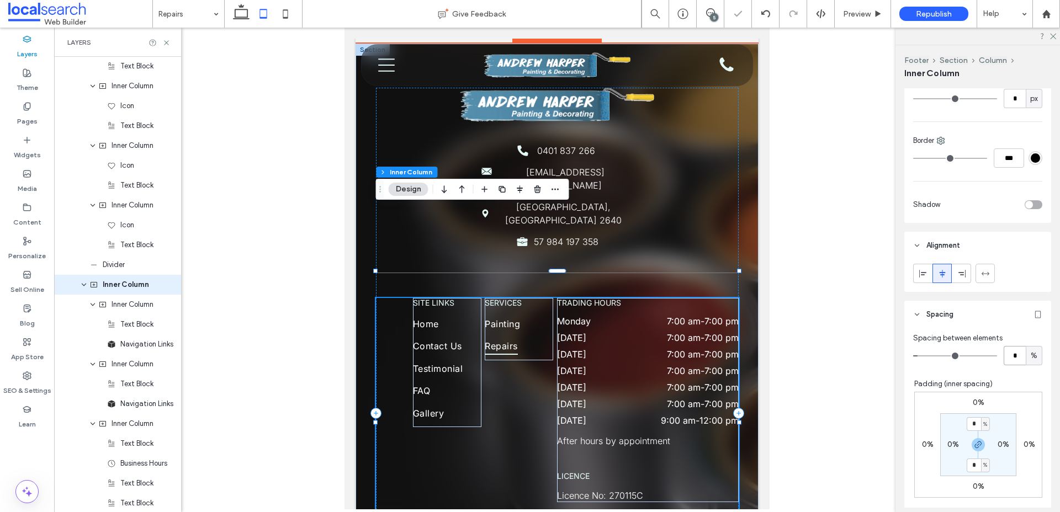
click at [541, 311] on div "SITE LINKS Home Contact Us Testimonial FAQ Gallery services Painting Repairs tr…" at bounding box center [557, 450] width 363 height 304
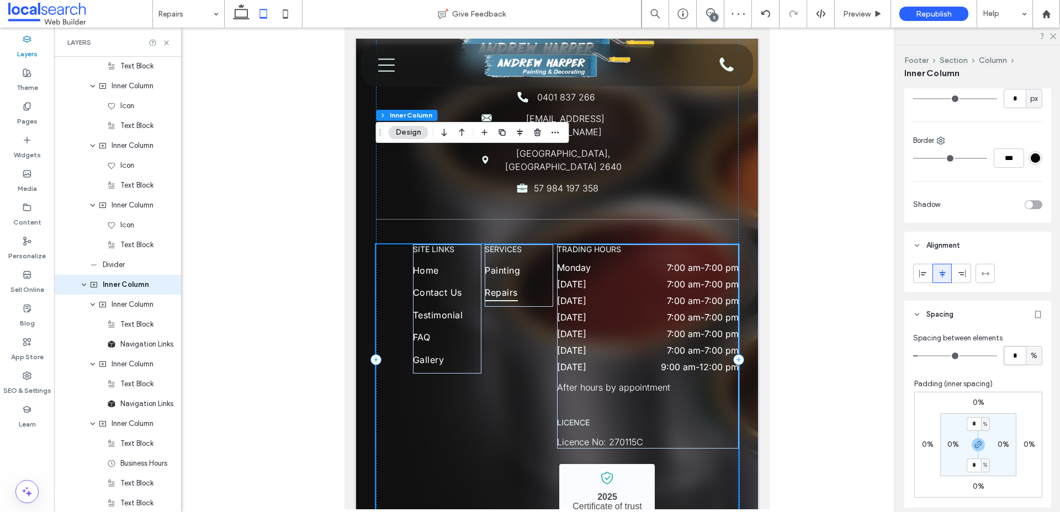
scroll to position [2900, 0]
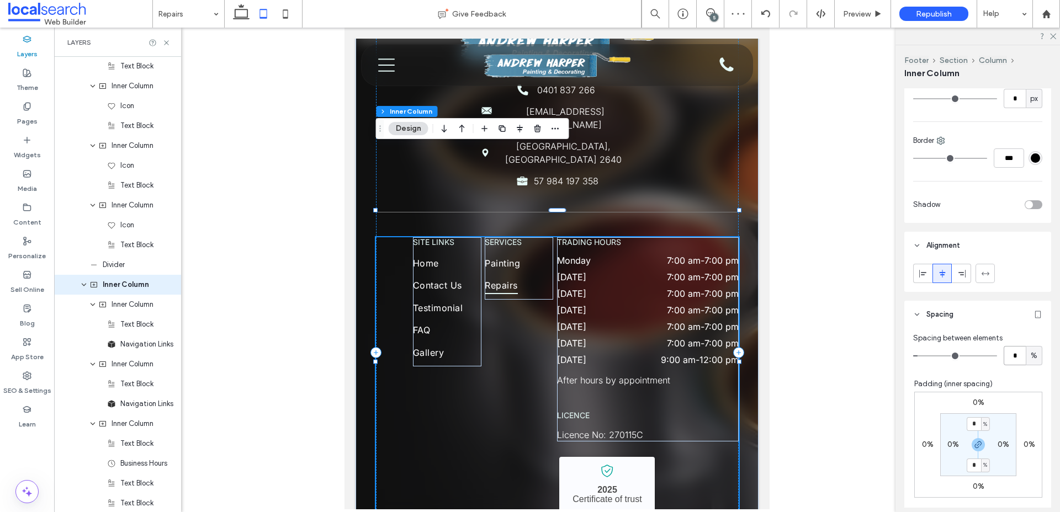
click at [512, 244] on div "SITE LINKS Home Contact Us Testimonial FAQ Gallery services Painting Repairs tr…" at bounding box center [557, 389] width 363 height 304
click at [497, 284] on div "SITE LINKS Home Contact Us Testimonial FAQ Gallery services Painting Repairs tr…" at bounding box center [557, 389] width 363 height 304
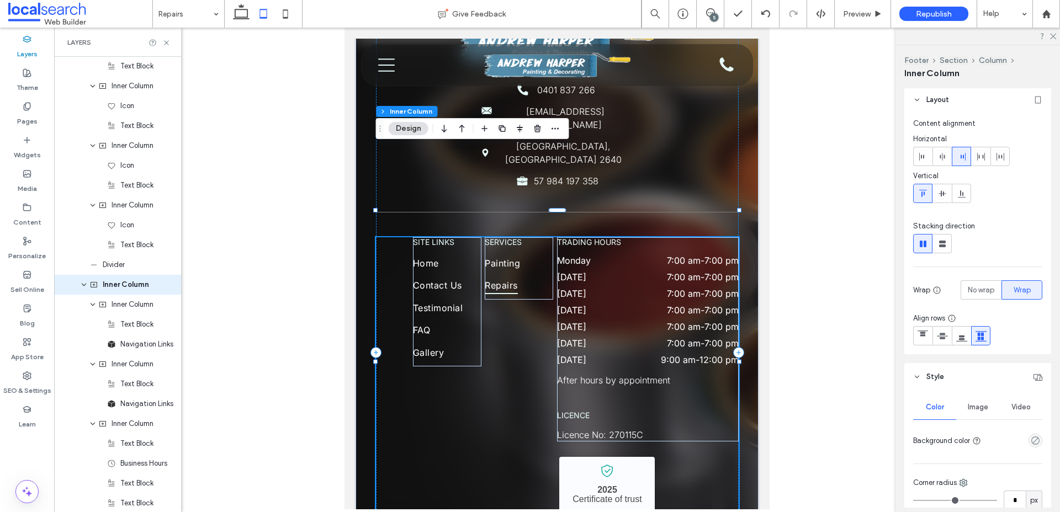
scroll to position [0, 0]
click at [983, 164] on span at bounding box center [980, 159] width 9 height 18
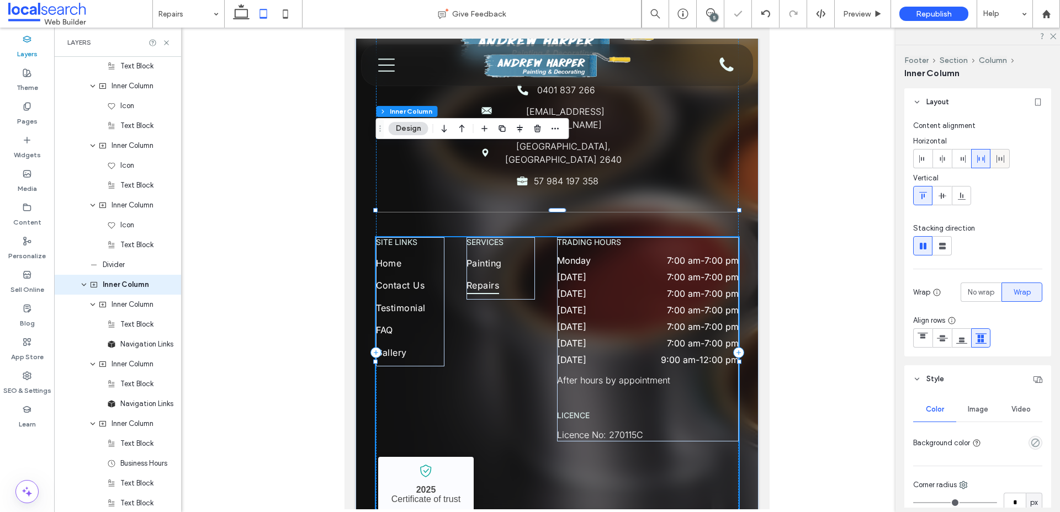
click at [1004, 164] on div at bounding box center [1000, 159] width 18 height 18
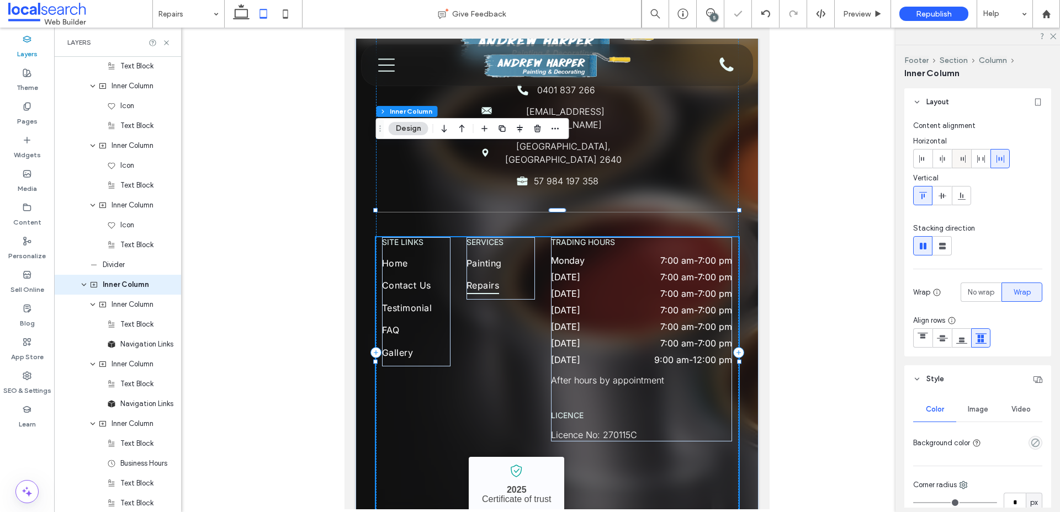
click at [963, 159] on use at bounding box center [962, 159] width 5 height 8
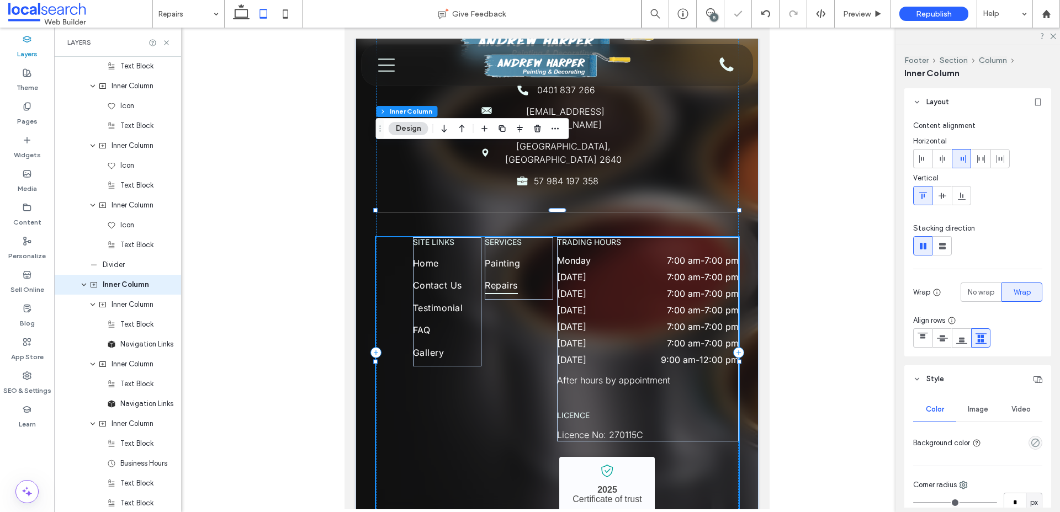
click at [514, 332] on div "SITE LINKS Home Contact Us Testimonial FAQ Gallery services Painting Repairs tr…" at bounding box center [557, 389] width 363 height 304
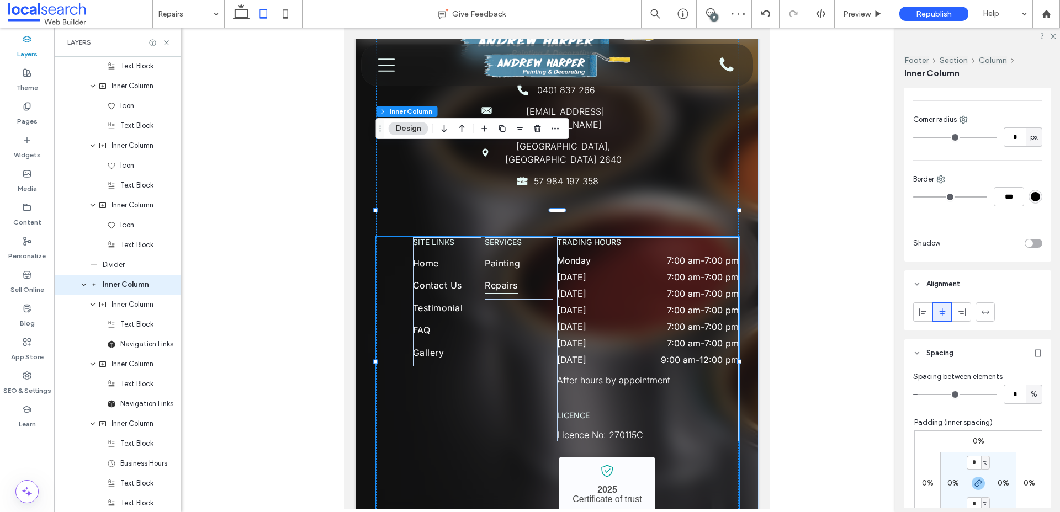
scroll to position [411, 0]
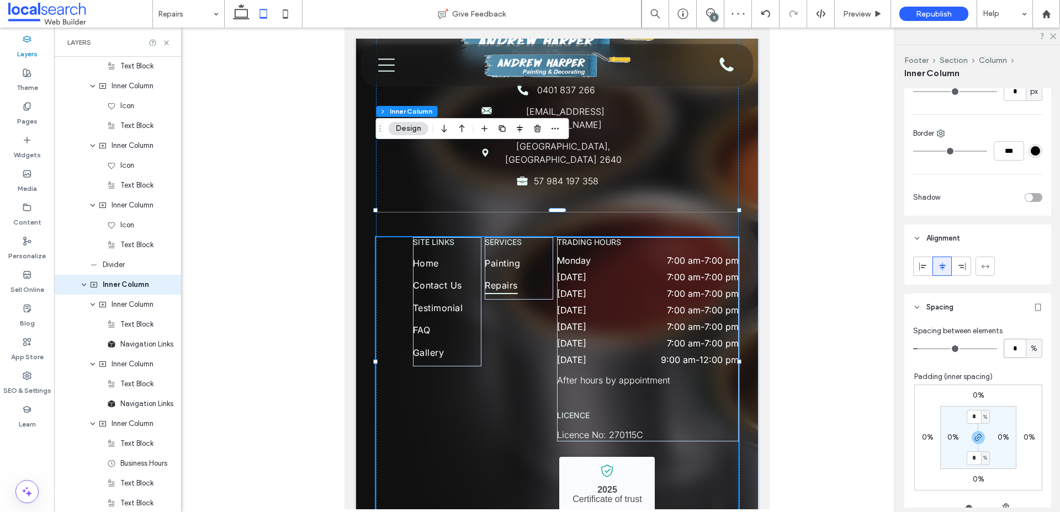
click at [1017, 343] on input "*" at bounding box center [1014, 348] width 22 height 19
type input "*"
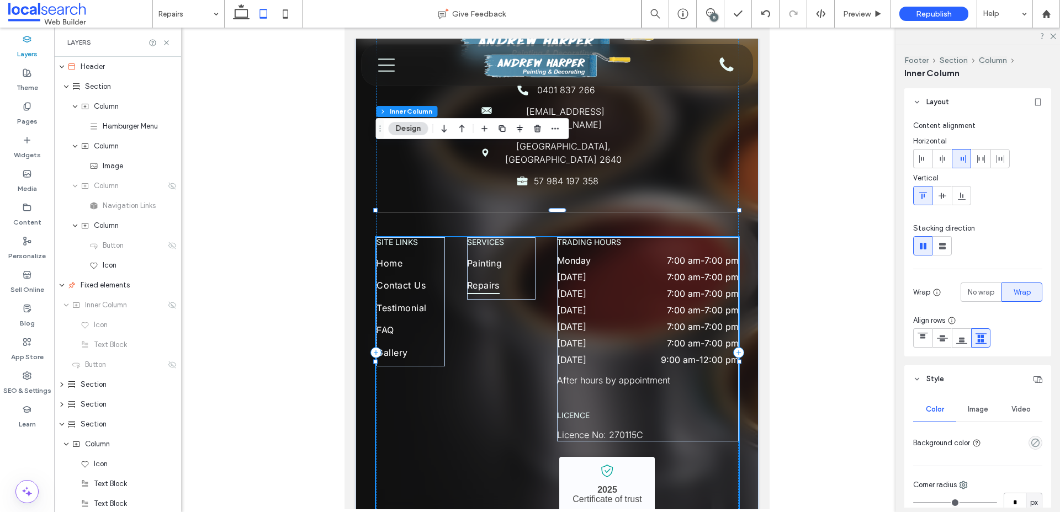
scroll to position [411, 0]
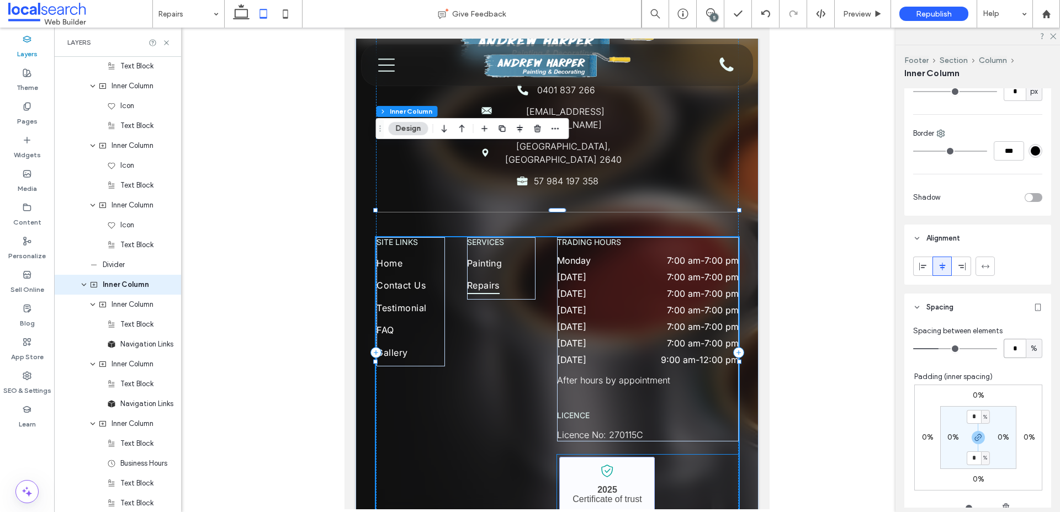
click at [593, 457] on link "[PERSON_NAME] Painting & Decorating - Localsearch verified business" at bounding box center [606, 498] width 95 height 82
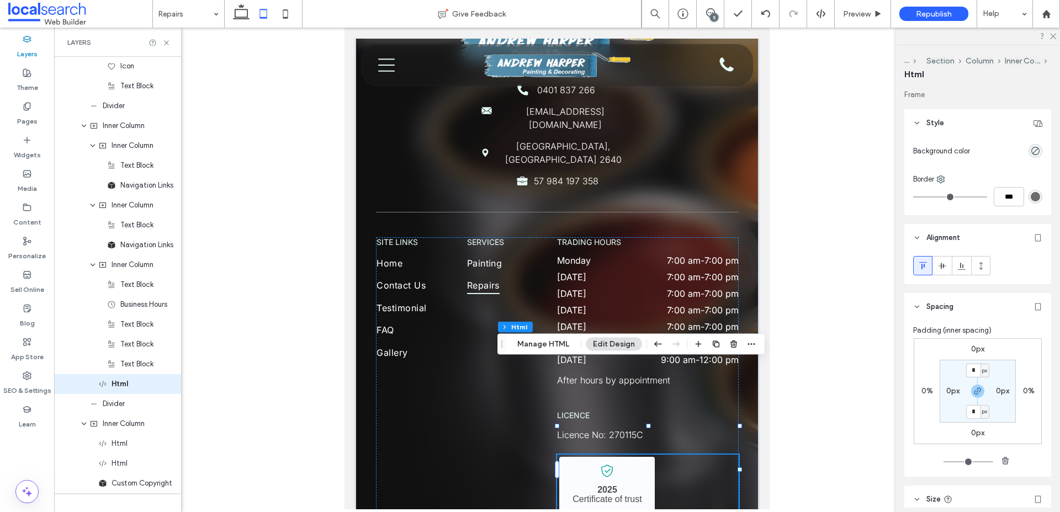
scroll to position [1059, 0]
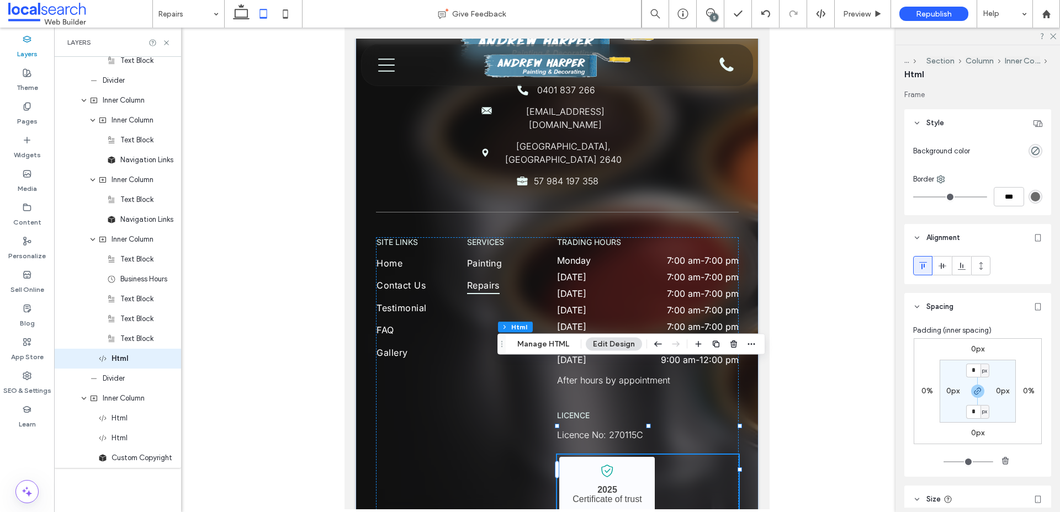
click at [926, 392] on label "0%" at bounding box center [927, 390] width 12 height 9
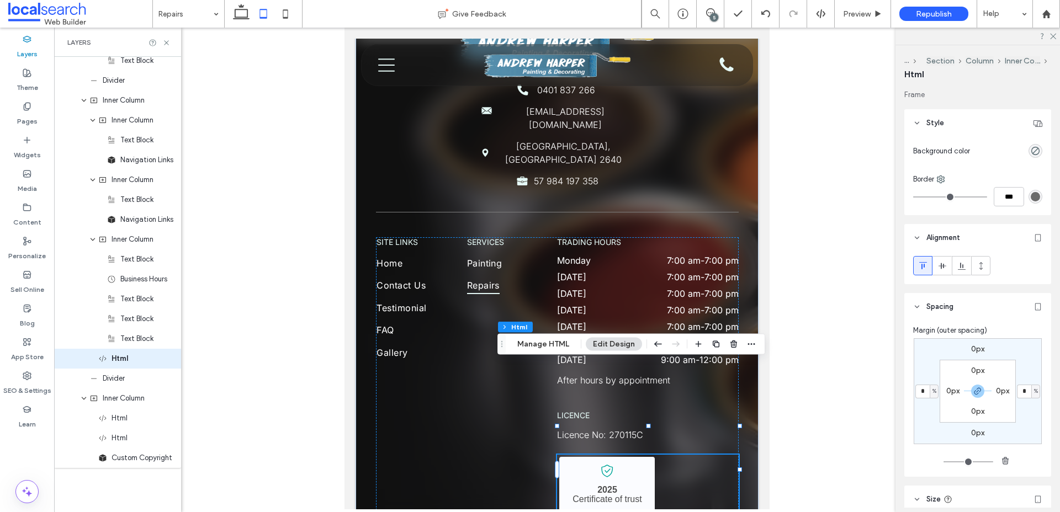
click at [931, 391] on div "%" at bounding box center [934, 391] width 7 height 11
click at [931, 402] on span "px" at bounding box center [930, 407] width 8 height 11
click at [975, 390] on icon "button" at bounding box center [977, 391] width 9 height 9
click at [924, 392] on input "*" at bounding box center [922, 392] width 14 height 14
type input "**"
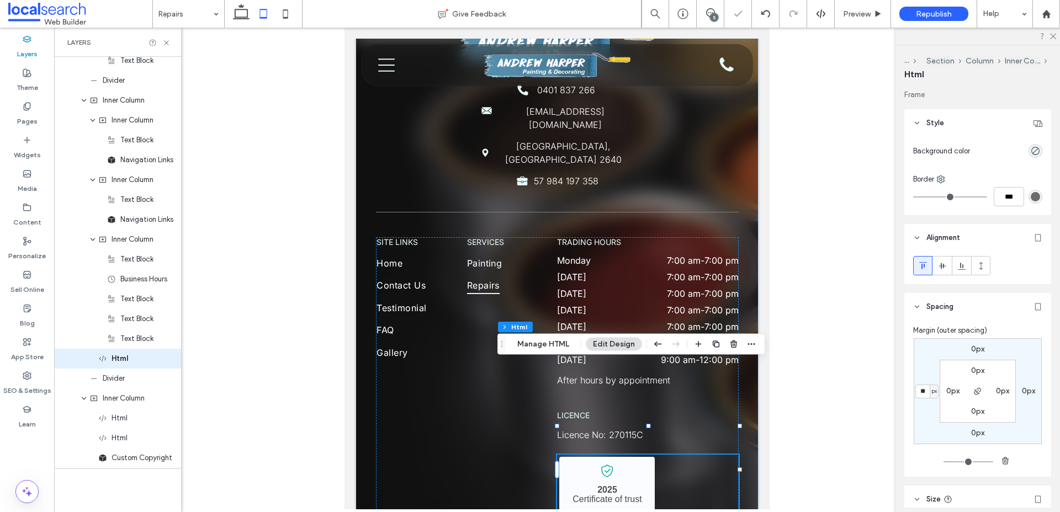
click at [910, 355] on div "Margin (outer spacing) 0px 0px 0px ** px 0px 0px 0px 0px" at bounding box center [977, 399] width 147 height 156
click at [928, 362] on div "0px 0px 0px ** px 0px 0px 0px 0px" at bounding box center [977, 391] width 128 height 106
click at [928, 390] on input "**" at bounding box center [922, 392] width 14 height 14
type input "*"
click at [611, 338] on dt "[DATE]" at bounding box center [595, 343] width 76 height 11
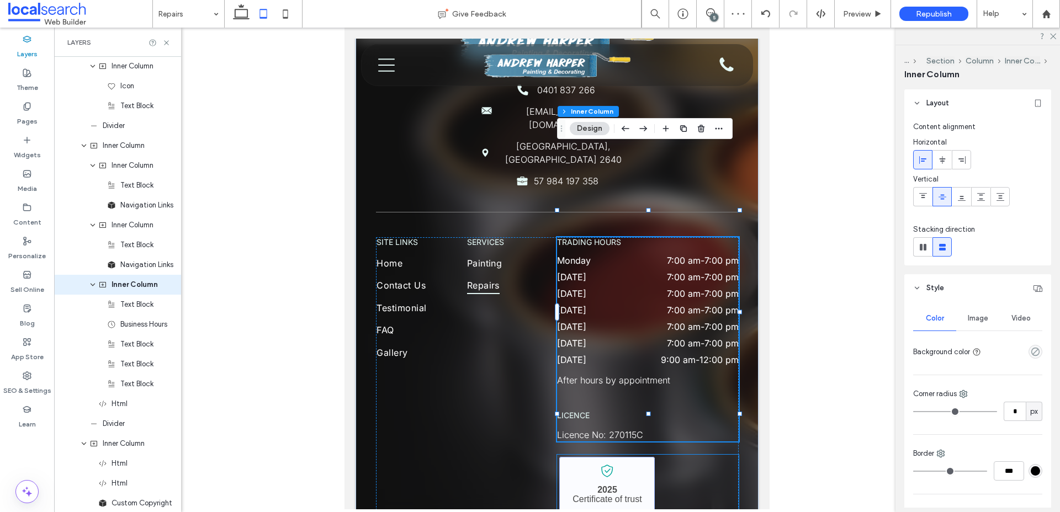
click at [640, 457] on link "[PERSON_NAME] Painting & Decorating - Localsearch verified business" at bounding box center [606, 498] width 95 height 82
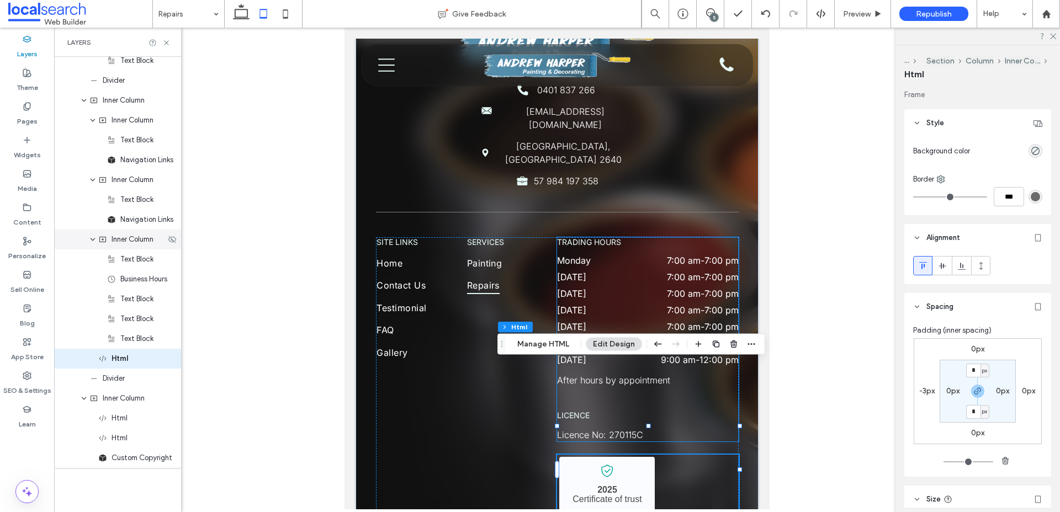
click at [152, 241] on span "Inner Column" at bounding box center [132, 239] width 42 height 11
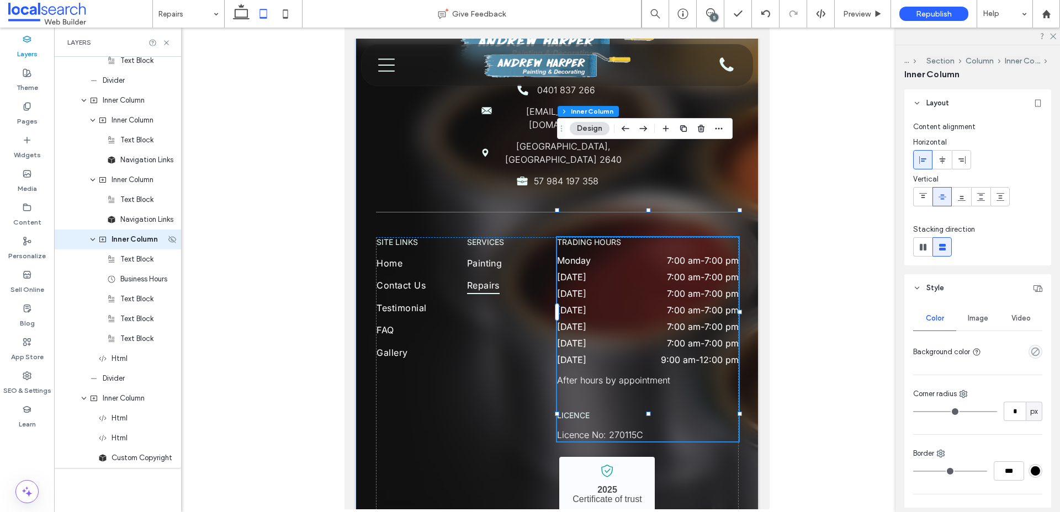
scroll to position [1014, 0]
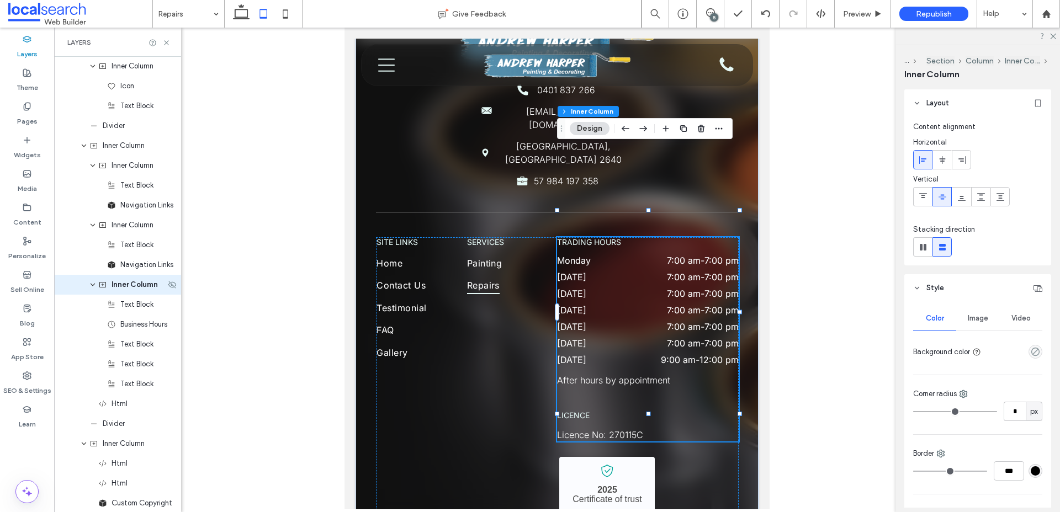
click at [95, 284] on icon "expand Inner Column" at bounding box center [92, 284] width 7 height 9
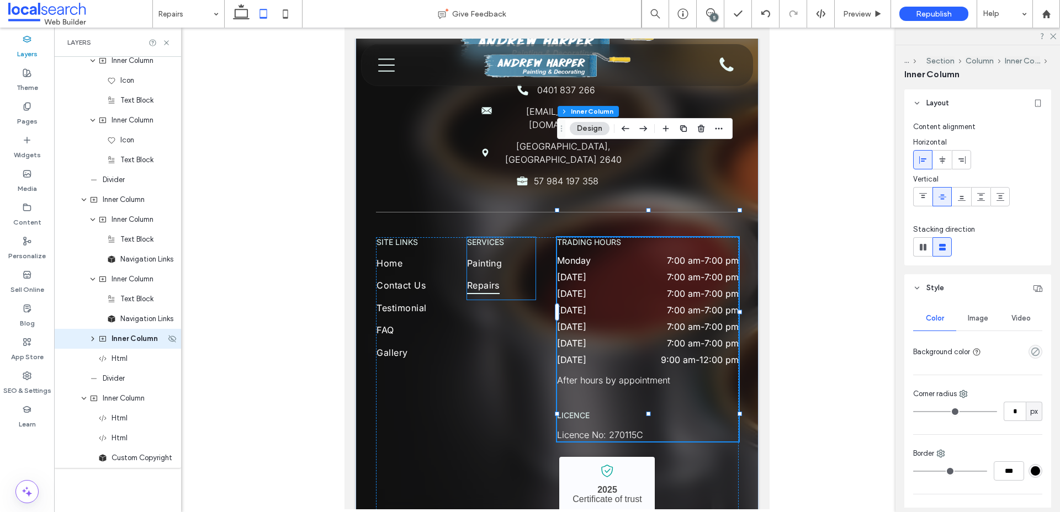
scroll to position [960, 0]
click at [131, 339] on span "Inner Column" at bounding box center [134, 338] width 46 height 11
click at [119, 362] on span "Html" at bounding box center [119, 358] width 16 height 11
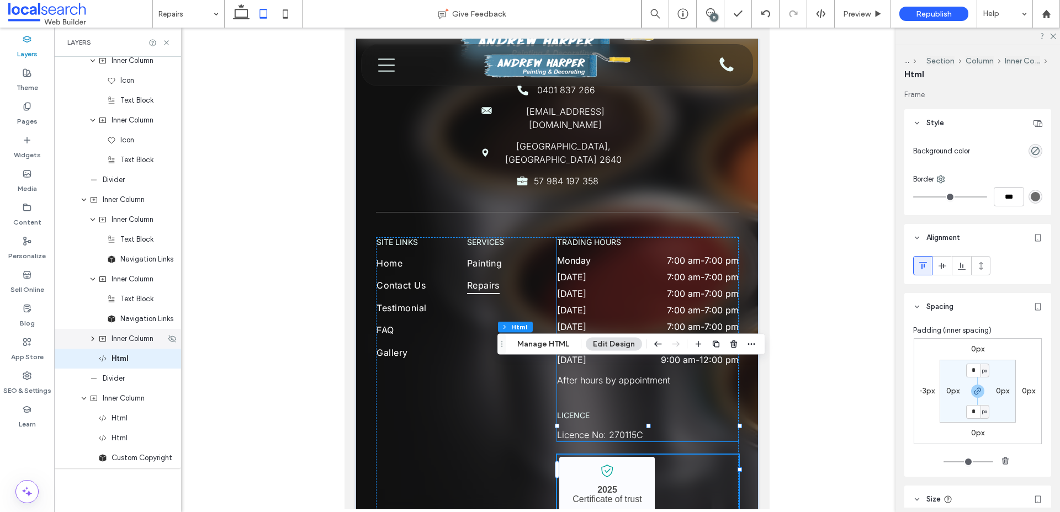
click at [137, 344] on span "Inner Column" at bounding box center [132, 338] width 42 height 11
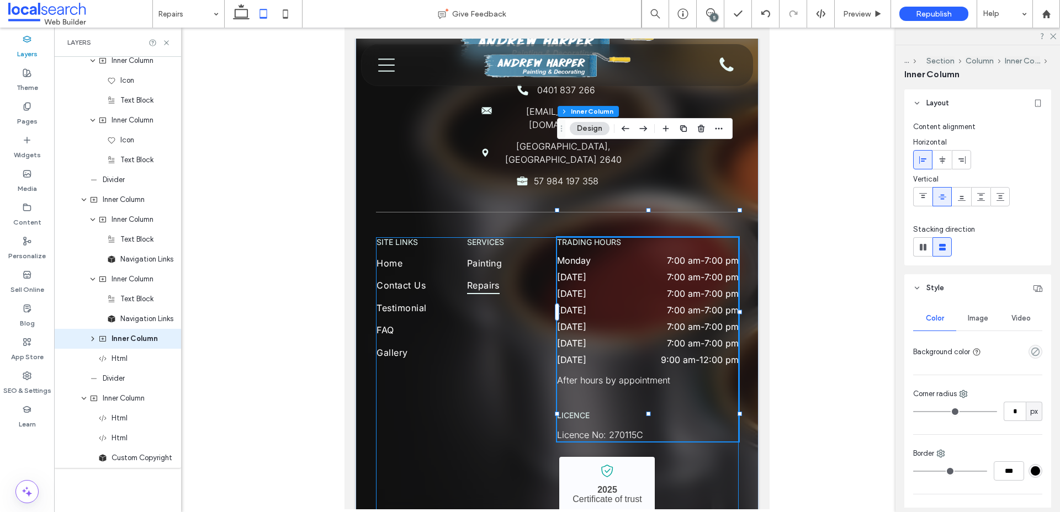
click at [511, 295] on div "SITE LINKS Home Contact Us Testimonial FAQ Gallery services Painting Repairs tr…" at bounding box center [557, 389] width 363 height 304
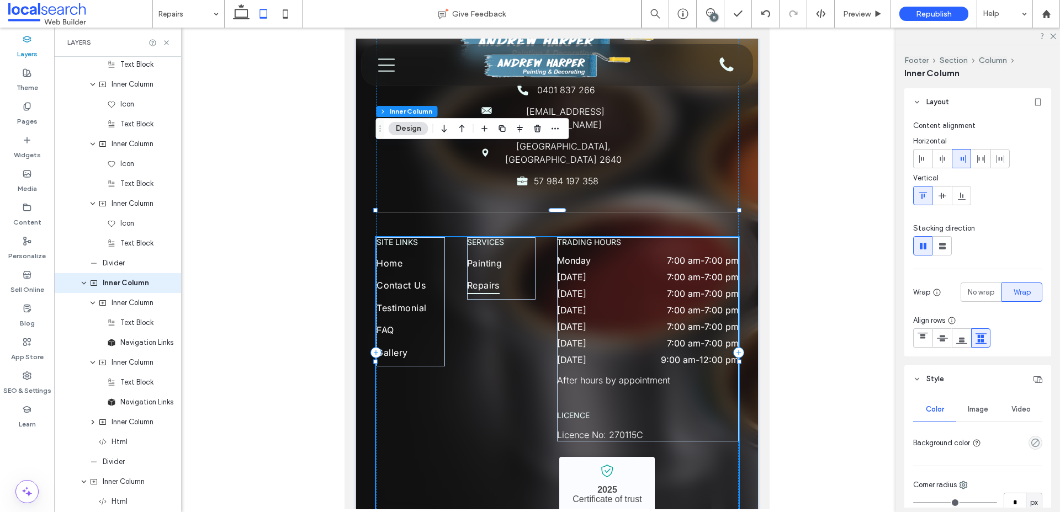
scroll to position [875, 0]
click at [672, 305] on div "trading hours [DATE] 7:00 am - 7:00 pm [DATE] 7:00 am - 7:00 pm [DATE] 7:00 am …" at bounding box center [648, 339] width 182 height 204
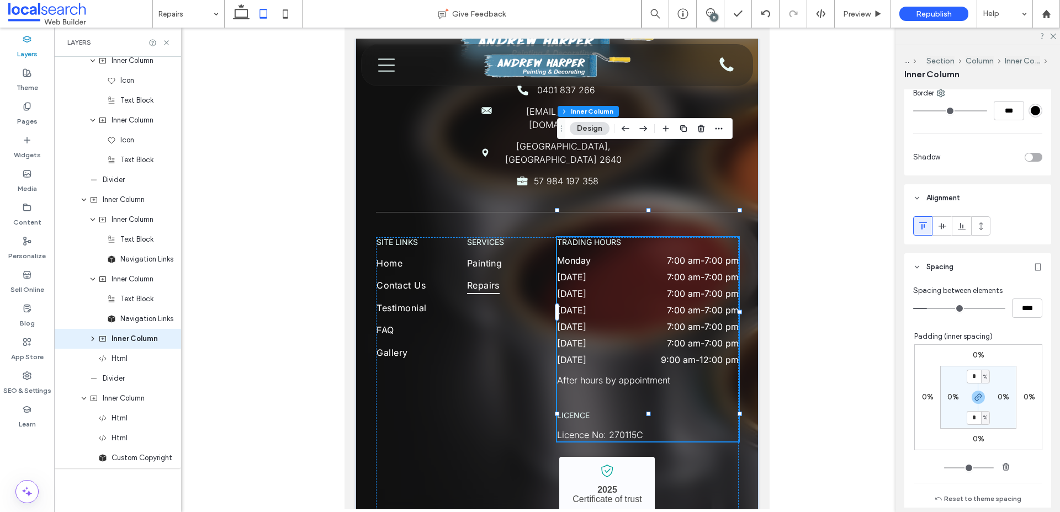
scroll to position [361, 0]
click at [977, 399] on use "button" at bounding box center [978, 397] width 7 height 7
click at [952, 399] on label "0%" at bounding box center [953, 396] width 12 height 9
click at [976, 397] on icon "button" at bounding box center [978, 396] width 9 height 9
click at [950, 397] on input "*" at bounding box center [949, 397] width 14 height 14
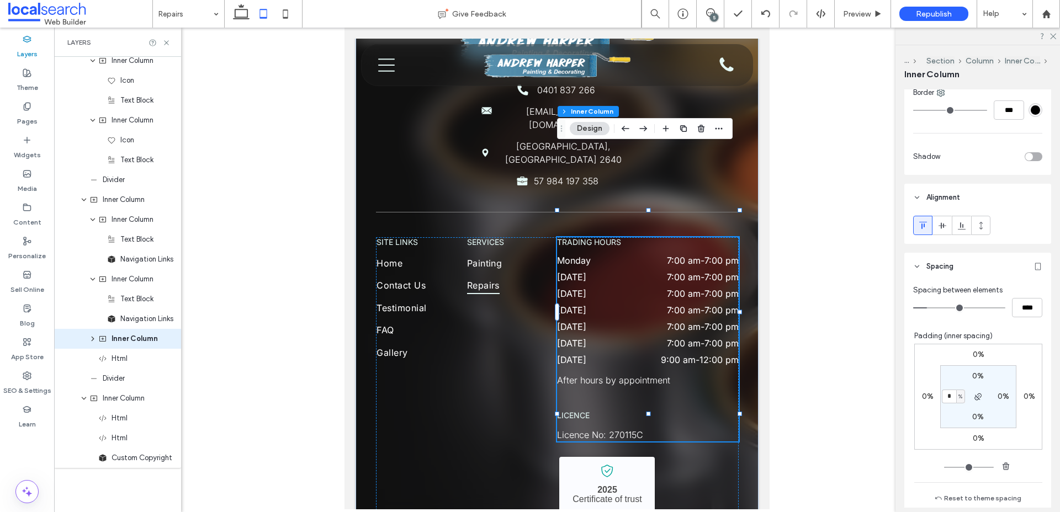
click at [958, 397] on span "%" at bounding box center [960, 396] width 4 height 11
click at [961, 410] on div "px" at bounding box center [956, 413] width 15 height 19
click at [951, 400] on input "*" at bounding box center [949, 397] width 14 height 14
type input "*"
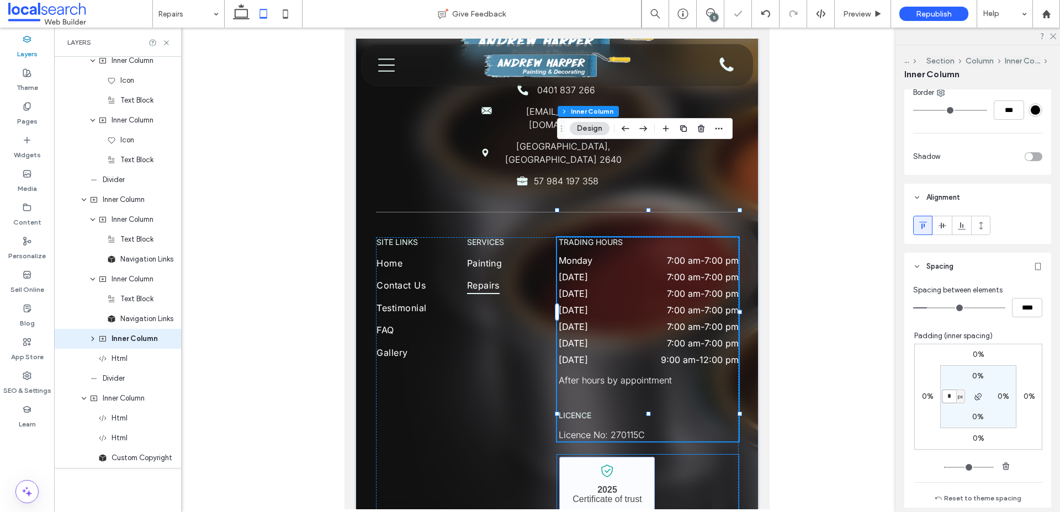
click at [612, 457] on link "[PERSON_NAME] Painting & Decorating - Localsearch verified business" at bounding box center [606, 498] width 95 height 82
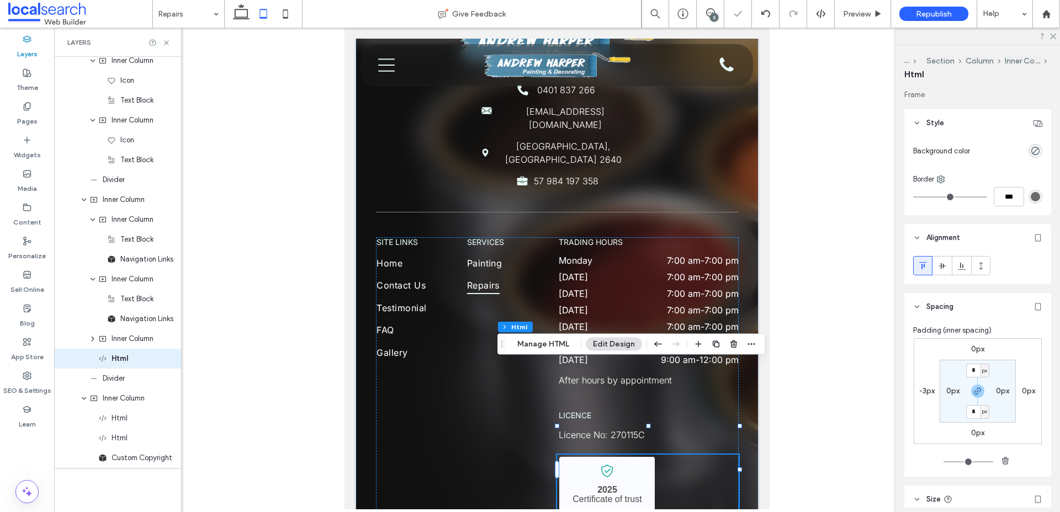
click at [934, 387] on label "-3px" at bounding box center [926, 390] width 15 height 9
type input "*"
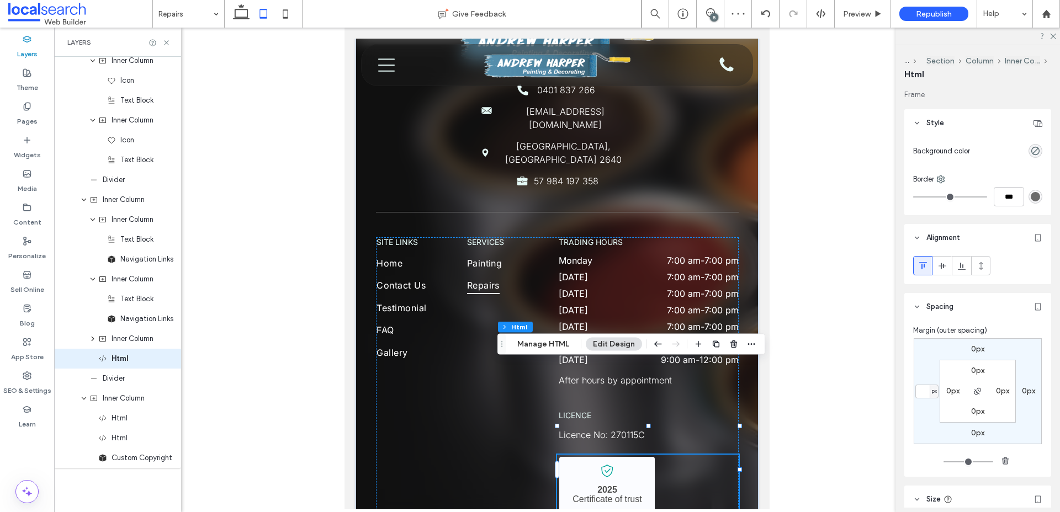
type input "*"
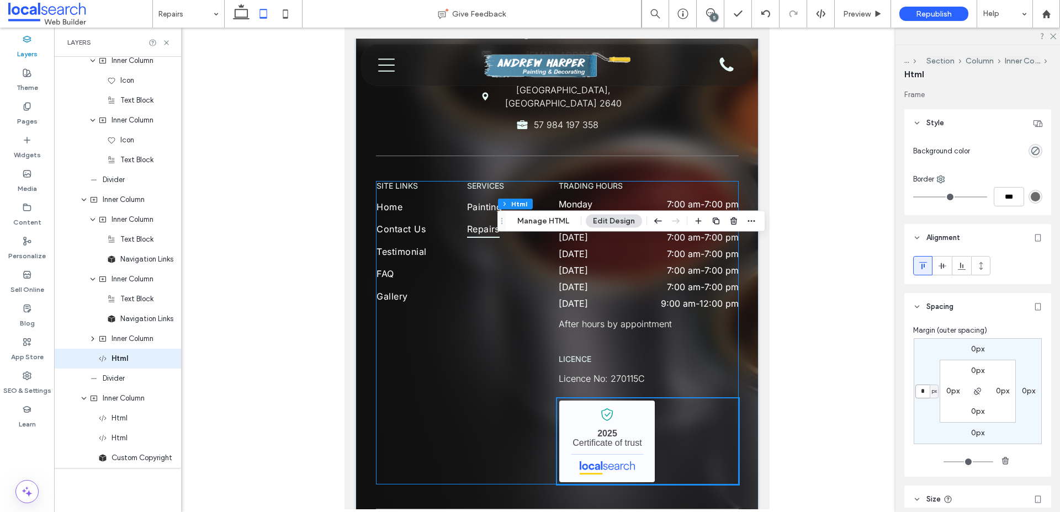
scroll to position [3023, 0]
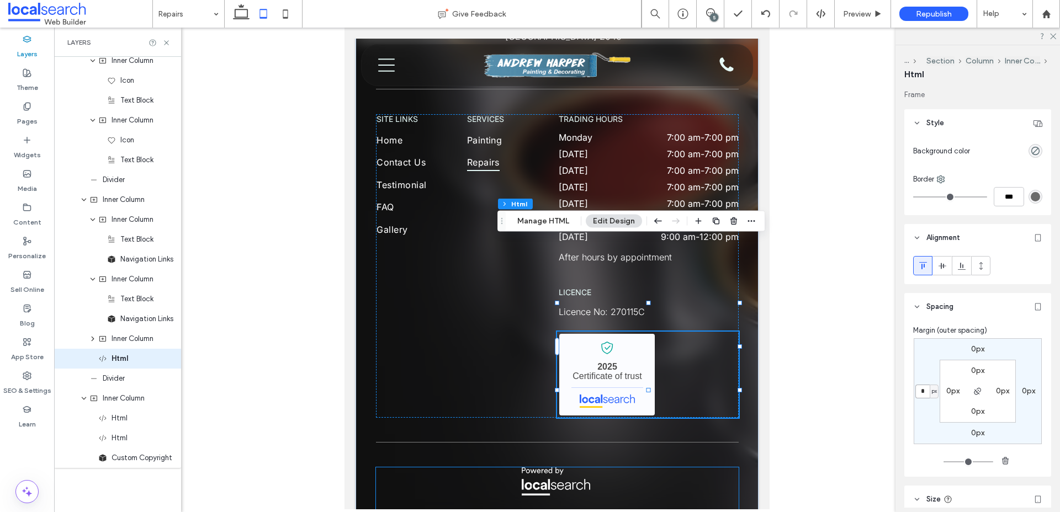
click at [581, 467] on div "© 2025 All Rights Reserved | [PERSON_NAME] Painting & Decorating" at bounding box center [557, 511] width 363 height 88
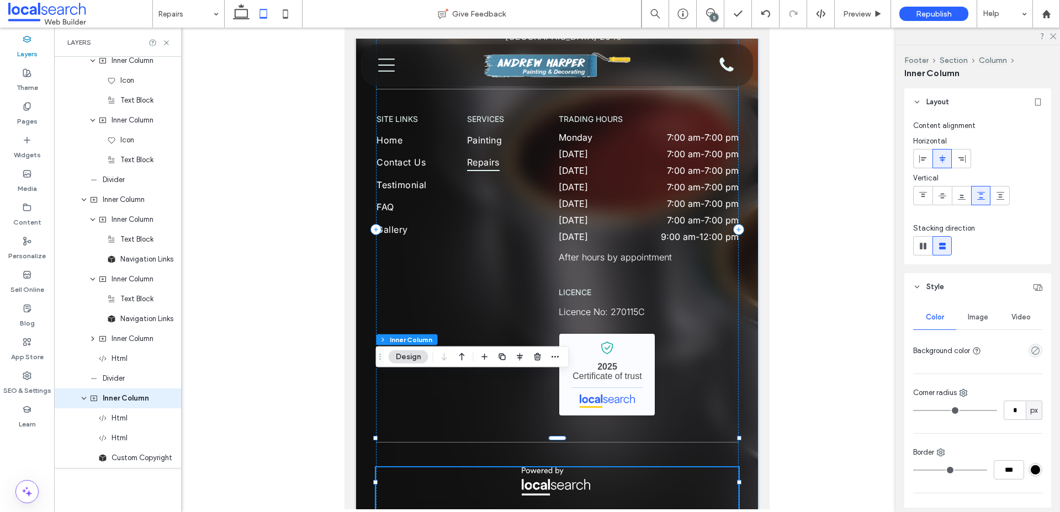
click at [620, 467] on div "© 2025 All Rights Reserved | [PERSON_NAME] Painting & Decorating" at bounding box center [557, 511] width 363 height 88
click at [549, 467] on img at bounding box center [556, 481] width 68 height 28
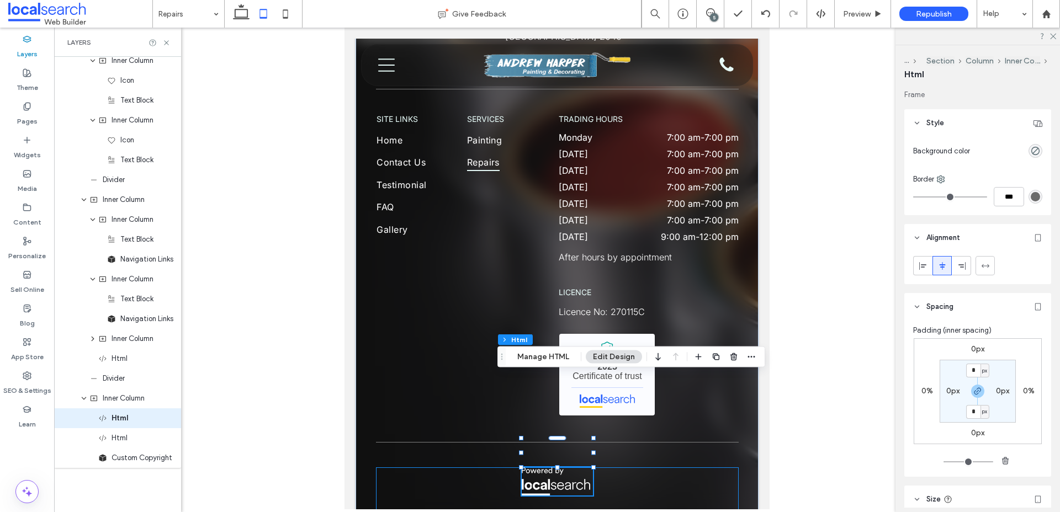
click at [555, 467] on div "© 2025 All Rights Reserved | [PERSON_NAME] Painting & Decorating" at bounding box center [557, 511] width 363 height 88
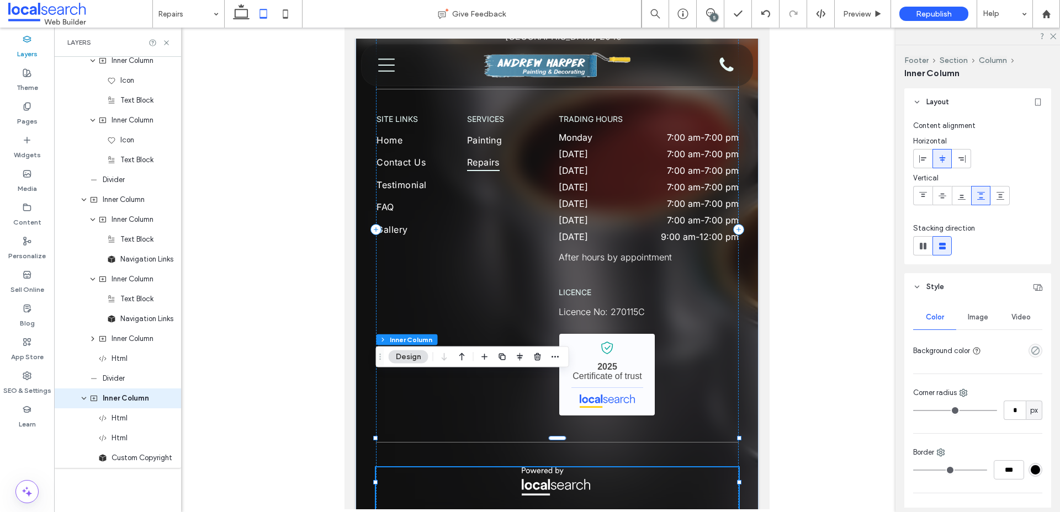
click at [555, 512] on img at bounding box center [556, 519] width 15 height 15
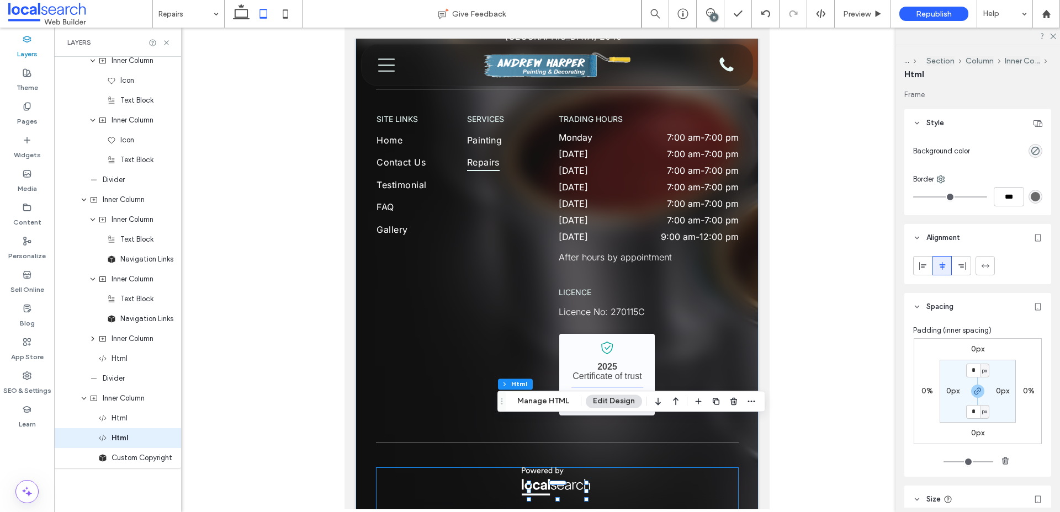
click at [560, 467] on div "© 2025 All Rights Reserved | [PERSON_NAME] Painting & Decorating" at bounding box center [557, 511] width 363 height 88
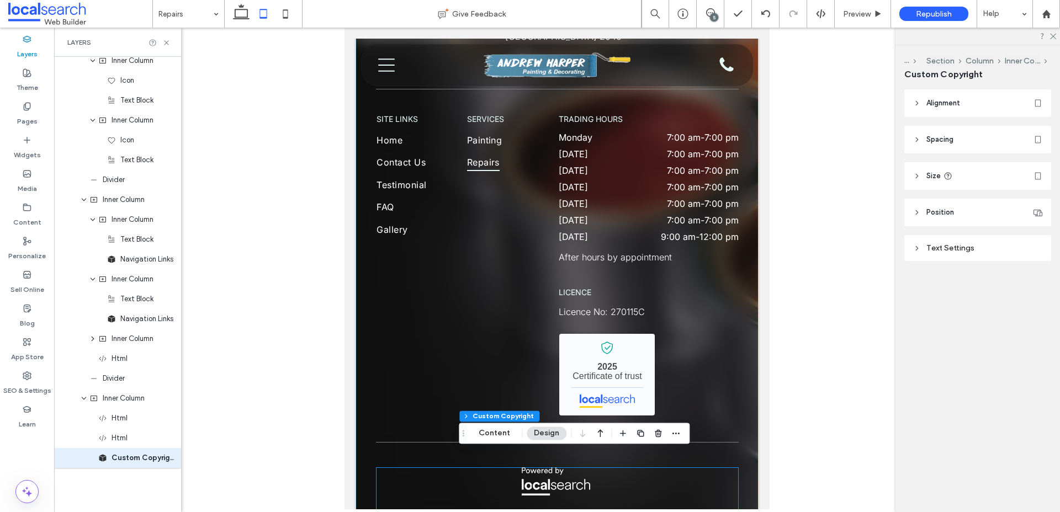
click at [698, 467] on div "© 2025 All Rights Reserved | [PERSON_NAME] Painting & Decorating" at bounding box center [557, 511] width 363 height 88
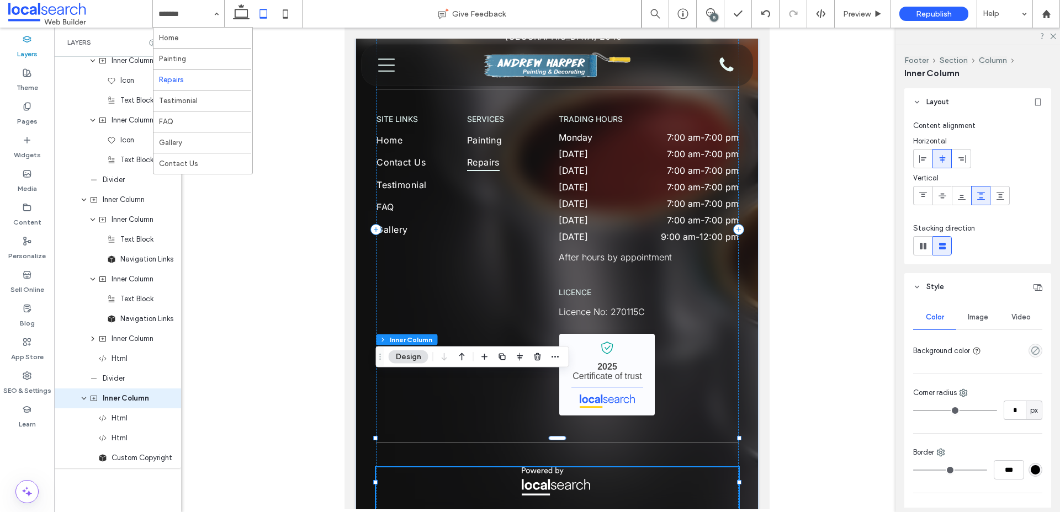
click at [291, 136] on div at bounding box center [557, 269] width 1006 height 482
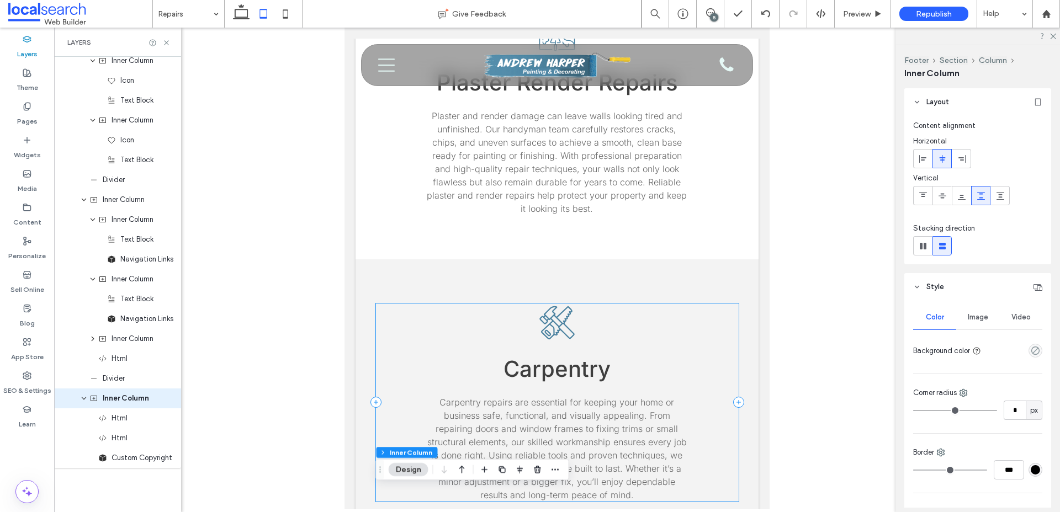
scroll to position [1613, 0]
click at [562, 399] on span "Carpentry repairs are essential for keeping your home or business safe, functio…" at bounding box center [556, 451] width 259 height 104
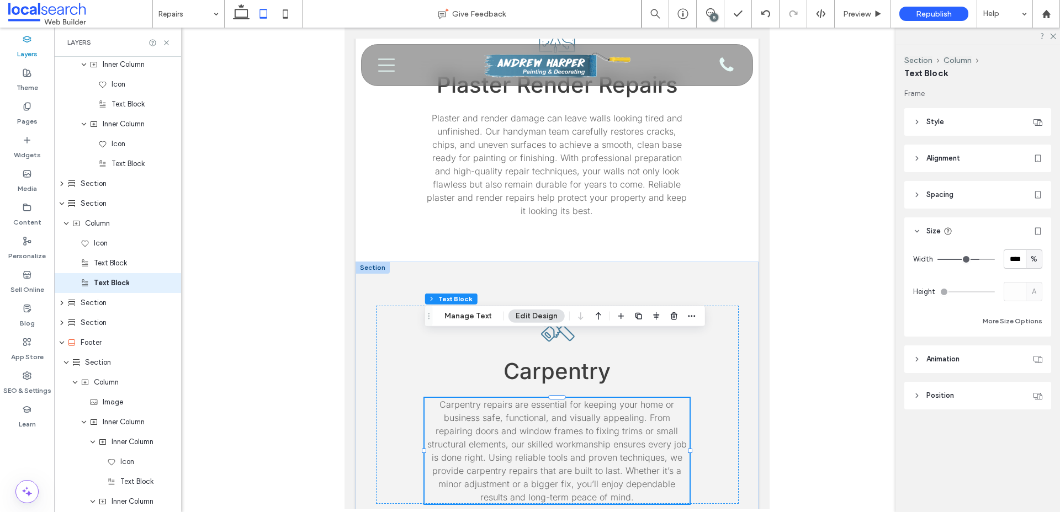
scroll to position [537, 0]
click at [29, 208] on icon at bounding box center [27, 207] width 9 height 9
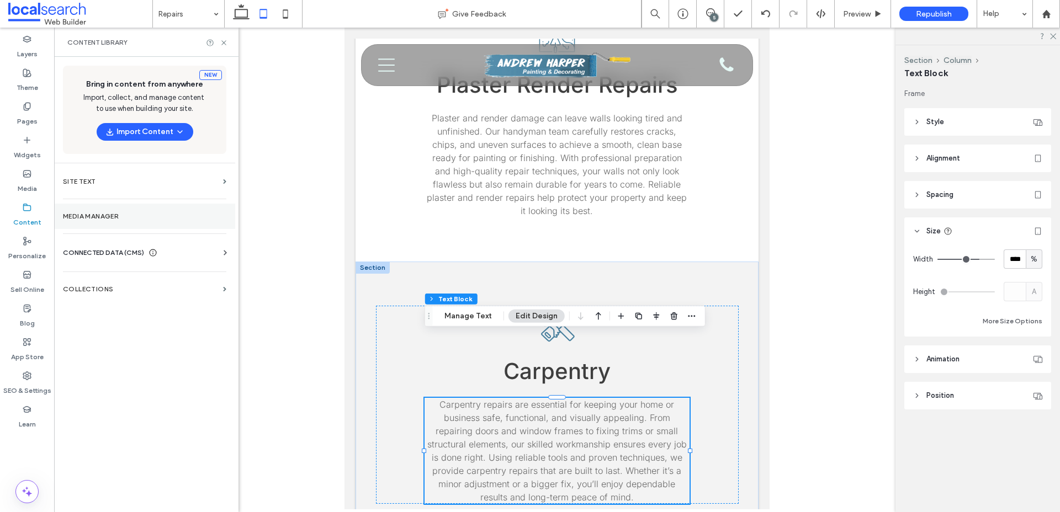
click at [89, 213] on label "Media Manager" at bounding box center [144, 216] width 163 height 8
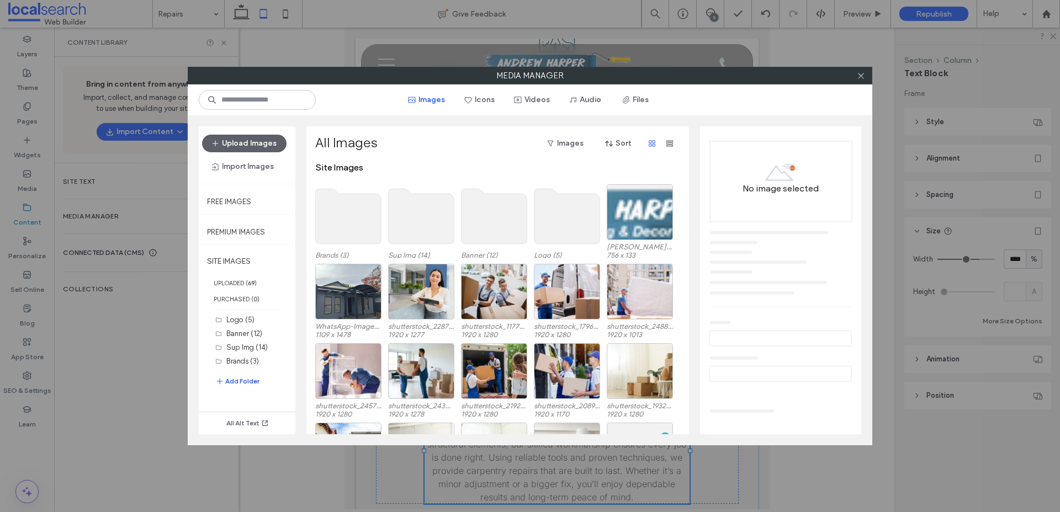
click at [237, 379] on button "Add Folder" at bounding box center [237, 381] width 44 height 13
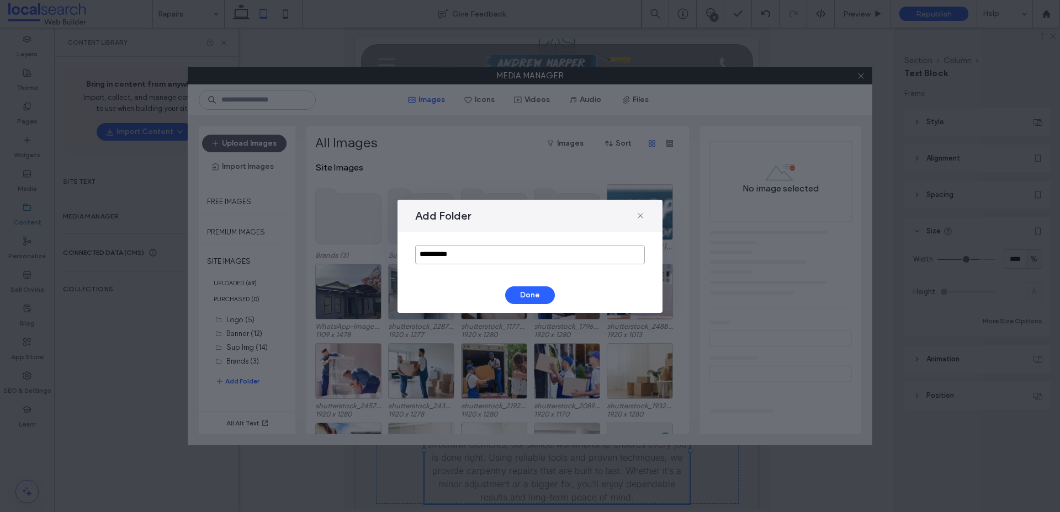
click at [493, 256] on input "**********" at bounding box center [530, 254] width 230 height 19
click at [448, 256] on input "**********" at bounding box center [530, 254] width 230 height 19
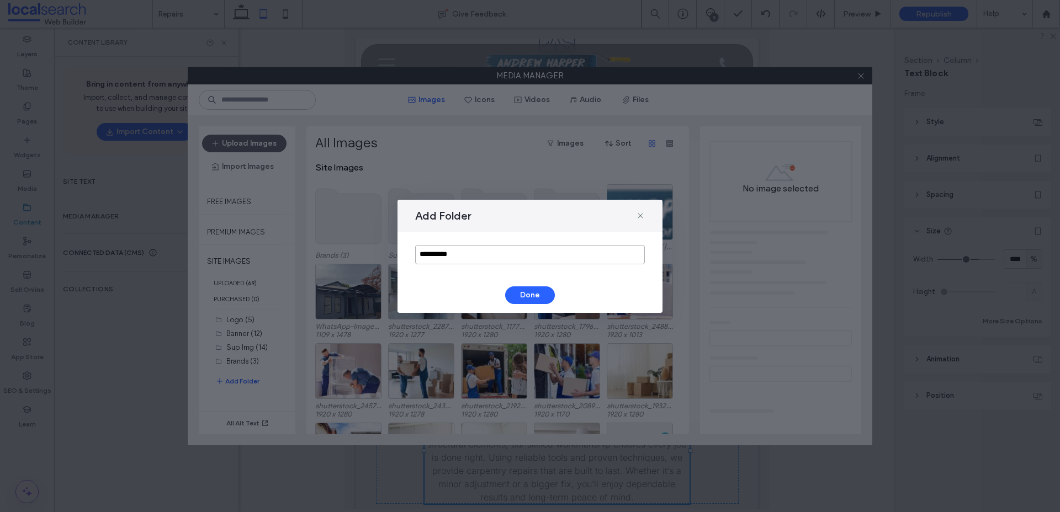
click at [448, 256] on input "**********" at bounding box center [530, 254] width 230 height 19
type input "**********"
click at [521, 294] on button "Done" at bounding box center [530, 295] width 50 height 18
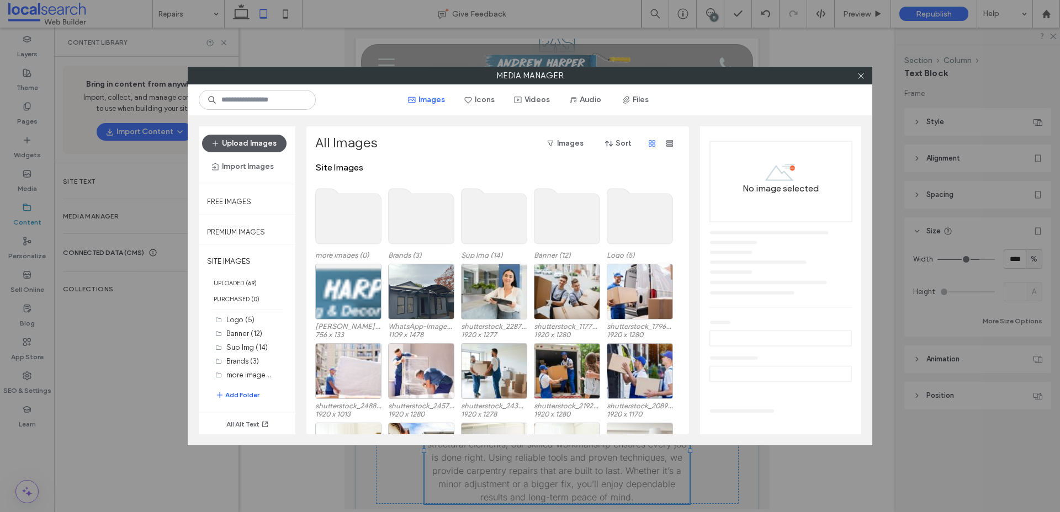
click at [247, 143] on button "Upload Images" at bounding box center [244, 144] width 84 height 18
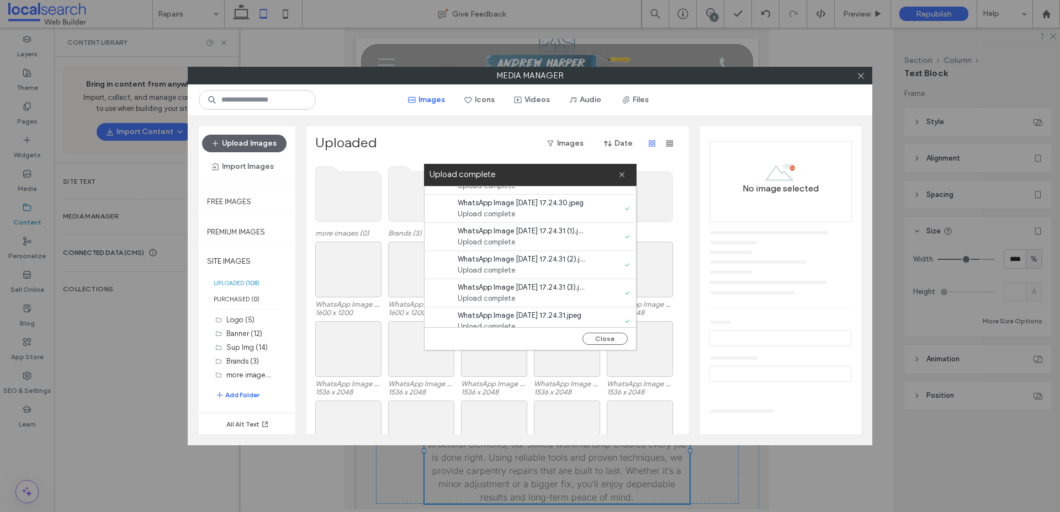
scroll to position [957, 0]
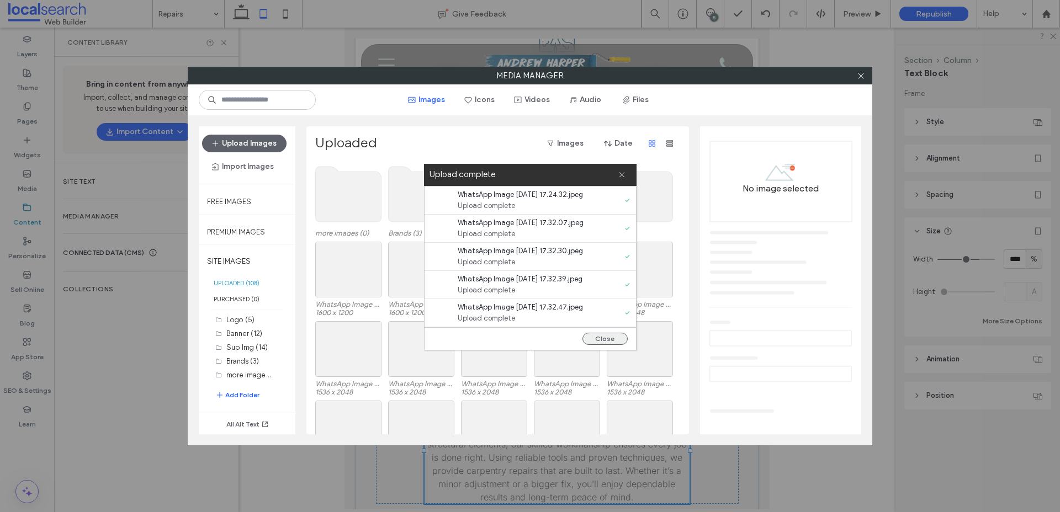
click at [613, 339] on button "Close" at bounding box center [604, 339] width 45 height 12
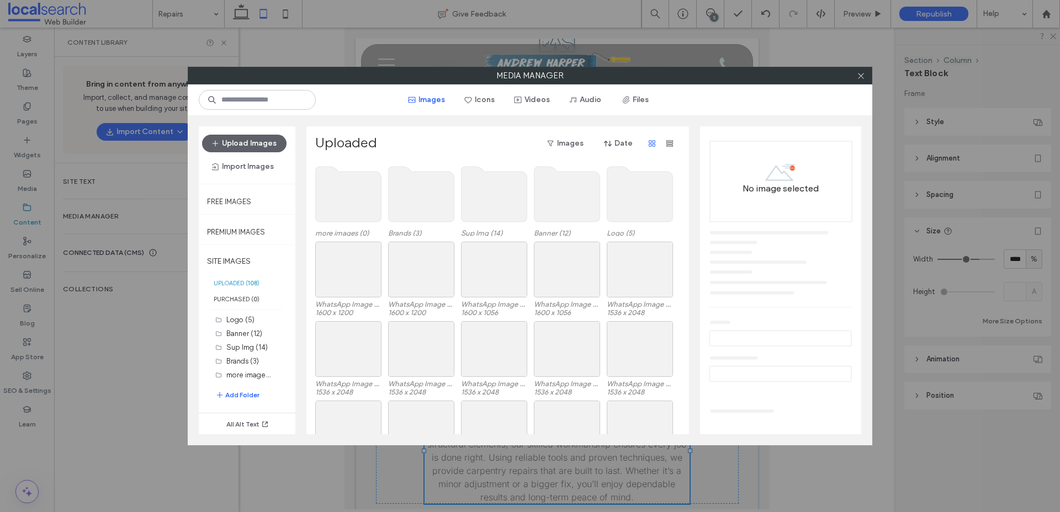
scroll to position [0, 0]
click at [857, 77] on icon at bounding box center [861, 76] width 8 height 8
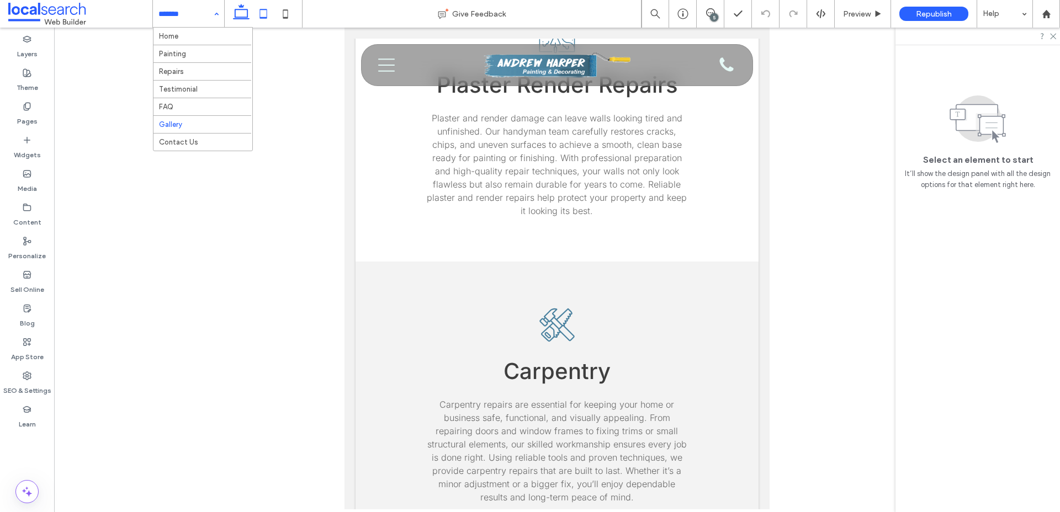
click at [244, 9] on use at bounding box center [241, 11] width 17 height 15
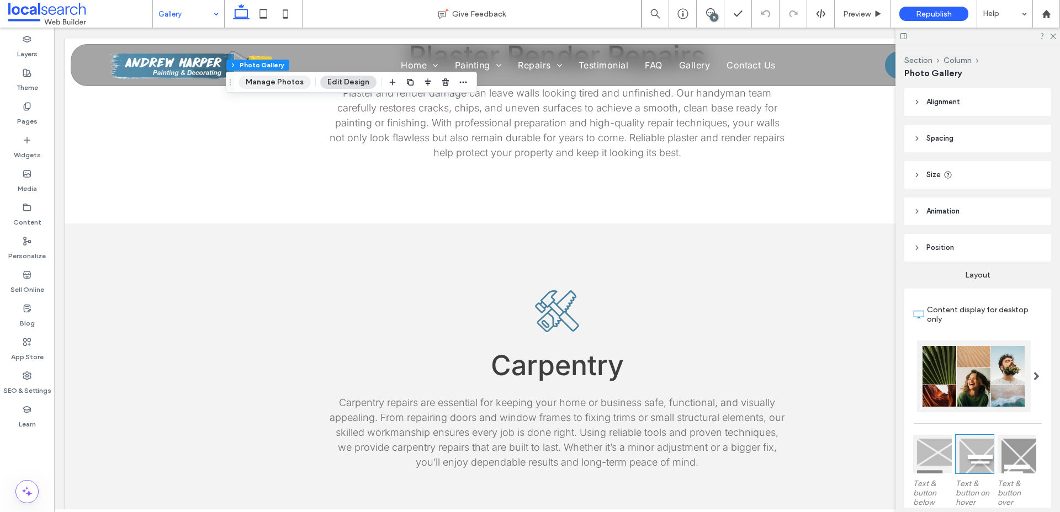
click at [264, 81] on button "Manage Photos" at bounding box center [274, 82] width 72 height 13
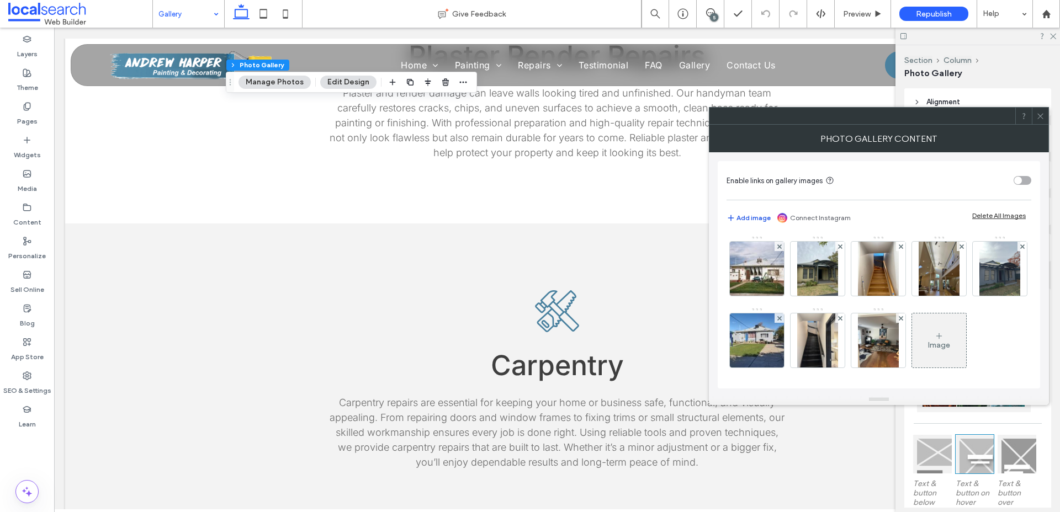
click at [757, 216] on button "Add image" at bounding box center [748, 217] width 44 height 13
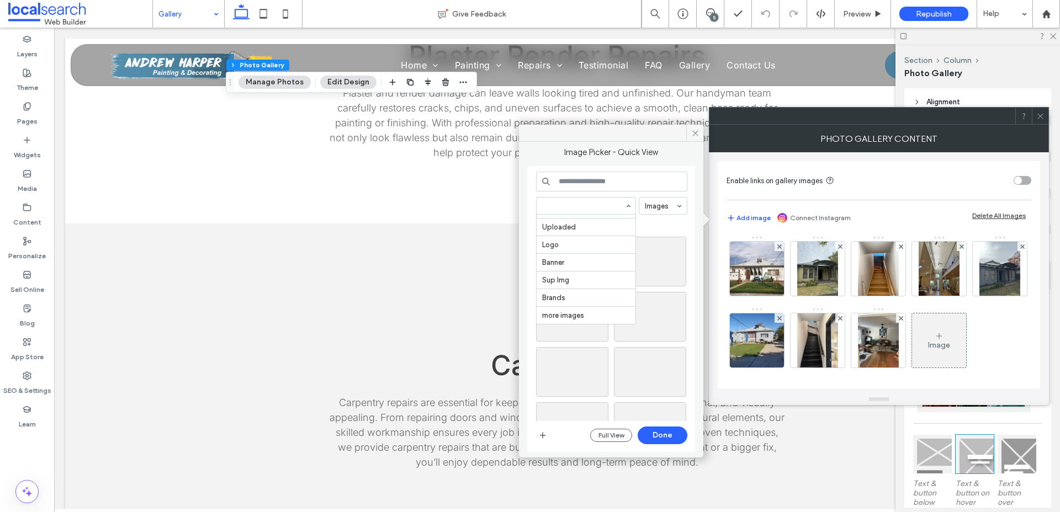
scroll to position [72, 0]
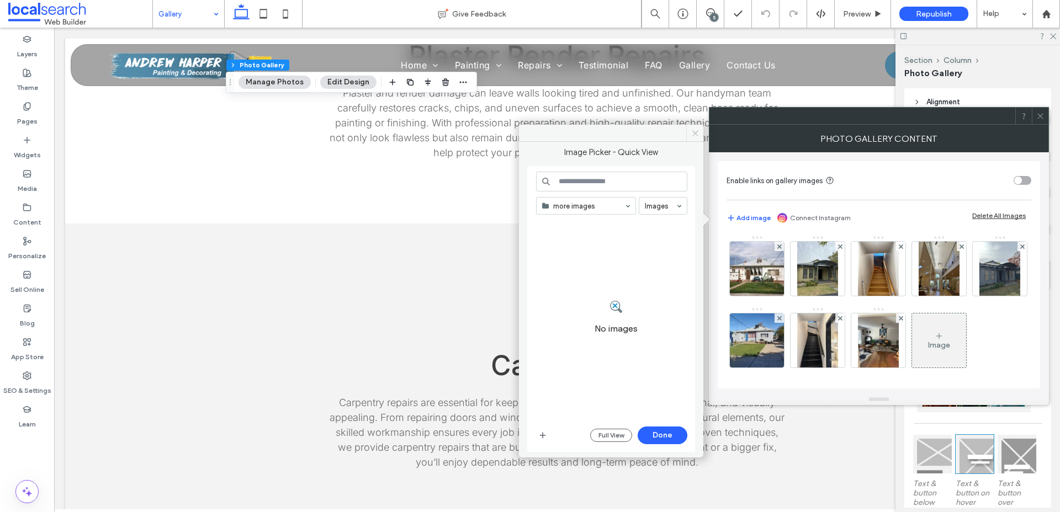
click at [695, 136] on icon at bounding box center [695, 133] width 8 height 8
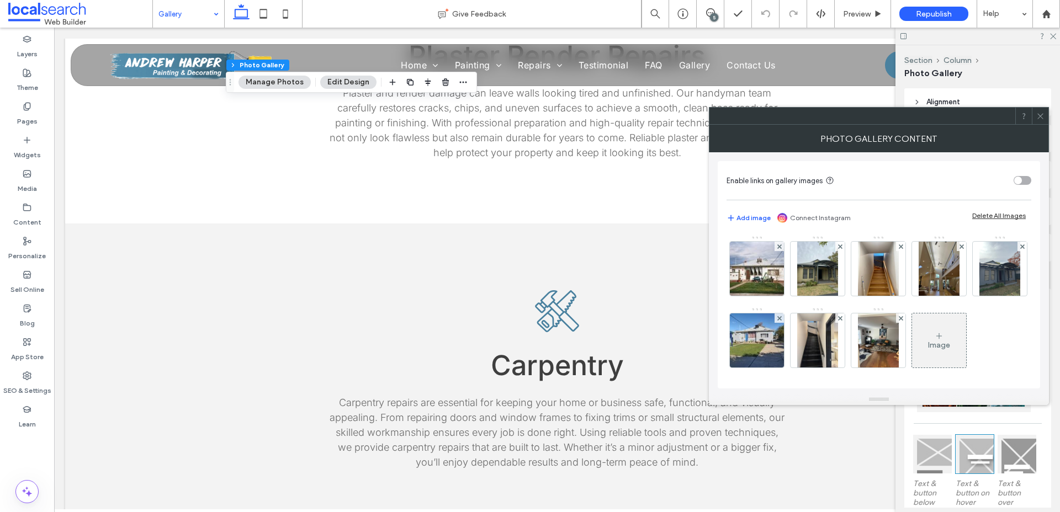
click at [1044, 118] on icon at bounding box center [1040, 116] width 8 height 8
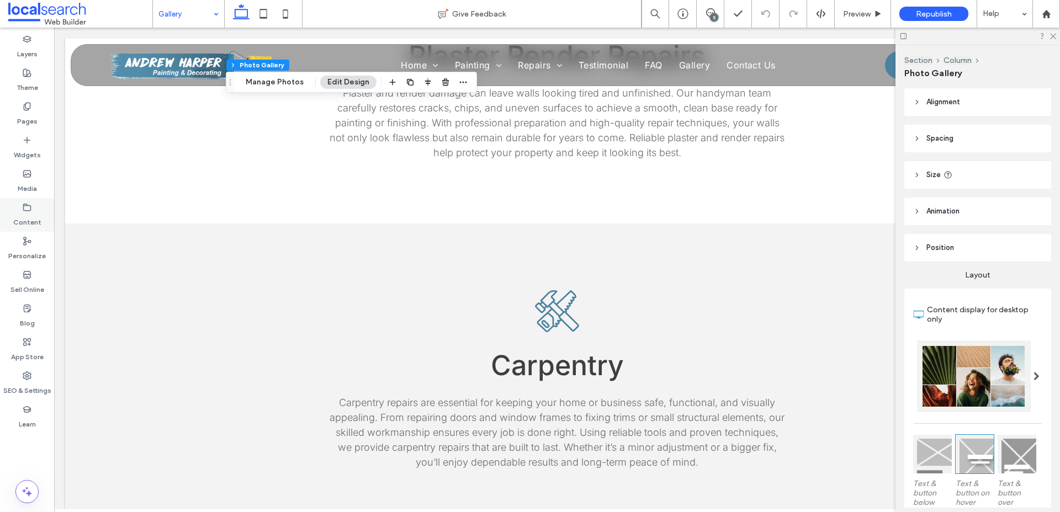
click at [35, 212] on label "Content" at bounding box center [27, 219] width 28 height 15
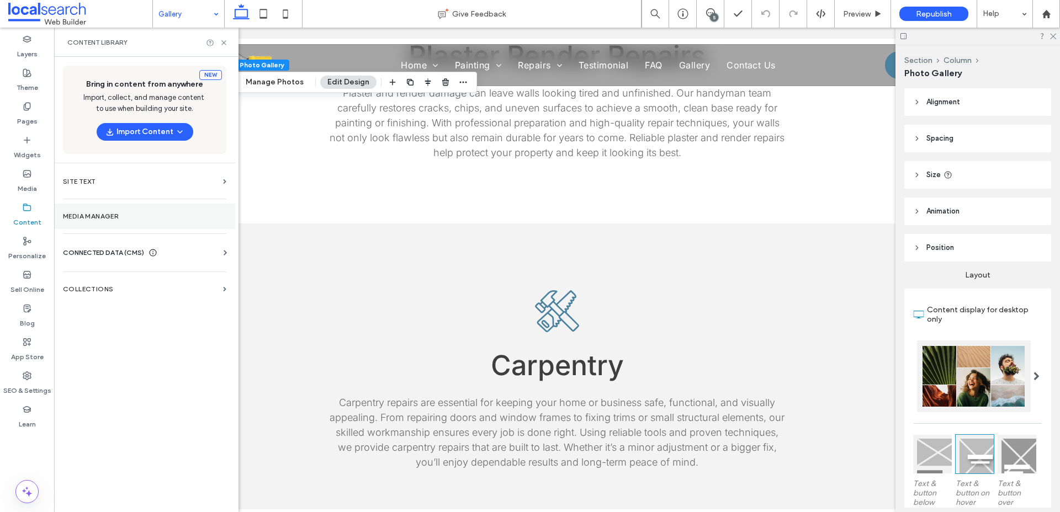
click at [94, 221] on section "Media Manager" at bounding box center [144, 216] width 181 height 25
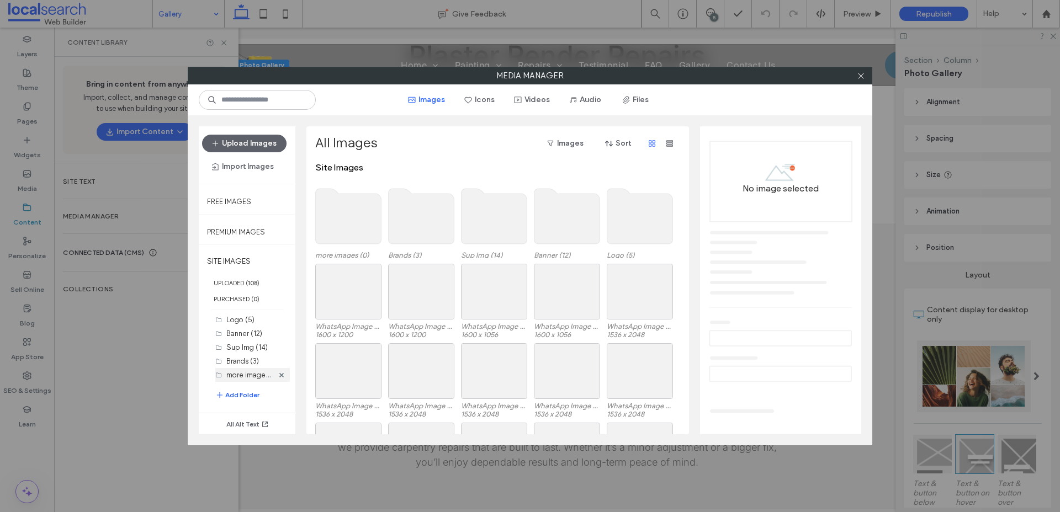
click at [242, 373] on label "more images (0)" at bounding box center [253, 374] width 54 height 10
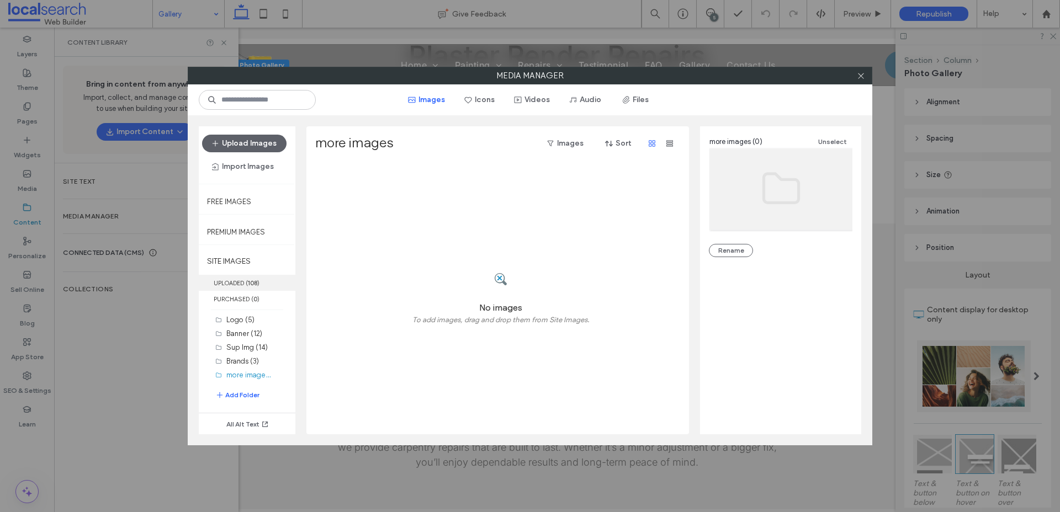
click at [248, 278] on label "UPLOADED ( 108 )" at bounding box center [247, 283] width 97 height 16
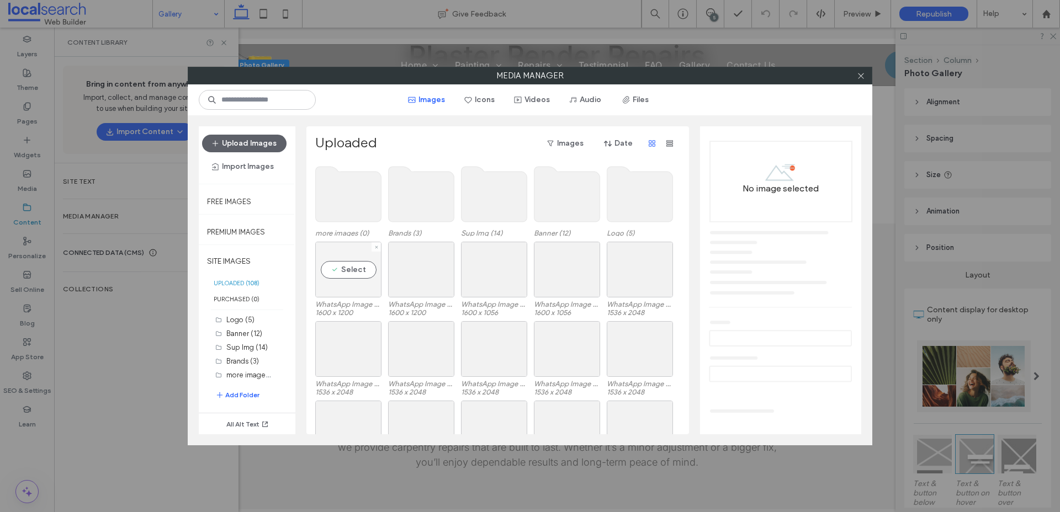
click at [367, 279] on div "Select" at bounding box center [348, 270] width 66 height 56
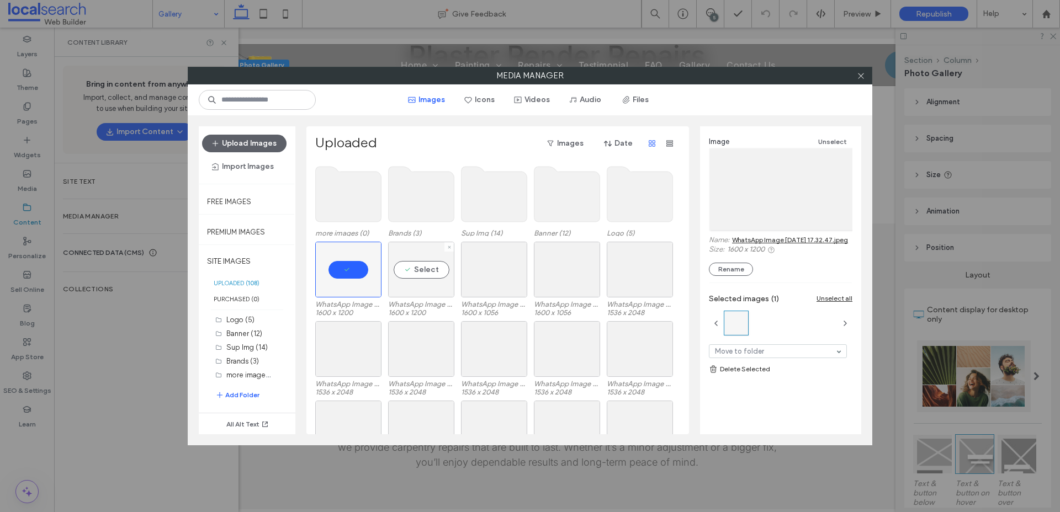
click at [417, 281] on div "Select" at bounding box center [421, 270] width 66 height 56
click at [488, 279] on div at bounding box center [494, 270] width 66 height 56
click at [561, 280] on div "Select" at bounding box center [567, 270] width 66 height 56
click at [631, 280] on div "Select" at bounding box center [640, 270] width 66 height 56
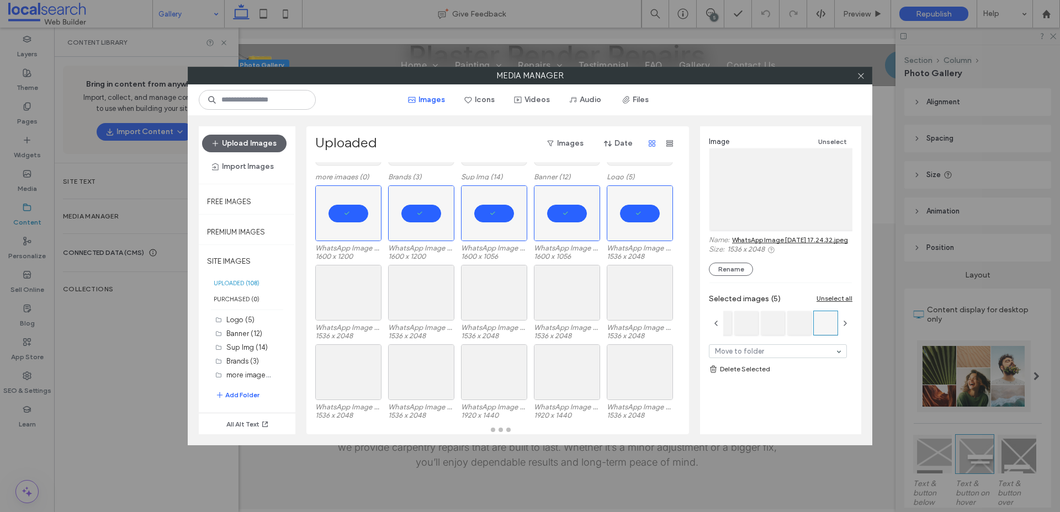
scroll to position [56, 0]
click at [342, 308] on div "Select" at bounding box center [348, 293] width 66 height 56
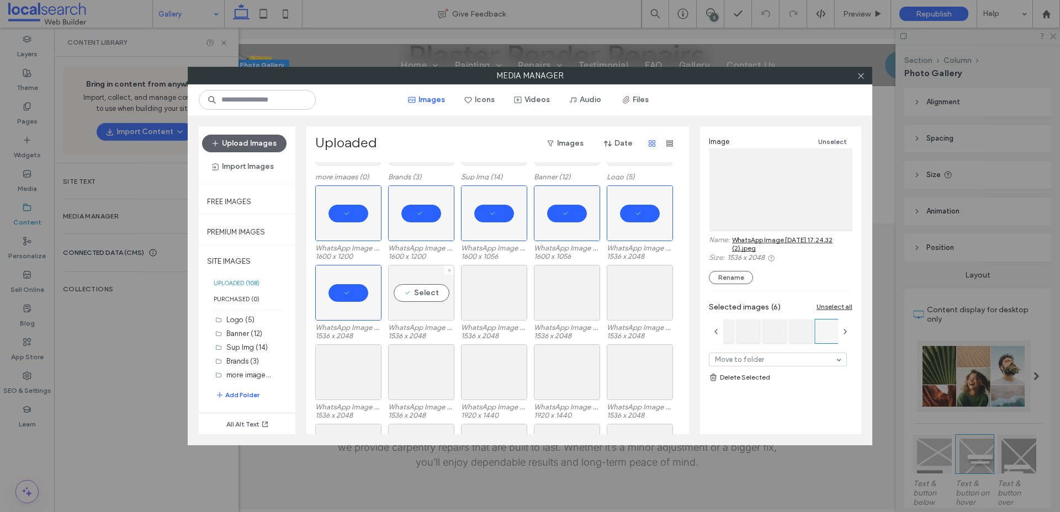
click at [427, 299] on div "Select" at bounding box center [421, 293] width 66 height 56
click at [511, 296] on div "Select" at bounding box center [494, 293] width 66 height 56
click at [556, 297] on div "Select" at bounding box center [567, 293] width 66 height 56
click at [638, 301] on div "Select" at bounding box center [640, 293] width 66 height 56
click at [334, 380] on div "Select" at bounding box center [348, 372] width 66 height 56
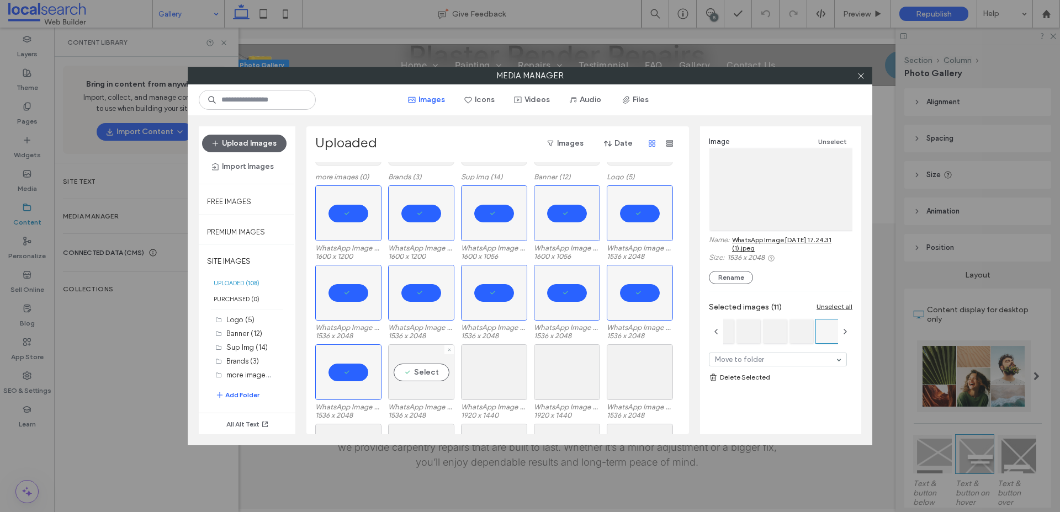
click at [450, 371] on div "Select" at bounding box center [421, 372] width 66 height 56
click at [499, 370] on div "Select" at bounding box center [494, 372] width 66 height 56
click at [569, 374] on div "Select" at bounding box center [567, 372] width 66 height 56
click at [633, 377] on div "Select" at bounding box center [640, 372] width 66 height 56
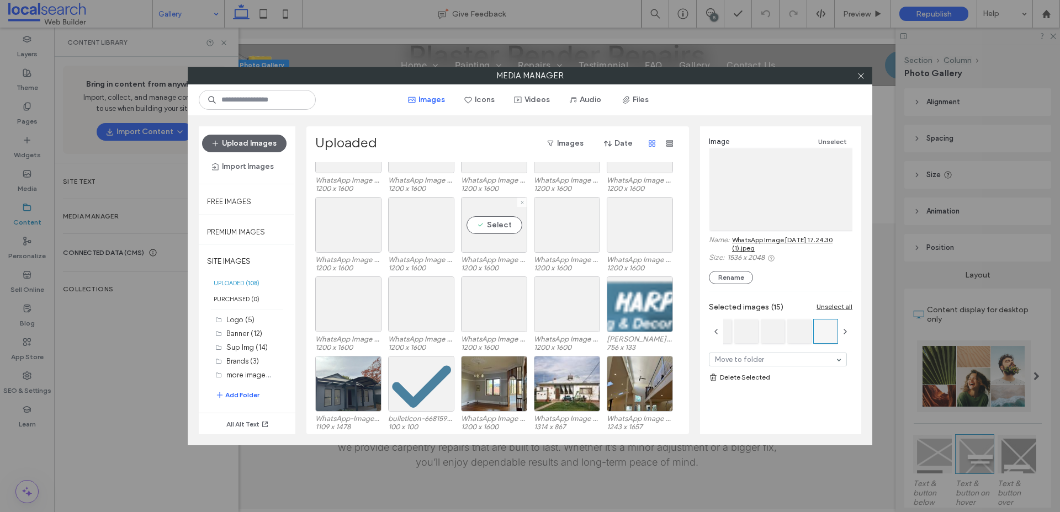
scroll to position [522, 0]
click at [584, 308] on div "Select" at bounding box center [567, 304] width 66 height 56
click at [484, 304] on div at bounding box center [494, 304] width 66 height 56
click at [409, 308] on div "Select" at bounding box center [421, 304] width 66 height 56
click at [347, 305] on div "Select" at bounding box center [348, 304] width 66 height 56
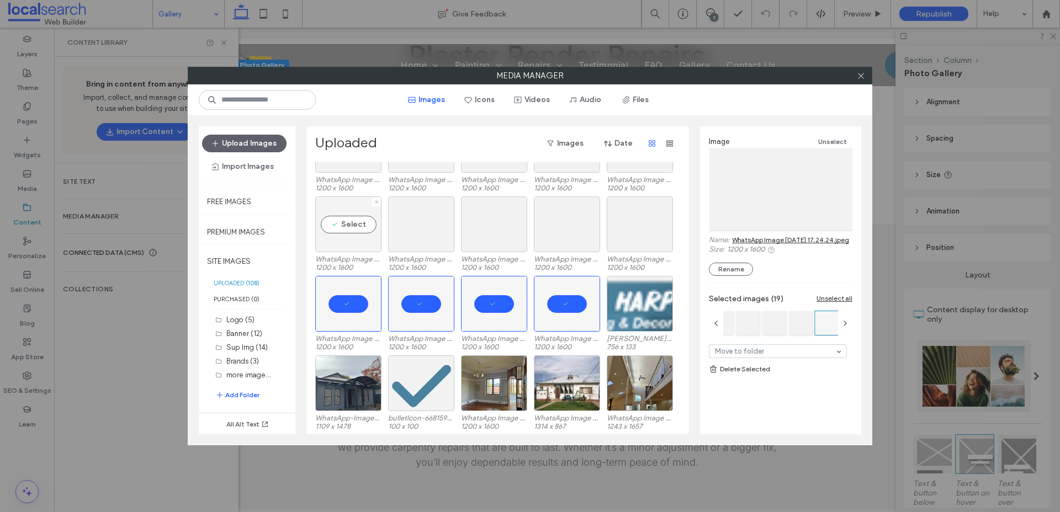
click at [351, 231] on div "Select" at bounding box center [348, 224] width 66 height 56
click at [437, 222] on div "Select" at bounding box center [421, 224] width 66 height 56
click at [506, 220] on div "Select" at bounding box center [494, 224] width 66 height 56
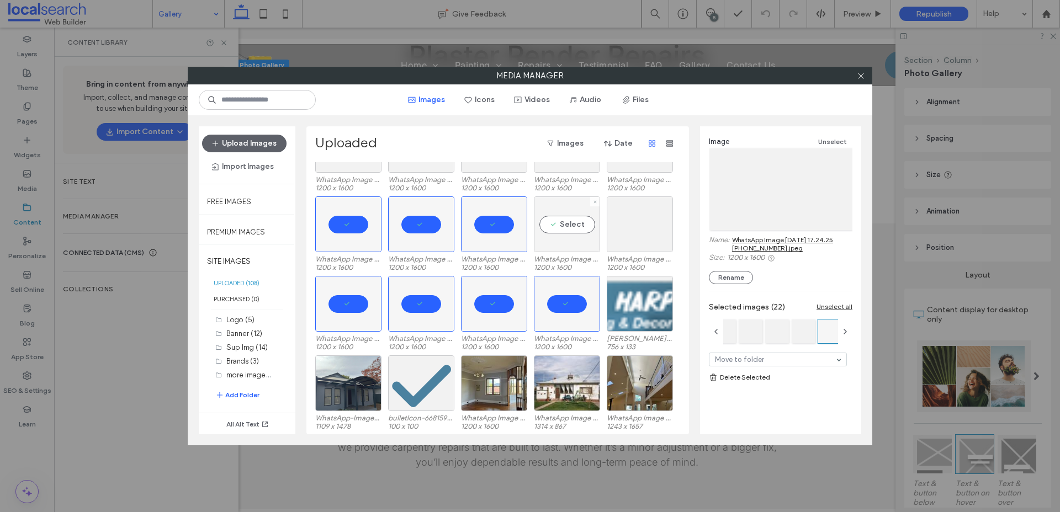
click at [573, 222] on div "Select" at bounding box center [567, 224] width 66 height 56
click at [624, 223] on div "Select" at bounding box center [640, 224] width 66 height 56
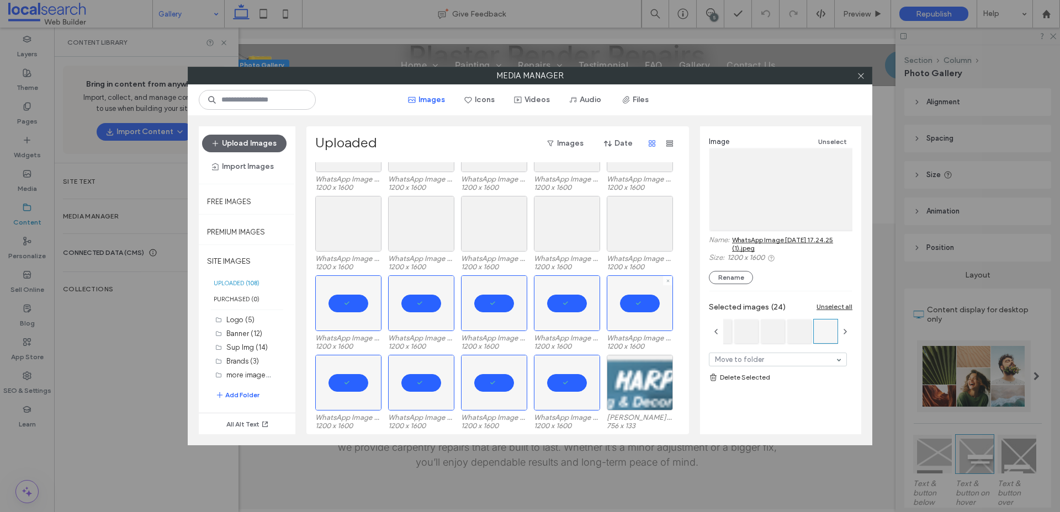
scroll to position [440, 0]
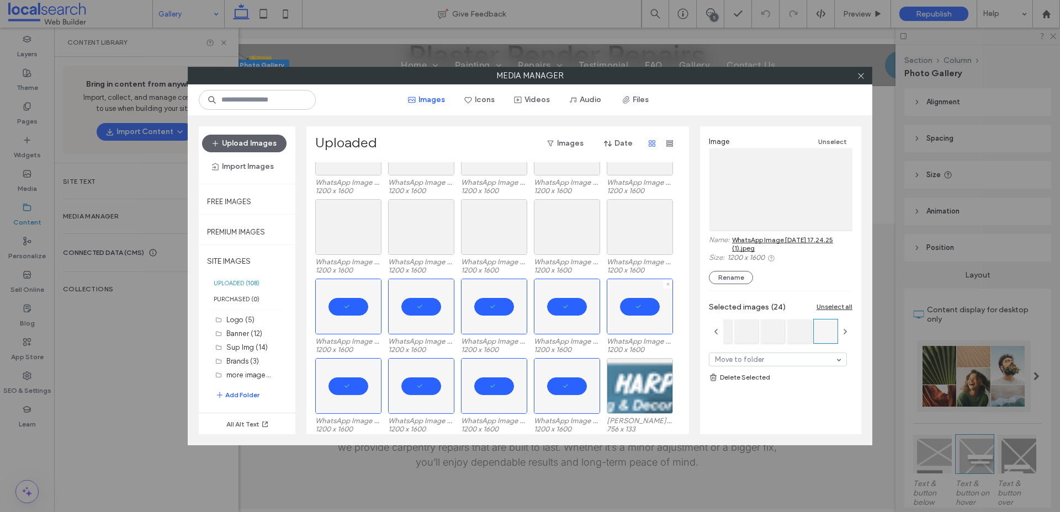
click at [624, 223] on div "more images (0) Brands (3) Sup Img (14) Banner (12) Logo (5) WhatsApp Image 202…" at bounding box center [500, 298] width 371 height 272
click at [554, 224] on div "Select" at bounding box center [567, 227] width 66 height 56
click at [492, 224] on div "Select" at bounding box center [494, 227] width 66 height 56
click at [406, 227] on div "Select" at bounding box center [421, 227] width 66 height 56
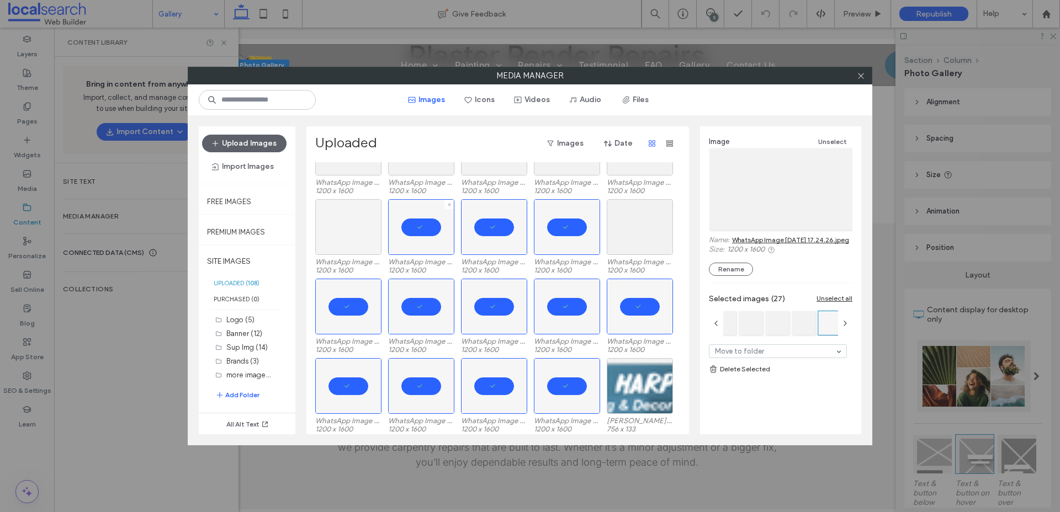
click at [354, 226] on div at bounding box center [348, 227] width 66 height 56
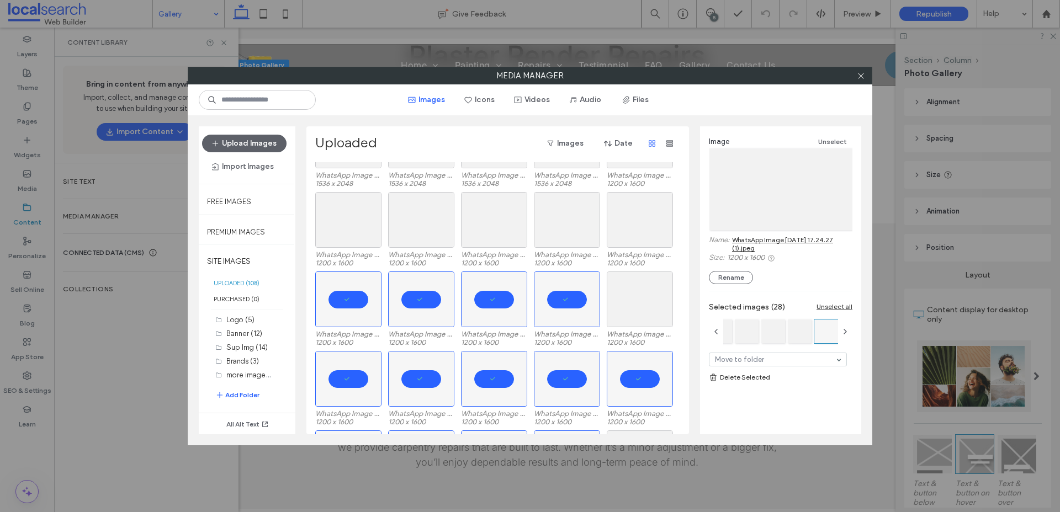
scroll to position [360, 0]
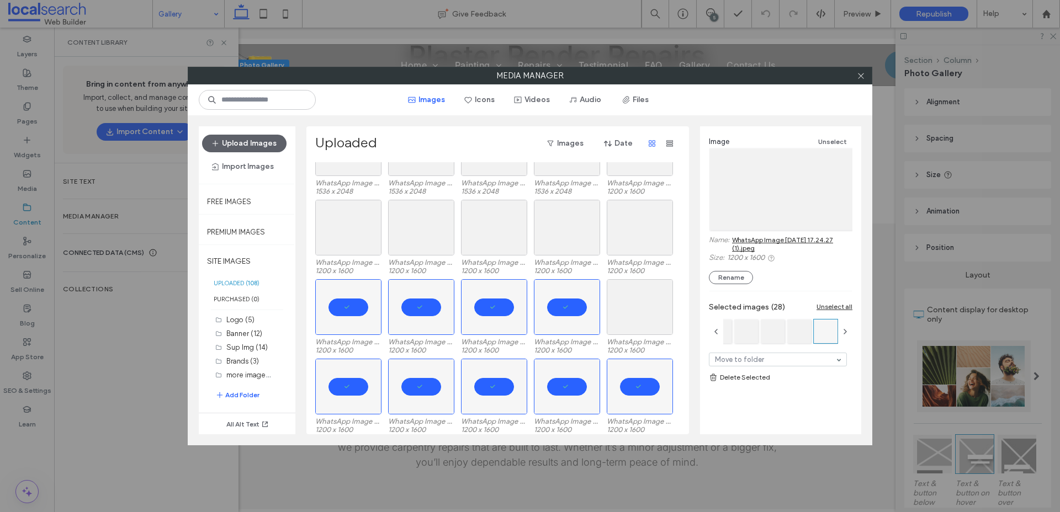
click at [354, 226] on div at bounding box center [348, 228] width 66 height 56
click at [423, 227] on div "Select" at bounding box center [421, 228] width 66 height 56
click at [495, 227] on div "Select" at bounding box center [494, 228] width 66 height 56
click at [566, 228] on div "Select" at bounding box center [567, 228] width 66 height 56
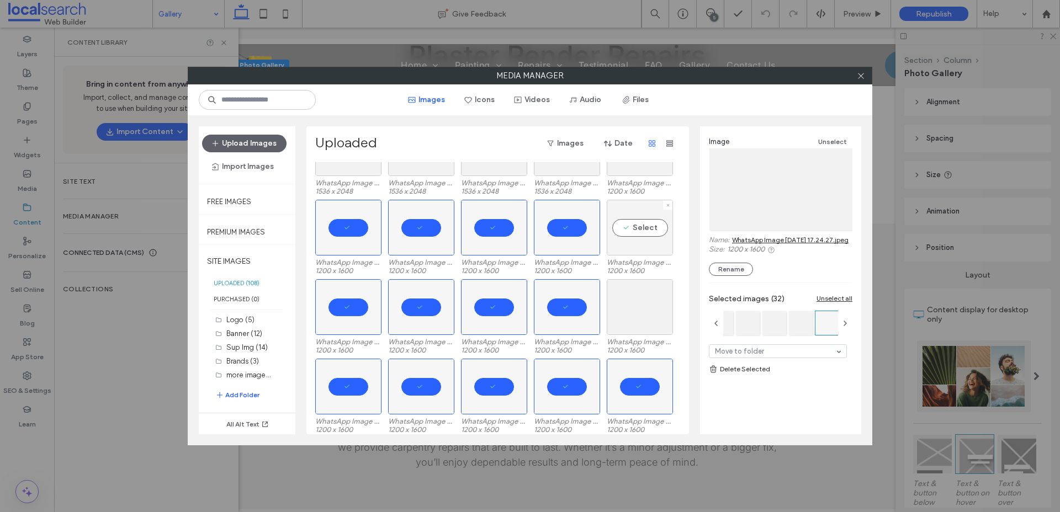
click at [639, 227] on div "Select" at bounding box center [640, 228] width 66 height 56
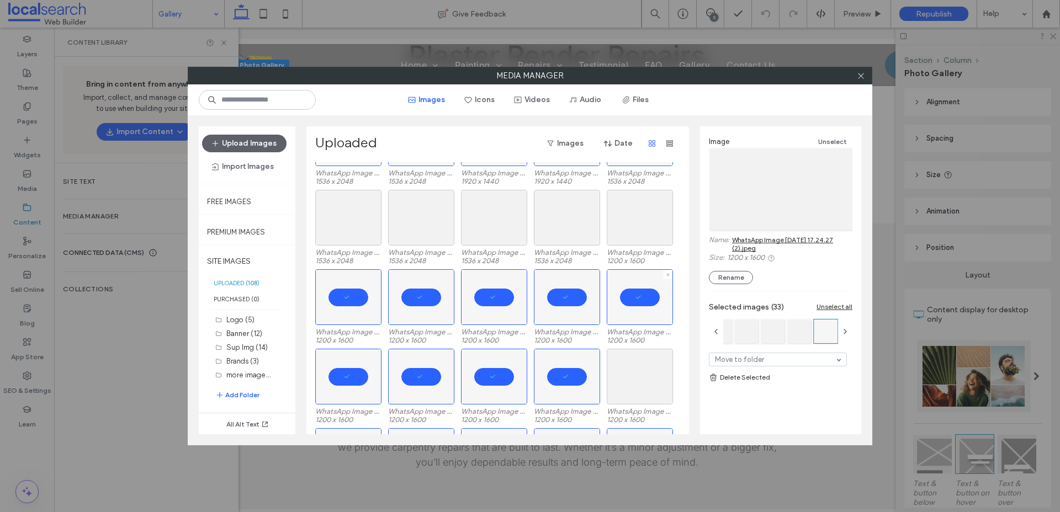
scroll to position [281, 0]
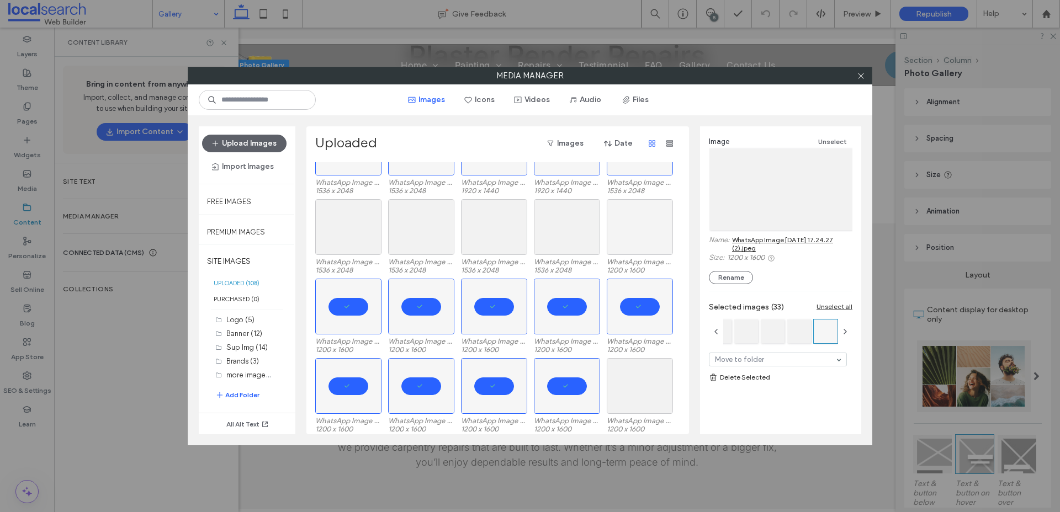
click at [639, 227] on div at bounding box center [640, 227] width 66 height 56
click at [557, 225] on div "Select" at bounding box center [567, 227] width 66 height 56
click at [494, 227] on div "Select" at bounding box center [494, 227] width 66 height 56
click at [410, 225] on div "Select" at bounding box center [421, 227] width 66 height 56
click at [337, 219] on div "Select" at bounding box center [348, 227] width 66 height 56
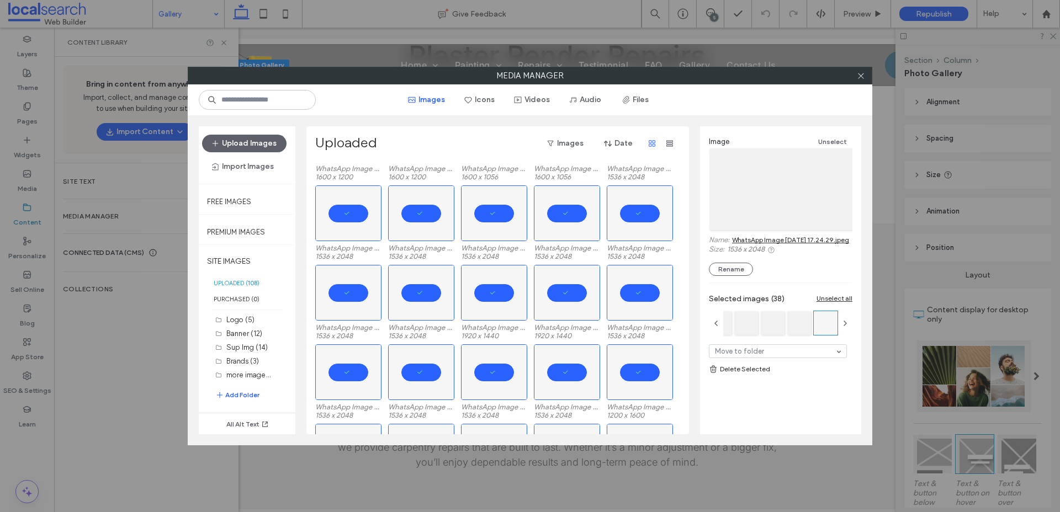
scroll to position [131, 0]
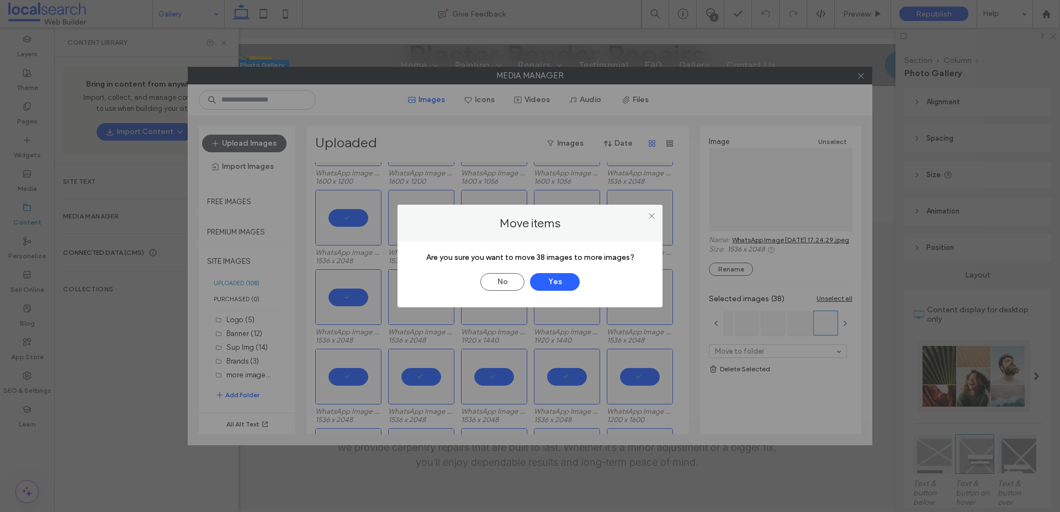
drag, startPoint x: 370, startPoint y: 313, endPoint x: 255, endPoint y: 368, distance: 127.1
click at [567, 281] on button "Yes" at bounding box center [555, 282] width 50 height 18
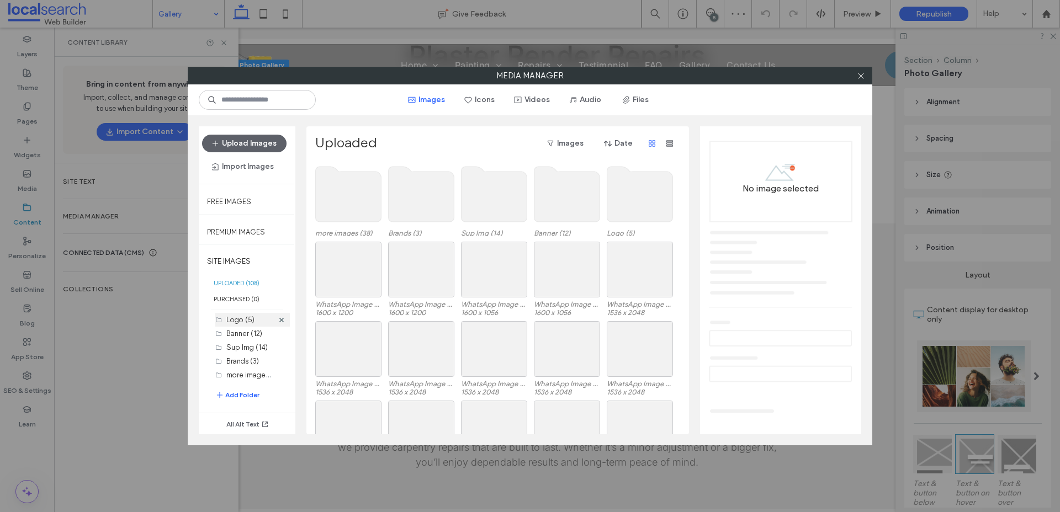
click at [241, 321] on label "Logo (5)" at bounding box center [240, 320] width 28 height 8
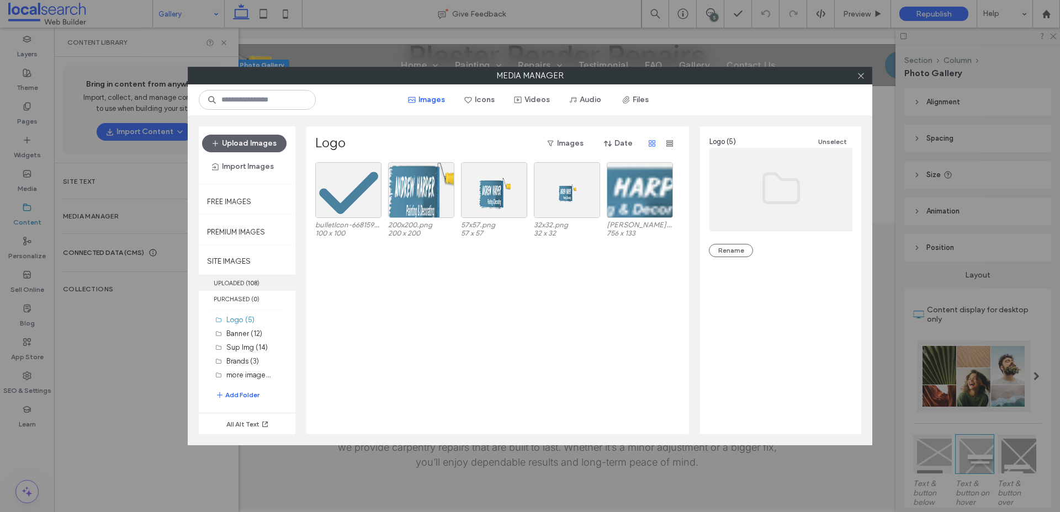
click at [237, 284] on label "UPLOADED ( 108 )" at bounding box center [247, 283] width 97 height 16
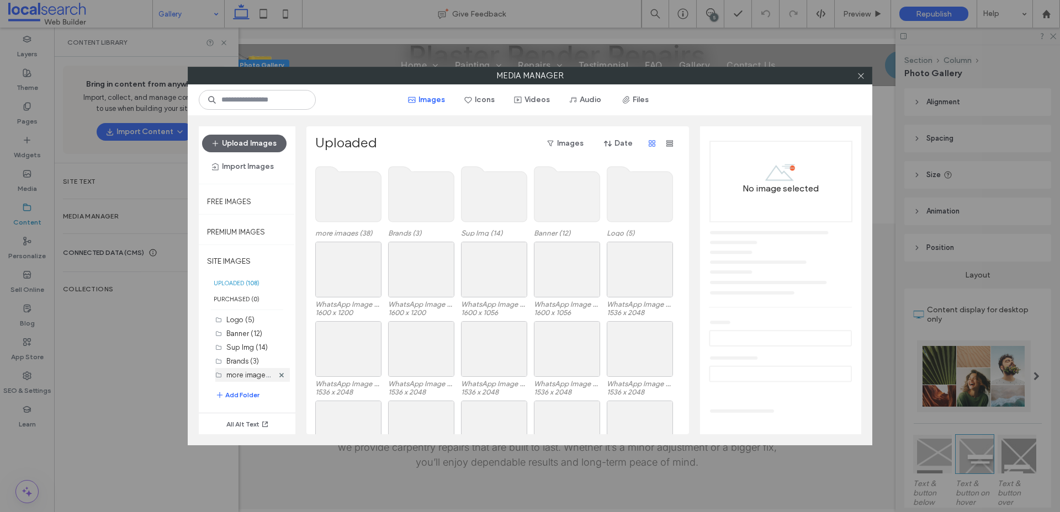
click at [246, 376] on label "more images (38)" at bounding box center [254, 374] width 57 height 10
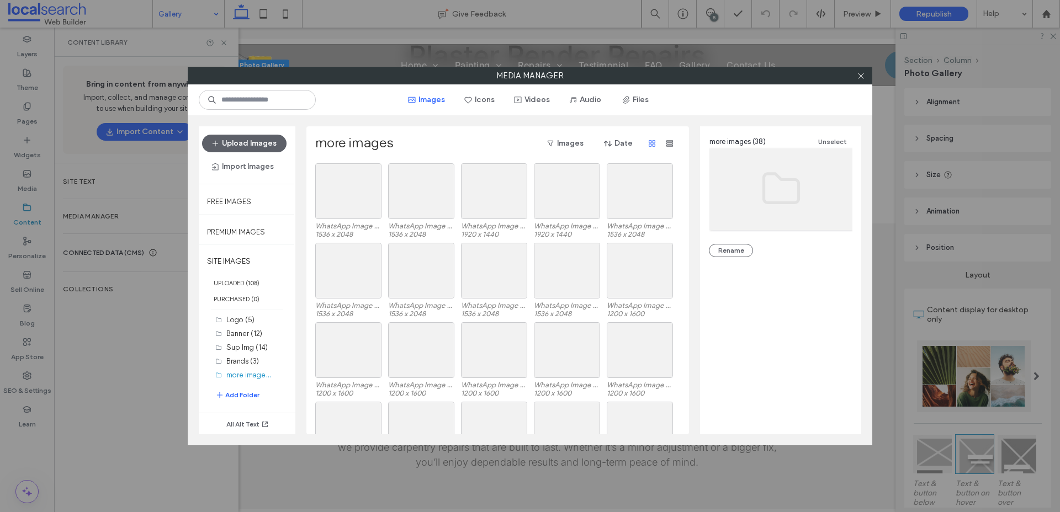
scroll to position [0, 0]
click at [245, 375] on label "more images (38)" at bounding box center [254, 374] width 57 height 10
click at [241, 278] on label "UPLOADED ( 108 )" at bounding box center [247, 283] width 97 height 16
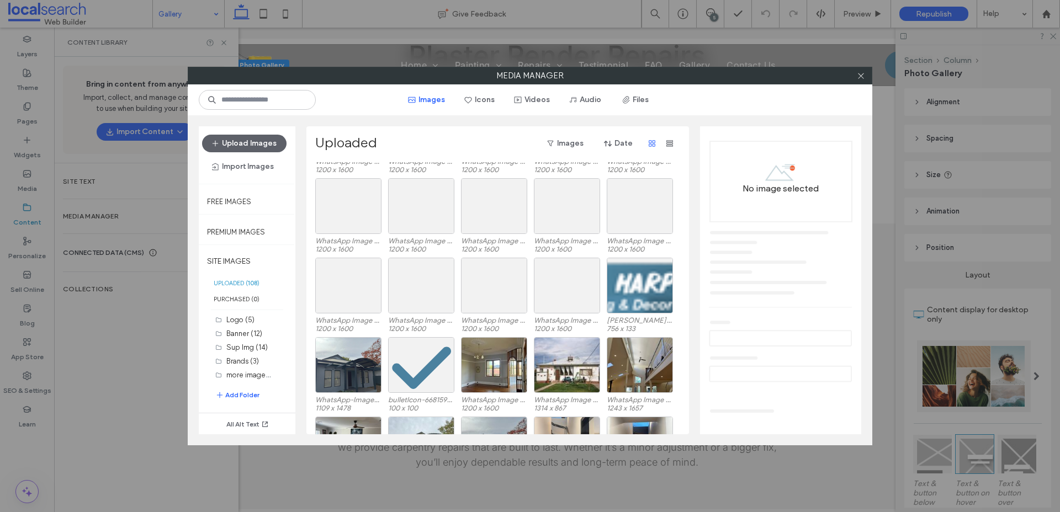
scroll to position [596, 0]
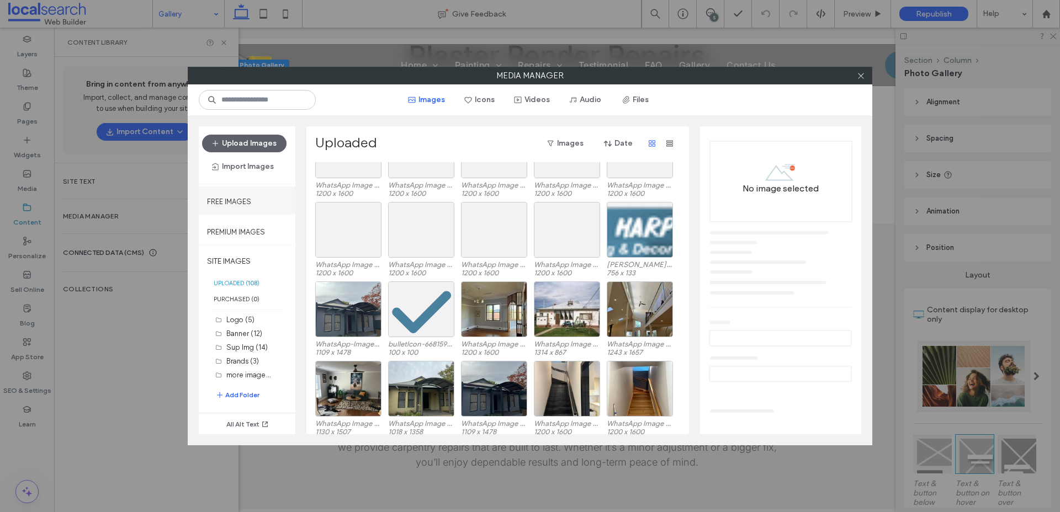
click at [235, 198] on label "Free Images" at bounding box center [229, 199] width 44 height 14
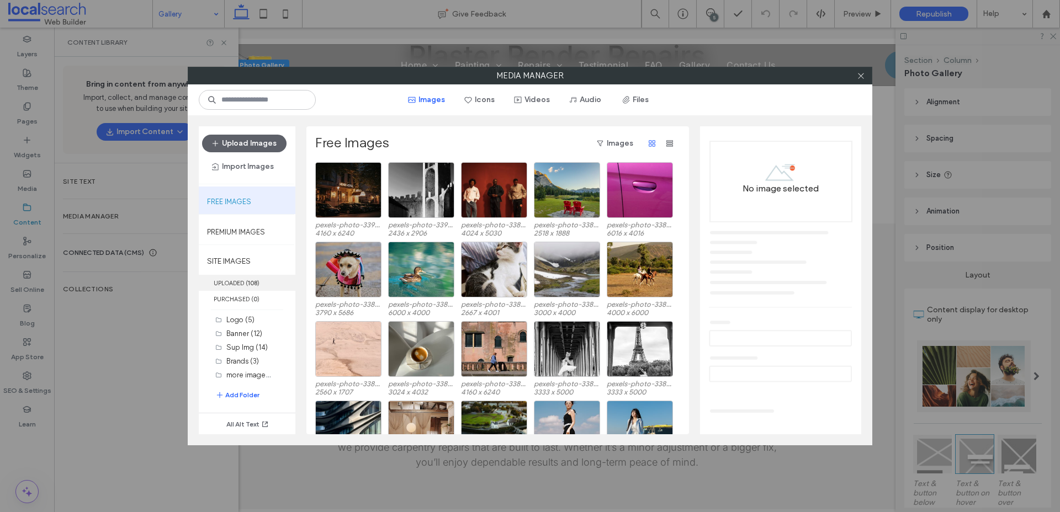
click at [236, 283] on label "UPLOADED ( 108 )" at bounding box center [247, 283] width 97 height 16
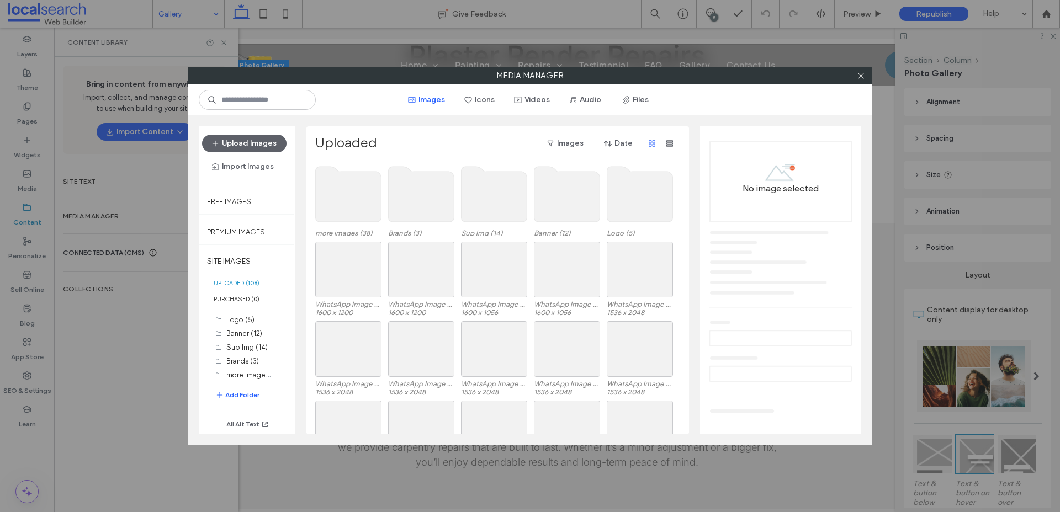
click at [350, 207] on use at bounding box center [349, 194] width 66 height 55
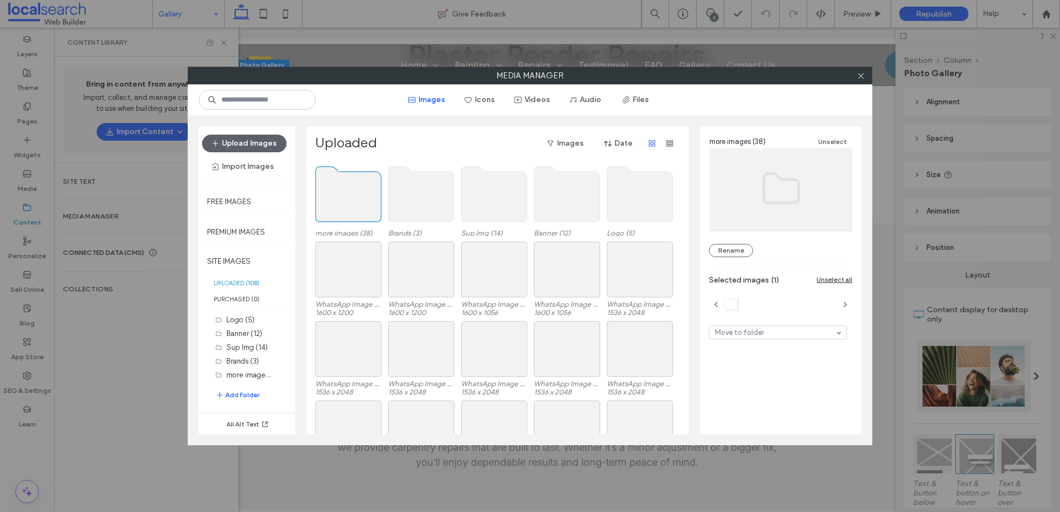
click at [350, 207] on use at bounding box center [349, 194] width 66 height 55
click at [279, 375] on icon at bounding box center [281, 375] width 4 height 4
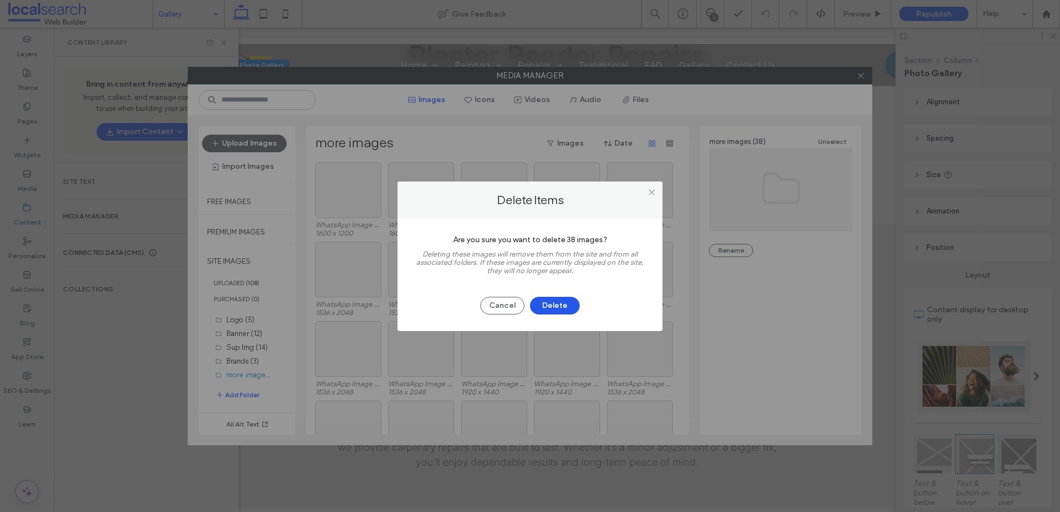
click at [557, 304] on button "Delete" at bounding box center [555, 306] width 50 height 18
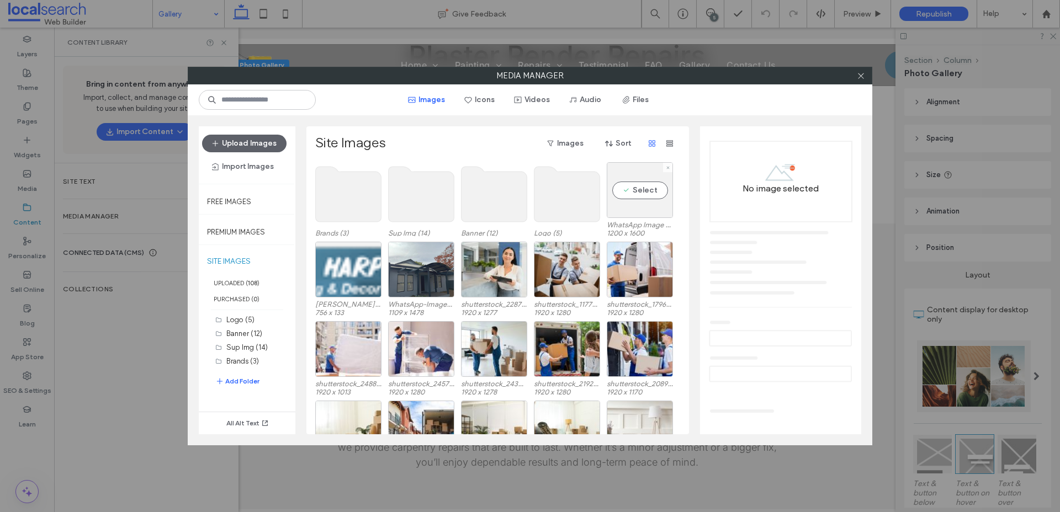
click at [644, 225] on label "WhatsApp Image 2025-08-19 at 17.24.26 (2)-05492a09.jpeg" at bounding box center [640, 225] width 66 height 8
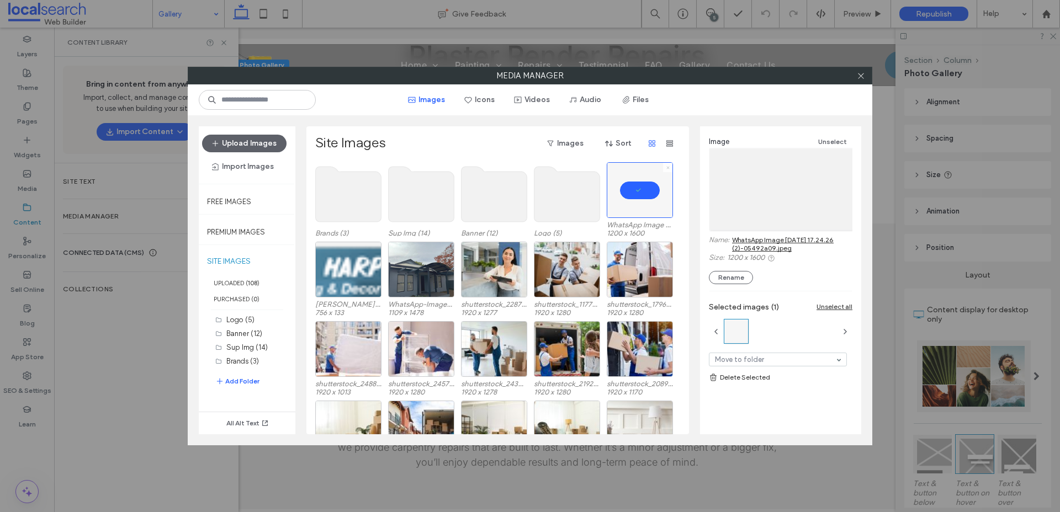
click at [668, 169] on icon at bounding box center [668, 168] width 4 height 4
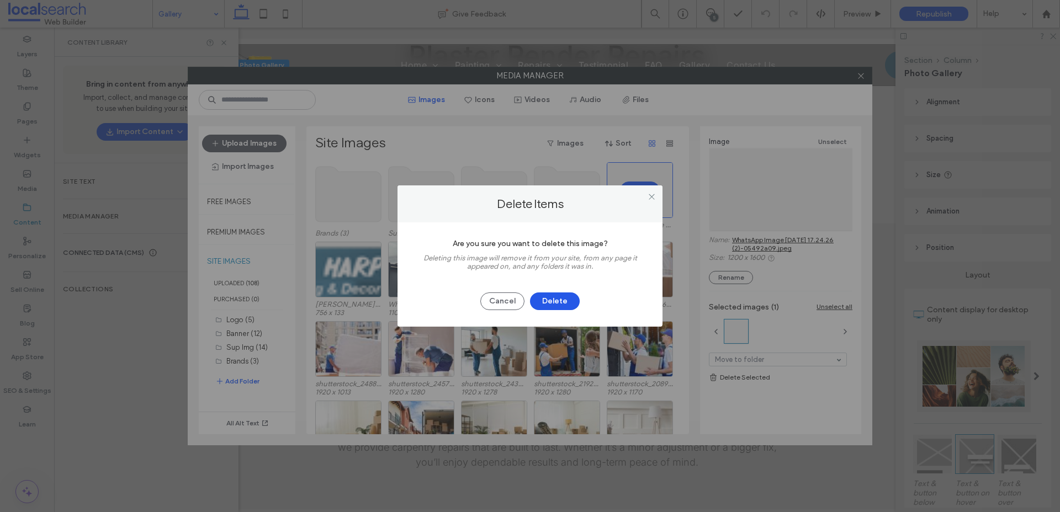
click at [556, 302] on button "Delete" at bounding box center [555, 302] width 50 height 18
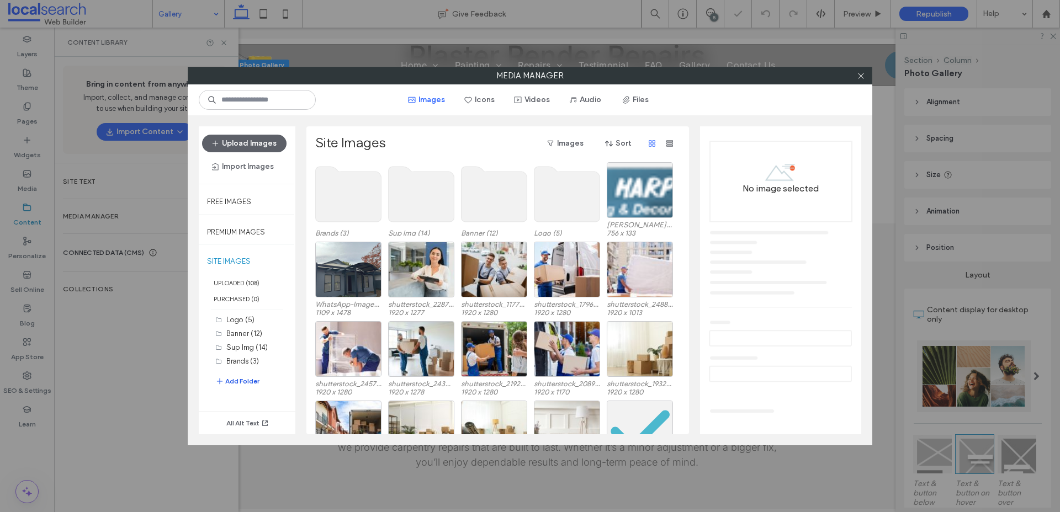
click at [238, 382] on button "Add Folder" at bounding box center [237, 381] width 44 height 13
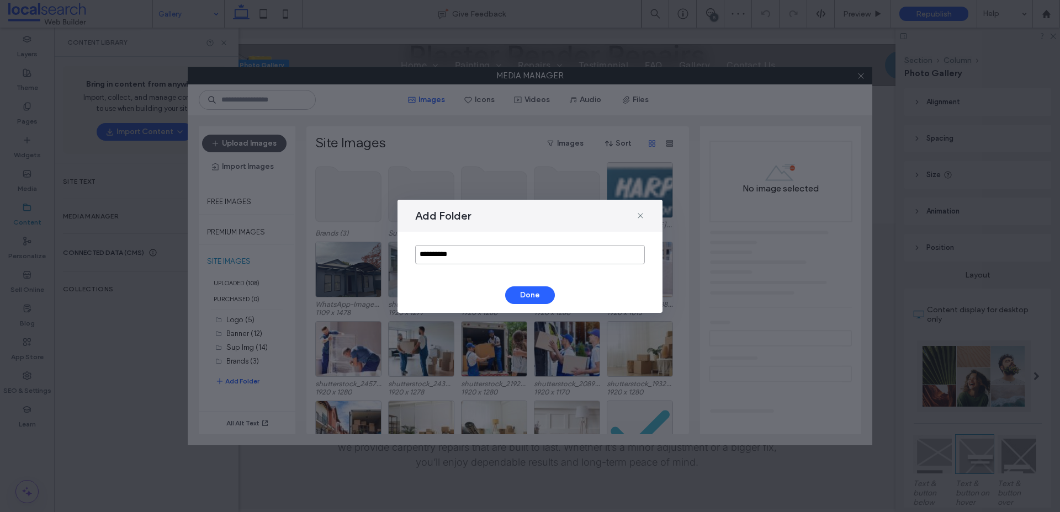
click at [476, 257] on input "**********" at bounding box center [530, 254] width 230 height 19
type input "**********"
click at [524, 296] on button "Done" at bounding box center [530, 295] width 50 height 18
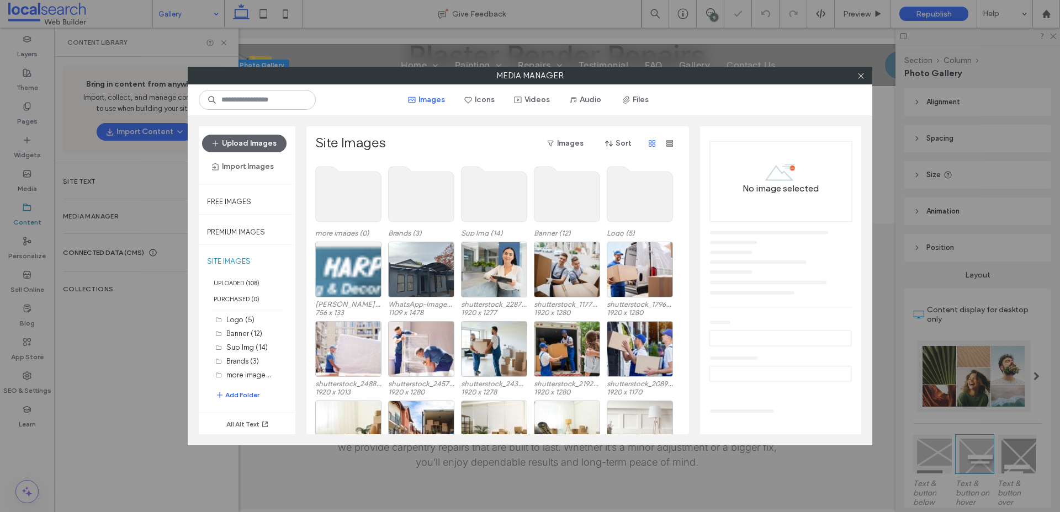
click at [351, 201] on use at bounding box center [349, 194] width 66 height 55
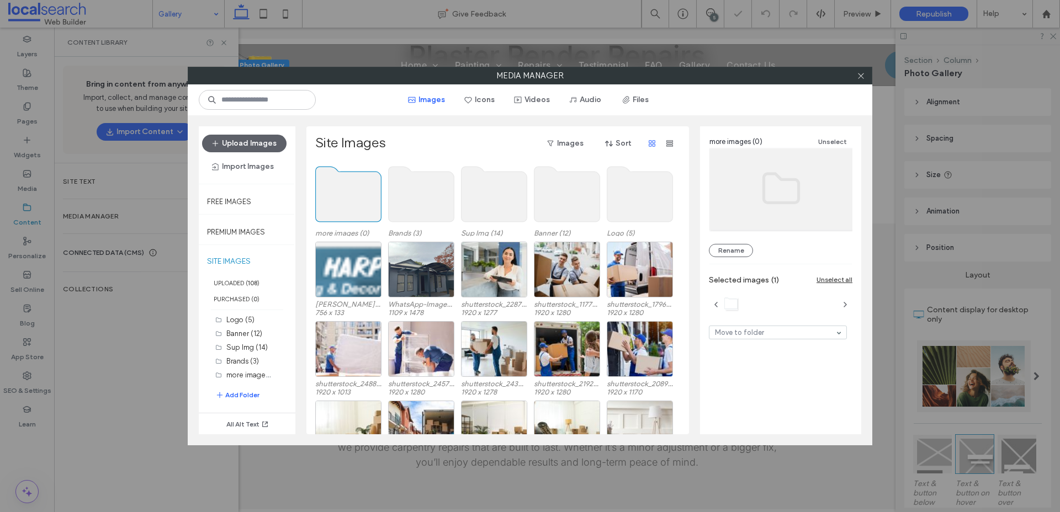
click at [351, 201] on use at bounding box center [349, 194] width 66 height 55
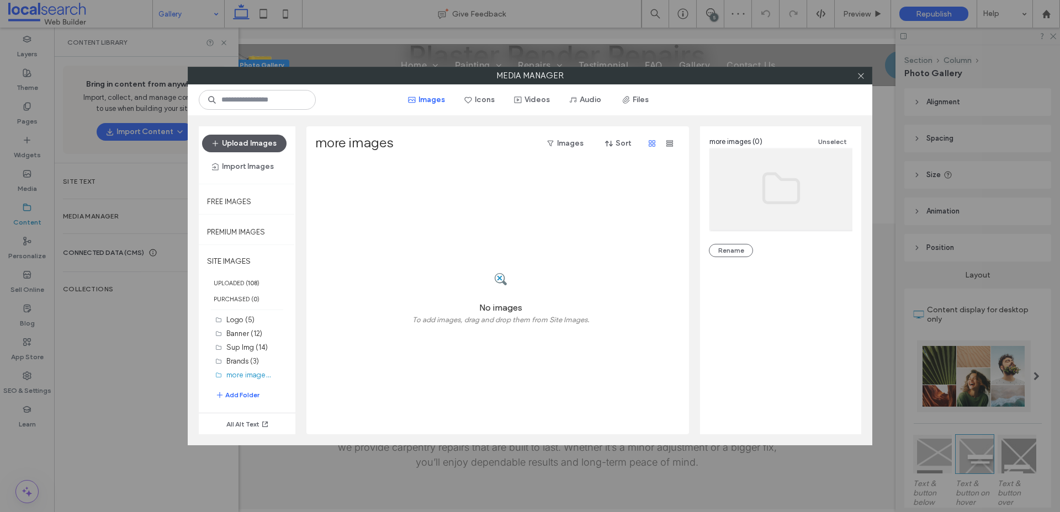
click at [254, 141] on button "Upload Images" at bounding box center [244, 144] width 84 height 18
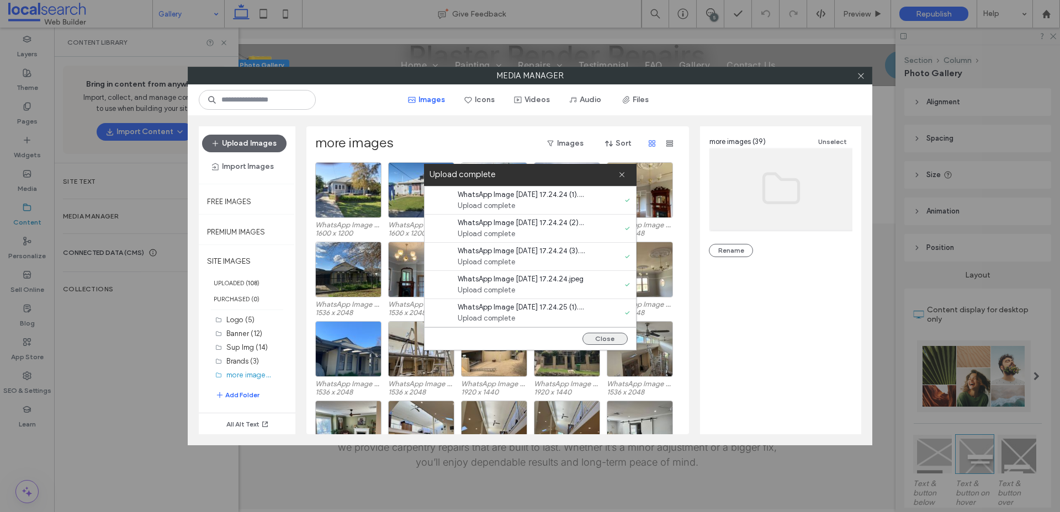
click at [609, 337] on button "Close" at bounding box center [604, 339] width 45 height 12
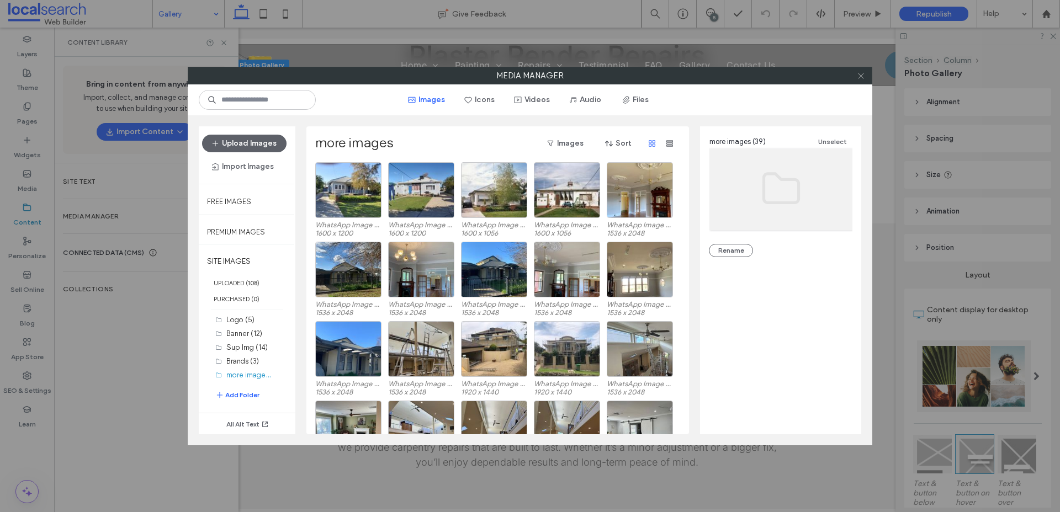
click at [862, 76] on icon at bounding box center [861, 76] width 8 height 8
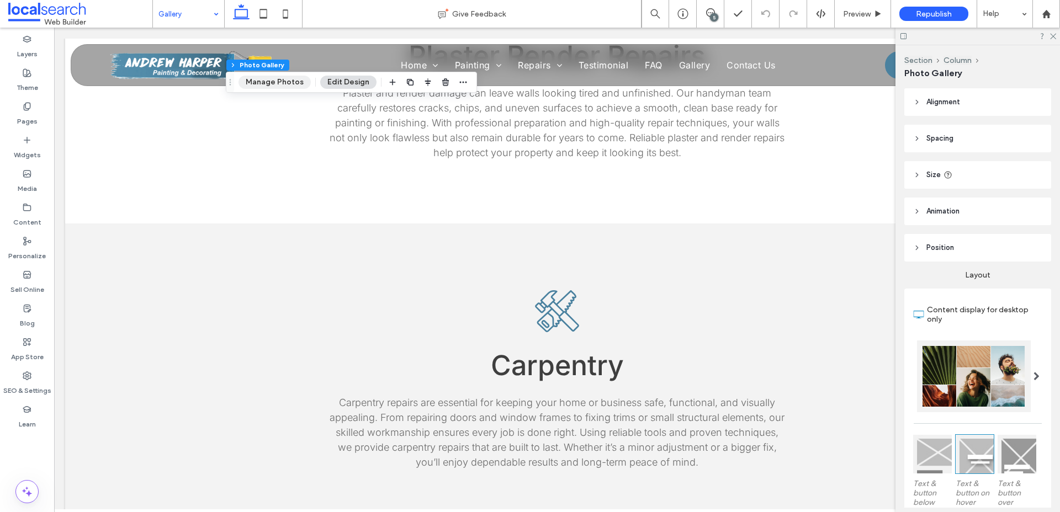
click at [269, 88] on button "Manage Photos" at bounding box center [274, 82] width 72 height 13
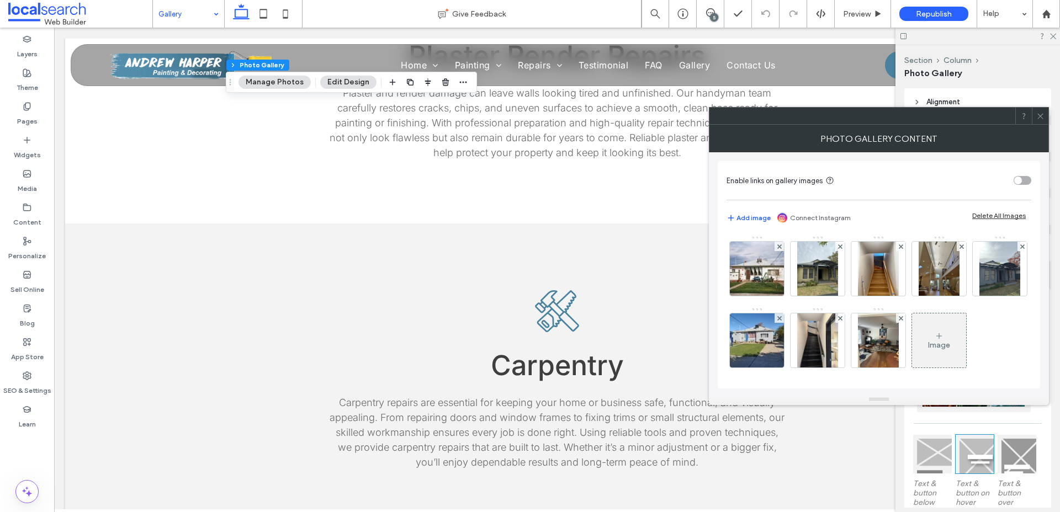
click at [737, 211] on div "Add image Connect Instagram Delete All Images" at bounding box center [878, 218] width 305 height 24
click at [738, 216] on button "Add image" at bounding box center [748, 217] width 44 height 13
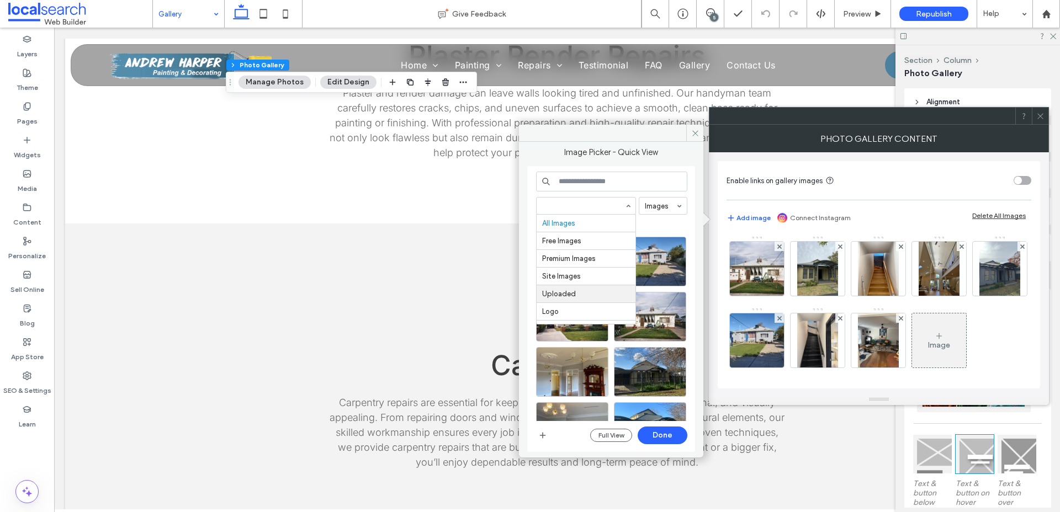
scroll to position [72, 0]
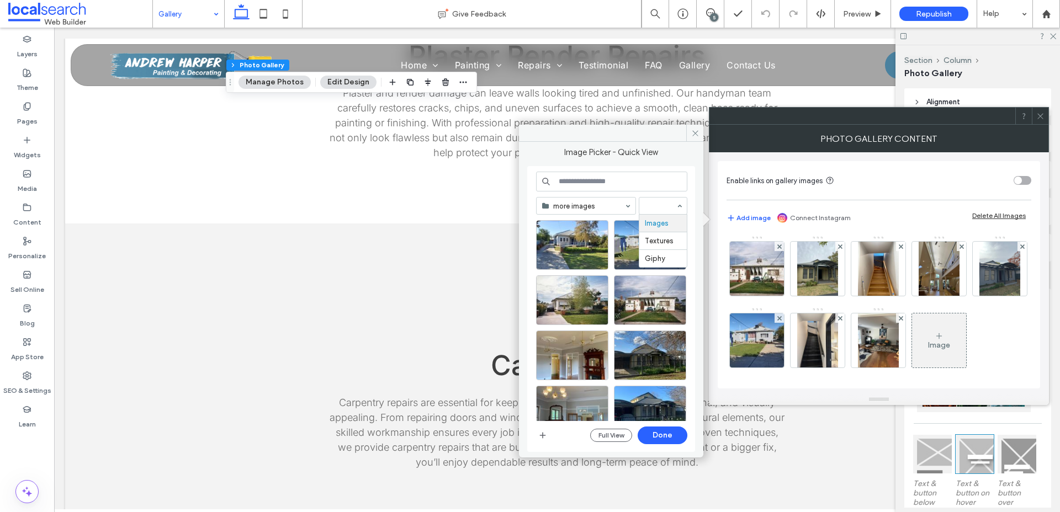
click at [676, 205] on div "Images Textures Giphy" at bounding box center [663, 206] width 49 height 18
click at [572, 241] on div "Select" at bounding box center [572, 245] width 72 height 50
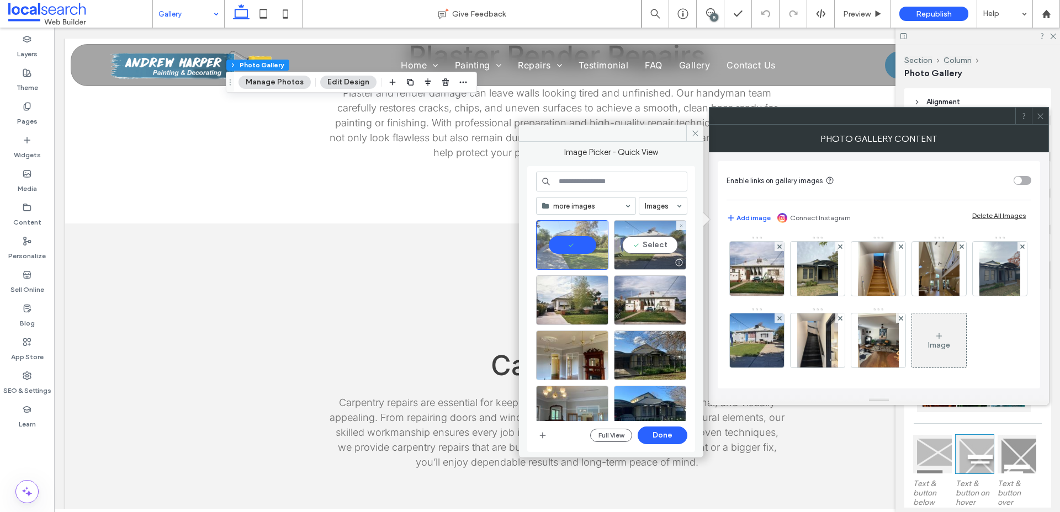
click at [633, 242] on div "Select" at bounding box center [650, 245] width 72 height 50
click at [596, 289] on div "Select" at bounding box center [572, 300] width 72 height 50
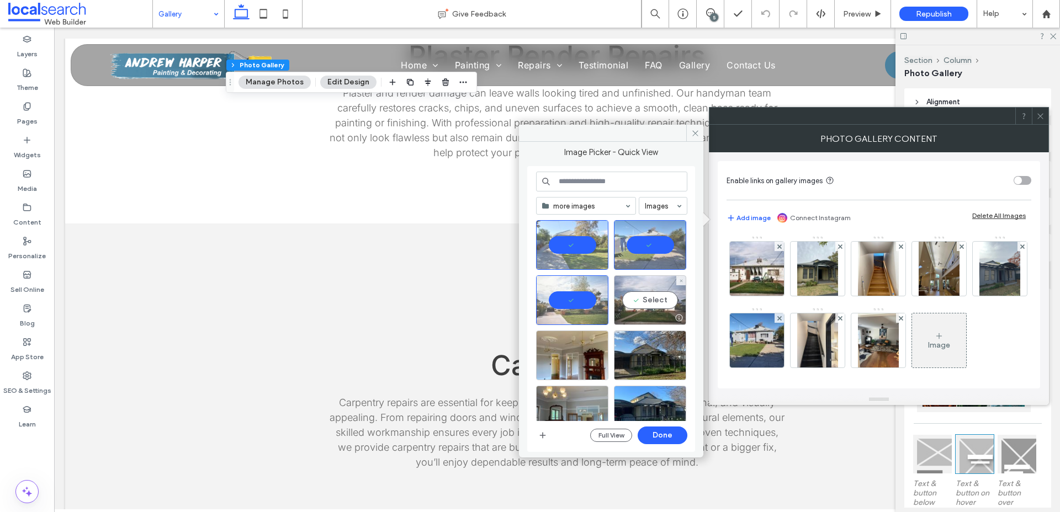
click at [647, 296] on div "Select" at bounding box center [650, 300] width 72 height 50
click at [580, 352] on div "Select" at bounding box center [572, 356] width 72 height 50
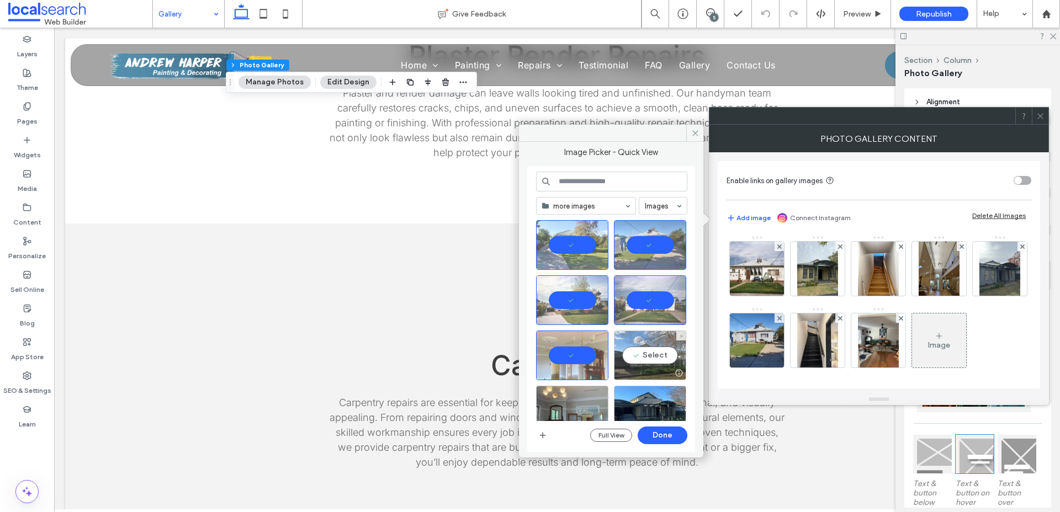
click at [657, 350] on div "Select" at bounding box center [650, 356] width 72 height 50
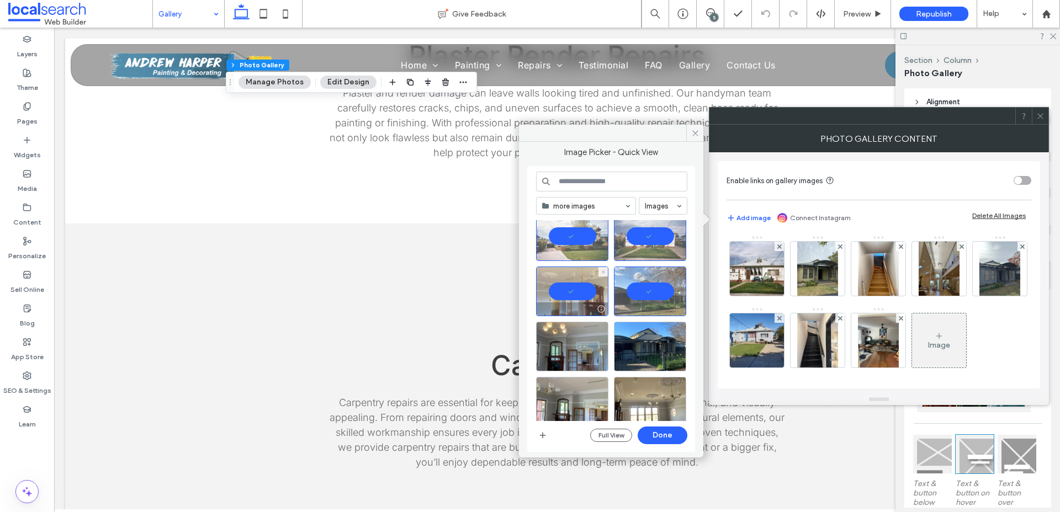
scroll to position [67, 0]
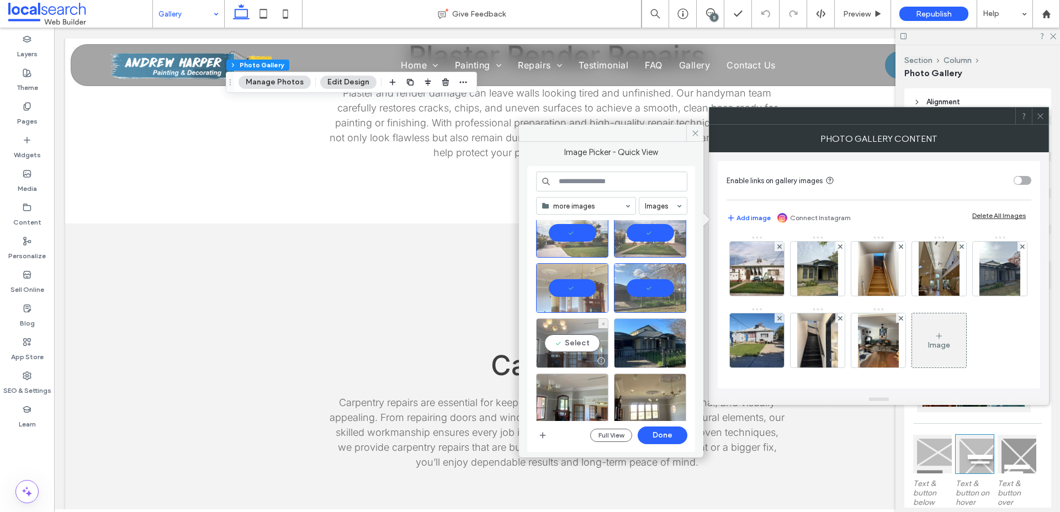
click at [577, 344] on div "Select" at bounding box center [572, 343] width 72 height 50
click at [636, 345] on div "Select" at bounding box center [650, 343] width 72 height 50
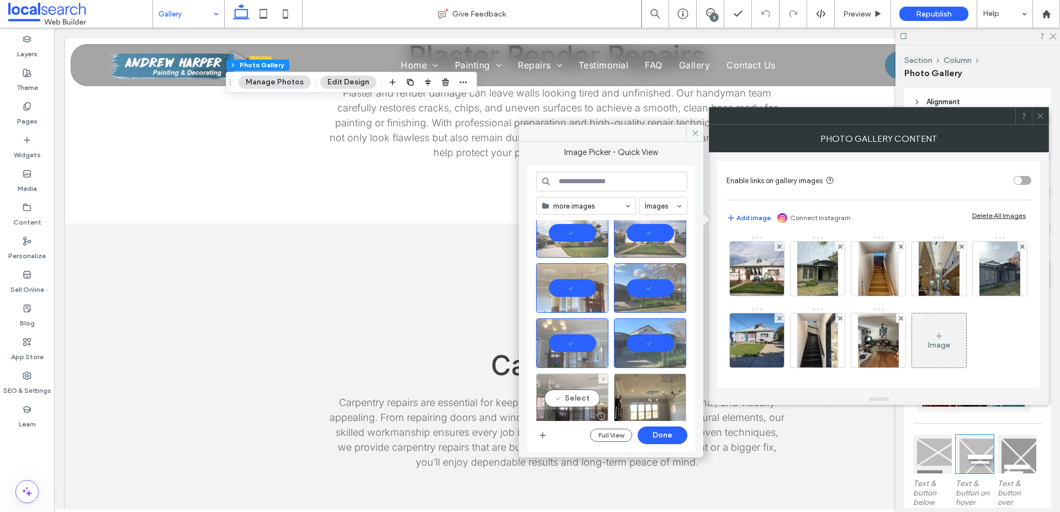
click at [574, 396] on div "Select" at bounding box center [572, 399] width 72 height 50
click at [641, 397] on div "Select" at bounding box center [650, 399] width 72 height 50
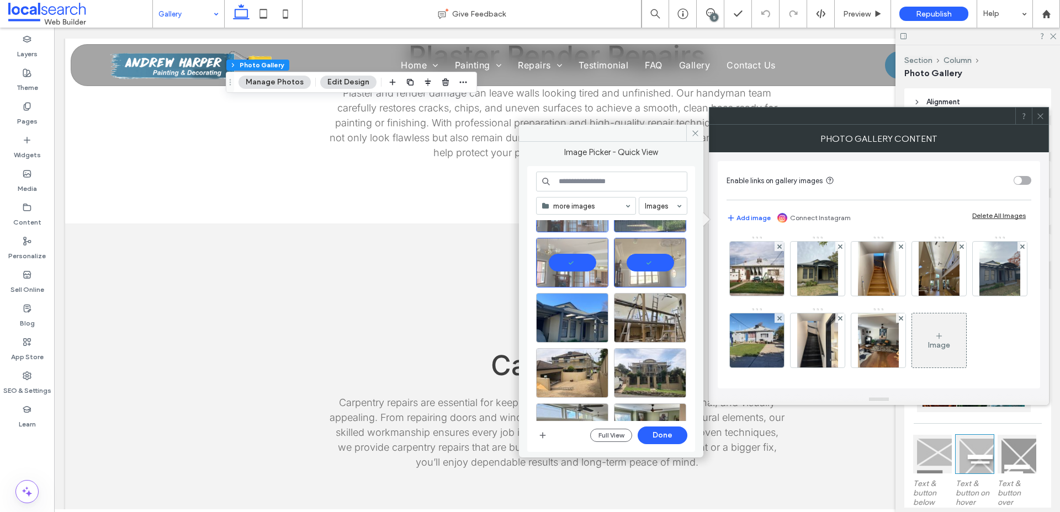
scroll to position [213, 0]
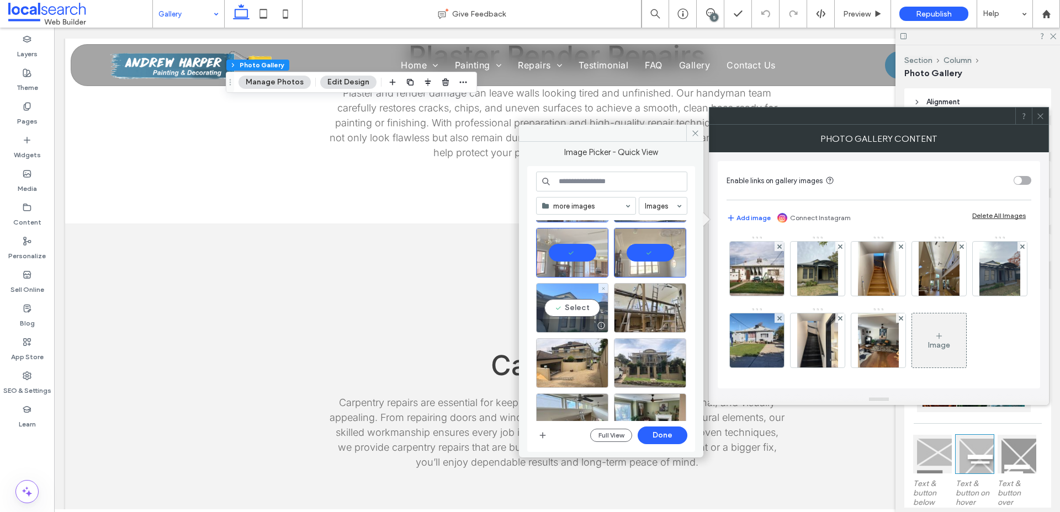
click at [574, 311] on div "Select" at bounding box center [572, 308] width 72 height 50
click at [638, 310] on div "Select" at bounding box center [650, 308] width 72 height 50
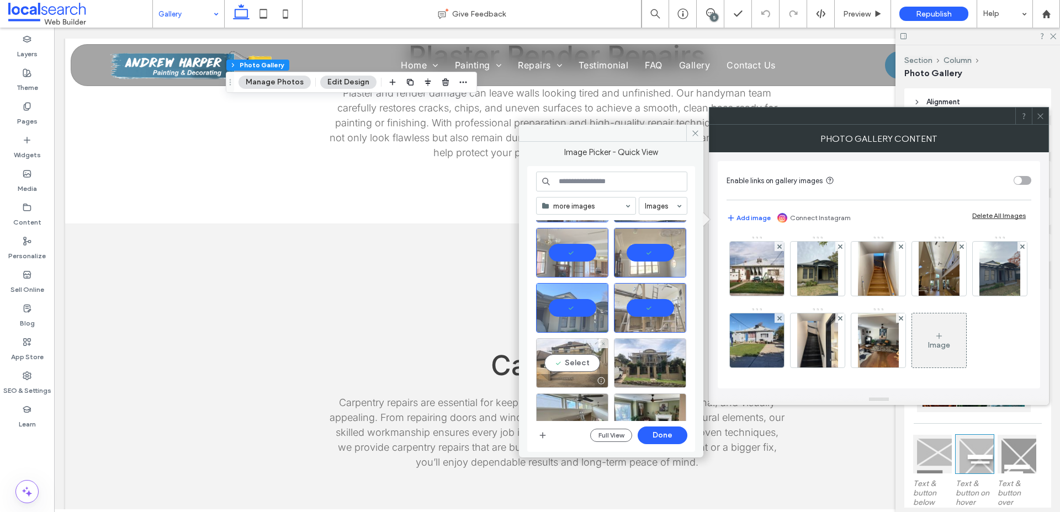
click at [575, 361] on div "Select" at bounding box center [572, 363] width 72 height 50
click at [654, 359] on div "Select" at bounding box center [650, 363] width 72 height 50
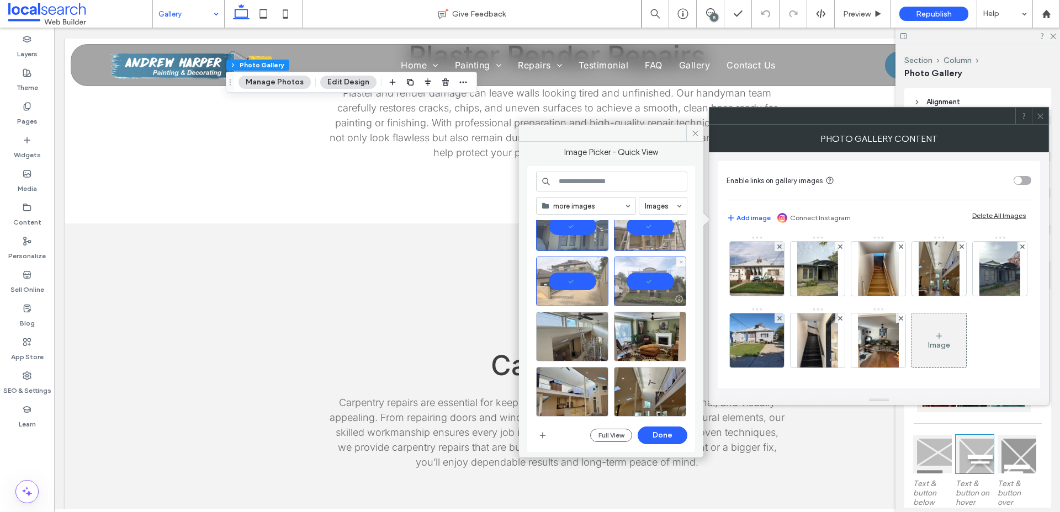
scroll to position [305, 0]
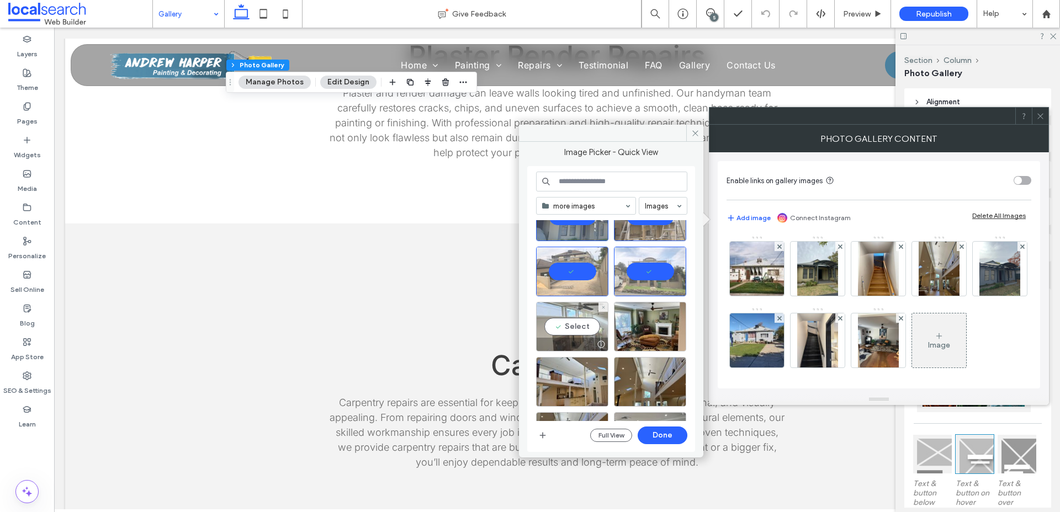
click at [580, 330] on div "Select" at bounding box center [572, 327] width 72 height 50
click at [651, 330] on div "Select" at bounding box center [650, 327] width 72 height 50
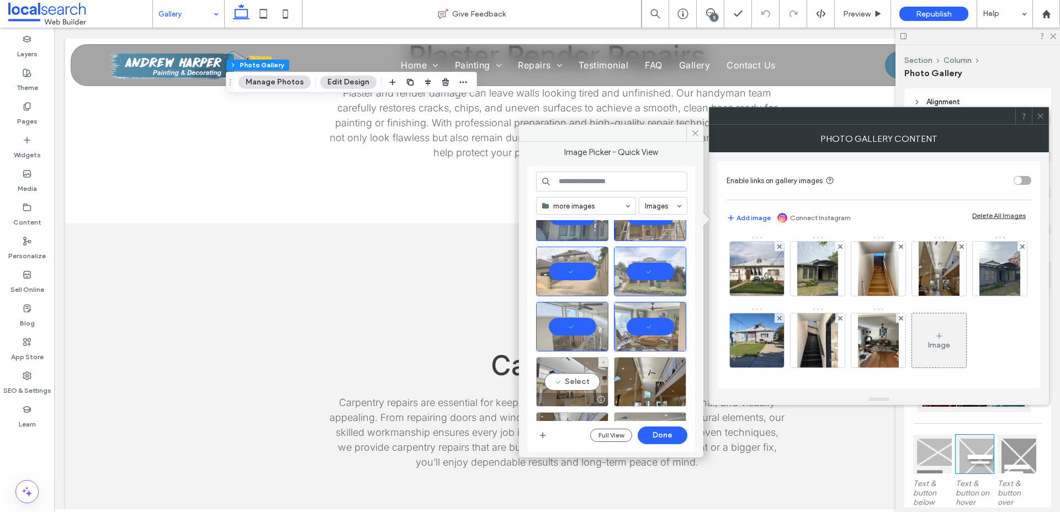
click at [572, 380] on div "Select" at bounding box center [572, 382] width 72 height 50
click at [642, 378] on div "Select" at bounding box center [650, 382] width 72 height 50
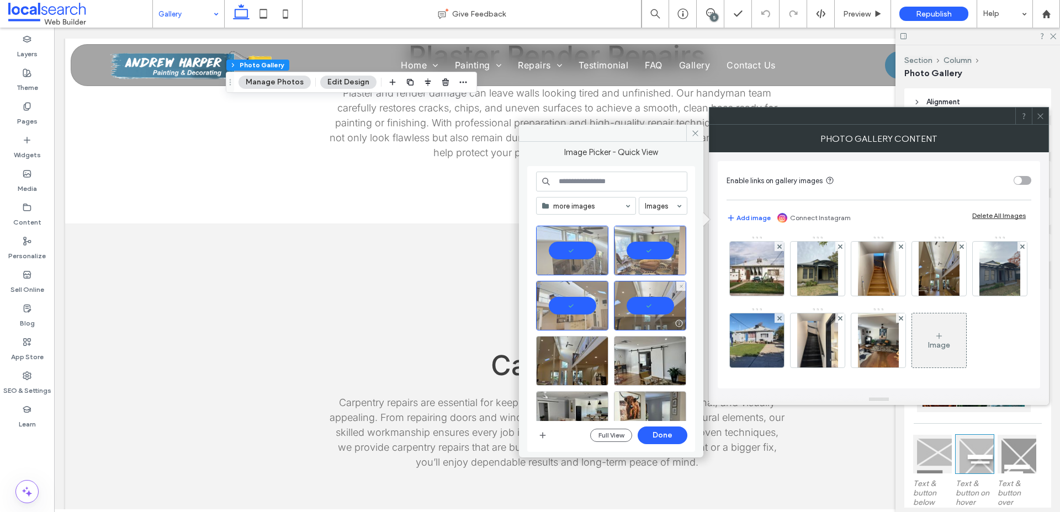
scroll to position [421, 0]
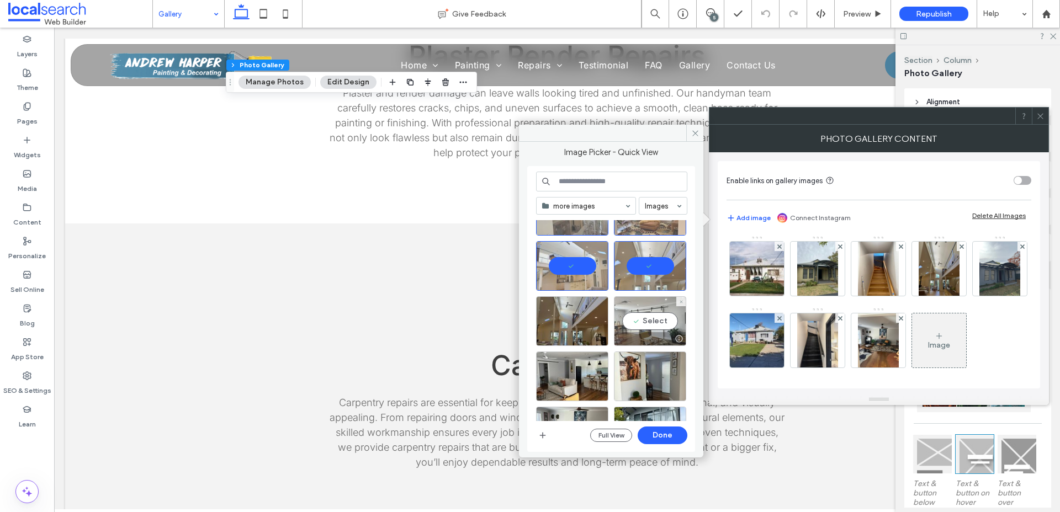
click at [653, 320] on div "Select" at bounding box center [650, 321] width 72 height 50
click at [573, 378] on div "Select" at bounding box center [572, 377] width 72 height 50
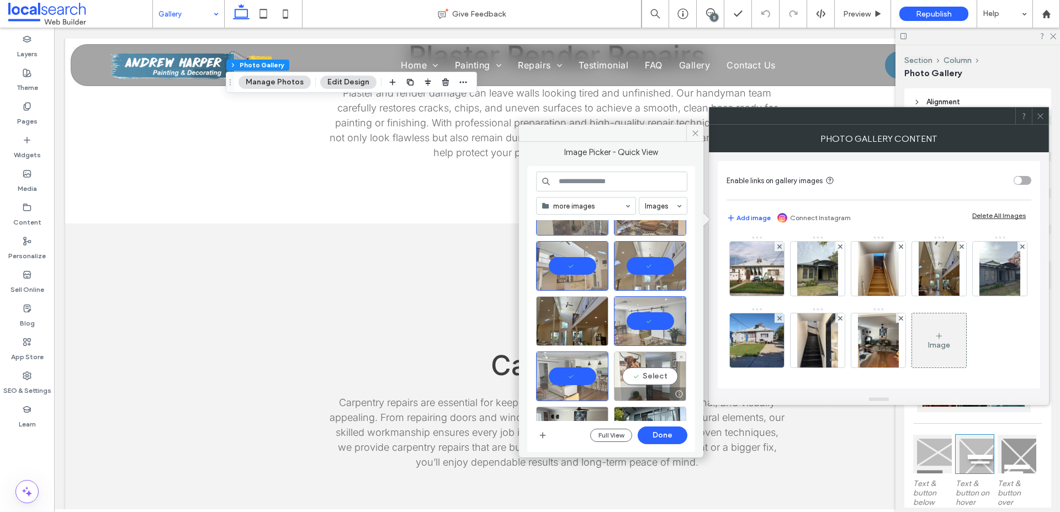
click at [634, 374] on div "Select" at bounding box center [650, 377] width 72 height 50
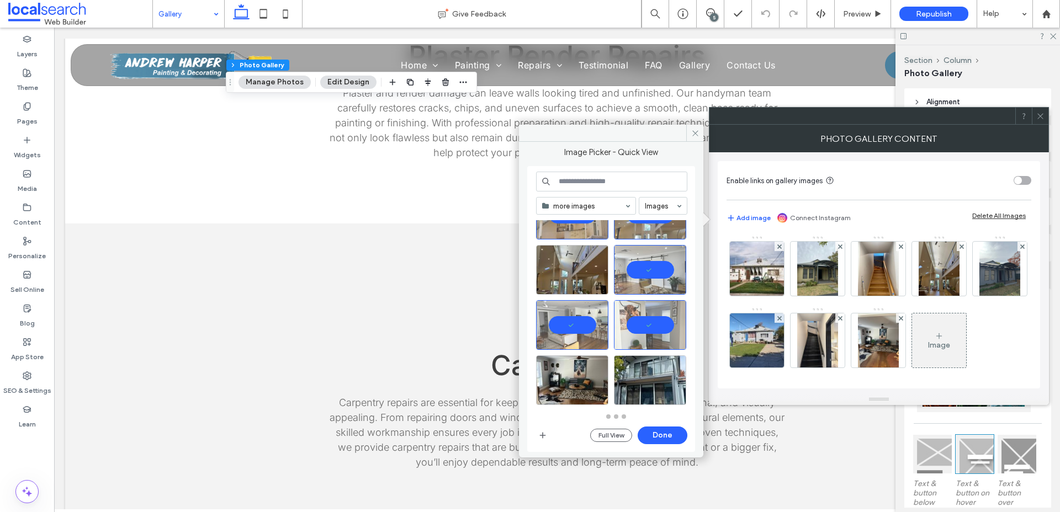
scroll to position [472, 0]
click at [654, 378] on div "Select" at bounding box center [650, 380] width 72 height 50
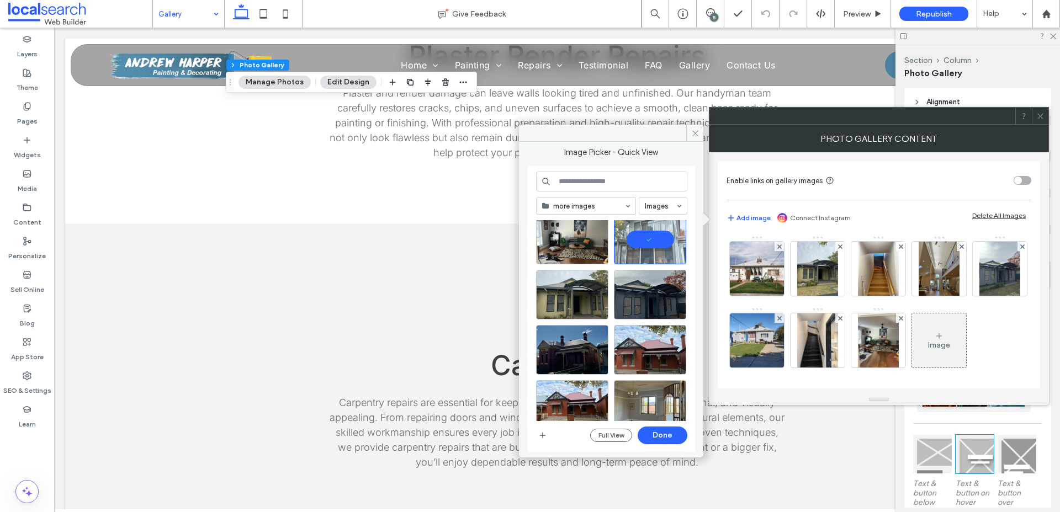
scroll to position [613, 0]
click at [577, 347] on div "Select" at bounding box center [572, 350] width 72 height 50
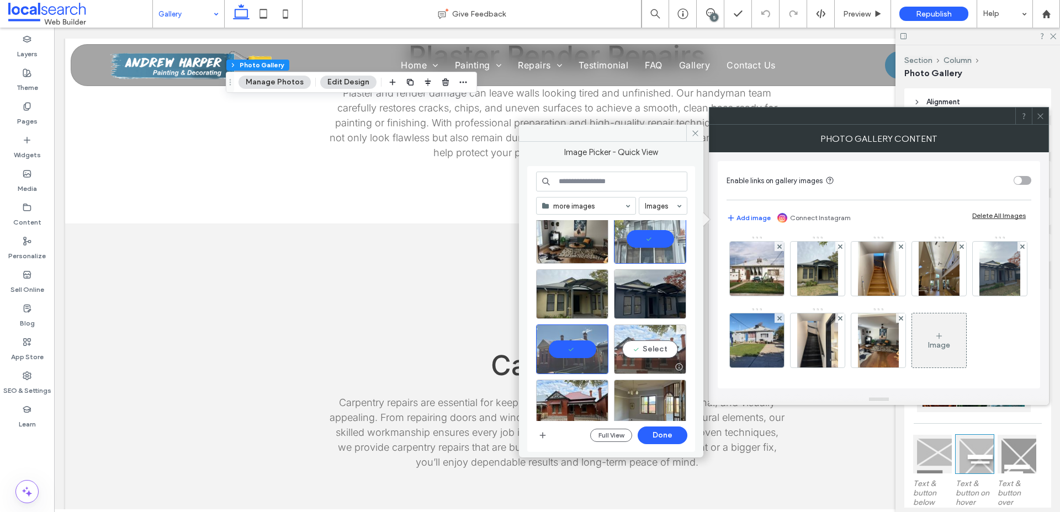
click at [652, 347] on div "Select" at bounding box center [650, 350] width 72 height 50
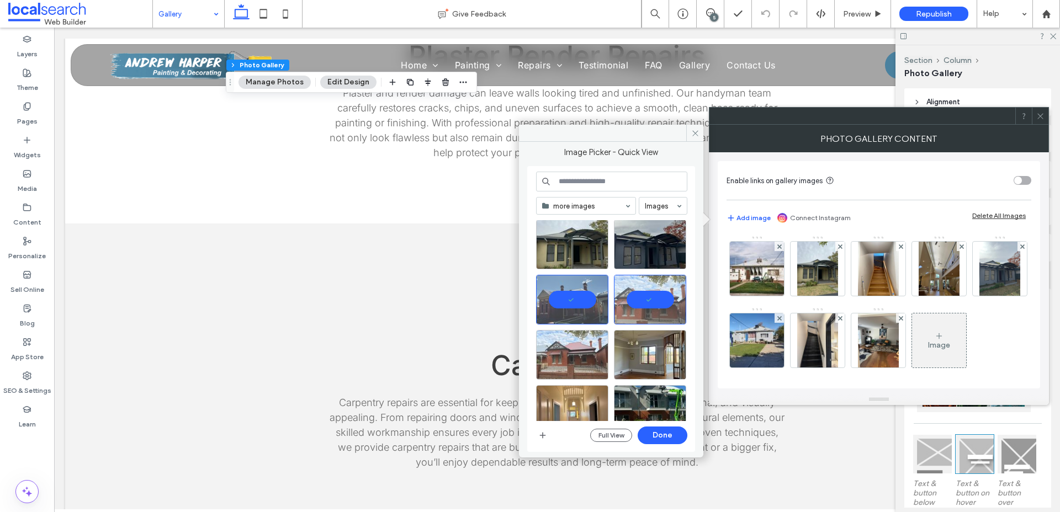
scroll to position [667, 0]
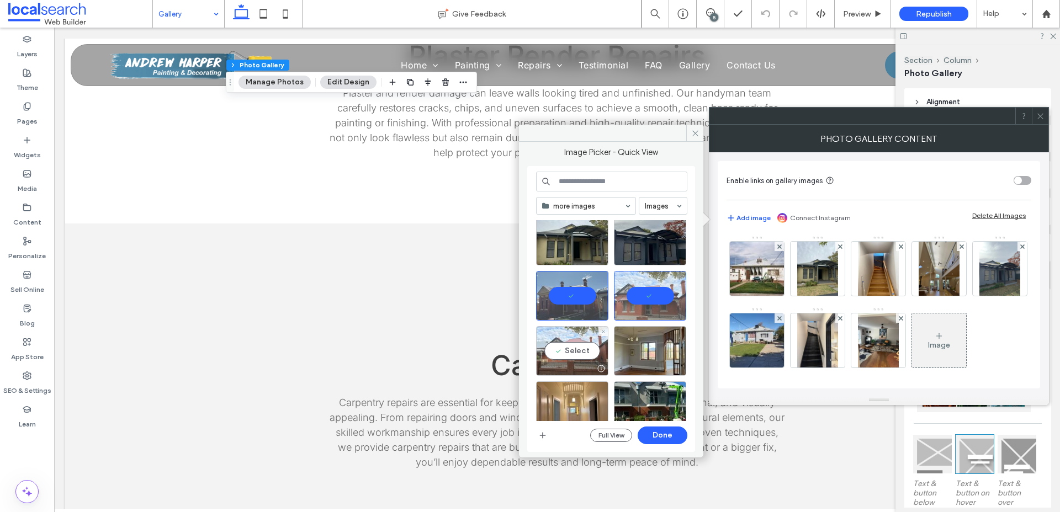
click at [574, 349] on div "Select" at bounding box center [572, 351] width 72 height 50
click at [653, 349] on div "Select" at bounding box center [650, 351] width 72 height 50
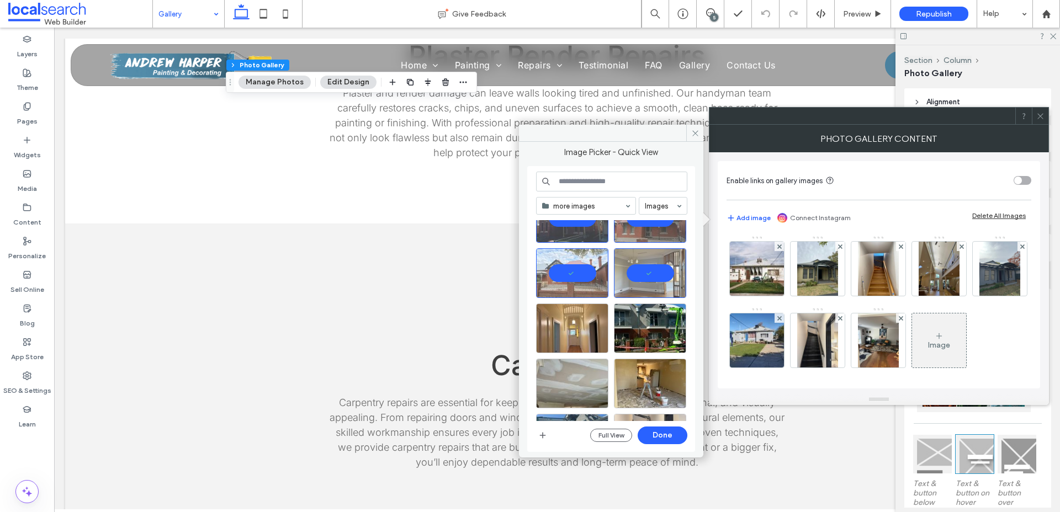
scroll to position [749, 0]
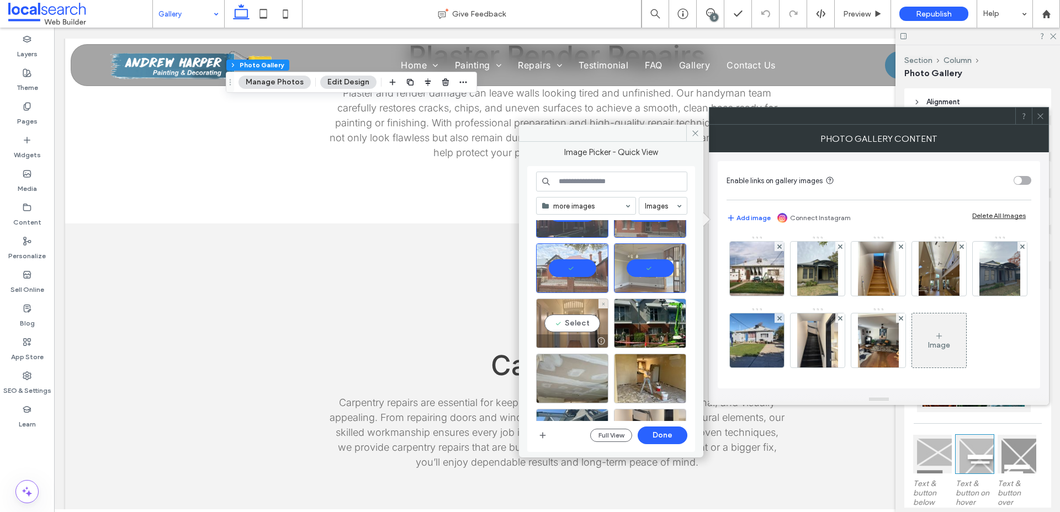
click at [575, 324] on div "Select" at bounding box center [572, 324] width 72 height 50
click at [642, 323] on div "Select" at bounding box center [650, 324] width 72 height 50
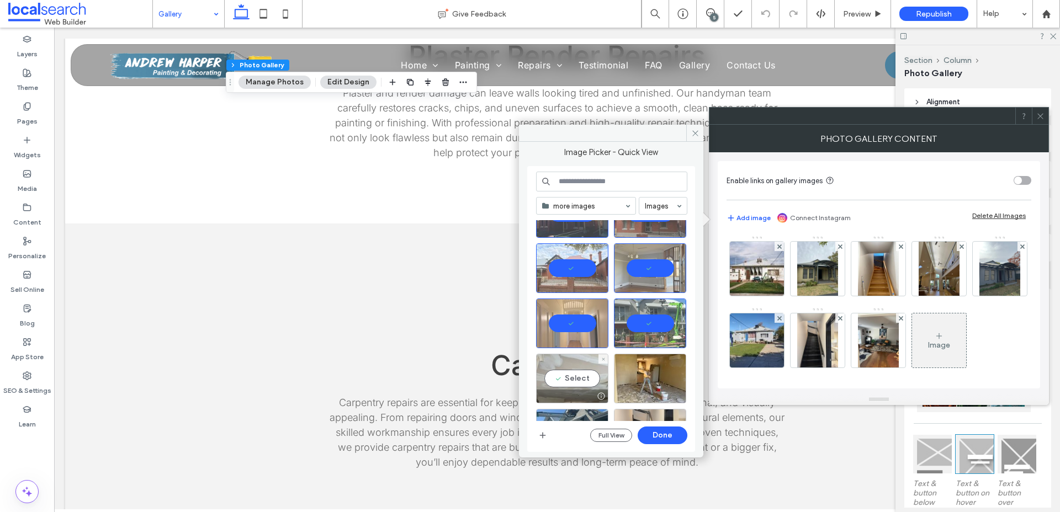
click at [578, 376] on div "Select" at bounding box center [572, 379] width 72 height 50
click at [661, 376] on div "Select" at bounding box center [650, 379] width 72 height 50
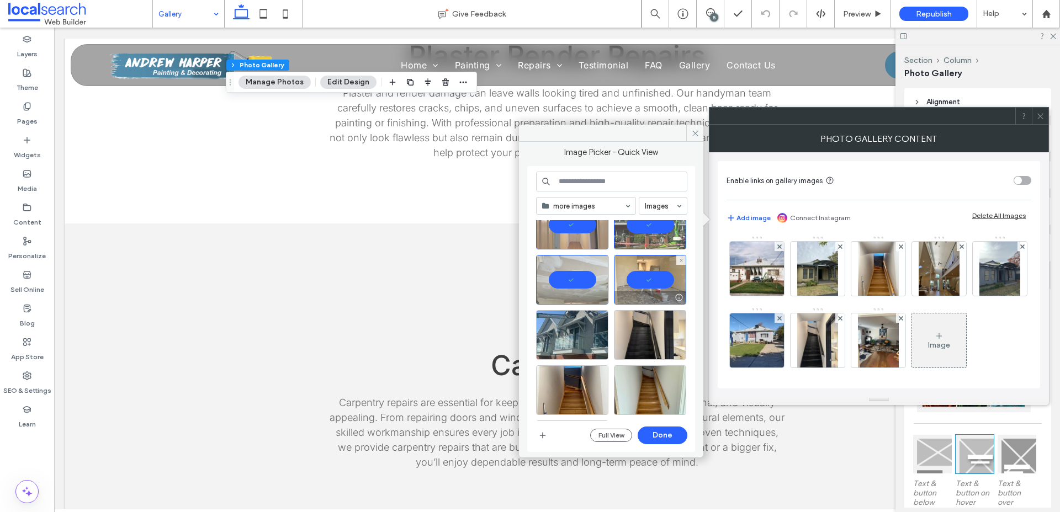
scroll to position [853, 0]
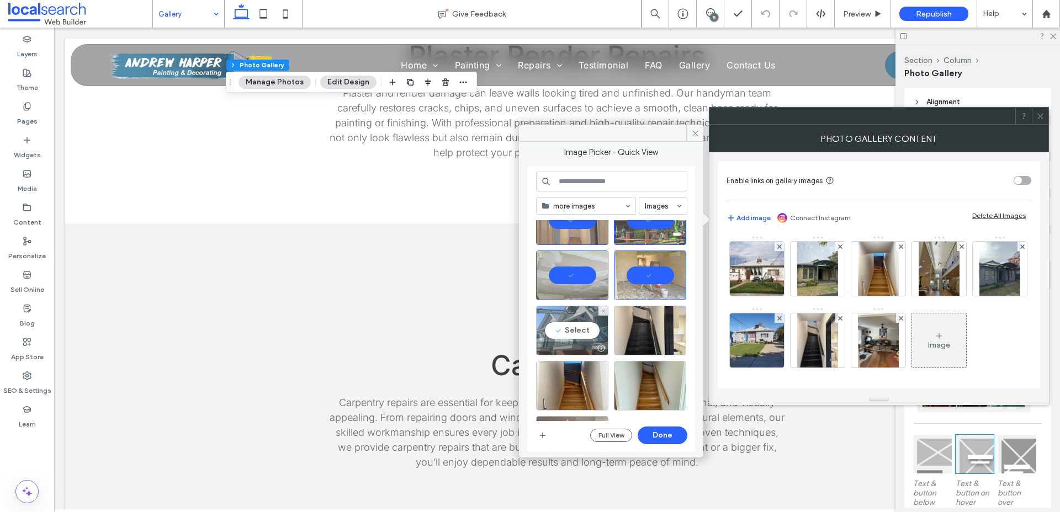
click at [575, 325] on div "Select" at bounding box center [572, 331] width 72 height 50
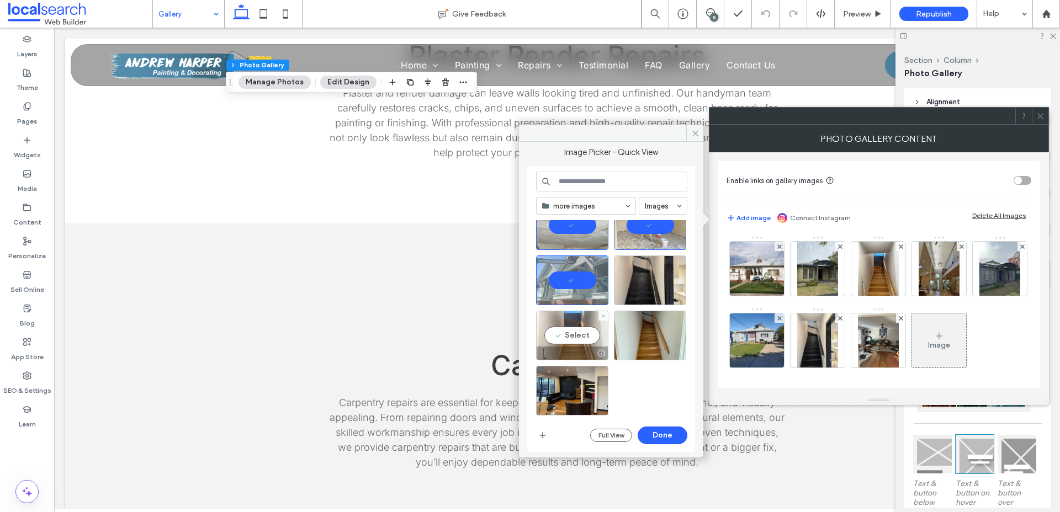
click at [570, 337] on div "Select" at bounding box center [572, 336] width 72 height 50
click at [644, 335] on div "Select" at bounding box center [650, 336] width 72 height 50
click at [581, 334] on div at bounding box center [572, 336] width 72 height 50
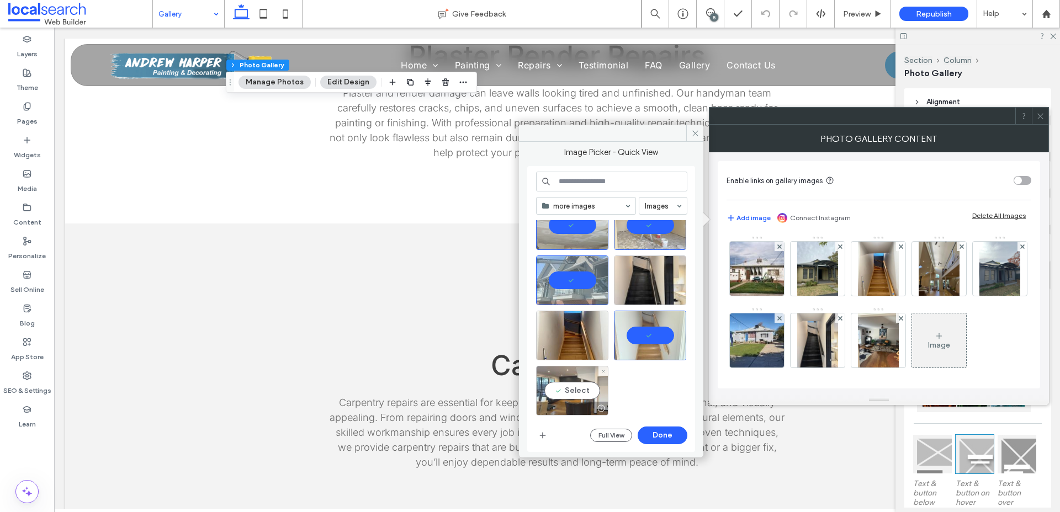
click at [583, 394] on div "Select" at bounding box center [572, 391] width 72 height 50
click at [672, 441] on button "Done" at bounding box center [662, 436] width 50 height 18
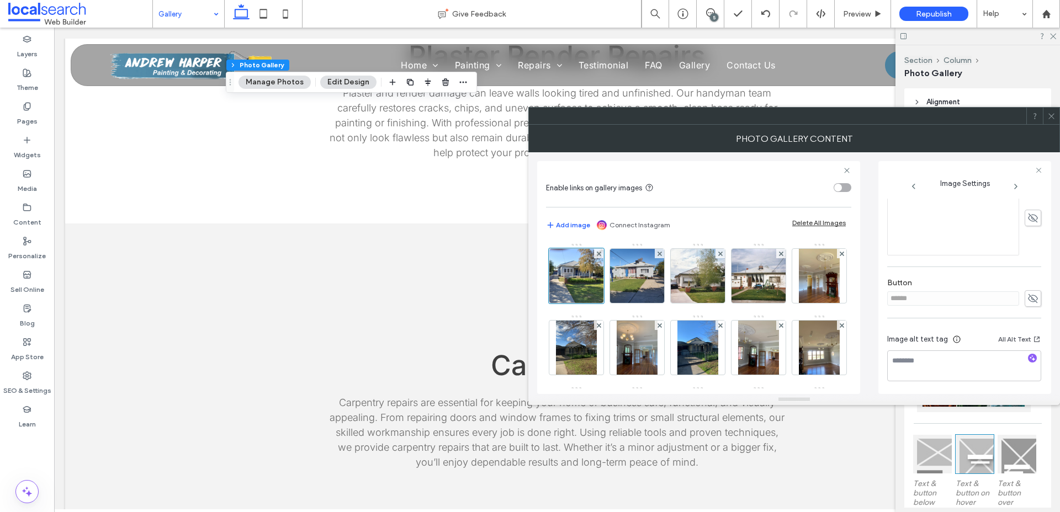
scroll to position [288, 0]
click at [1049, 112] on icon at bounding box center [1051, 116] width 8 height 8
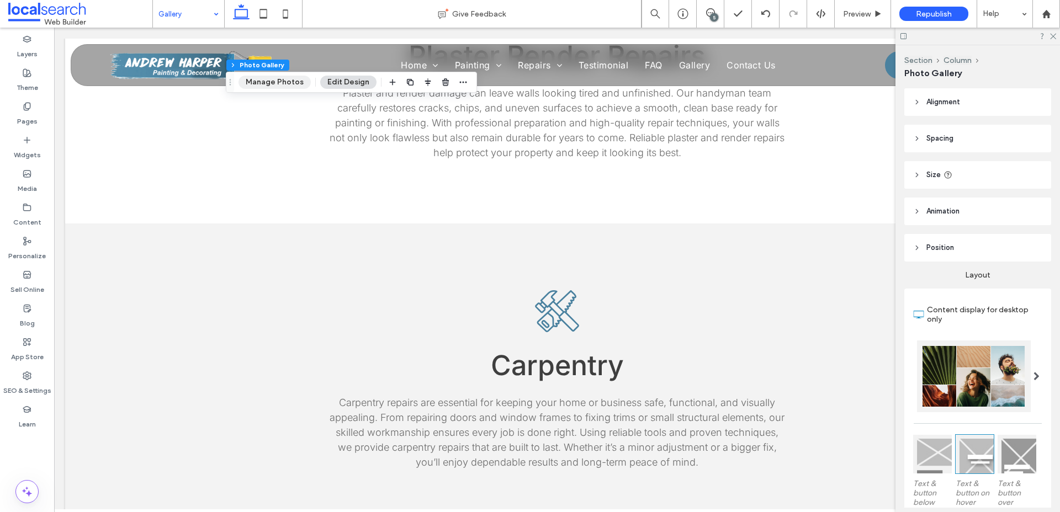
click at [279, 87] on button "Manage Photos" at bounding box center [274, 82] width 72 height 13
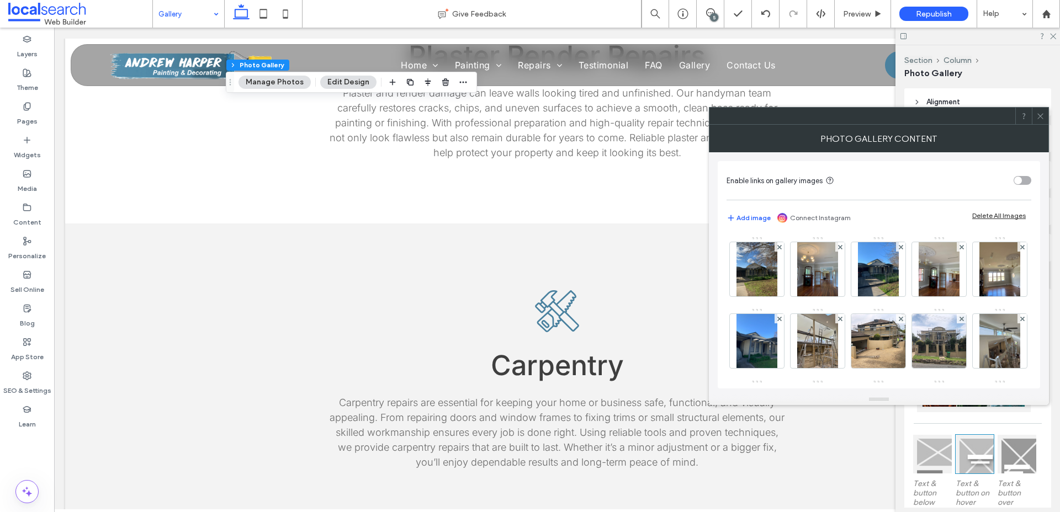
scroll to position [82, 0]
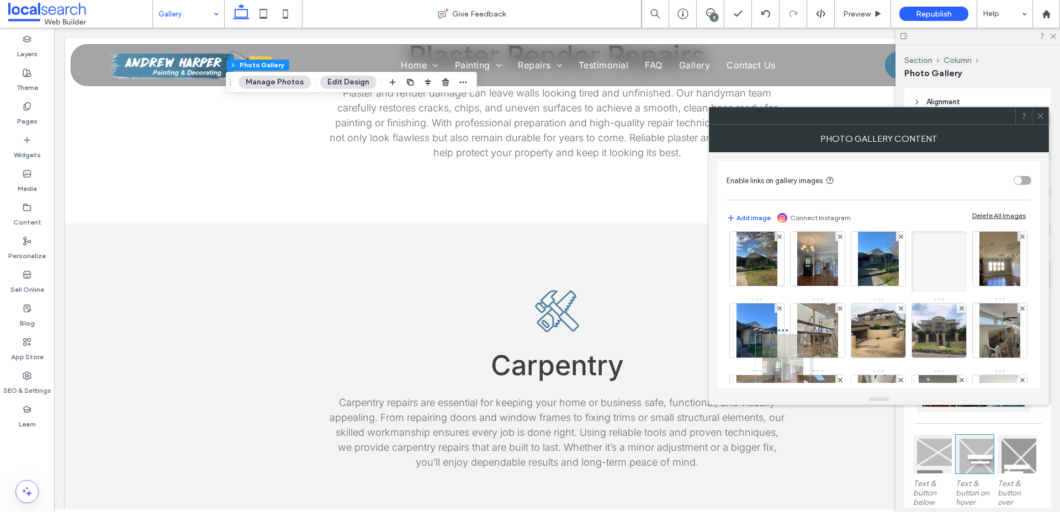
drag, startPoint x: 758, startPoint y: 338, endPoint x: 784, endPoint y: 371, distance: 42.4
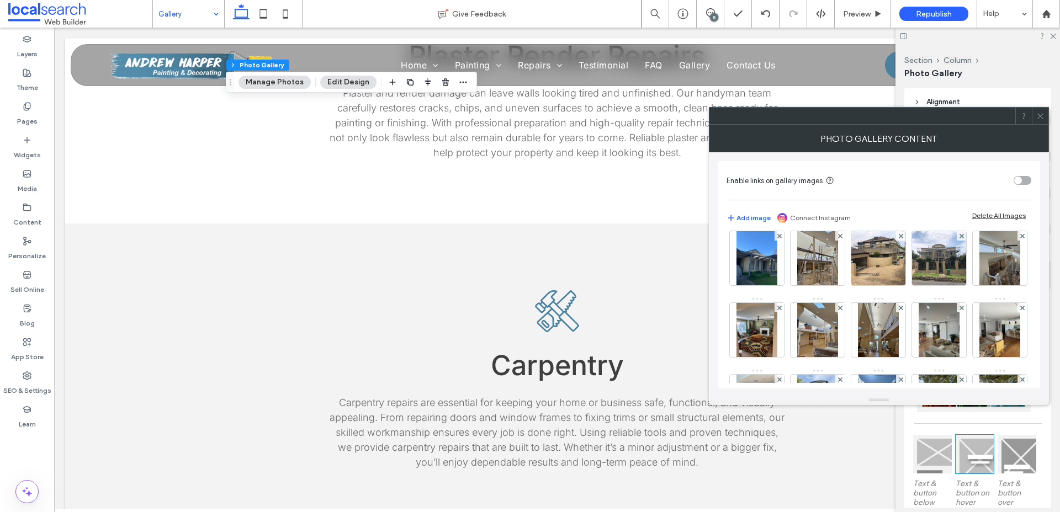
scroll to position [156, 0]
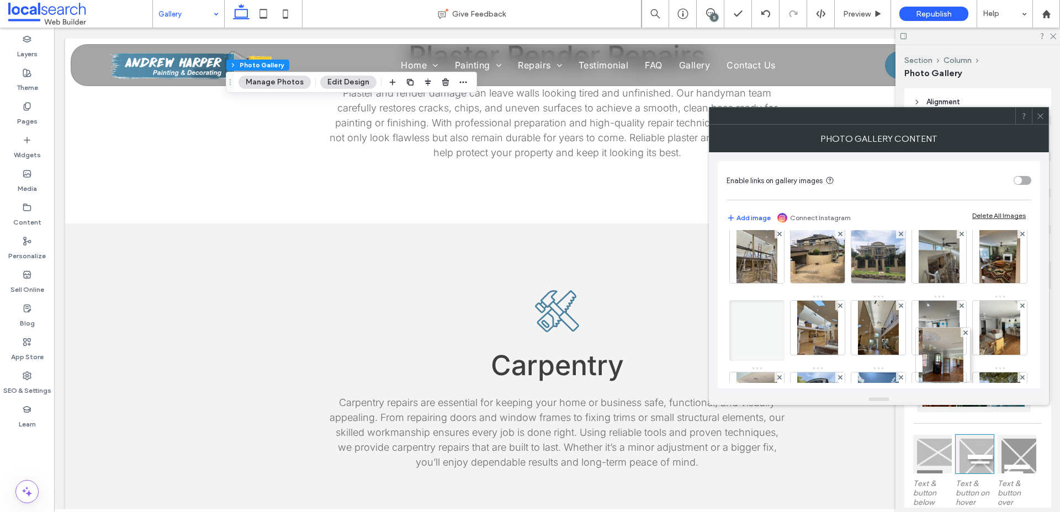
drag, startPoint x: 764, startPoint y: 274, endPoint x: 948, endPoint y: 386, distance: 215.2
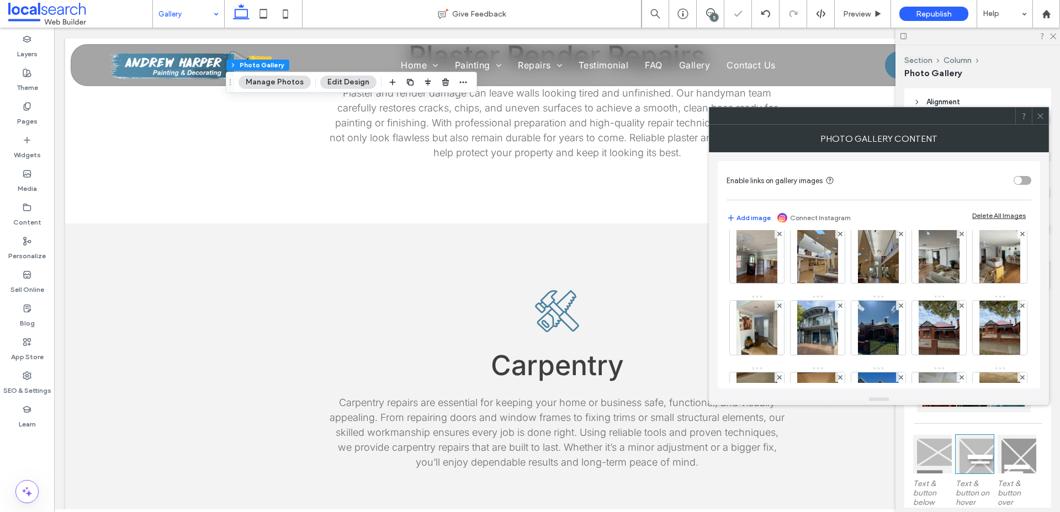
scroll to position [246, 0]
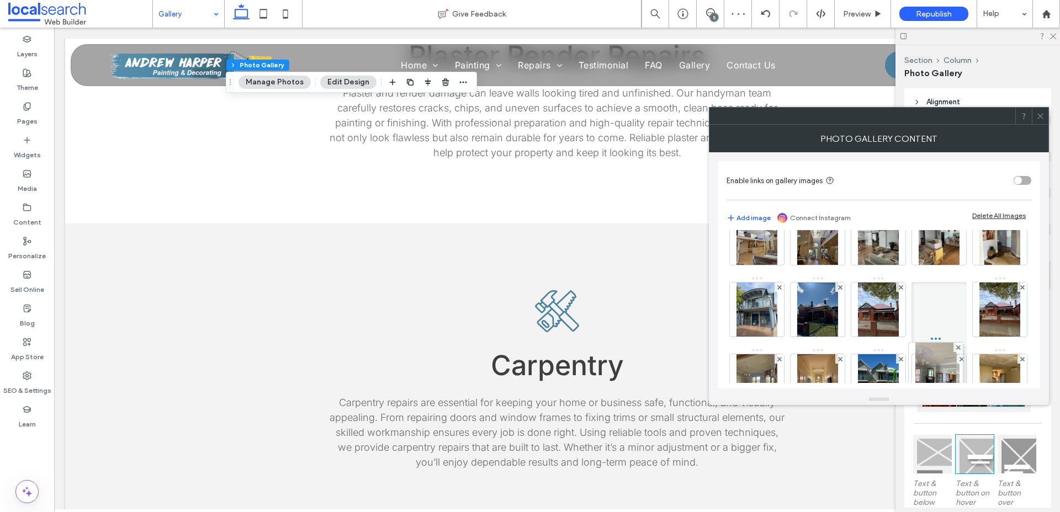
drag, startPoint x: 941, startPoint y: 256, endPoint x: 935, endPoint y: 385, distance: 129.8
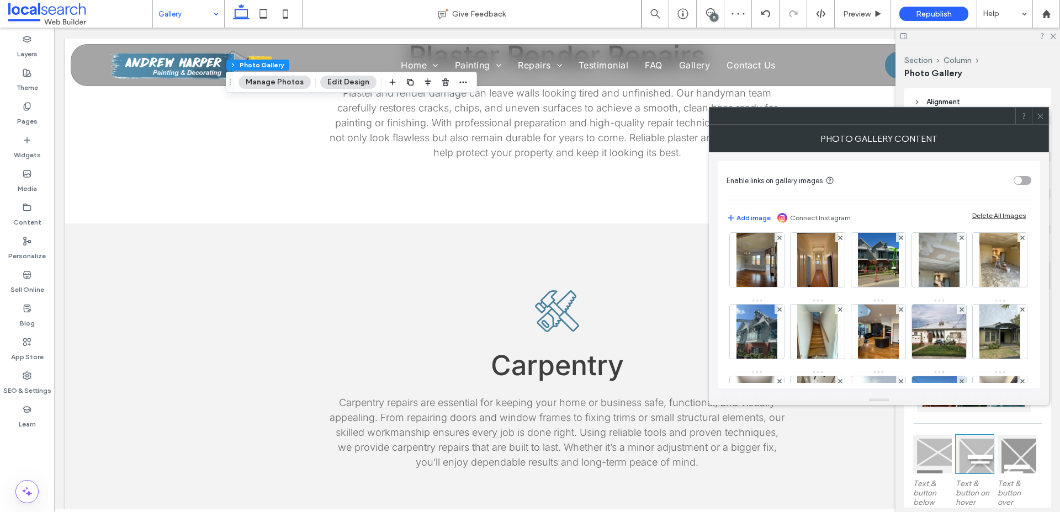
scroll to position [398, 0]
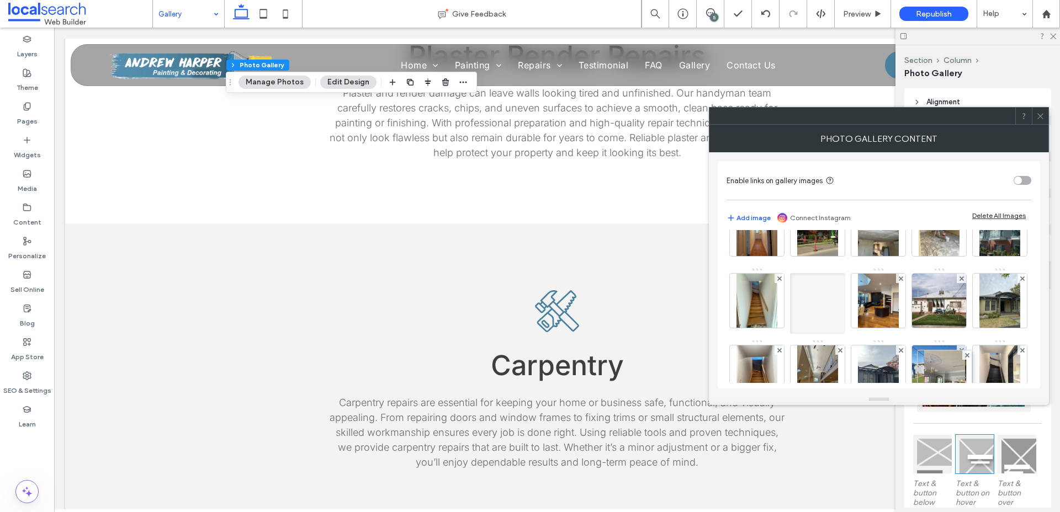
drag, startPoint x: 938, startPoint y: 246, endPoint x: 941, endPoint y: 391, distance: 145.7
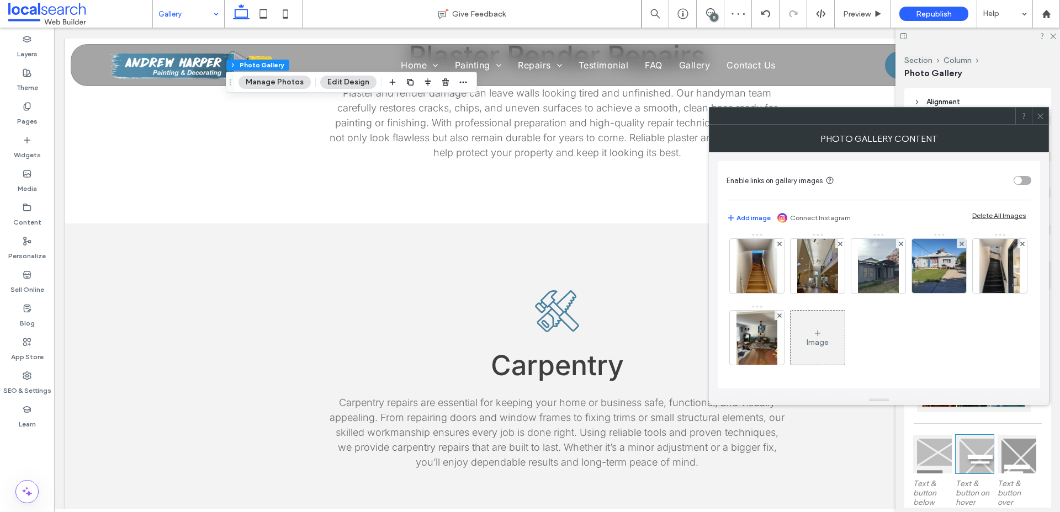
scroll to position [517, 0]
drag, startPoint x: 939, startPoint y: 327, endPoint x: 934, endPoint y: 264, distance: 63.1
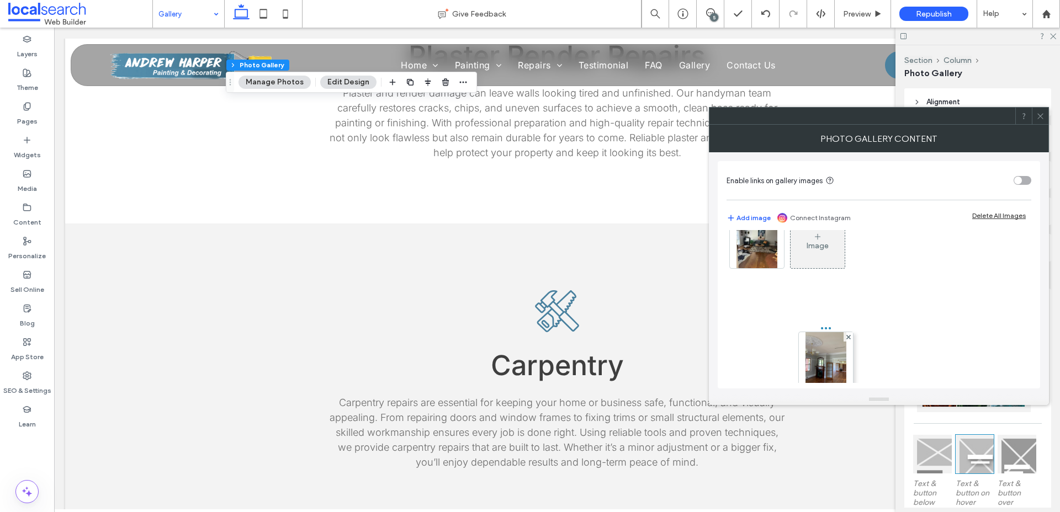
drag, startPoint x: 754, startPoint y: 249, endPoint x: 821, endPoint y: 368, distance: 135.9
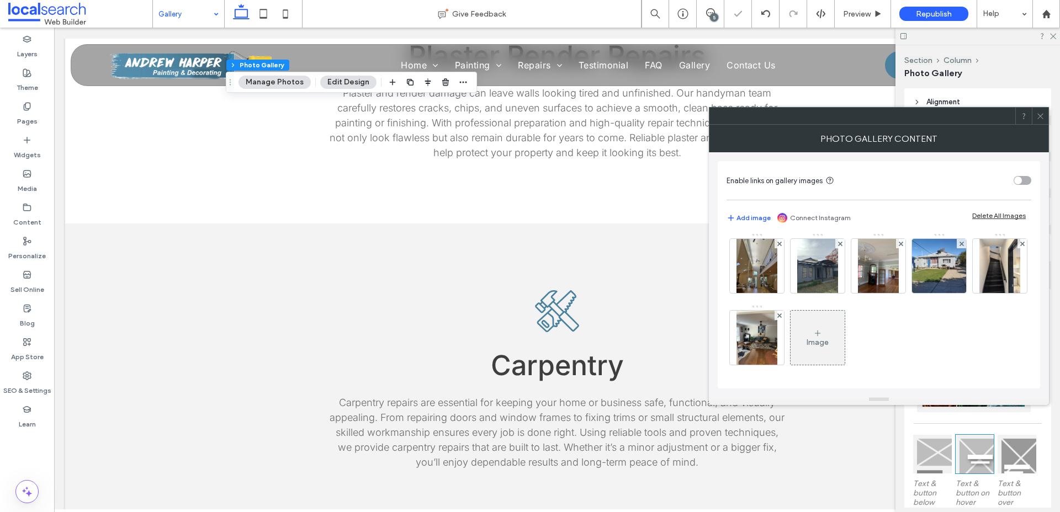
click at [1041, 116] on icon at bounding box center [1040, 116] width 8 height 8
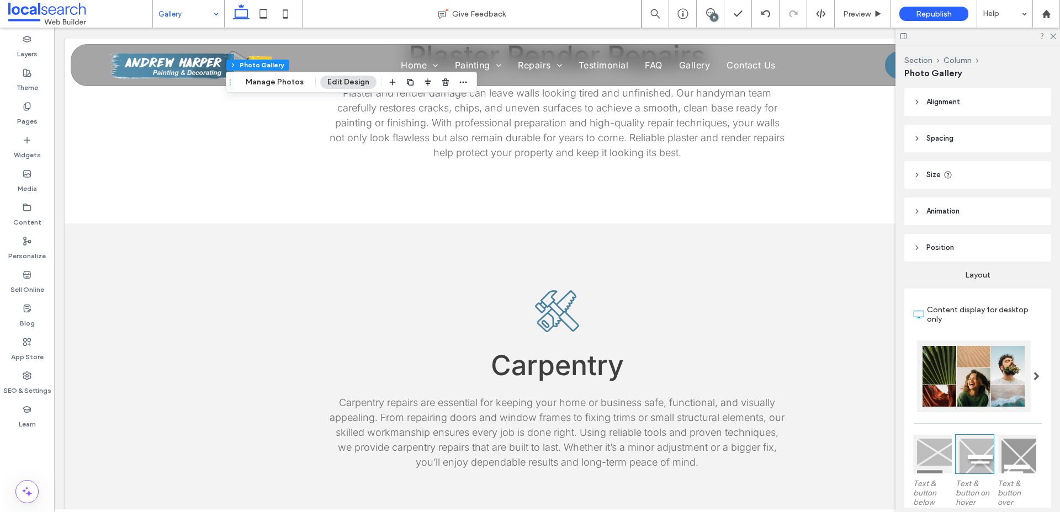
click at [279, 91] on div "Section Column Photo Gallery Manage Photos Edit Design" at bounding box center [351, 82] width 251 height 21
click at [278, 85] on button "Manage Photos" at bounding box center [274, 82] width 72 height 13
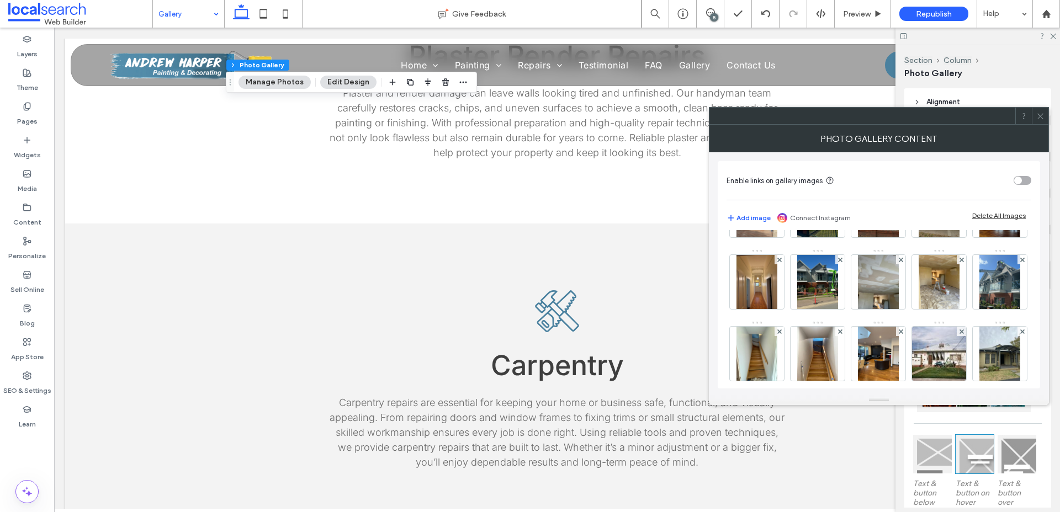
scroll to position [339, 0]
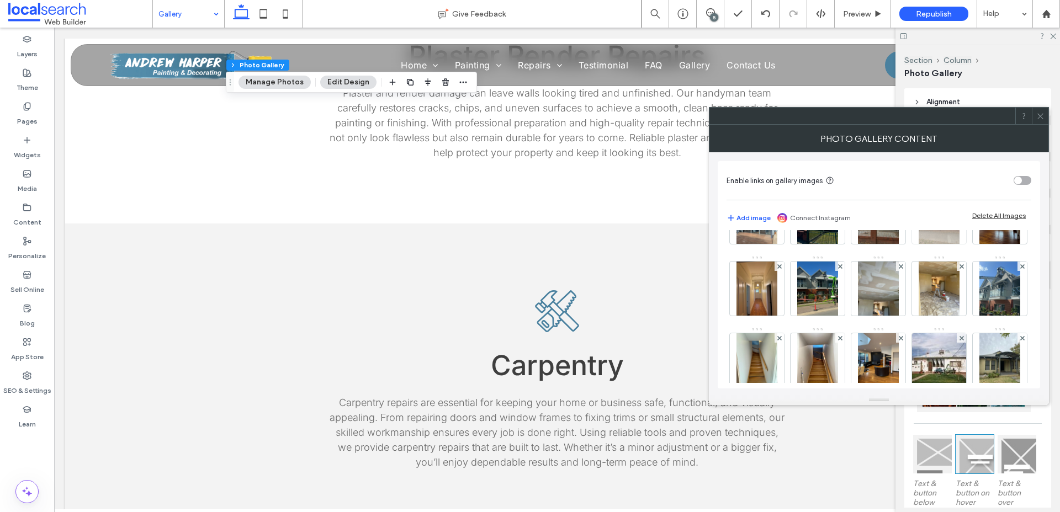
click at [960, 199] on span at bounding box center [961, 194] width 4 height 9
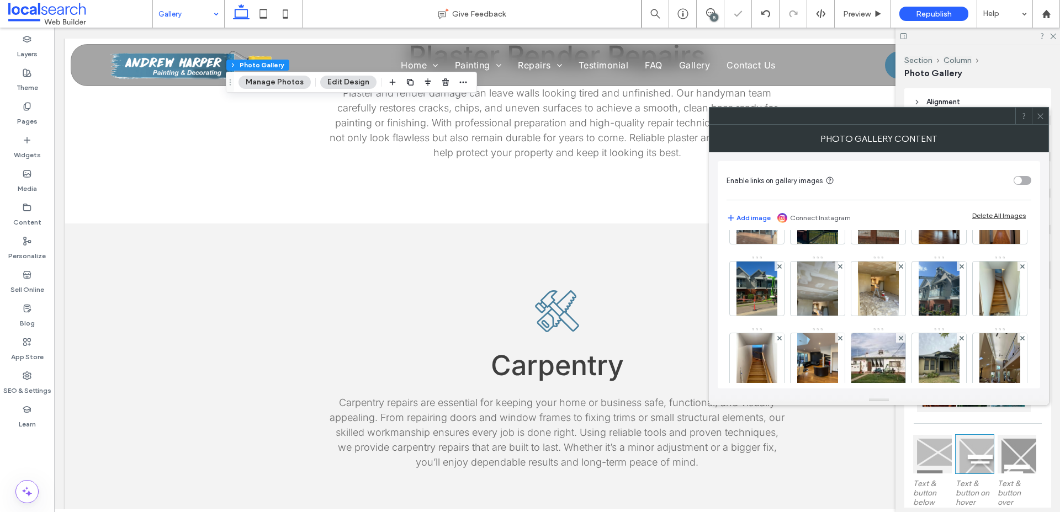
click at [1041, 119] on icon at bounding box center [1040, 116] width 8 height 8
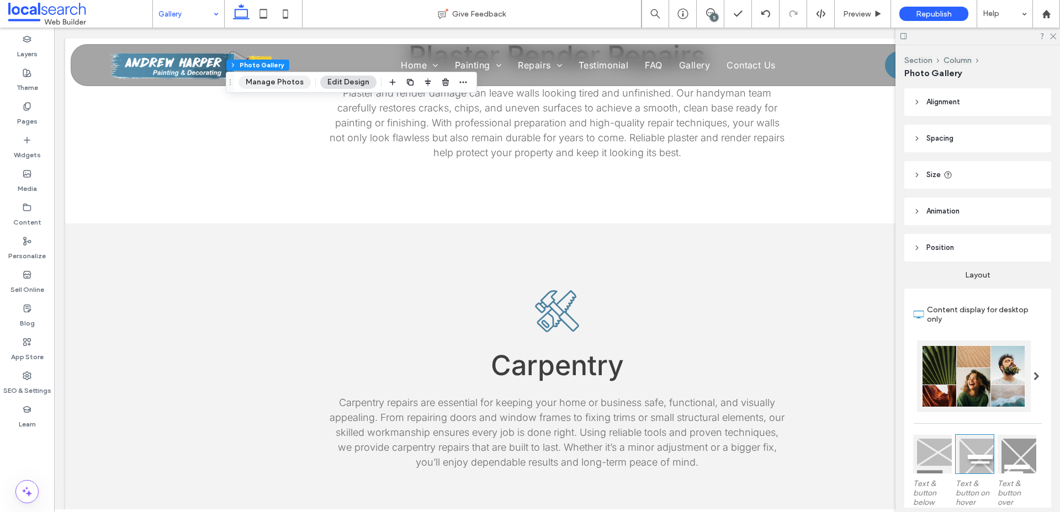
click at [287, 85] on button "Manage Photos" at bounding box center [274, 82] width 72 height 13
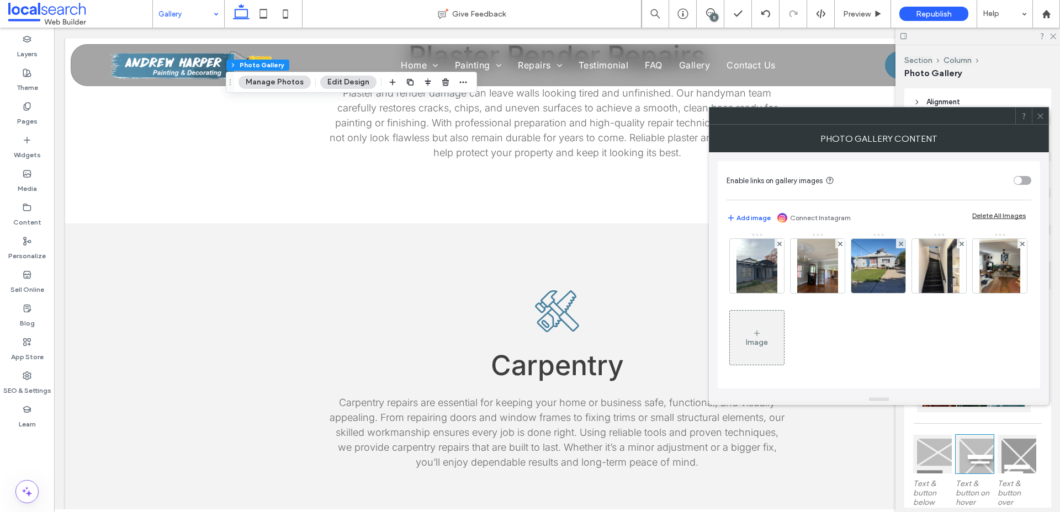
scroll to position [561, 0]
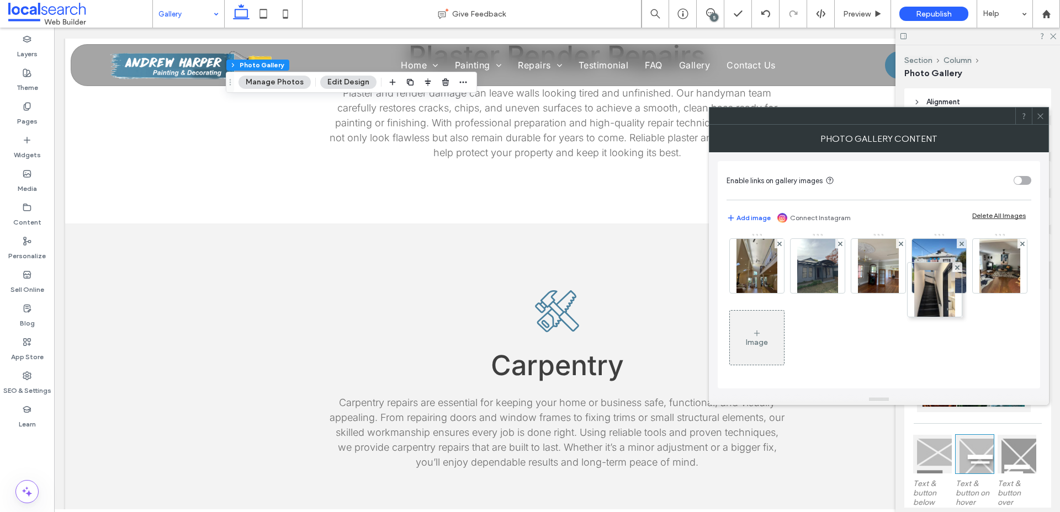
drag, startPoint x: 876, startPoint y: 350, endPoint x: 930, endPoint y: 230, distance: 131.4
click at [1042, 120] on icon at bounding box center [1040, 116] width 8 height 8
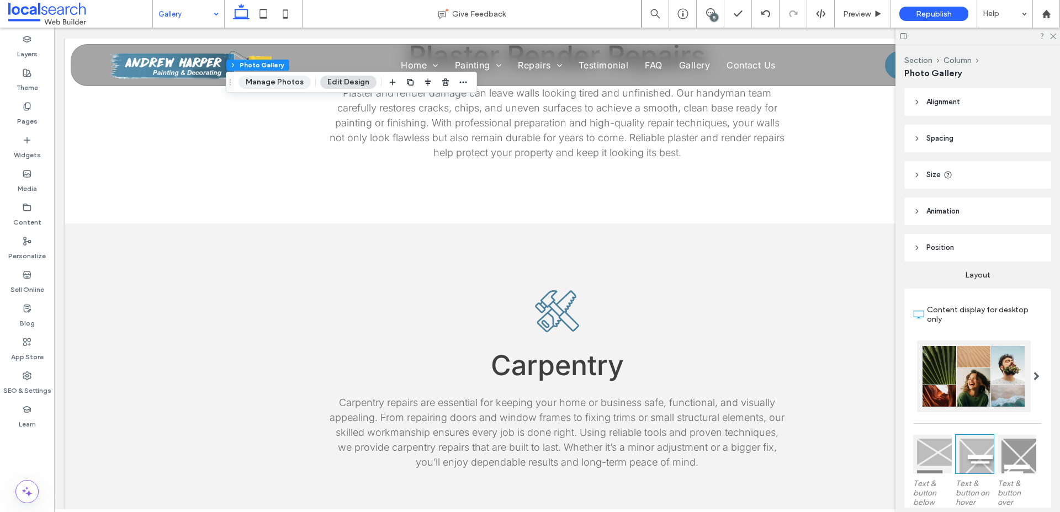
click at [257, 83] on button "Manage Photos" at bounding box center [274, 82] width 72 height 13
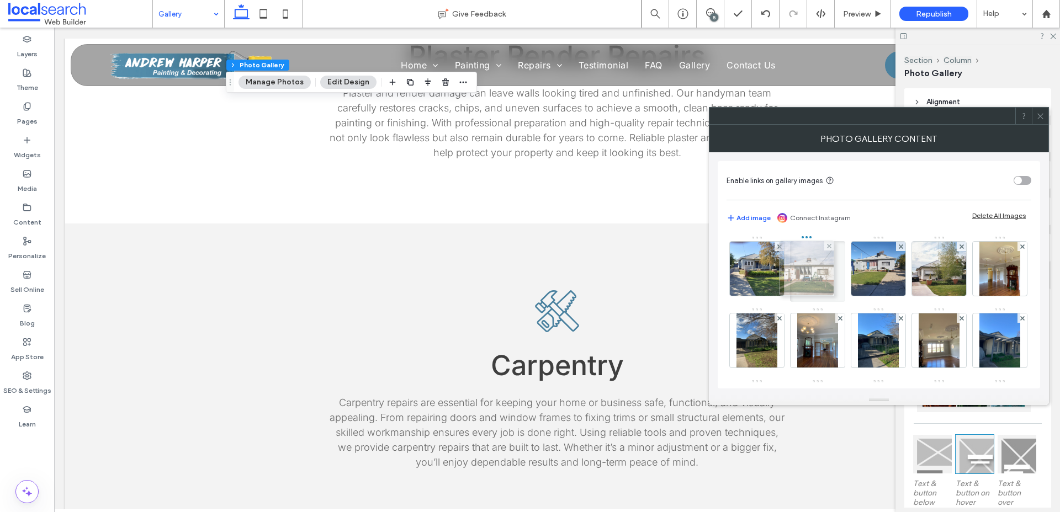
drag, startPoint x: 939, startPoint y: 273, endPoint x: 798, endPoint y: 274, distance: 140.7
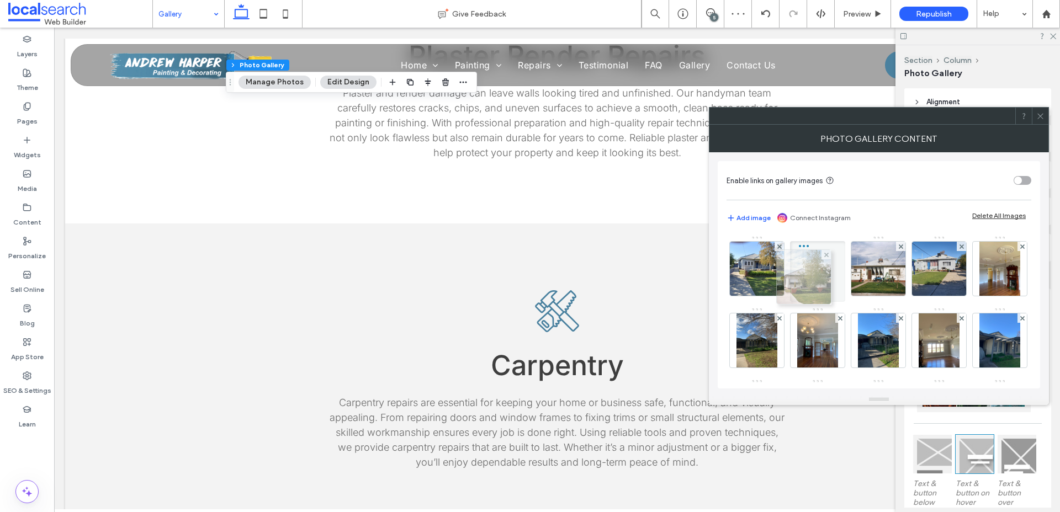
drag, startPoint x: 937, startPoint y: 283, endPoint x: 799, endPoint y: 291, distance: 138.2
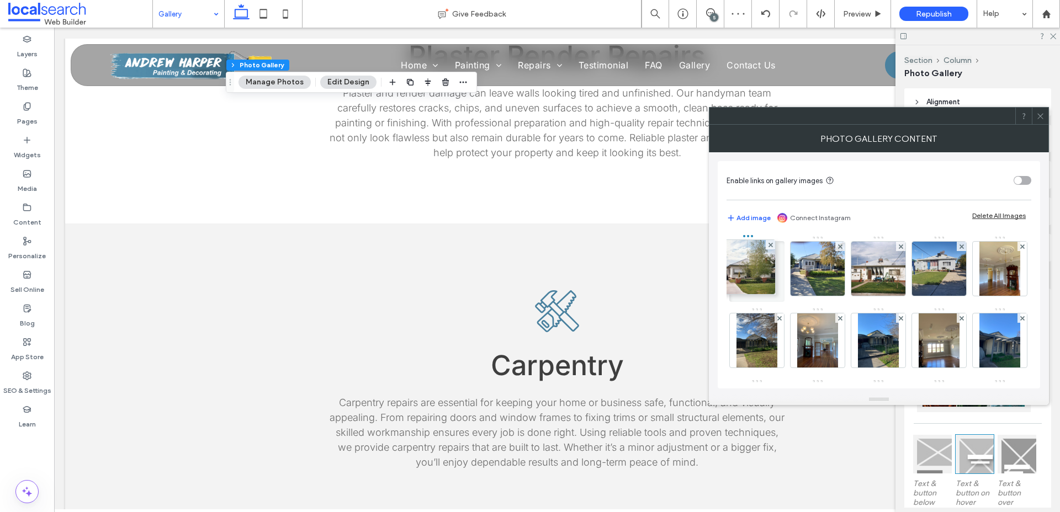
drag, startPoint x: 811, startPoint y: 283, endPoint x: 741, endPoint y: 281, distance: 70.7
click at [1041, 119] on icon at bounding box center [1040, 116] width 8 height 8
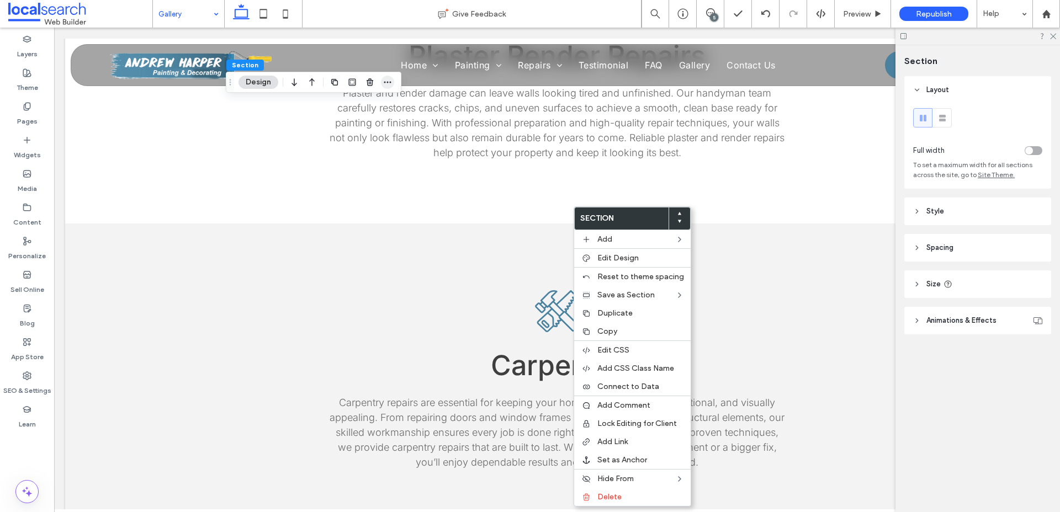
click at [389, 83] on icon "button" at bounding box center [387, 82] width 9 height 9
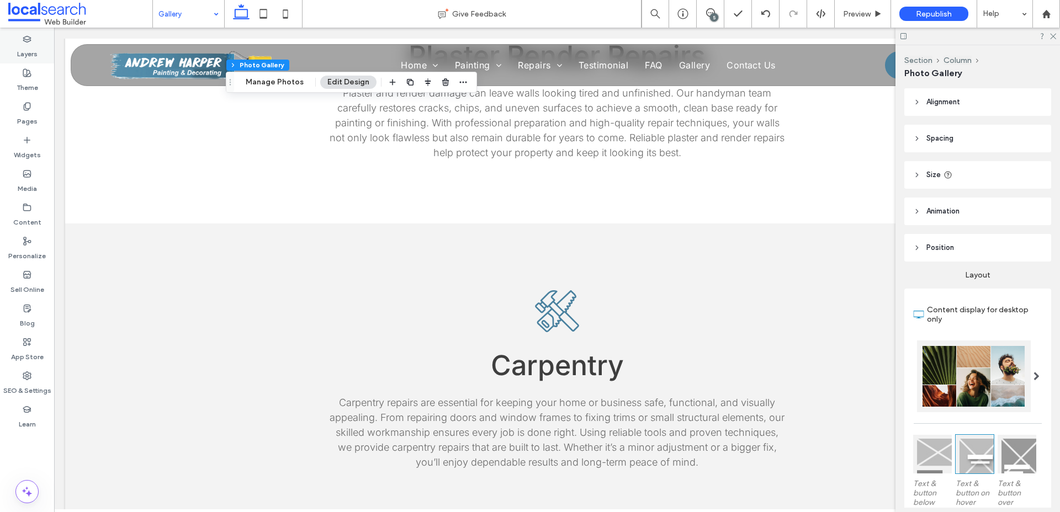
click at [20, 47] on label "Layers" at bounding box center [27, 51] width 20 height 15
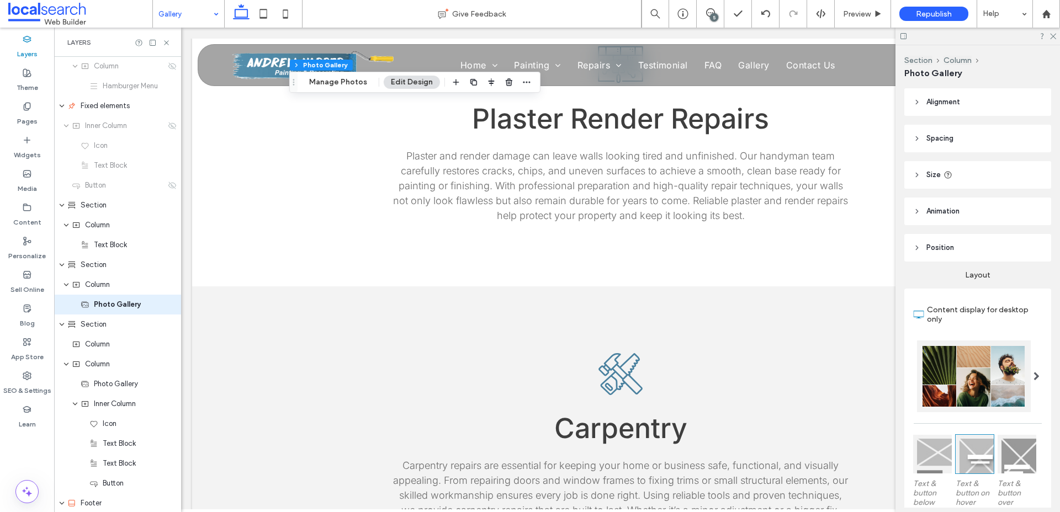
scroll to position [199, 0]
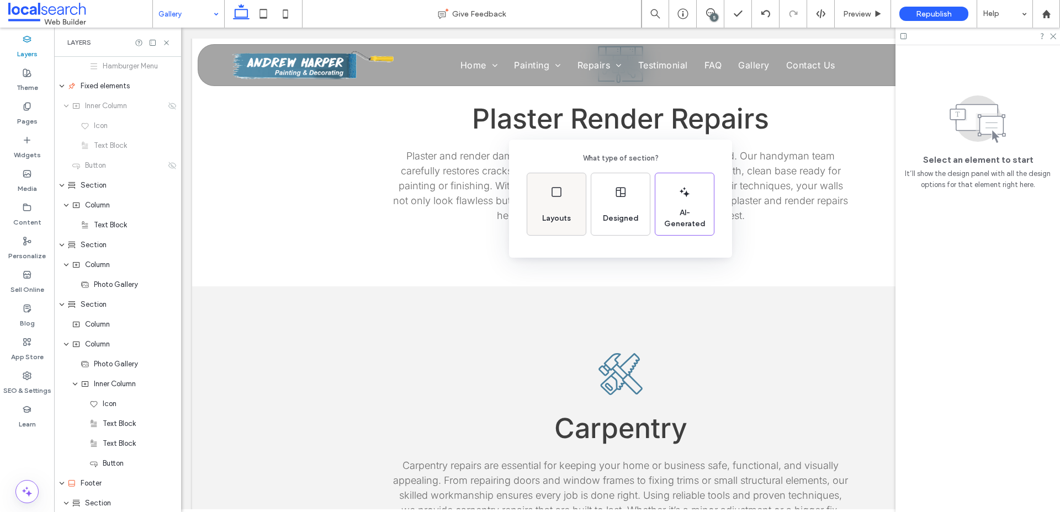
click at [544, 204] on div "Layouts" at bounding box center [556, 204] width 59 height 62
click at [550, 187] on icon at bounding box center [548, 186] width 28 height 28
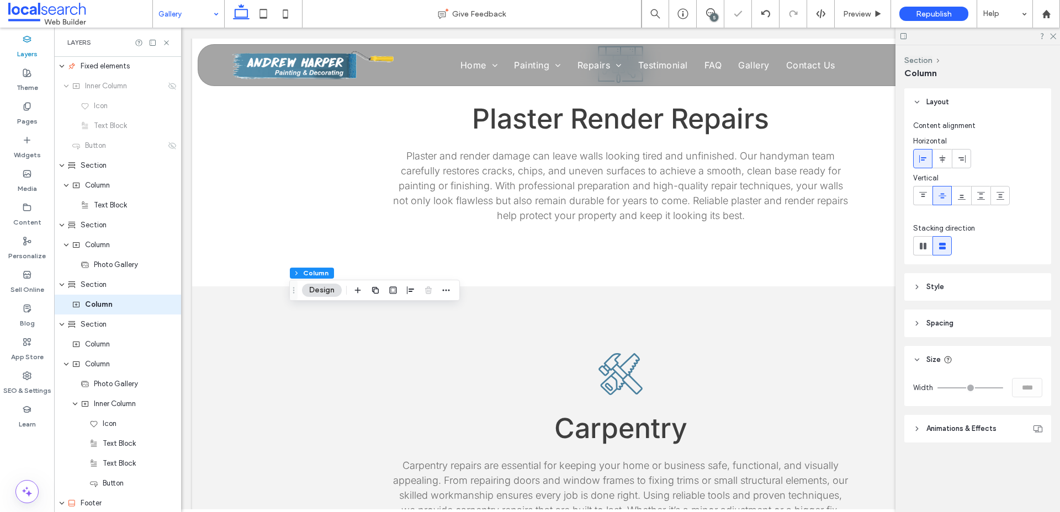
scroll to position [239, 0]
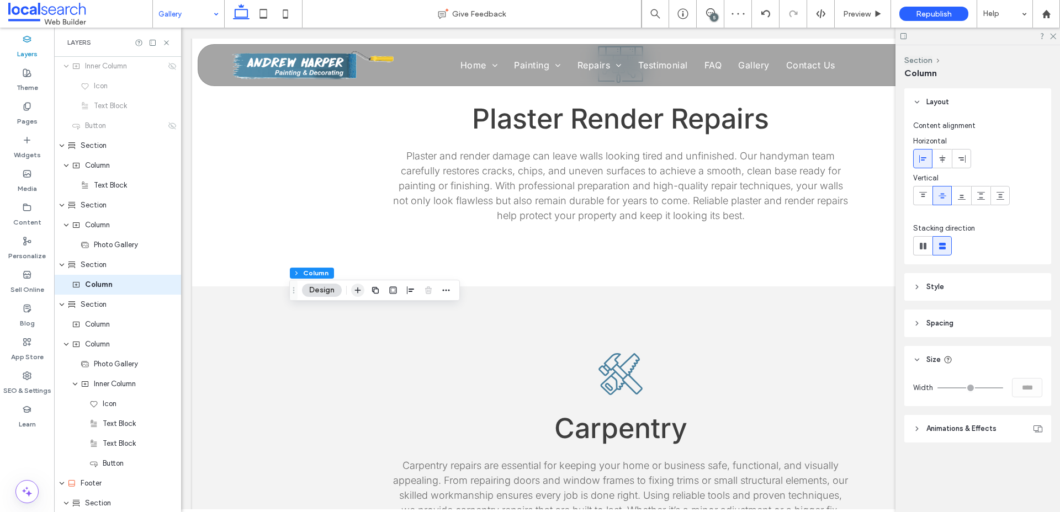
click at [361, 291] on icon "button" at bounding box center [357, 290] width 9 height 9
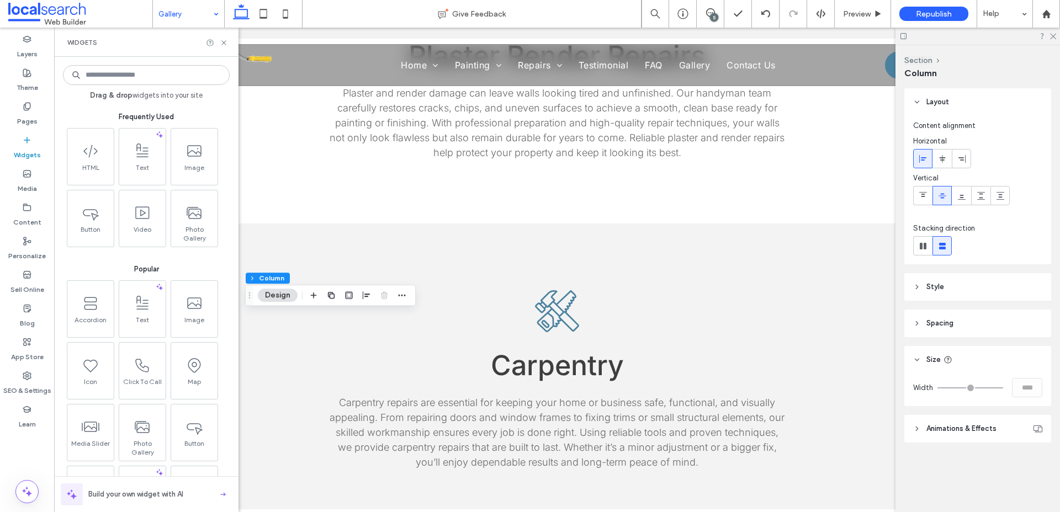
click at [126, 73] on input at bounding box center [146, 75] width 167 height 20
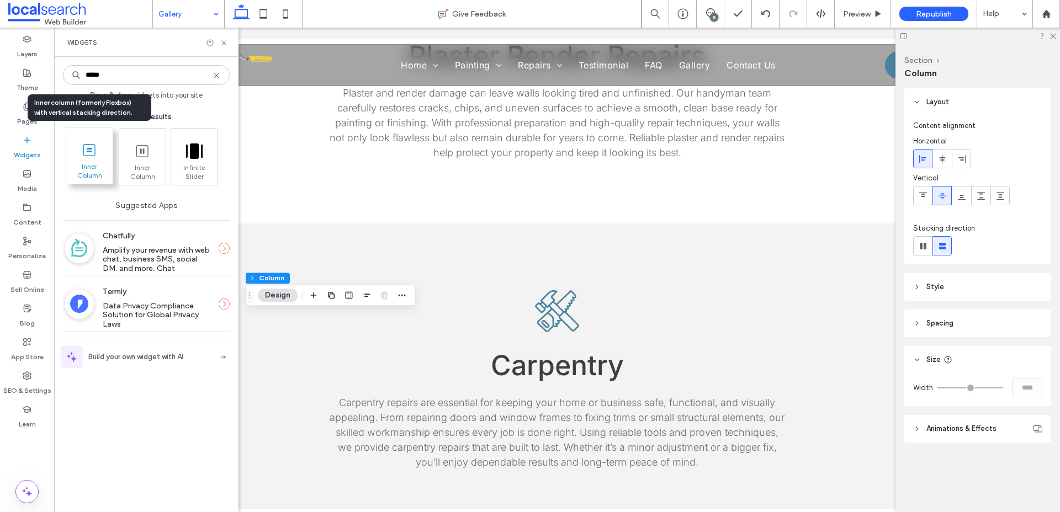
type input "*****"
click at [96, 151] on icon at bounding box center [90, 150] width 18 height 18
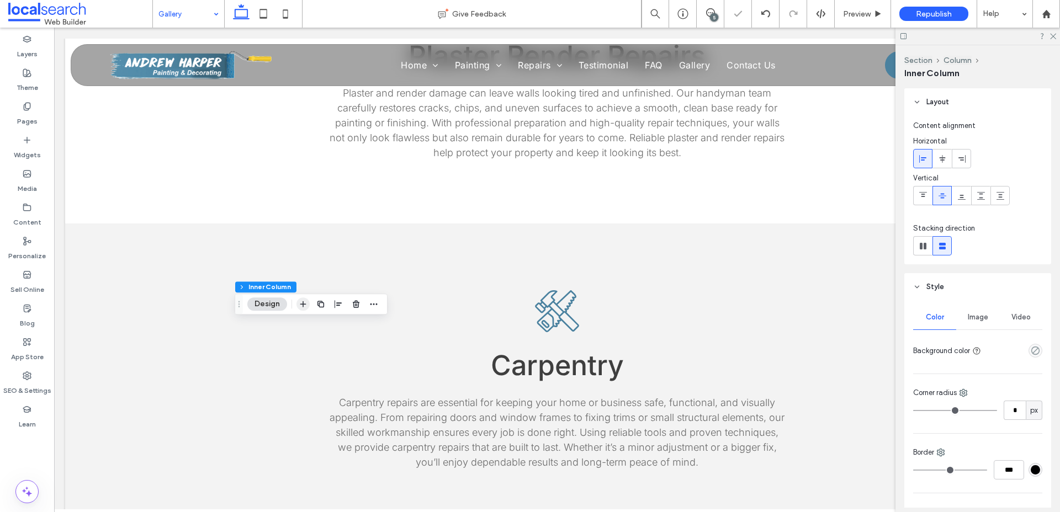
click at [299, 304] on icon "button" at bounding box center [303, 304] width 9 height 9
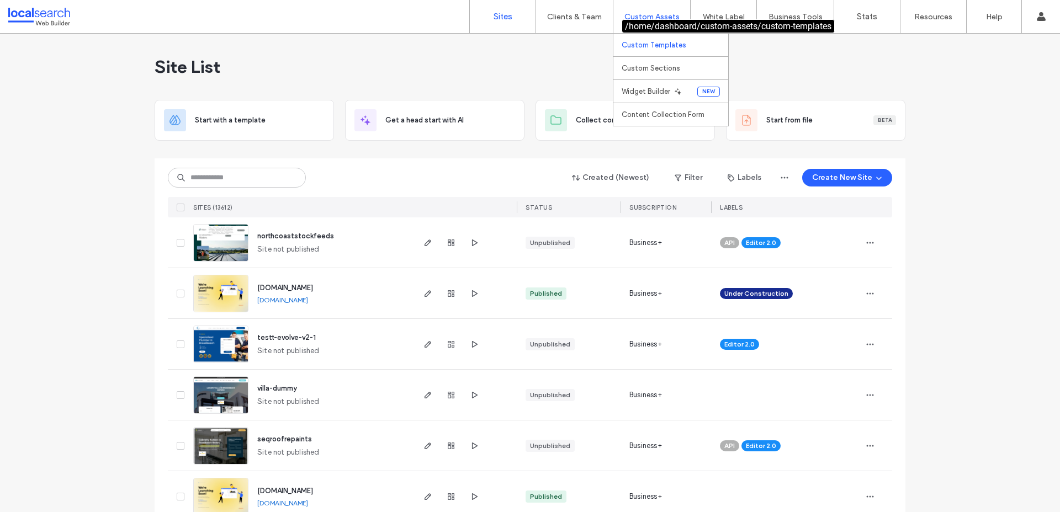
click at [652, 48] on label "Custom Templates" at bounding box center [653, 45] width 65 height 8
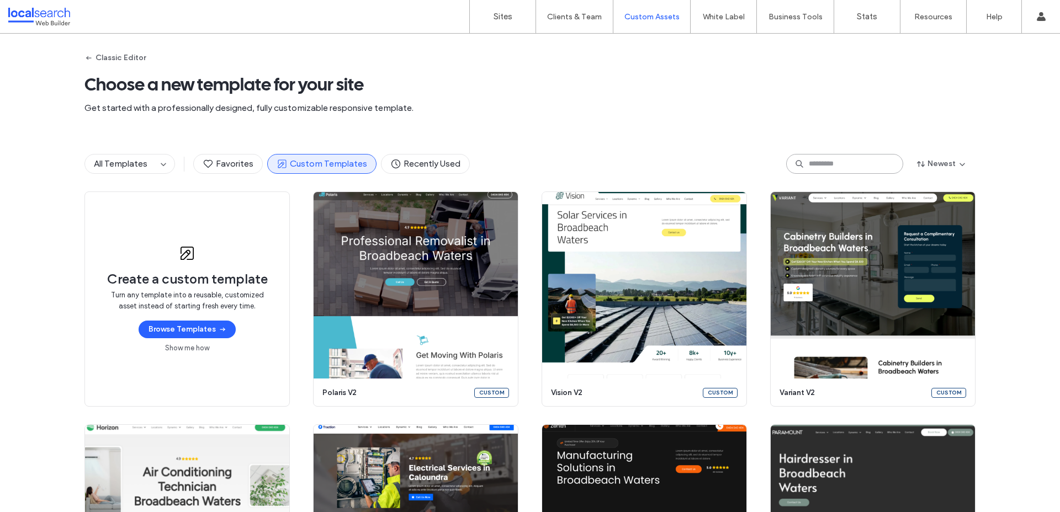
click at [793, 172] on input at bounding box center [844, 164] width 117 height 20
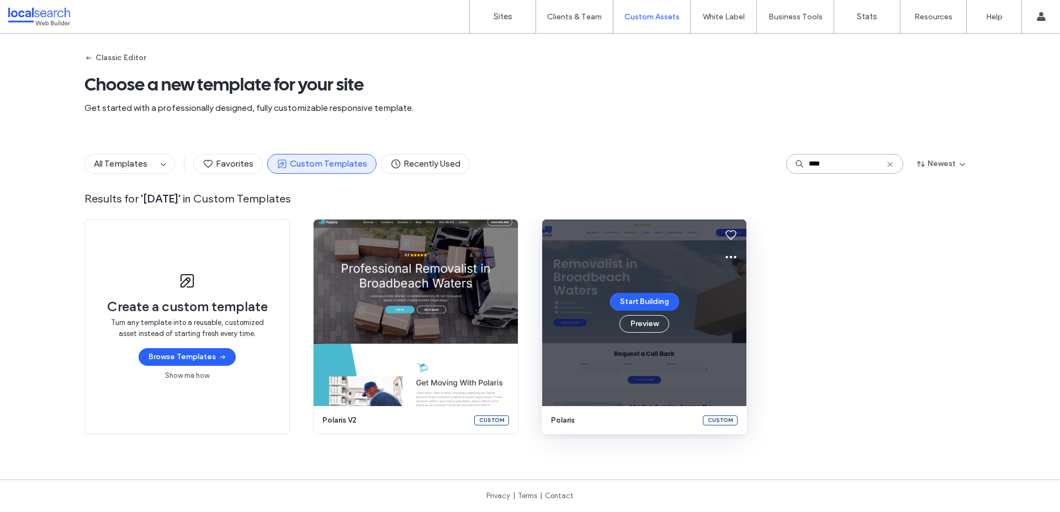
type input "****"
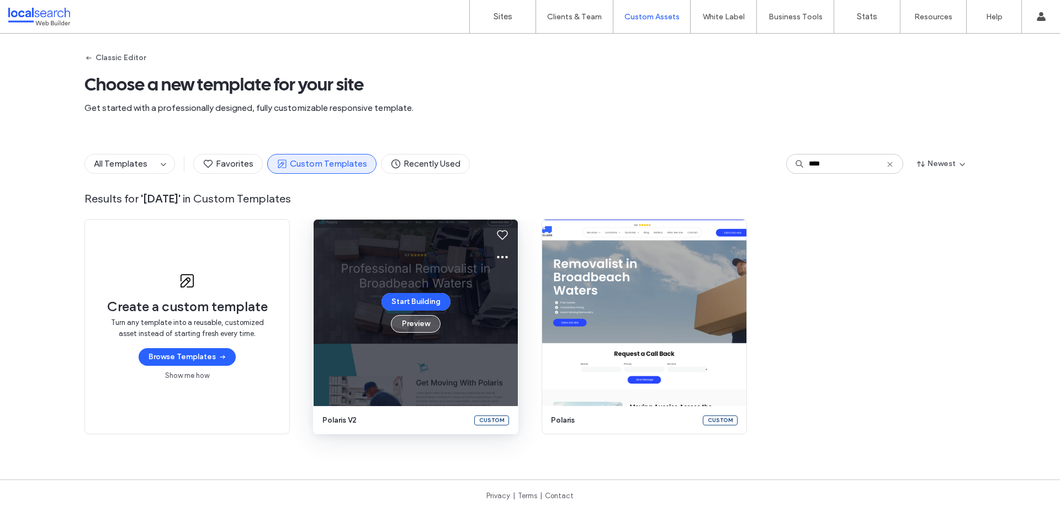
click at [417, 322] on button "Preview" at bounding box center [416, 324] width 50 height 18
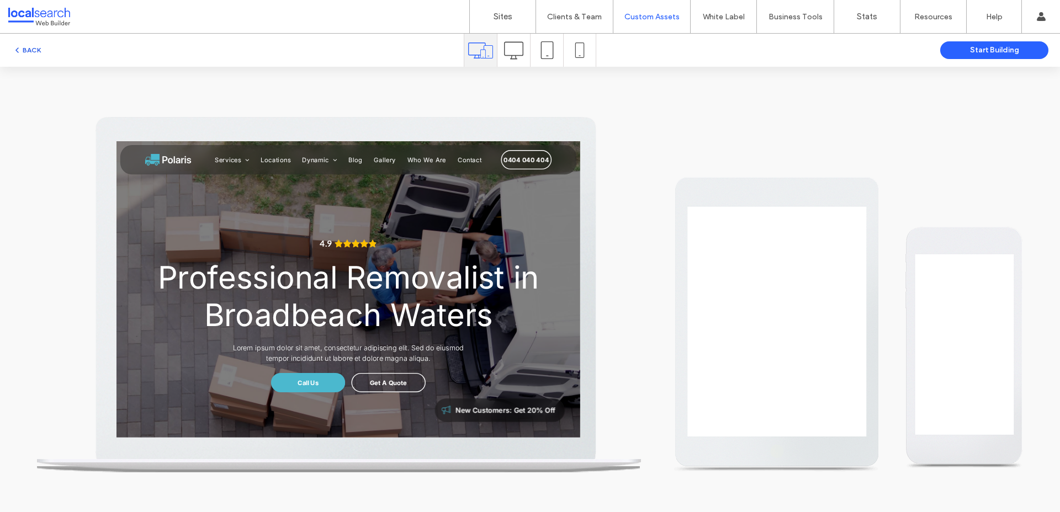
click at [31, 46] on button "BACK" at bounding box center [27, 50] width 28 height 13
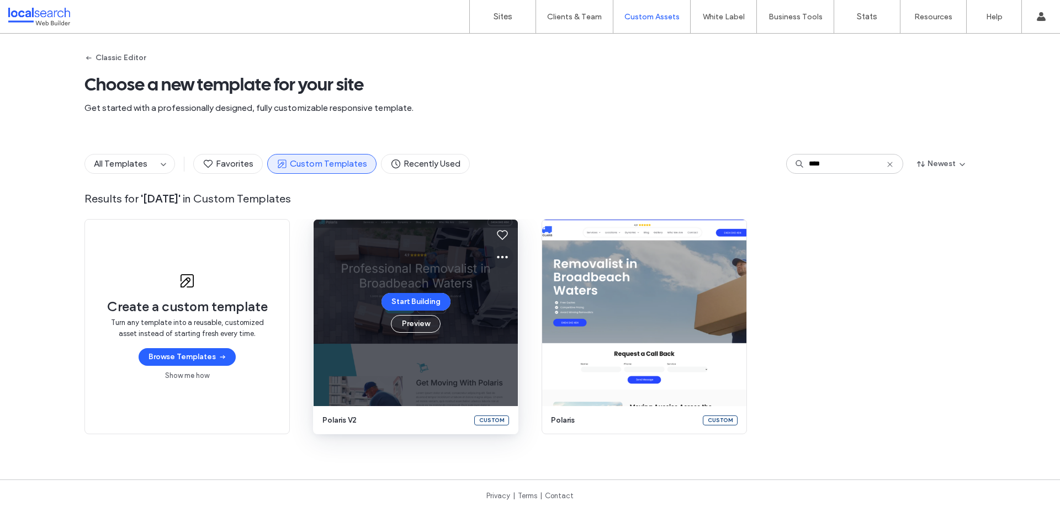
click at [496, 257] on icon at bounding box center [502, 257] width 13 height 13
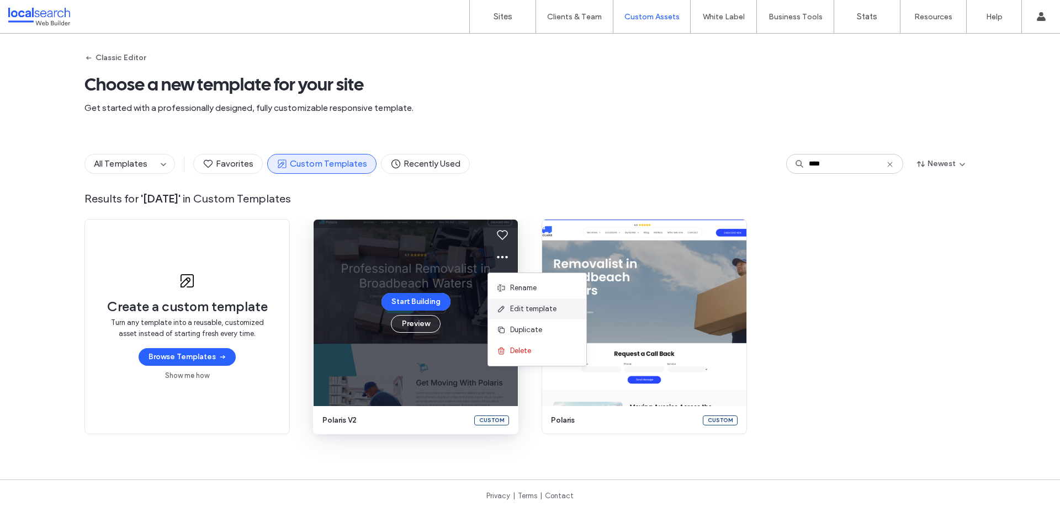
click at [519, 304] on span "Edit template" at bounding box center [533, 309] width 46 height 11
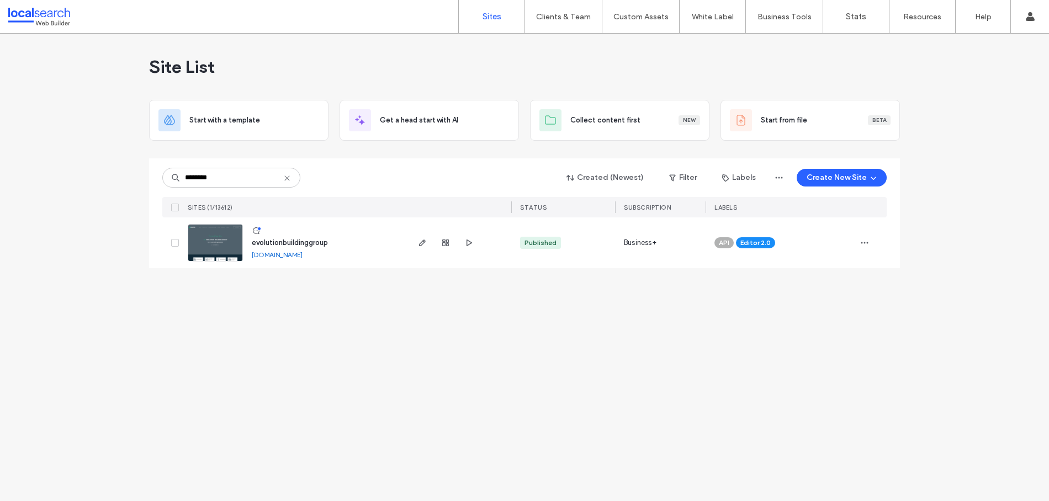
type input "********"
click at [302, 256] on link "[DOMAIN_NAME]" at bounding box center [277, 255] width 51 height 8
click at [416, 242] on span "button" at bounding box center [422, 242] width 13 height 13
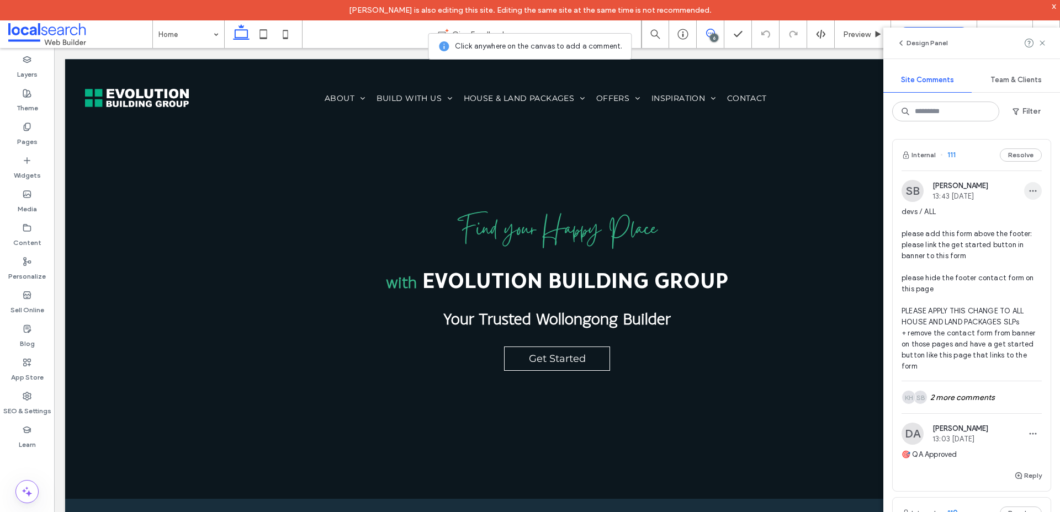
click at [1034, 188] on icon "button" at bounding box center [1032, 191] width 9 height 9
click at [970, 214] on div "Edit" at bounding box center [992, 219] width 98 height 21
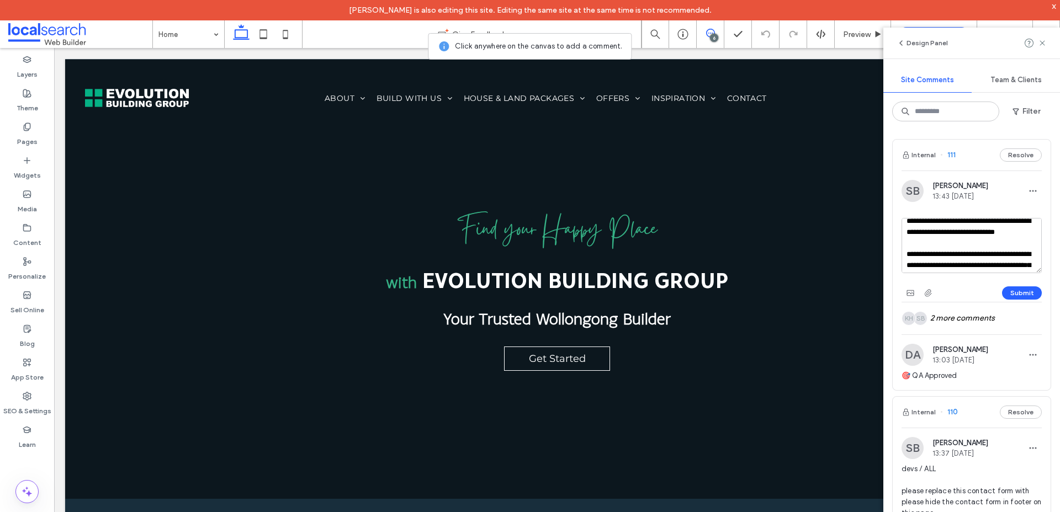
scroll to position [53, 0]
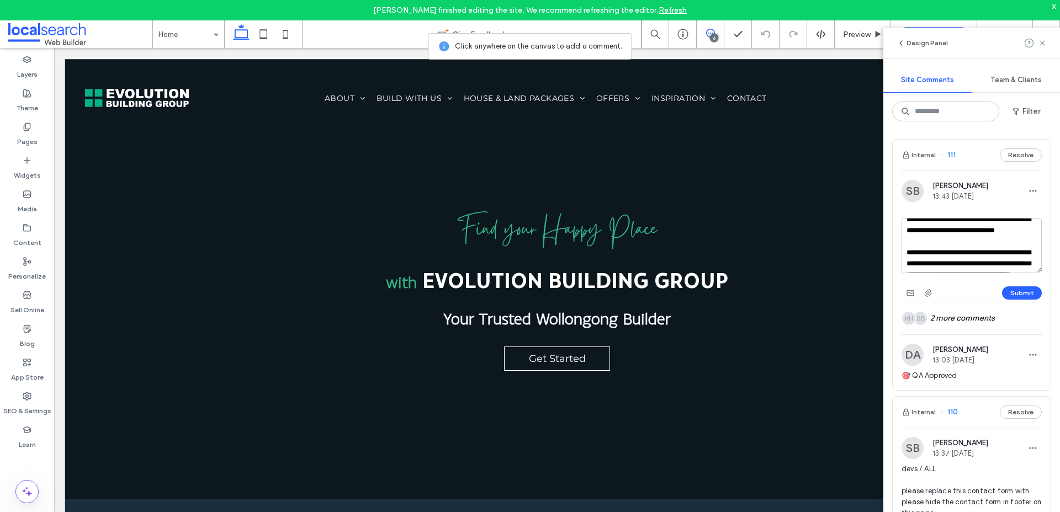
click at [969, 288] on div "Submit" at bounding box center [971, 293] width 140 height 18
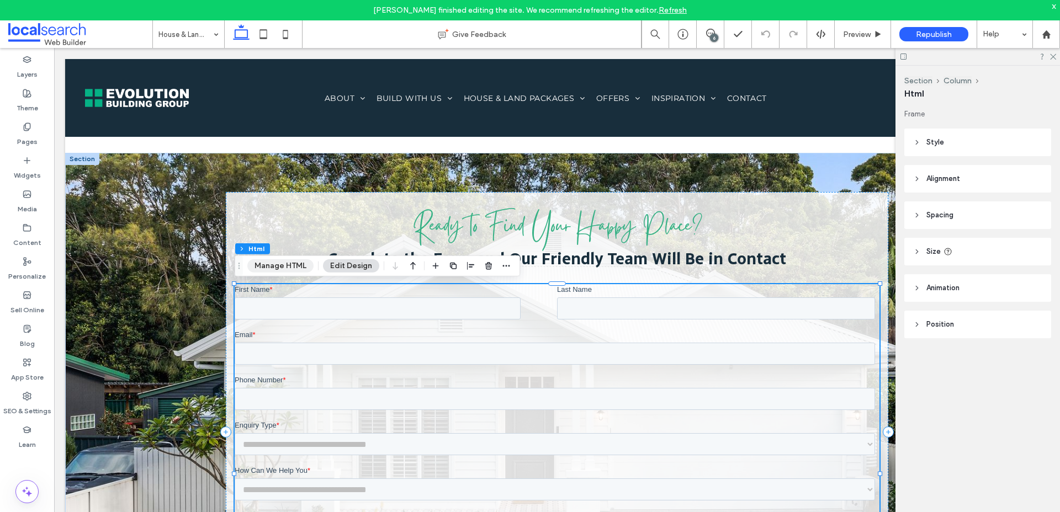
click at [287, 266] on button "Manage HTML" at bounding box center [280, 265] width 66 height 13
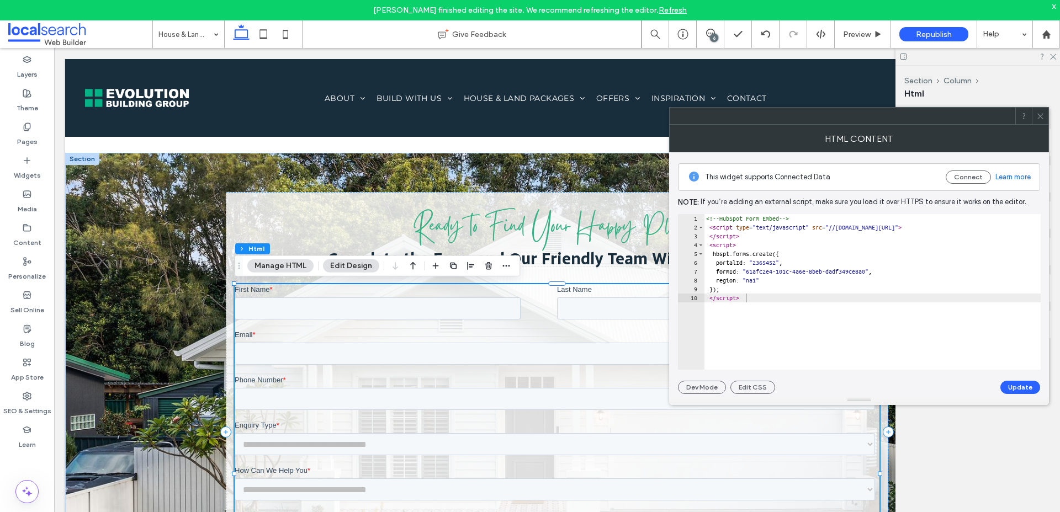
click at [1040, 115] on icon at bounding box center [1040, 116] width 8 height 8
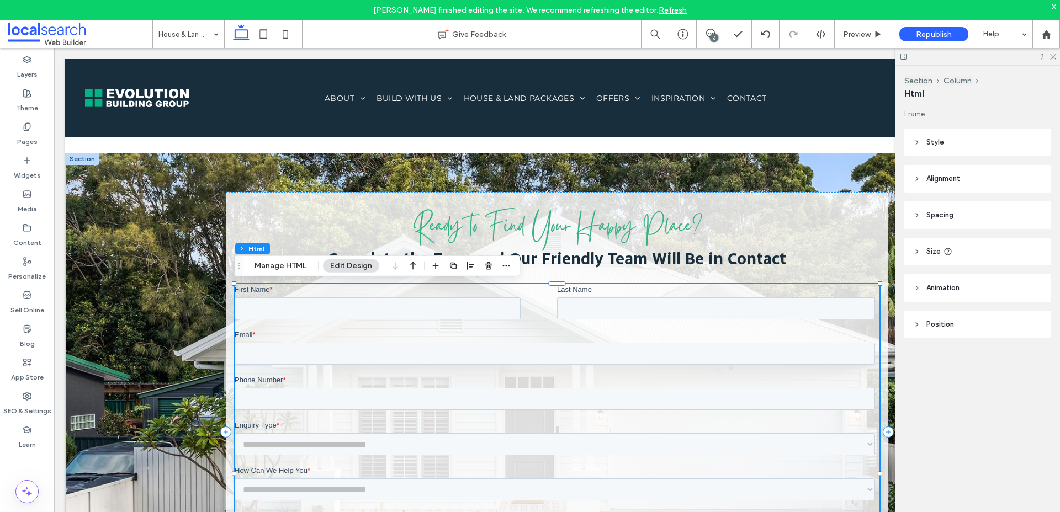
click at [671, 15] on div "Stephanie Boniface finished editing the site. We recommend refreshing the edito…" at bounding box center [530, 10] width 1060 height 20
click at [673, 9] on link "Refresh" at bounding box center [672, 10] width 28 height 9
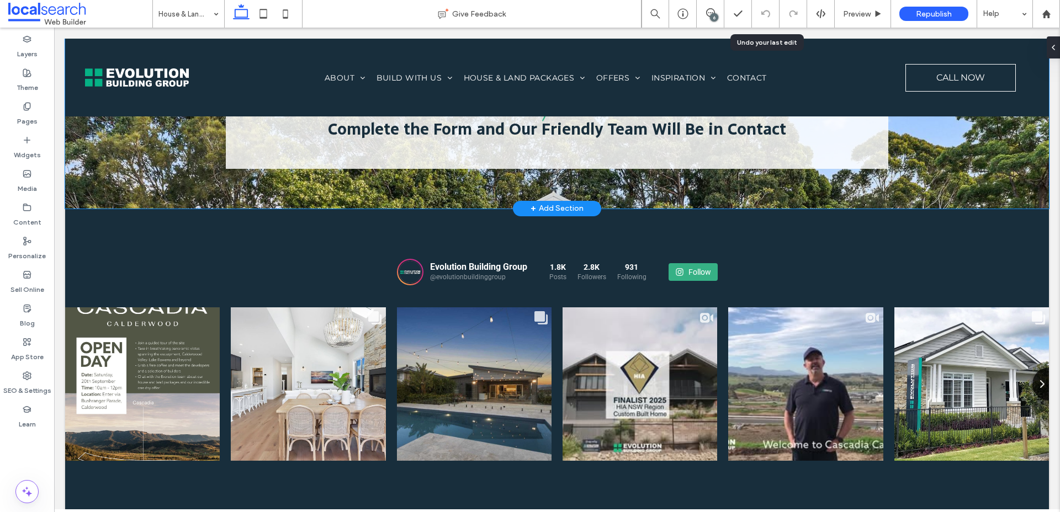
click at [740, 188] on div "Ready to Find Your Happy Place? Complete the Form and Our Friendly Team Will Be…" at bounding box center [557, 115] width 662 height 185
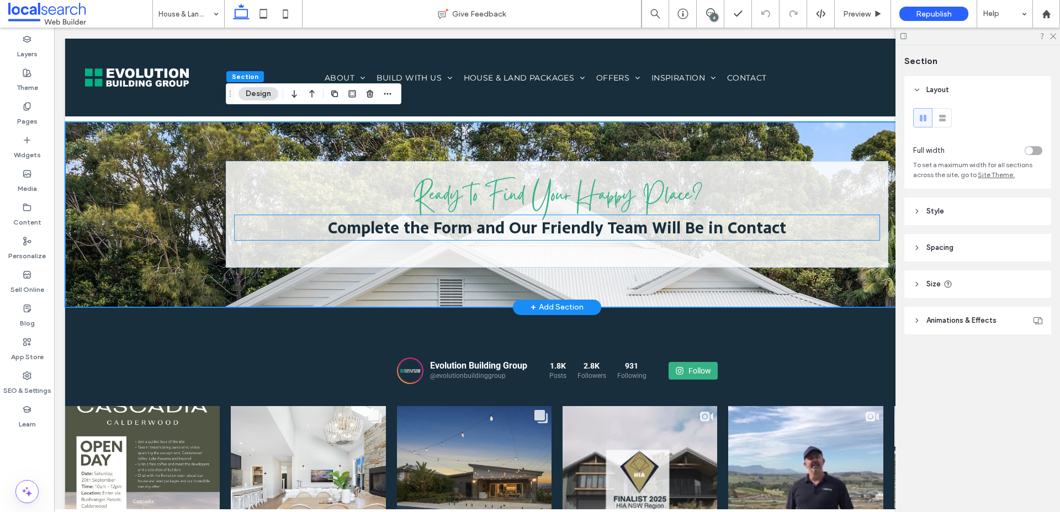
scroll to position [3073, 0]
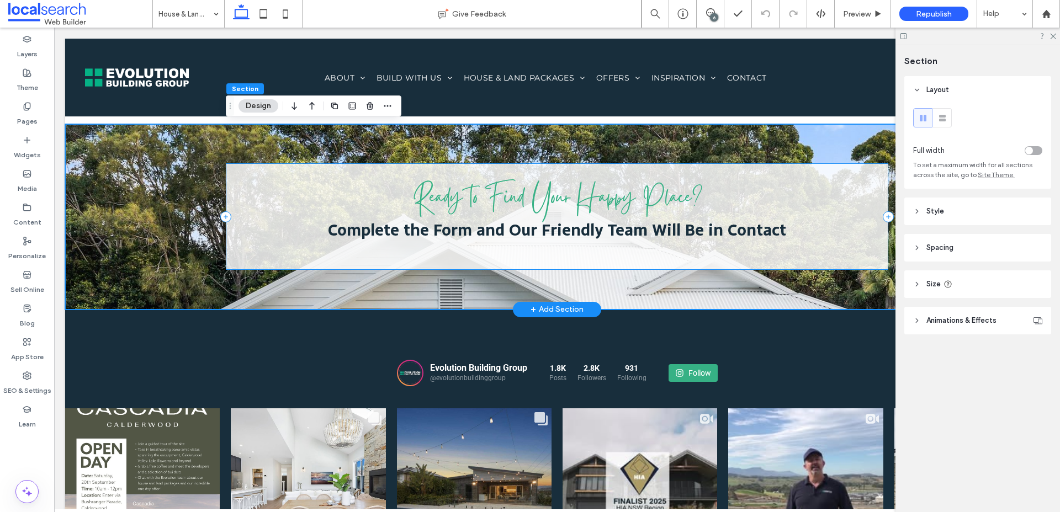
click at [517, 254] on div "Ready to Find Your Happy Place? Complete the Form and Our Friendly Team Will Be…" at bounding box center [557, 216] width 662 height 107
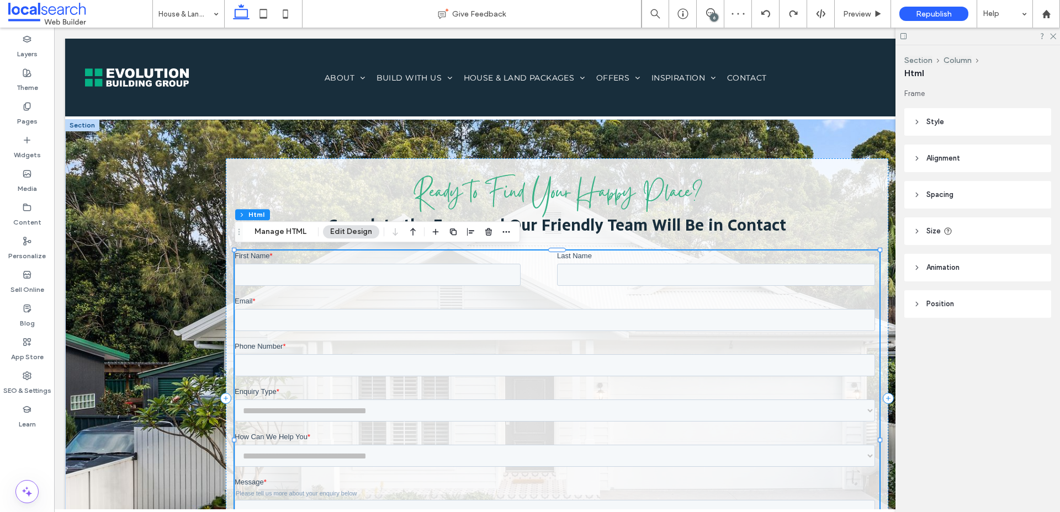
scroll to position [0, 0]
click at [561, 299] on div at bounding box center [557, 440] width 645 height 379
click at [266, 232] on button "Manage HTML" at bounding box center [280, 231] width 66 height 13
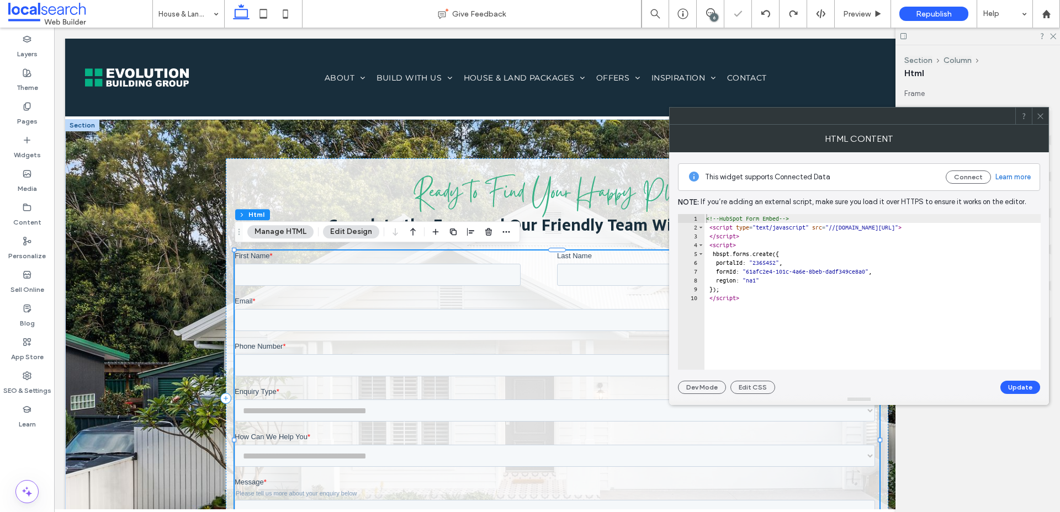
click at [756, 288] on div "<!-- HubSpot Form Embed --> < script type = "text/javascript" src = "//[DOMAIN_…" at bounding box center [874, 300] width 341 height 173
type textarea "**********"
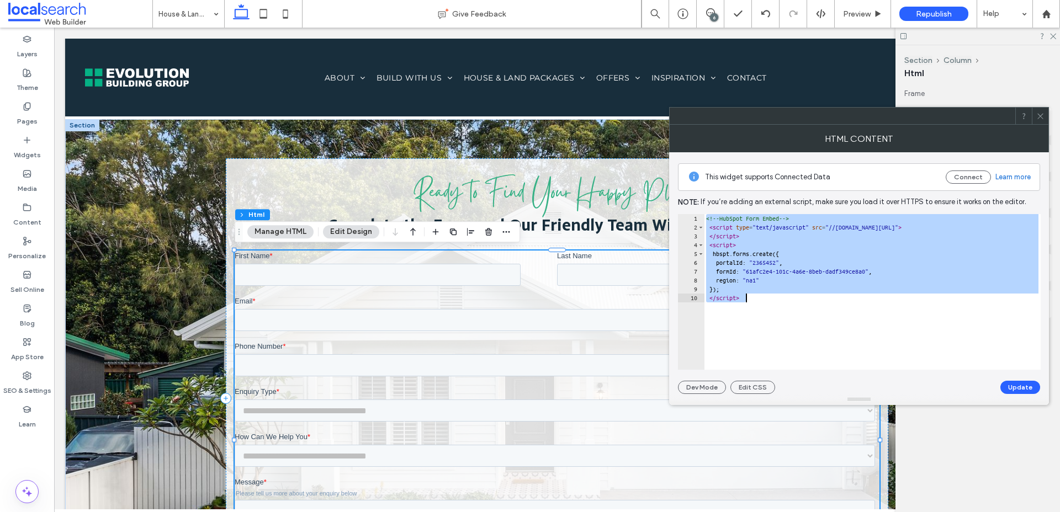
click at [1039, 119] on icon at bounding box center [1040, 116] width 8 height 8
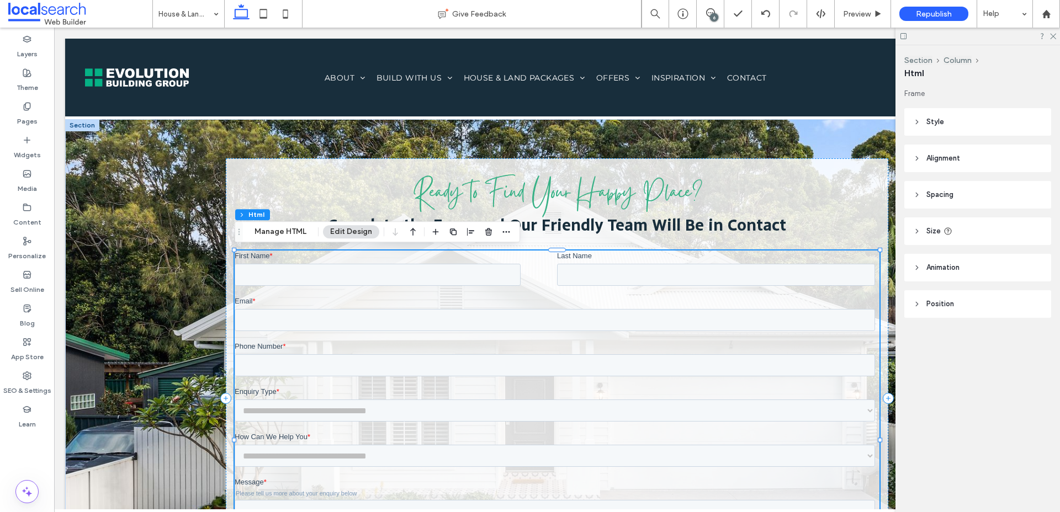
click at [713, 14] on div "6" at bounding box center [714, 17] width 8 height 8
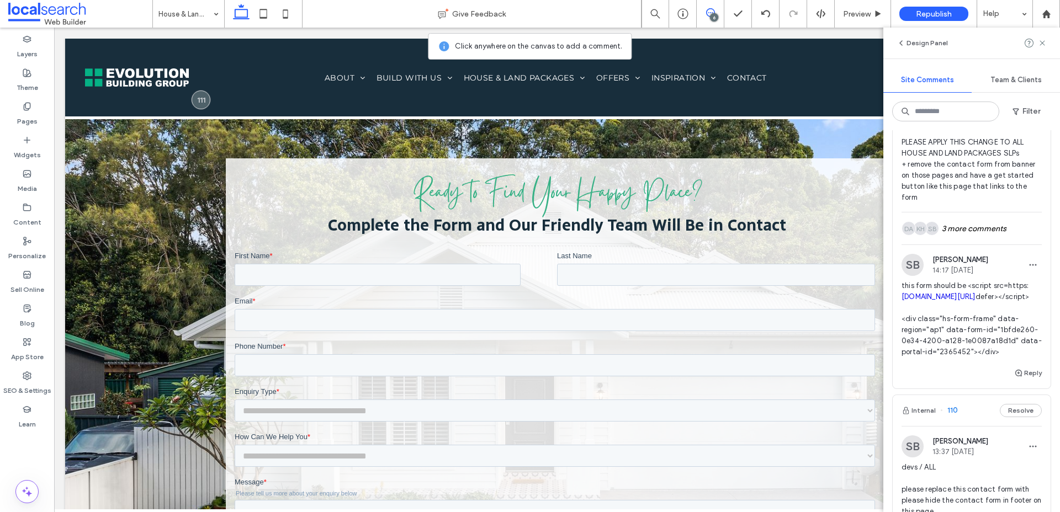
scroll to position [193, 0]
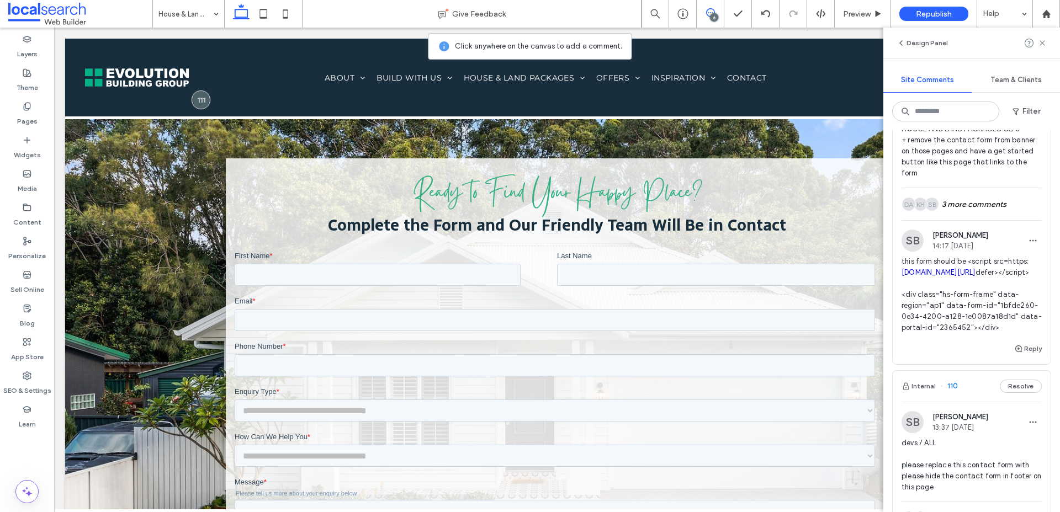
click at [975, 325] on span "this form should be <script src=https: js-ap1.hsforms.net/forms/embed/2365452.j…" at bounding box center [971, 294] width 140 height 77
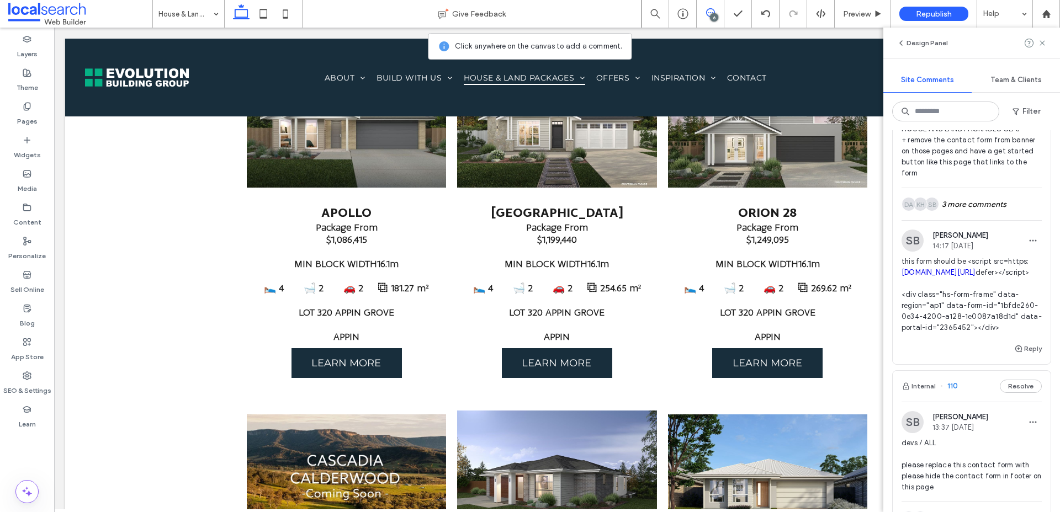
scroll to position [2279, 0]
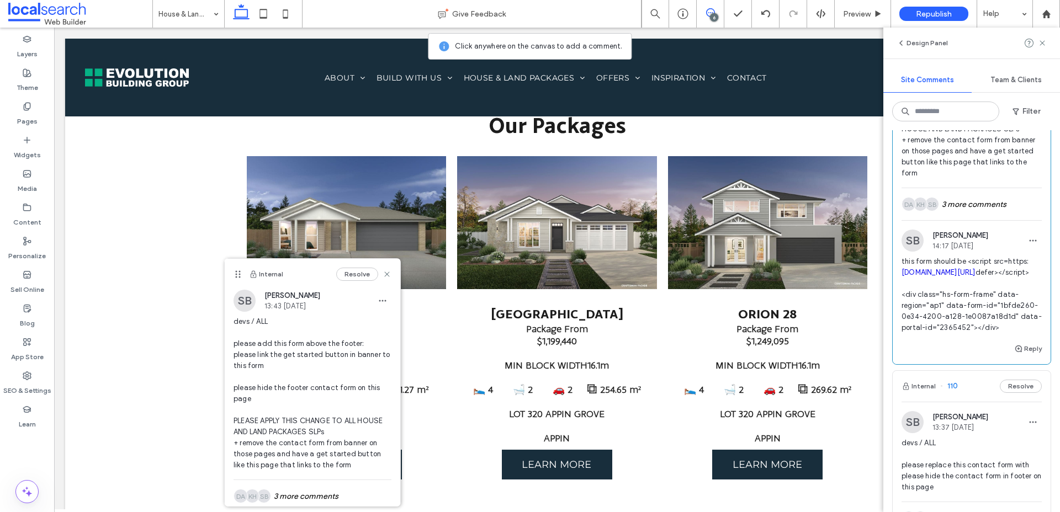
drag, startPoint x: 967, startPoint y: 305, endPoint x: 1009, endPoint y: 387, distance: 92.3
click at [1009, 333] on span "this form should be <script src=https: js-ap1.hsforms.net/forms/embed/2365452.j…" at bounding box center [971, 294] width 140 height 77
copy span "<script src=https: js-ap1.hsforms.net/forms/embed/2365452.js defer></script> <d…"
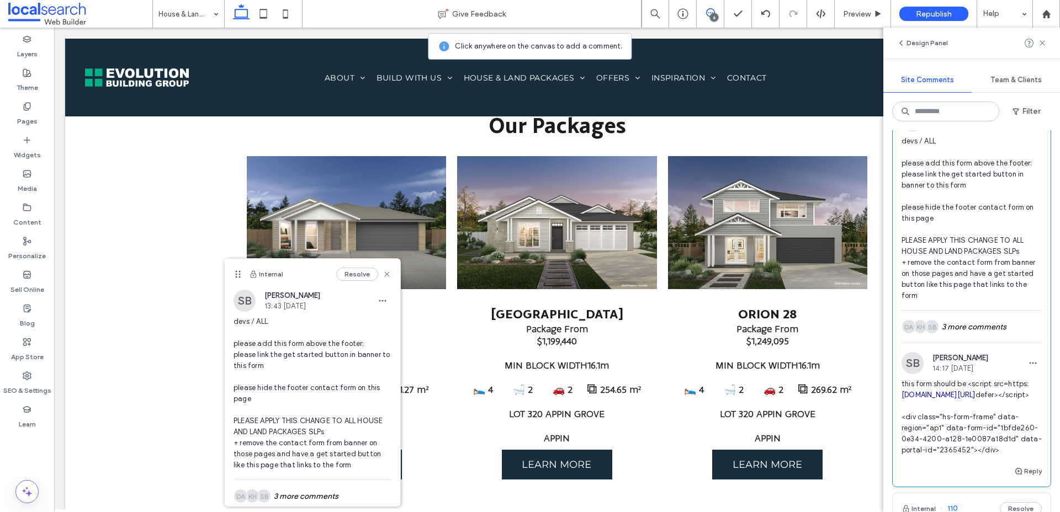
scroll to position [66, 0]
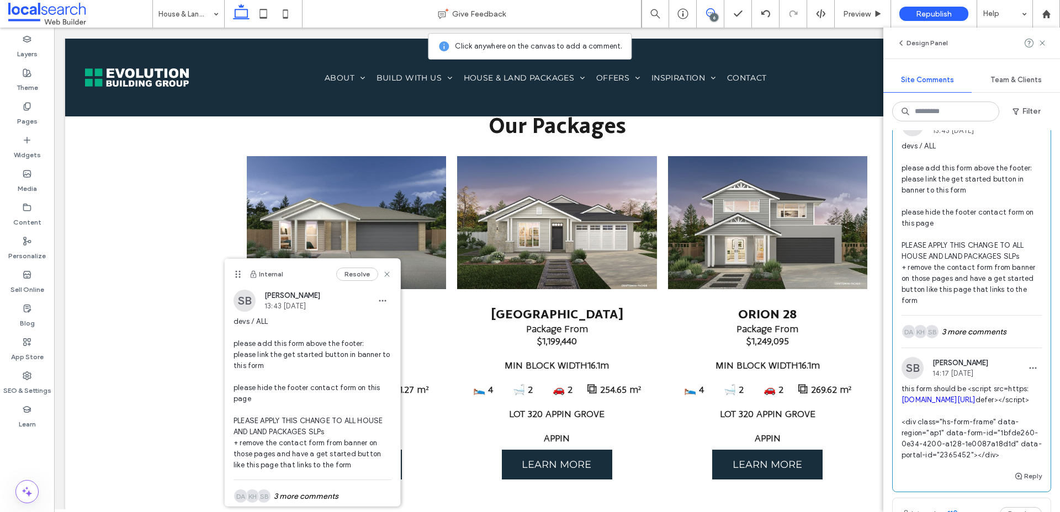
click at [971, 226] on span "devs / ALL please add this form above the footer: please link the get started b…" at bounding box center [971, 224] width 140 height 166
click at [1004, 189] on span "devs / ALL please add this form above the footer: please link the get started b…" at bounding box center [971, 224] width 140 height 166
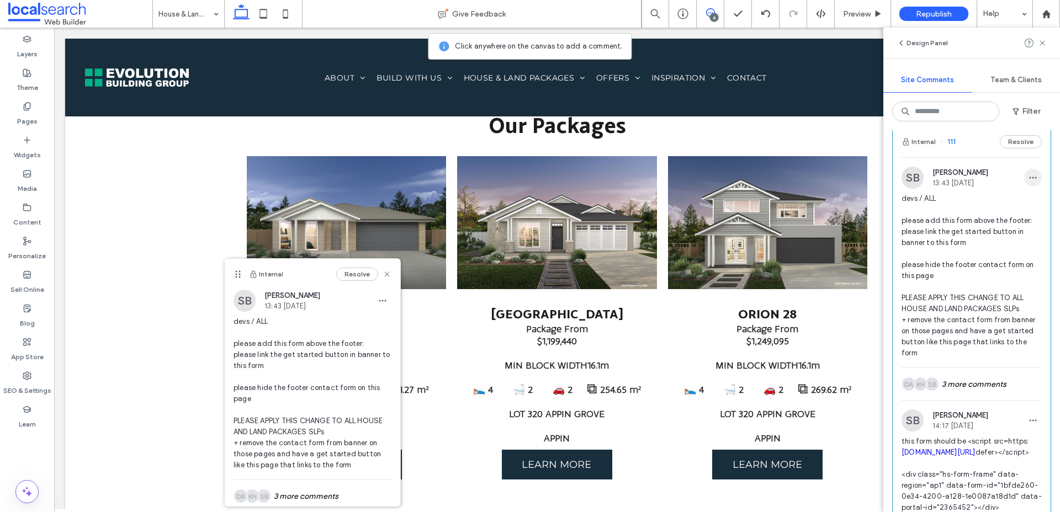
click at [1031, 174] on icon "button" at bounding box center [1032, 177] width 9 height 9
click at [979, 203] on div "Edit" at bounding box center [992, 206] width 98 height 21
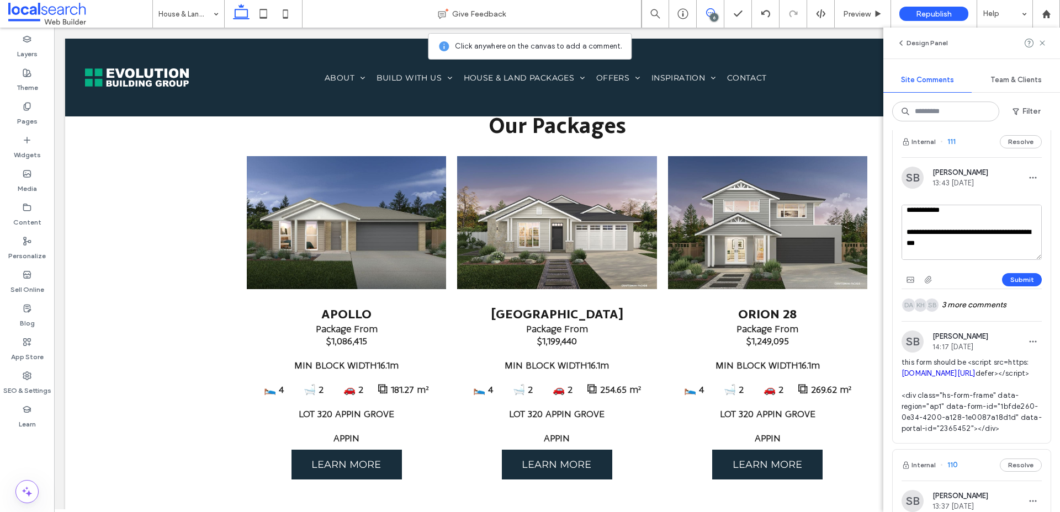
scroll to position [242, 0]
drag, startPoint x: 906, startPoint y: 228, endPoint x: 974, endPoint y: 221, distance: 68.3
click at [974, 221] on textarea "**********" at bounding box center [971, 232] width 140 height 55
click at [980, 227] on textarea "**********" at bounding box center [971, 232] width 140 height 55
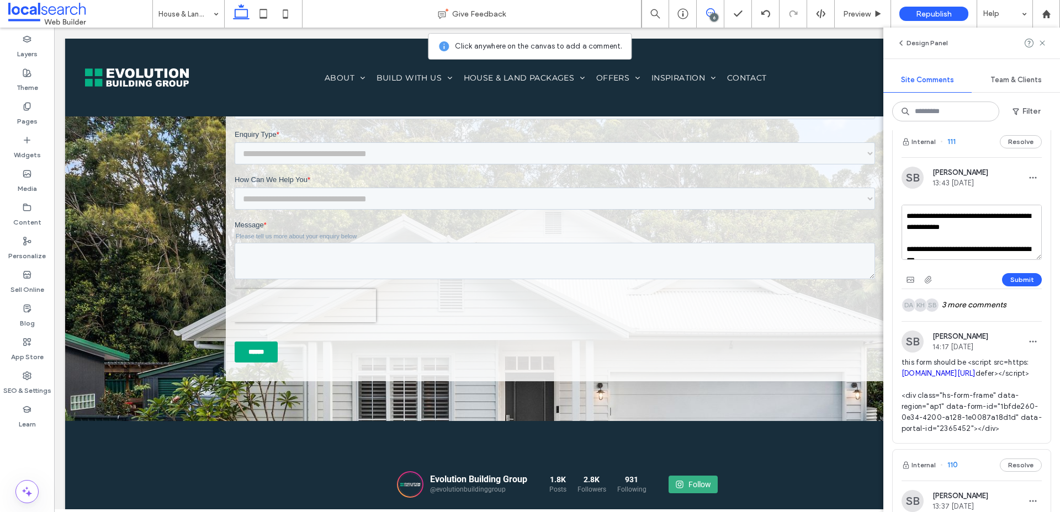
scroll to position [3333, 0]
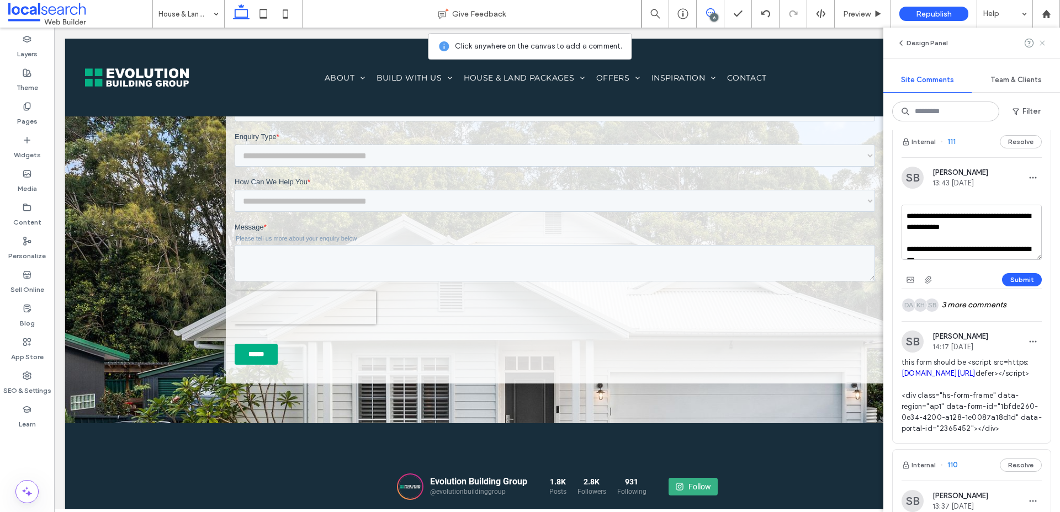
click at [1038, 40] on icon at bounding box center [1042, 43] width 9 height 9
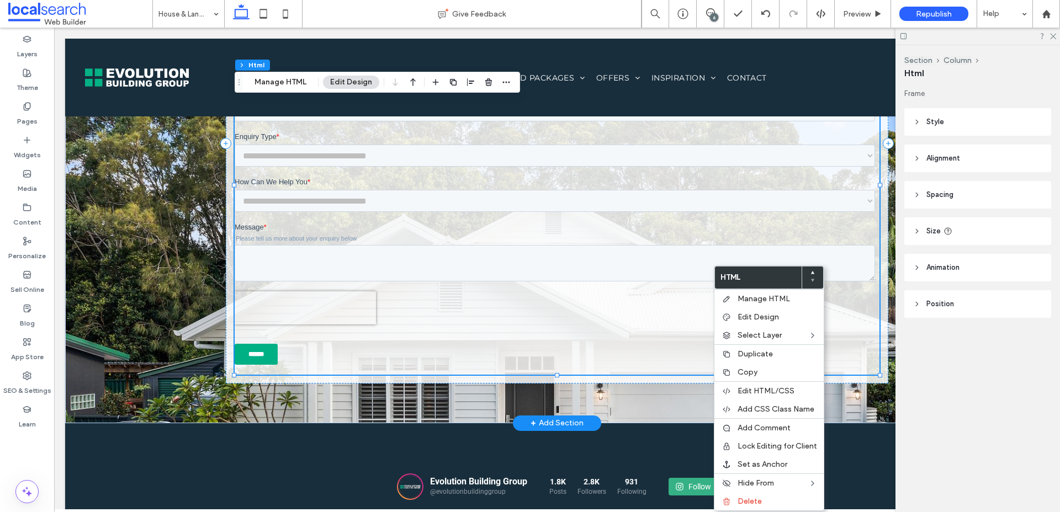
click at [632, 341] on div at bounding box center [557, 185] width 645 height 379
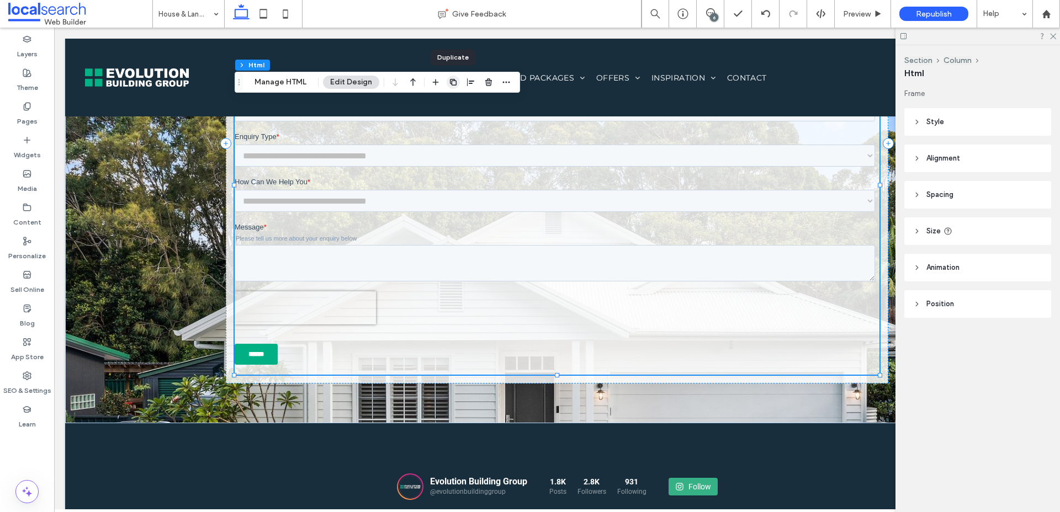
click at [451, 78] on icon "button" at bounding box center [453, 82] width 9 height 9
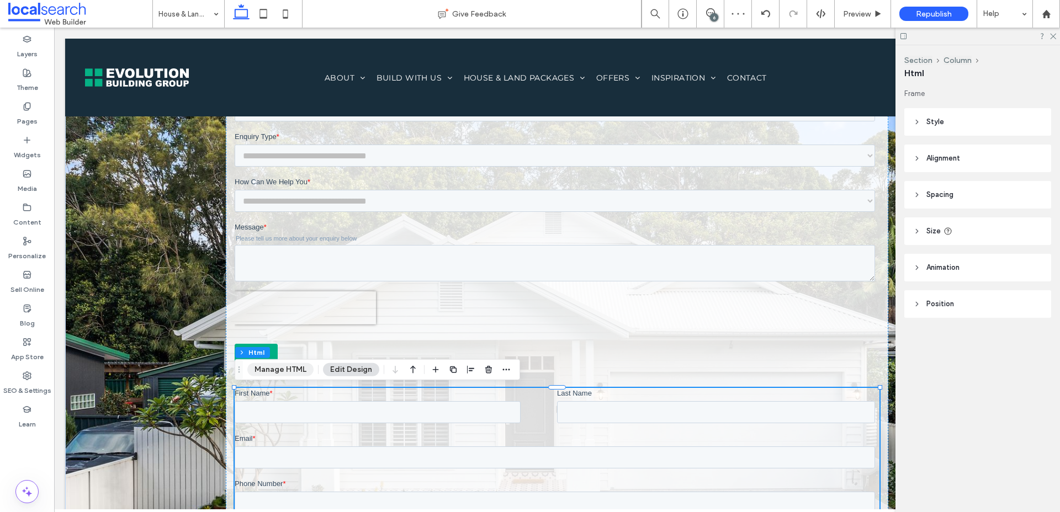
click at [268, 371] on button "Manage HTML" at bounding box center [280, 369] width 66 height 13
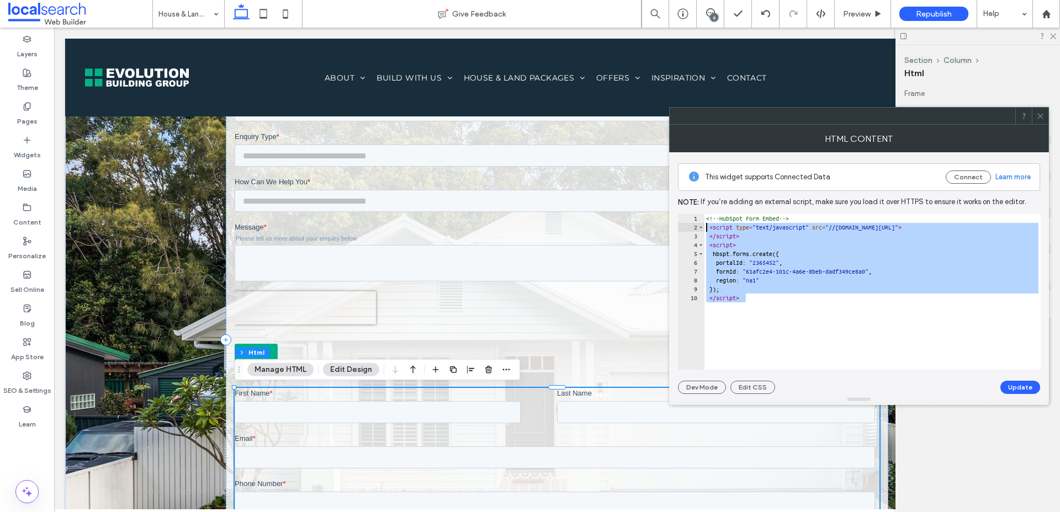
drag, startPoint x: 760, startPoint y: 300, endPoint x: 690, endPoint y: 230, distance: 98.7
click at [689, 230] on div "********* 1 2 3 4 5 6 7 8 9 10 <!-- HubSpot Form Embed --> < script type = "tex…" at bounding box center [859, 292] width 363 height 156
paste textarea "Cursor at row 2"
type textarea "******"
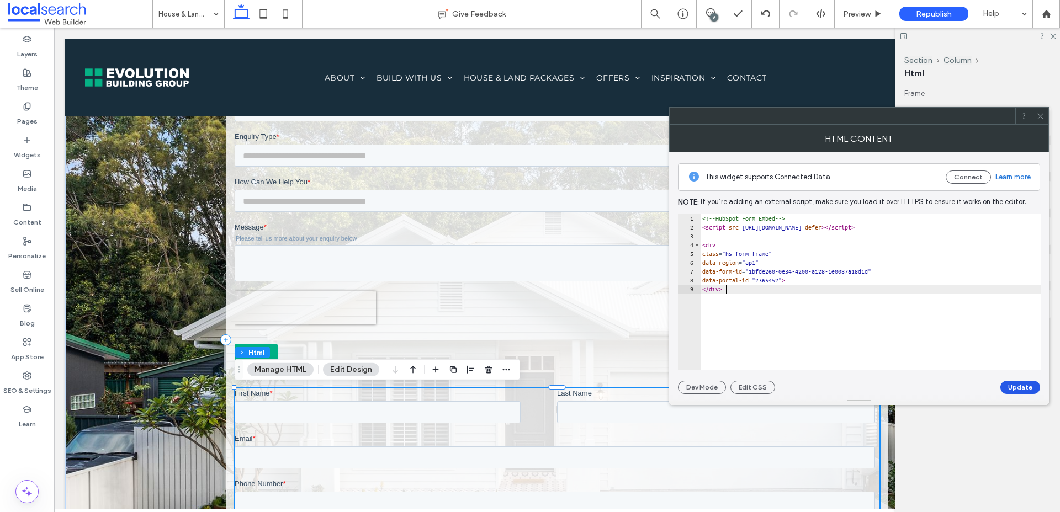
click at [1024, 390] on button "Update" at bounding box center [1020, 387] width 40 height 13
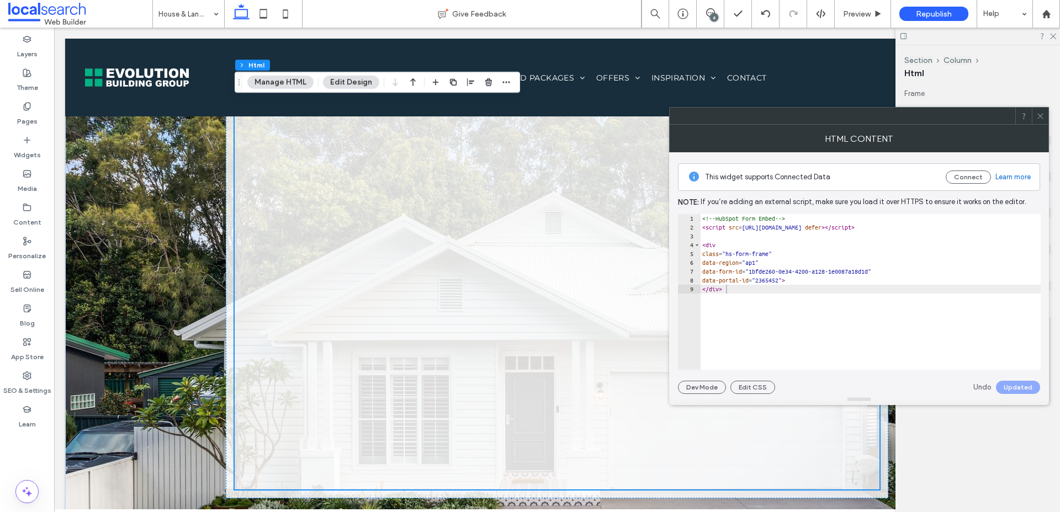
scroll to position [3459, 0]
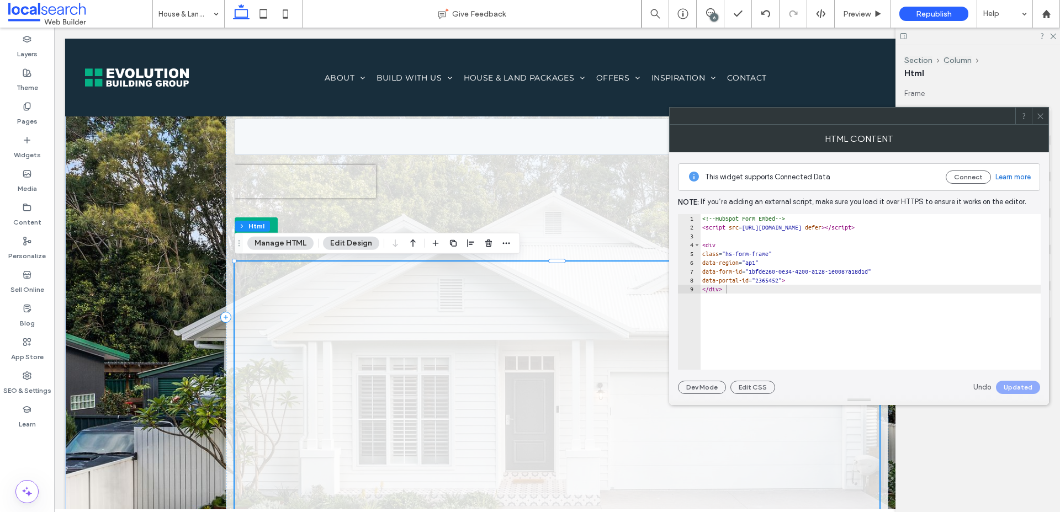
click at [1038, 118] on use at bounding box center [1040, 116] width 6 height 6
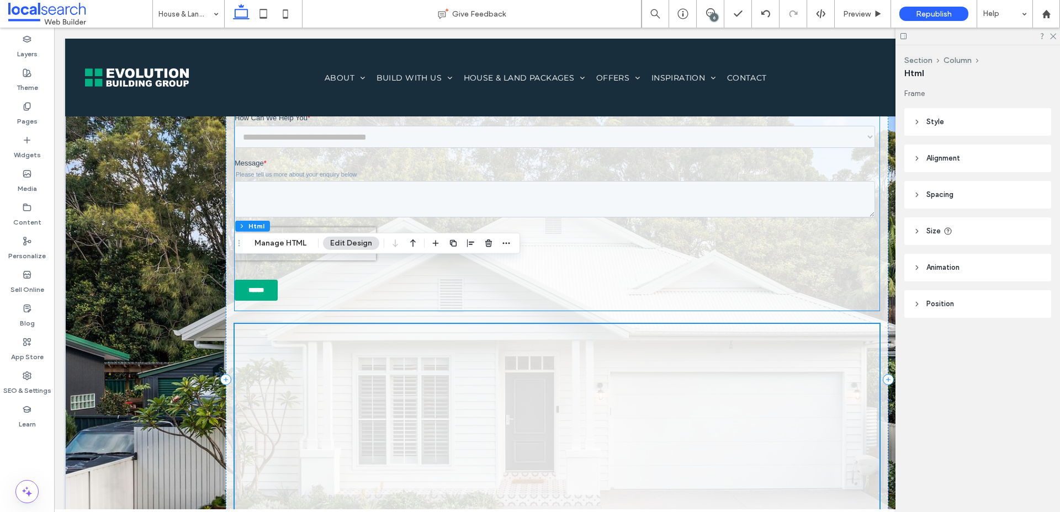
scroll to position [3378, 0]
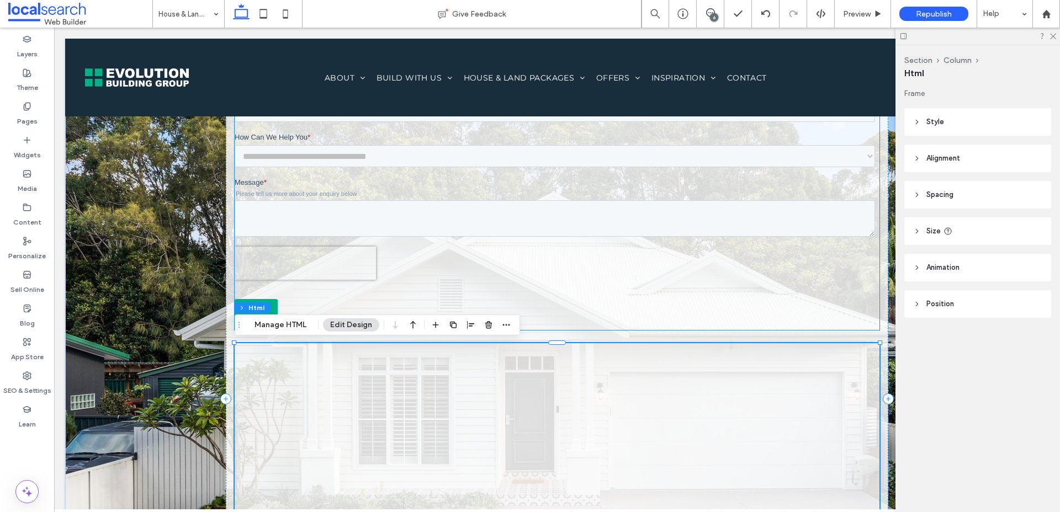
click at [653, 233] on div at bounding box center [557, 140] width 645 height 379
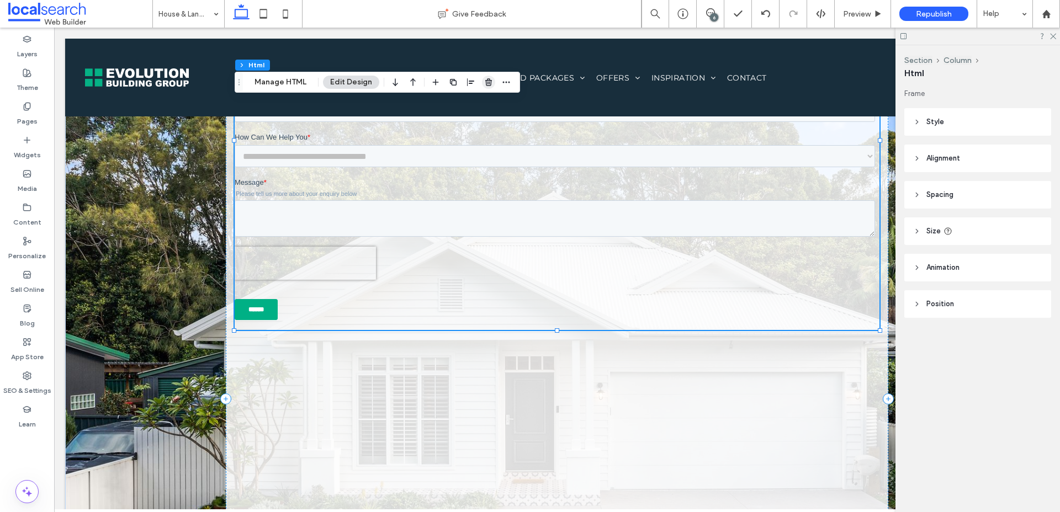
click at [485, 81] on use "button" at bounding box center [488, 81] width 7 height 7
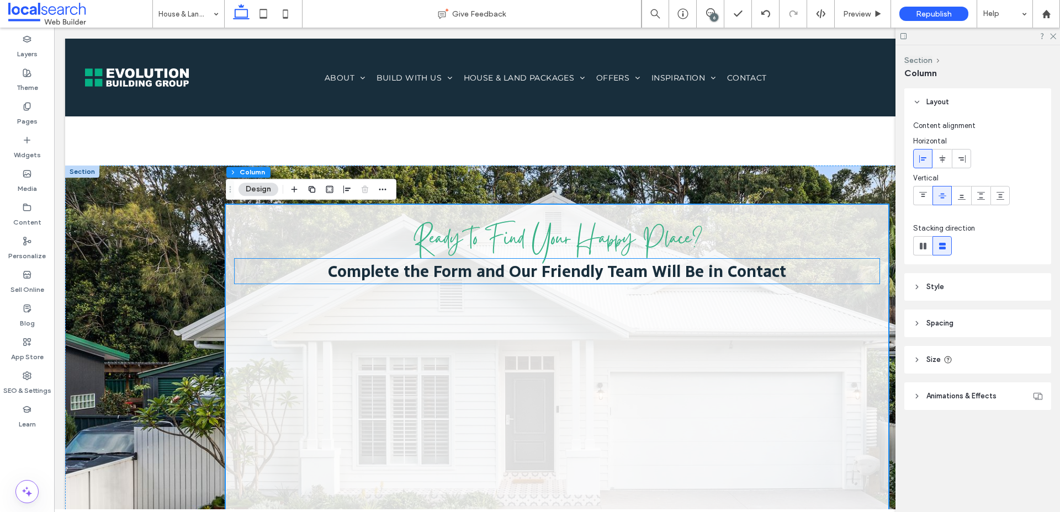
scroll to position [3037, 0]
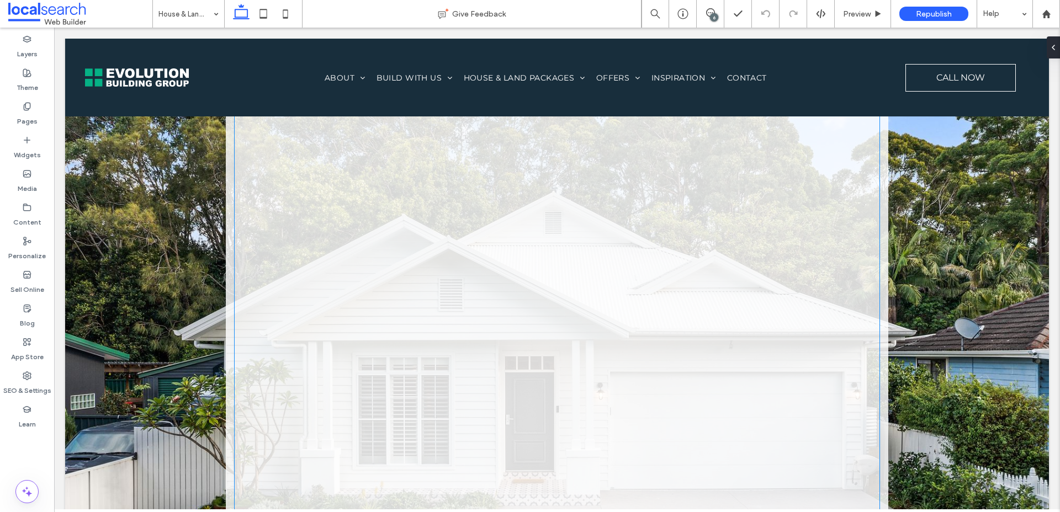
scroll to position [3383, 0]
click at [853, 14] on span "Preview" at bounding box center [857, 13] width 28 height 9
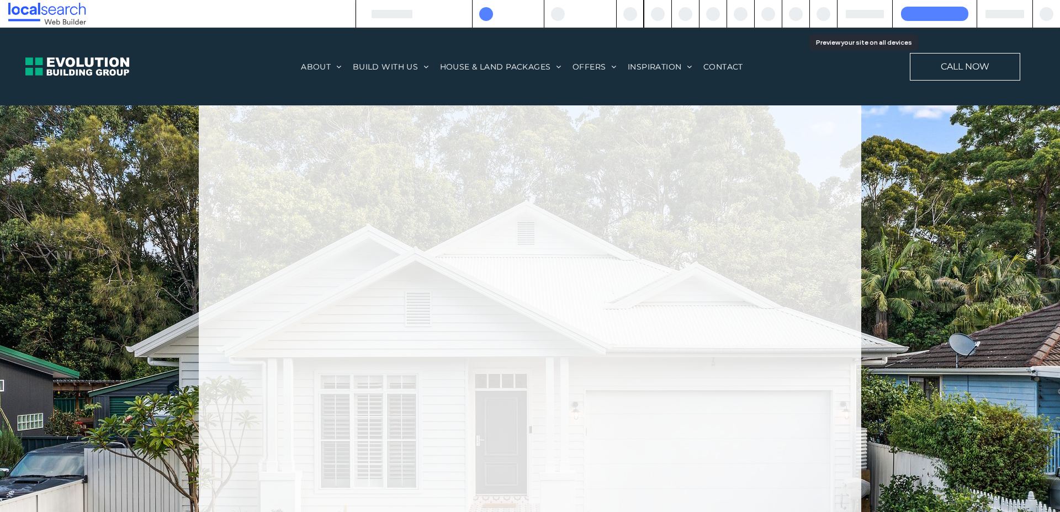
scroll to position [3374, 0]
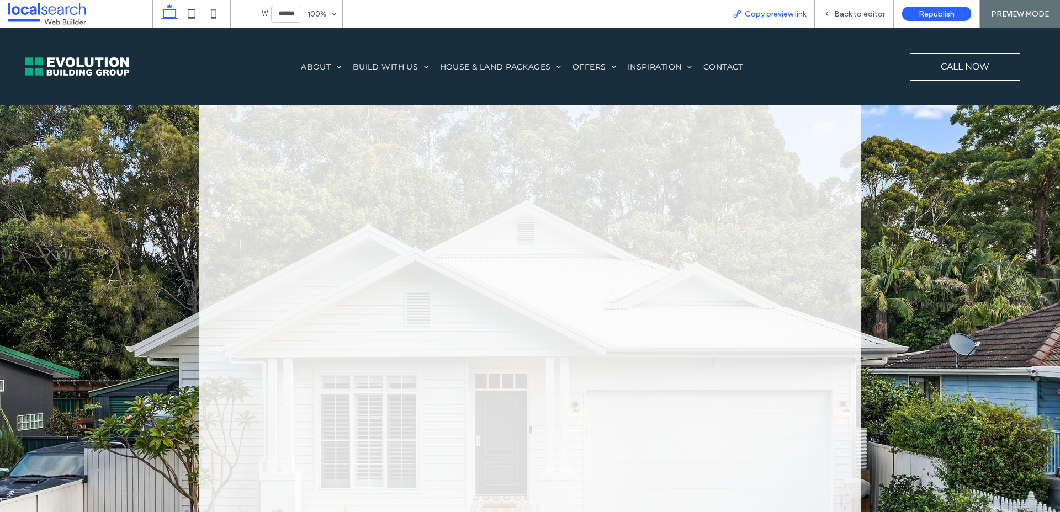
click at [793, 14] on span "Copy preview link" at bounding box center [775, 13] width 61 height 9
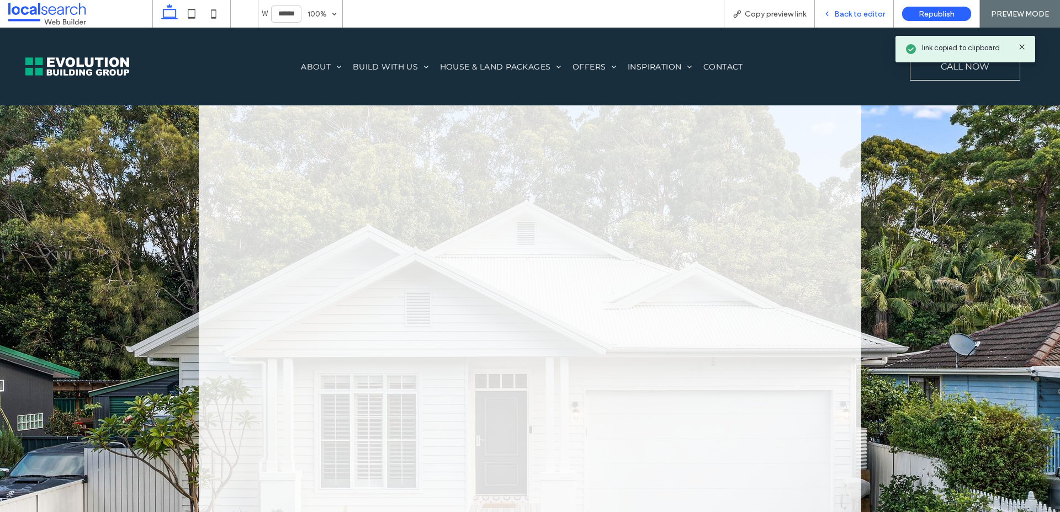
click at [871, 20] on div "Back to editor" at bounding box center [854, 14] width 79 height 28
click at [866, 17] on span "Back to editor" at bounding box center [859, 13] width 51 height 9
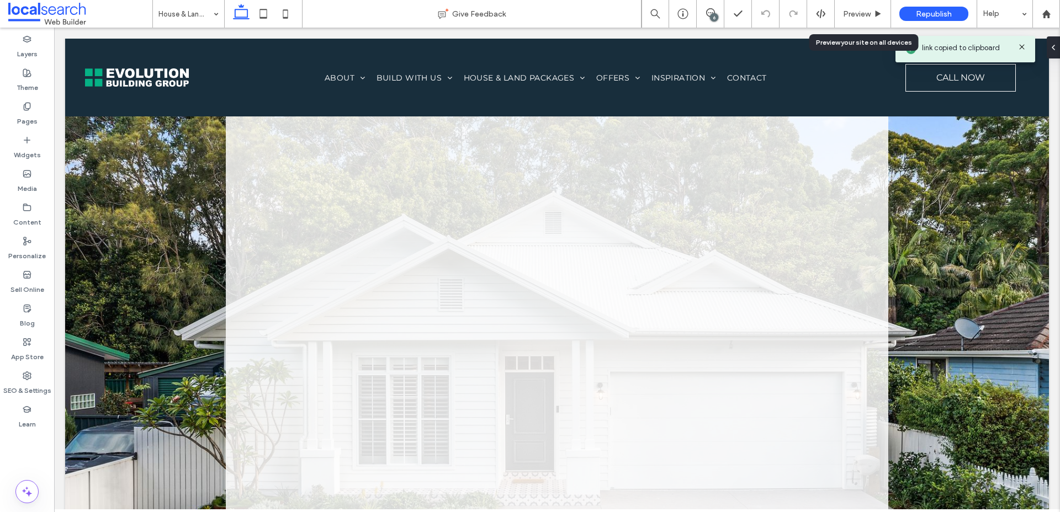
scroll to position [3383, 0]
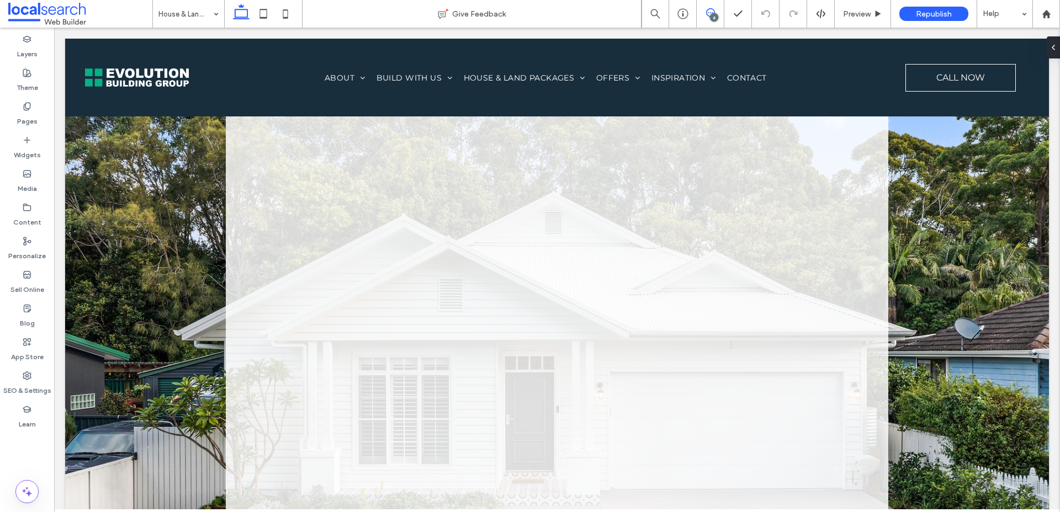
click at [711, 13] on icon at bounding box center [710, 12] width 9 height 9
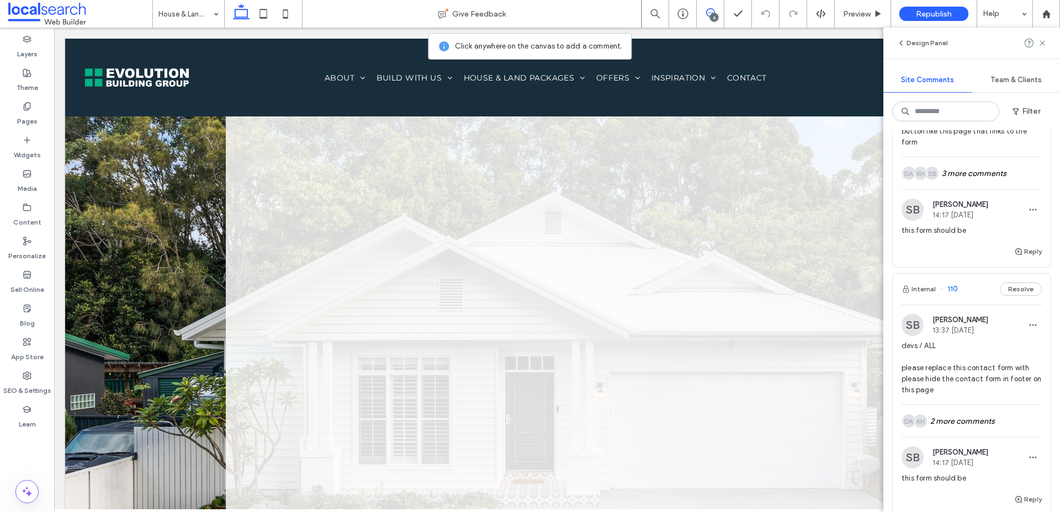
scroll to position [225, 0]
click at [979, 189] on div "SB KH DA 3 more comments" at bounding box center [971, 173] width 140 height 32
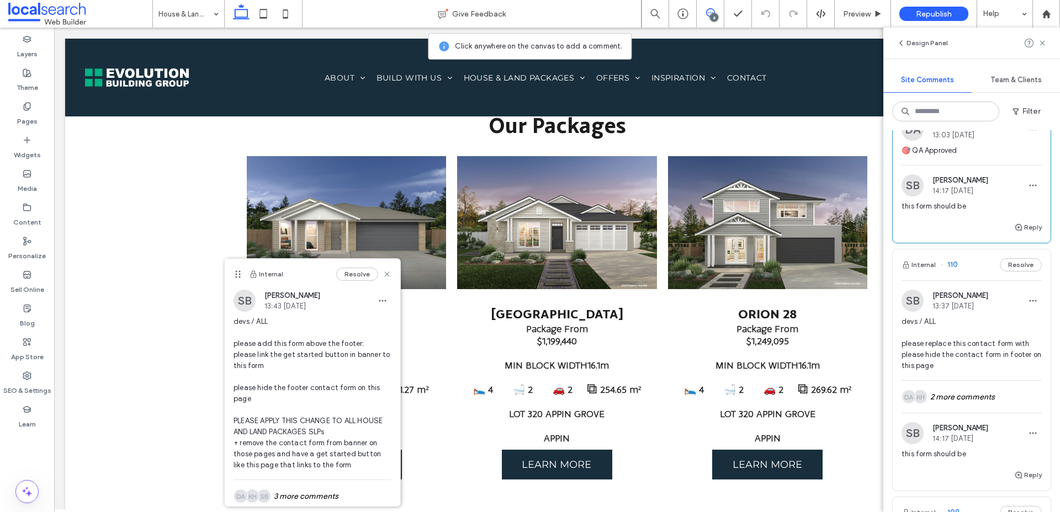
scroll to position [336, 0]
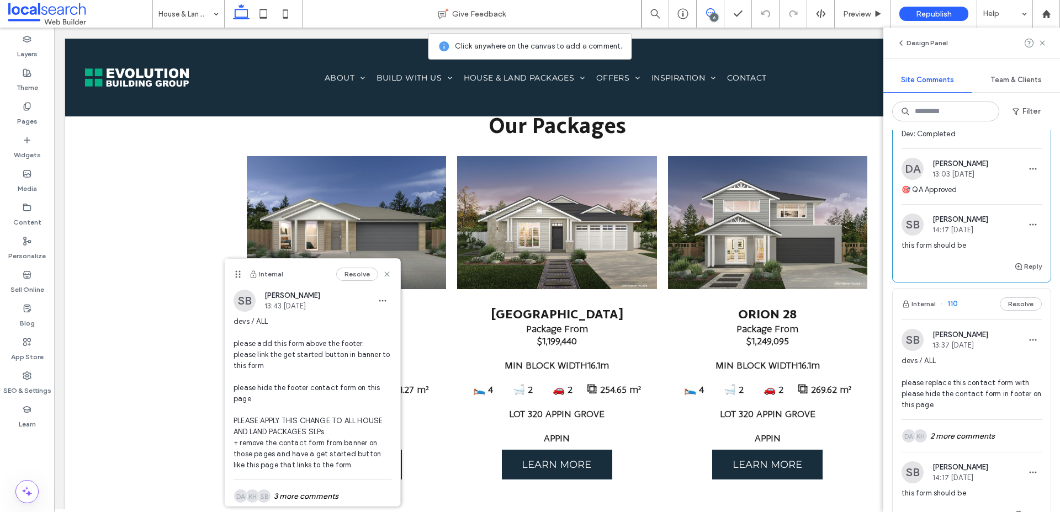
click at [968, 251] on span "this form should be" at bounding box center [971, 245] width 140 height 11
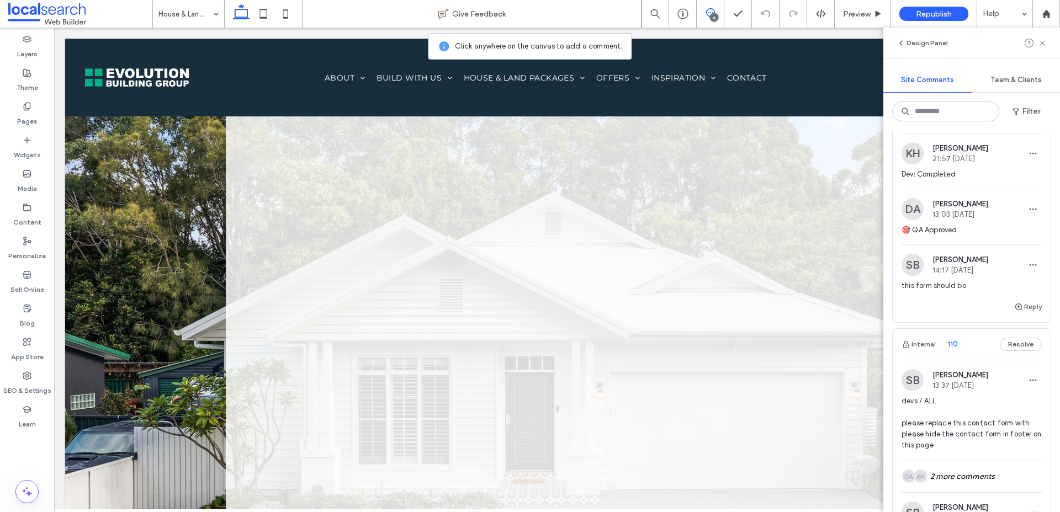
scroll to position [306, 0]
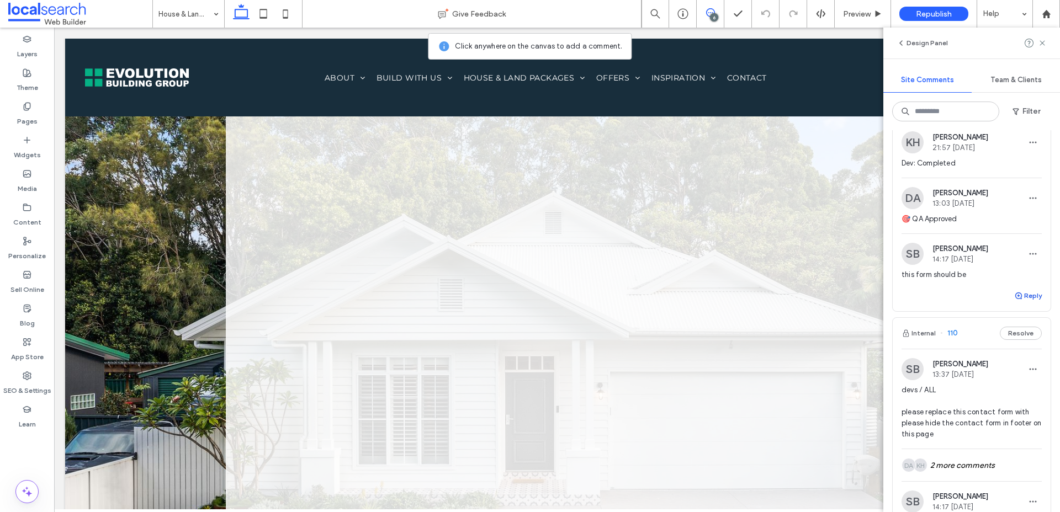
click at [1021, 299] on use "button" at bounding box center [1018, 296] width 7 height 7
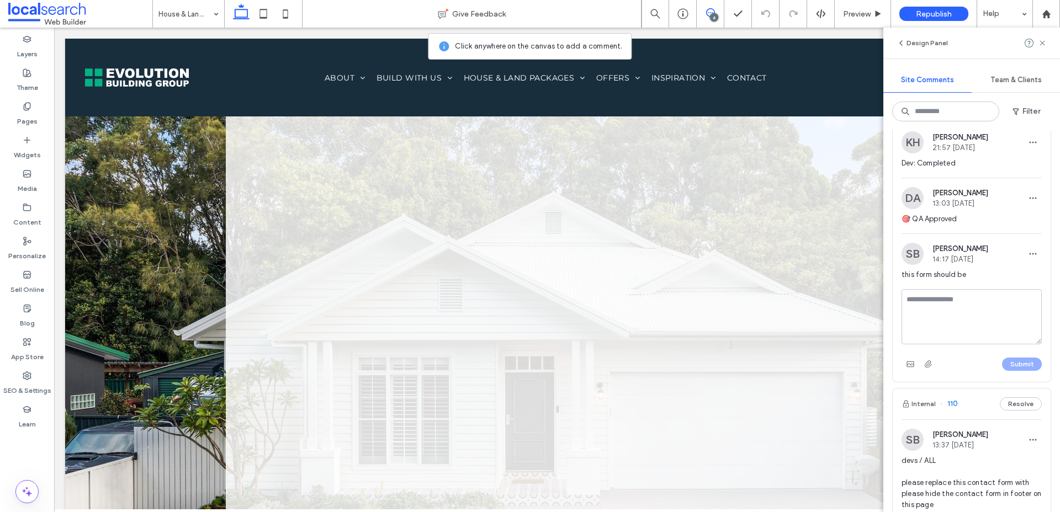
click at [963, 344] on textarea at bounding box center [971, 316] width 140 height 55
type textarea "*"
type textarea "*******"
click at [1020, 371] on button "Submit" at bounding box center [1022, 364] width 40 height 13
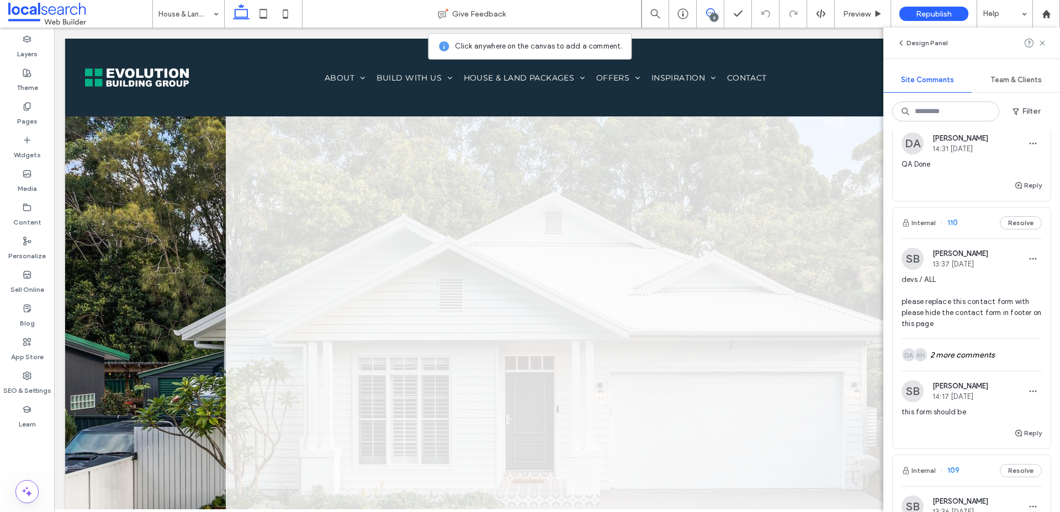
scroll to position [475, 0]
click at [955, 327] on span "devs / ALL please replace this contact form with please hide the contact form i…" at bounding box center [971, 299] width 140 height 55
click at [977, 368] on div at bounding box center [530, 256] width 1060 height 512
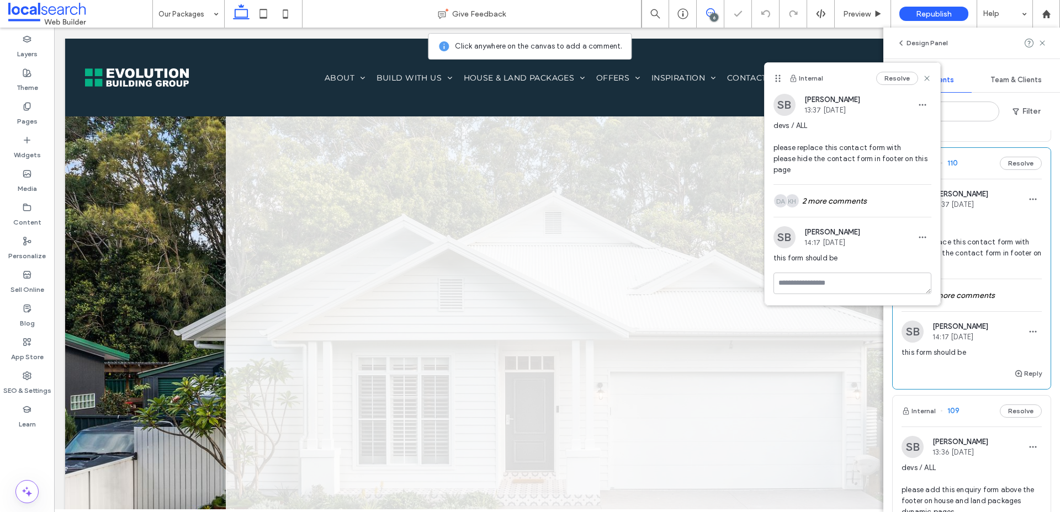
scroll to position [541, 0]
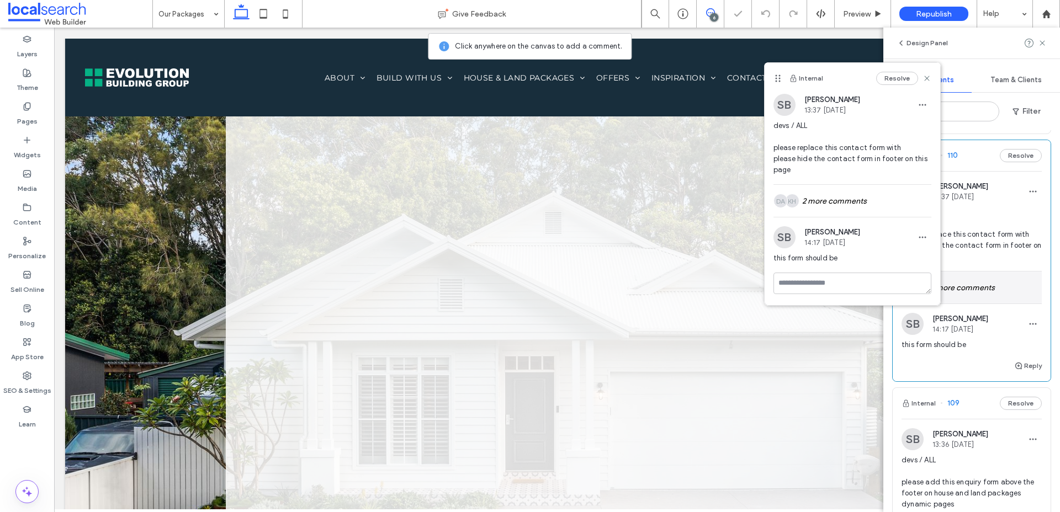
click at [972, 304] on div "KH DA 2 more comments" at bounding box center [971, 288] width 140 height 32
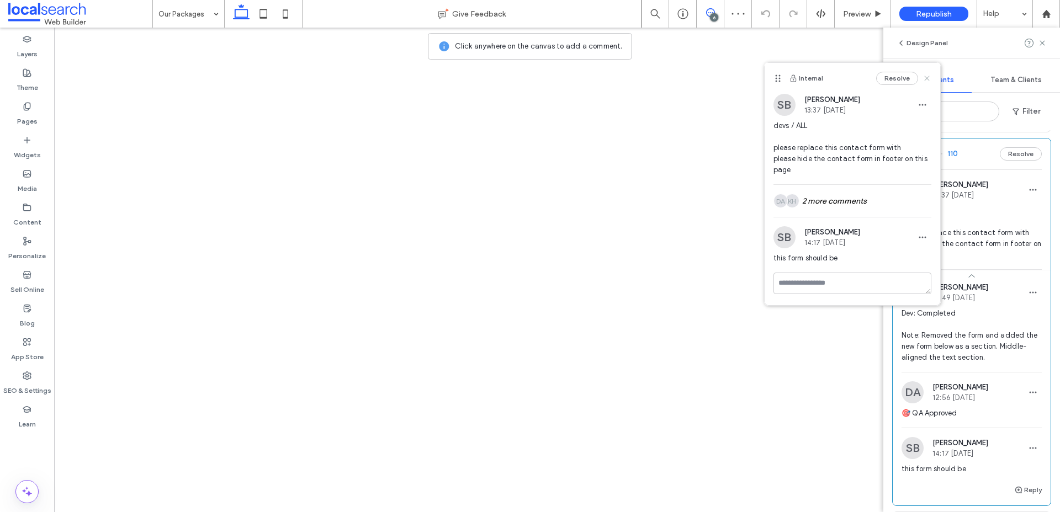
click at [925, 77] on use at bounding box center [926, 78] width 5 height 5
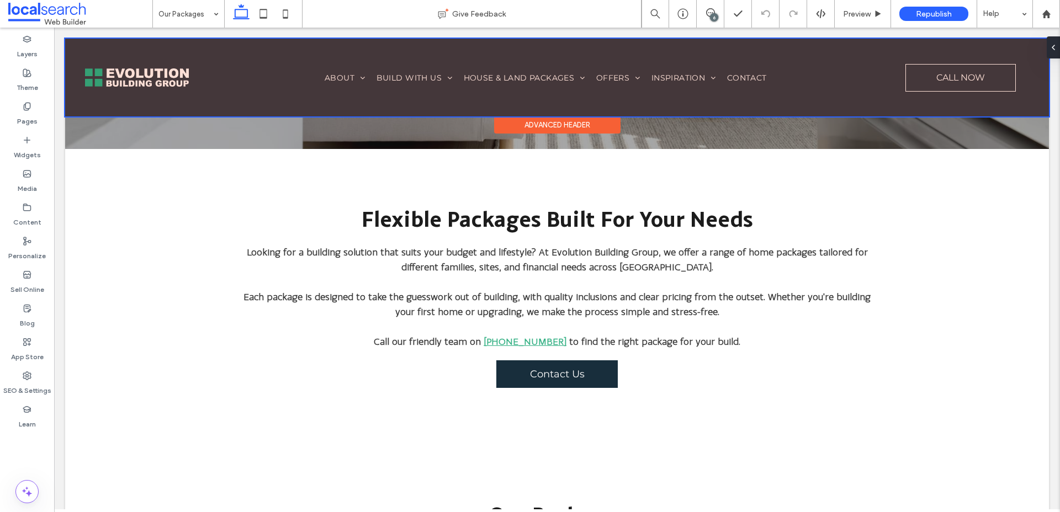
scroll to position [0, 0]
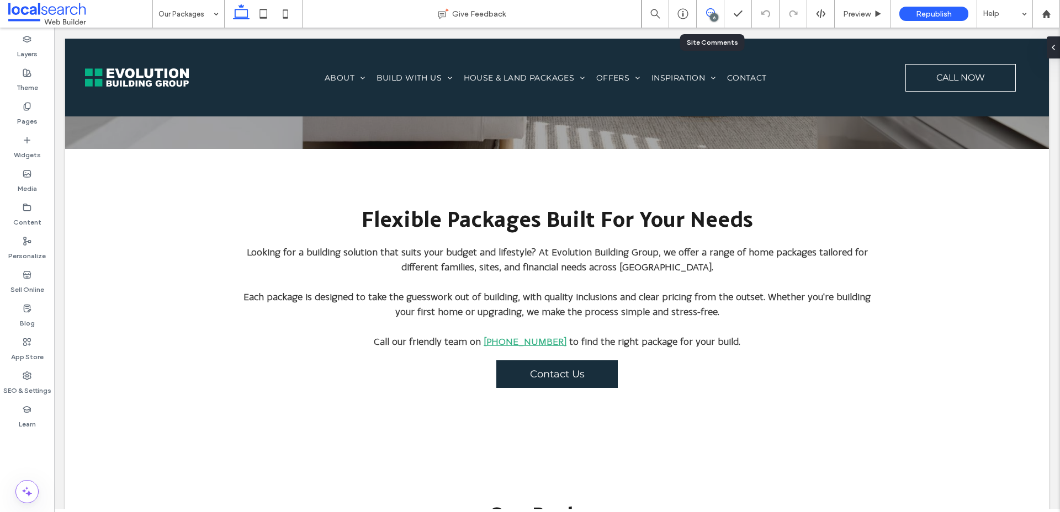
click at [713, 9] on icon at bounding box center [710, 12] width 9 height 9
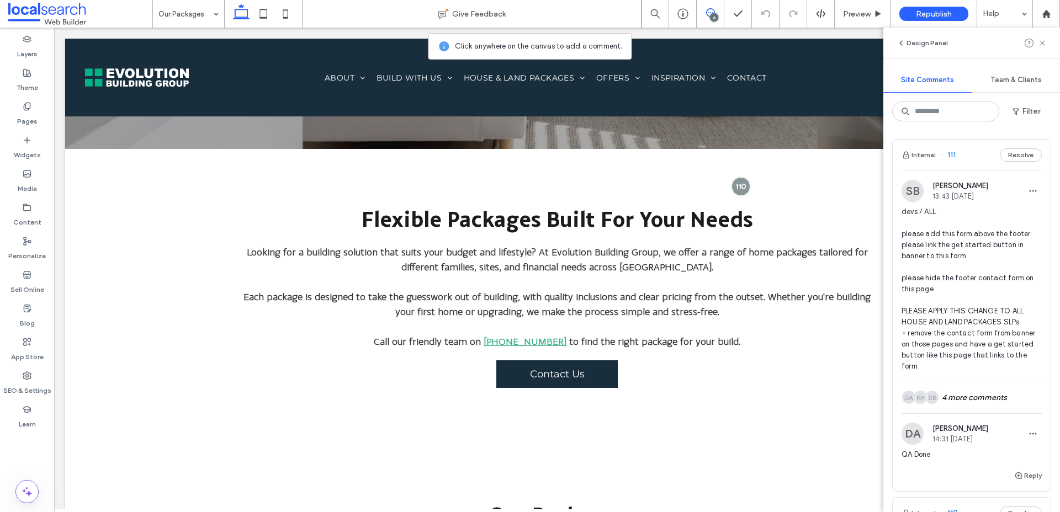
click at [960, 265] on span "devs / ALL please add this form above the footer: please link the get started b…" at bounding box center [971, 289] width 140 height 166
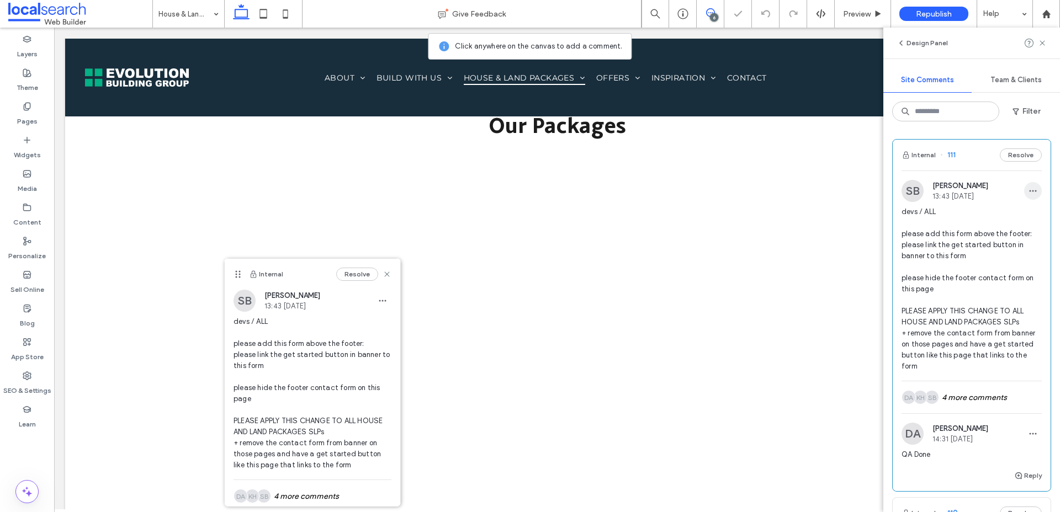
click at [1029, 192] on use "button" at bounding box center [1032, 191] width 7 height 2
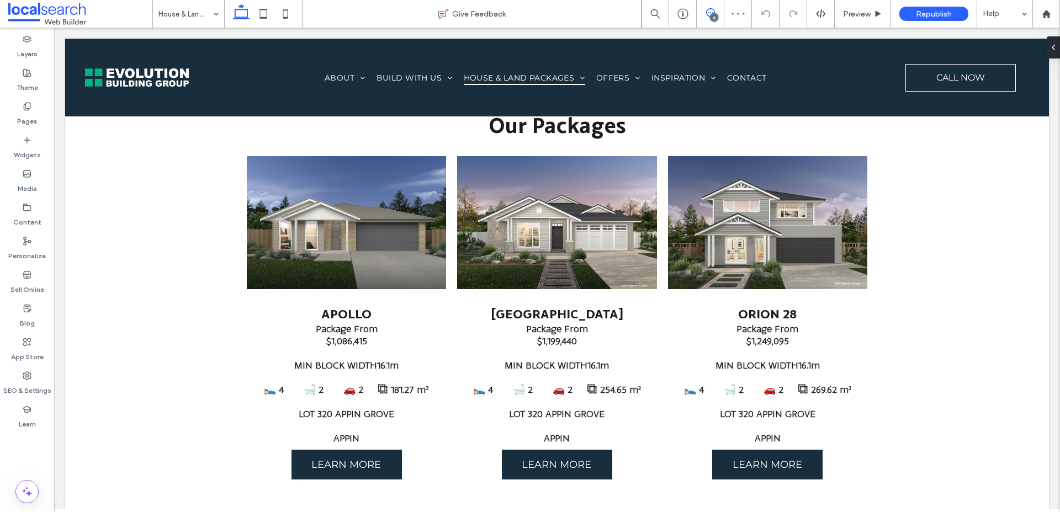
click at [709, 14] on icon at bounding box center [710, 12] width 9 height 9
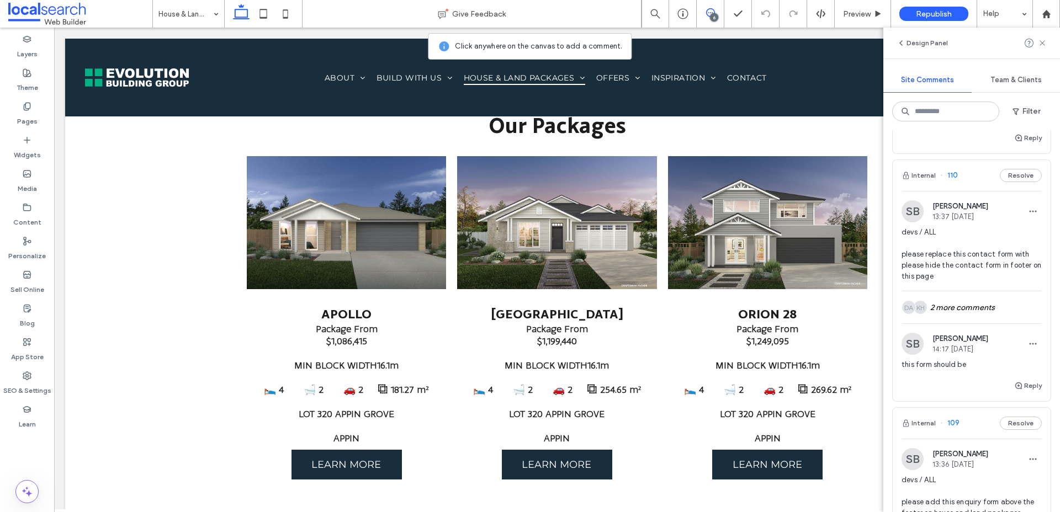
scroll to position [353, 0]
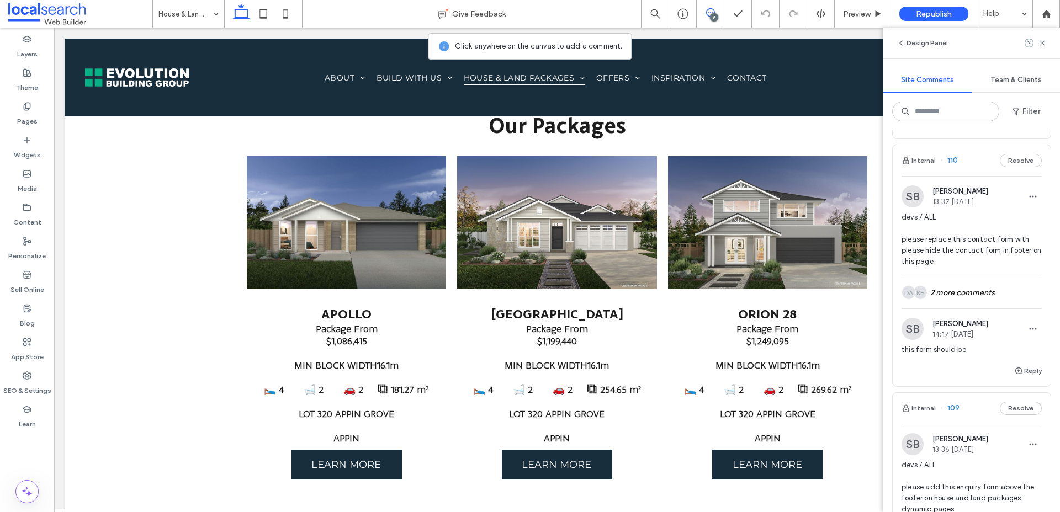
click at [965, 267] on span "devs / ALL please replace this contact form with please hide the contact form i…" at bounding box center [971, 239] width 140 height 55
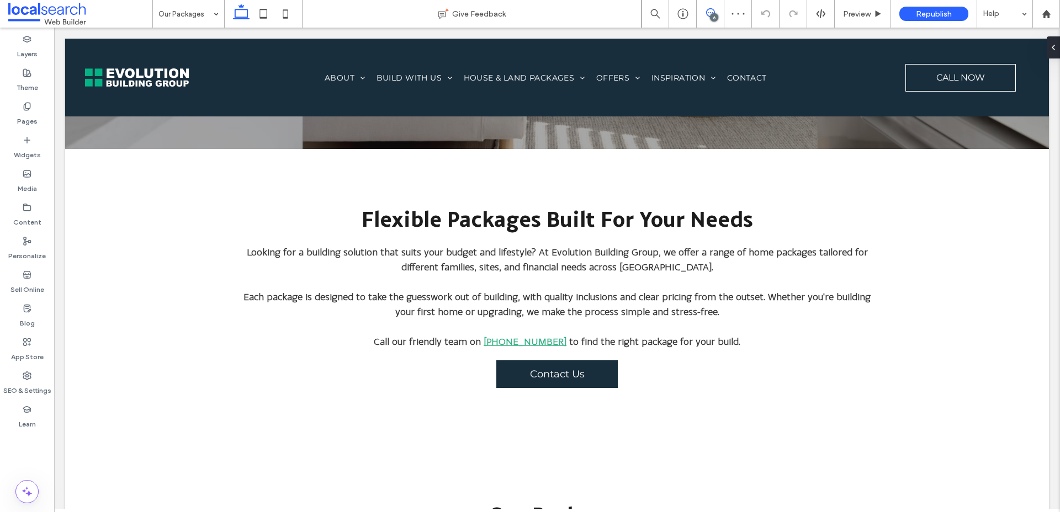
click at [708, 16] on use at bounding box center [710, 12] width 9 height 9
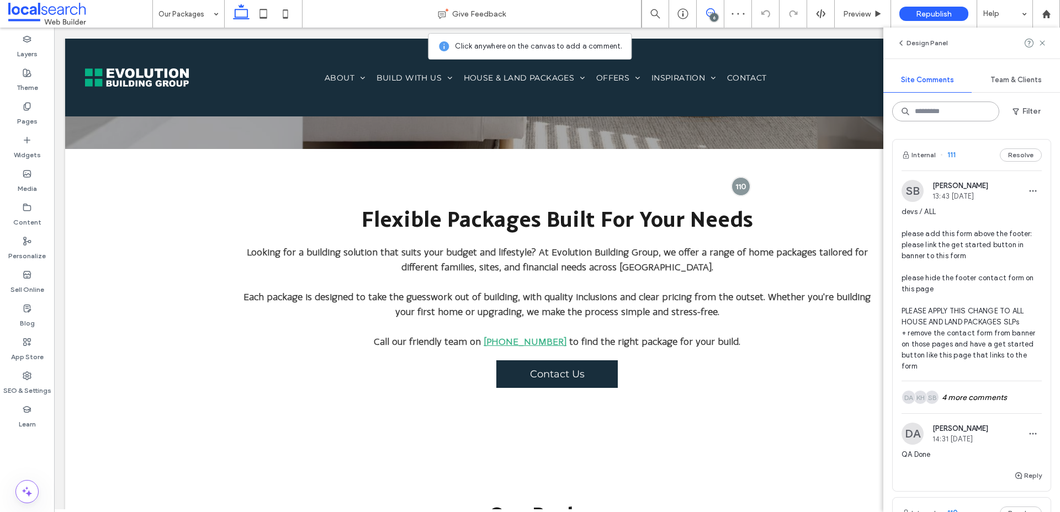
click at [934, 108] on input at bounding box center [945, 112] width 107 height 20
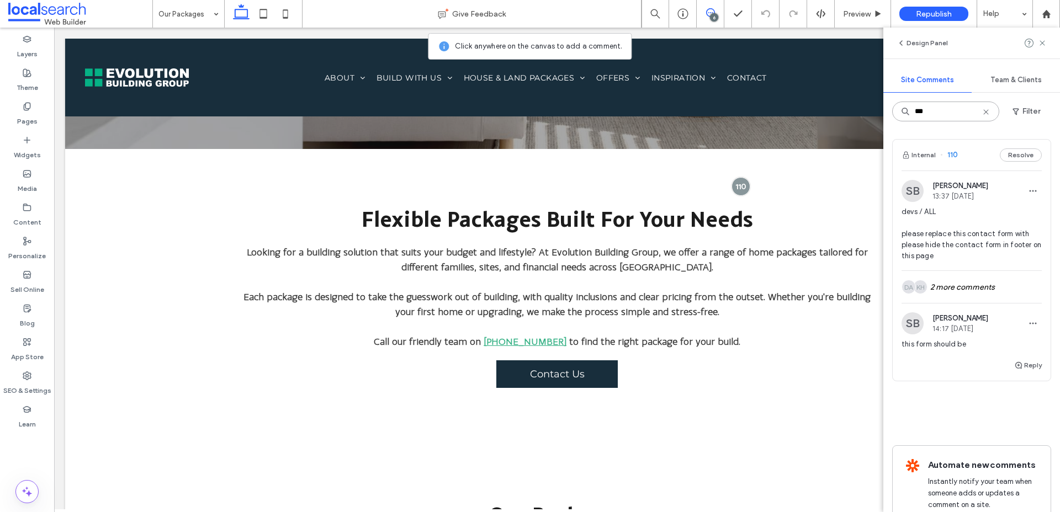
type input "***"
click at [1013, 262] on span "devs / ALL please replace this contact form with please hide the contact form i…" at bounding box center [971, 233] width 140 height 55
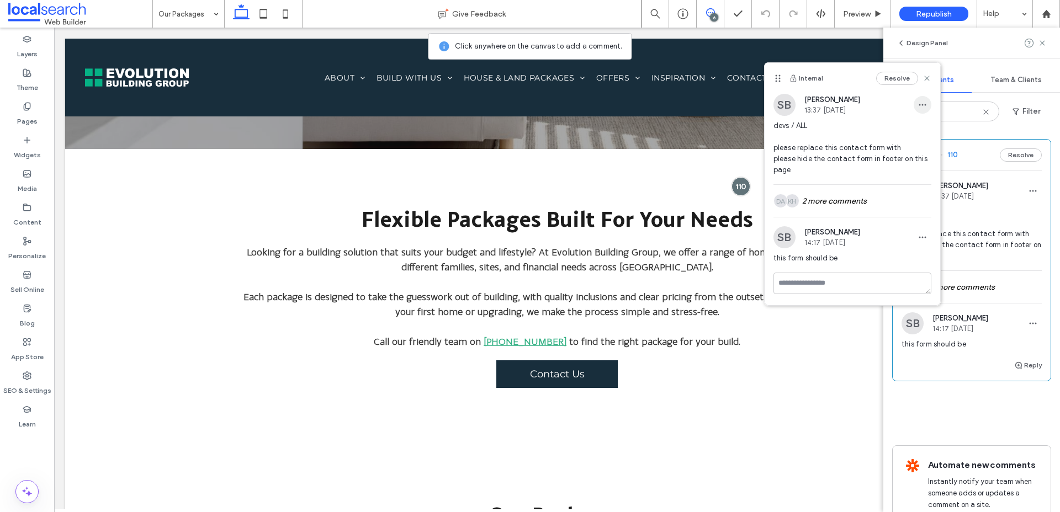
click at [923, 108] on icon "button" at bounding box center [922, 104] width 9 height 9
click at [920, 131] on div "Edit" at bounding box center [963, 133] width 98 height 21
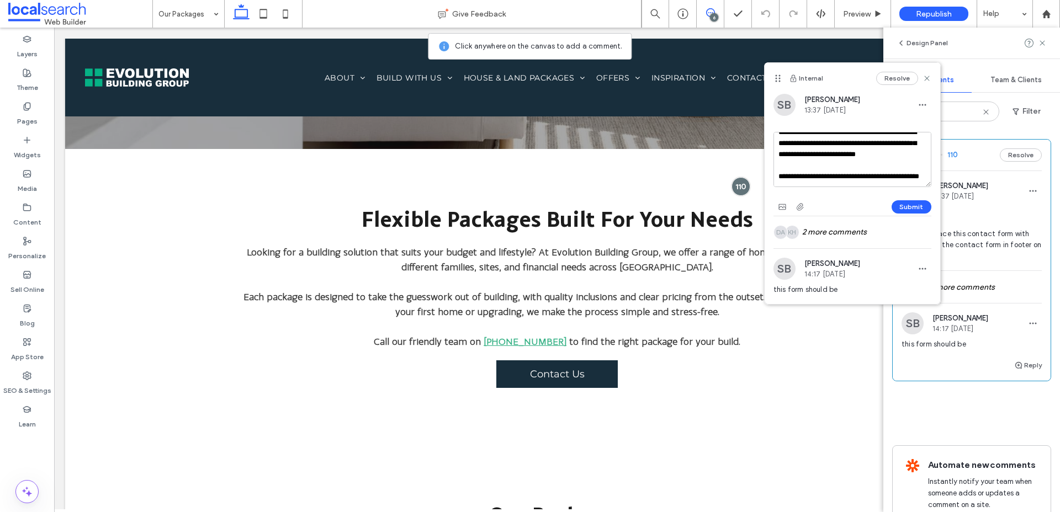
scroll to position [120, 0]
drag, startPoint x: 779, startPoint y: 147, endPoint x: 873, endPoint y: 146, distance: 93.8
click at [873, 146] on textarea "**********" at bounding box center [852, 159] width 158 height 55
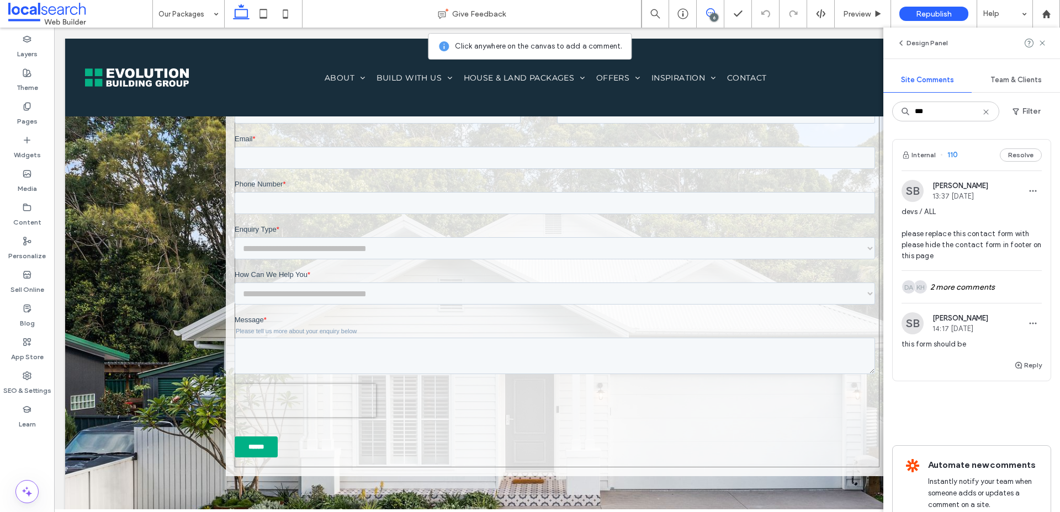
scroll to position [1679, 0]
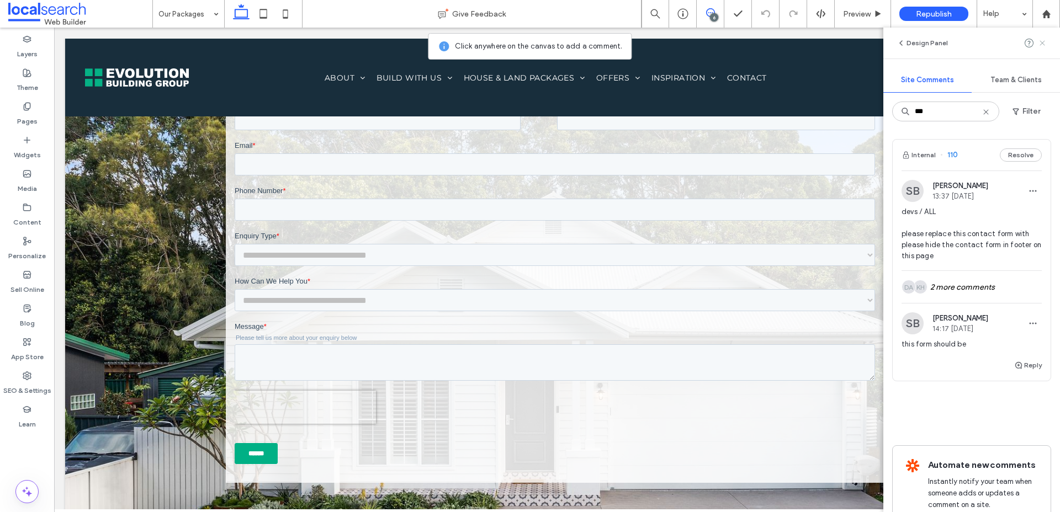
click at [1043, 40] on icon at bounding box center [1042, 43] width 9 height 9
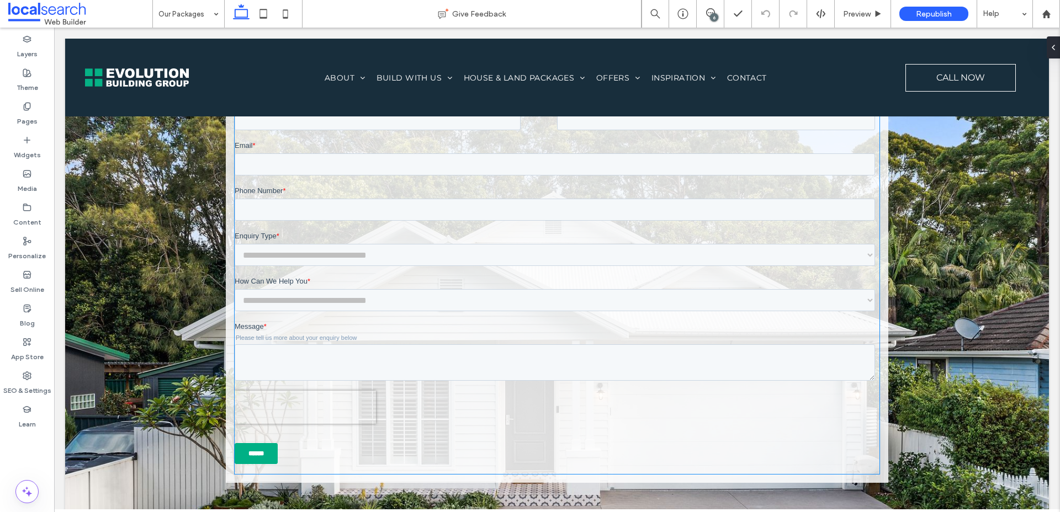
click at [710, 229] on div at bounding box center [557, 284] width 645 height 379
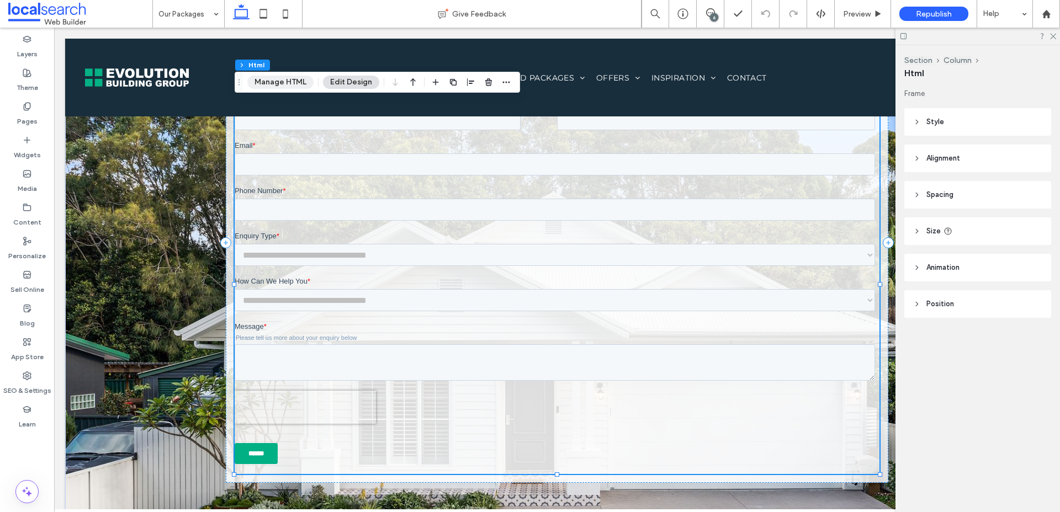
click at [270, 83] on button "Manage HTML" at bounding box center [280, 82] width 66 height 13
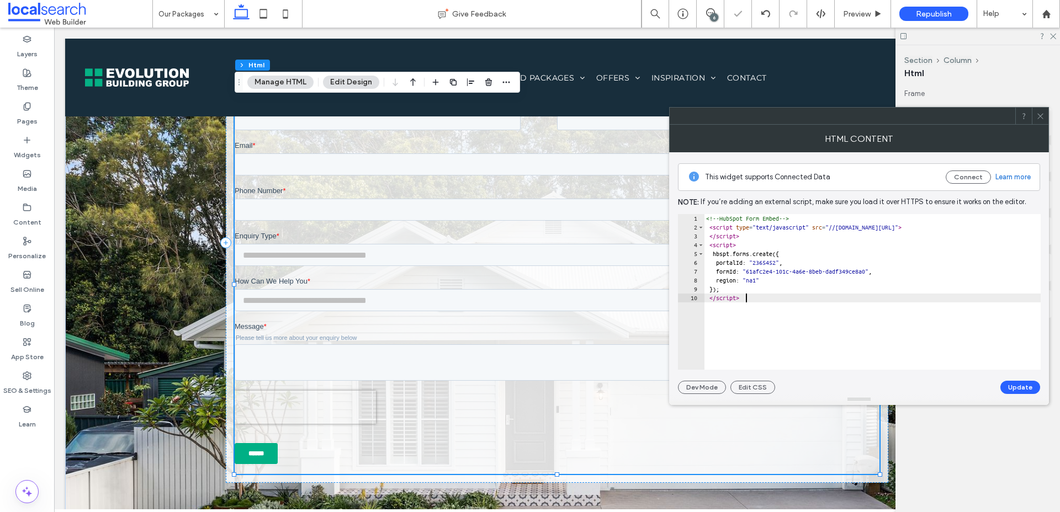
drag, startPoint x: 784, startPoint y: 309, endPoint x: 759, endPoint y: 308, distance: 25.4
click at [759, 308] on div "<!-- HubSpot Form Embed --> < script type = "text/javascript" src = "//js.hsfor…" at bounding box center [872, 300] width 337 height 173
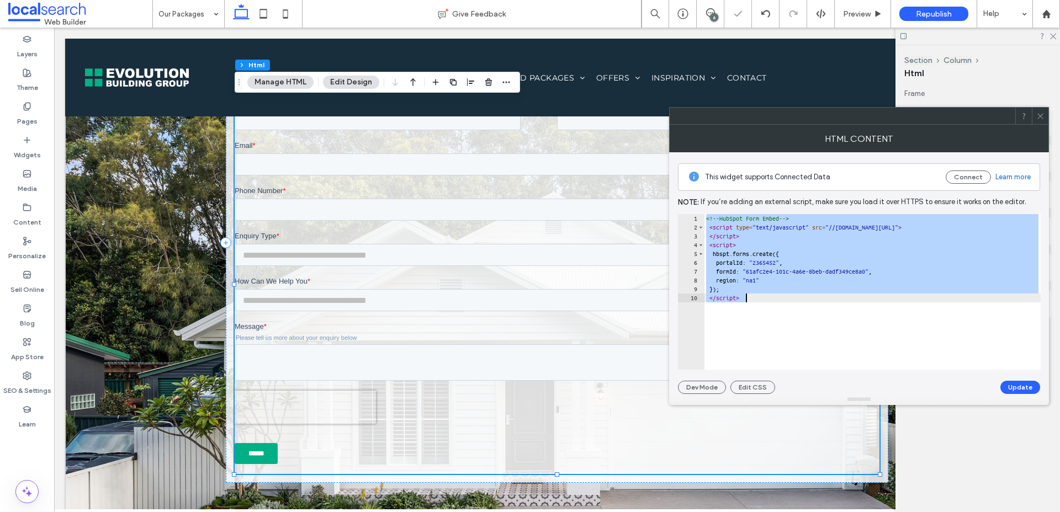
paste textarea "**********"
type textarea "**********"
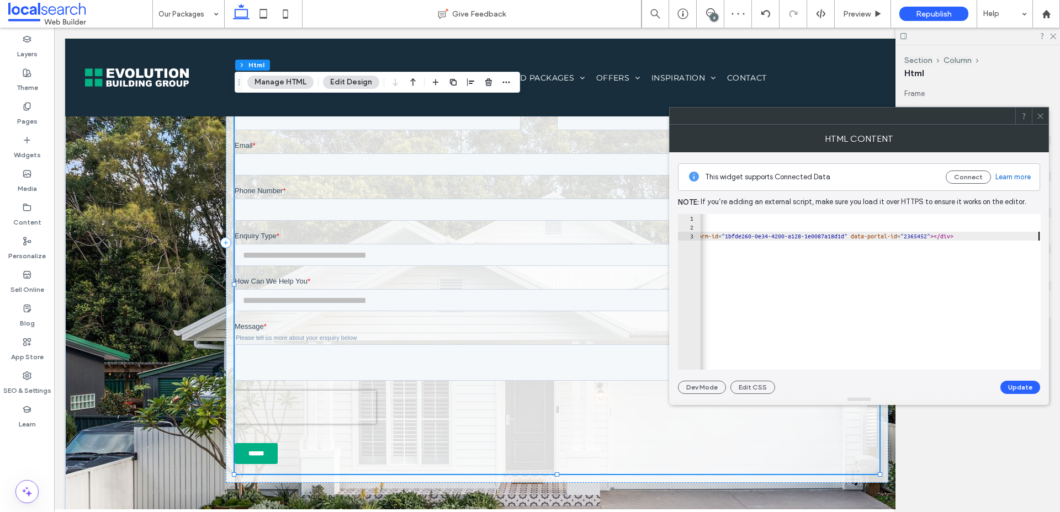
scroll to position [0, 173]
click at [1023, 390] on button "Update" at bounding box center [1020, 387] width 40 height 13
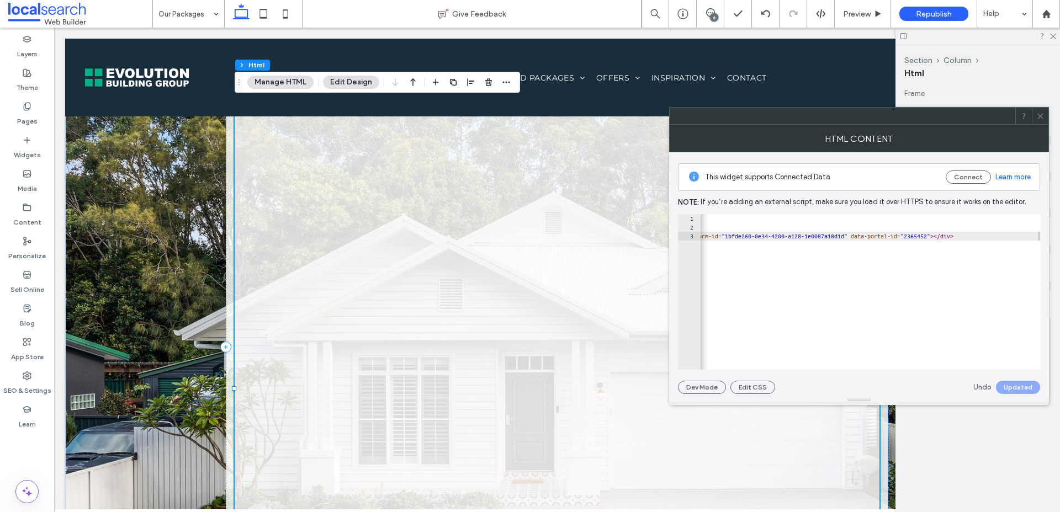
click at [1038, 116] on icon at bounding box center [1040, 116] width 8 height 8
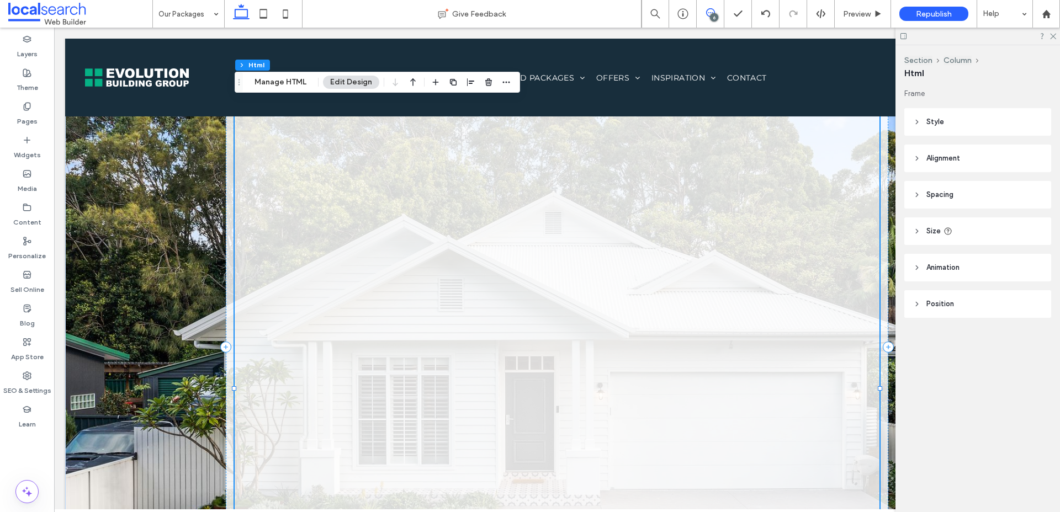
click at [712, 10] on icon at bounding box center [710, 12] width 9 height 9
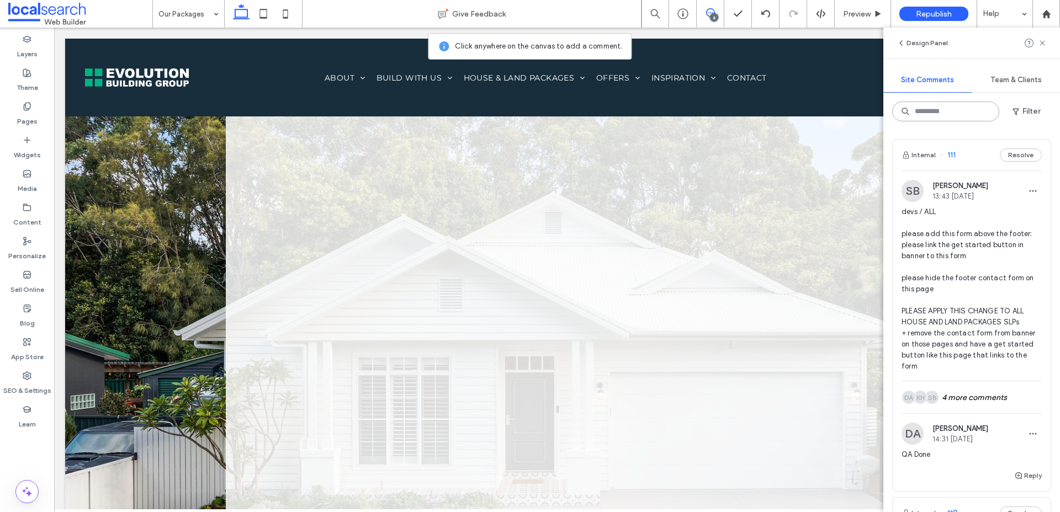
click at [960, 116] on input at bounding box center [945, 112] width 107 height 20
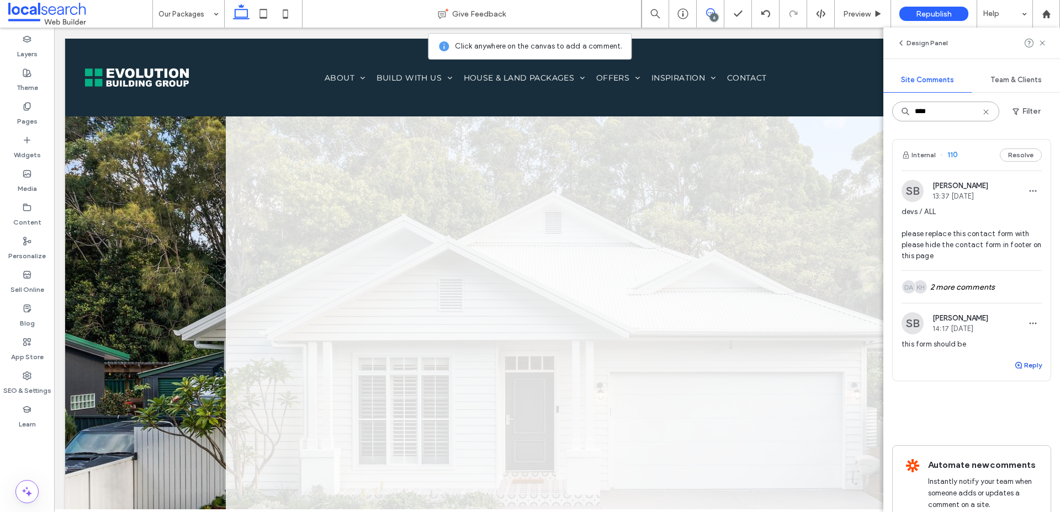
type input "***"
click at [1032, 372] on button "Reply" at bounding box center [1028, 365] width 28 height 13
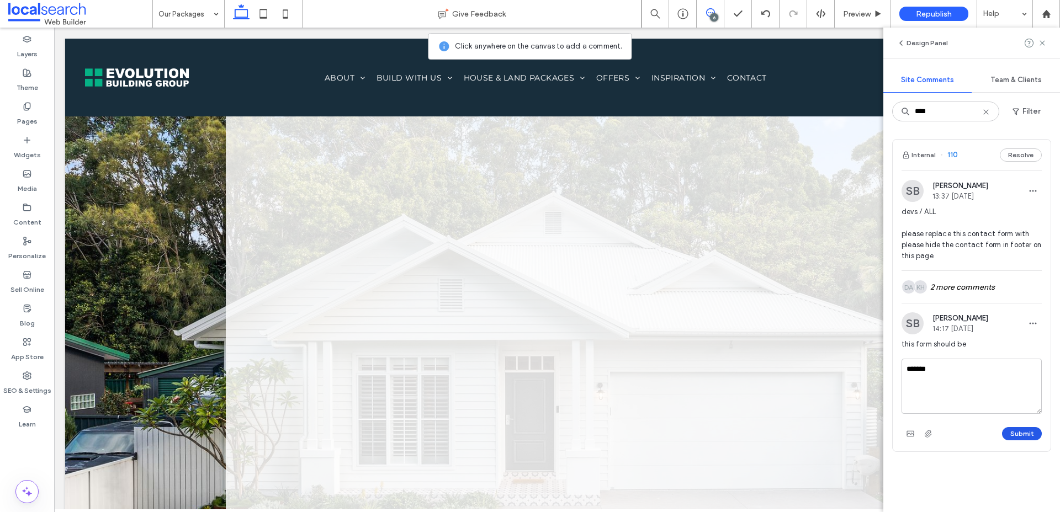
type textarea "*******"
click at [1030, 440] on button "Submit" at bounding box center [1022, 433] width 40 height 13
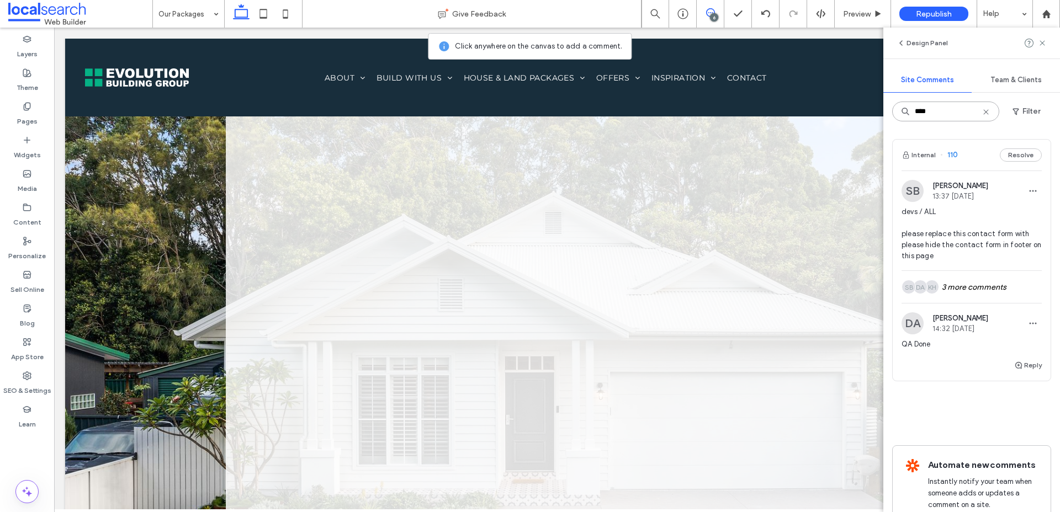
click at [944, 115] on input "***" at bounding box center [945, 112] width 107 height 20
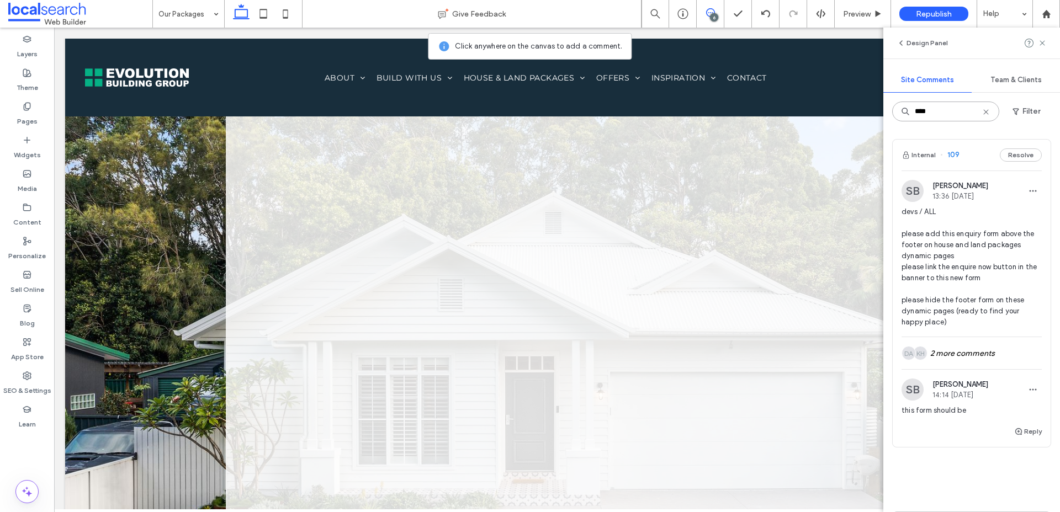
type input "***"
click at [992, 297] on span "devs / ALL please add this enquiry form above the footer on house and land pack…" at bounding box center [971, 266] width 140 height 121
click at [1032, 192] on div "Internal 109 Resolve SB Stephanie Boniface 13:36 Sep 16 2025 devs / ALL please …" at bounding box center [971, 321] width 177 height 382
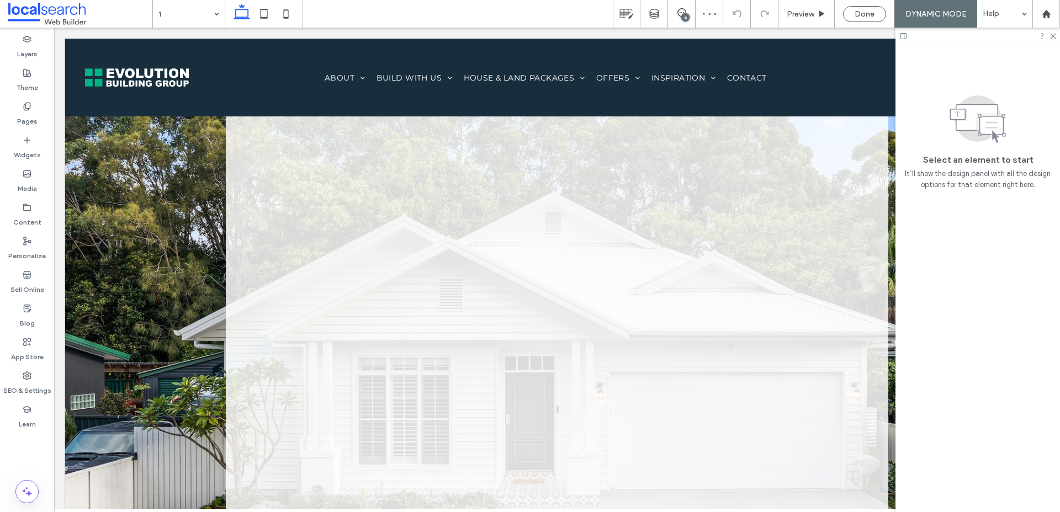
click at [688, 17] on div "6" at bounding box center [685, 17] width 8 height 8
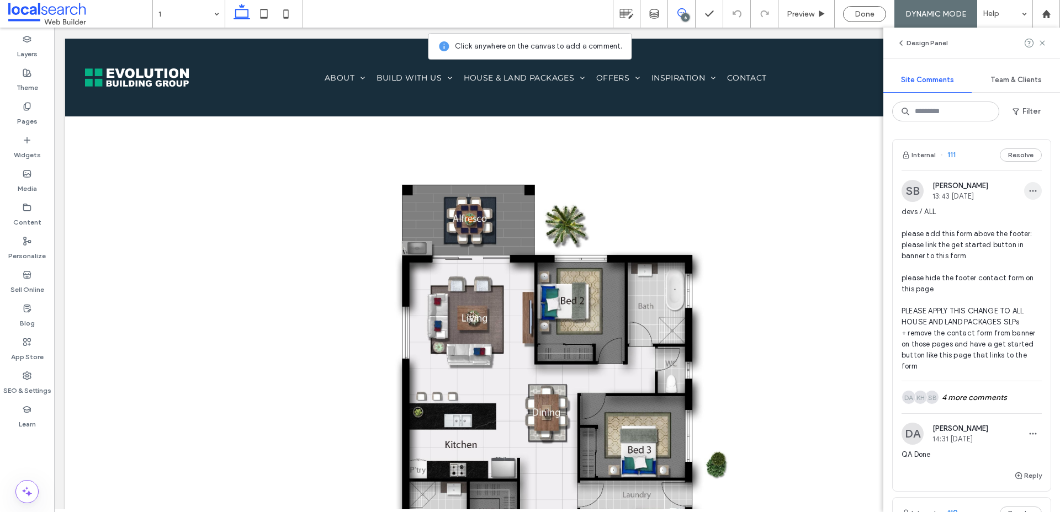
click at [1038, 188] on span "button" at bounding box center [1033, 191] width 18 height 18
click at [981, 221] on div "Edit" at bounding box center [992, 219] width 98 height 21
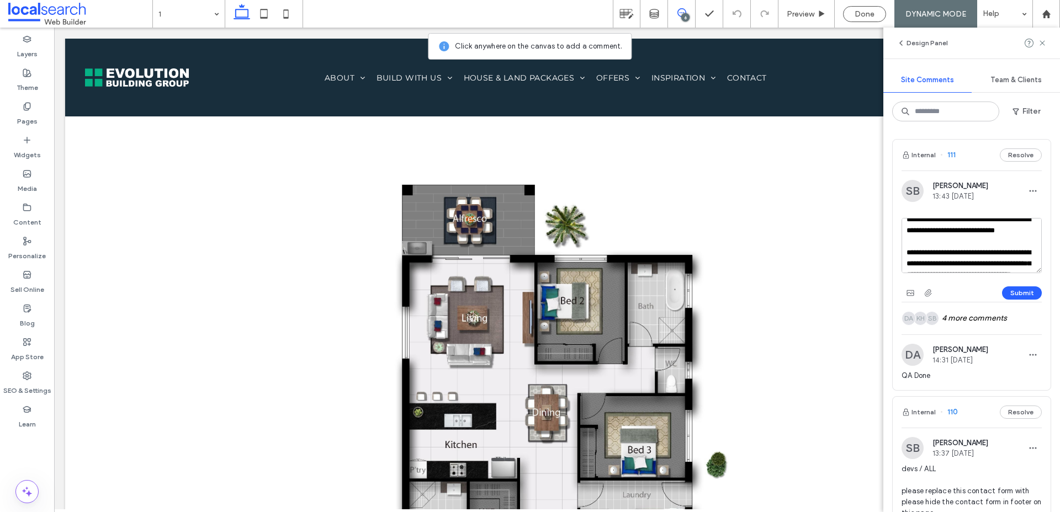
drag, startPoint x: 907, startPoint y: 246, endPoint x: 985, endPoint y: 264, distance: 80.3
click at [985, 264] on textarea "**********" at bounding box center [971, 245] width 140 height 55
drag, startPoint x: 985, startPoint y: 248, endPoint x: 902, endPoint y: 246, distance: 82.8
click at [901, 245] on textarea "**********" at bounding box center [971, 245] width 140 height 55
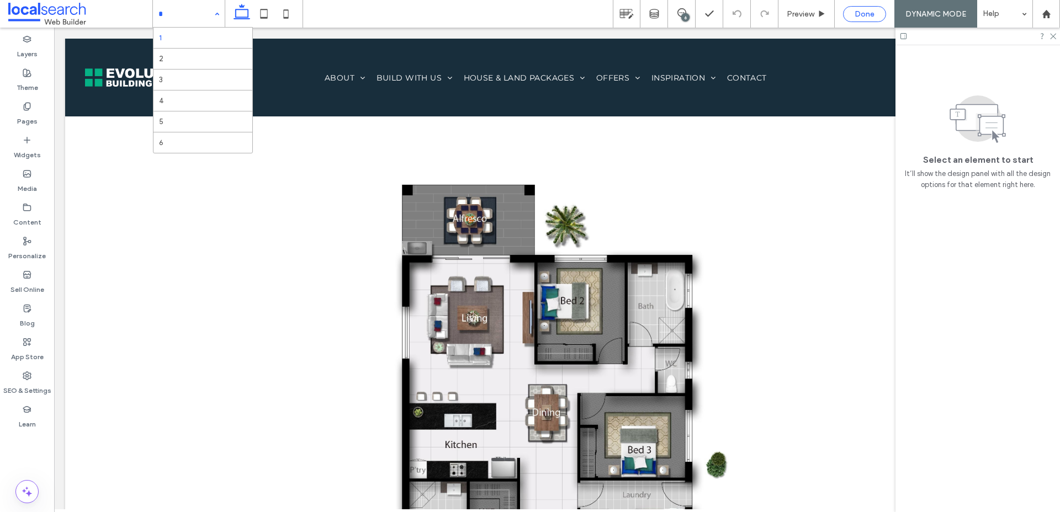
click at [855, 18] on span "Done" at bounding box center [864, 13] width 20 height 9
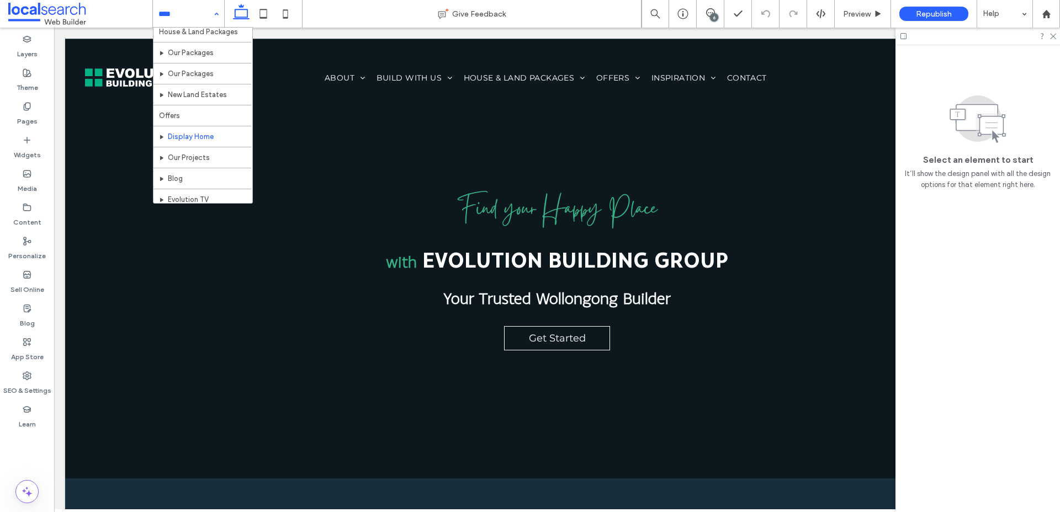
scroll to position [338, 0]
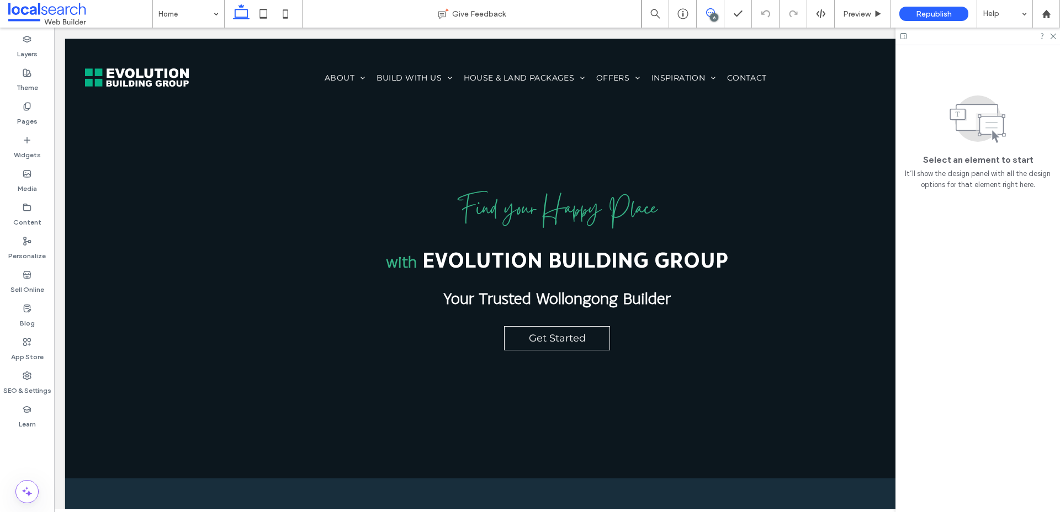
click at [713, 13] on icon at bounding box center [710, 12] width 9 height 9
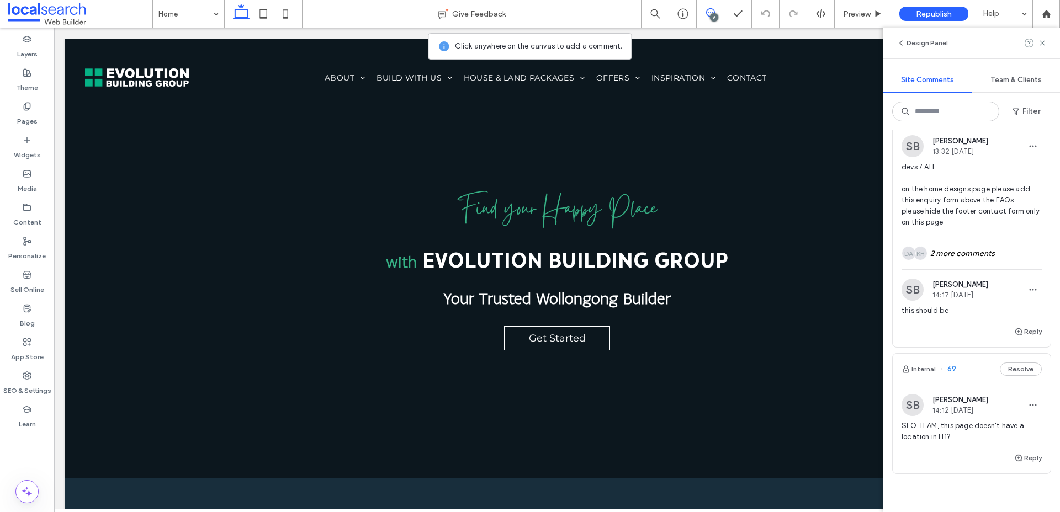
scroll to position [1294, 0]
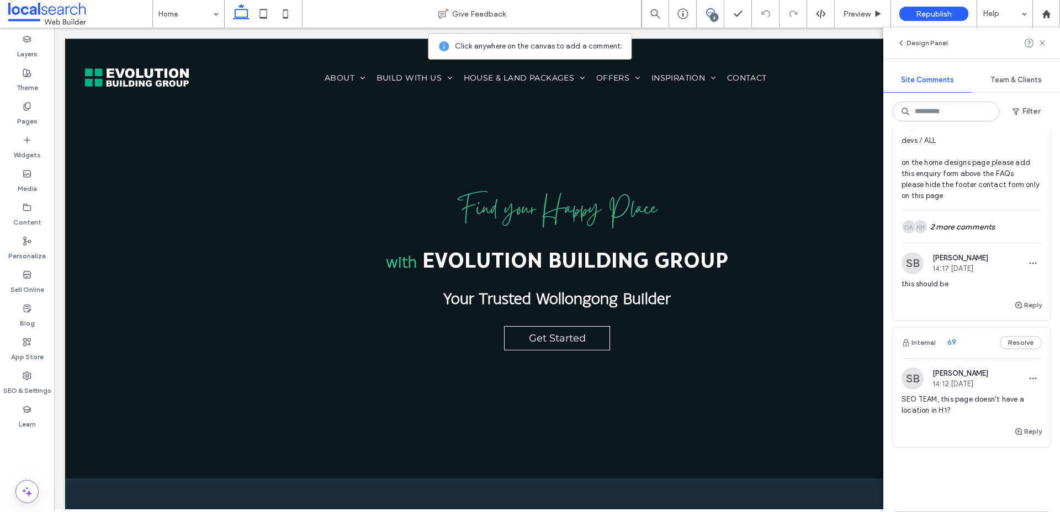
click at [958, 201] on span "devs / ALL on the home designs page please add this enquiry form above the FAQs…" at bounding box center [971, 168] width 140 height 66
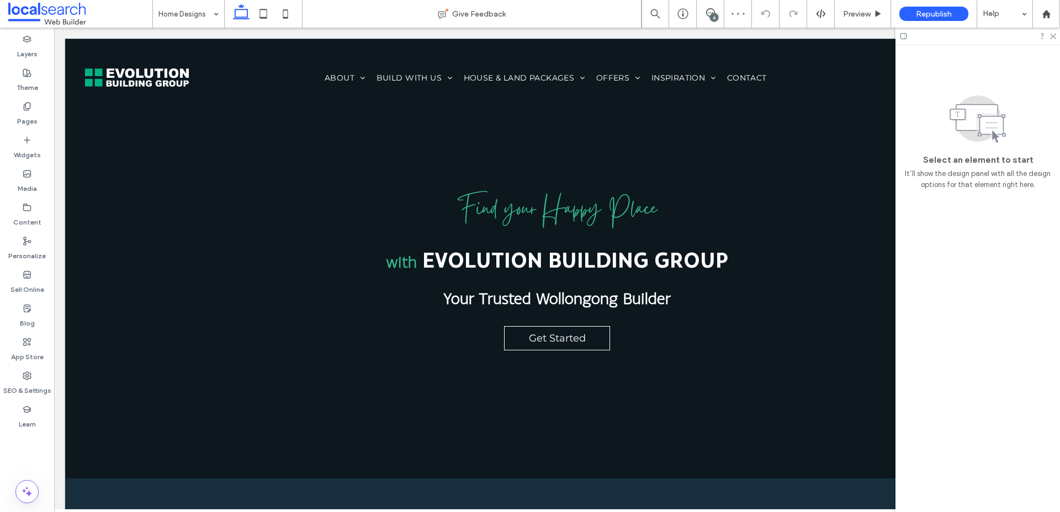
click at [710, 15] on div "6" at bounding box center [710, 12] width 27 height 9
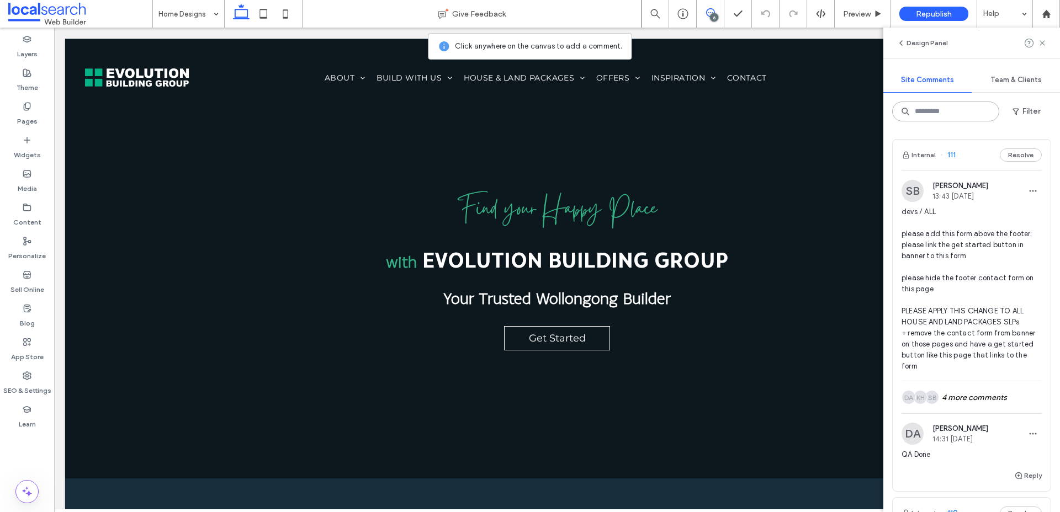
click at [923, 110] on input at bounding box center [945, 112] width 107 height 20
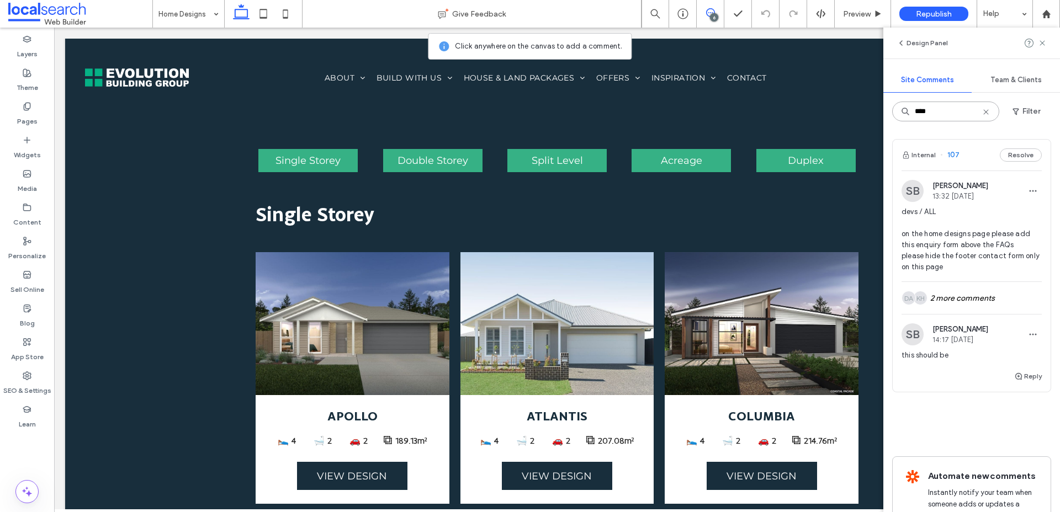
type input "***"
click at [976, 273] on span "devs / ALL on the home designs page please add this enquiry form above the FAQs…" at bounding box center [971, 239] width 140 height 66
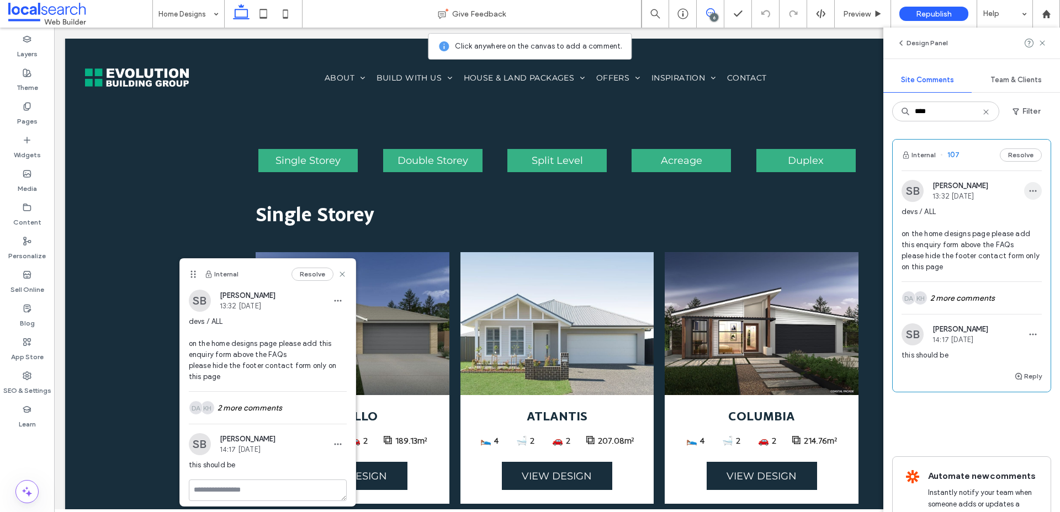
click at [1030, 191] on use "button" at bounding box center [1032, 191] width 7 height 2
click at [993, 214] on div "Edit" at bounding box center [992, 219] width 98 height 21
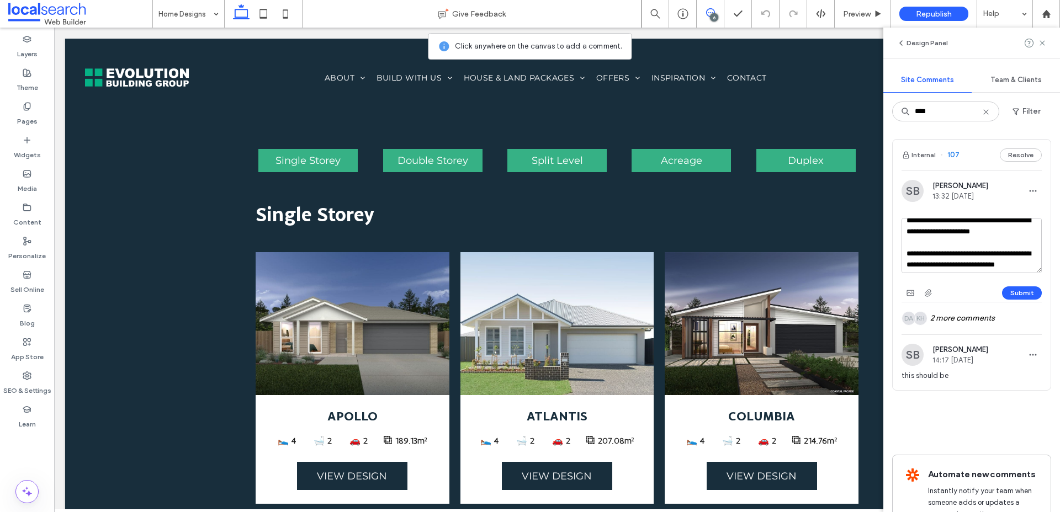
scroll to position [37, 0]
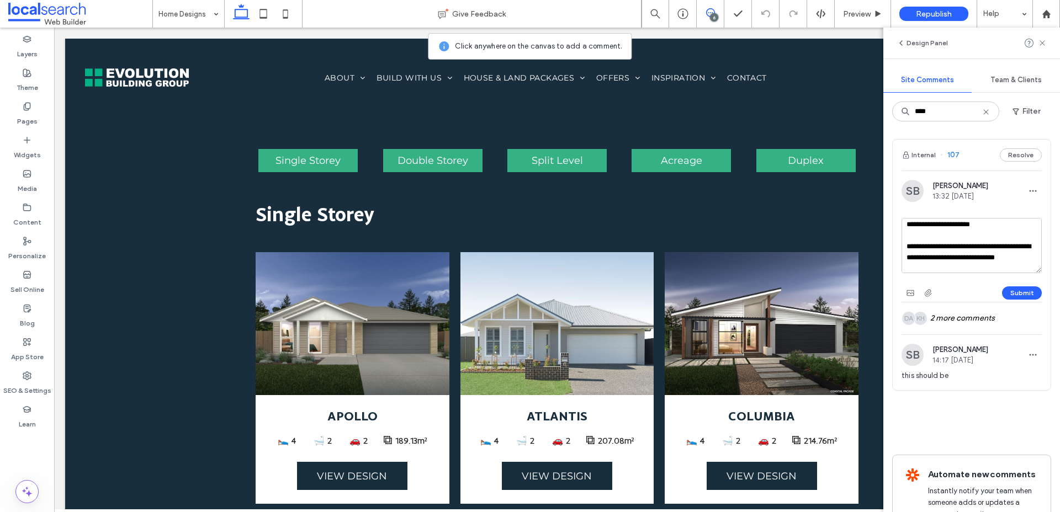
click at [908, 247] on textarea "**********" at bounding box center [971, 245] width 140 height 55
click at [977, 246] on textarea "**********" at bounding box center [971, 245] width 140 height 55
click at [1041, 46] on icon at bounding box center [1042, 43] width 9 height 9
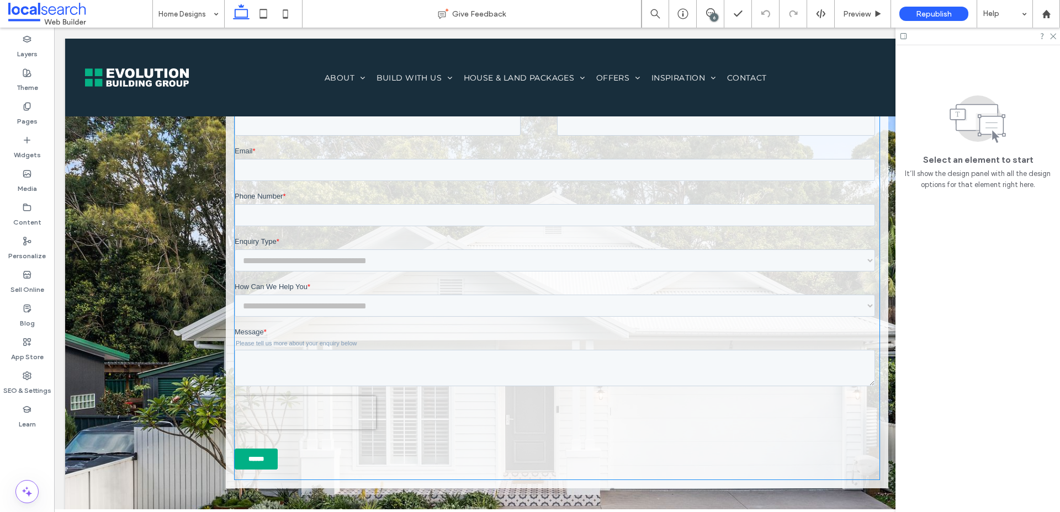
scroll to position [5867, 0]
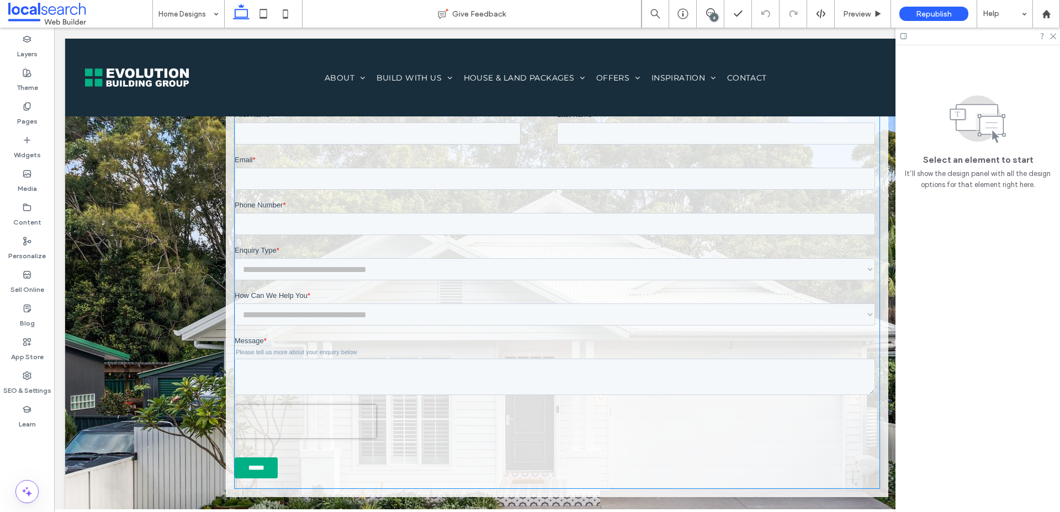
click at [663, 293] on div at bounding box center [557, 298] width 645 height 379
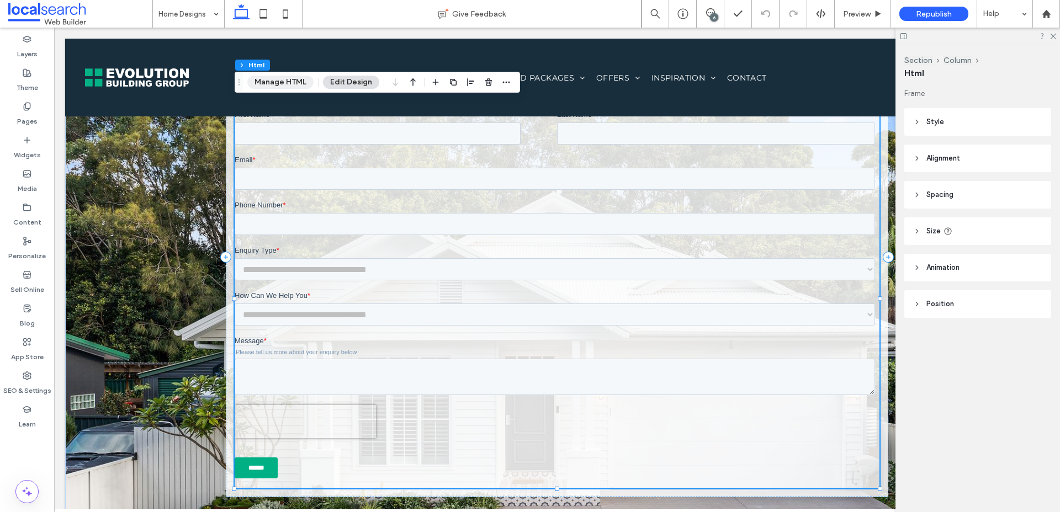
click at [273, 83] on button "Manage HTML" at bounding box center [280, 82] width 66 height 13
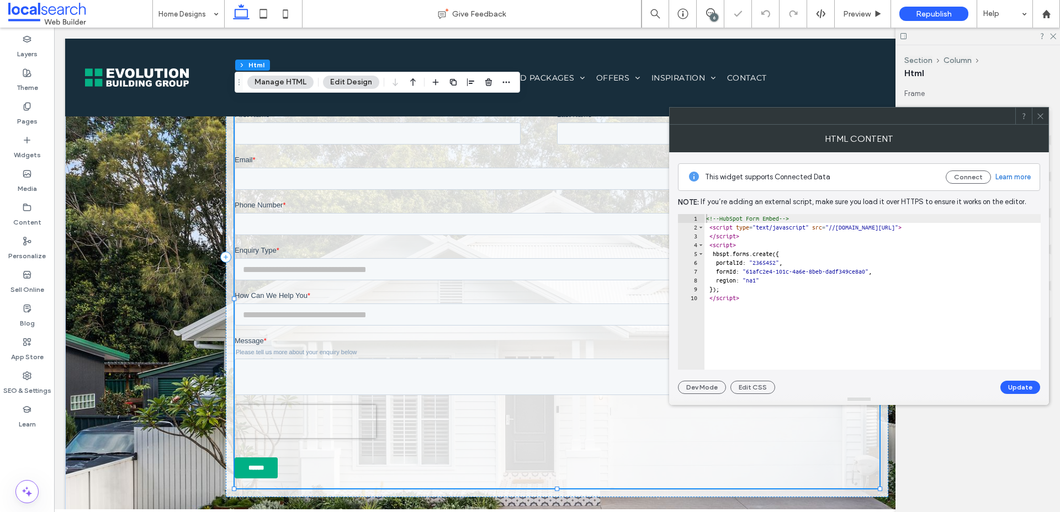
click at [784, 301] on div "<!-- HubSpot Form Embed --> < script type = "text/javascript" src = "//js.hsfor…" at bounding box center [874, 300] width 341 height 173
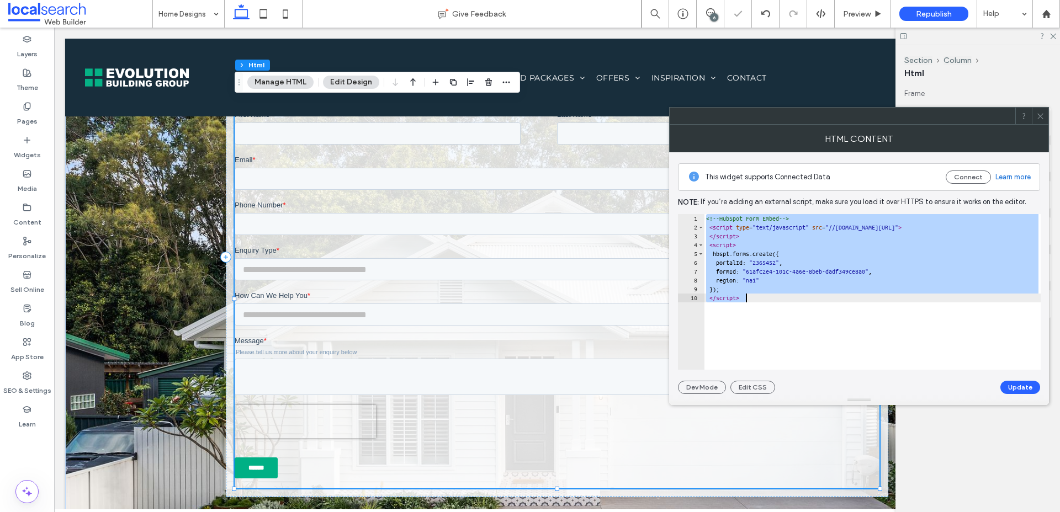
paste textarea "**********"
type textarea "**********"
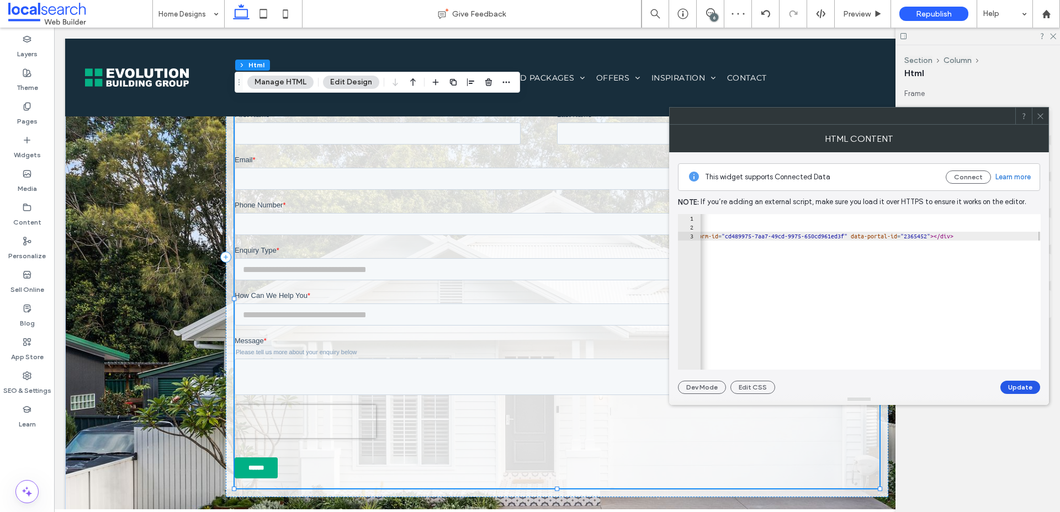
click at [1026, 390] on button "Update" at bounding box center [1020, 387] width 40 height 13
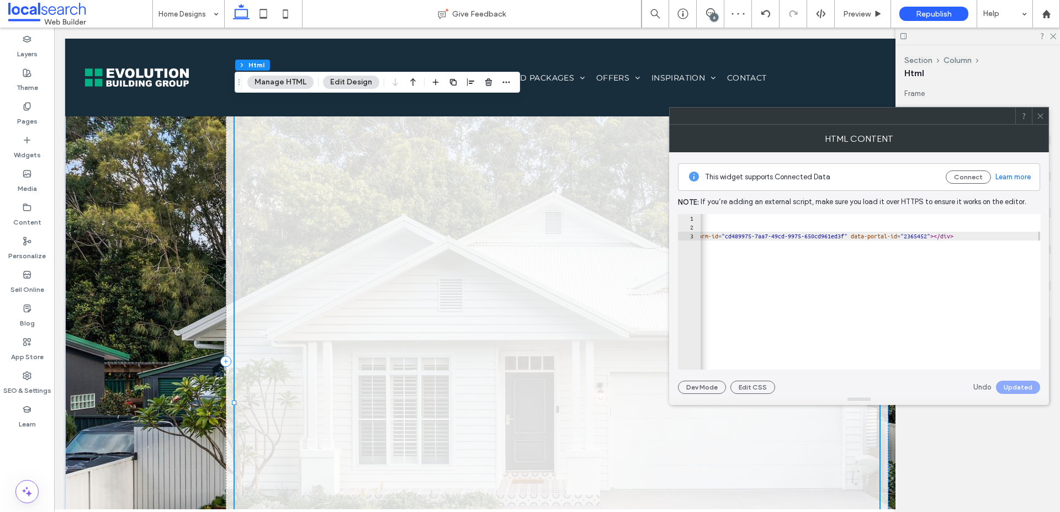
click at [1040, 121] on span at bounding box center [1040, 116] width 8 height 17
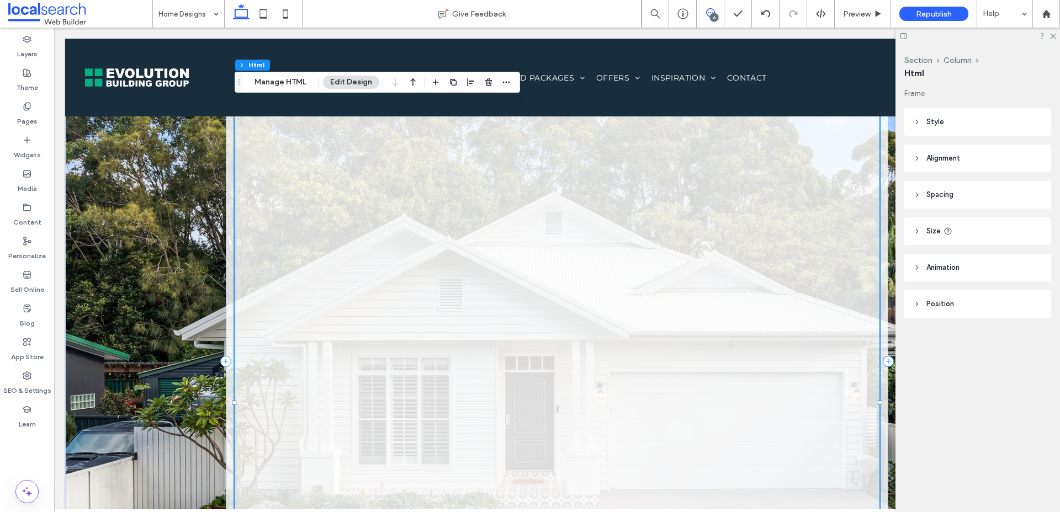
click at [701, 13] on span at bounding box center [710, 12] width 27 height 9
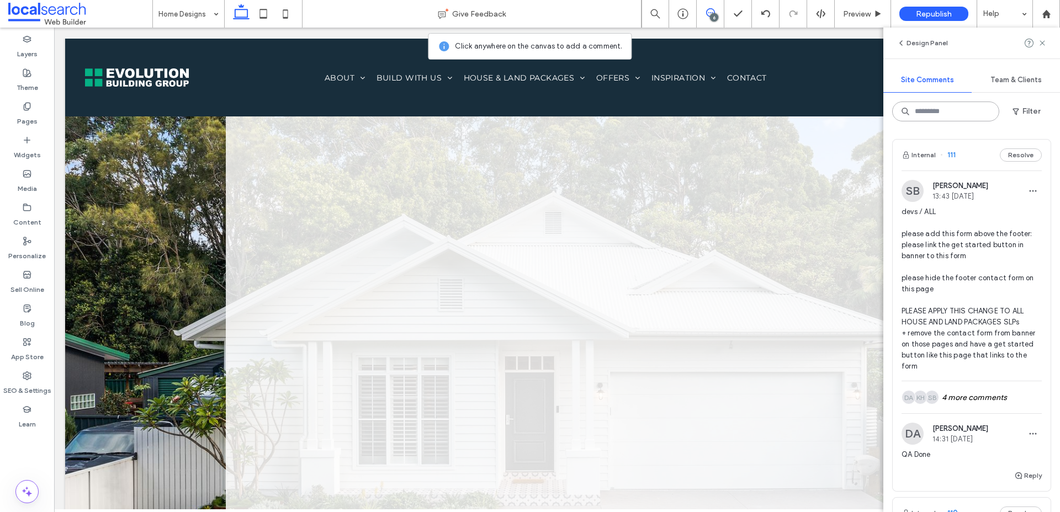
click at [934, 105] on input at bounding box center [945, 112] width 107 height 20
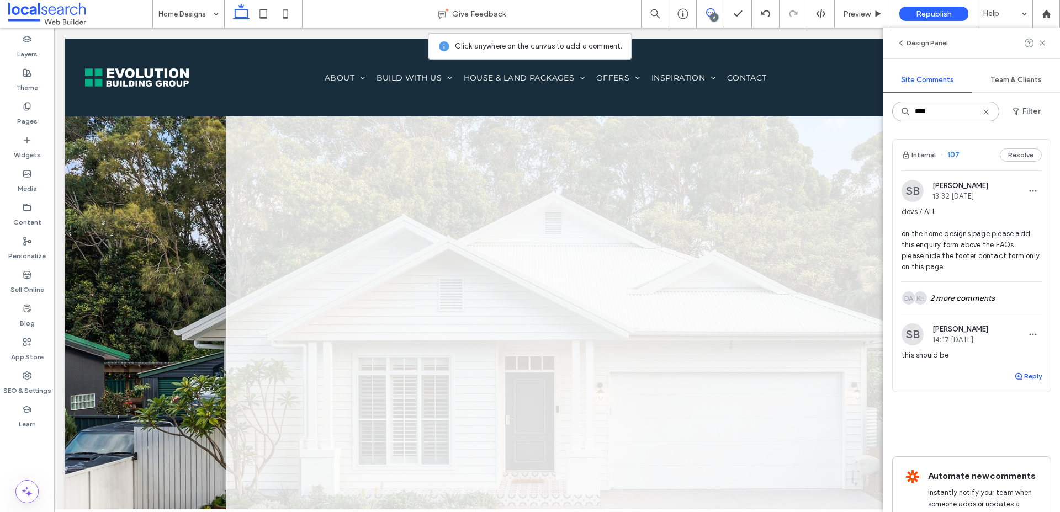
type input "***"
click at [1032, 383] on button "Reply" at bounding box center [1028, 376] width 28 height 13
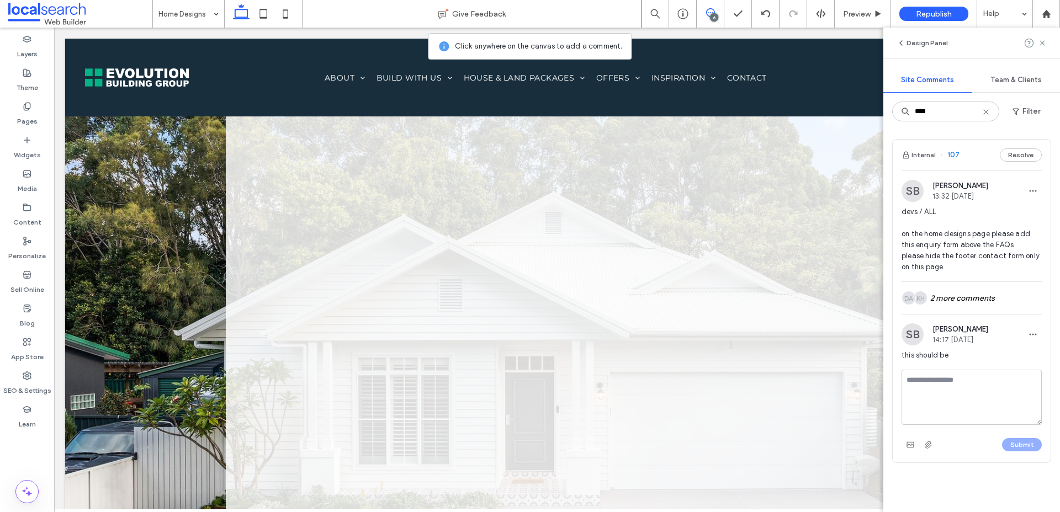
click at [1007, 425] on textarea at bounding box center [971, 397] width 140 height 55
type textarea "*******"
click at [1029, 451] on button "Submit" at bounding box center [1022, 444] width 40 height 13
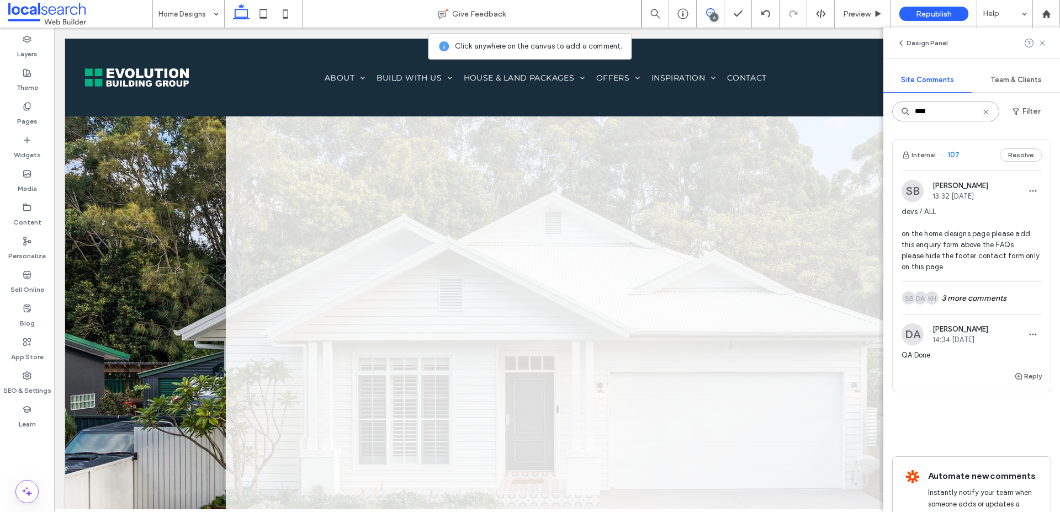
click at [949, 117] on input "***" at bounding box center [945, 112] width 107 height 20
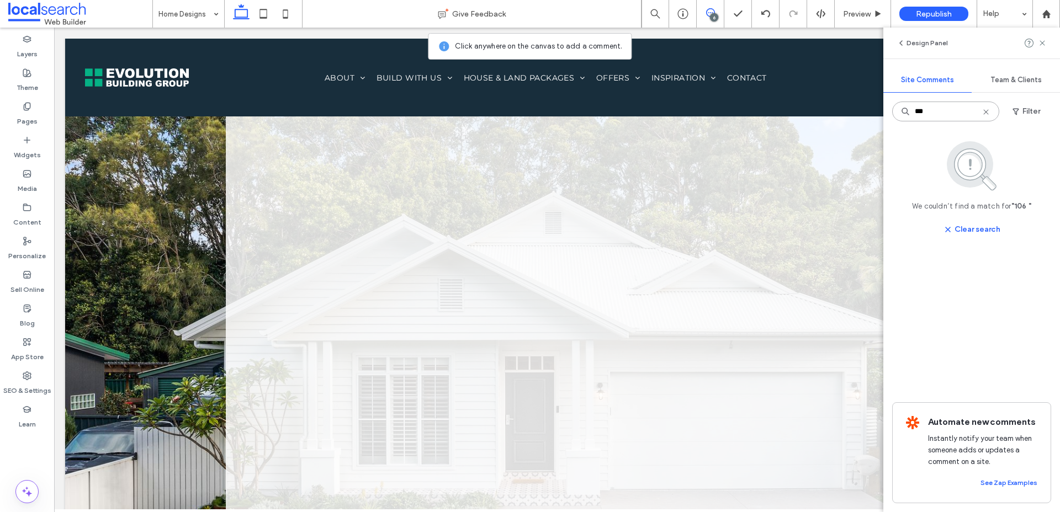
type input "*"
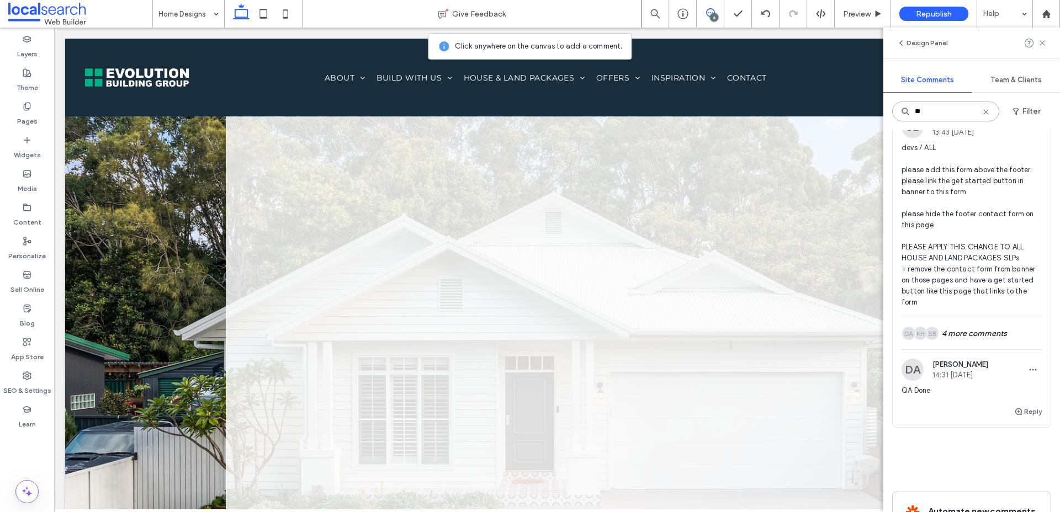
scroll to position [0, 0]
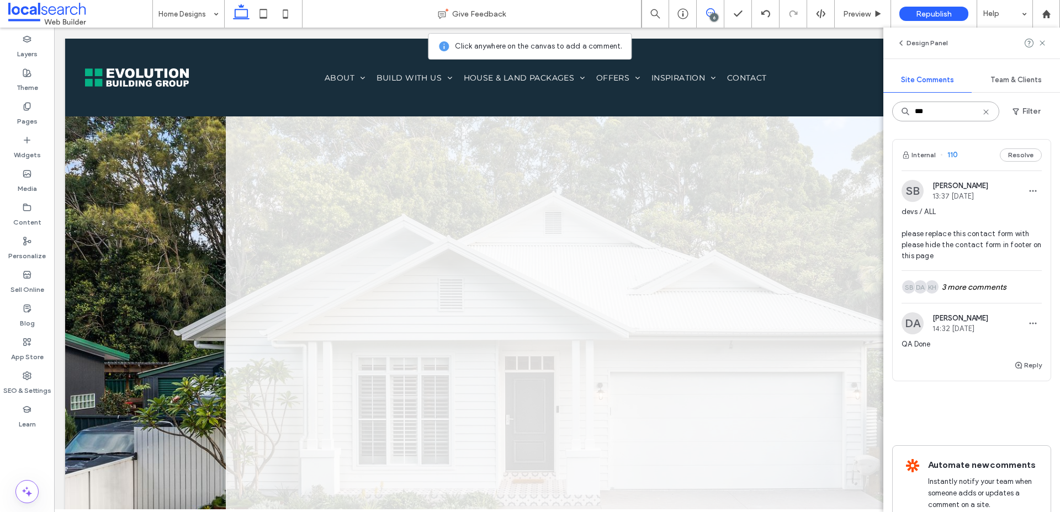
type input "***"
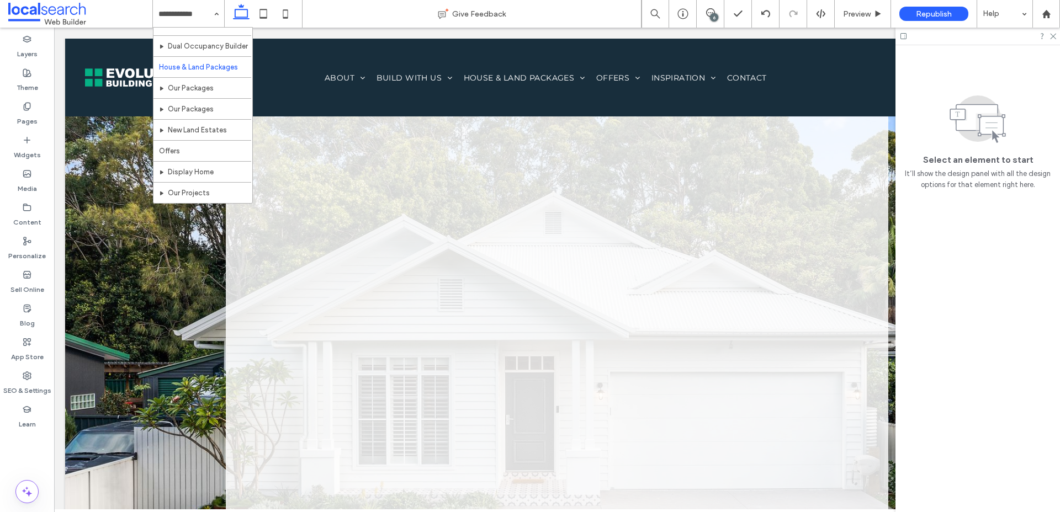
scroll to position [307, 0]
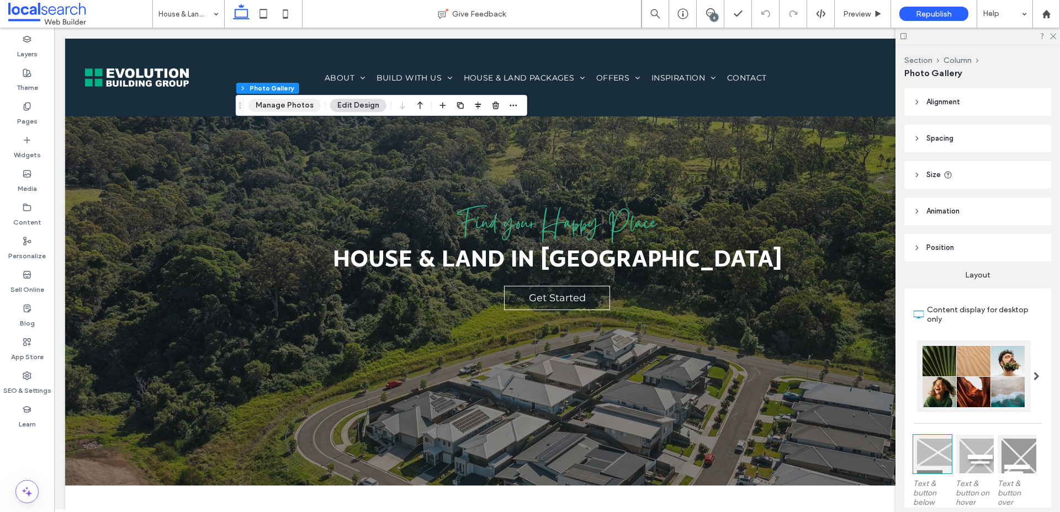
click at [297, 109] on button "Manage Photos" at bounding box center [284, 105] width 72 height 13
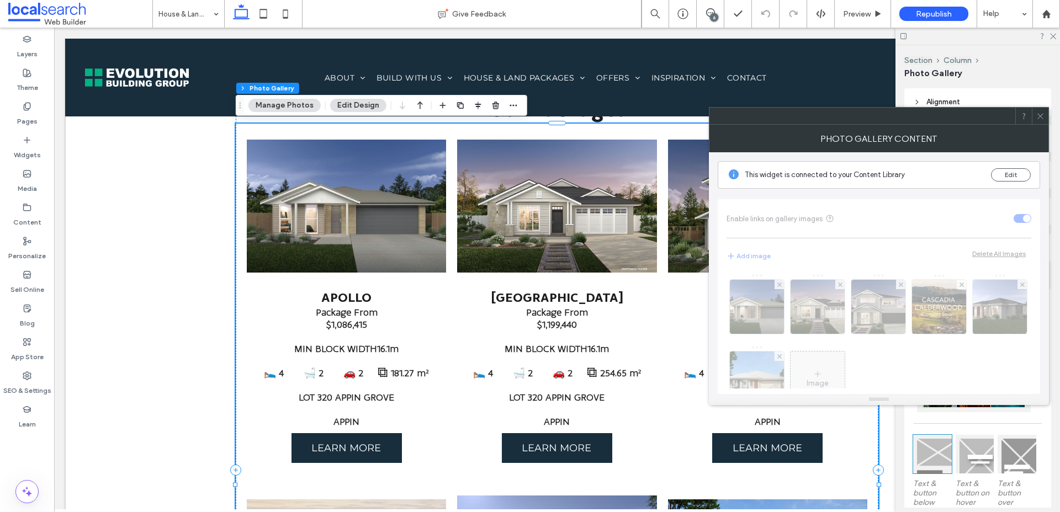
click at [1039, 116] on icon at bounding box center [1040, 116] width 8 height 8
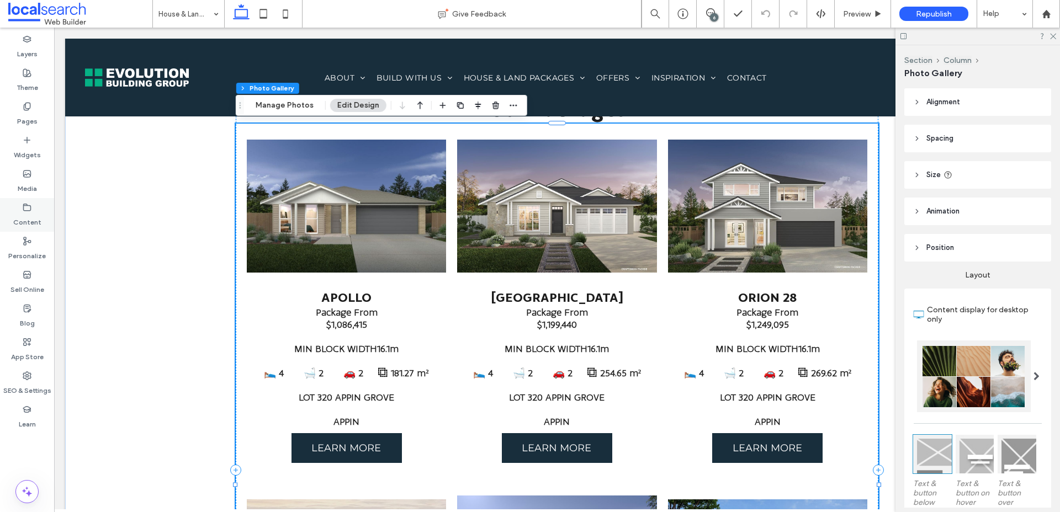
click at [30, 209] on icon at bounding box center [27, 207] width 9 height 9
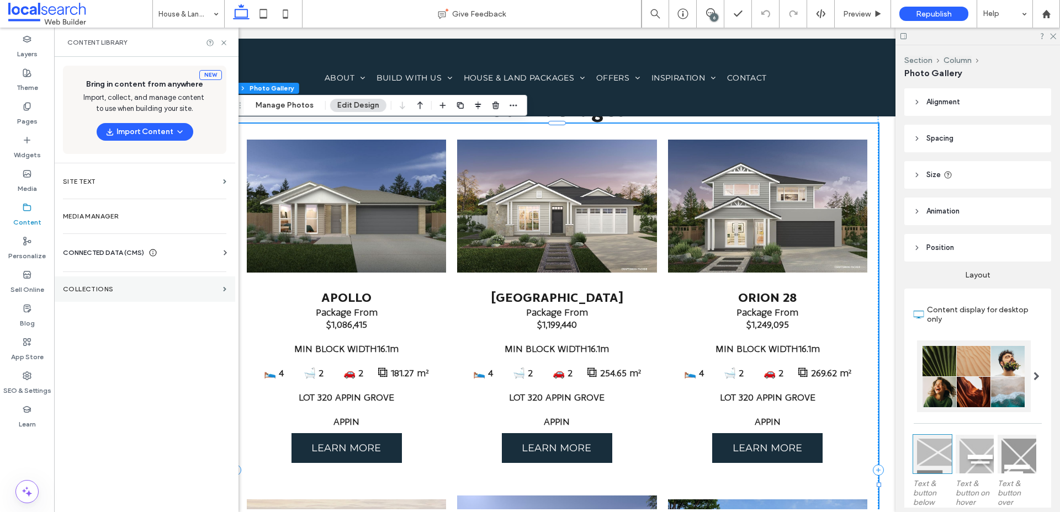
click at [99, 283] on section "Collections" at bounding box center [144, 289] width 181 height 25
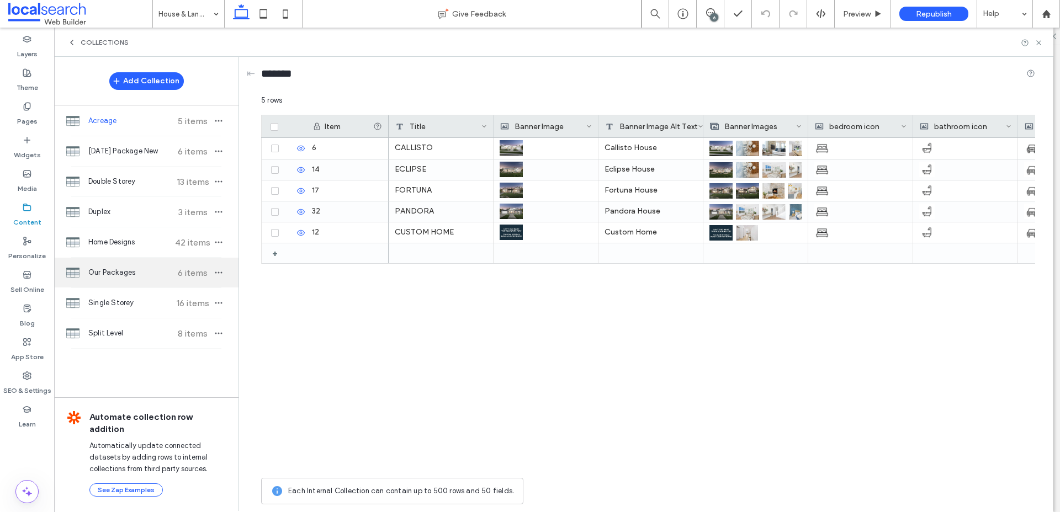
click at [129, 274] on span "Our Packages" at bounding box center [129, 272] width 82 height 11
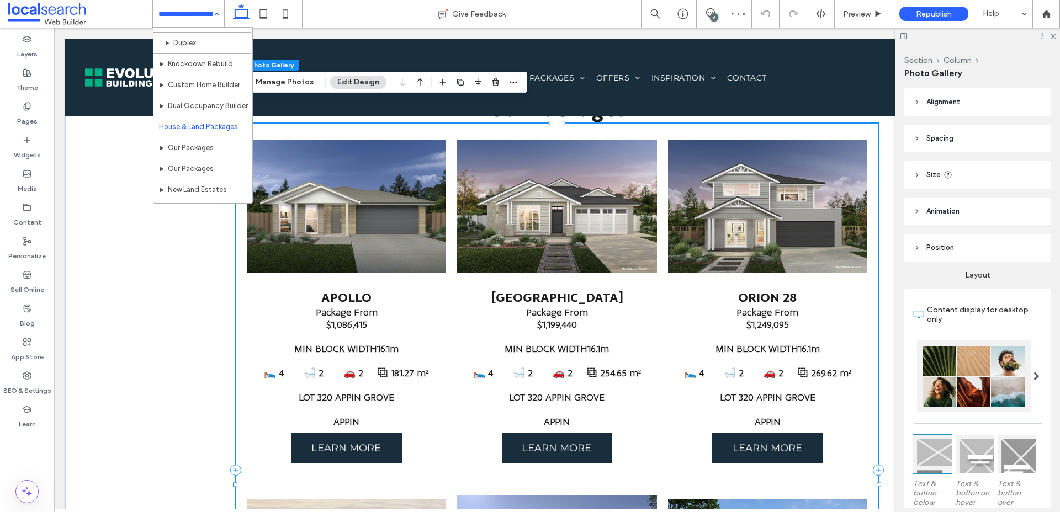
scroll to position [249, 0]
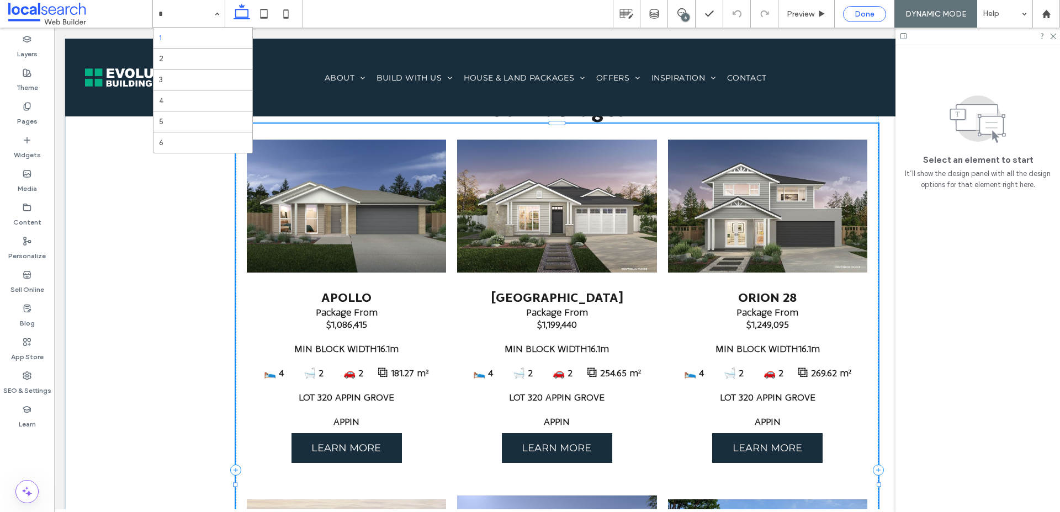
click at [863, 17] on span "Done" at bounding box center [864, 13] width 20 height 9
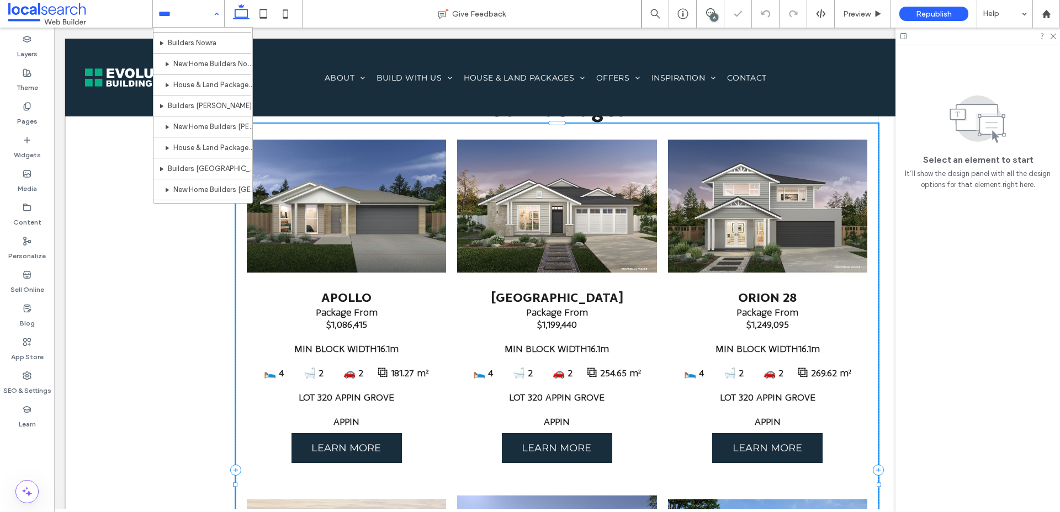
scroll to position [1287, 0]
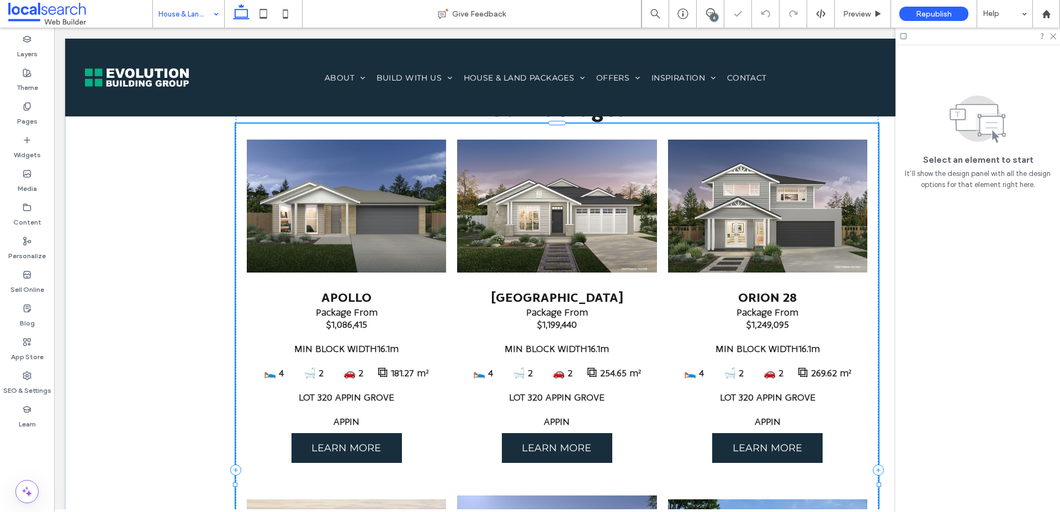
click at [209, 10] on div "House & Land Packages [GEOGRAPHIC_DATA]" at bounding box center [188, 14] width 71 height 28
click at [31, 399] on div "SEO & Settings" at bounding box center [27, 383] width 54 height 34
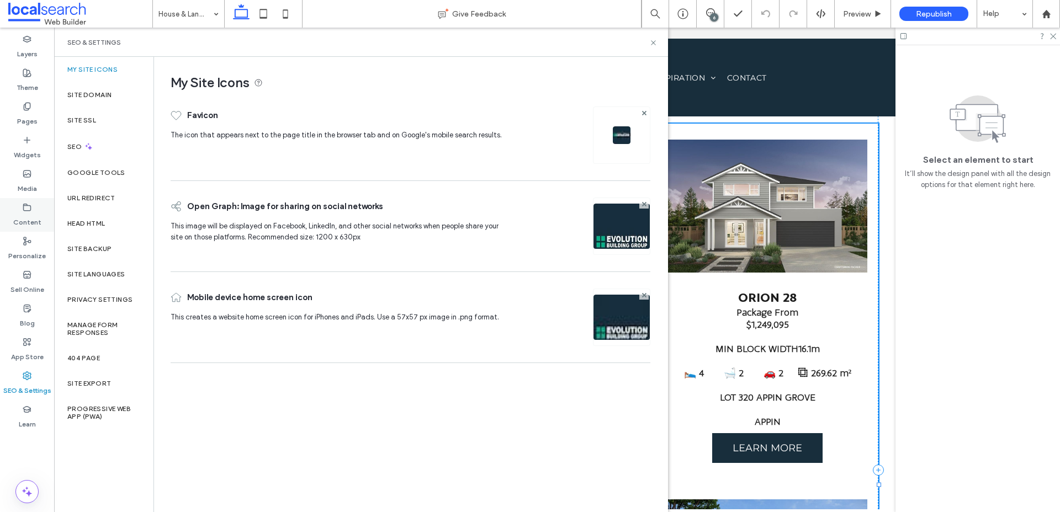
click at [25, 210] on use at bounding box center [27, 207] width 7 height 7
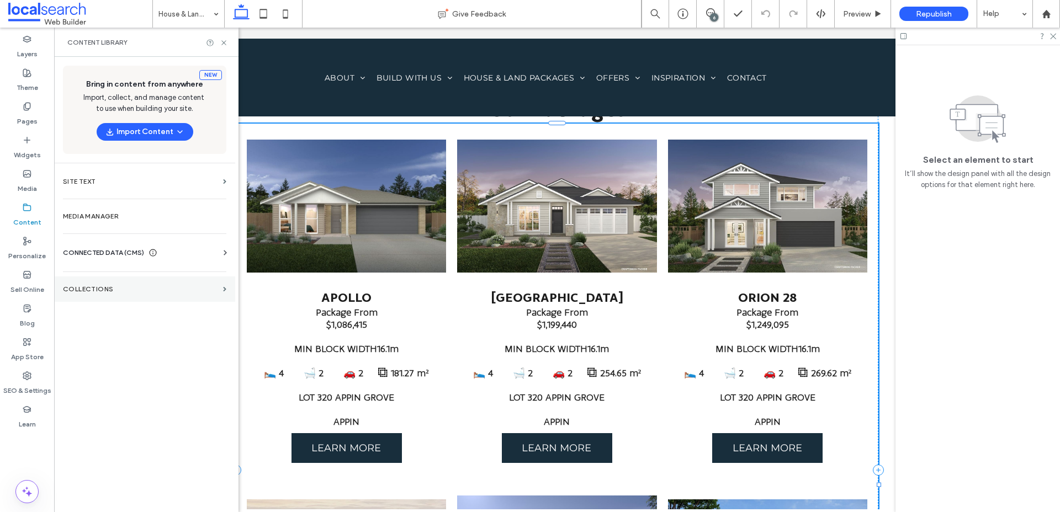
click at [131, 292] on label "Collections" at bounding box center [141, 289] width 156 height 8
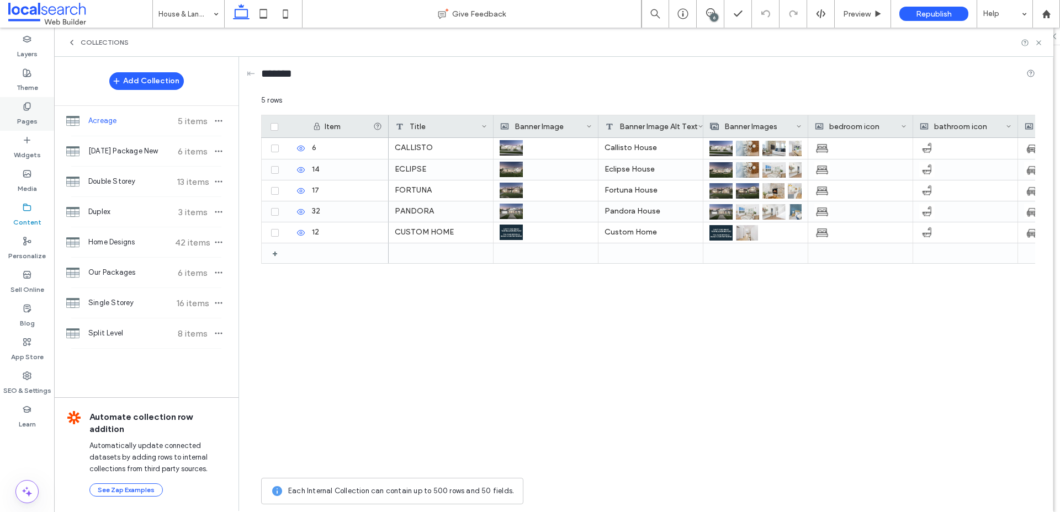
click at [36, 115] on label "Pages" at bounding box center [27, 118] width 20 height 15
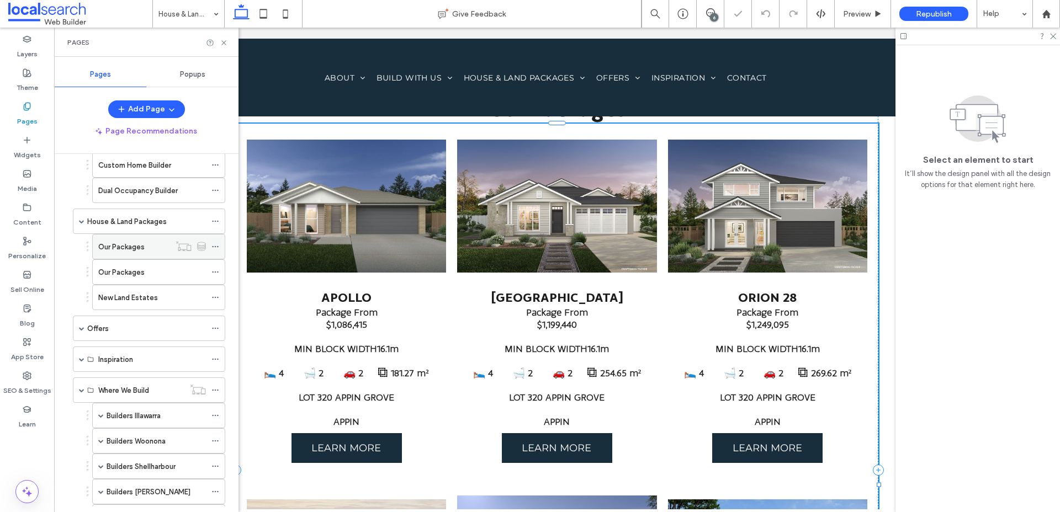
scroll to position [212, 0]
click at [126, 242] on label "Our Packages" at bounding box center [121, 244] width 46 height 19
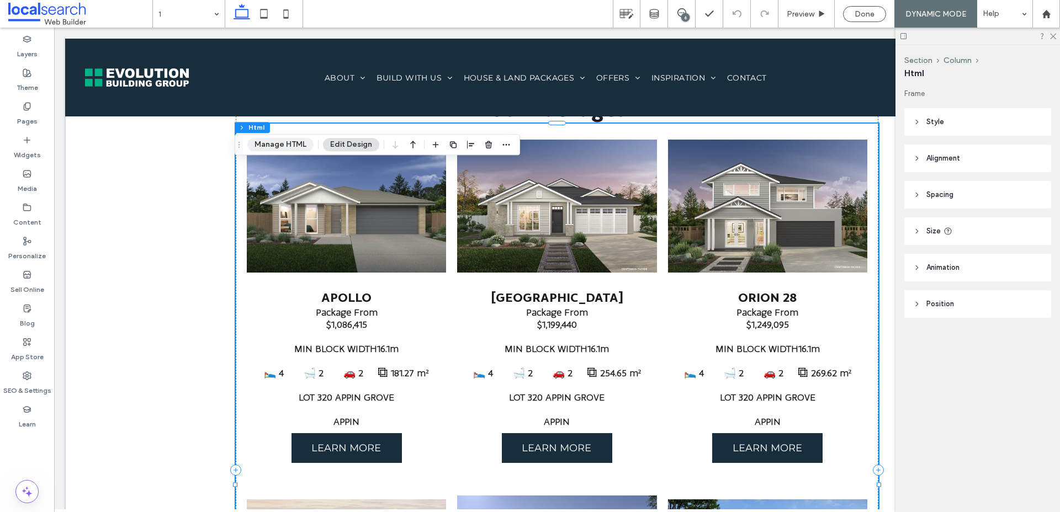
click at [285, 148] on button "Manage HTML" at bounding box center [280, 144] width 66 height 13
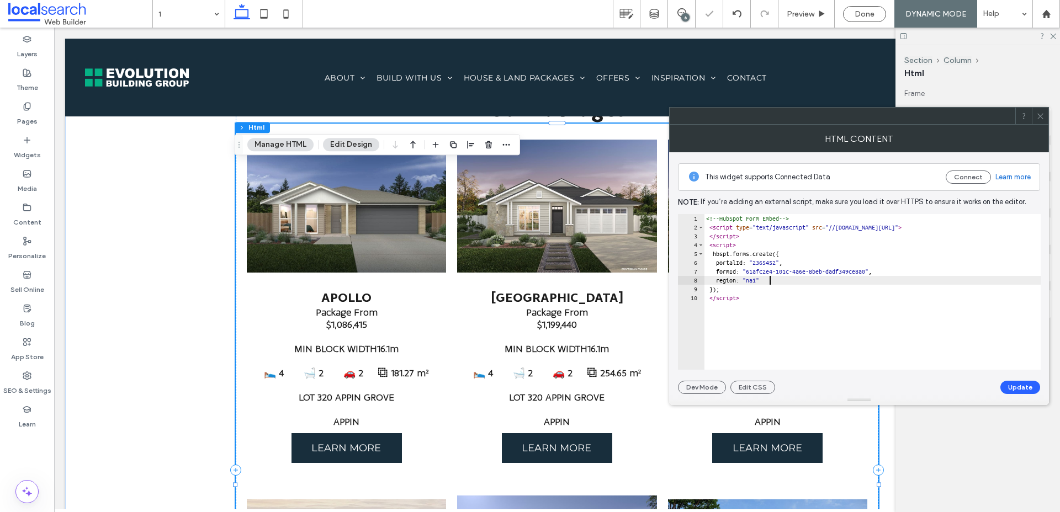
click at [792, 283] on div "<!-- HubSpot Form Embed --> < script type = "text/javascript" src = "//[DOMAIN_…" at bounding box center [872, 300] width 337 height 173
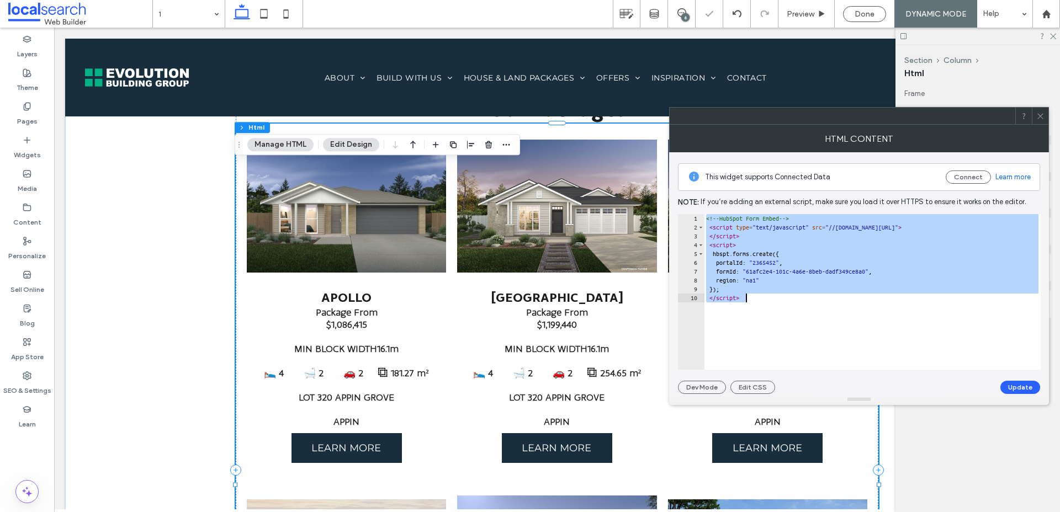
paste textarea "**********"
type textarea "**********"
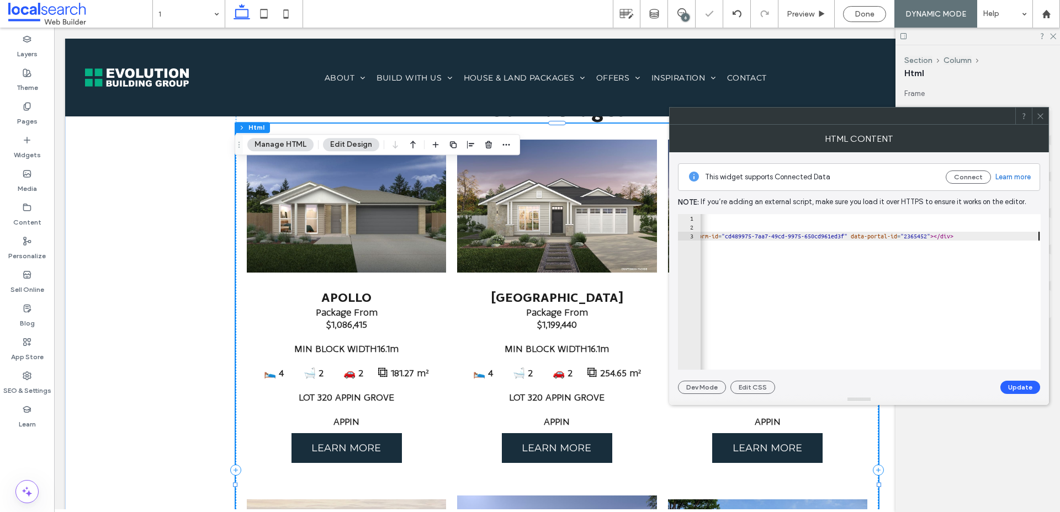
scroll to position [0, 173]
click at [1020, 390] on button "Update" at bounding box center [1020, 387] width 40 height 13
click at [1041, 116] on icon at bounding box center [1040, 116] width 8 height 8
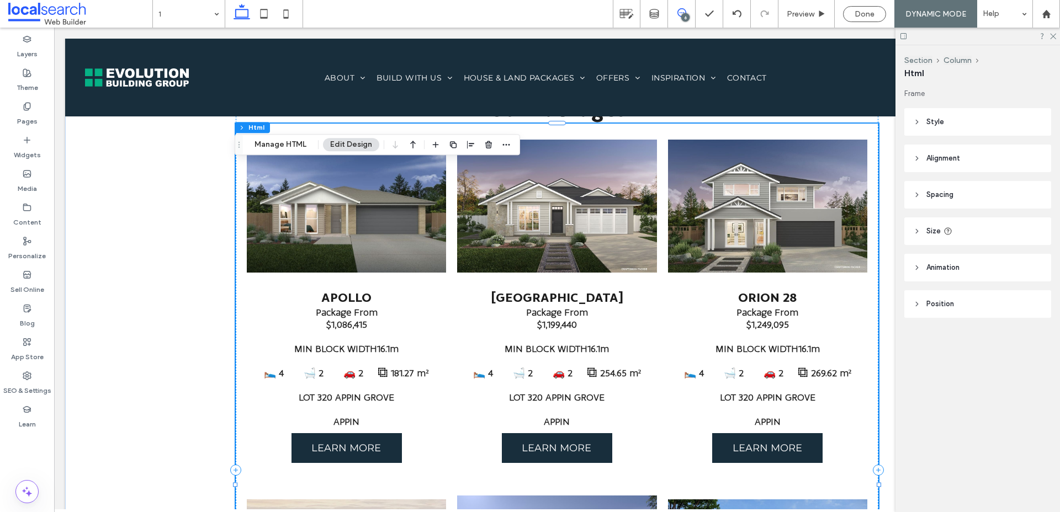
click at [682, 13] on icon at bounding box center [681, 12] width 9 height 9
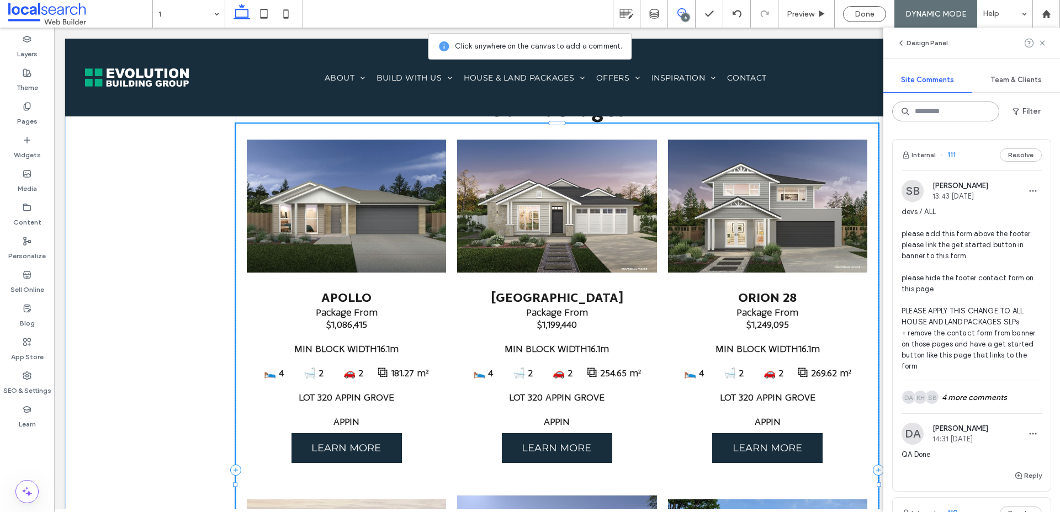
click at [944, 115] on input at bounding box center [945, 112] width 107 height 20
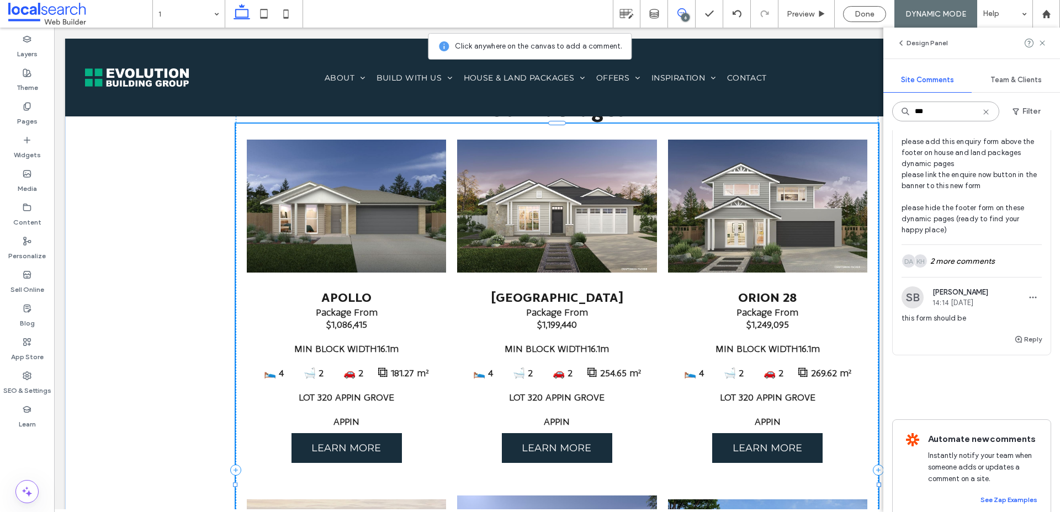
scroll to position [100, 0]
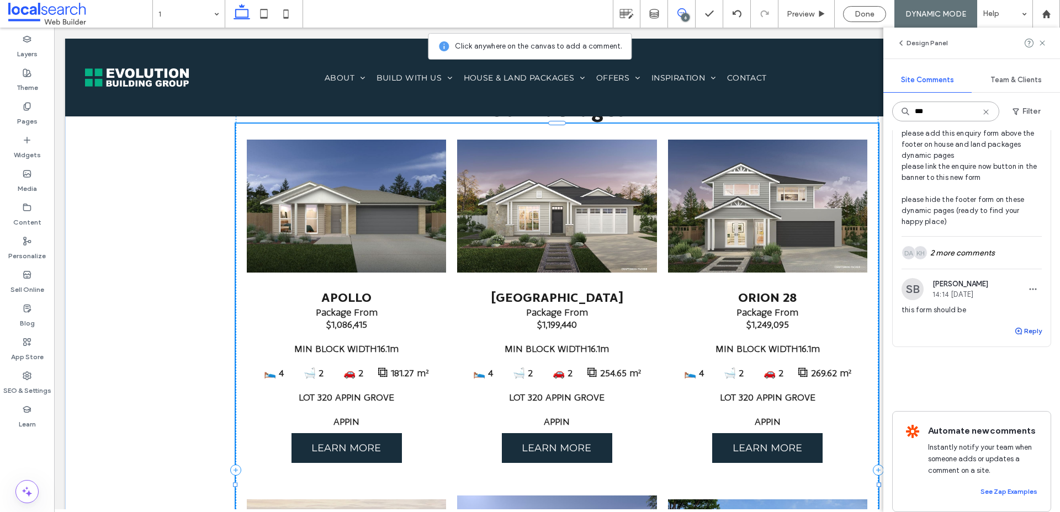
type input "***"
click at [1026, 338] on button "Reply" at bounding box center [1028, 331] width 28 height 13
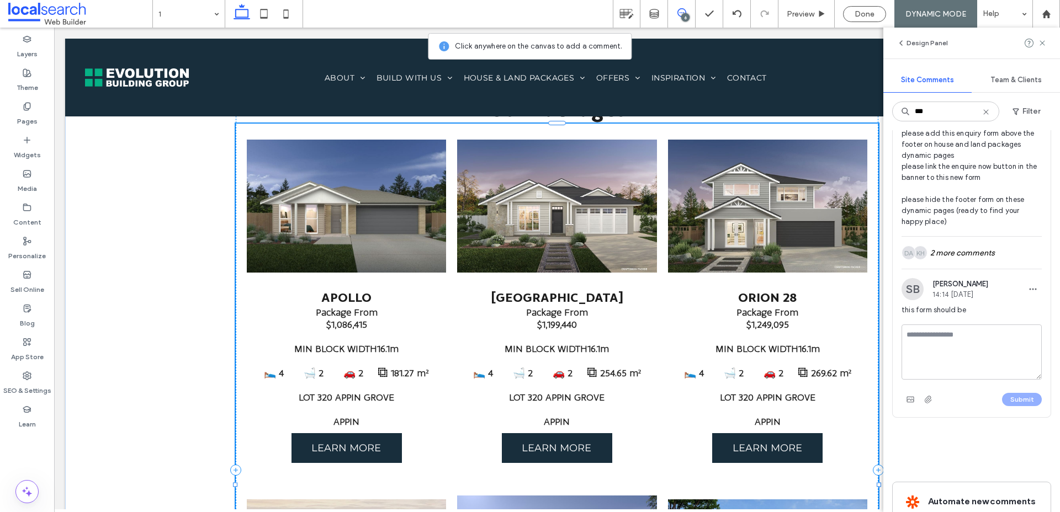
click at [986, 380] on textarea at bounding box center [971, 352] width 140 height 55
type textarea "*******"
click at [1025, 406] on button "Submit" at bounding box center [1022, 399] width 40 height 13
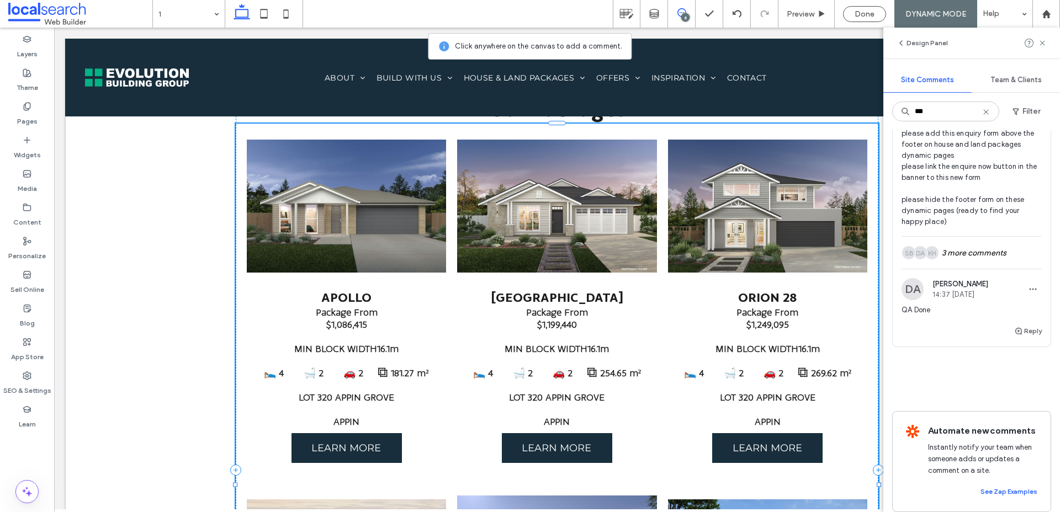
click at [967, 217] on span "devs / ALL please add this enquiry form above the footer on house and land pack…" at bounding box center [971, 166] width 140 height 121
click at [935, 114] on input "***" at bounding box center [945, 112] width 107 height 20
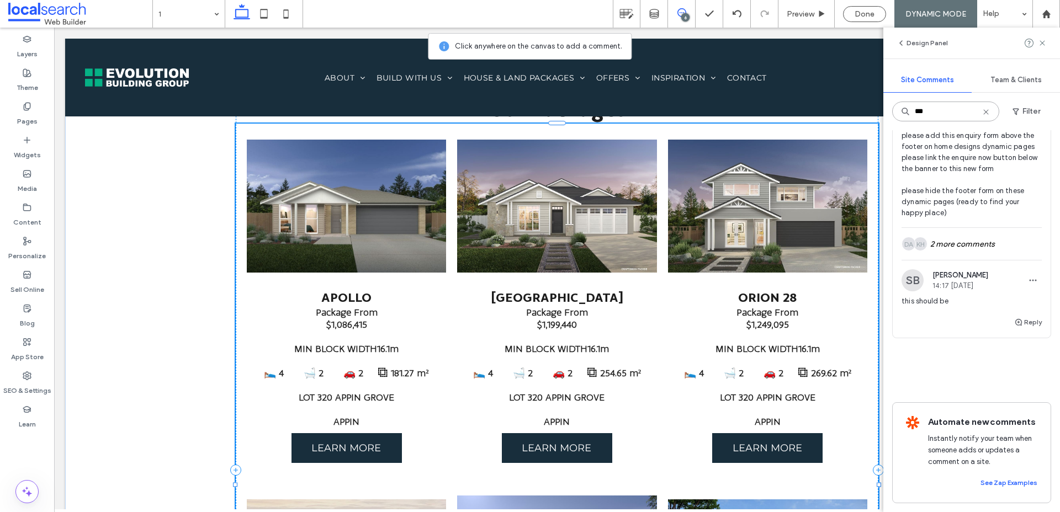
type input "***"
click at [977, 200] on span "devs / ALL please add this enquiry form above the footer on home designs dynami…" at bounding box center [971, 163] width 140 height 110
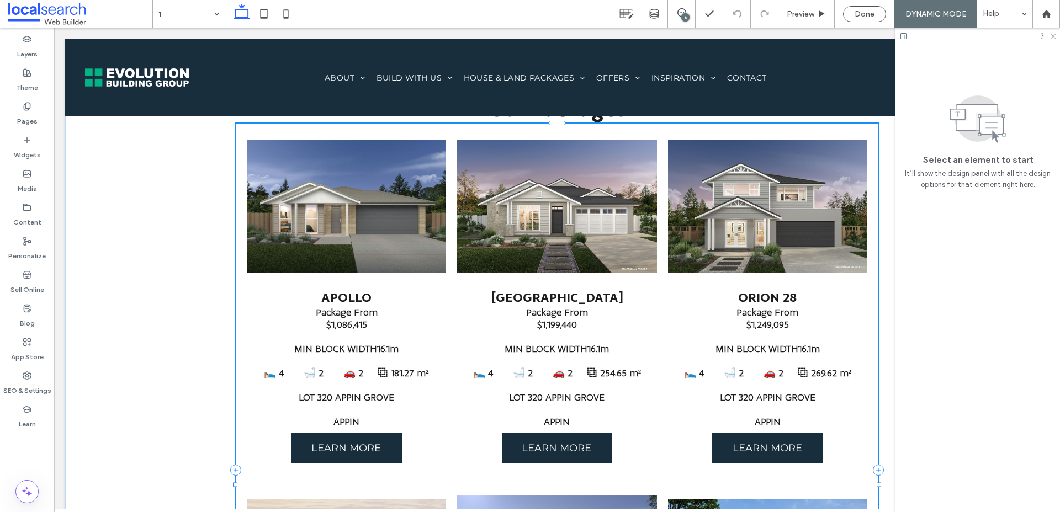
click at [1054, 34] on icon at bounding box center [1052, 35] width 7 height 7
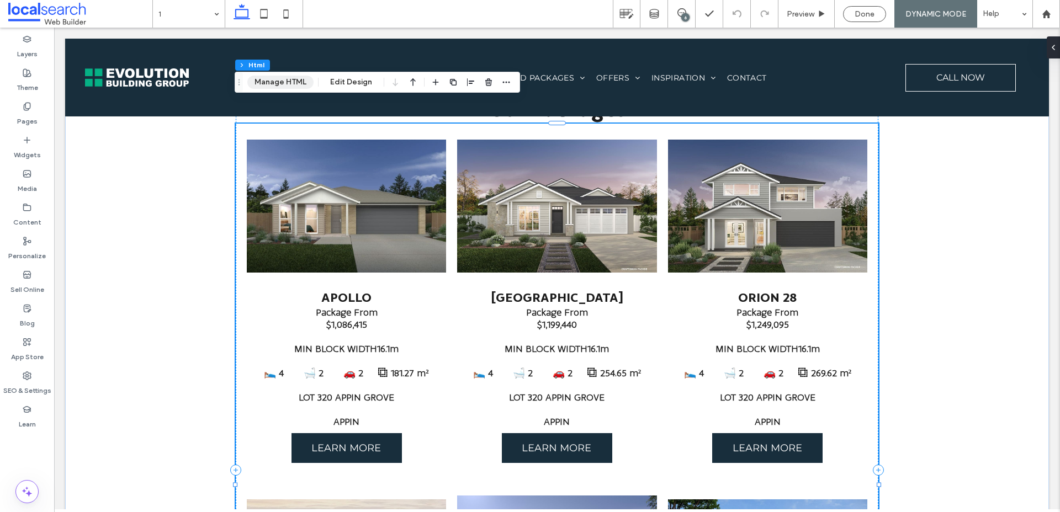
click at [270, 88] on button "Manage HTML" at bounding box center [280, 82] width 66 height 13
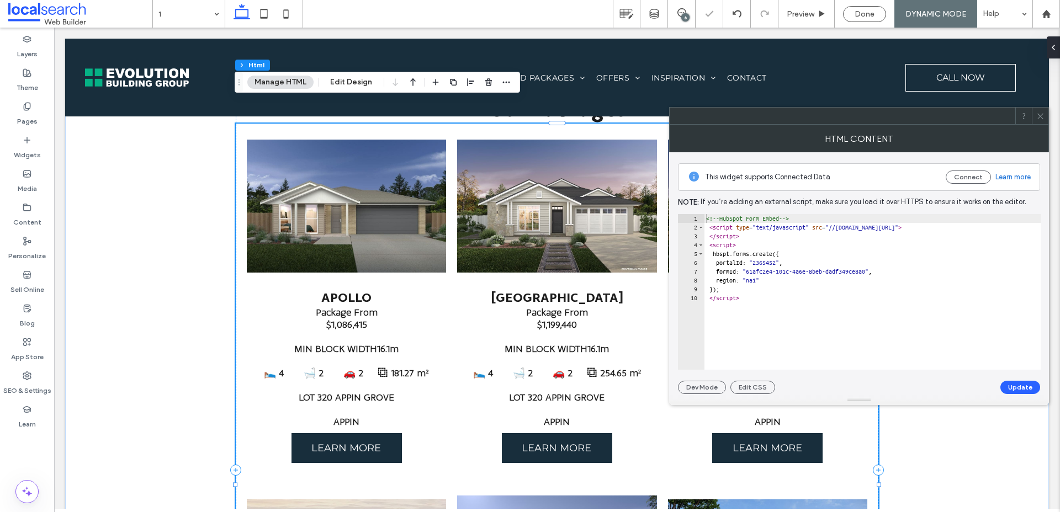
click at [759, 297] on div "<!-- HubSpot Form Embed --> < script type = "text/javascript" src = "//[DOMAIN_…" at bounding box center [874, 300] width 341 height 173
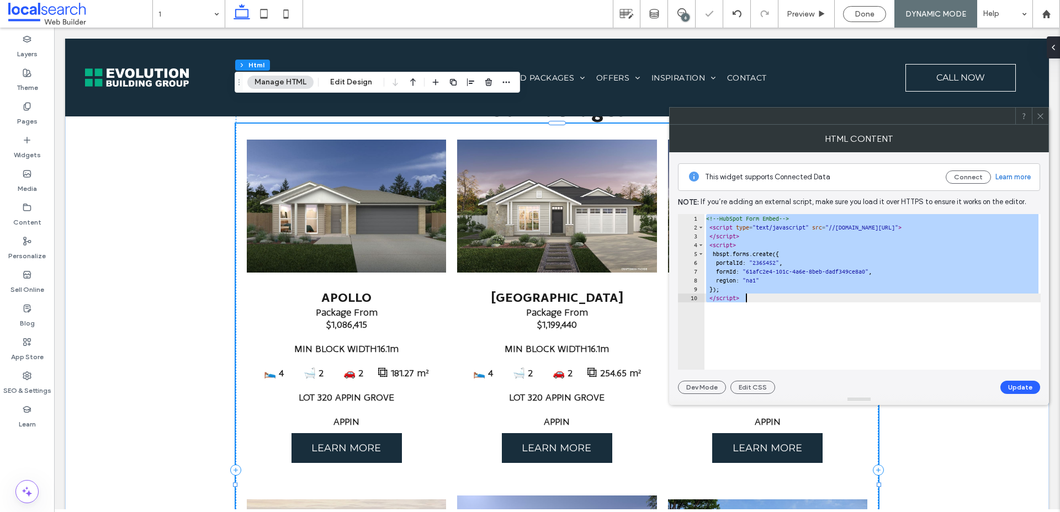
paste textarea "**********"
type textarea "**********"
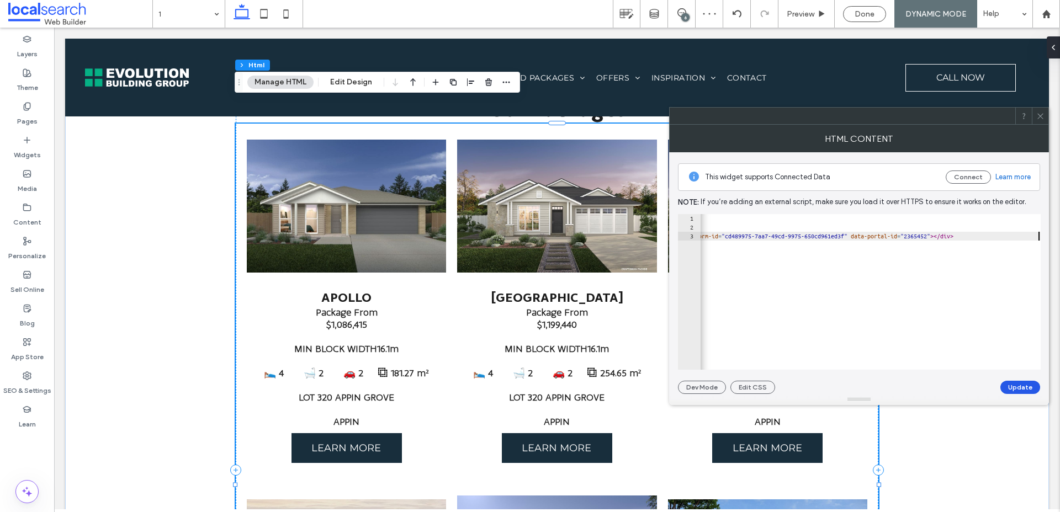
click at [1025, 390] on button "Update" at bounding box center [1020, 387] width 40 height 13
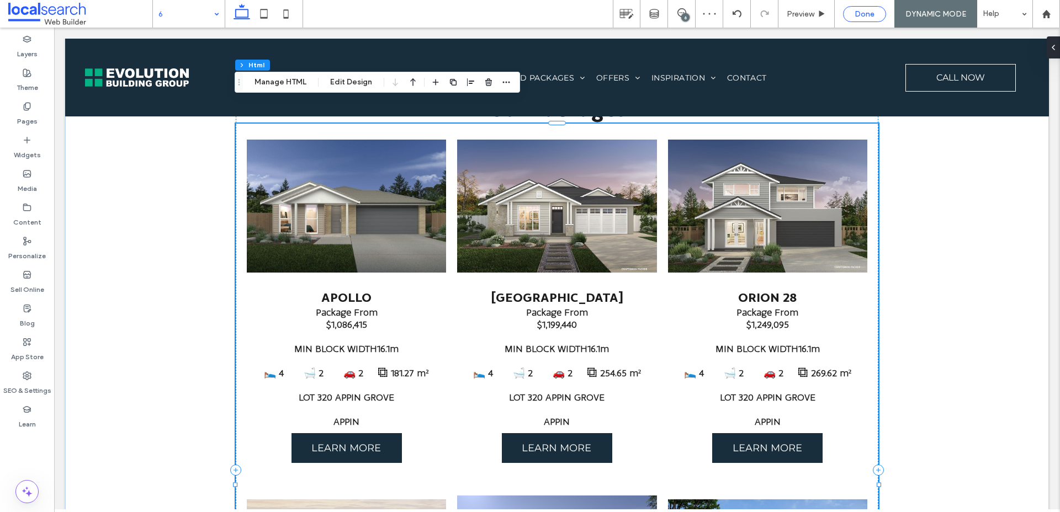
click at [855, 9] on span "Done" at bounding box center [864, 13] width 20 height 9
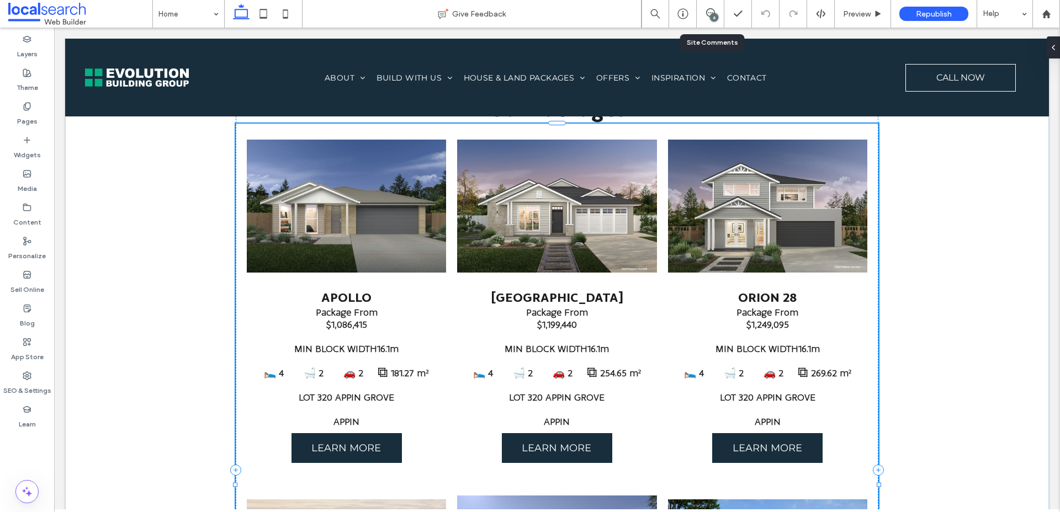
click at [716, 18] on div "6" at bounding box center [714, 17] width 8 height 8
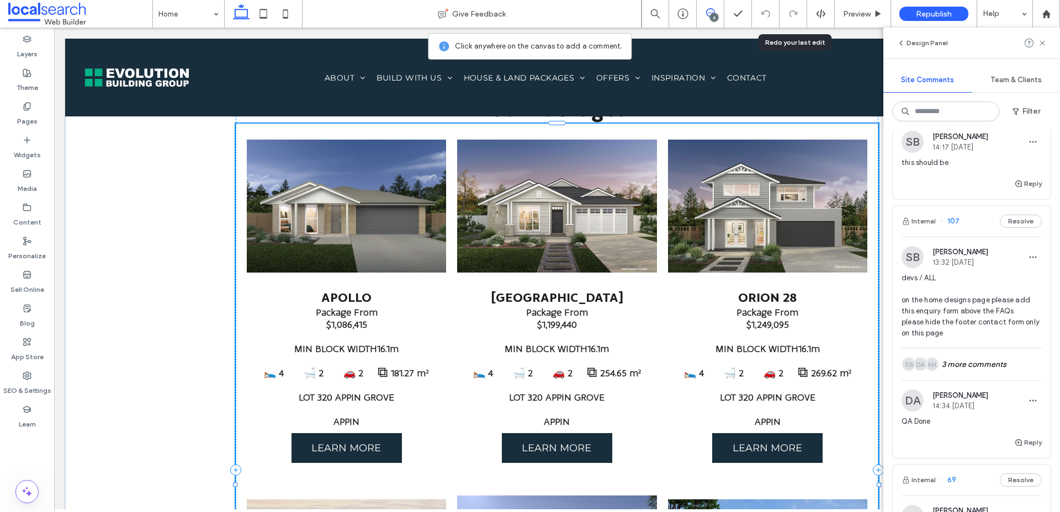
scroll to position [1225, 0]
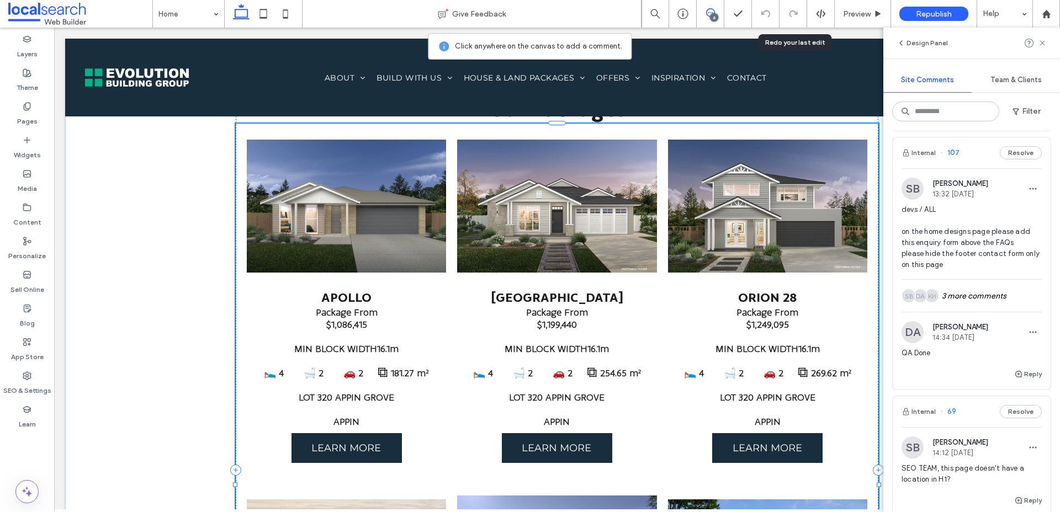
click at [1025, 122] on button "Reply" at bounding box center [1028, 115] width 28 height 13
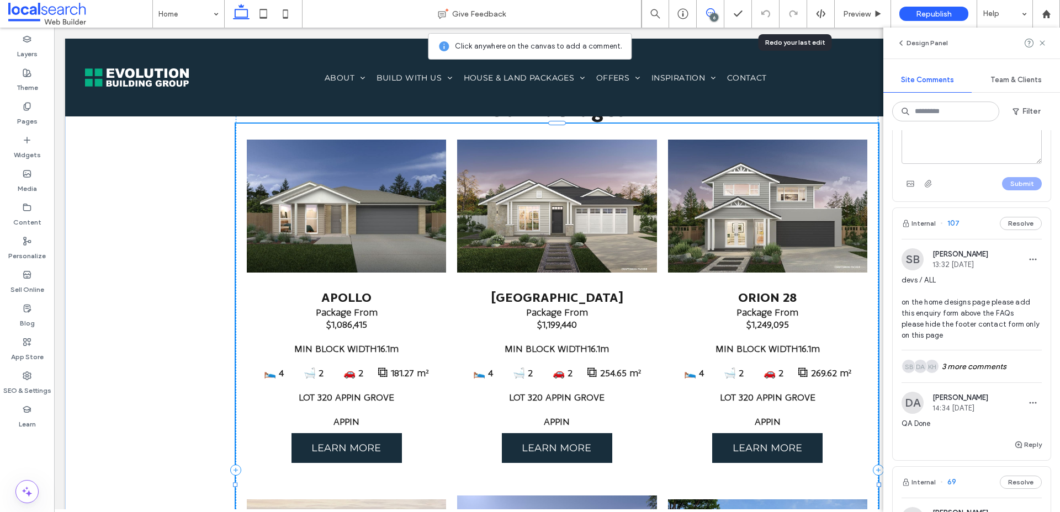
click at [979, 164] on textarea at bounding box center [971, 136] width 140 height 55
type textarea "*******"
click at [1019, 201] on div "******* Submit" at bounding box center [971, 155] width 158 height 93
click at [1019, 409] on div at bounding box center [530, 256] width 1060 height 512
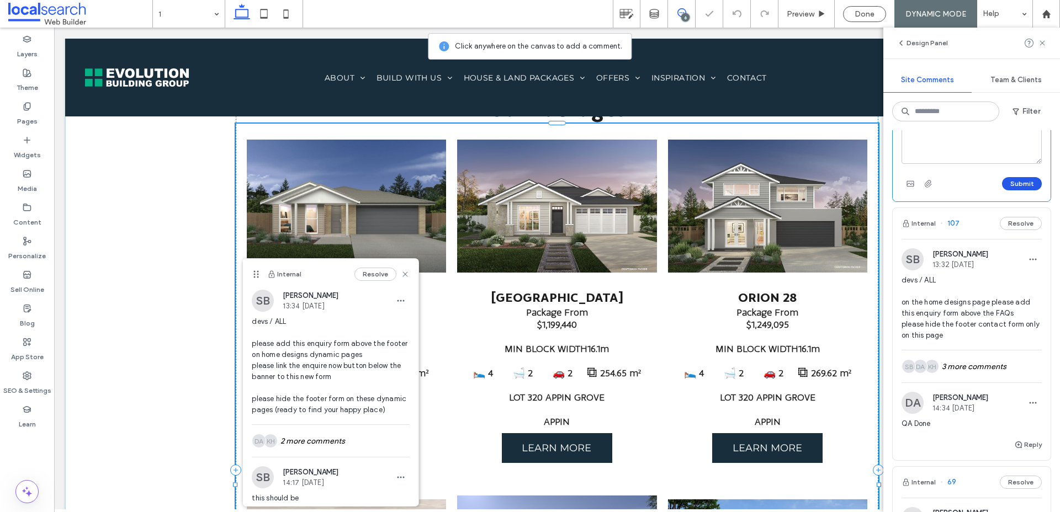
click at [1020, 190] on button "Submit" at bounding box center [1022, 183] width 40 height 13
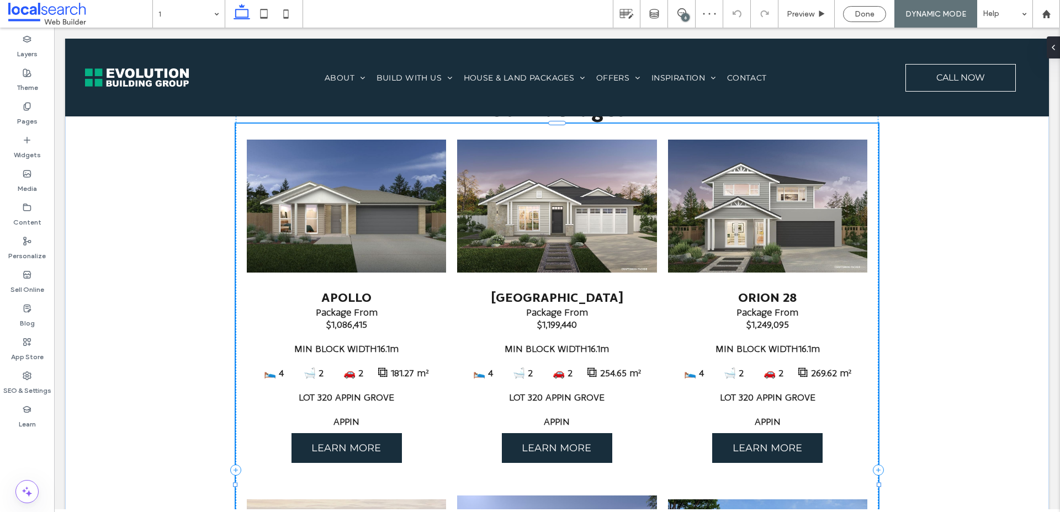
click at [681, 16] on div "6" at bounding box center [685, 17] width 8 height 8
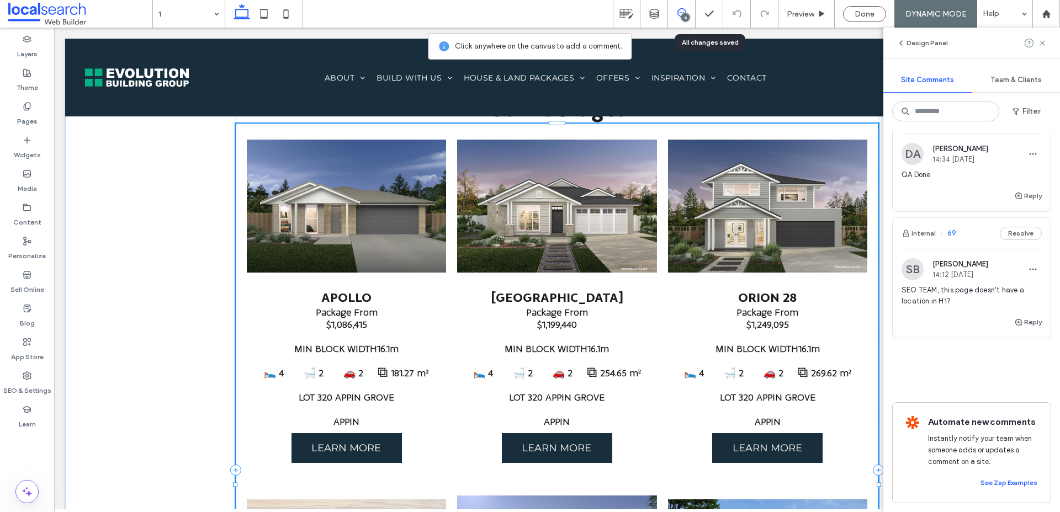
scroll to position [1668, 0]
click at [862, 13] on span "Done" at bounding box center [864, 13] width 20 height 9
click at [0, 0] on div at bounding box center [0, 0] width 0 height 0
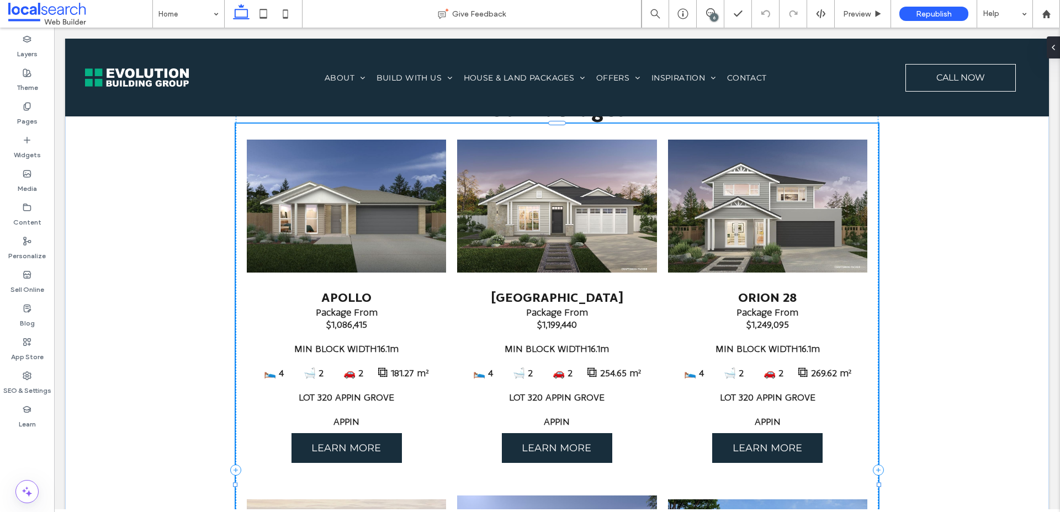
scroll to position [0, 0]
click at [919, 13] on span "Republish" at bounding box center [934, 13] width 36 height 9
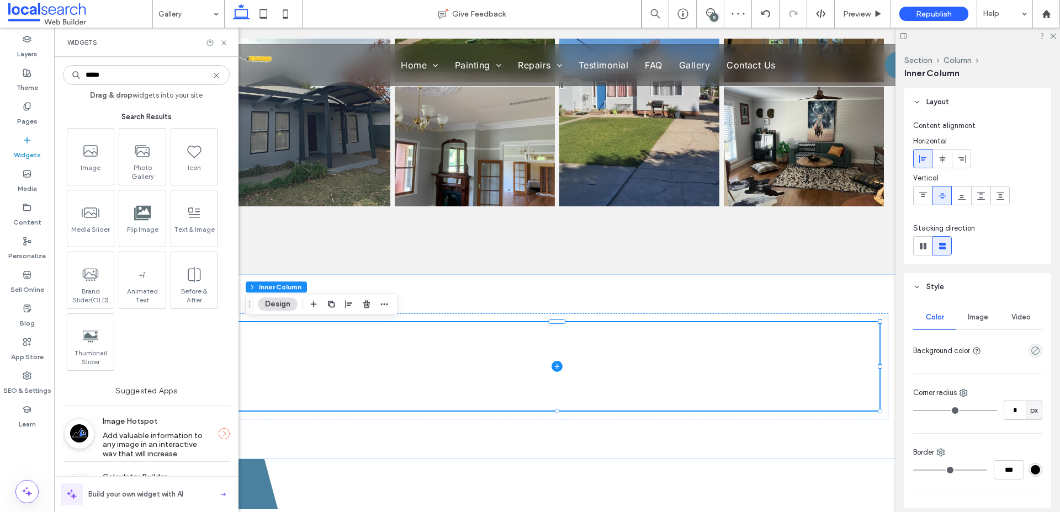
scroll to position [1897, 0]
type input "*****"
click at [201, 288] on span "Before & After" at bounding box center [193, 293] width 46 height 15
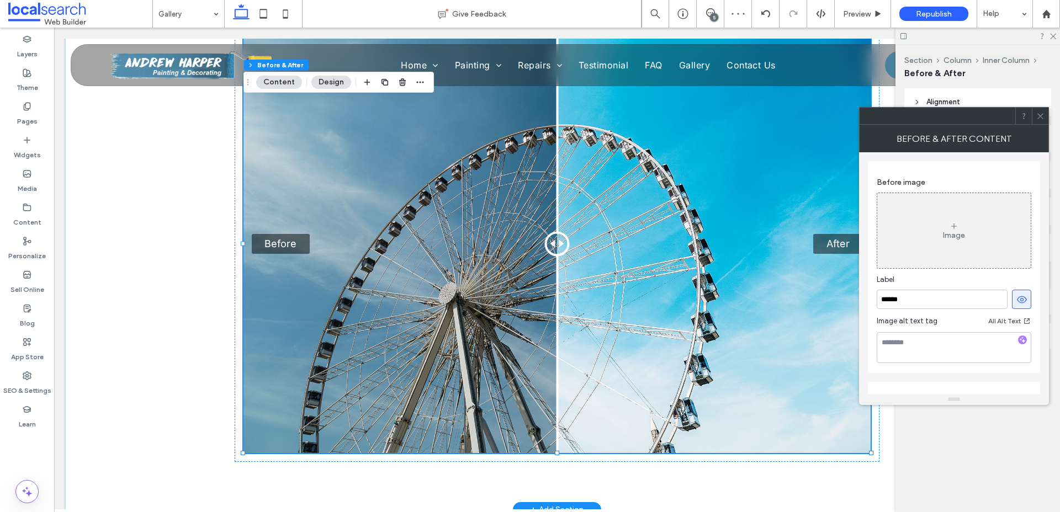
scroll to position [2039, 0]
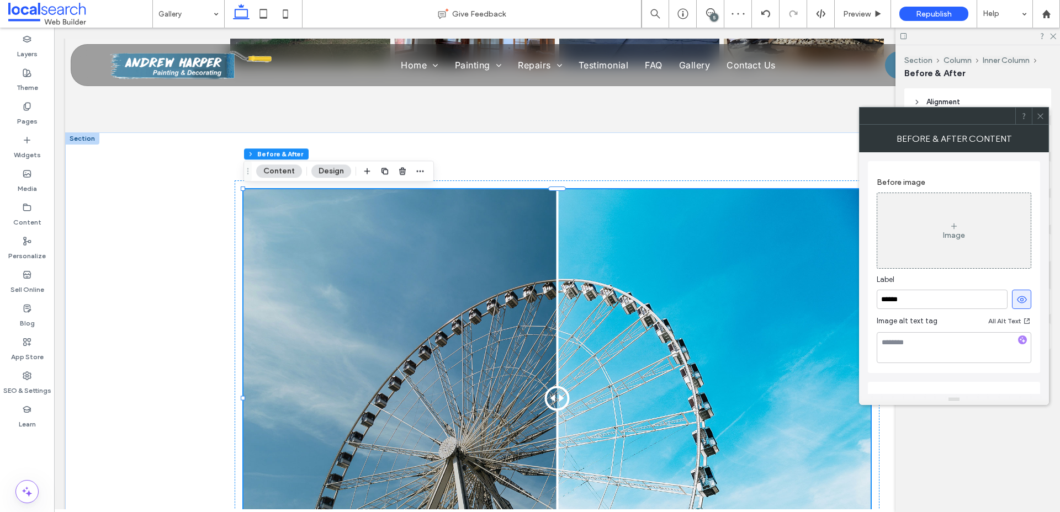
click at [272, 169] on button "Content" at bounding box center [279, 170] width 46 height 13
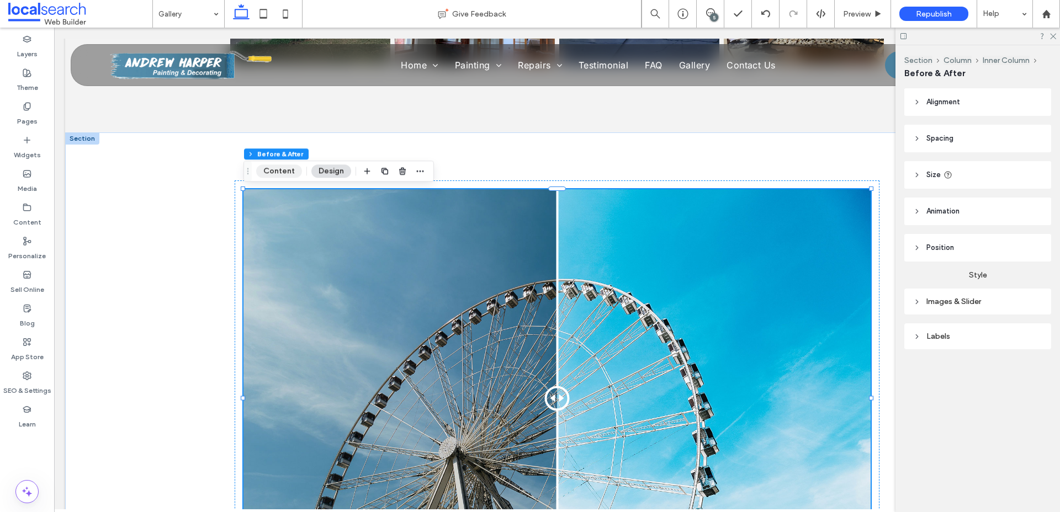
click at [273, 173] on button "Content" at bounding box center [279, 170] width 46 height 13
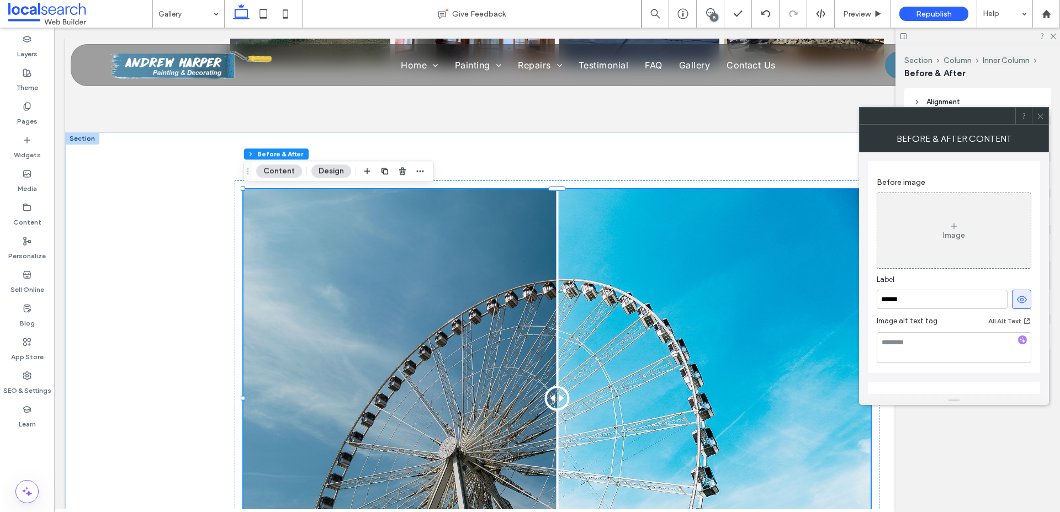
click at [924, 225] on div "Image" at bounding box center [953, 230] width 153 height 73
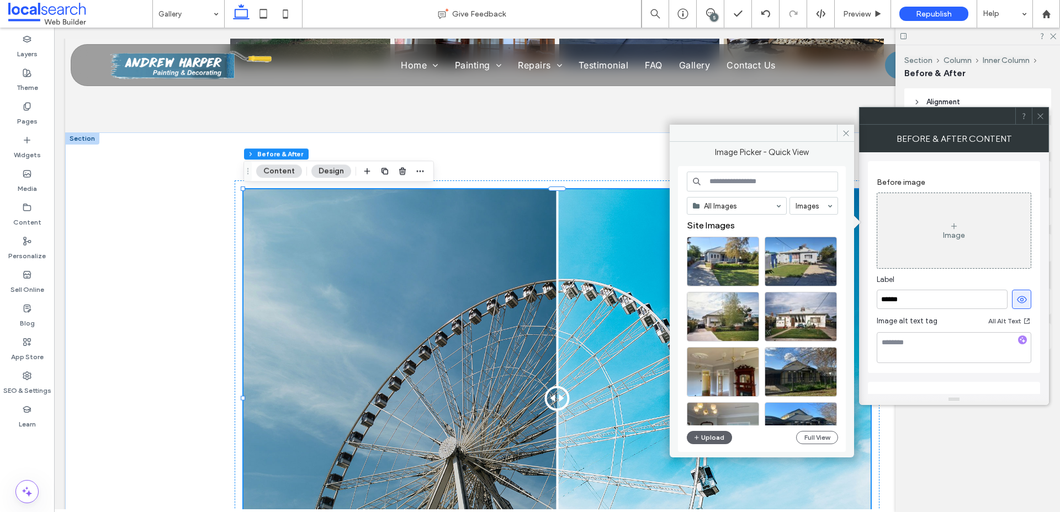
click at [738, 190] on input at bounding box center [762, 182] width 151 height 20
click at [731, 258] on div "Select" at bounding box center [723, 262] width 72 height 50
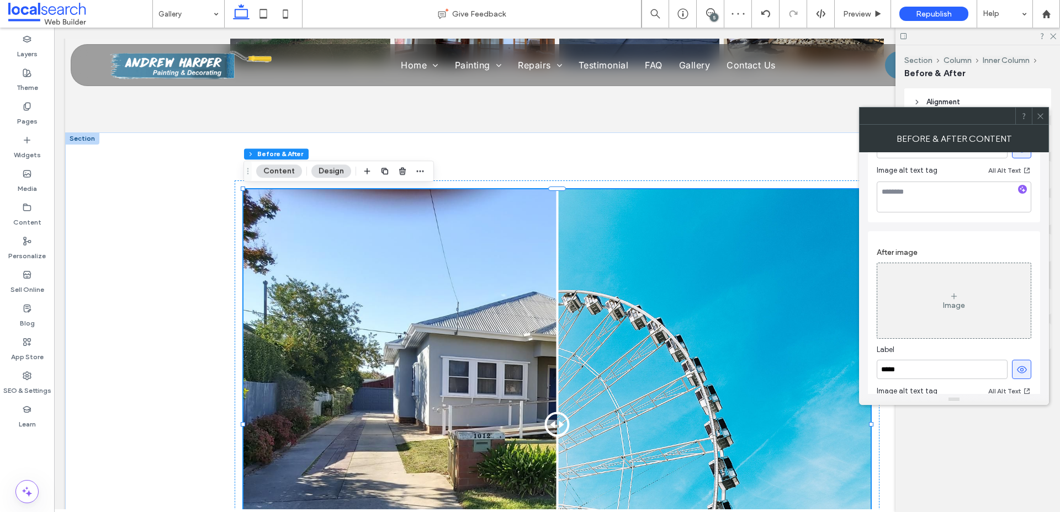
scroll to position [244, 0]
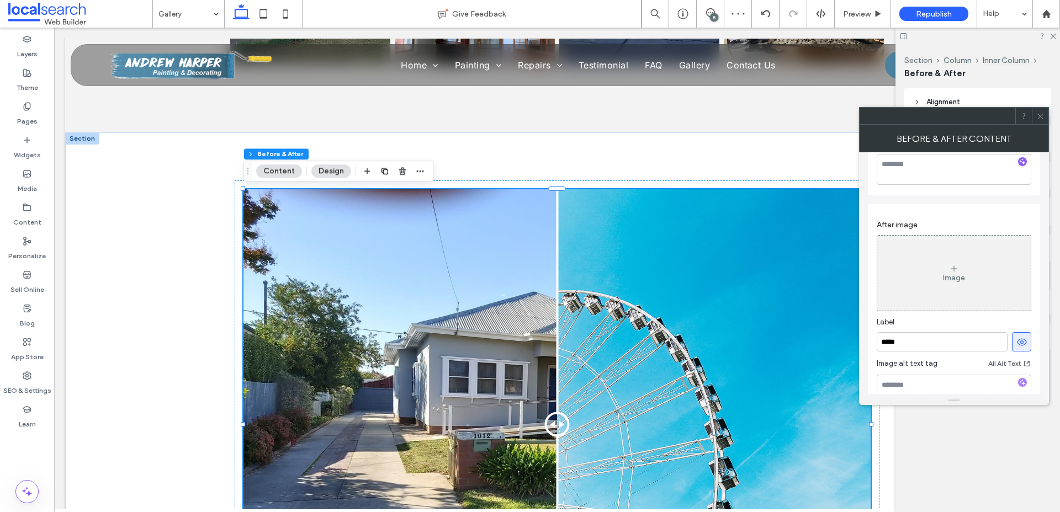
click at [953, 269] on use at bounding box center [954, 268] width 6 height 6
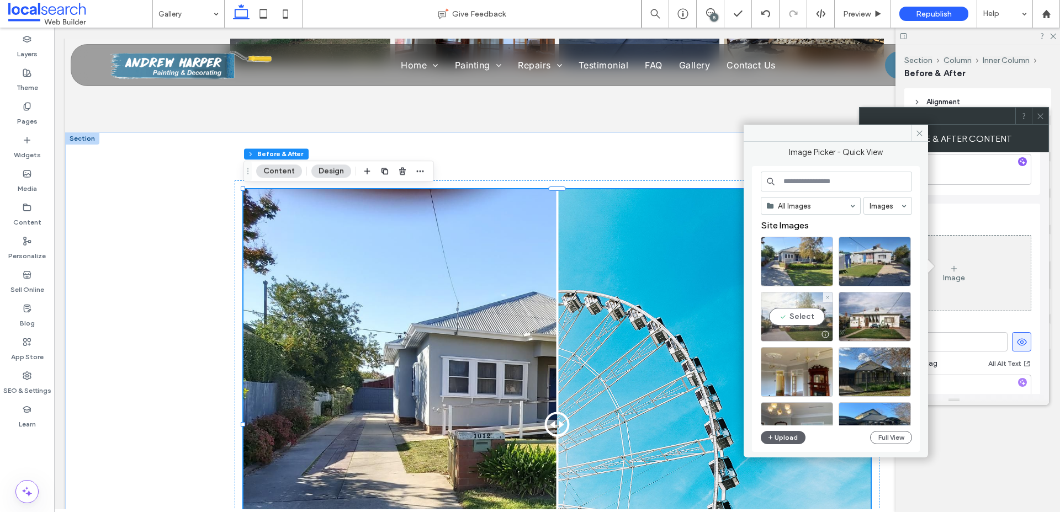
click at [796, 312] on div "Select" at bounding box center [797, 317] width 72 height 50
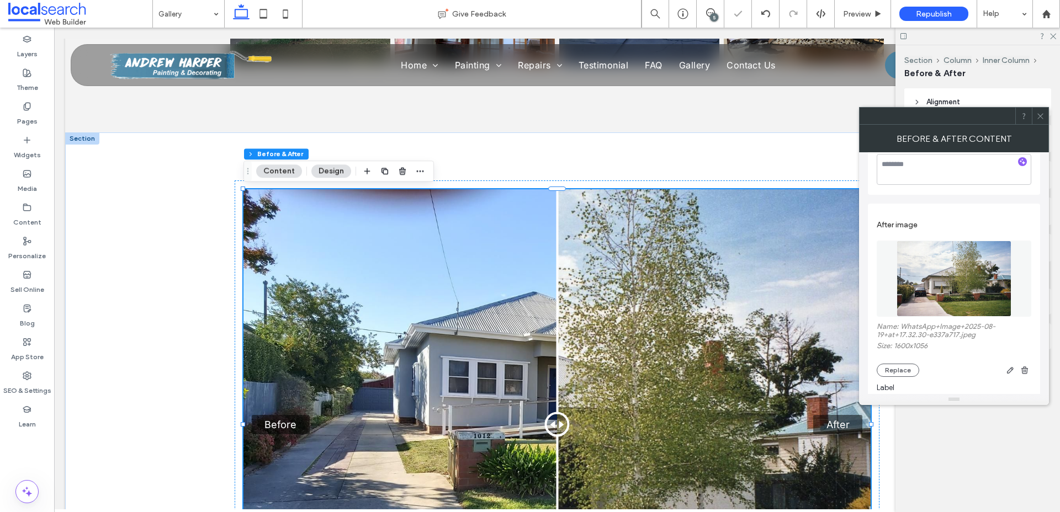
click at [806, 319] on div "Before After" at bounding box center [556, 424] width 627 height 470
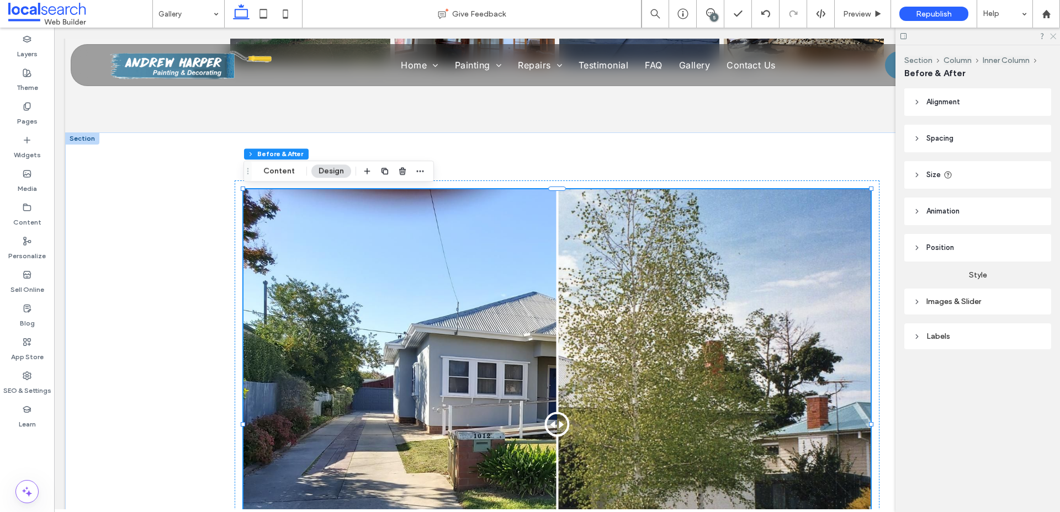
click at [1055, 36] on icon at bounding box center [1052, 35] width 7 height 7
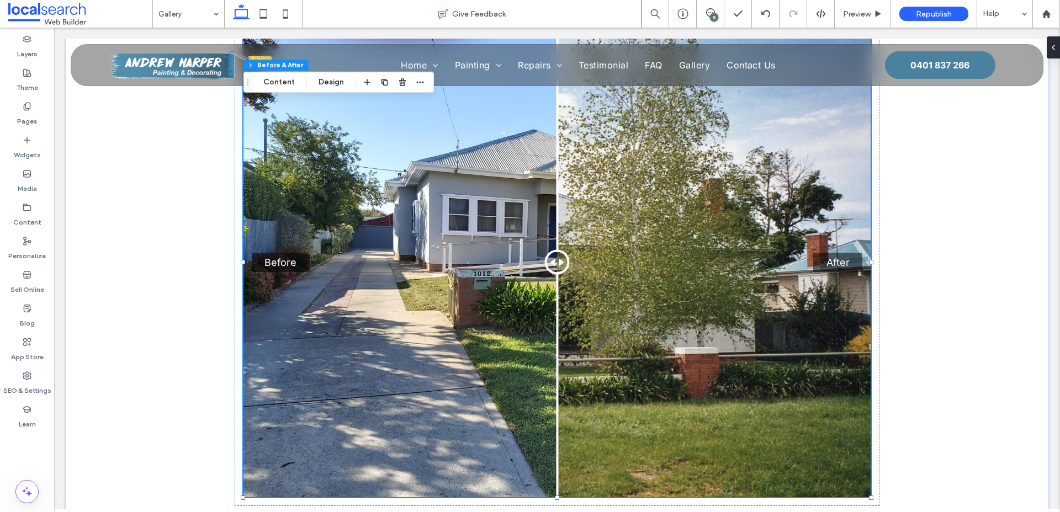
scroll to position [2149, 0]
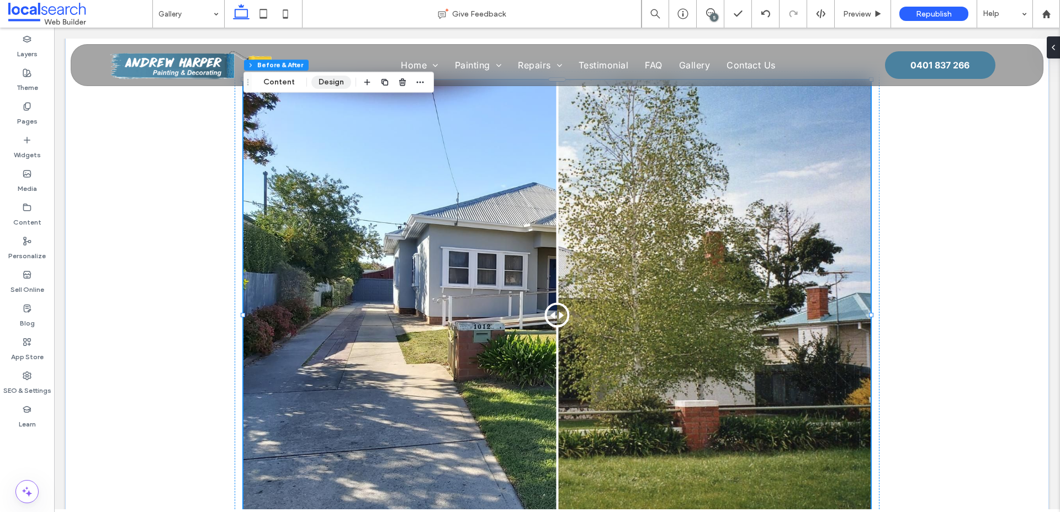
click at [319, 85] on button "Design" at bounding box center [331, 82] width 40 height 13
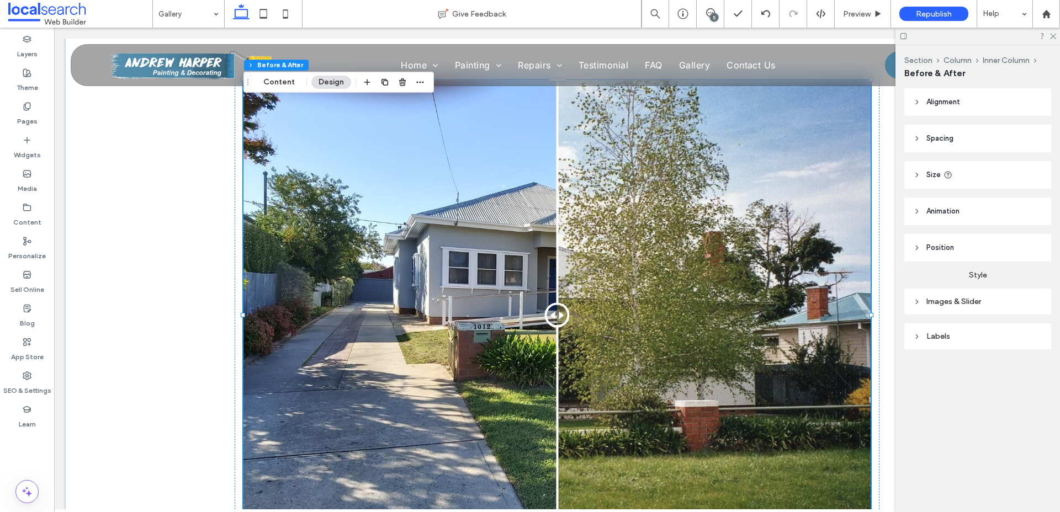
click at [931, 179] on span "Size" at bounding box center [933, 174] width 14 height 11
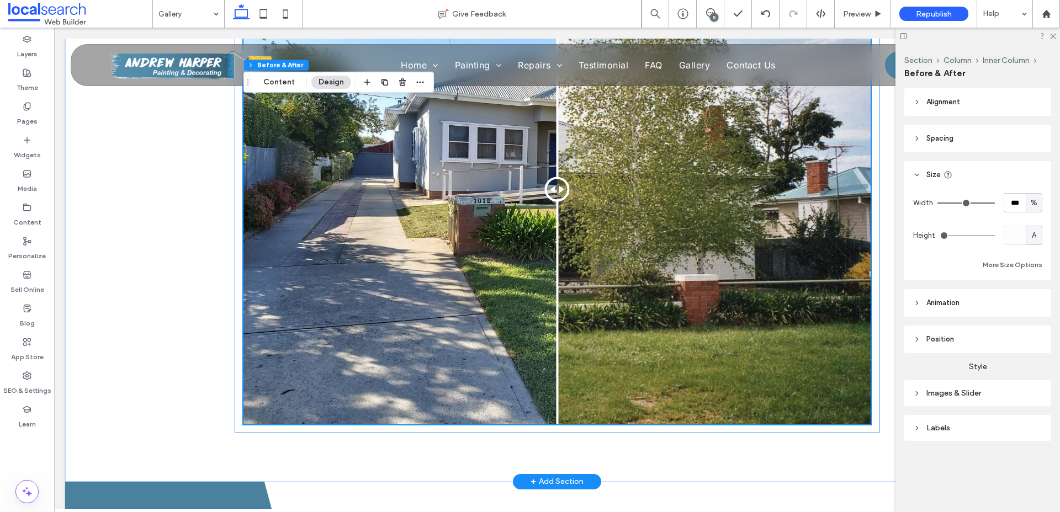
scroll to position [2280, 0]
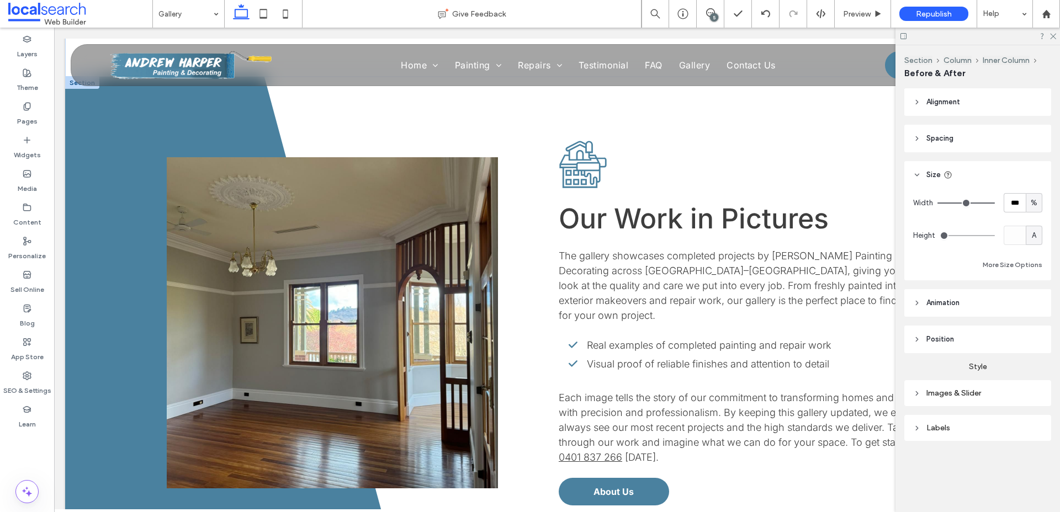
drag, startPoint x: 870, startPoint y: 419, endPoint x: 673, endPoint y: 190, distance: 301.8
type input "**"
type input "****"
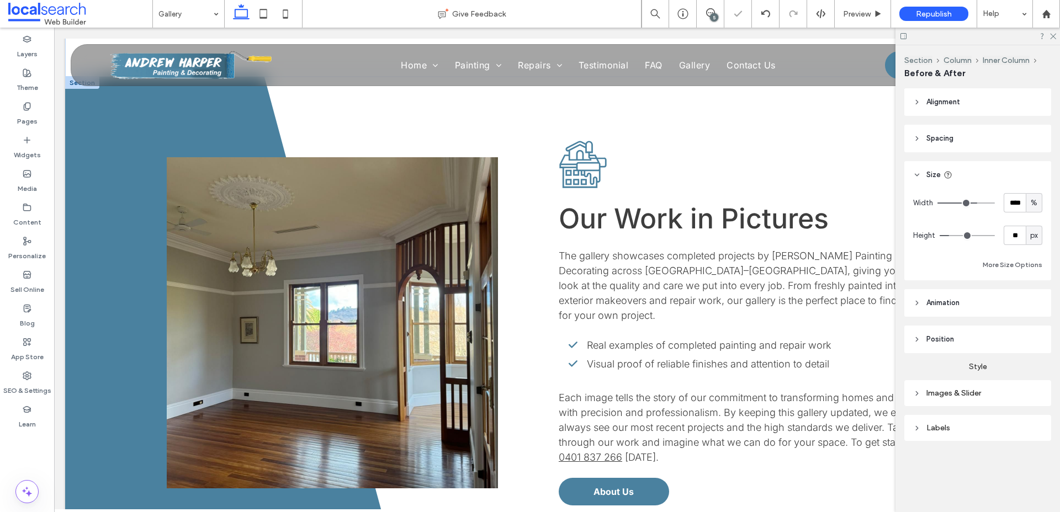
type input "**"
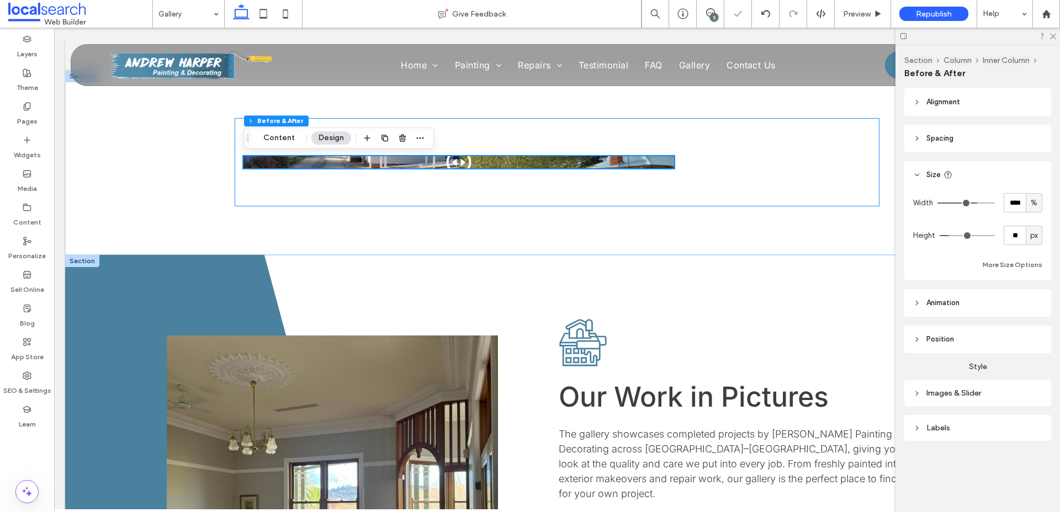
scroll to position [2067, 0]
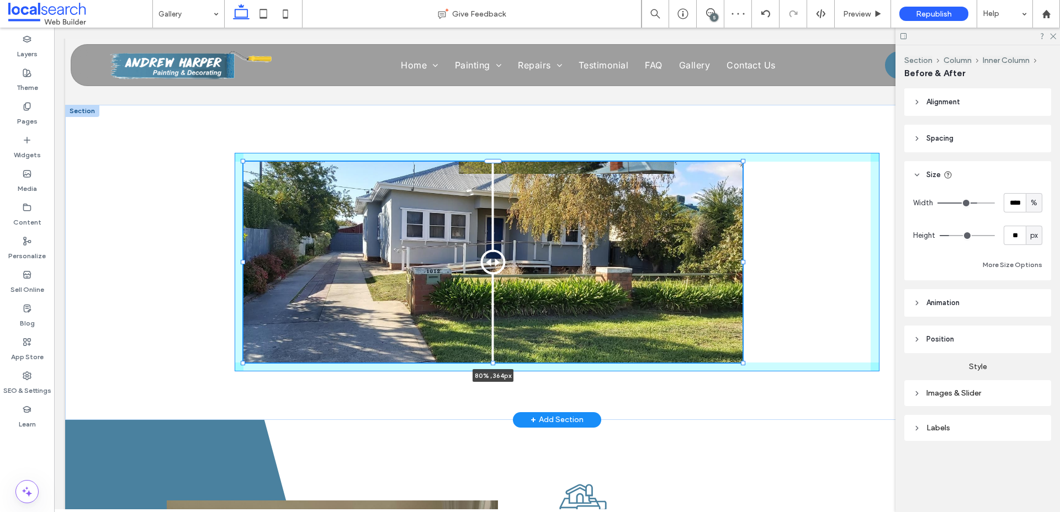
drag, startPoint x: 676, startPoint y: 205, endPoint x: 744, endPoint y: 300, distance: 117.0
click at [744, 300] on div "Before After 80% , 364px" at bounding box center [557, 262] width 662 height 315
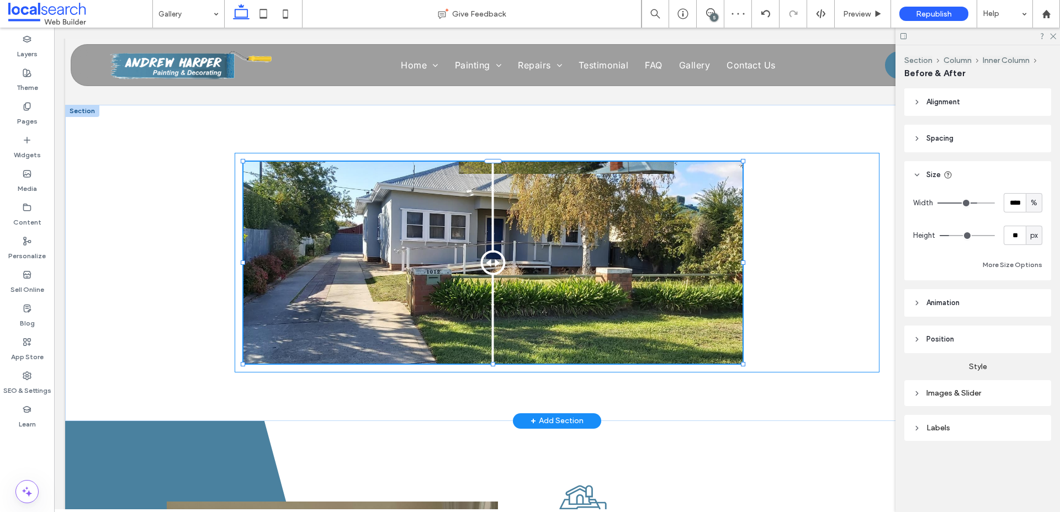
type input "**"
type input "***"
type input "****"
type input "***"
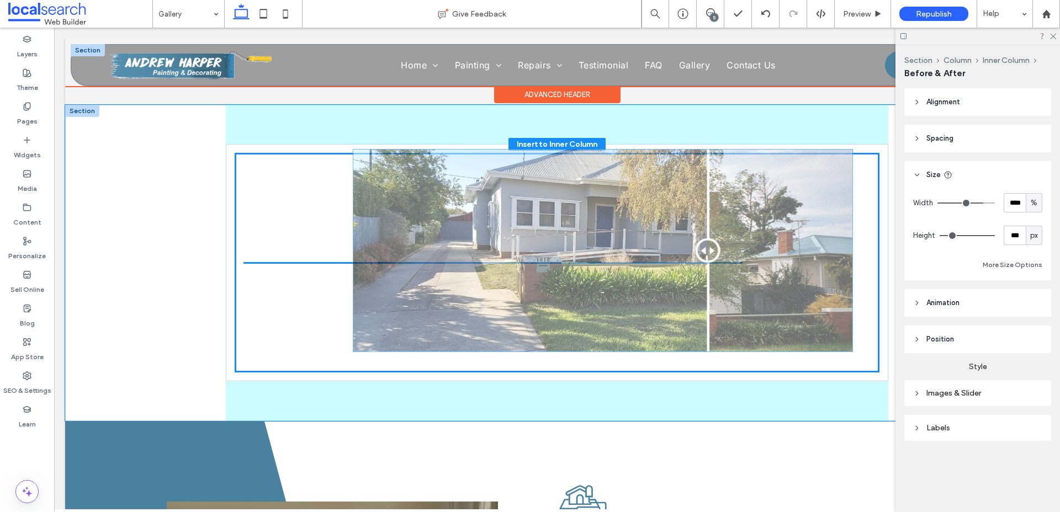
drag, startPoint x: 488, startPoint y: 264, endPoint x: 429, endPoint y: 49, distance: 223.2
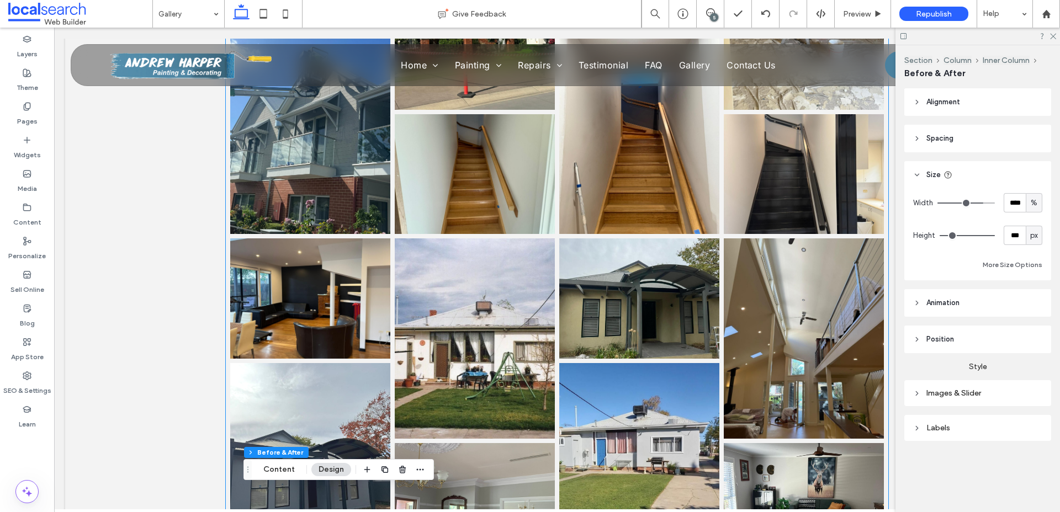
scroll to position [1401, 0]
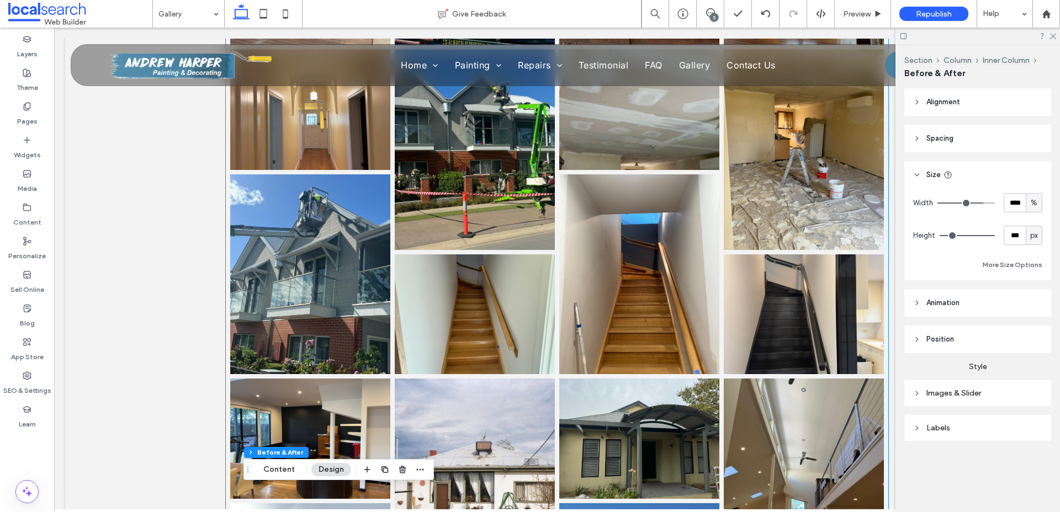
click at [520, 227] on link at bounding box center [475, 150] width 160 height 200
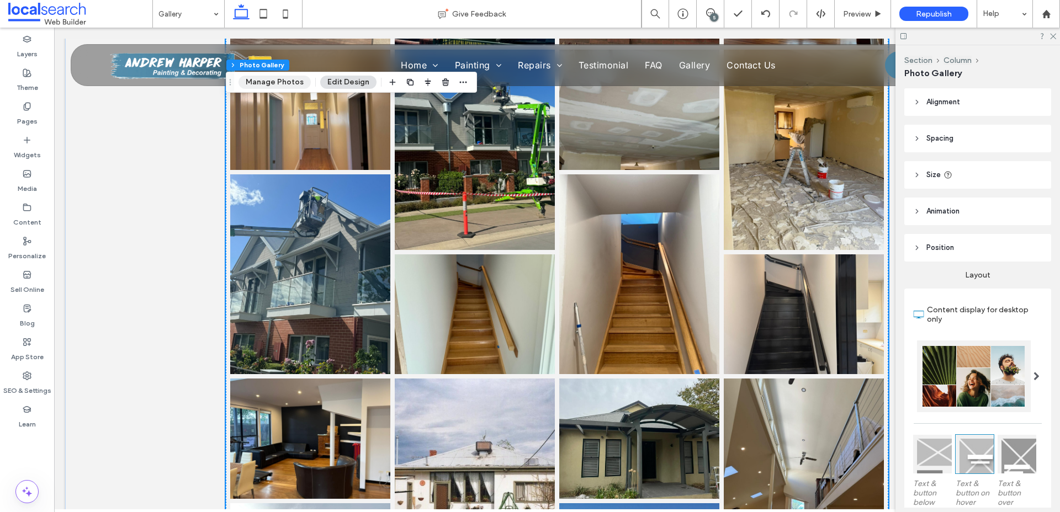
click at [274, 86] on button "Manage Photos" at bounding box center [274, 82] width 72 height 13
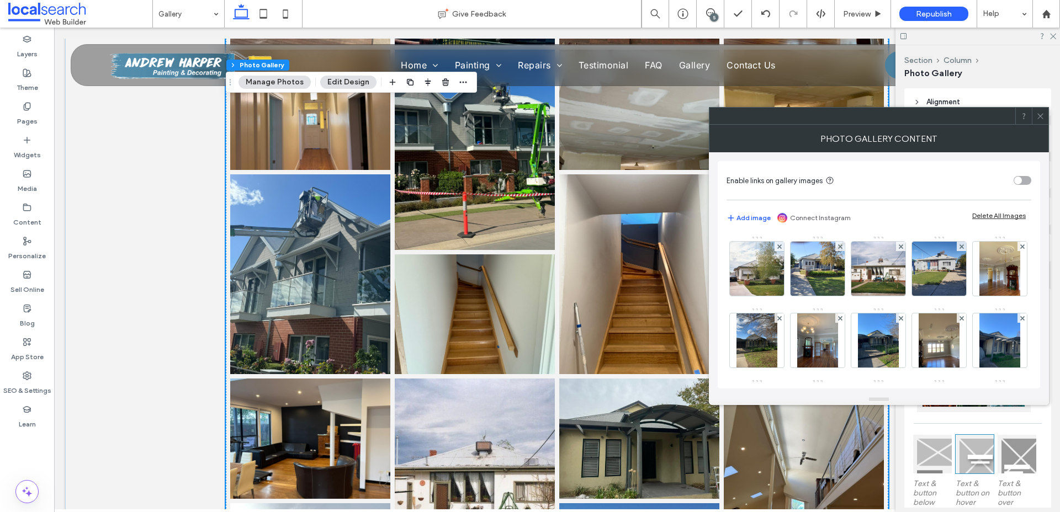
scroll to position [71, 0]
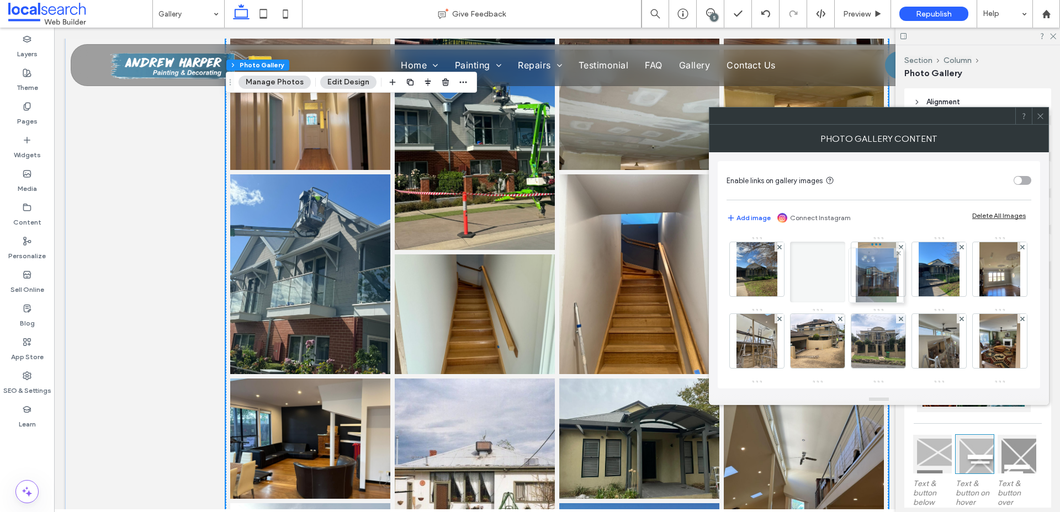
drag, startPoint x: 822, startPoint y: 349, endPoint x: 900, endPoint y: 262, distance: 117.2
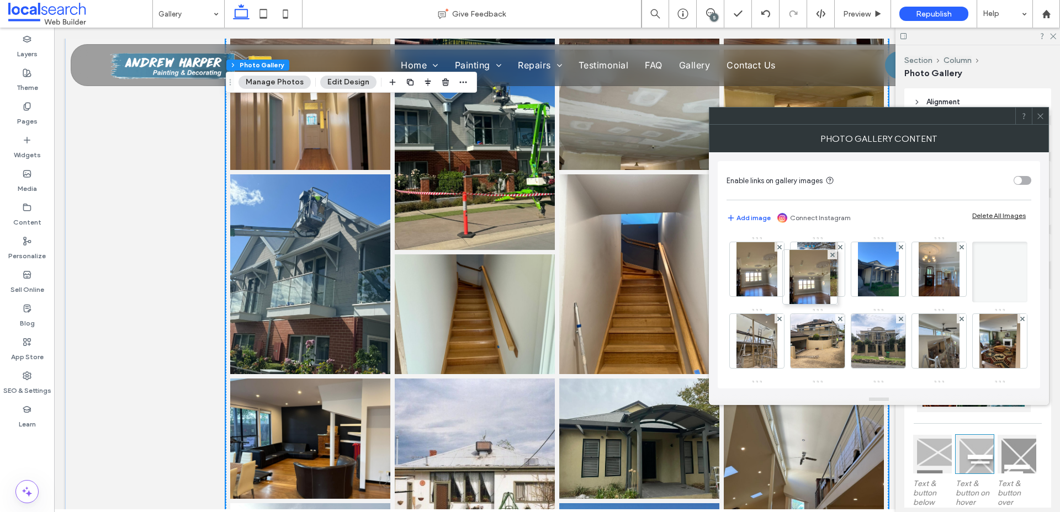
drag, startPoint x: 769, startPoint y: 342, endPoint x: 821, endPoint y: 235, distance: 119.0
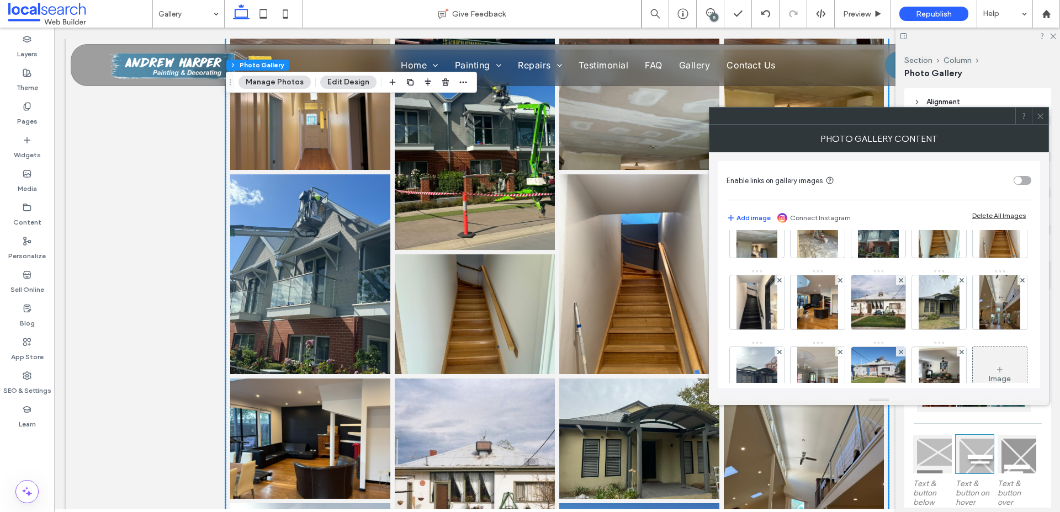
scroll to position [397, 0]
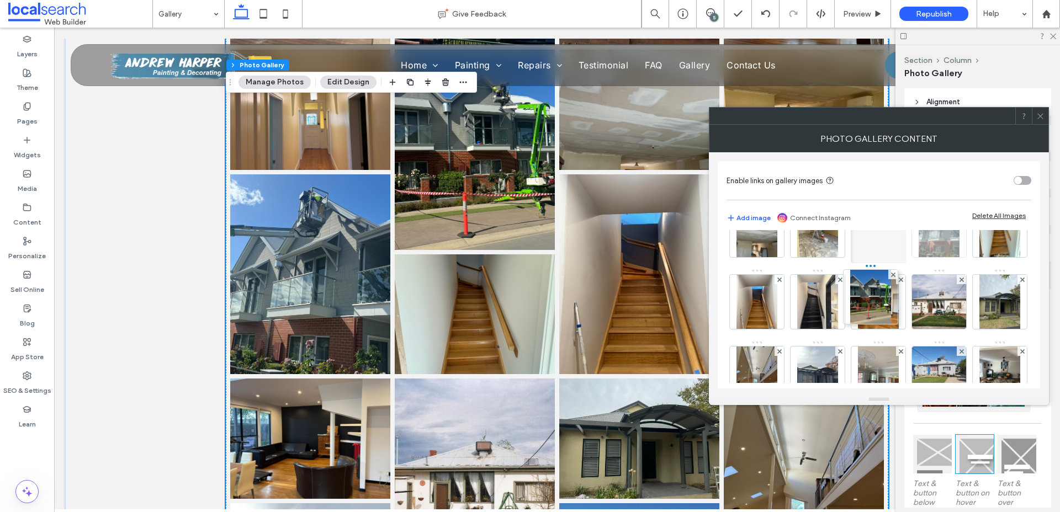
drag, startPoint x: 759, startPoint y: 303, endPoint x: 926, endPoint y: 298, distance: 167.3
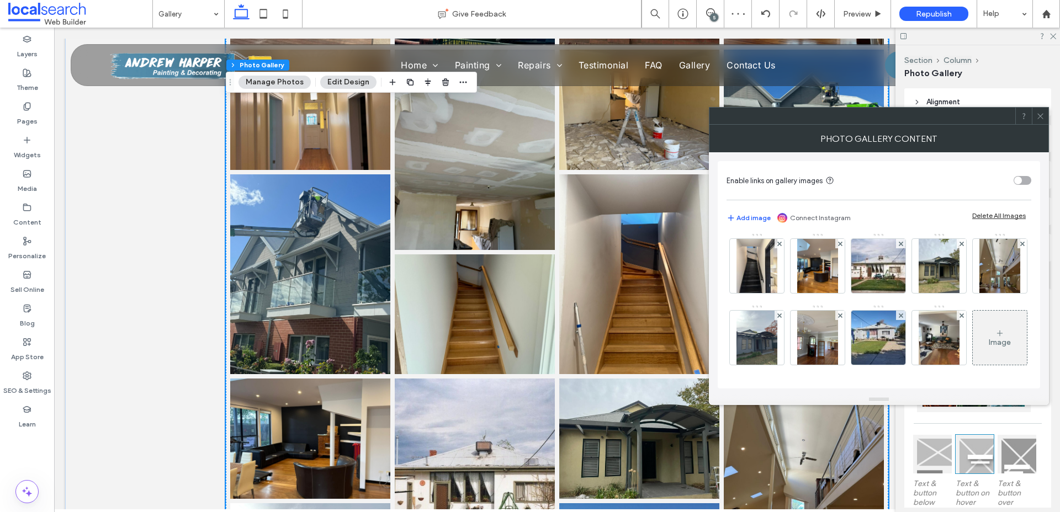
scroll to position [522, 0]
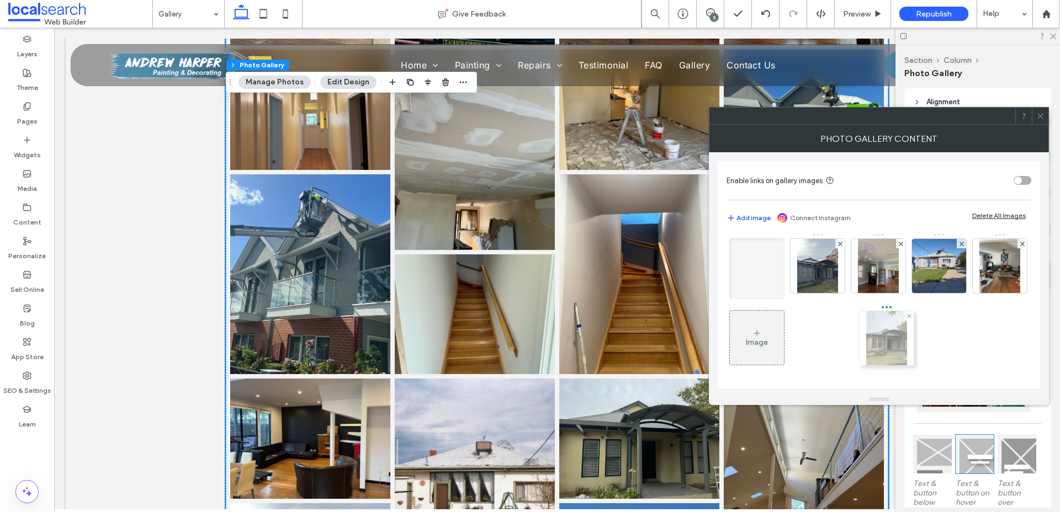
drag, startPoint x: 815, startPoint y: 328, endPoint x: 894, endPoint y: 328, distance: 78.4
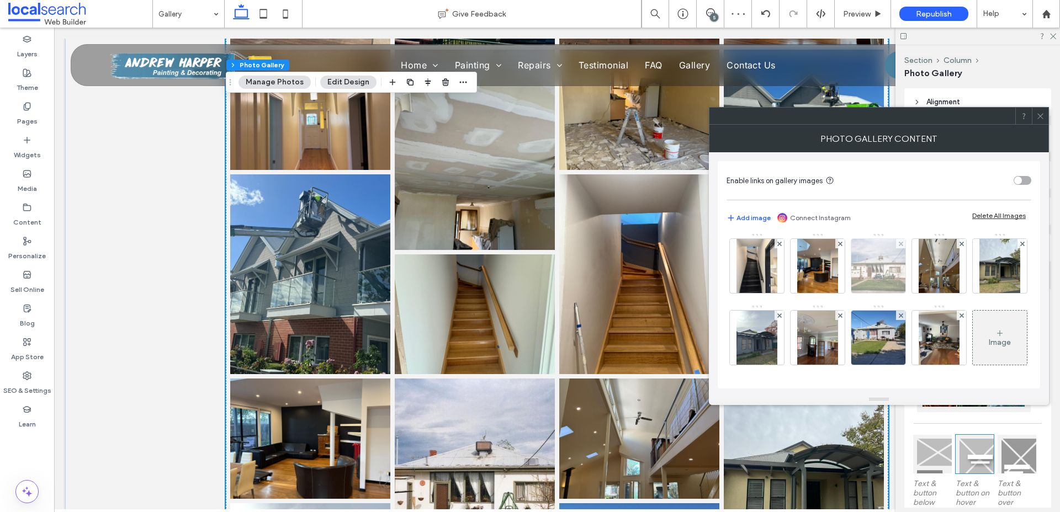
scroll to position [566, 0]
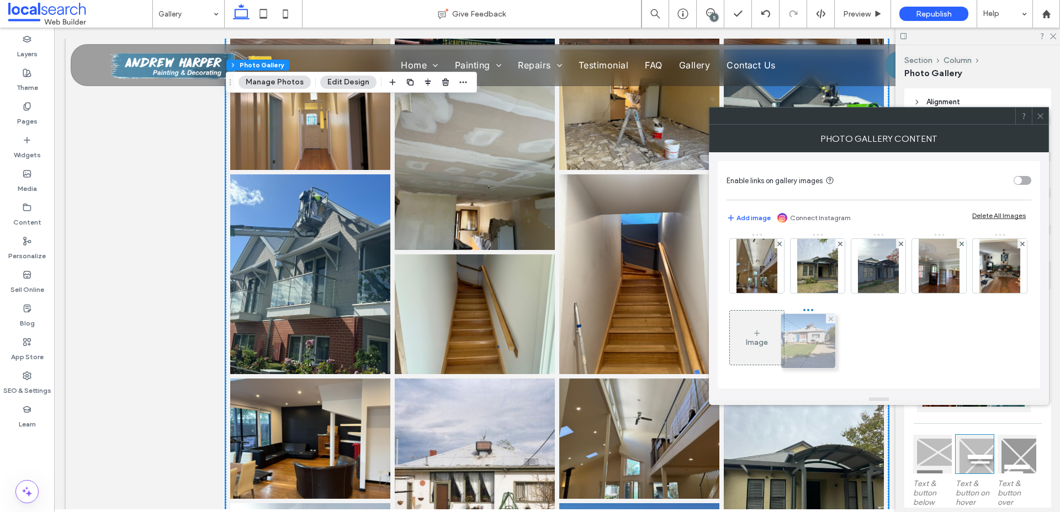
drag, startPoint x: 814, startPoint y: 355, endPoint x: 796, endPoint y: 261, distance: 96.6
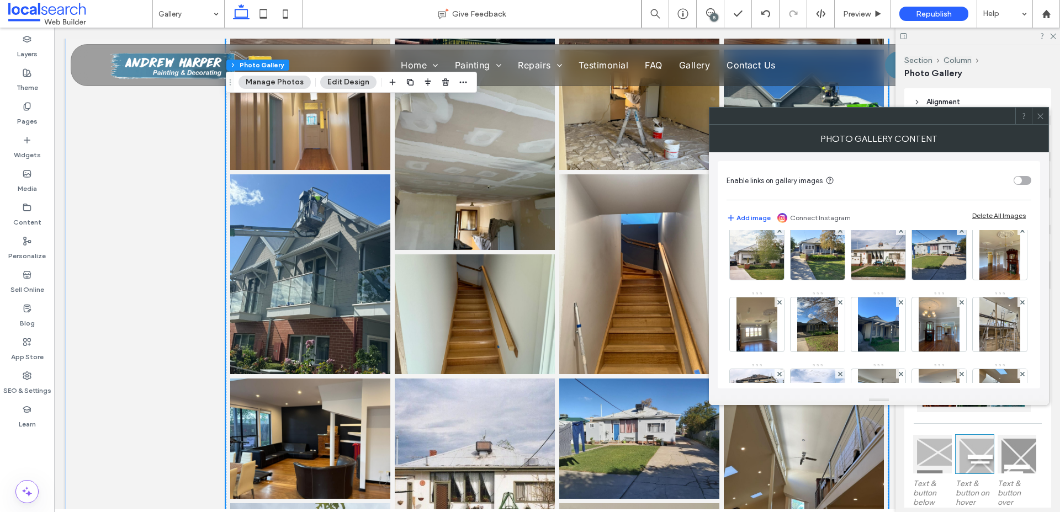
scroll to position [0, 0]
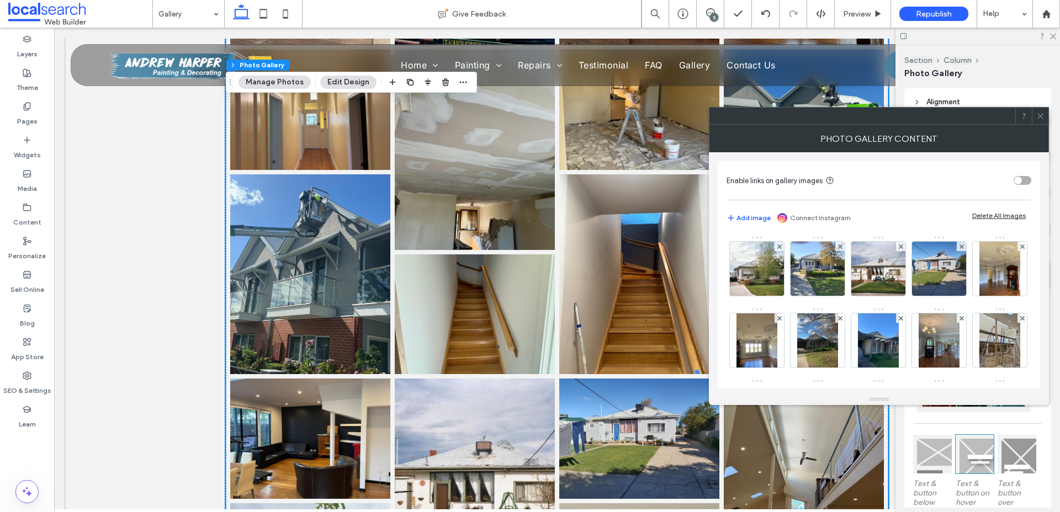
click at [1039, 116] on icon at bounding box center [1040, 116] width 8 height 8
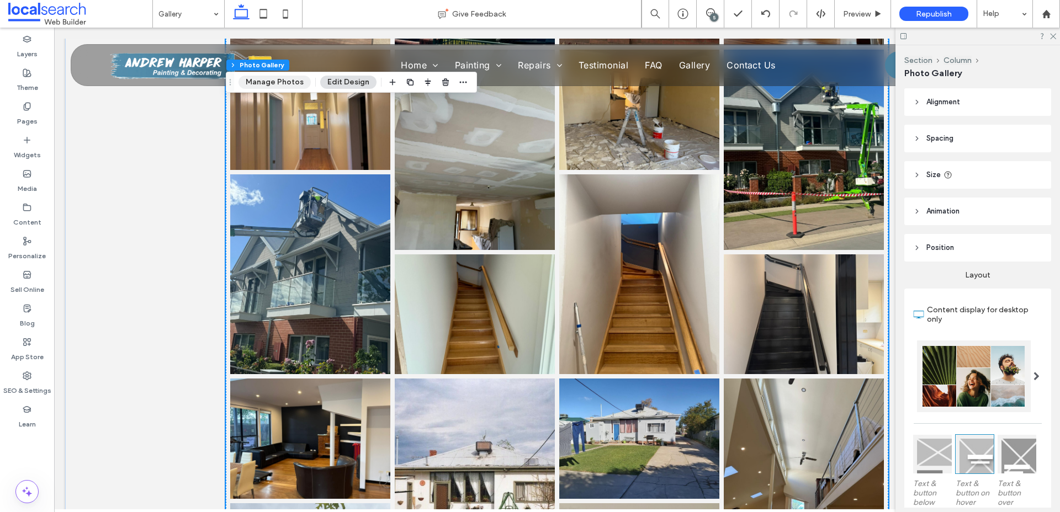
click at [265, 80] on button "Manage Photos" at bounding box center [274, 82] width 72 height 13
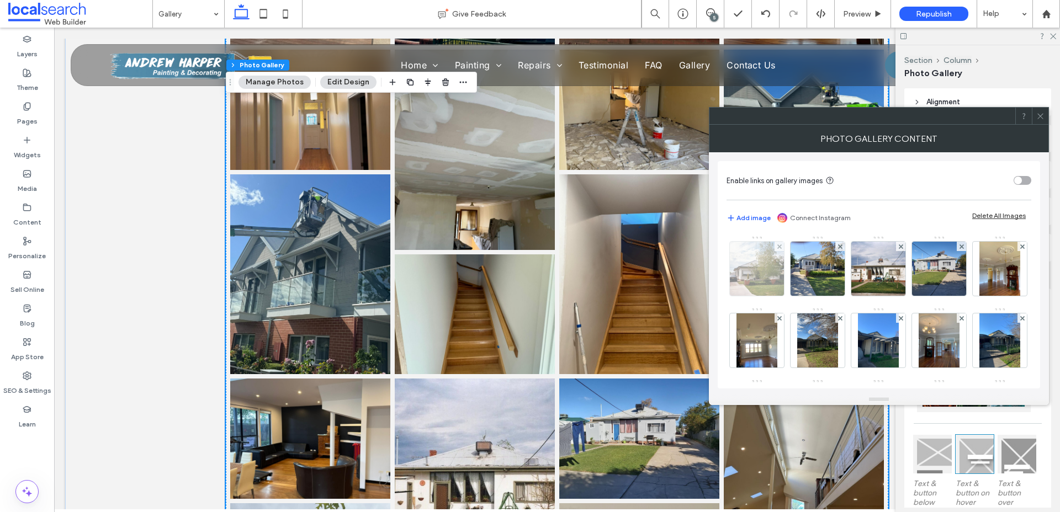
click at [760, 264] on img at bounding box center [757, 269] width 82 height 54
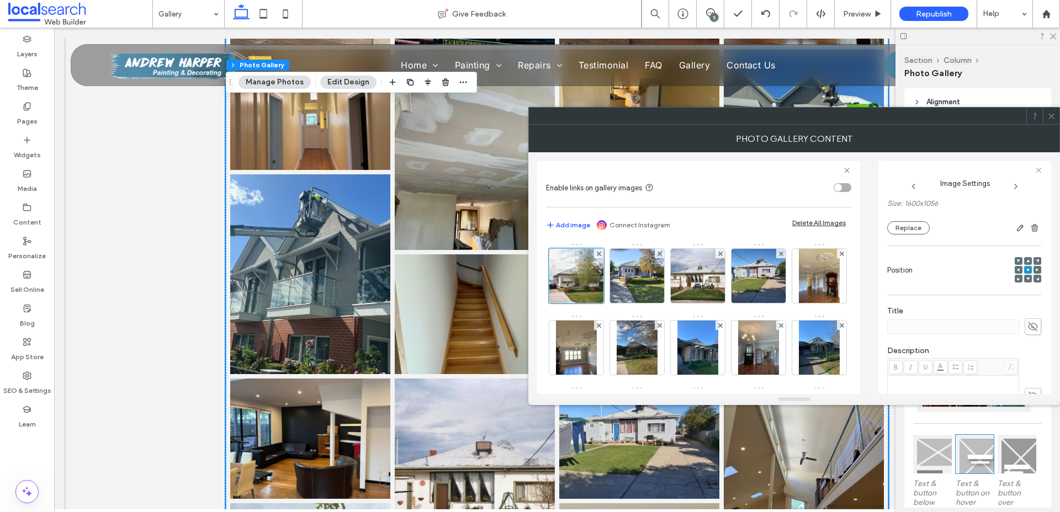
scroll to position [116, 0]
click at [1028, 319] on use at bounding box center [1033, 316] width 10 height 9
type input "******"
click at [1000, 371] on div "Rich Text Editor" at bounding box center [953, 370] width 128 height 8
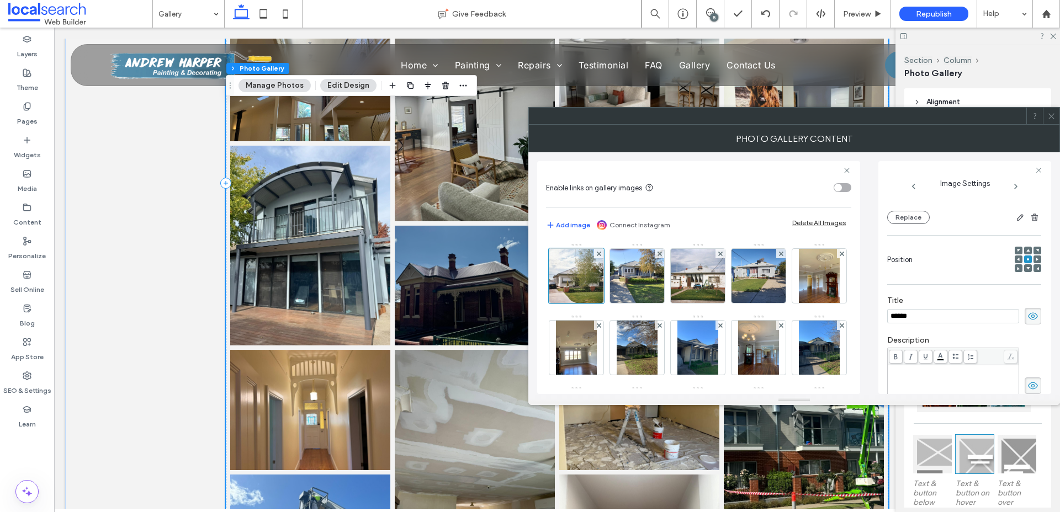
scroll to position [355, 0]
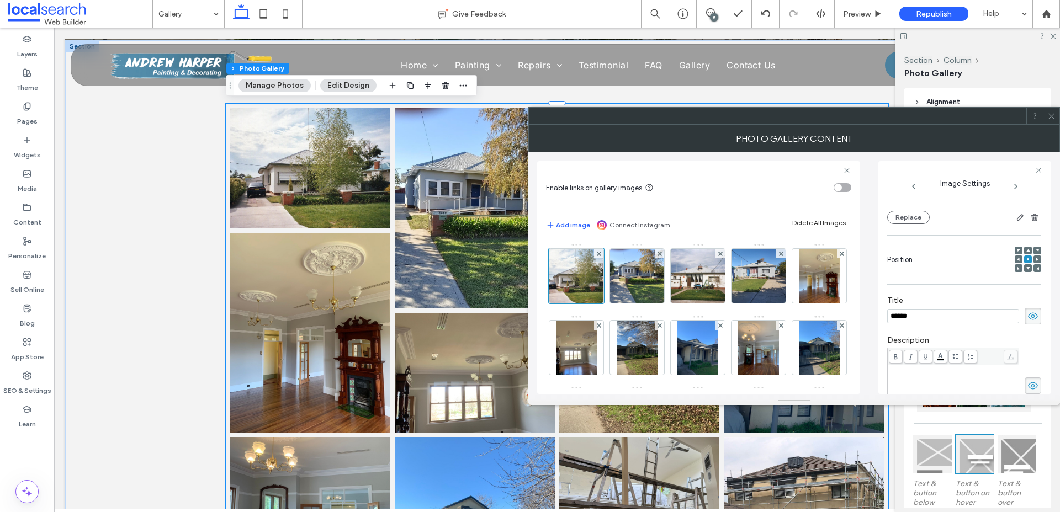
click at [1030, 319] on icon at bounding box center [1032, 316] width 11 height 12
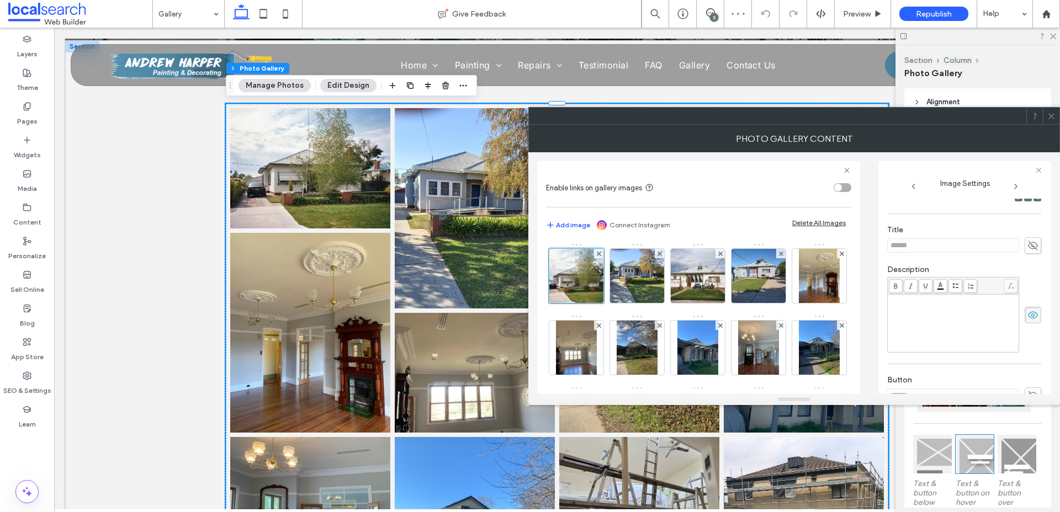
click at [1051, 113] on icon at bounding box center [1051, 116] width 8 height 8
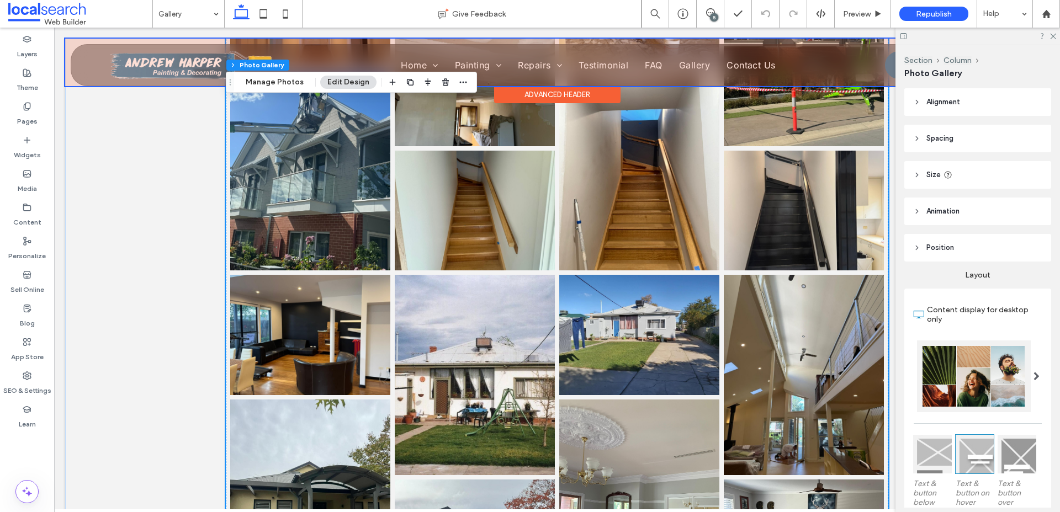
scroll to position [1597, 0]
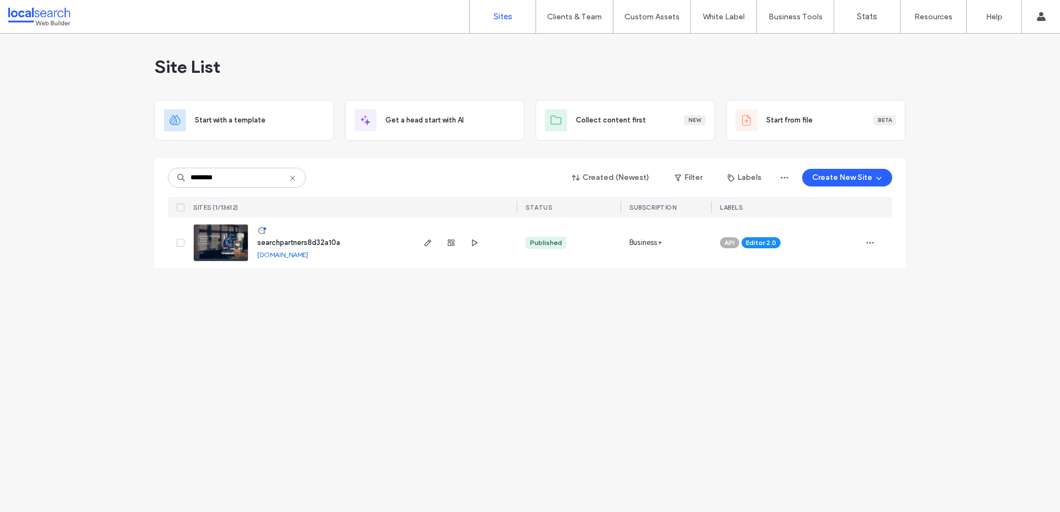
type input "********"
click at [308, 254] on link "[DOMAIN_NAME]" at bounding box center [282, 255] width 51 height 8
click at [477, 244] on icon "button" at bounding box center [474, 242] width 9 height 9
click at [222, 253] on img at bounding box center [221, 262] width 54 height 75
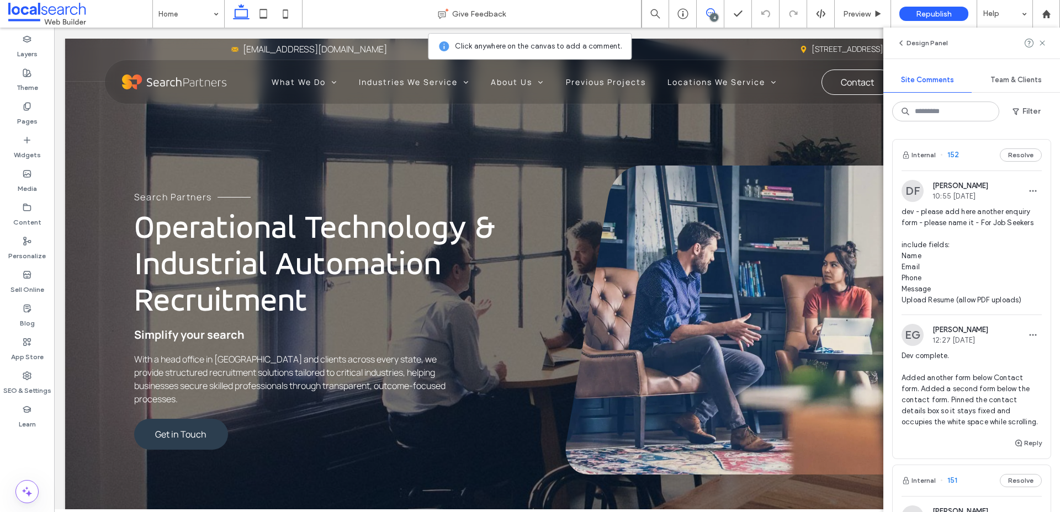
click at [956, 222] on span "dev - please add here another enquiry form - please name it - For Job Seekers i…" at bounding box center [971, 255] width 140 height 99
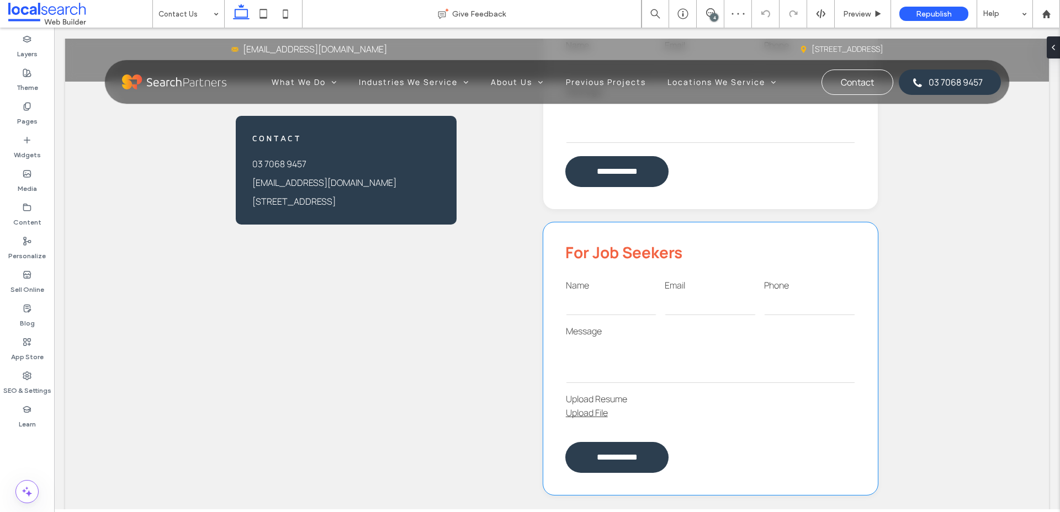
scroll to position [450, 0]
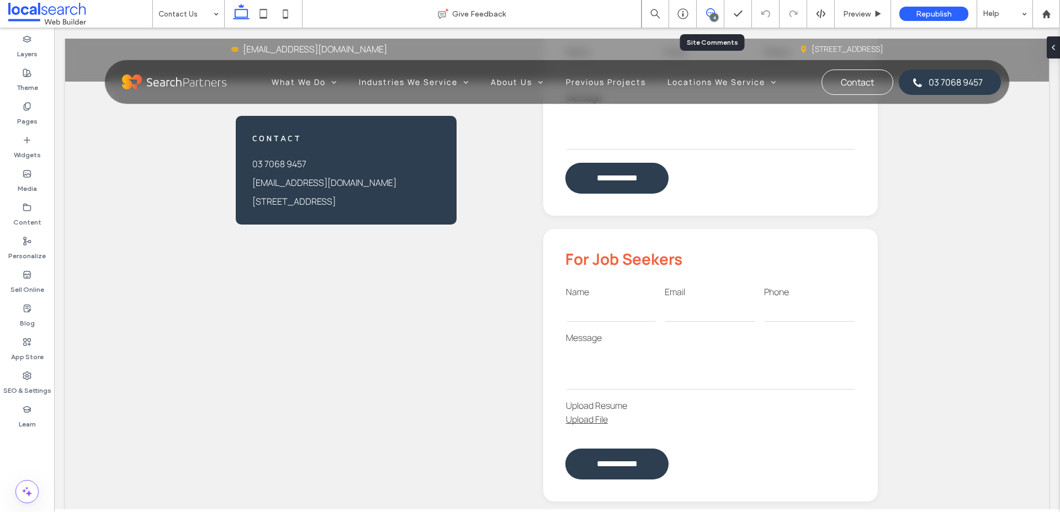
click at [715, 9] on span at bounding box center [710, 12] width 27 height 9
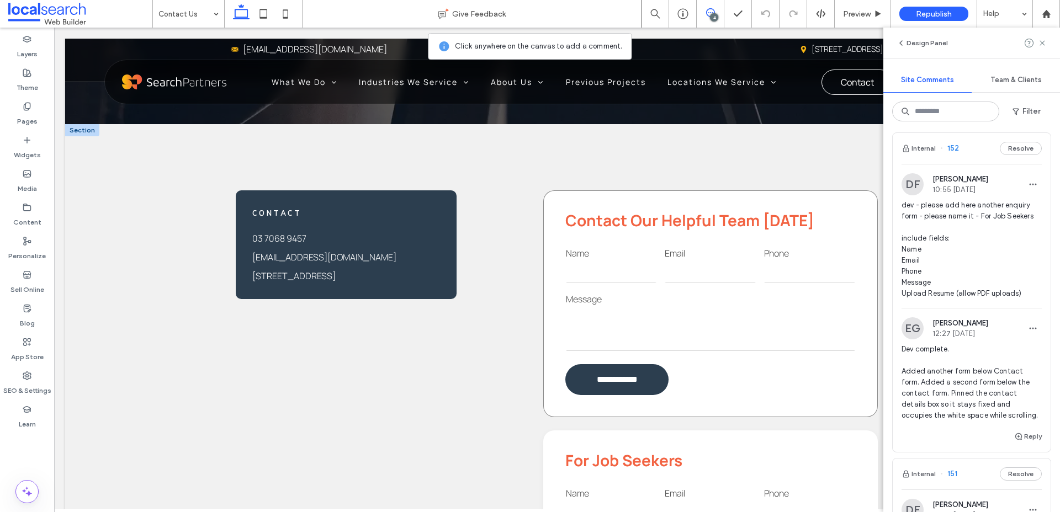
scroll to position [249, 0]
click at [1039, 45] on use at bounding box center [1041, 42] width 5 height 5
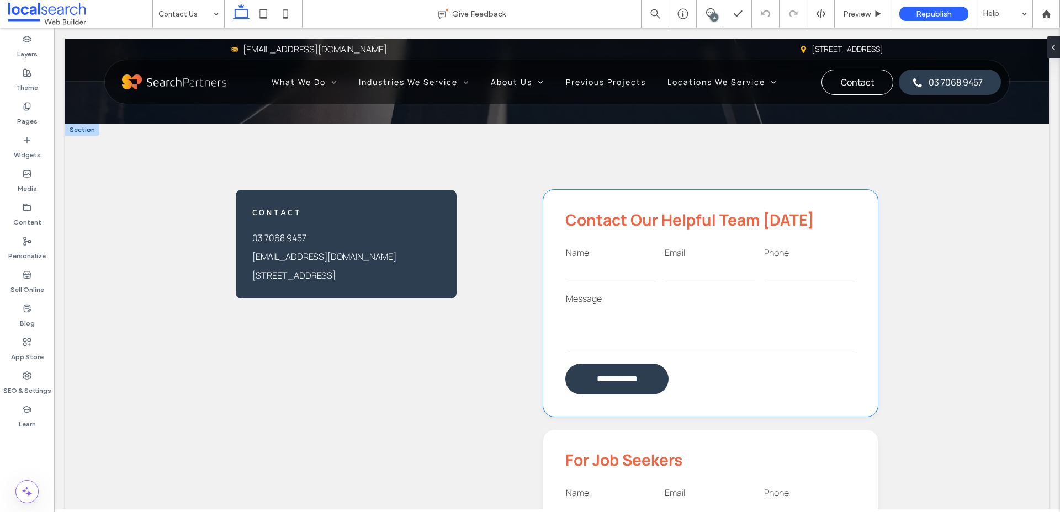
click at [601, 201] on div "**********" at bounding box center [710, 303] width 334 height 227
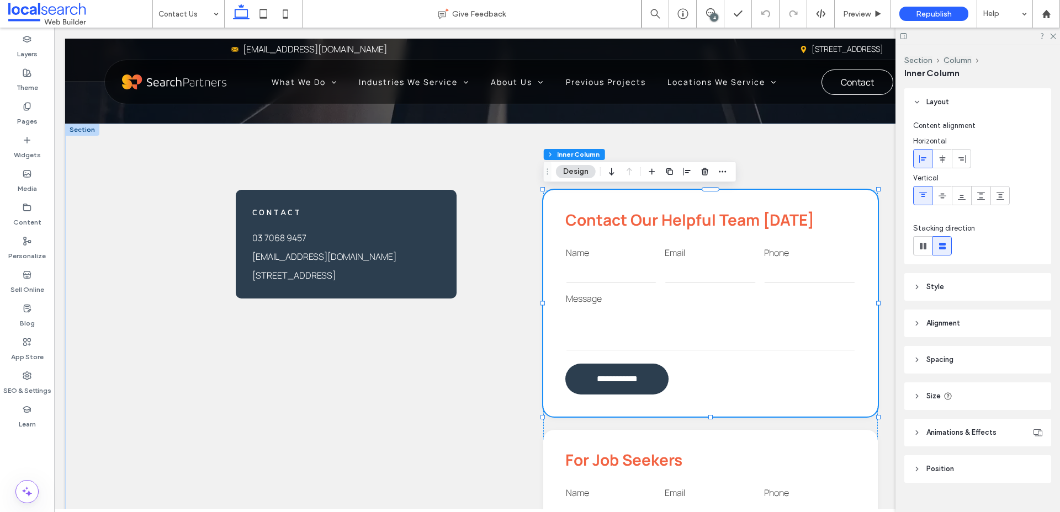
click at [937, 288] on span "Style" at bounding box center [935, 286] width 18 height 11
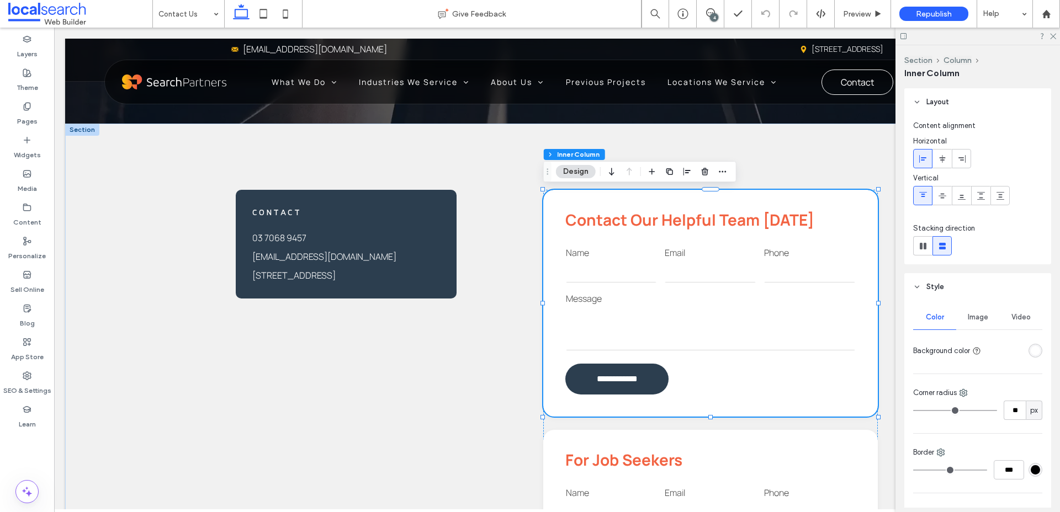
scroll to position [31, 0]
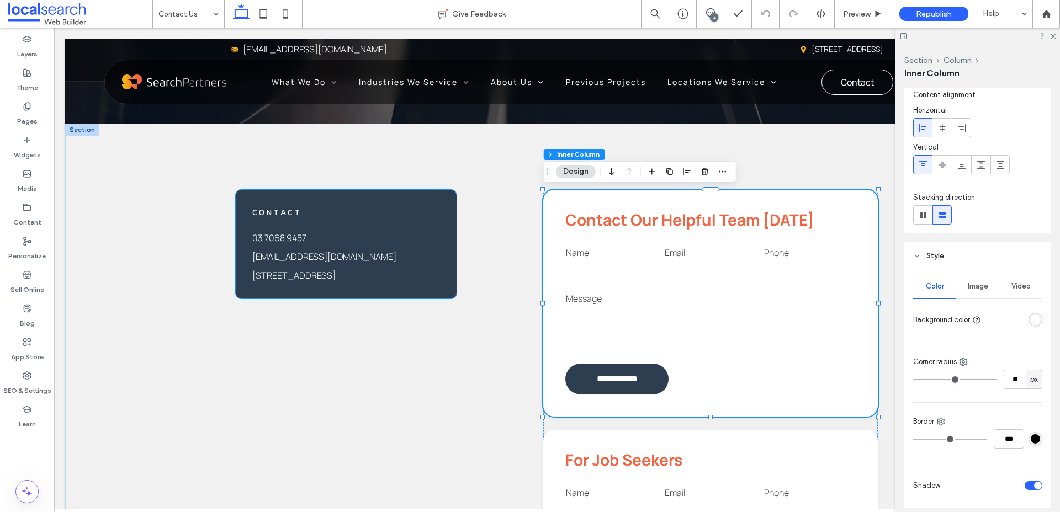
click at [412, 205] on div "Contact [PHONE_NUMBER] [EMAIL_ADDRESS][DOMAIN_NAME] [STREET_ADDRESS]" at bounding box center [346, 244] width 221 height 109
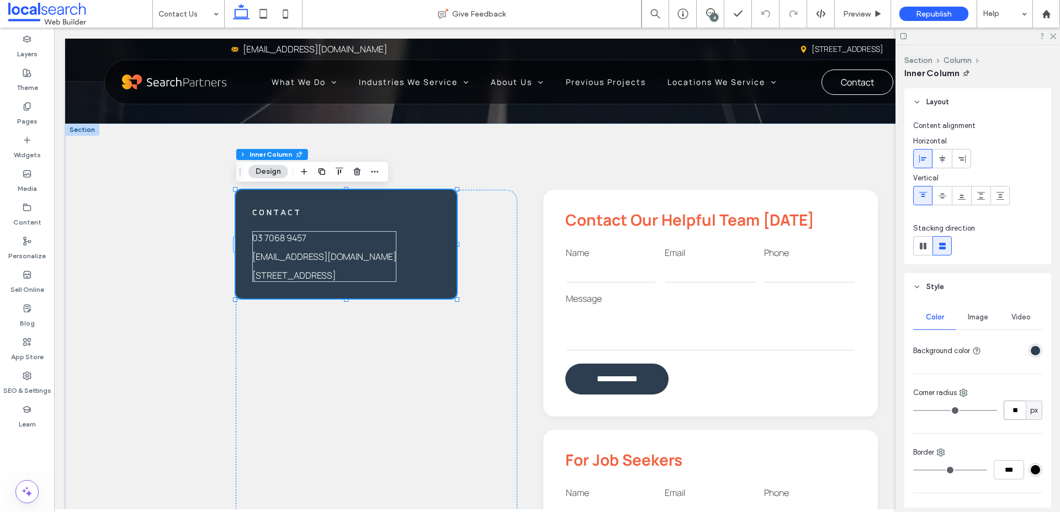
click at [1008, 413] on input "**" at bounding box center [1014, 410] width 22 height 19
type input "**"
click at [1055, 37] on icon at bounding box center [1052, 35] width 7 height 7
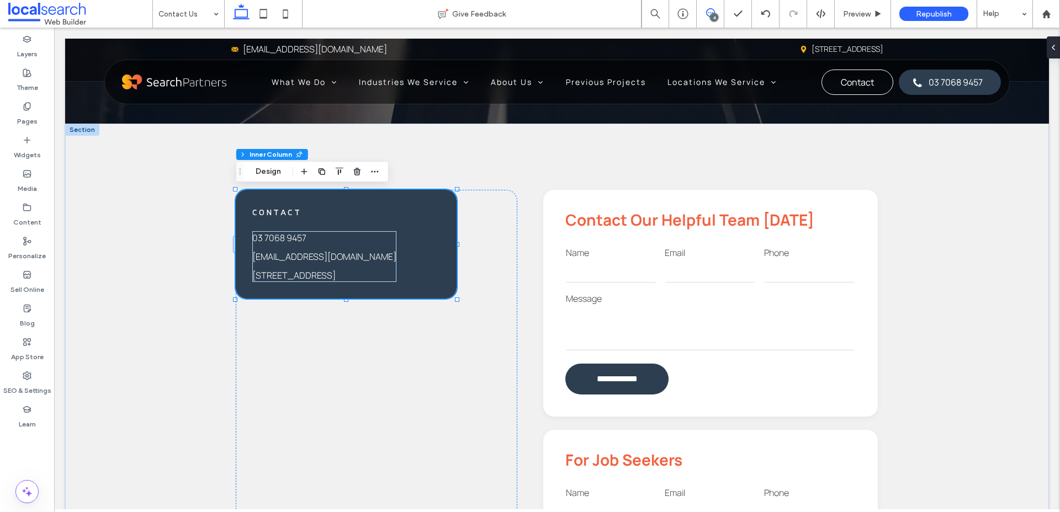
click at [707, 15] on use at bounding box center [710, 12] width 9 height 9
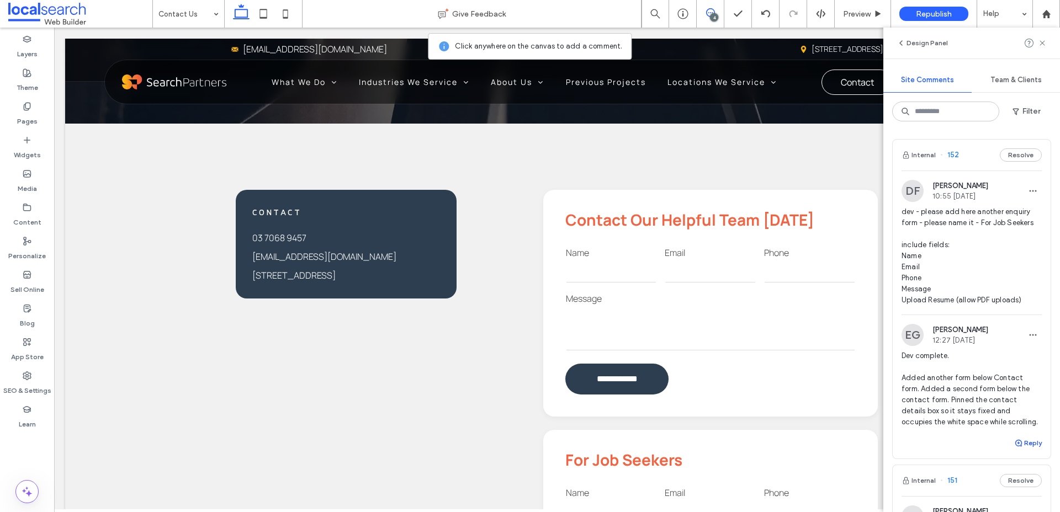
click at [1029, 442] on button "Reply" at bounding box center [1028, 443] width 28 height 13
click at [950, 453] on textarea at bounding box center [971, 464] width 140 height 55
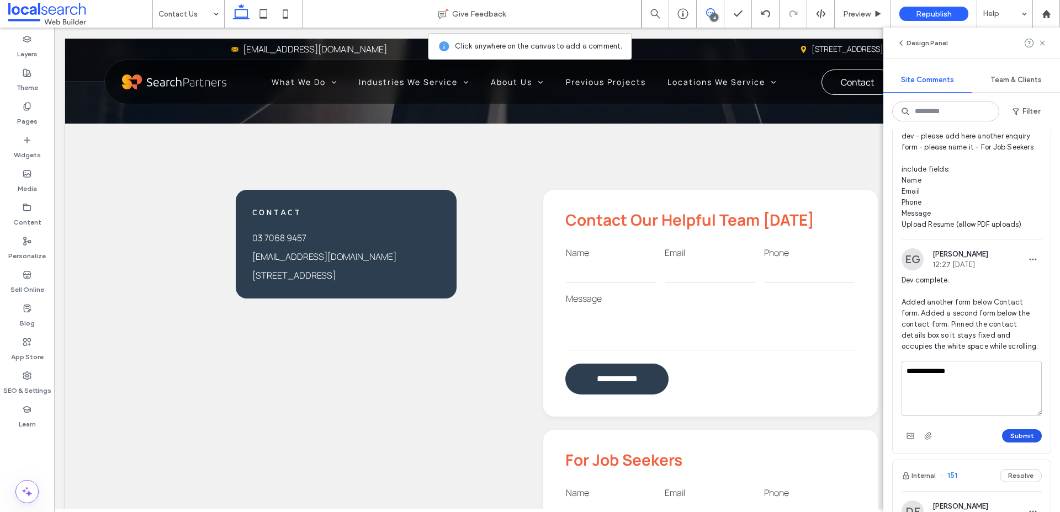
type textarea "**********"
click at [1019, 435] on button "Submit" at bounding box center [1022, 435] width 40 height 13
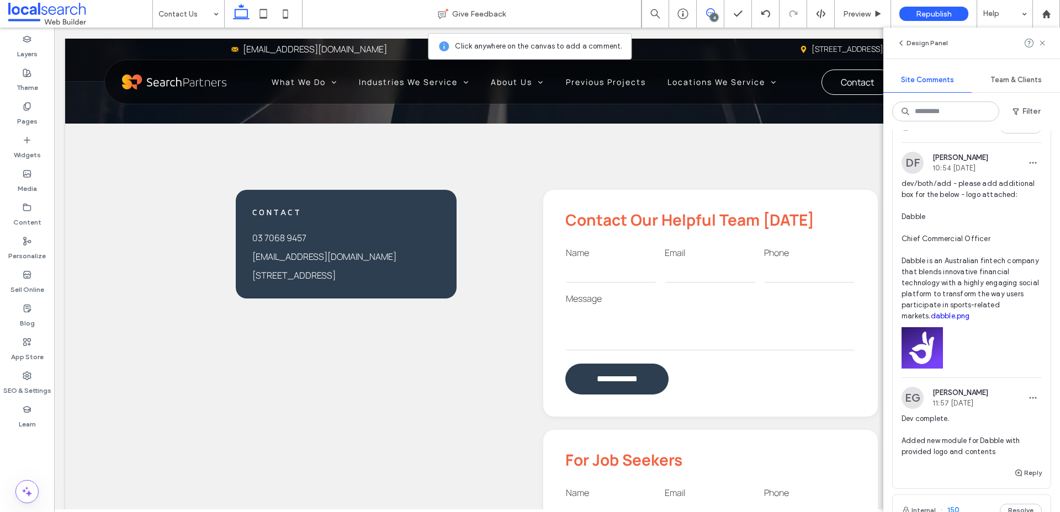
scroll to position [321, 0]
click at [947, 287] on span "dev/both/add - please add additional box for the below - logo attached: Dabble …" at bounding box center [971, 249] width 140 height 143
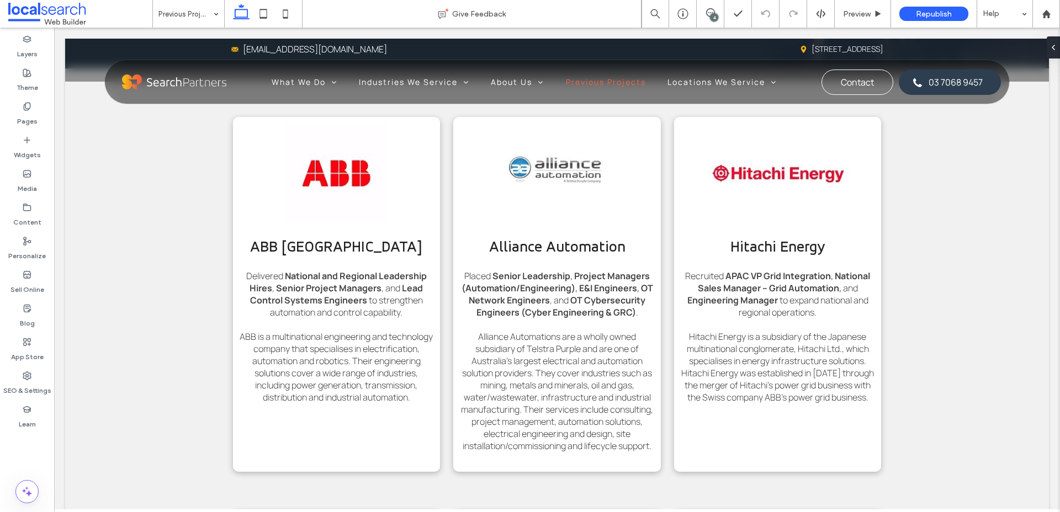
click at [710, 18] on div "4" at bounding box center [714, 17] width 8 height 8
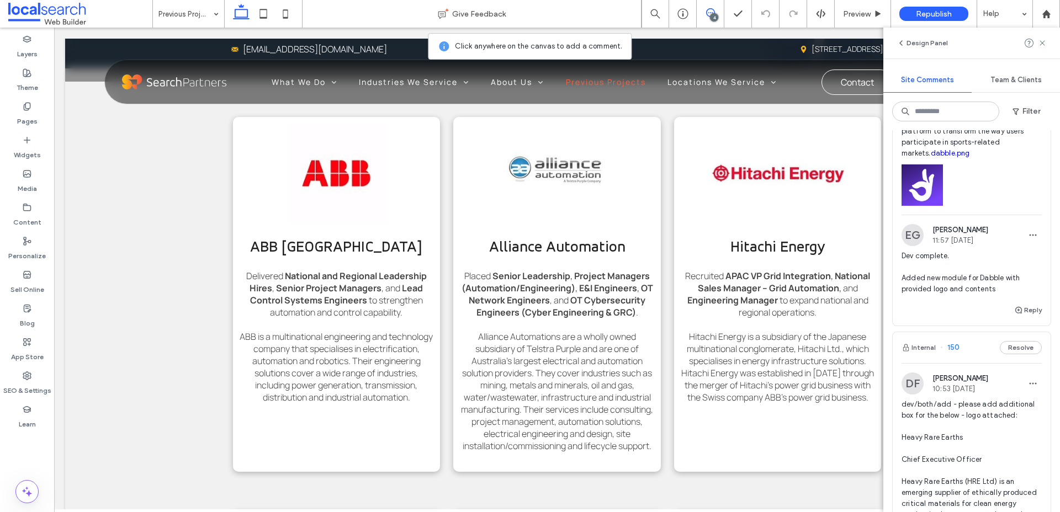
scroll to position [483, 0]
click at [1023, 312] on span "button" at bounding box center [1019, 310] width 10 height 12
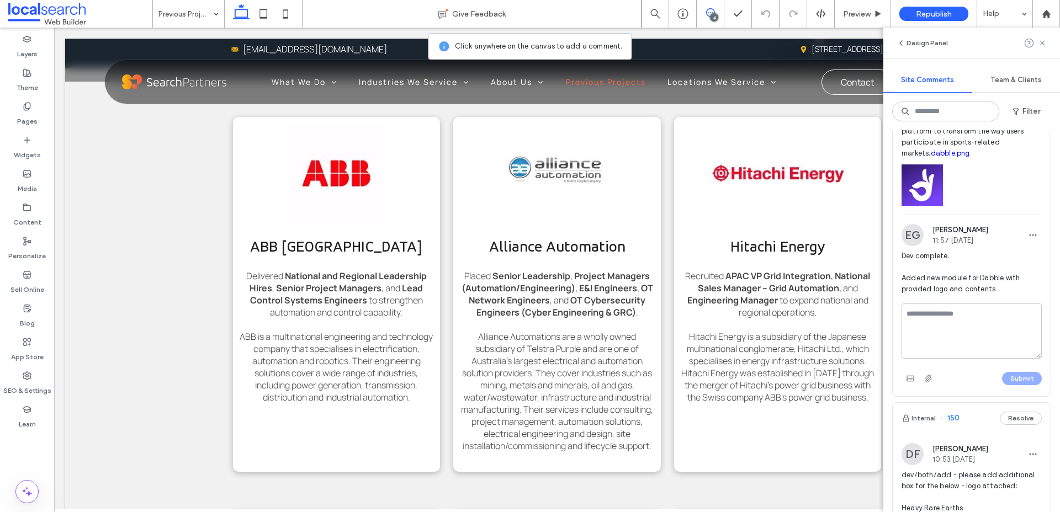
click at [1004, 320] on textarea at bounding box center [971, 331] width 140 height 55
type textarea "**********"
click at [1028, 375] on button "Submit" at bounding box center [1022, 378] width 40 height 13
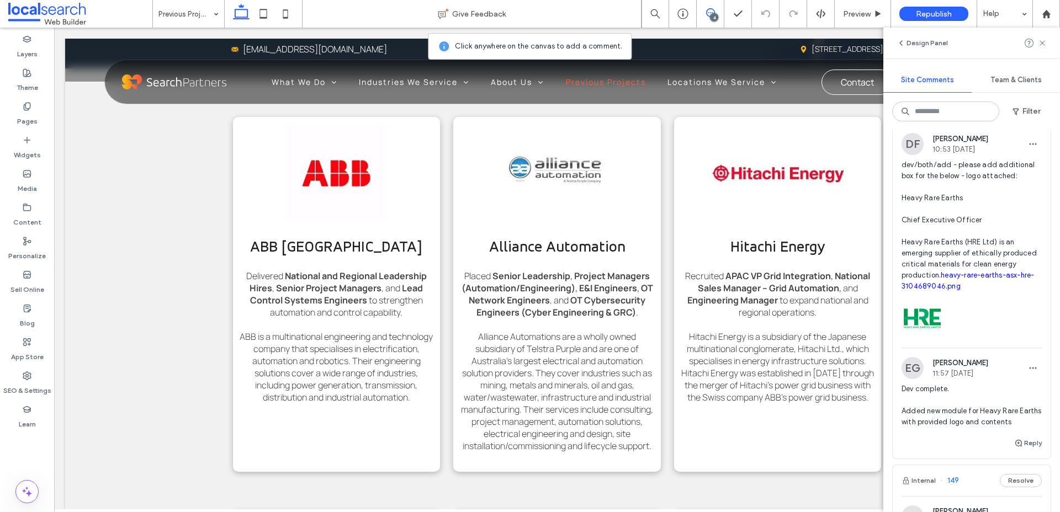
scroll to position [727, 0]
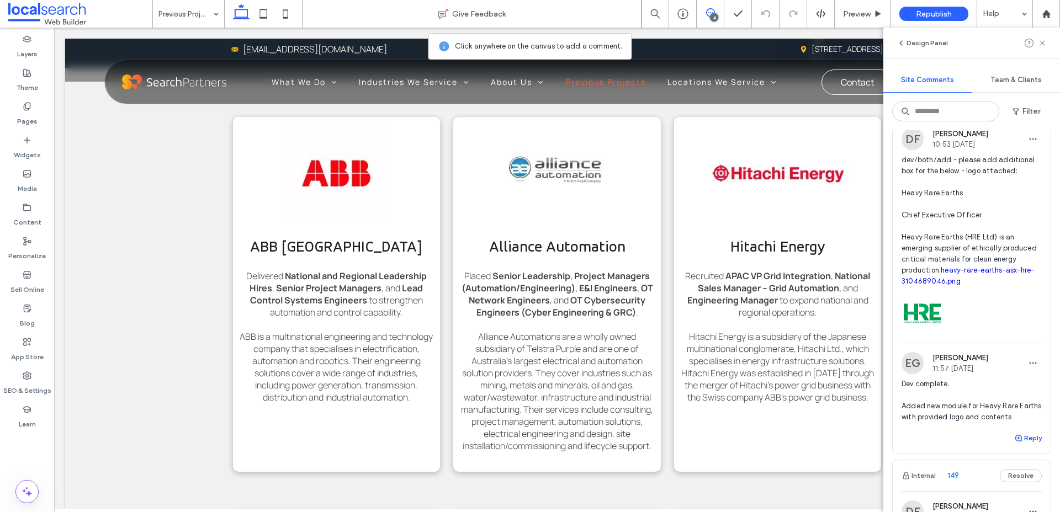
click at [1025, 434] on button "Reply" at bounding box center [1028, 438] width 28 height 13
click at [973, 449] on textarea at bounding box center [971, 459] width 140 height 55
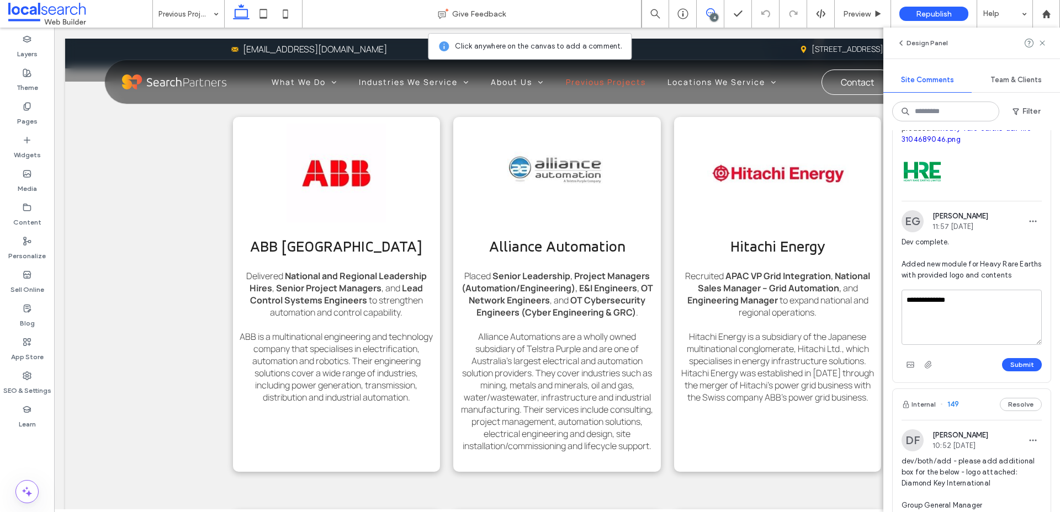
scroll to position [882, 0]
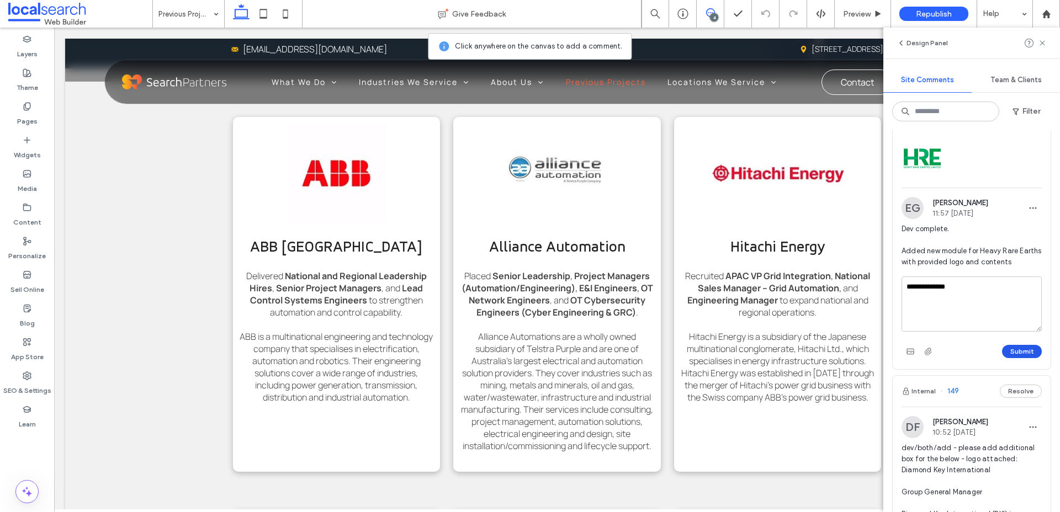
type textarea "**********"
click at [1025, 349] on button "Submit" at bounding box center [1022, 351] width 40 height 13
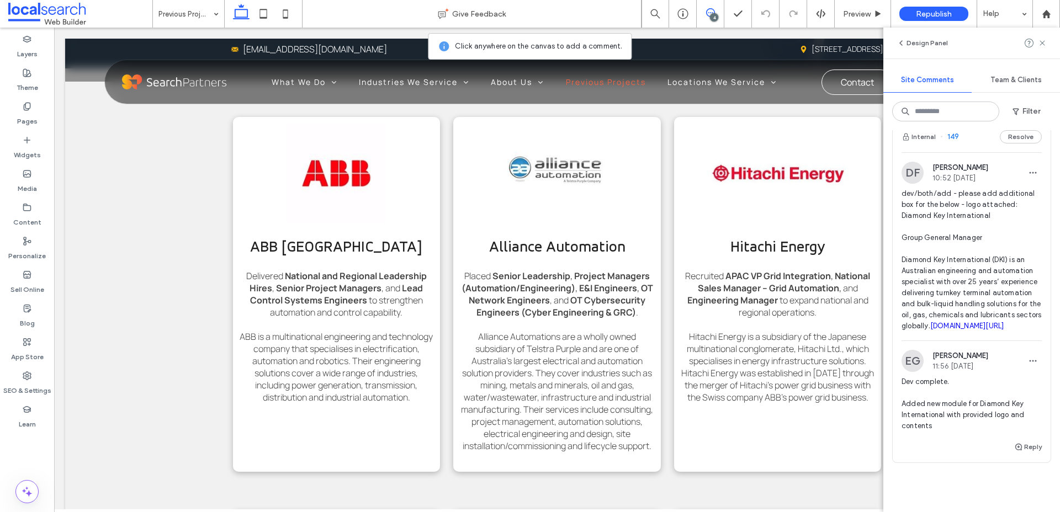
scroll to position [1071, 0]
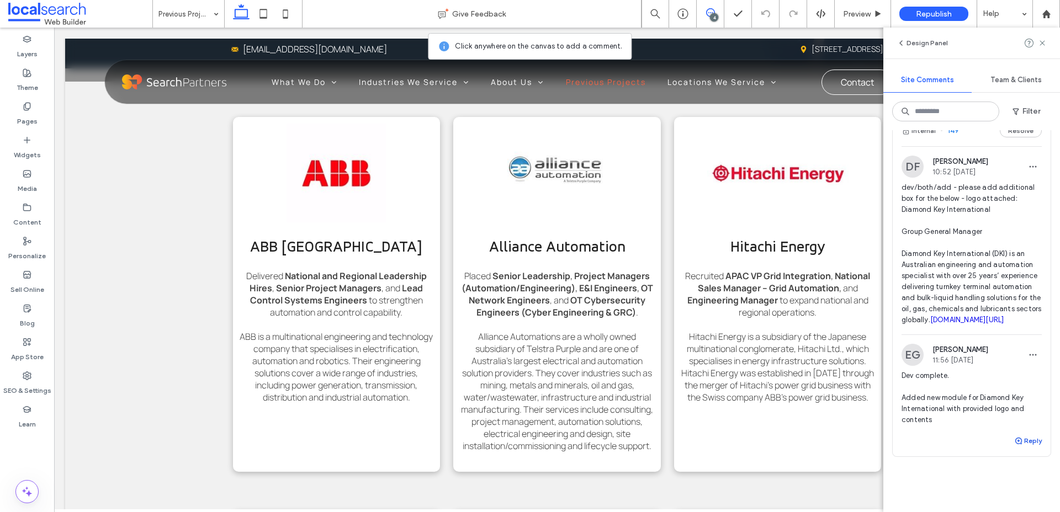
click at [1025, 448] on button "Reply" at bounding box center [1028, 440] width 28 height 13
click at [995, 470] on textarea at bounding box center [971, 461] width 140 height 55
type textarea "**********"
click at [1002, 326] on span "dev/both/add - please add additional box for the below - logo attached: Diamond…" at bounding box center [971, 253] width 140 height 143
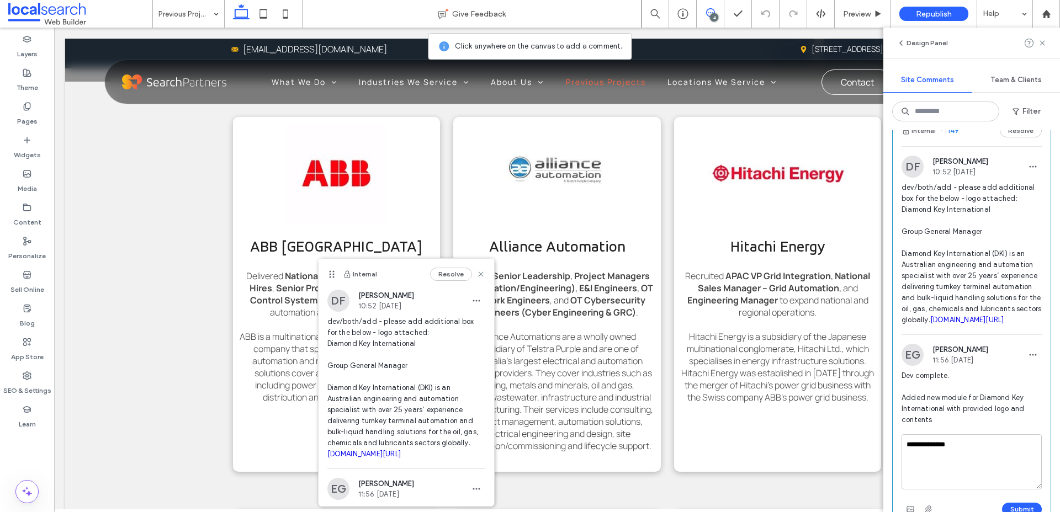
scroll to position [1172, 0]
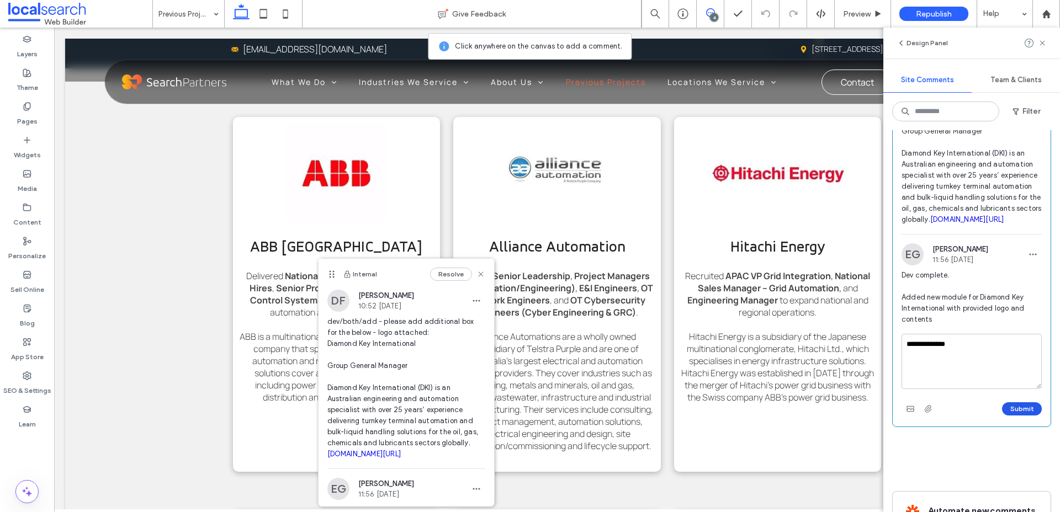
click at [1021, 416] on button "Submit" at bounding box center [1022, 408] width 40 height 13
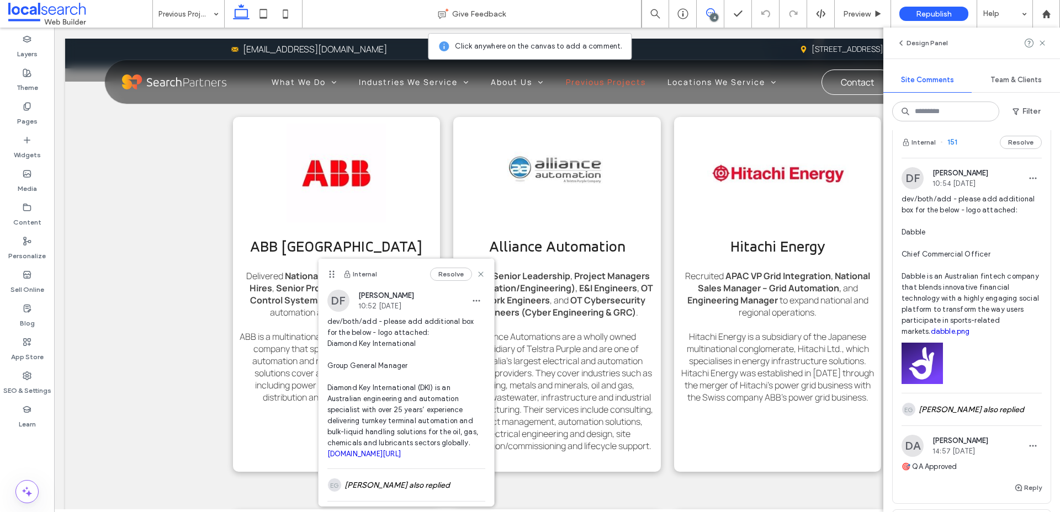
scroll to position [263, 0]
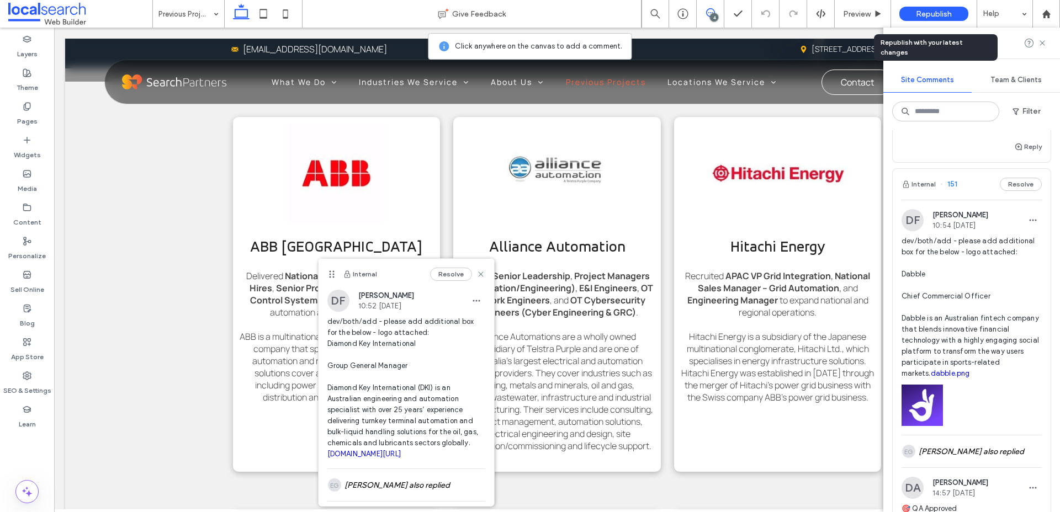
click at [933, 15] on span "Republish" at bounding box center [934, 13] width 36 height 9
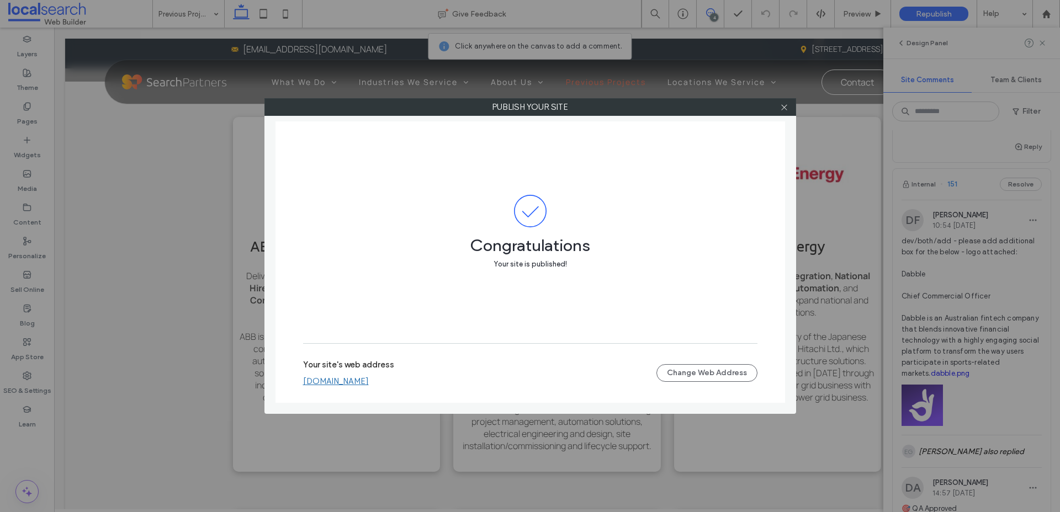
click at [788, 107] on div at bounding box center [784, 107] width 17 height 17
click at [784, 106] on icon at bounding box center [784, 107] width 8 height 8
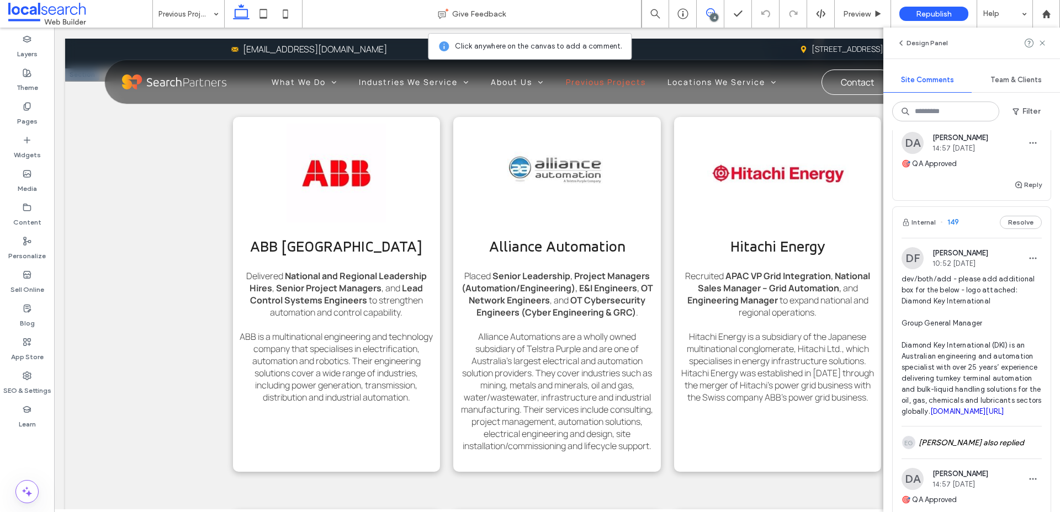
scroll to position [0, 0]
